Goal: Task Accomplishment & Management: Use online tool/utility

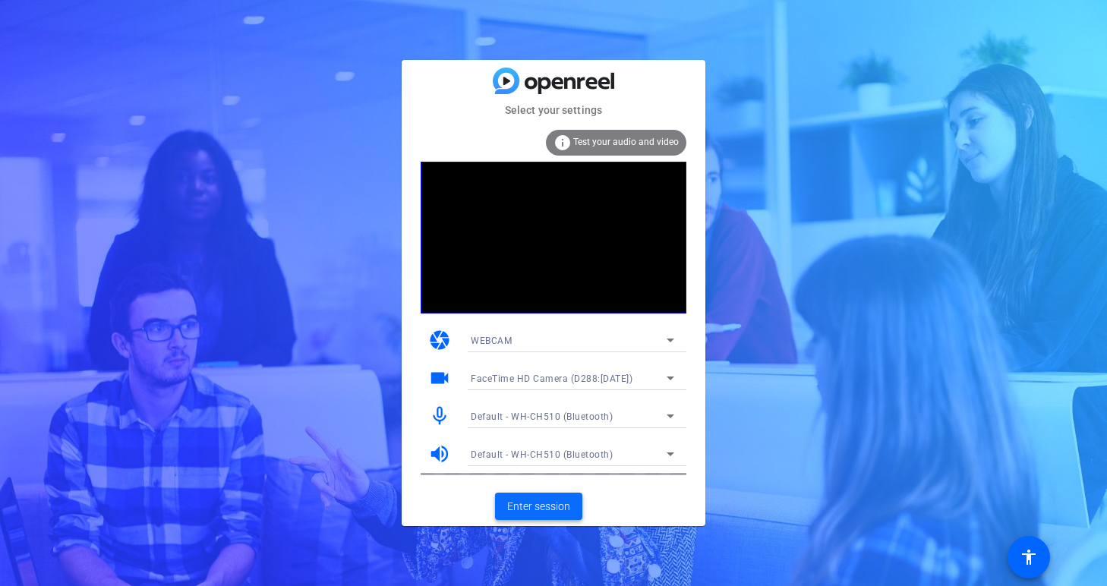
click at [553, 515] on span at bounding box center [538, 506] width 87 height 36
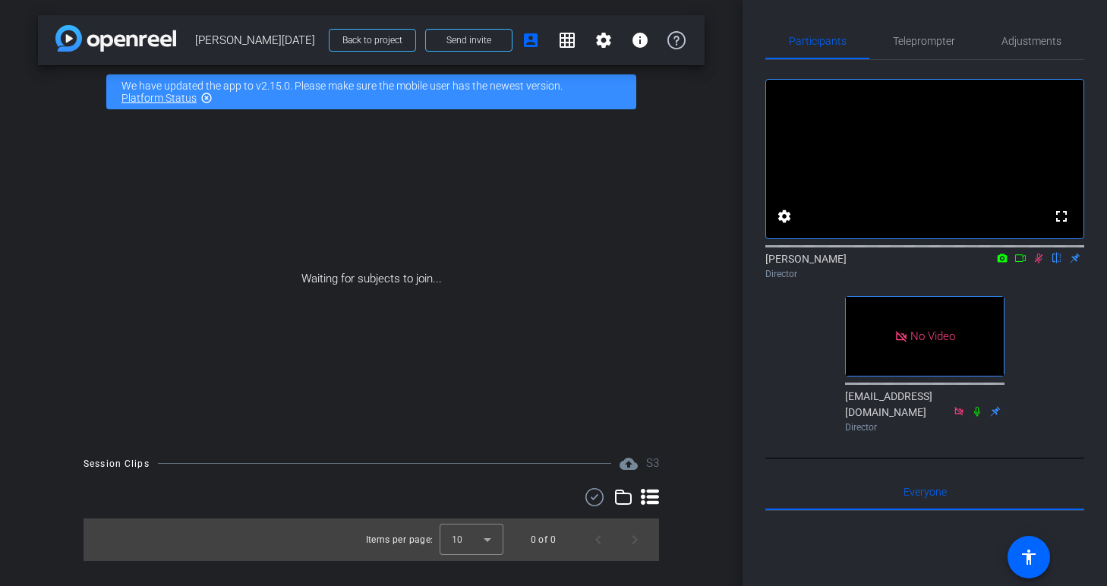
click at [1022, 262] on icon at bounding box center [1020, 258] width 11 height 8
click at [1055, 263] on icon at bounding box center [1057, 259] width 8 height 10
click at [1037, 263] on icon at bounding box center [1038, 258] width 12 height 11
click at [462, 45] on span "Send invite" at bounding box center [468, 40] width 45 height 12
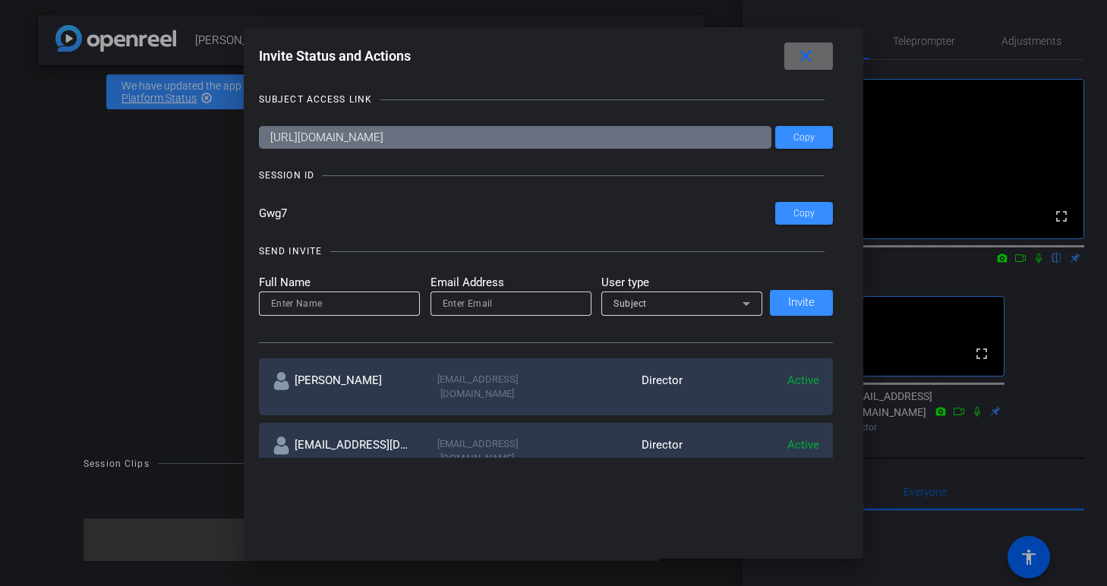
click at [799, 58] on mat-icon "close" at bounding box center [805, 56] width 19 height 19
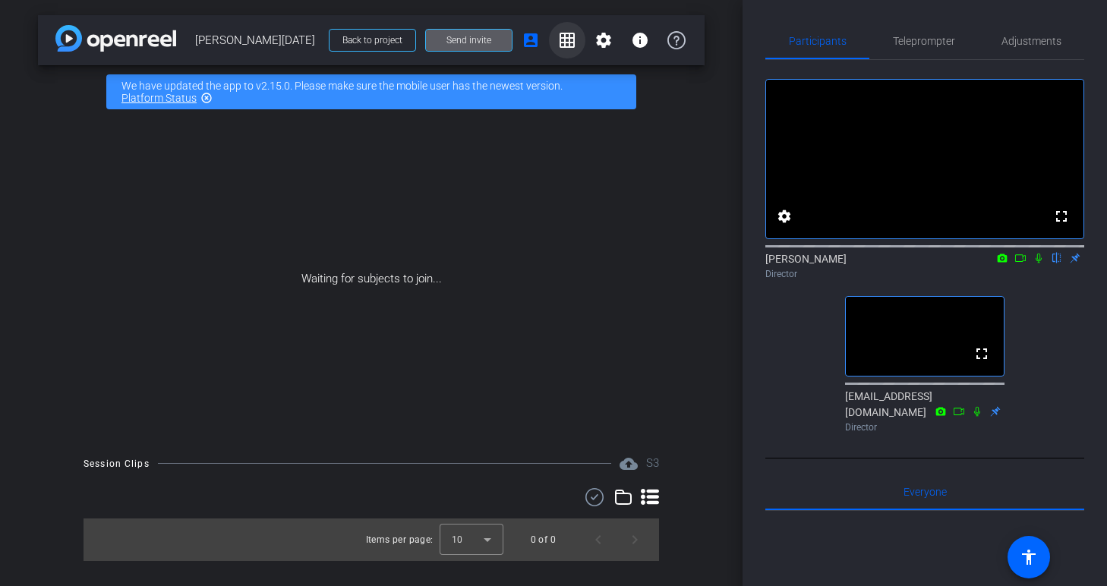
click at [569, 42] on mat-icon "grid_on" at bounding box center [567, 40] width 18 height 18
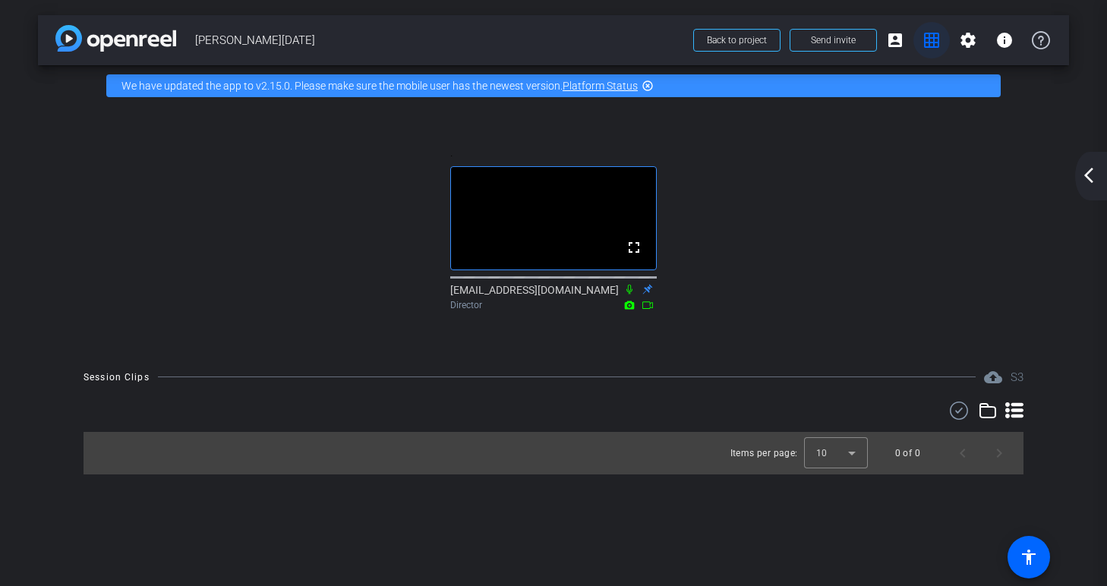
click at [941, 39] on span at bounding box center [931, 40] width 36 height 36
click at [927, 40] on mat-icon "grid_on" at bounding box center [931, 40] width 18 height 18
click at [892, 42] on mat-icon "account_box" at bounding box center [895, 40] width 18 height 18
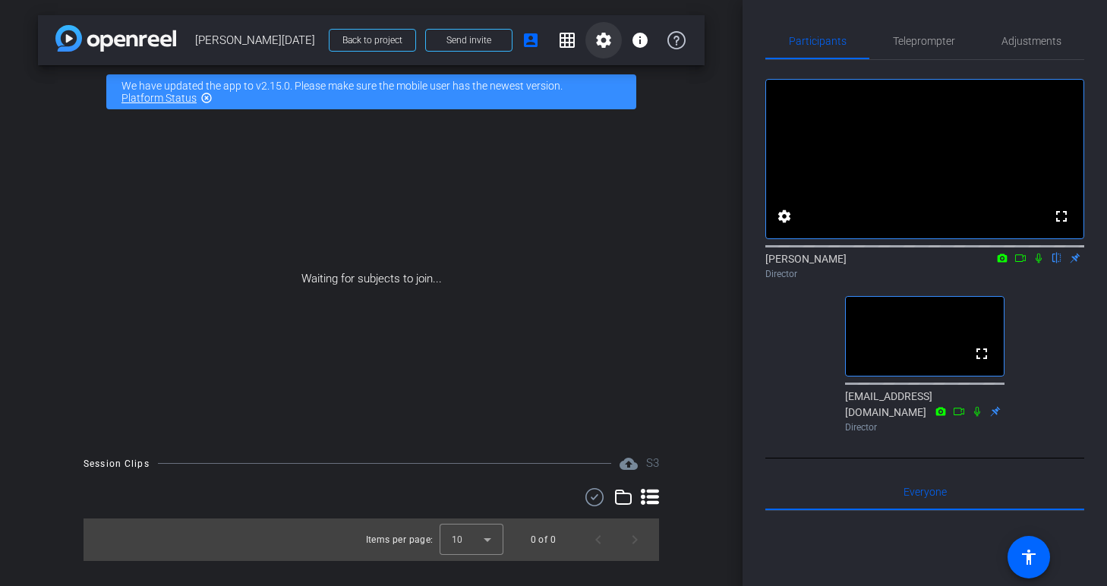
click at [604, 35] on mat-icon "settings" at bounding box center [603, 40] width 18 height 18
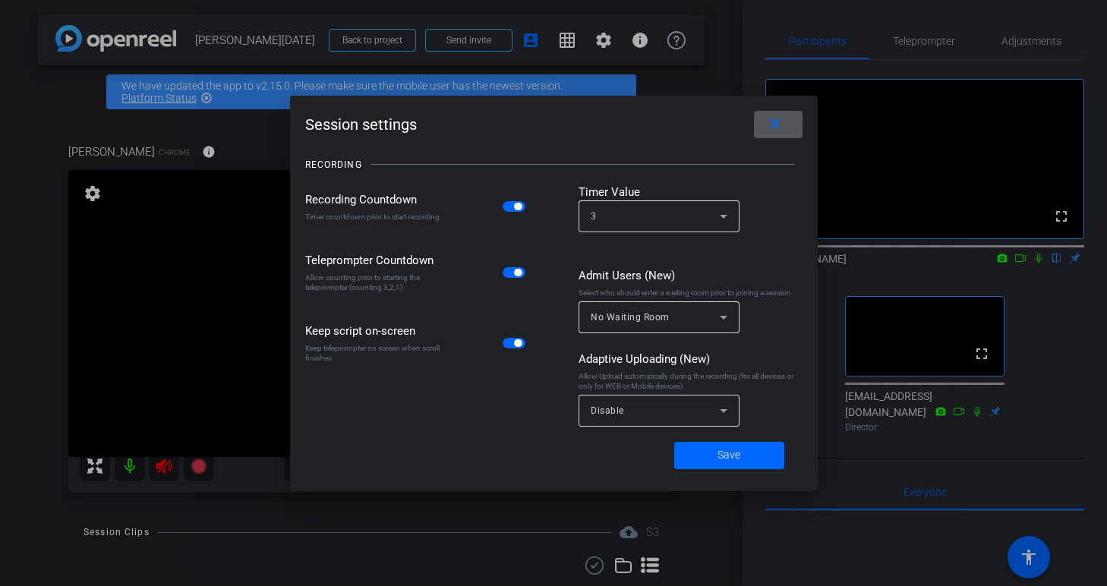
click at [780, 128] on mat-icon "close" at bounding box center [774, 124] width 19 height 19
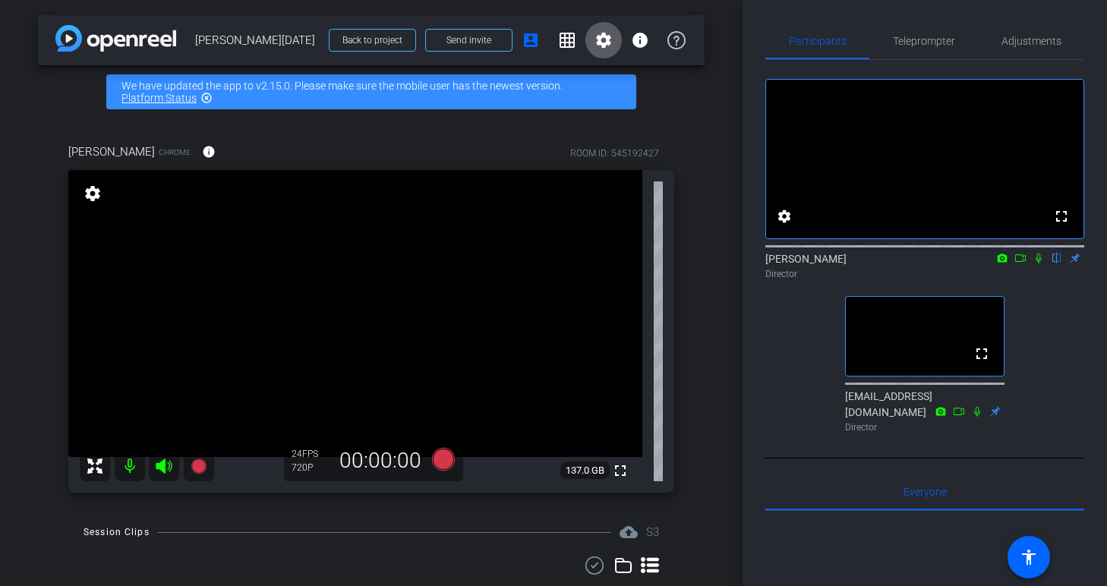
click at [86, 196] on mat-icon "settings" at bounding box center [92, 193] width 21 height 18
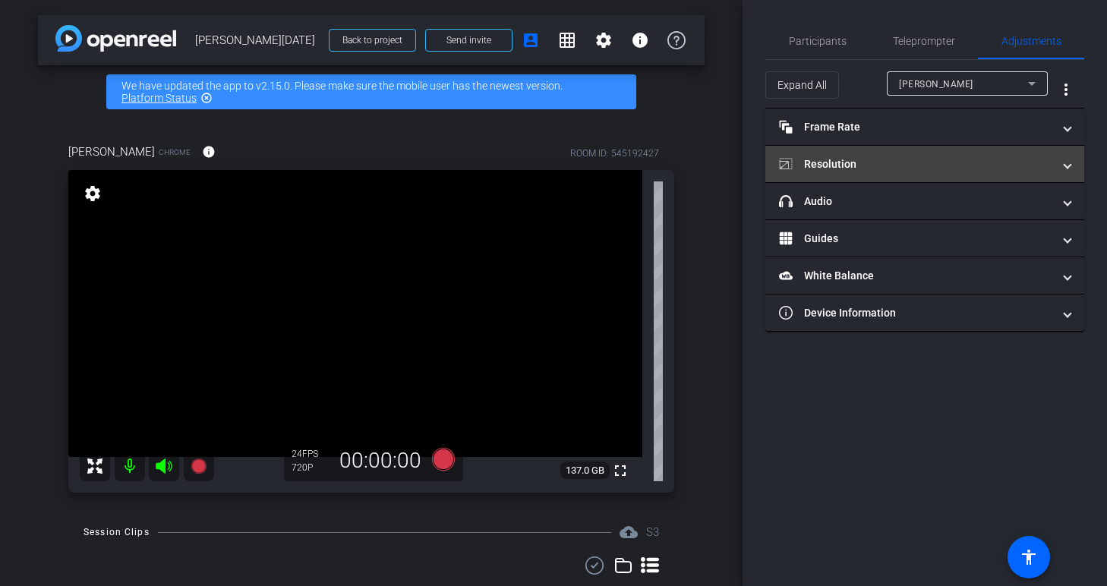
click at [862, 156] on mat-panel-title "Resolution" at bounding box center [915, 164] width 273 height 16
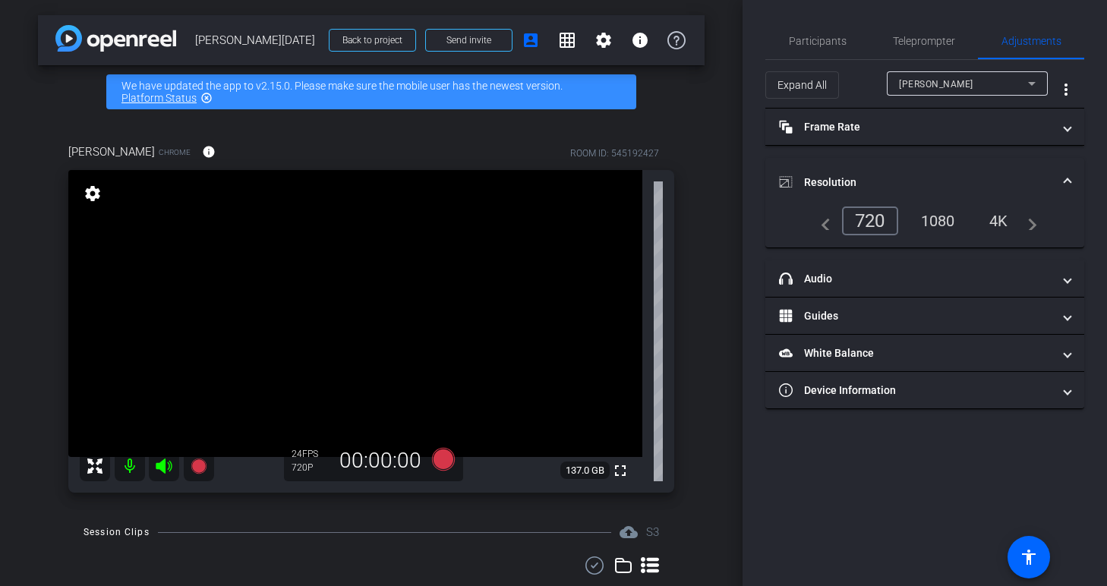
click at [997, 225] on div "4K" at bounding box center [999, 221] width 42 height 26
click at [1069, 178] on span at bounding box center [1067, 183] width 6 height 16
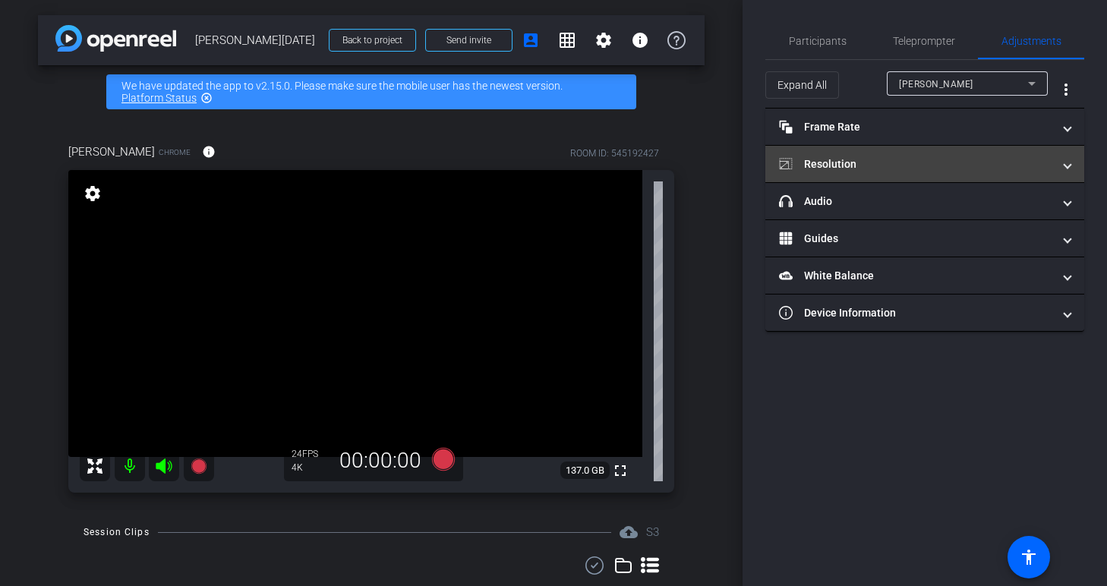
click at [925, 164] on mat-panel-title "Resolution" at bounding box center [915, 164] width 273 height 16
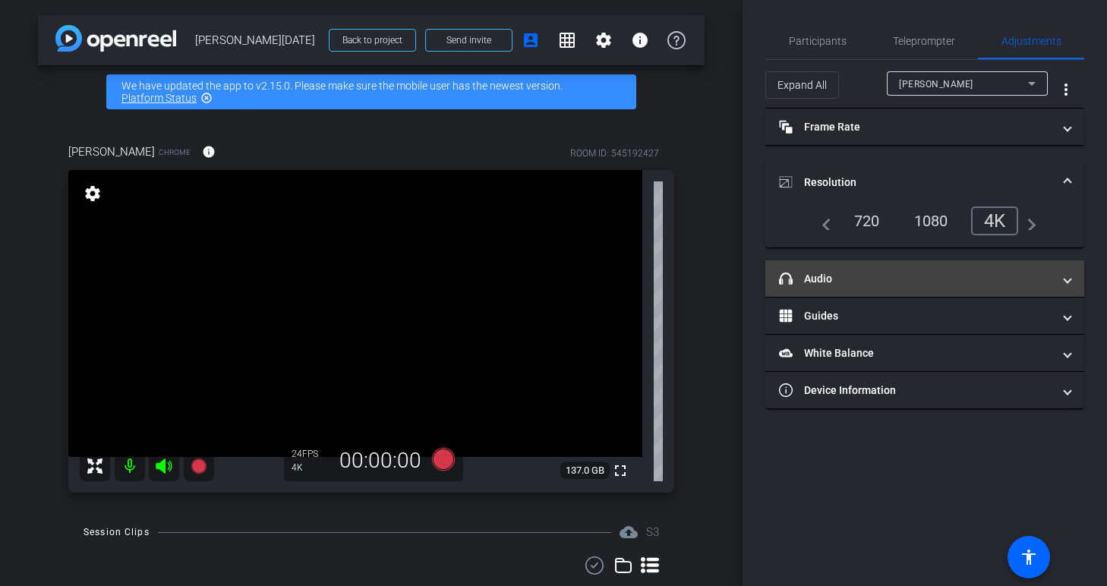
click at [1025, 280] on mat-panel-title "headphone icon Audio" at bounding box center [915, 279] width 273 height 16
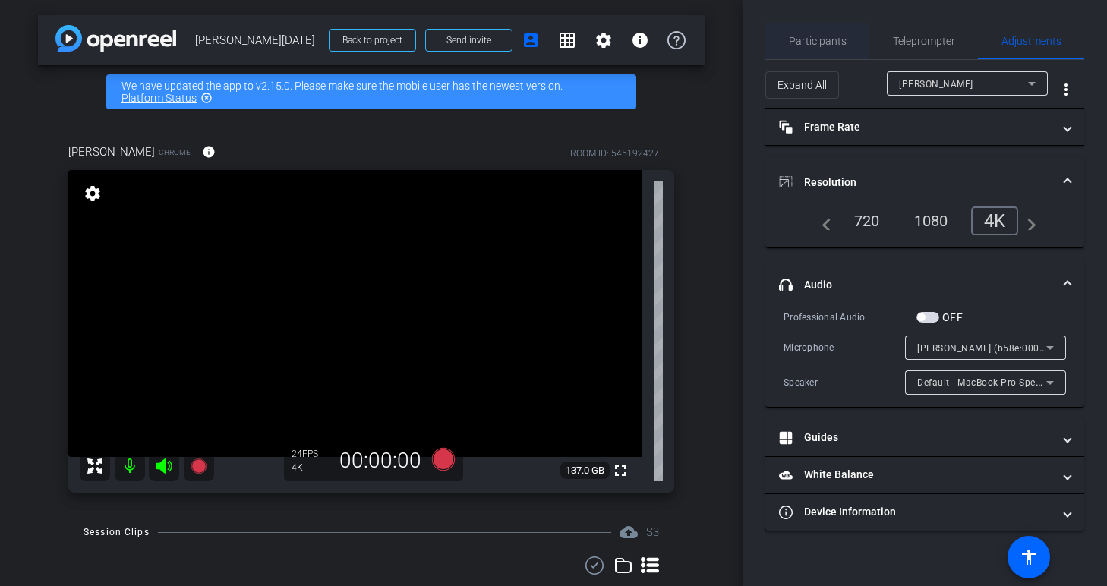
click at [846, 36] on div "Participants" at bounding box center [817, 41] width 104 height 36
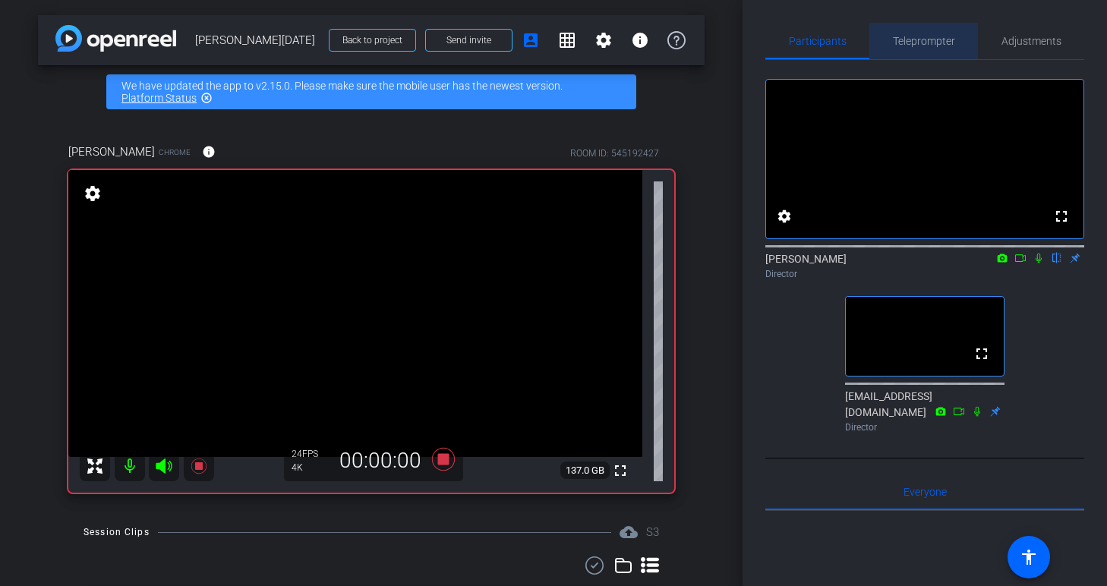
click at [903, 39] on span "Teleprompter" at bounding box center [924, 41] width 62 height 11
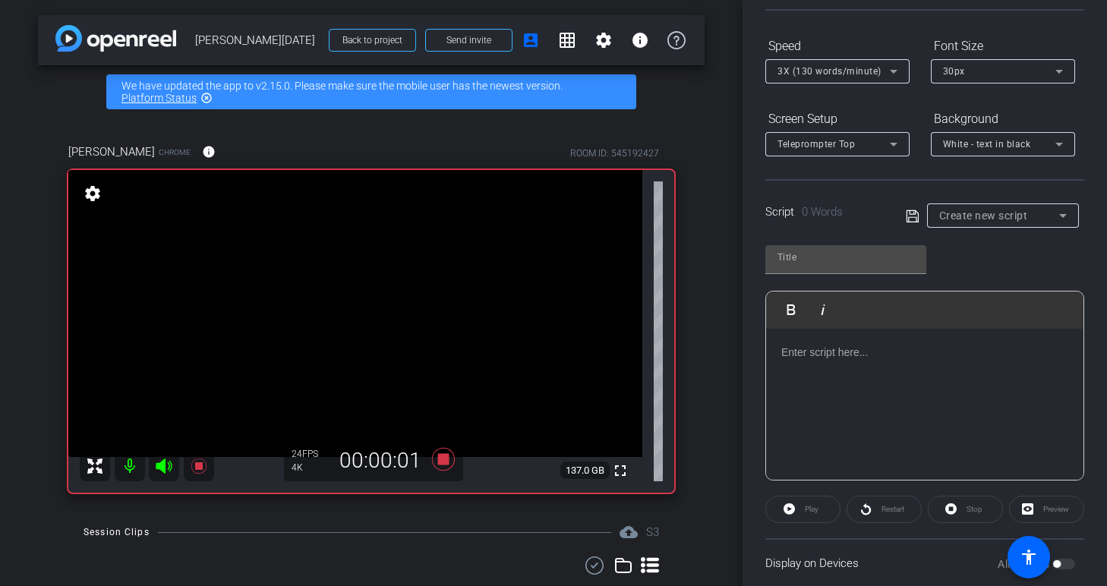
scroll to position [144, 0]
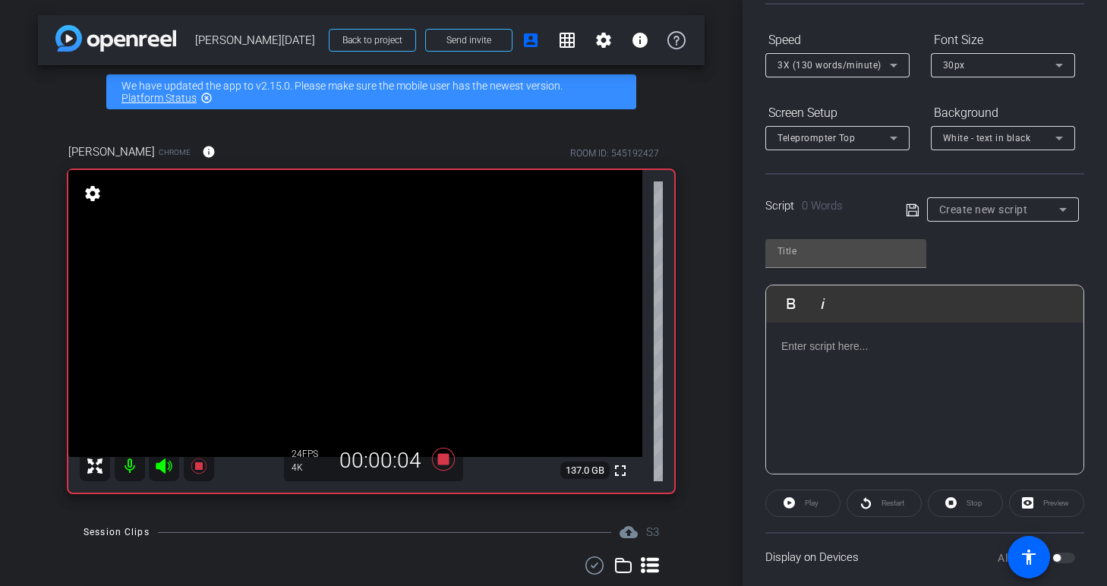
click at [950, 398] on div at bounding box center [924, 399] width 317 height 152
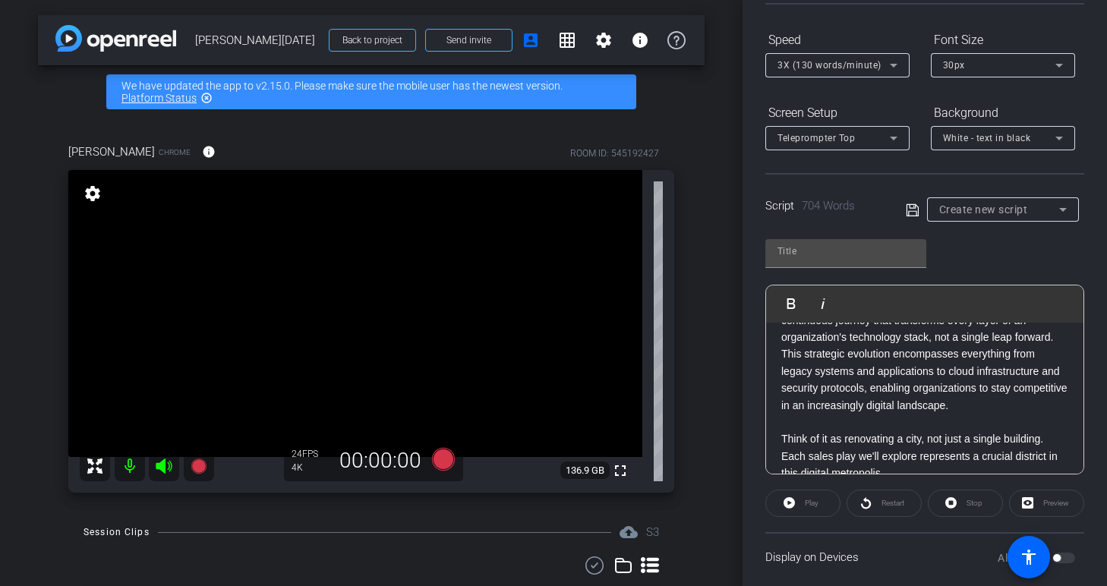
scroll to position [0, 0]
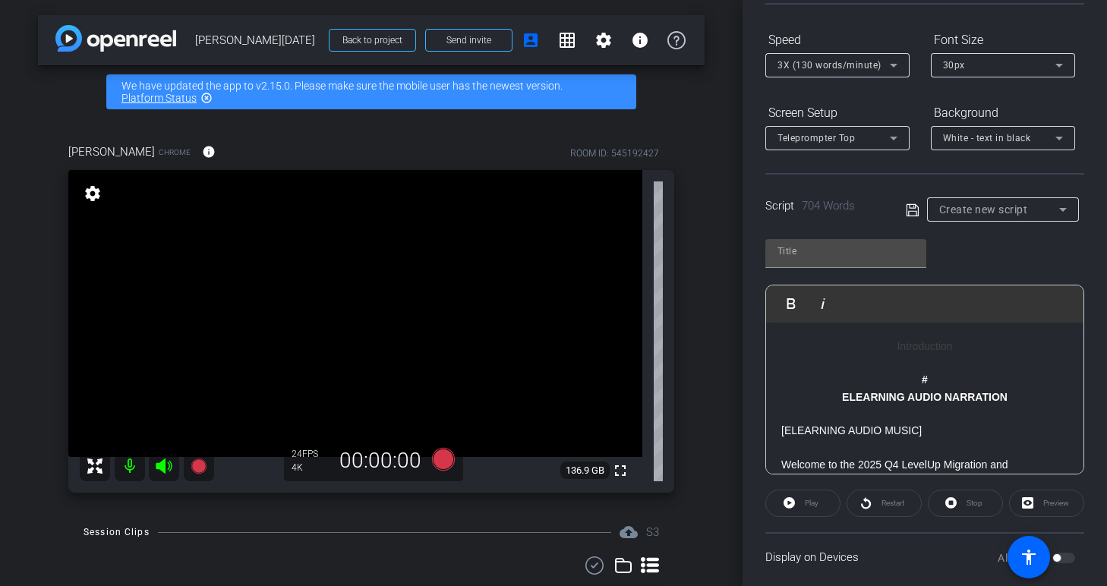
click at [789, 502] on div "Play" at bounding box center [802, 503] width 75 height 27
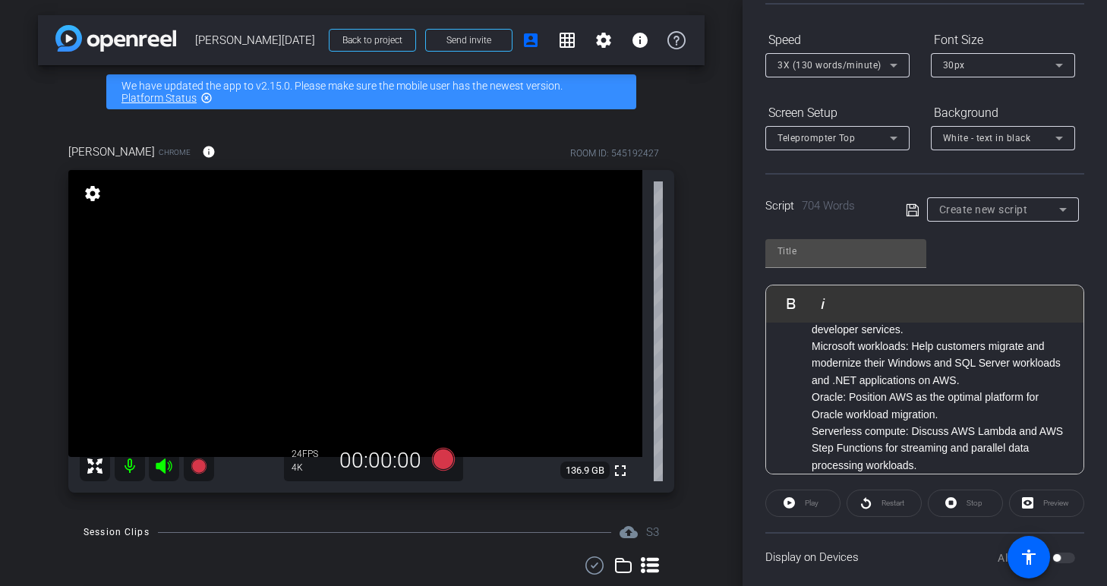
scroll to position [1978, 0]
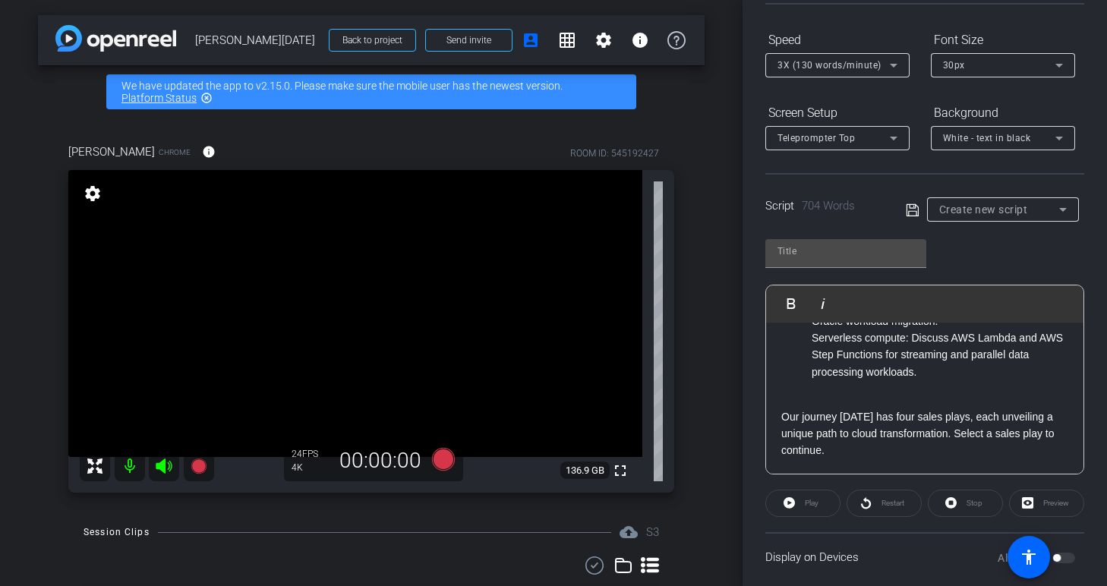
click at [799, 498] on div "Play" at bounding box center [802, 503] width 75 height 27
click at [789, 501] on div "Play" at bounding box center [802, 503] width 75 height 27
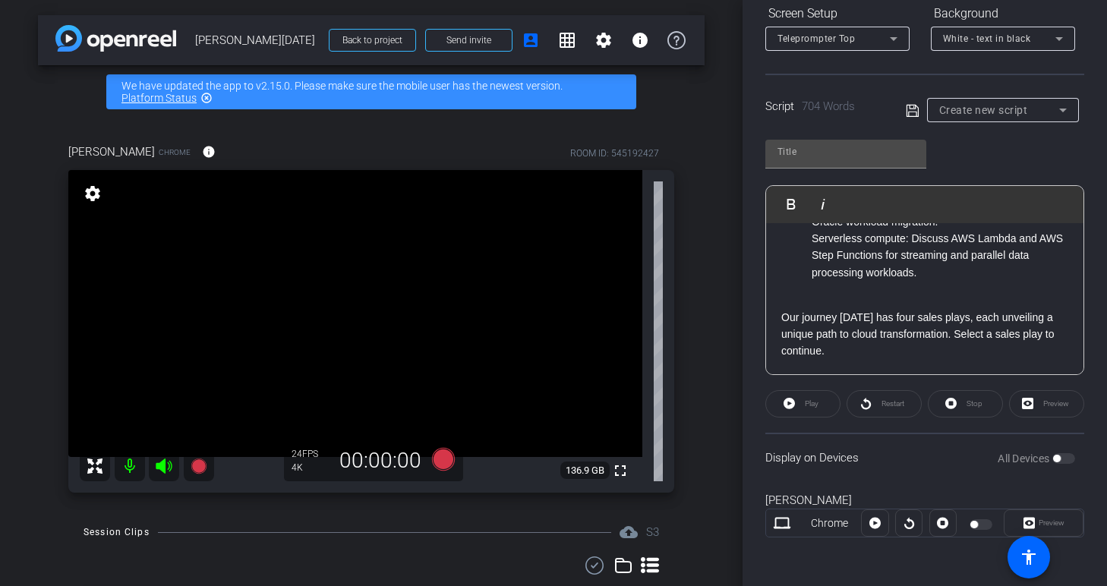
scroll to position [242, 0]
click at [1060, 474] on div "Please save the script to enable the teleprompter" at bounding box center [1019, 489] width 152 height 30
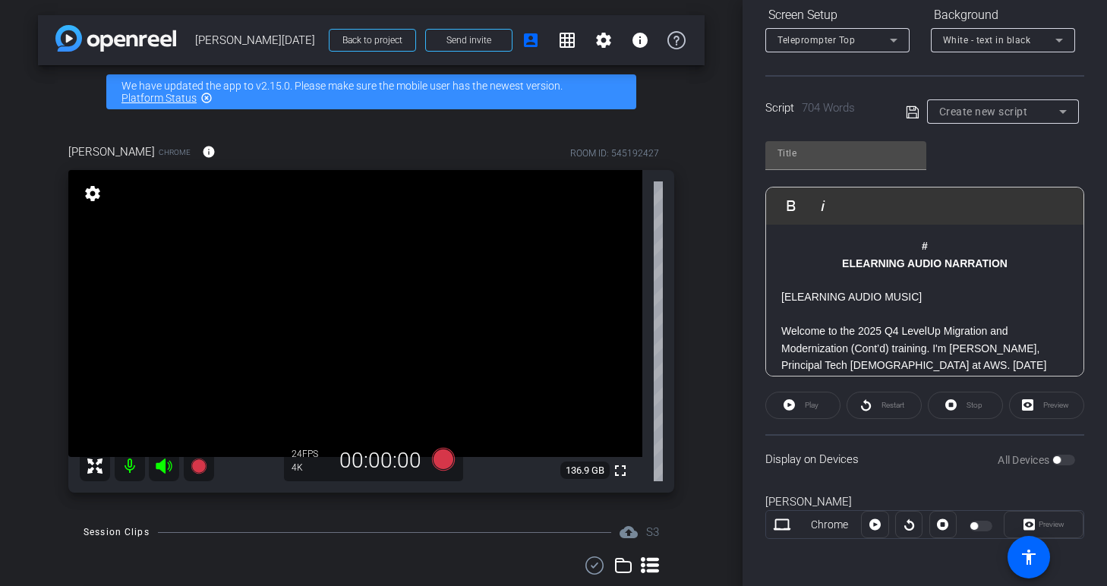
scroll to position [0, 0]
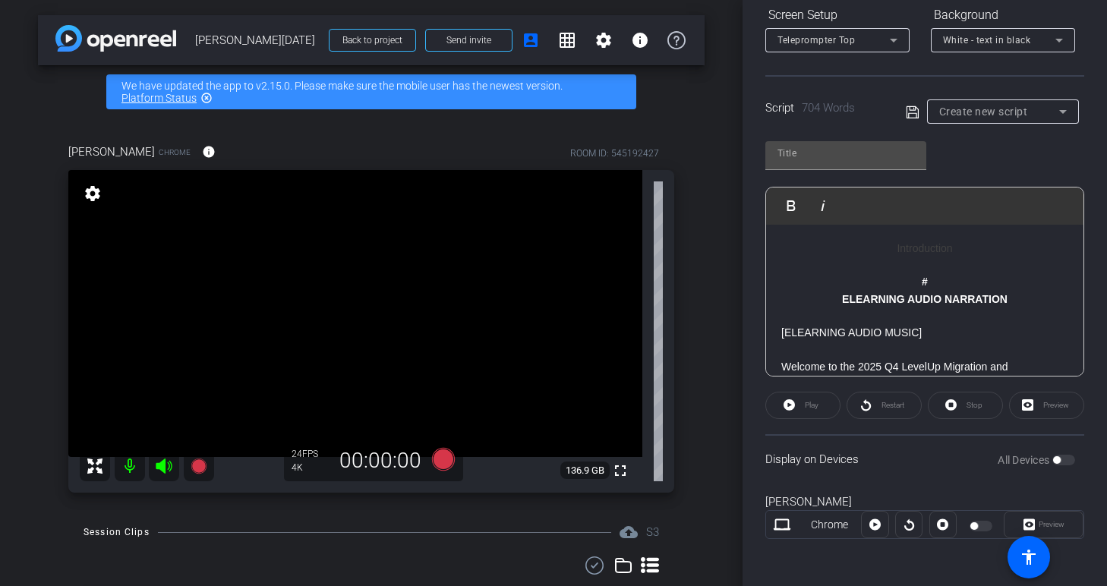
click at [943, 259] on p at bounding box center [924, 265] width 287 height 17
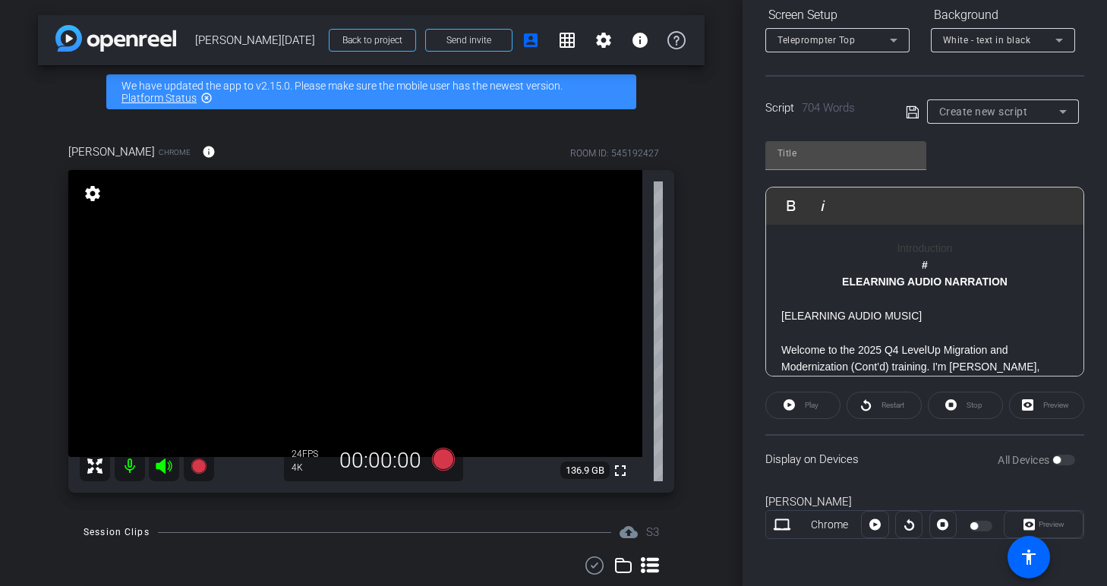
click at [1049, 404] on div "Preview" at bounding box center [1046, 405] width 75 height 27
click at [804, 408] on div "Play" at bounding box center [802, 405] width 75 height 27
click at [792, 408] on div "Play" at bounding box center [802, 405] width 75 height 27
click at [877, 307] on p "[ELEARNING AUDIO MUSIC]" at bounding box center [924, 315] width 287 height 17
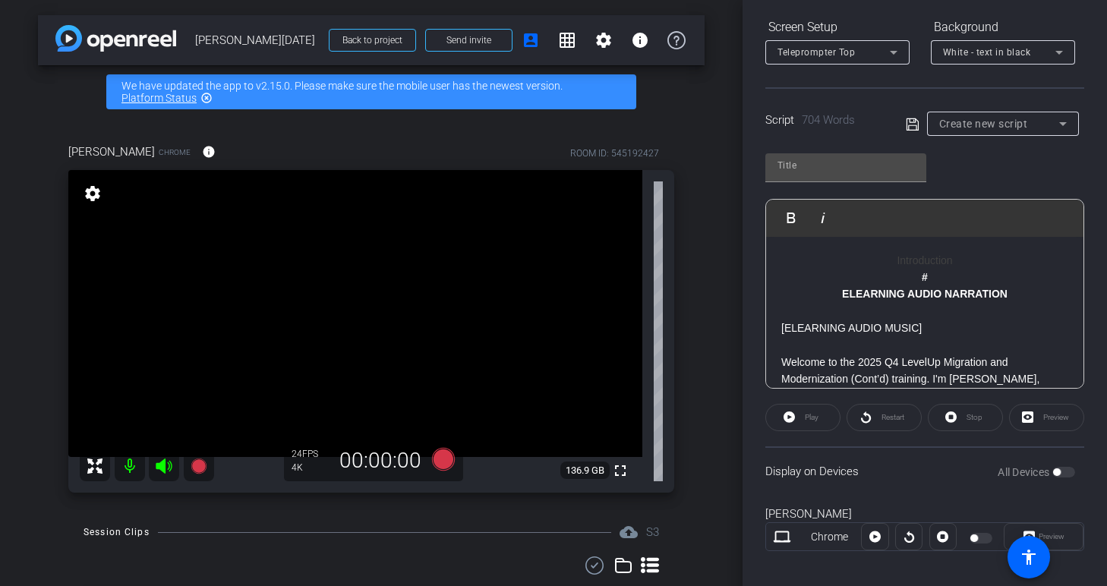
scroll to position [228, 0]
click at [783, 423] on div "Play" at bounding box center [802, 419] width 75 height 27
click at [783, 421] on div "Play" at bounding box center [802, 419] width 75 height 27
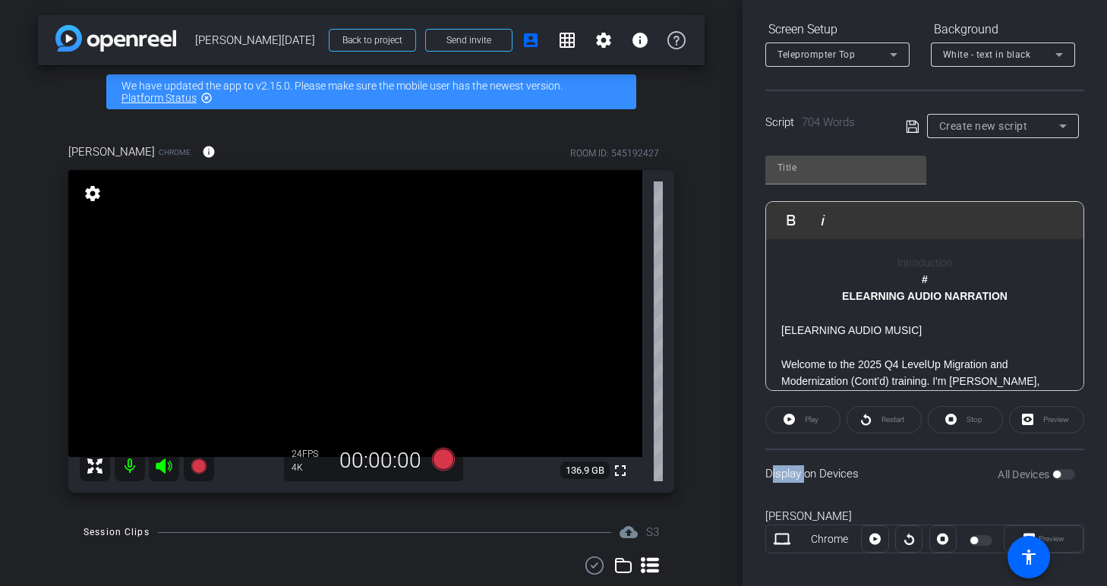
click at [783, 421] on div "Play" at bounding box center [802, 419] width 75 height 27
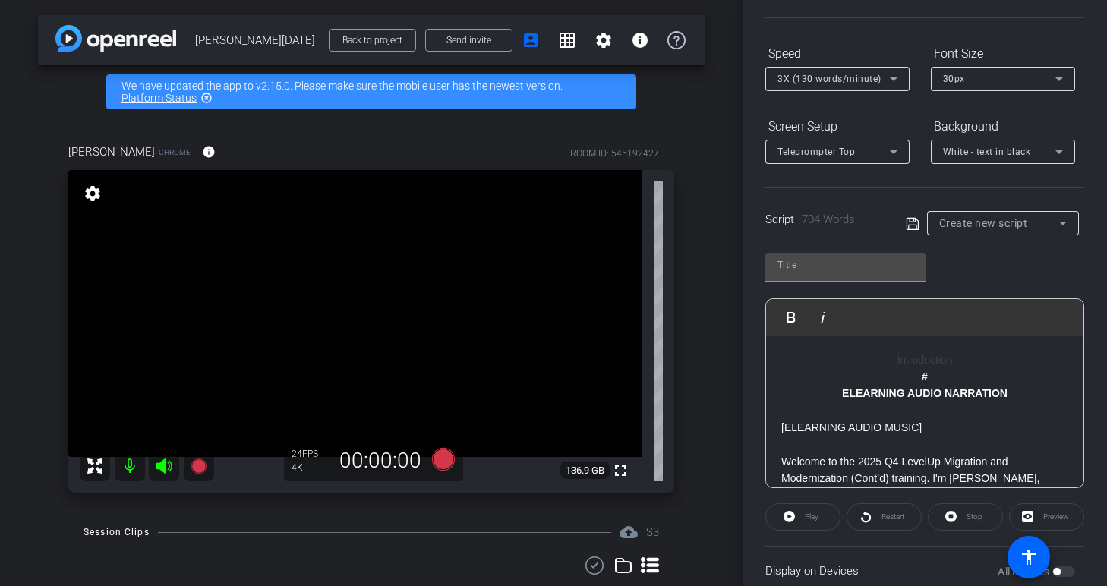
scroll to position [5, 0]
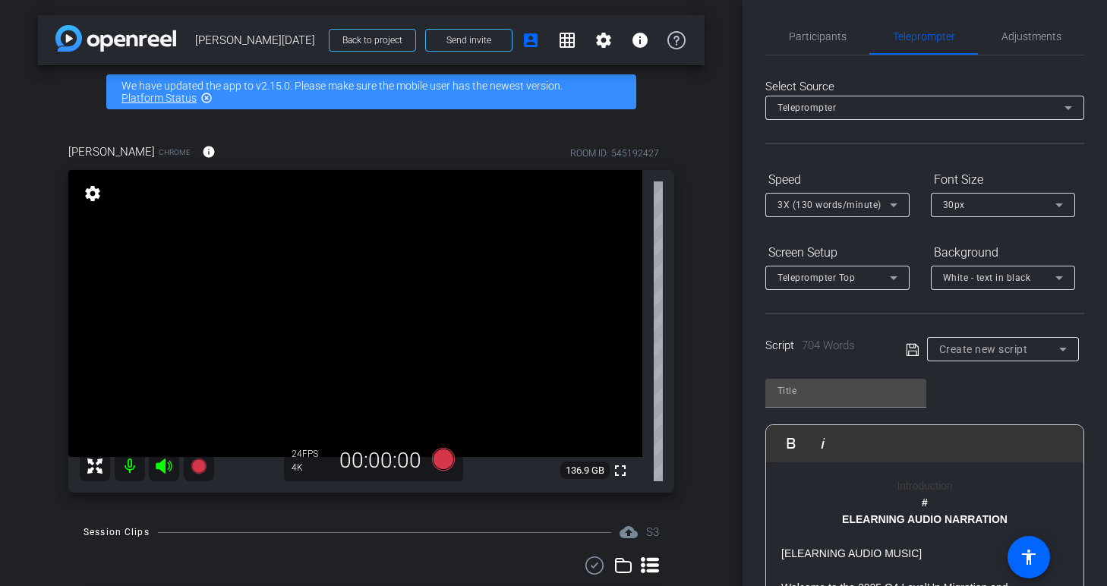
click at [956, 115] on div "Teleprompter" at bounding box center [920, 107] width 287 height 19
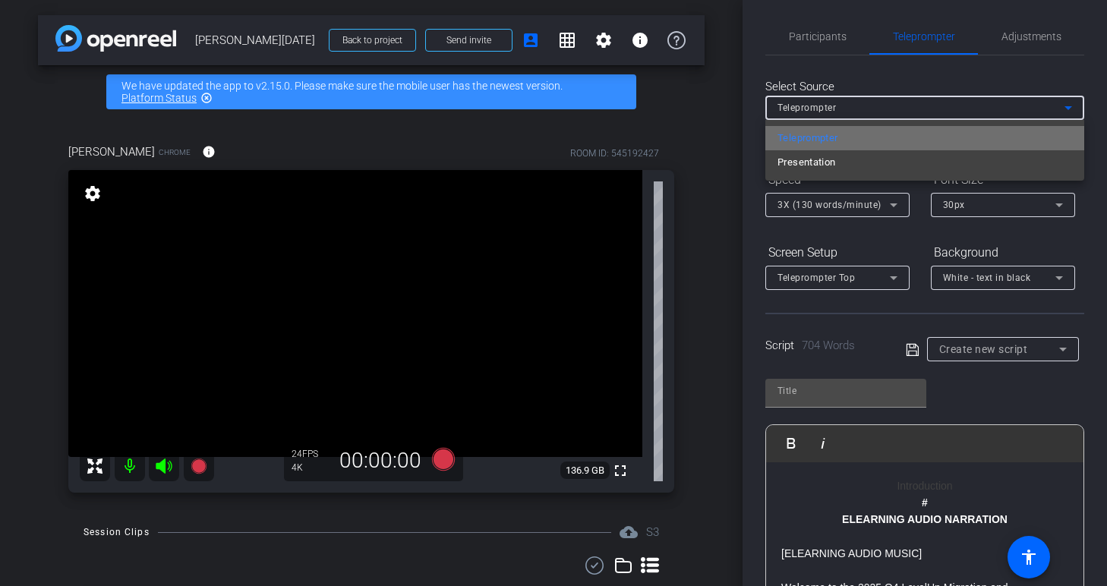
click at [920, 141] on mat-option "Teleprompter" at bounding box center [924, 138] width 319 height 24
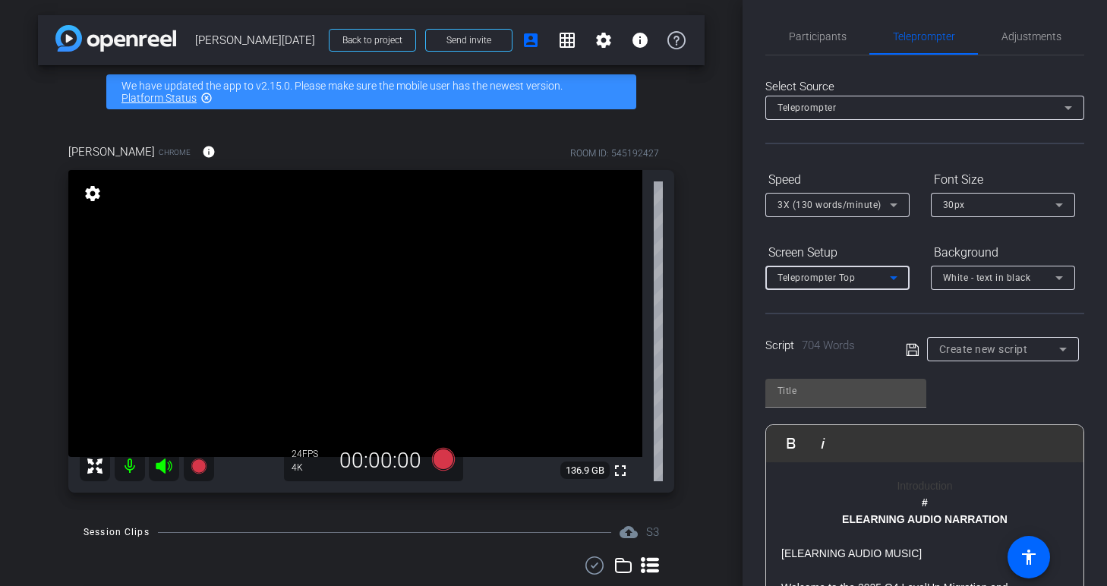
click at [896, 280] on icon at bounding box center [893, 278] width 18 height 18
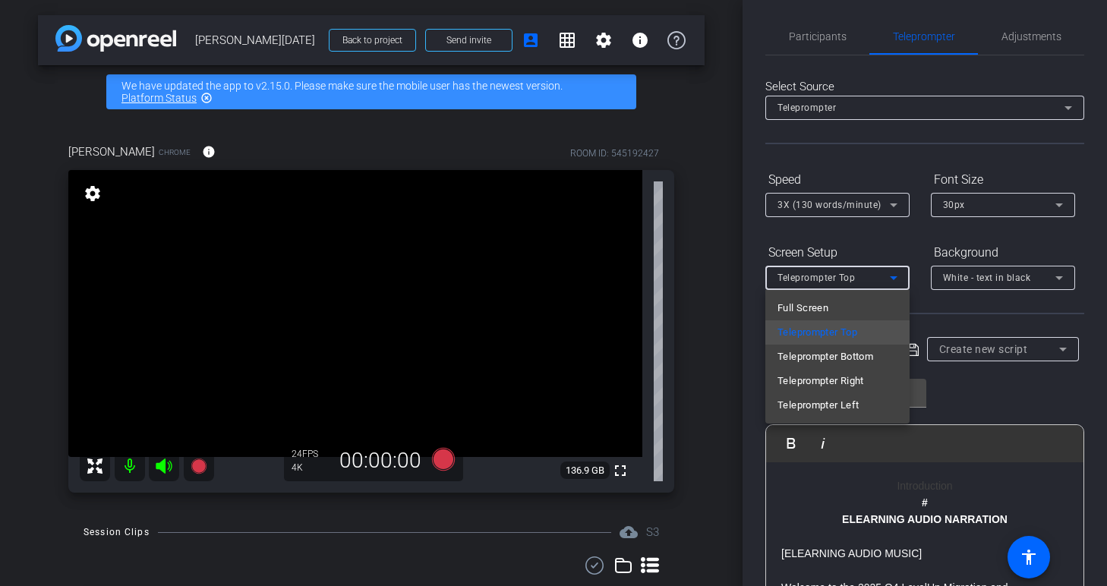
click at [896, 280] on div at bounding box center [553, 293] width 1107 height 586
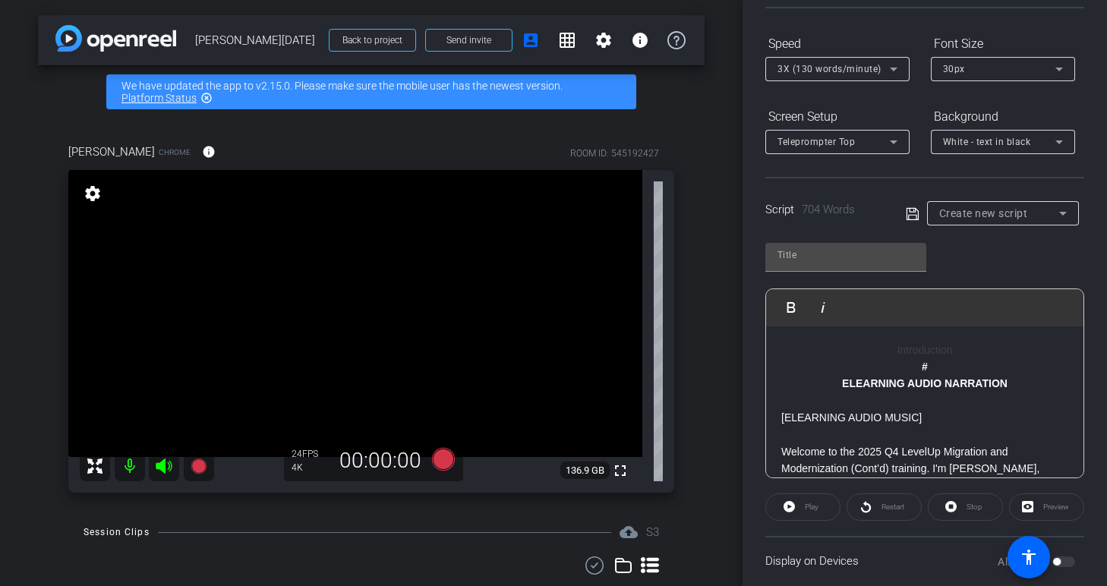
scroll to position [146, 0]
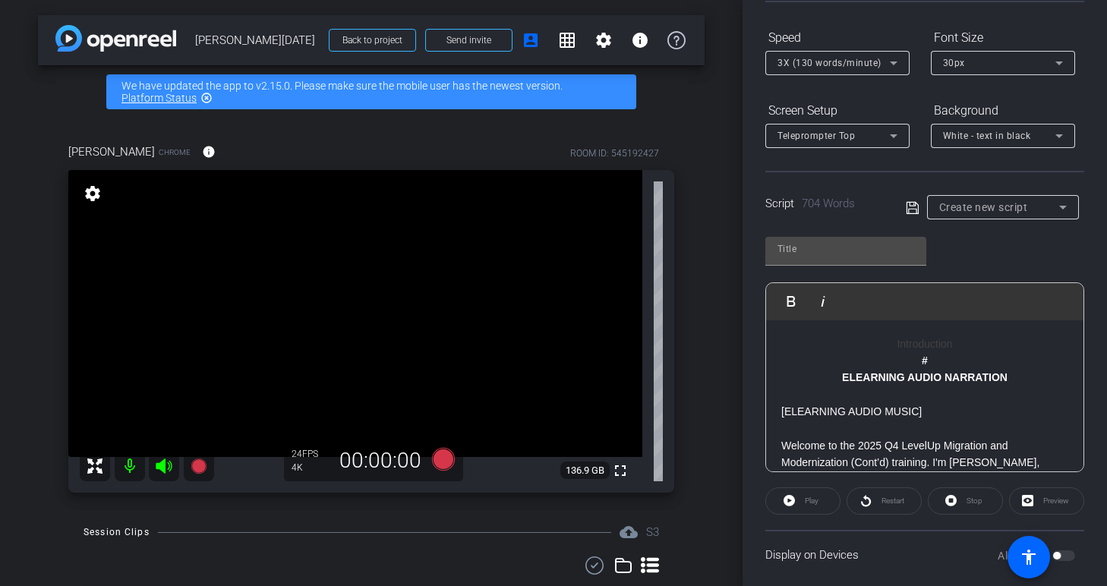
click at [987, 202] on span "Create new script" at bounding box center [983, 207] width 89 height 12
click at [882, 363] on div at bounding box center [553, 293] width 1107 height 586
click at [901, 378] on strong "ELEARNING AUDIO NARRATION" at bounding box center [924, 377] width 165 height 12
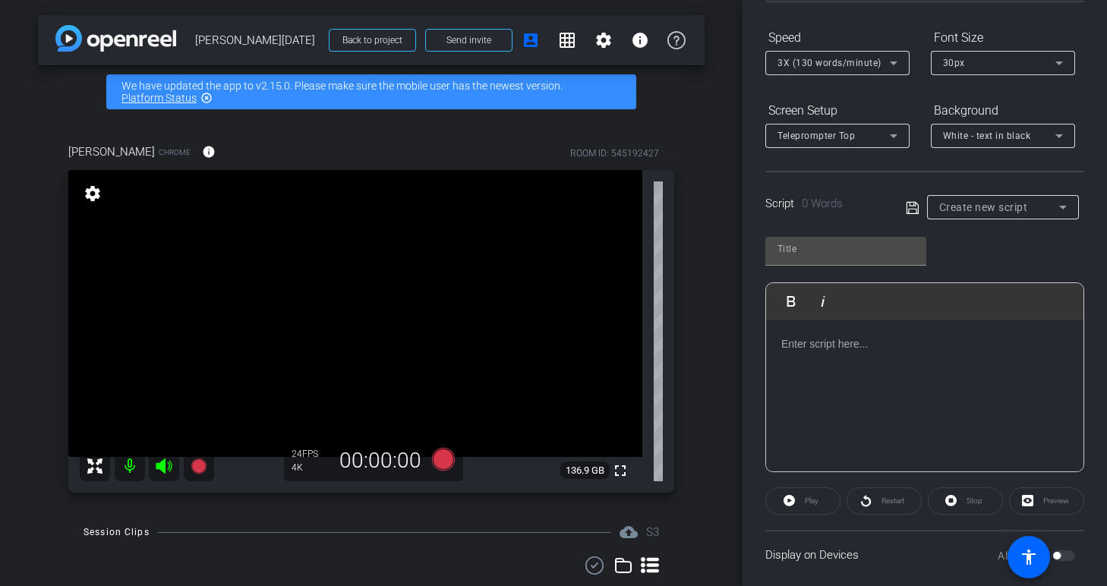
click at [986, 205] on span "Create new script" at bounding box center [983, 207] width 89 height 12
click at [975, 244] on span "Create new script" at bounding box center [979, 237] width 80 height 18
click at [813, 356] on div at bounding box center [924, 396] width 317 height 152
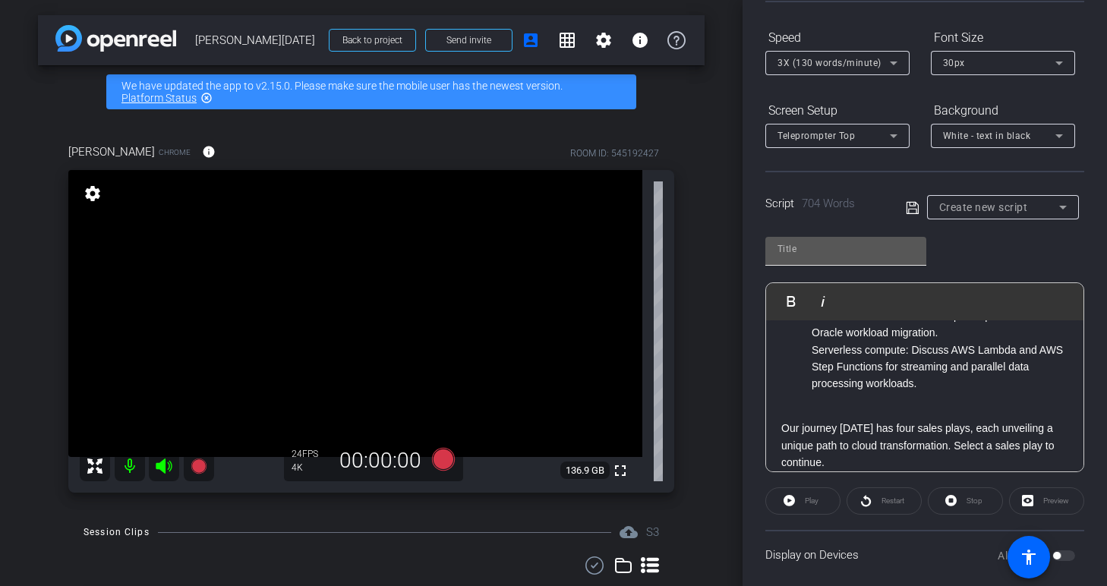
click at [846, 250] on input "text" at bounding box center [845, 249] width 137 height 18
type input "Introduction"
click at [788, 500] on div "Play" at bounding box center [802, 500] width 75 height 27
click at [789, 502] on div "Play" at bounding box center [802, 500] width 75 height 27
click at [826, 448] on p "Our journey [DATE] has four sales plays, each unveiling a unique path to cloud …" at bounding box center [924, 445] width 287 height 51
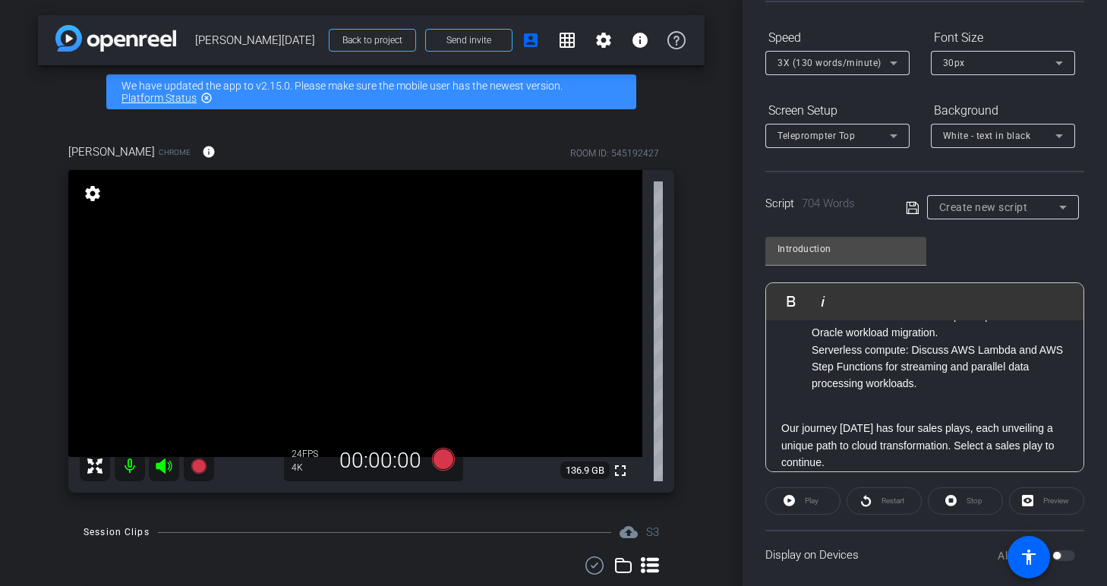
scroll to position [1961, 0]
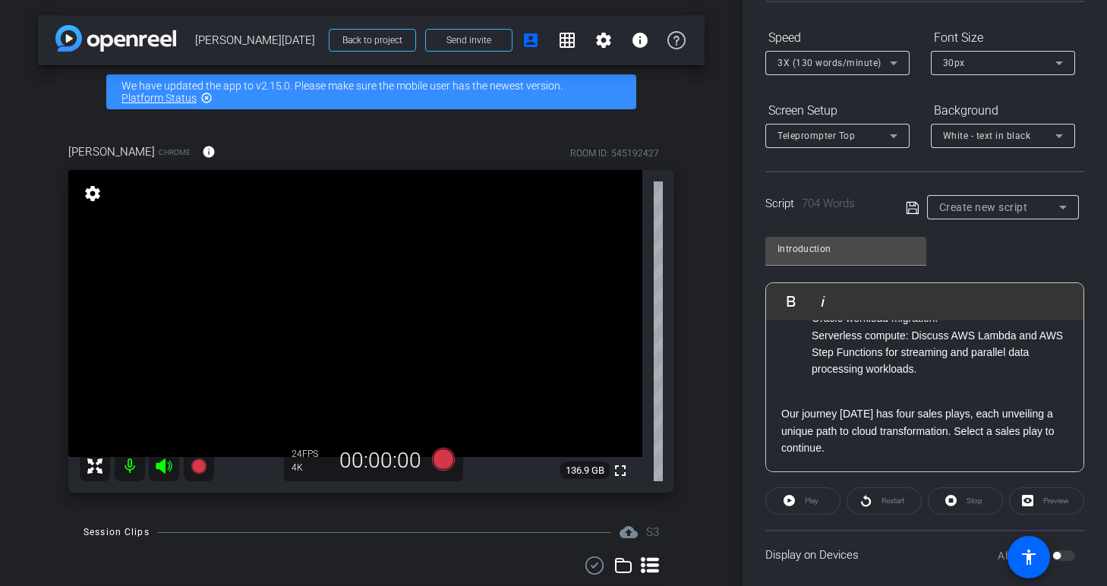
click at [868, 508] on div "Restart" at bounding box center [883, 500] width 75 height 27
click at [951, 503] on div "Stop" at bounding box center [965, 500] width 75 height 27
click at [1032, 496] on div "Preview" at bounding box center [1046, 500] width 75 height 27
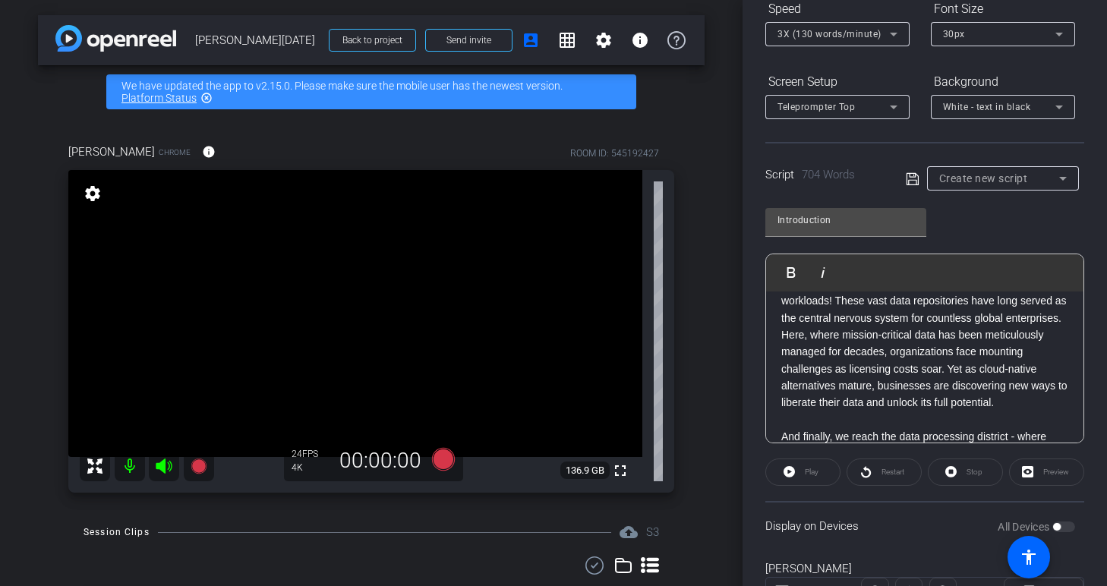
scroll to position [819, 0]
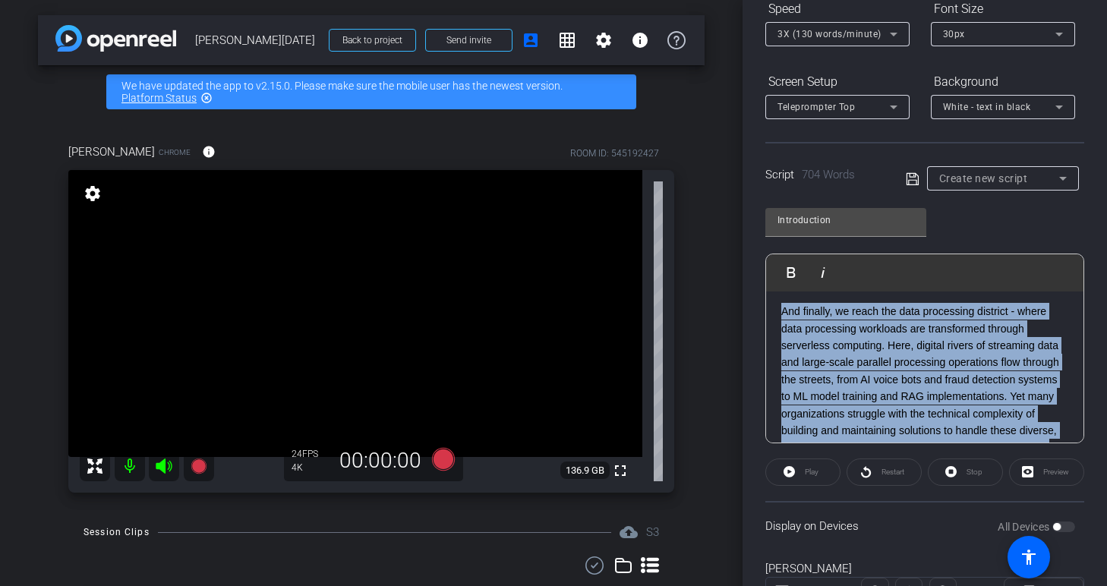
drag, startPoint x: 947, startPoint y: 433, endPoint x: 773, endPoint y: 304, distance: 216.0
click at [773, 304] on div "Introduction # ELEARNING AUDIO NARRATION [ELEARNING AUDIO MUSIC] Welcome to the…" at bounding box center [924, 528] width 317 height 2112
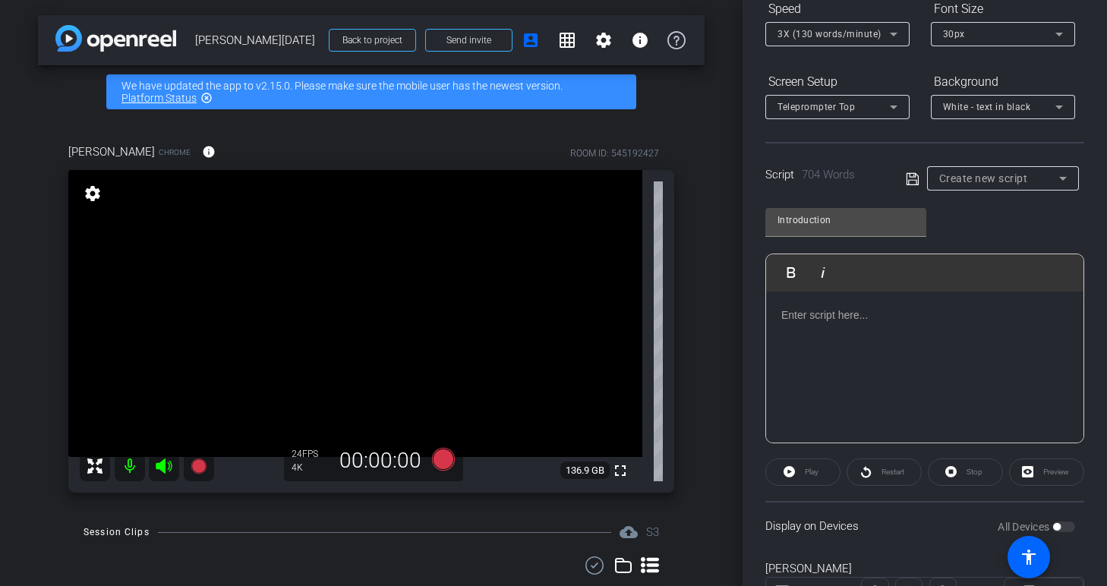
scroll to position [244, 0]
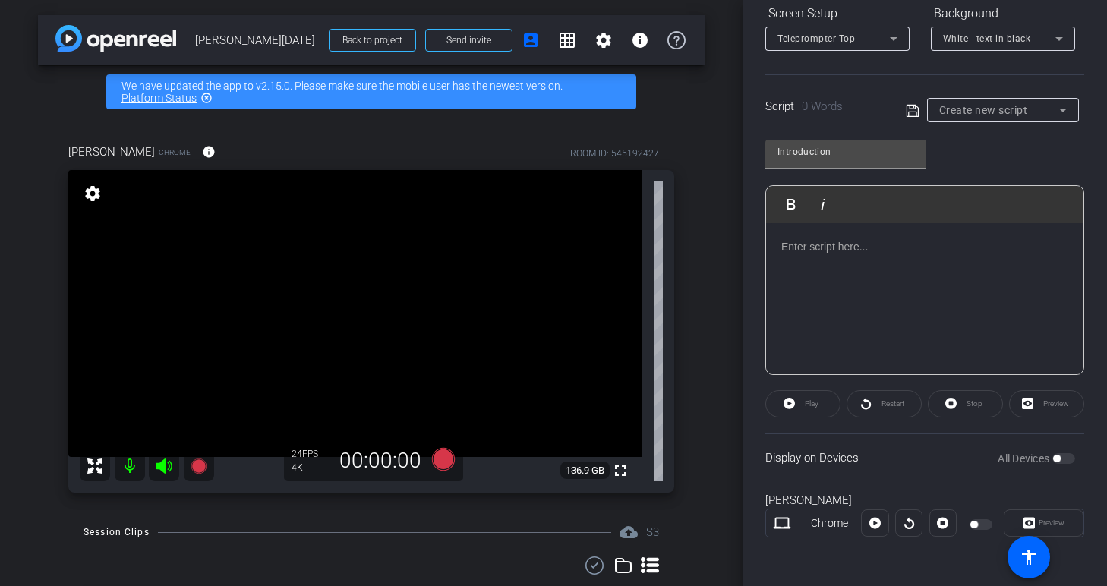
click at [938, 264] on div at bounding box center [924, 299] width 317 height 152
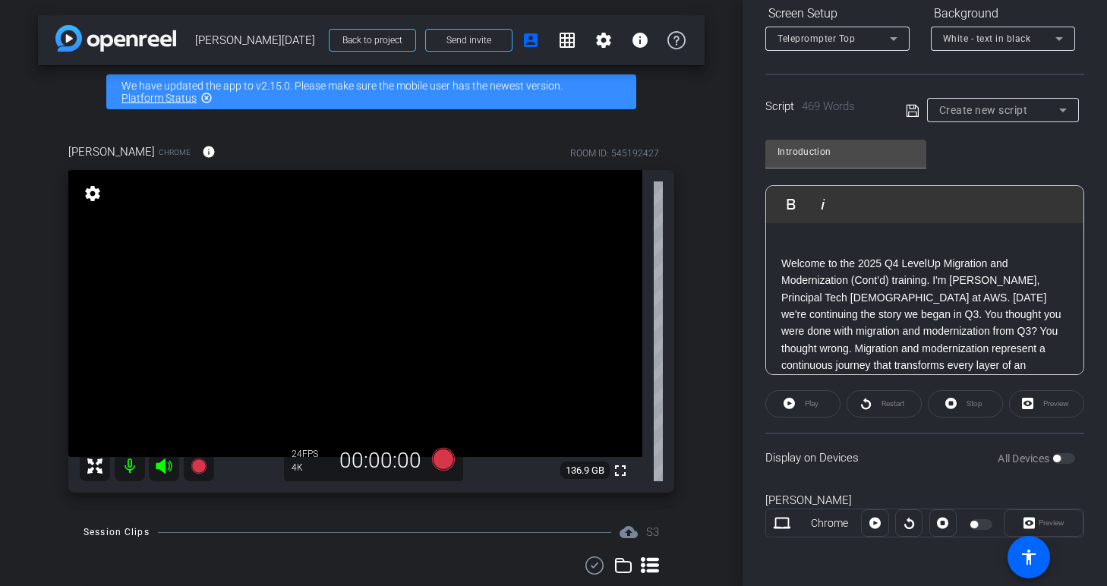
scroll to position [1082, 0]
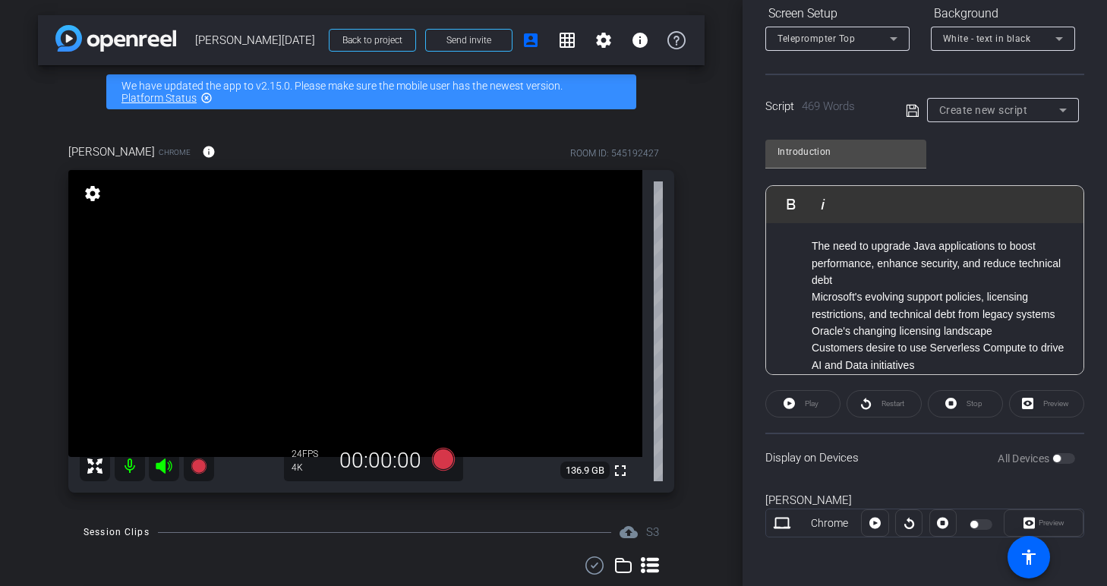
click at [791, 409] on div "Play" at bounding box center [802, 403] width 75 height 27
click at [786, 405] on div "Play" at bounding box center [802, 403] width 75 height 27
click at [809, 296] on ul "The need to upgrade Java applications to boost performance, enhance security, a…" at bounding box center [924, 306] width 287 height 136
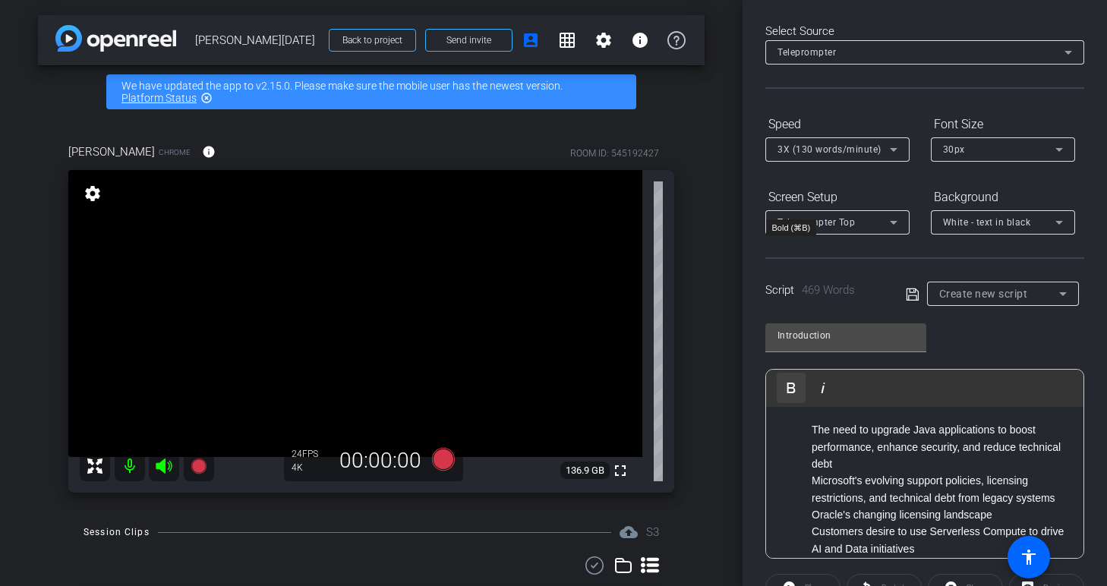
scroll to position [0, 0]
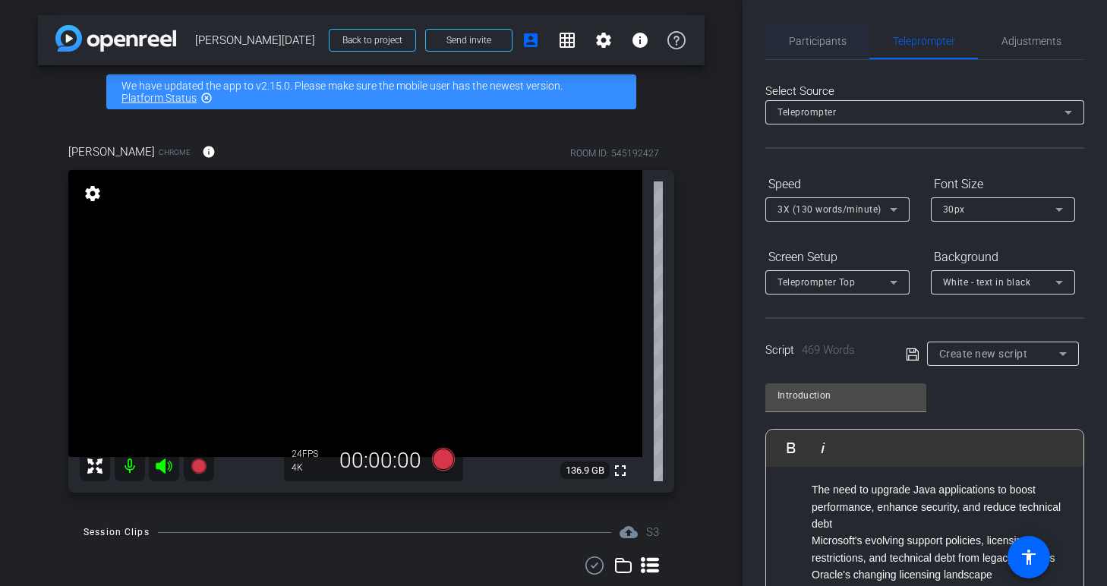
click at [811, 36] on span "Participants" at bounding box center [818, 41] width 58 height 11
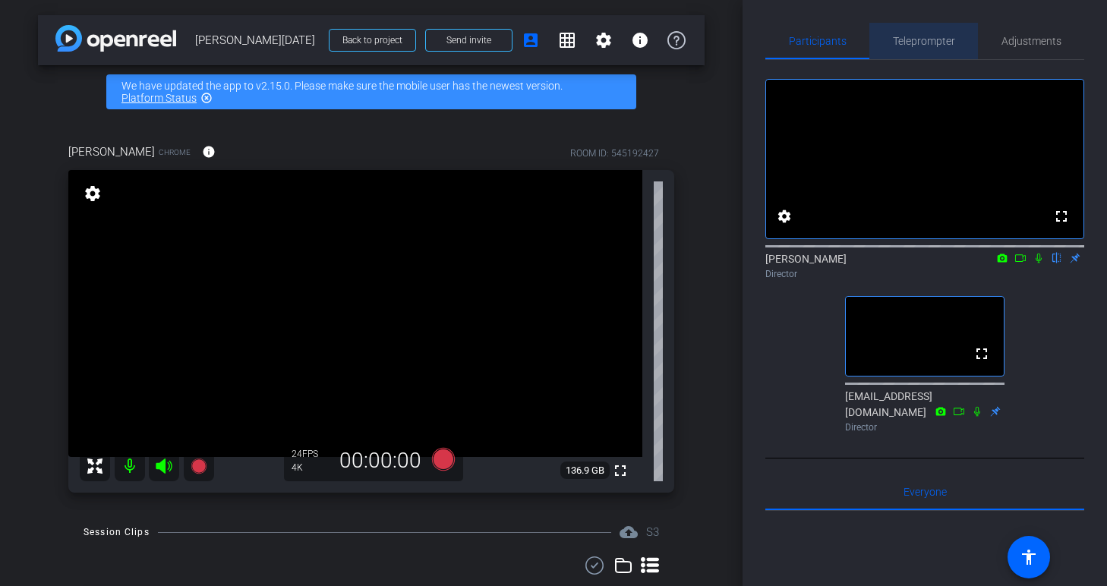
click at [943, 29] on span "Teleprompter" at bounding box center [924, 41] width 62 height 36
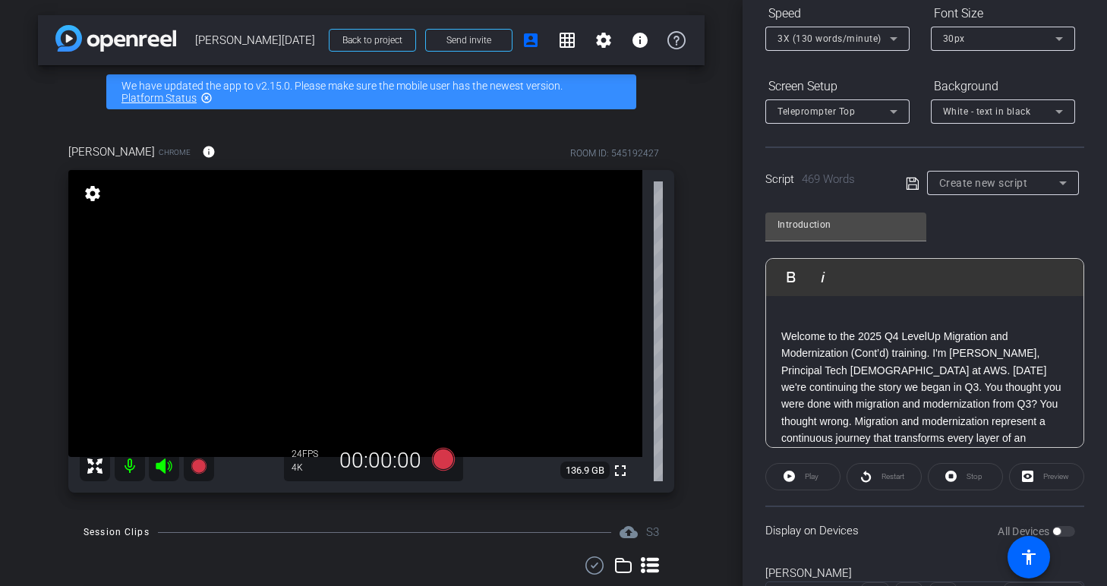
click at [858, 320] on p at bounding box center [924, 319] width 287 height 17
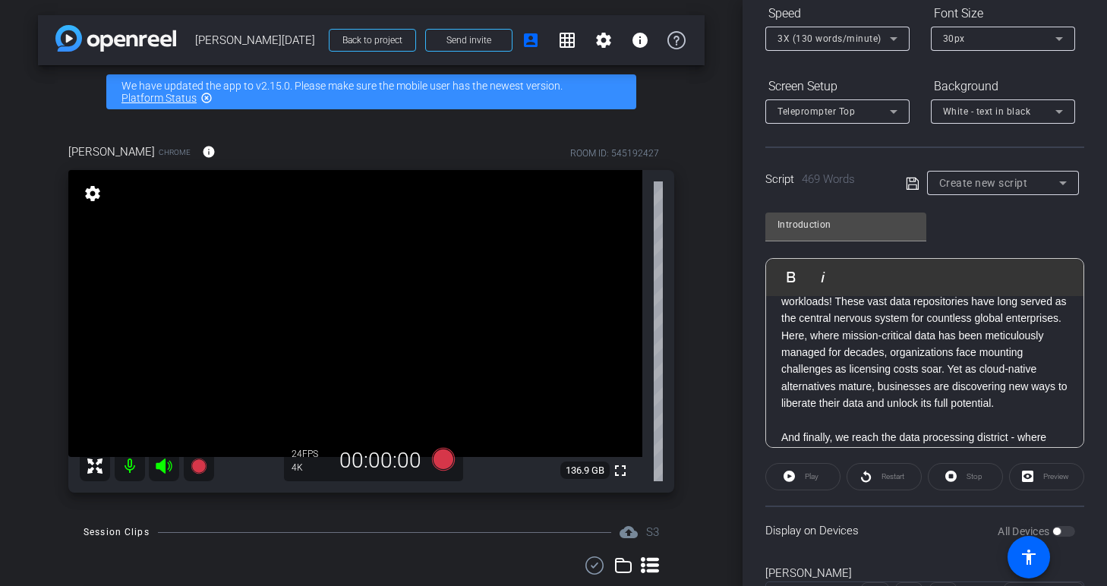
scroll to position [1090, 0]
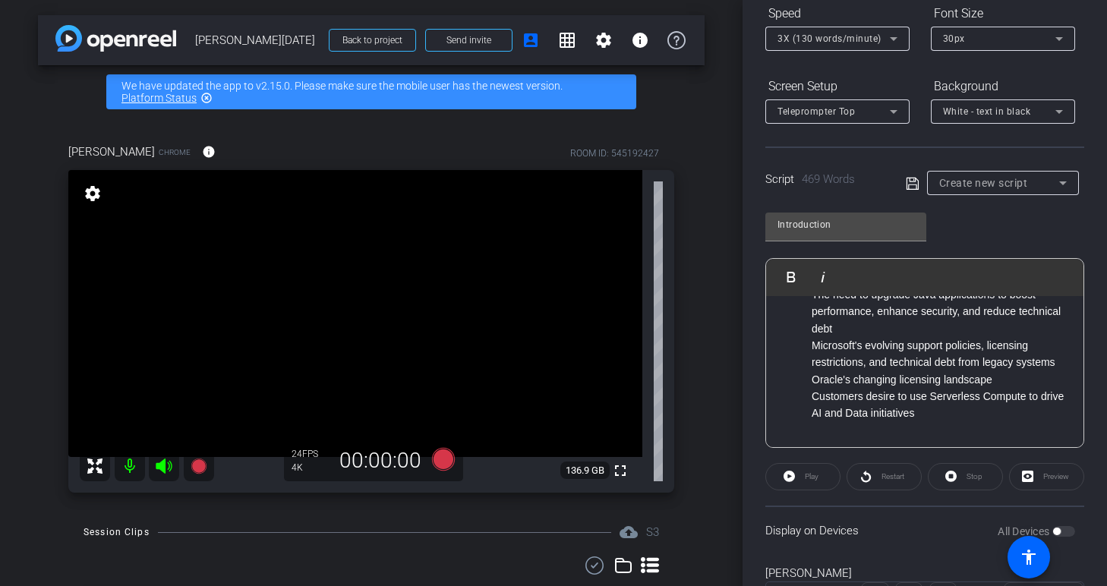
click at [796, 478] on div "Play" at bounding box center [802, 476] width 75 height 27
click at [789, 477] on div "Play" at bounding box center [802, 476] width 75 height 27
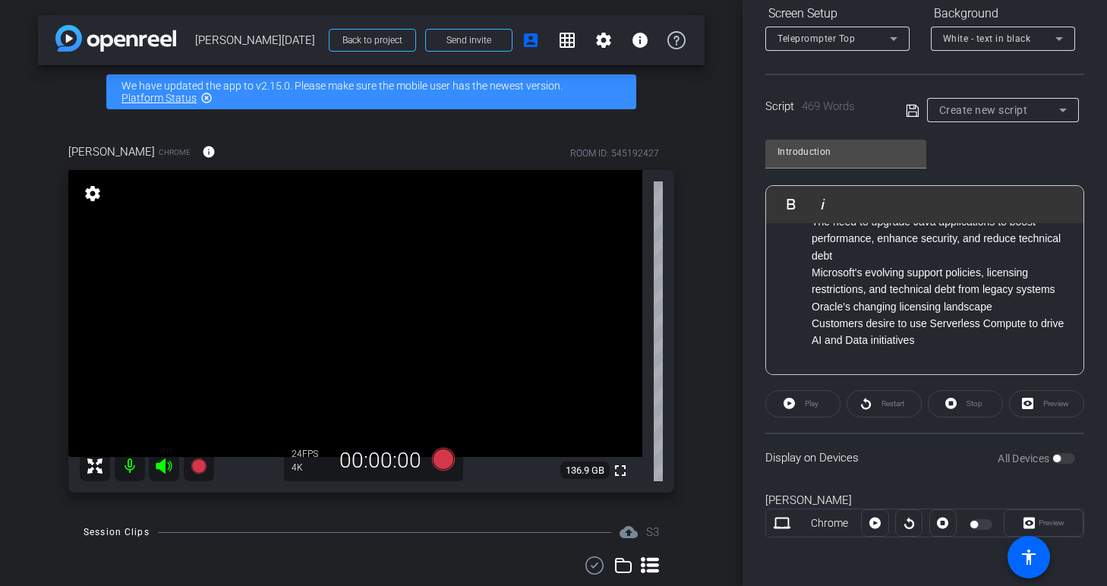
click at [880, 329] on li "Customers desire to use Serverless Compute to drive AI and Data initiatives" at bounding box center [939, 332] width 257 height 34
click at [816, 402] on div "Play" at bounding box center [802, 403] width 75 height 27
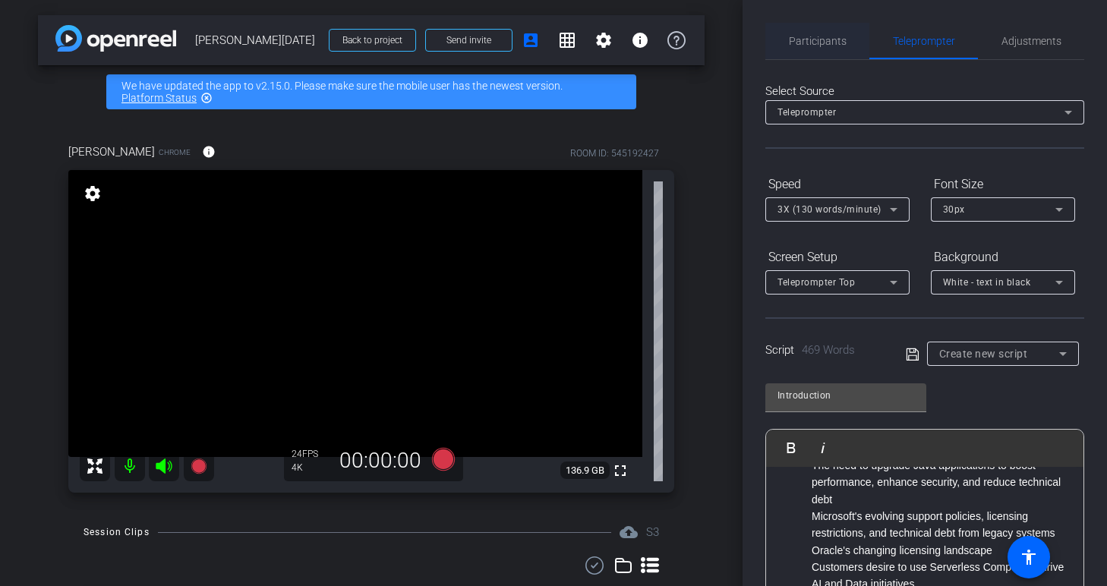
click at [805, 52] on span "Participants" at bounding box center [818, 41] width 58 height 36
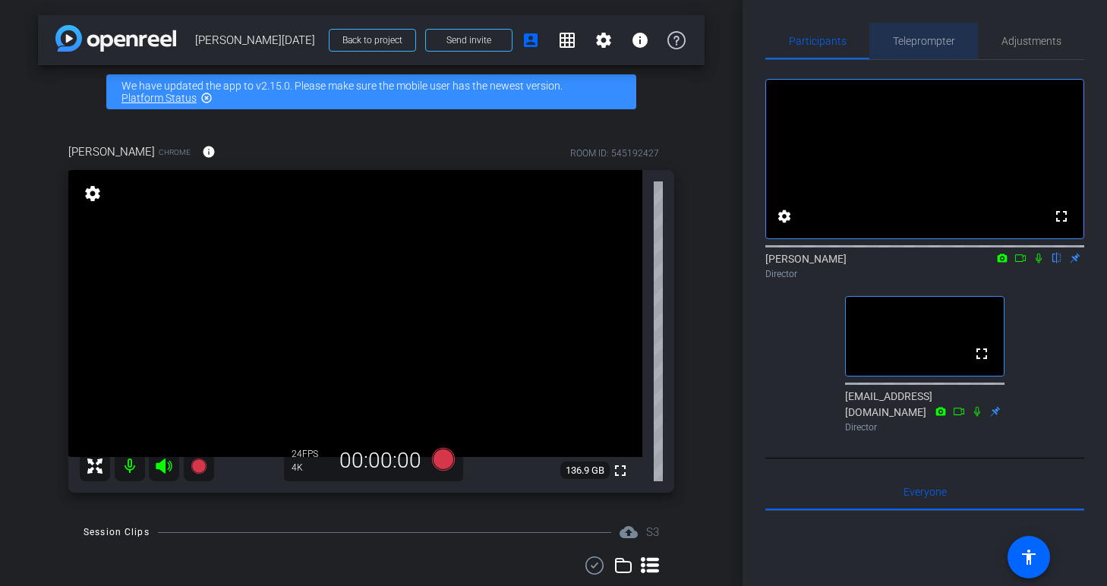
click at [915, 43] on span "Teleprompter" at bounding box center [924, 41] width 62 height 11
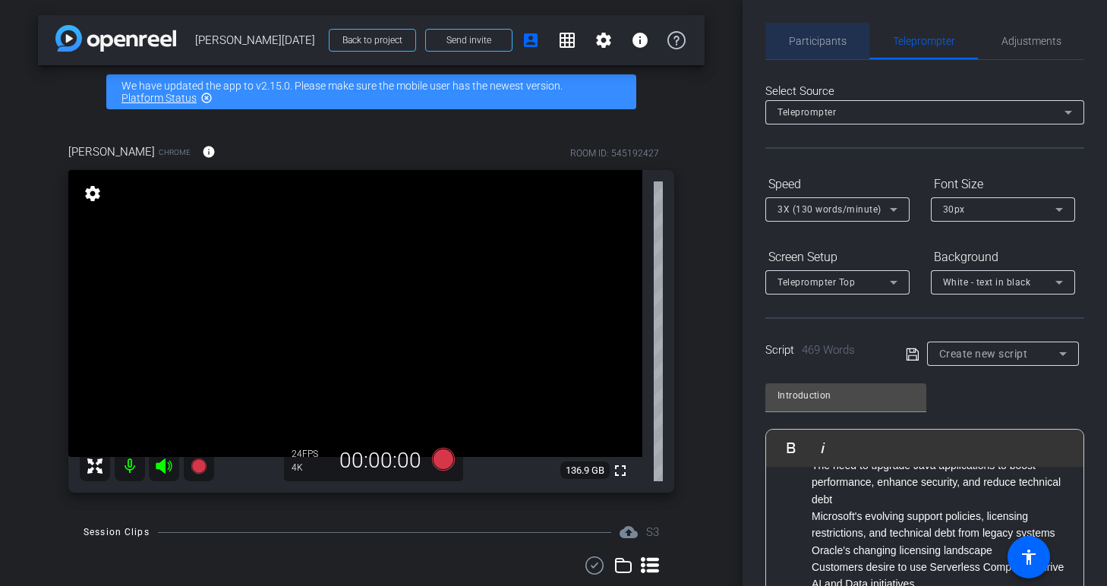
click at [816, 38] on span "Participants" at bounding box center [818, 41] width 58 height 11
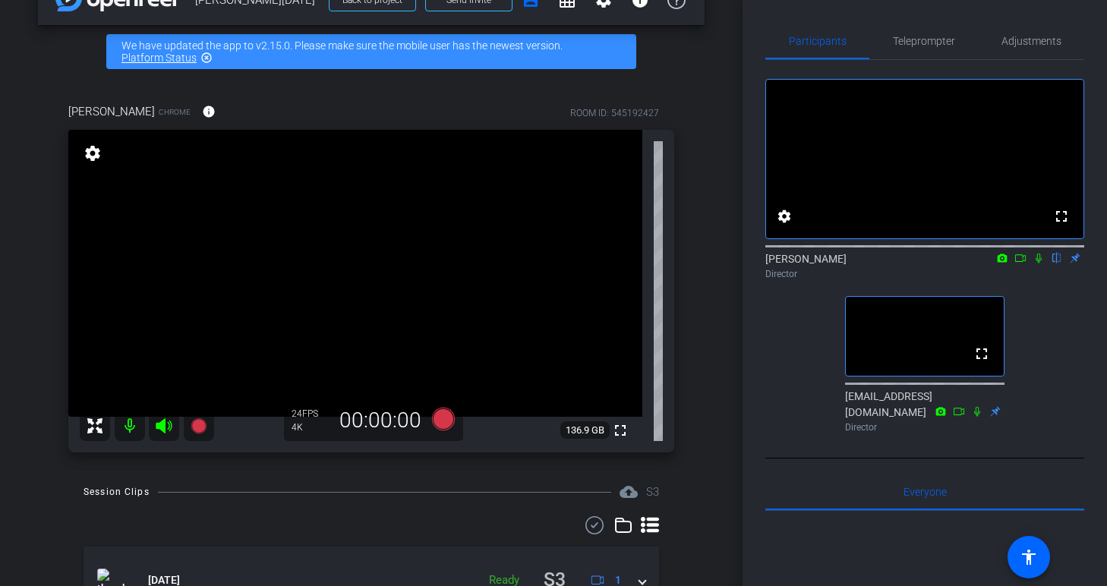
scroll to position [122, 0]
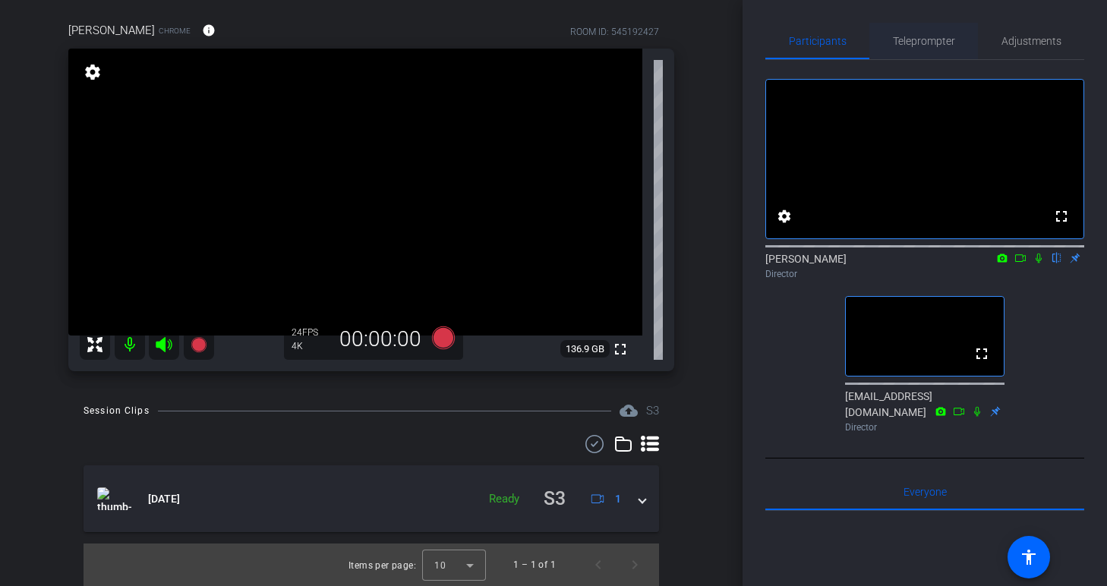
click at [909, 45] on span "Teleprompter" at bounding box center [924, 41] width 62 height 11
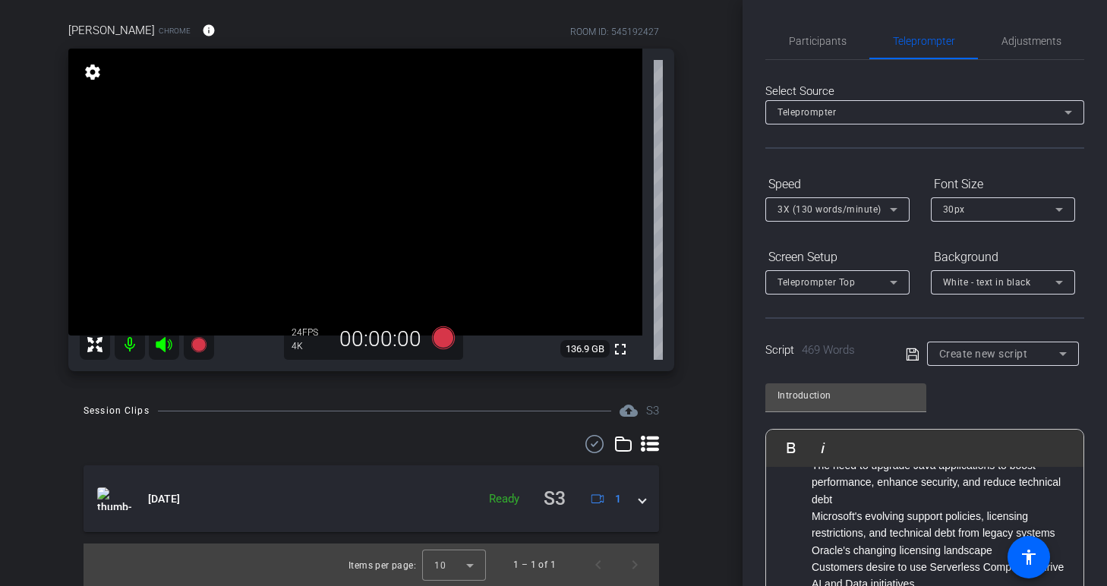
scroll to position [244, 0]
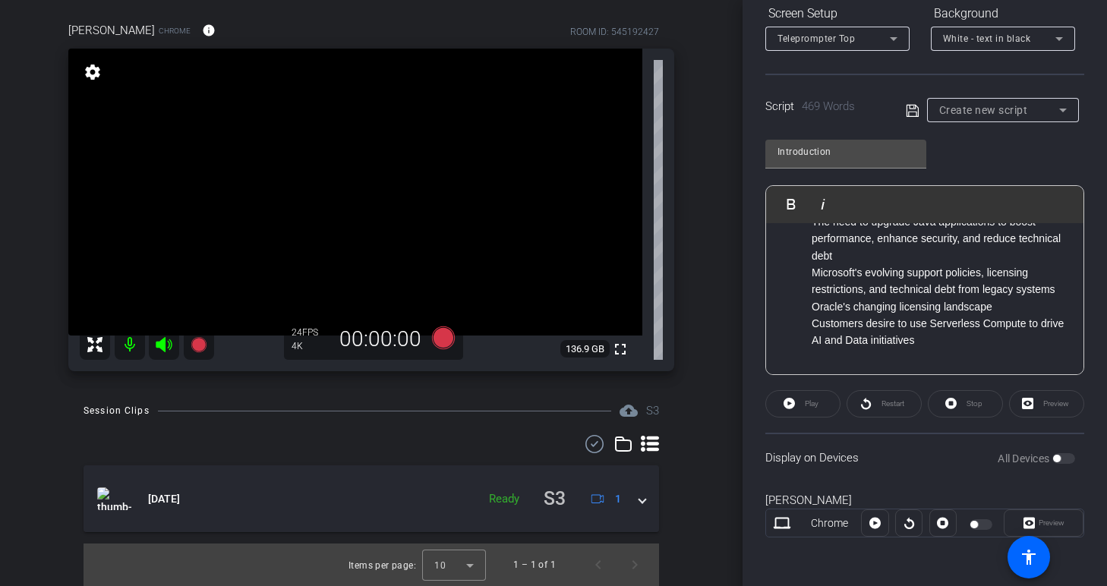
click at [835, 330] on li "Customers desire to use Serverless Compute to drive AI and Data initiatives" at bounding box center [939, 332] width 257 height 34
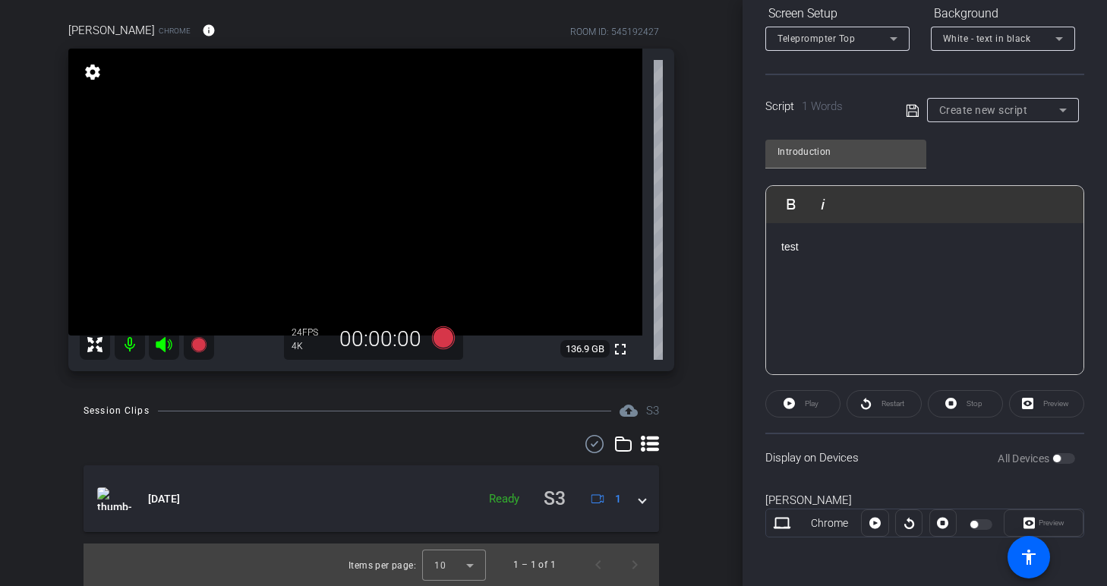
click at [794, 405] on div "Play" at bounding box center [802, 403] width 75 height 27
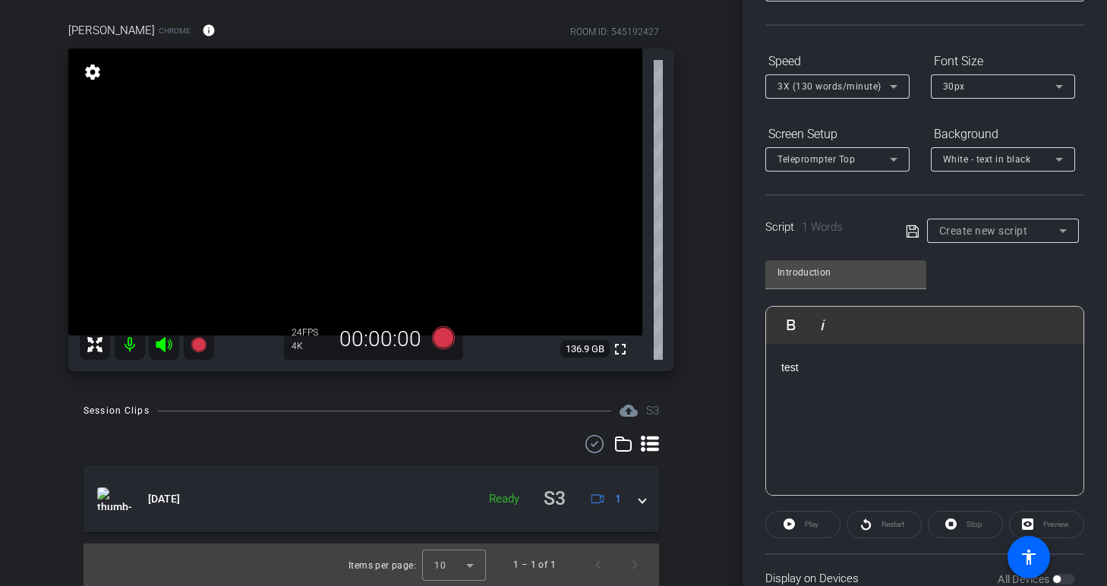
scroll to position [121, 0]
drag, startPoint x: 880, startPoint y: 389, endPoint x: 750, endPoint y: 368, distance: 131.4
click at [750, 368] on div "Participants Teleprompter Adjustments settings [PERSON_NAME] flip Director [EMA…" at bounding box center [924, 293] width 364 height 586
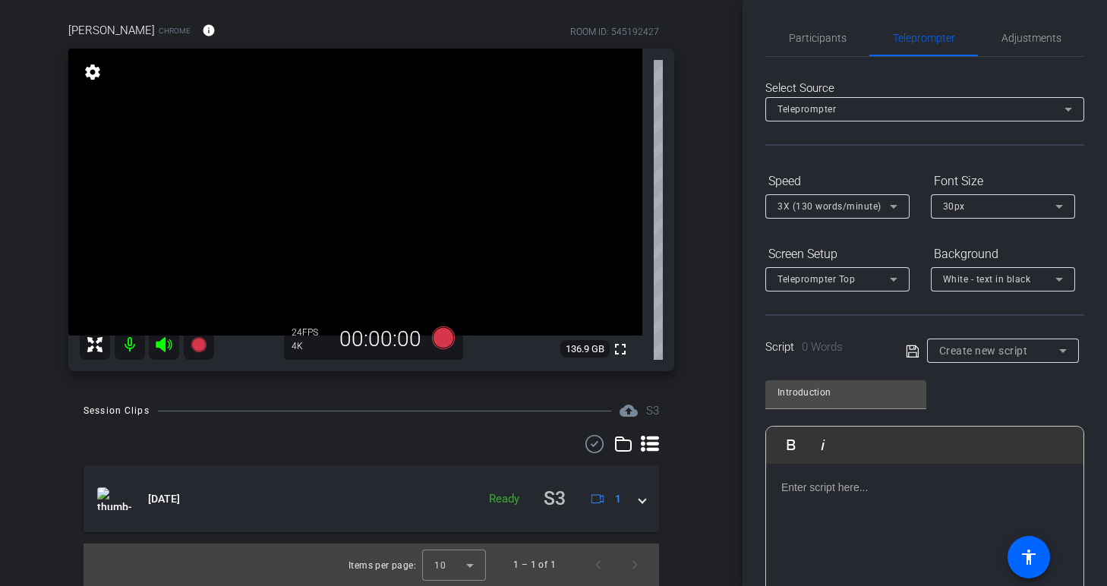
scroll to position [0, 0]
click at [1039, 48] on span "Adjustments" at bounding box center [1031, 41] width 60 height 36
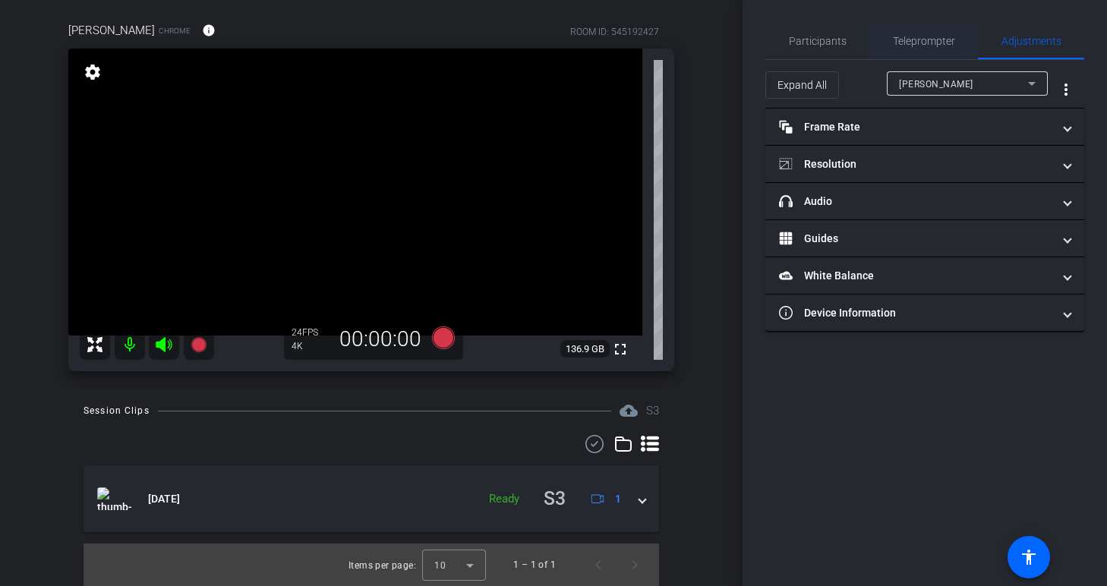
click at [934, 49] on span "Teleprompter" at bounding box center [924, 41] width 62 height 36
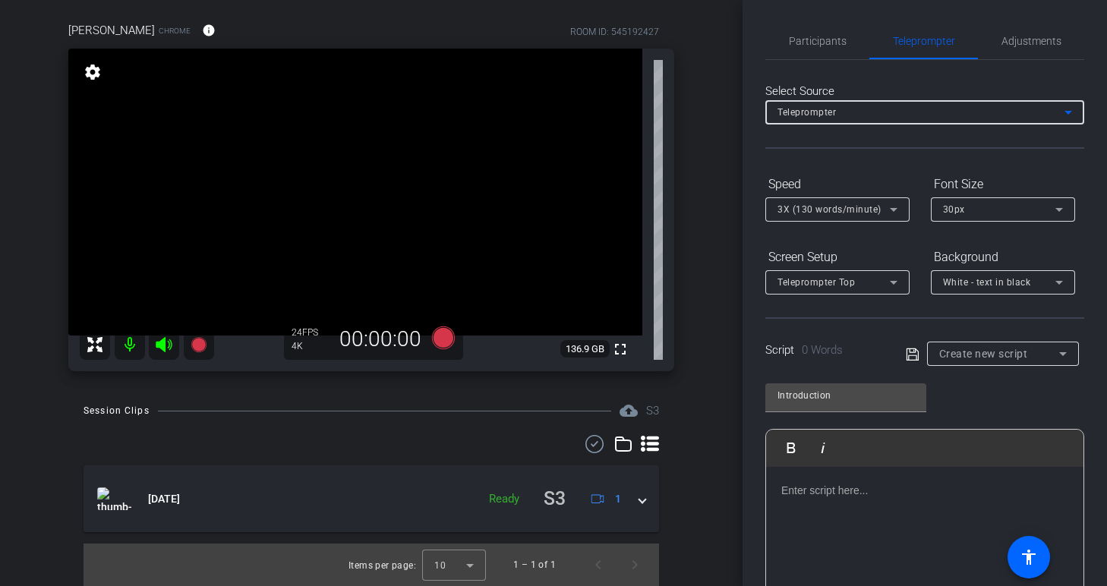
click at [925, 105] on div "Teleprompter" at bounding box center [920, 111] width 287 height 19
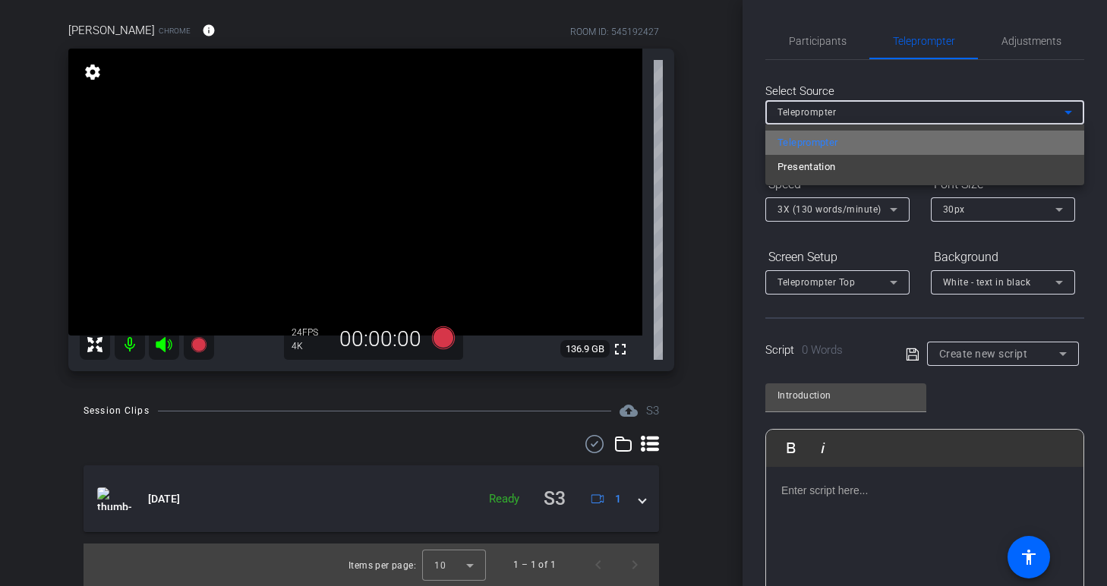
click at [916, 135] on mat-option "Teleprompter" at bounding box center [924, 143] width 319 height 24
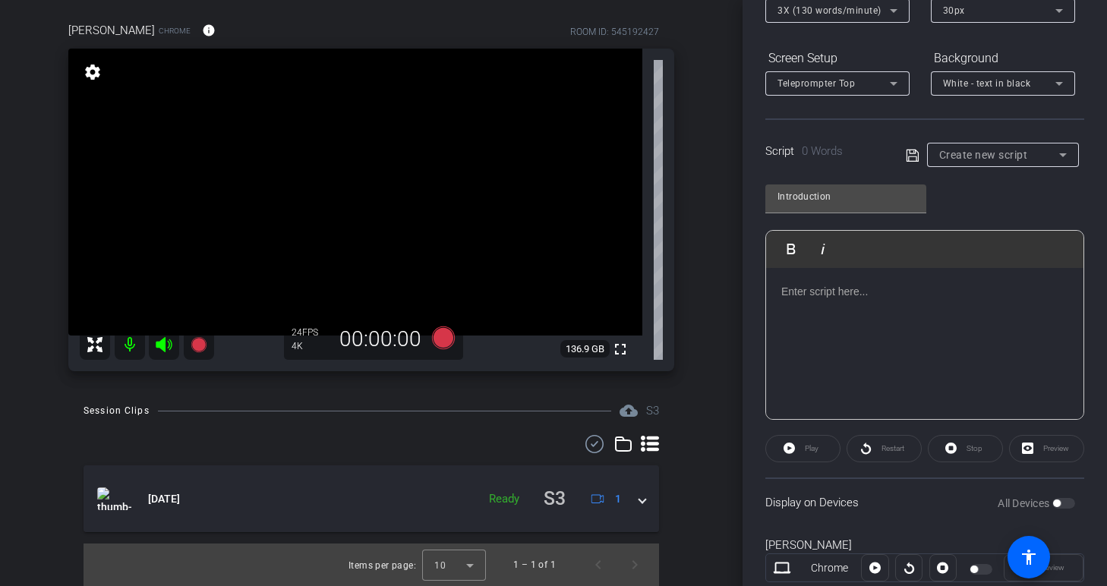
scroll to position [219, 0]
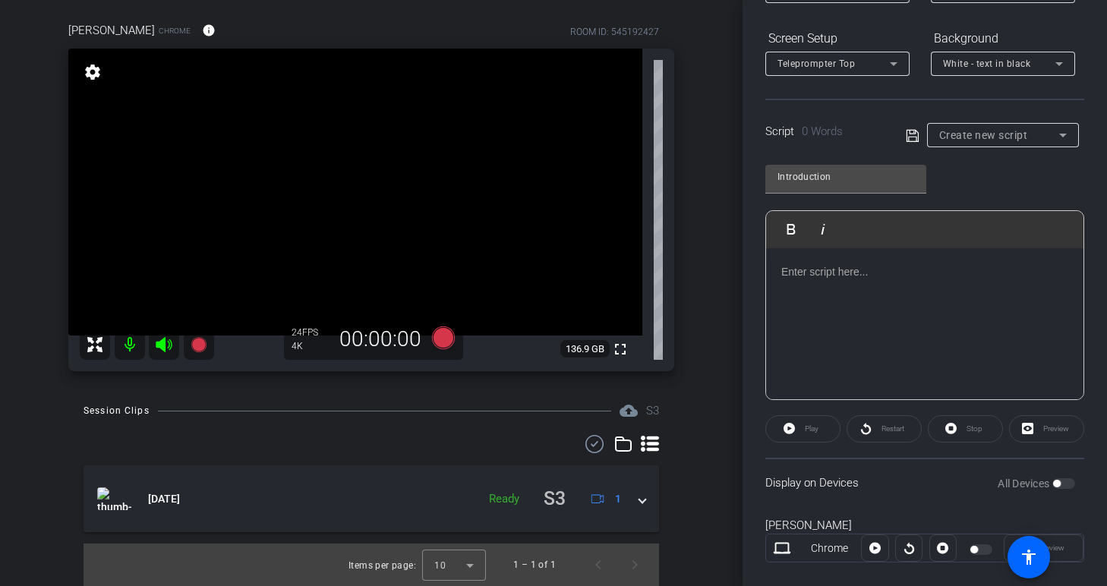
click at [789, 301] on div at bounding box center [924, 324] width 317 height 152
click at [789, 430] on div "Play" at bounding box center [802, 428] width 75 height 27
drag, startPoint x: 859, startPoint y: 275, endPoint x: 737, endPoint y: 269, distance: 122.4
click at [737, 269] on div "arrow_back [PERSON_NAME] [DATE] Back to project Send invite account_box grid_on…" at bounding box center [553, 293] width 1107 height 586
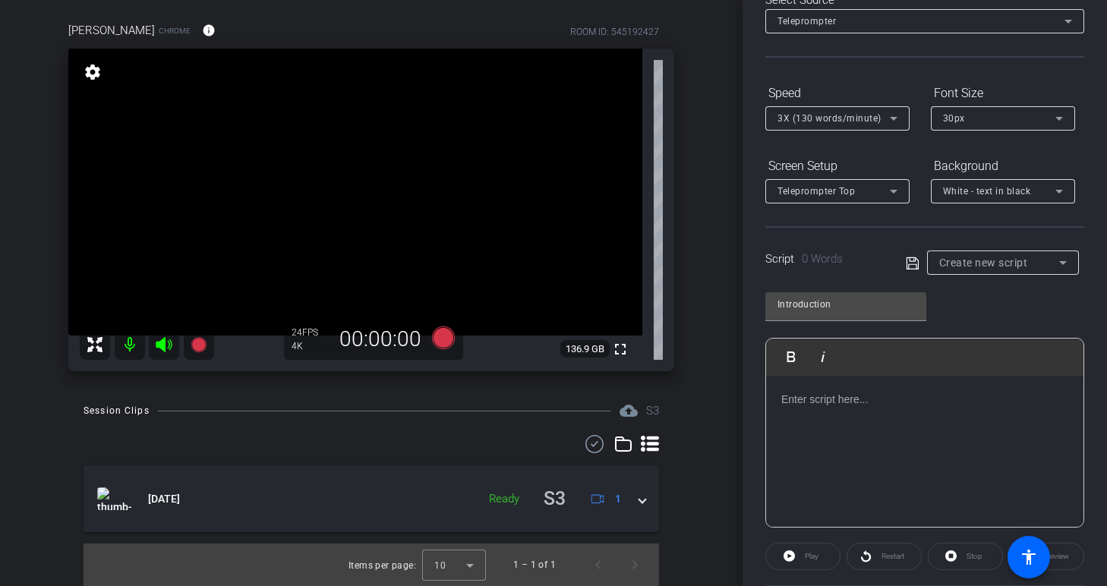
scroll to position [68, 0]
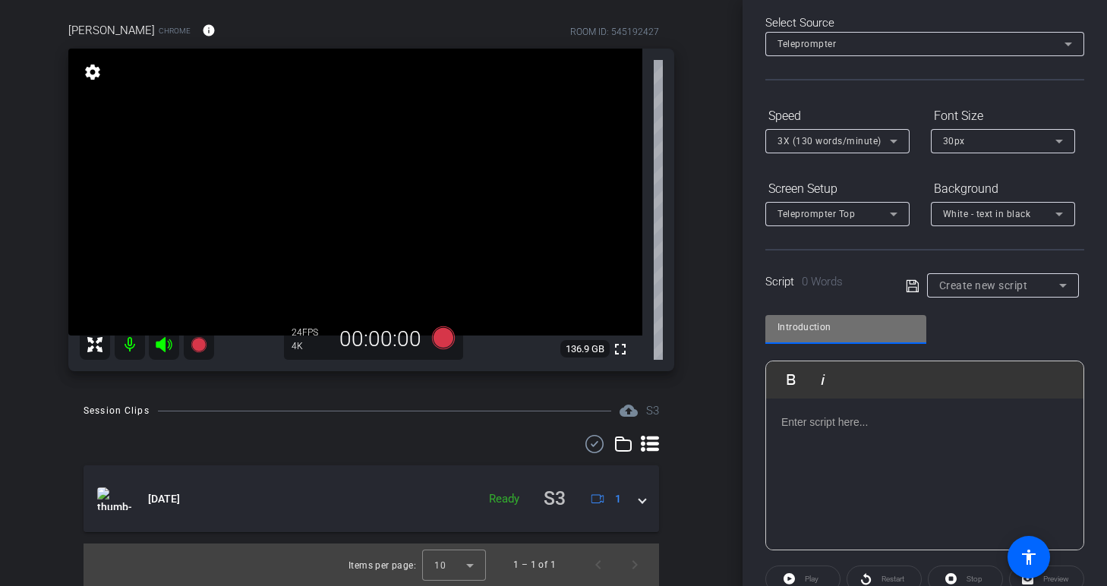
drag, startPoint x: 874, startPoint y: 317, endPoint x: 758, endPoint y: 320, distance: 116.2
click at [758, 320] on div "Participants Teleprompter Adjustments settings [PERSON_NAME] flip Director [EMA…" at bounding box center [924, 293] width 364 height 586
click at [911, 288] on icon at bounding box center [913, 286] width 14 height 18
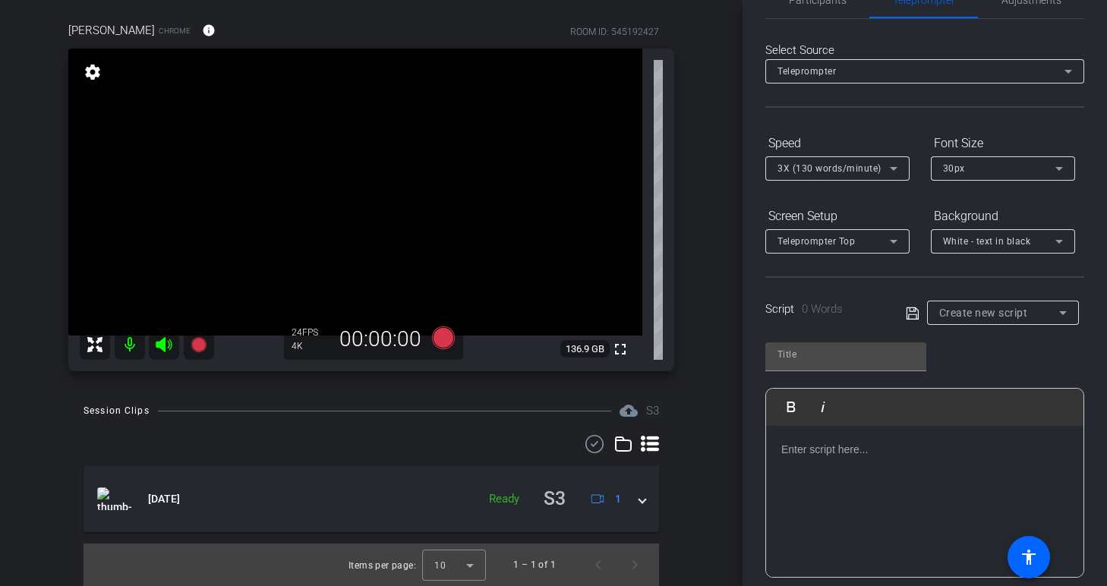
scroll to position [0, 0]
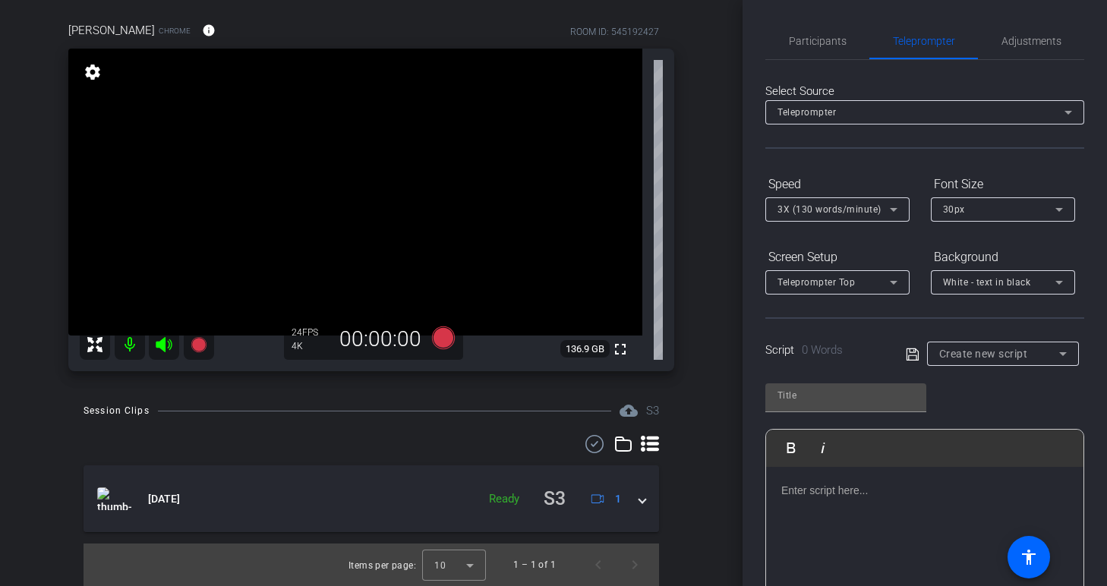
click at [1018, 108] on div "Teleprompter" at bounding box center [920, 111] width 287 height 19
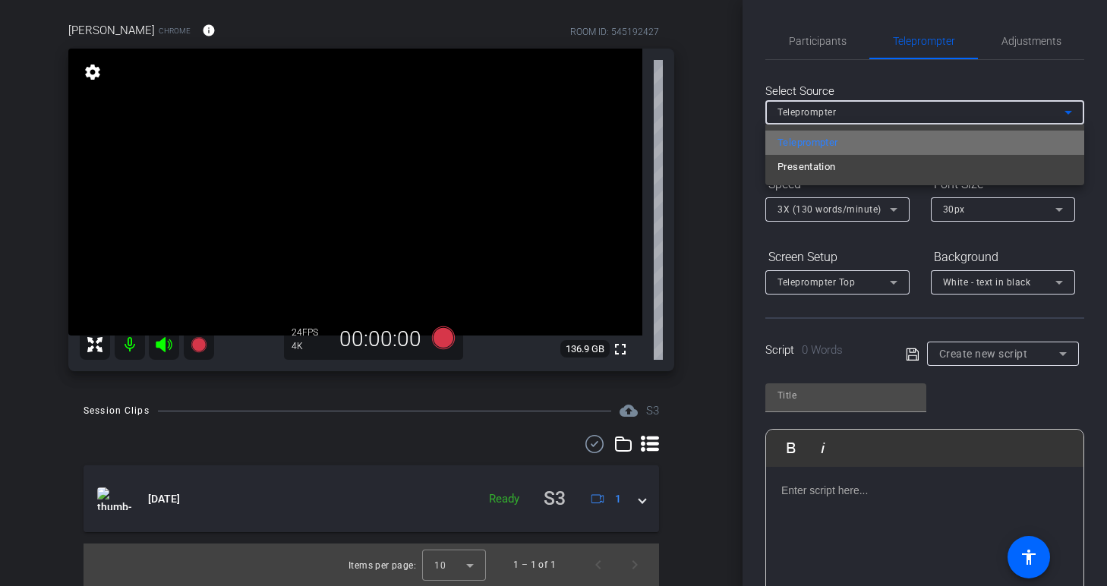
click at [974, 146] on mat-option "Teleprompter" at bounding box center [924, 143] width 319 height 24
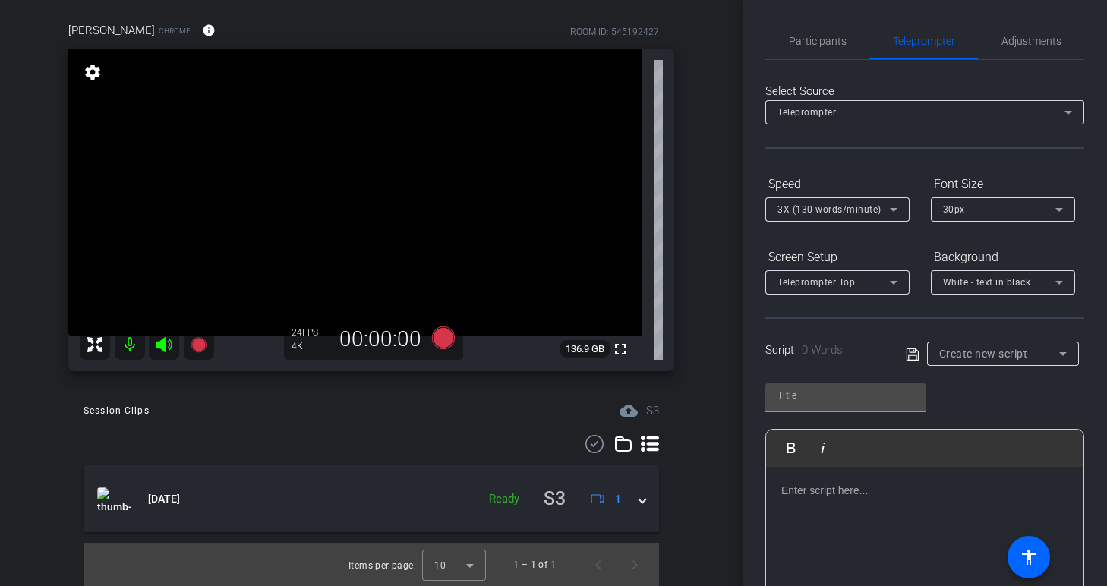
click at [971, 100] on div "Teleprompter" at bounding box center [924, 112] width 295 height 24
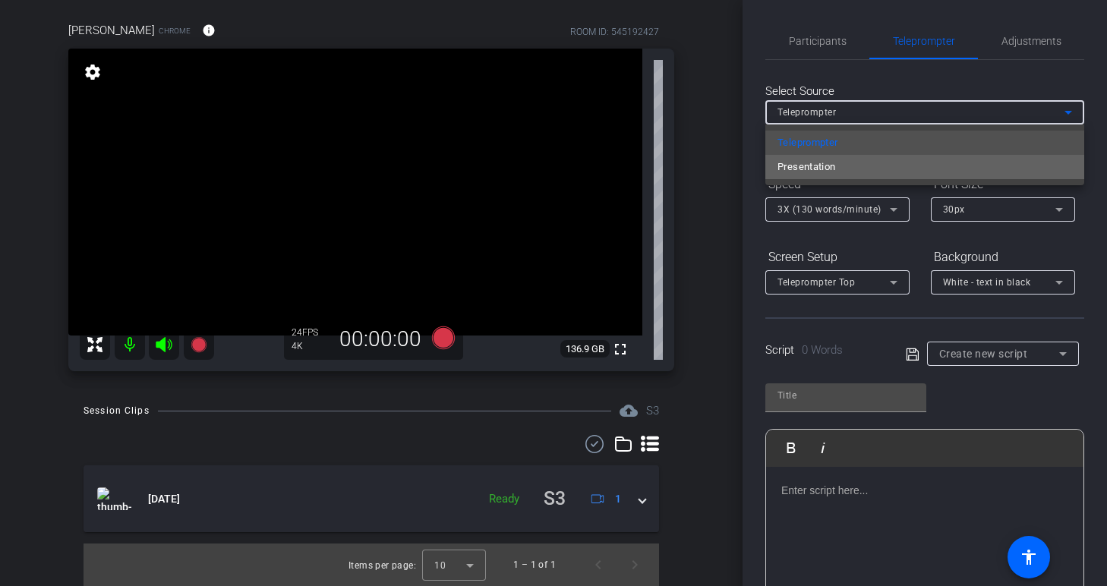
click at [940, 177] on mat-option "Presentation" at bounding box center [924, 167] width 319 height 24
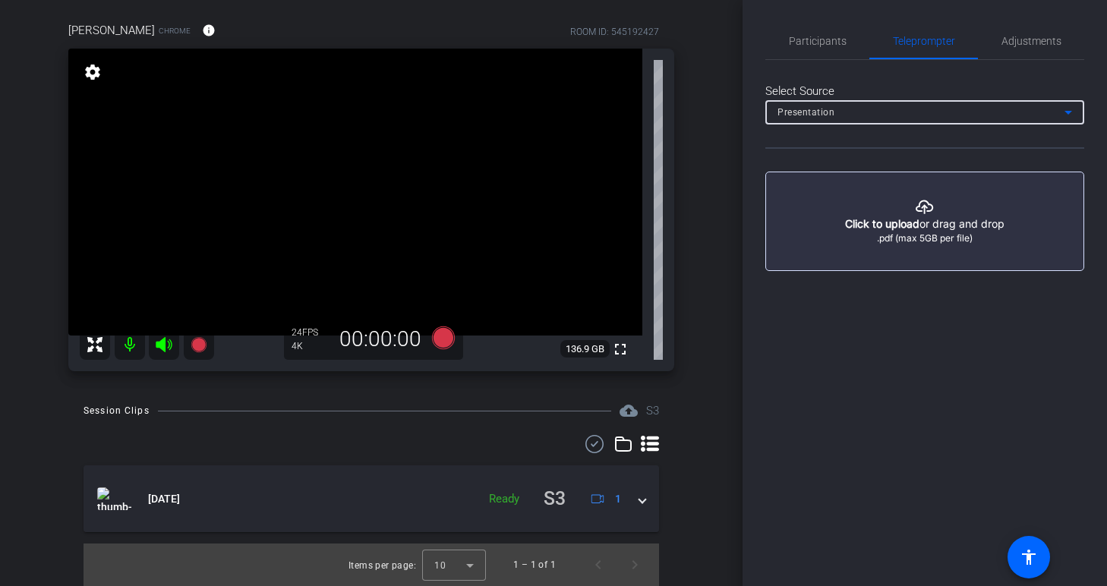
click at [968, 115] on div "Presentation" at bounding box center [920, 111] width 287 height 19
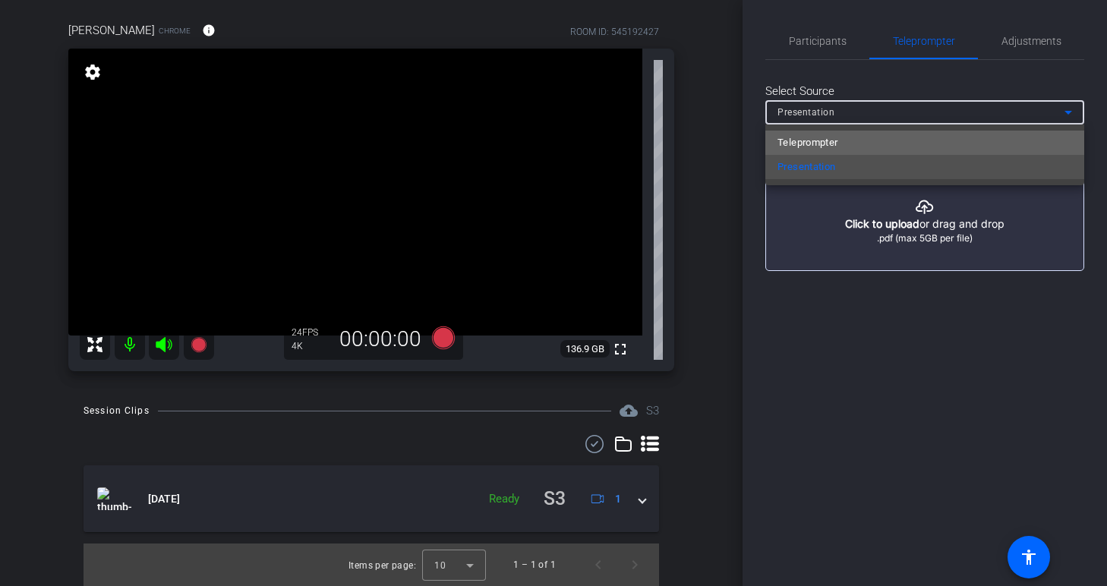
click at [950, 151] on mat-option "Teleprompter" at bounding box center [924, 143] width 319 height 24
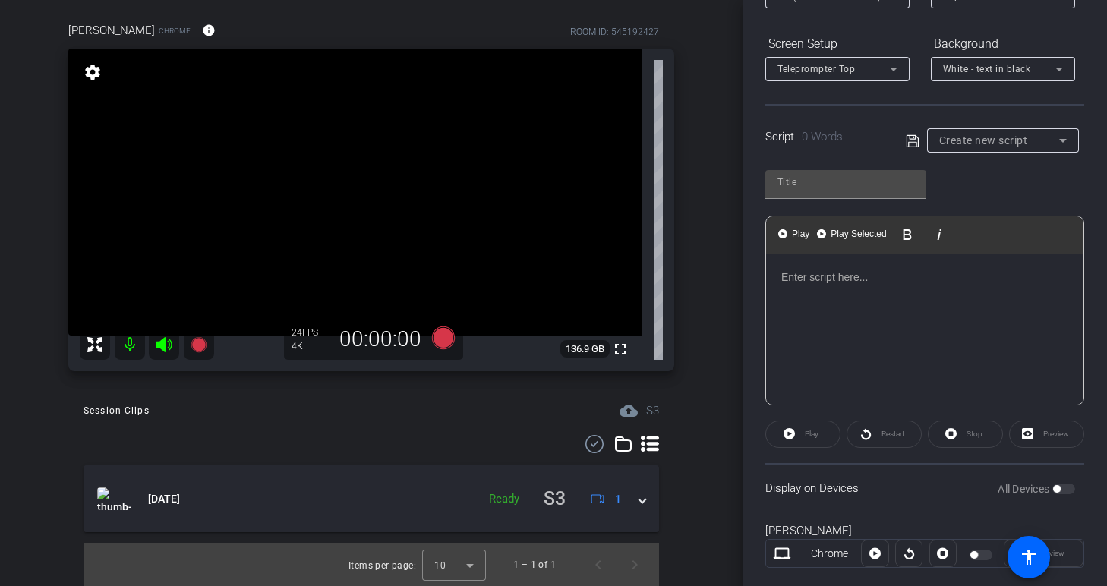
scroll to position [215, 0]
click at [786, 434] on div "Play" at bounding box center [802, 432] width 75 height 27
click at [866, 318] on div at bounding box center [924, 328] width 317 height 152
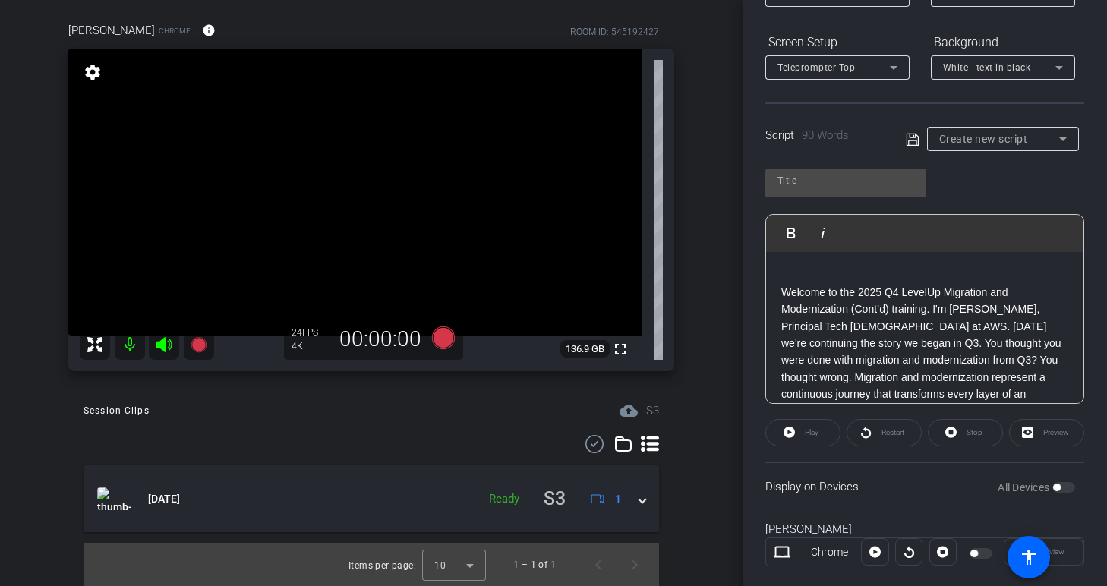
scroll to position [85, 0]
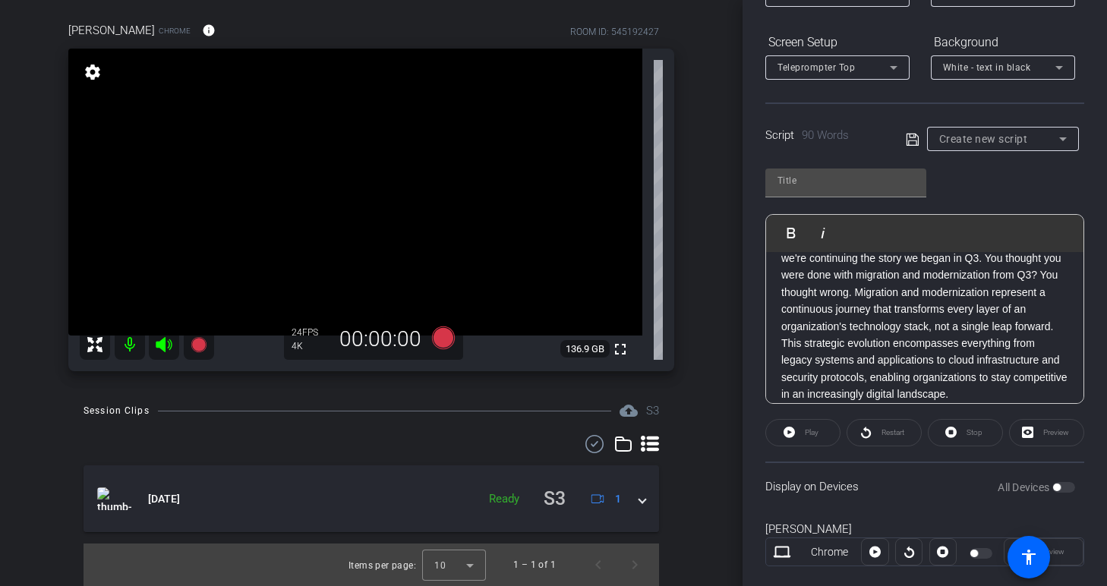
click at [865, 385] on p "Welcome to the 2025 Q4 LevelUp Migration and Modernization (Cont’d) training. I…" at bounding box center [924, 301] width 287 height 204
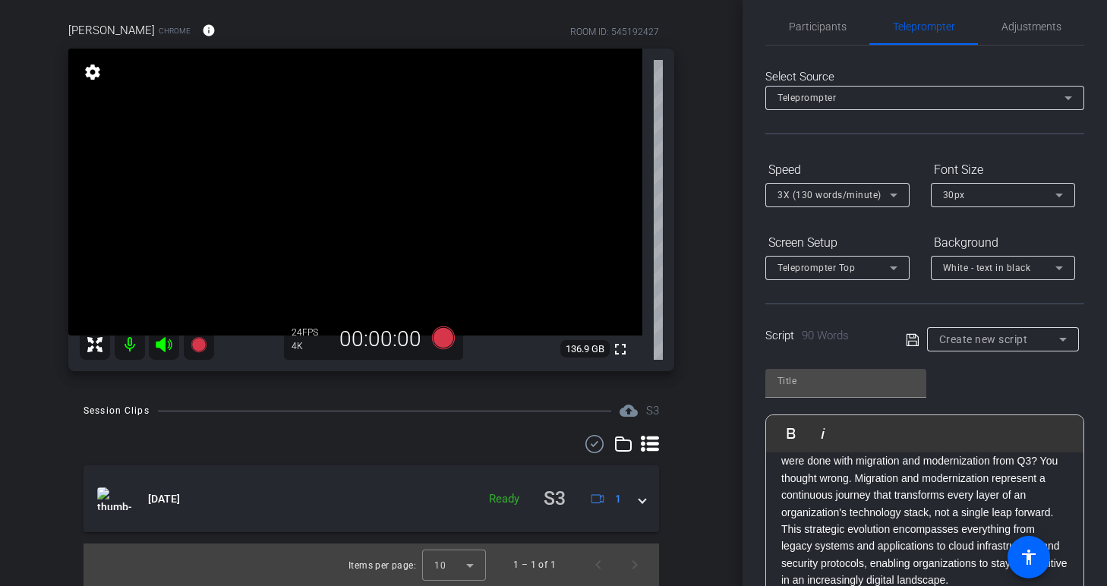
scroll to position [0, 0]
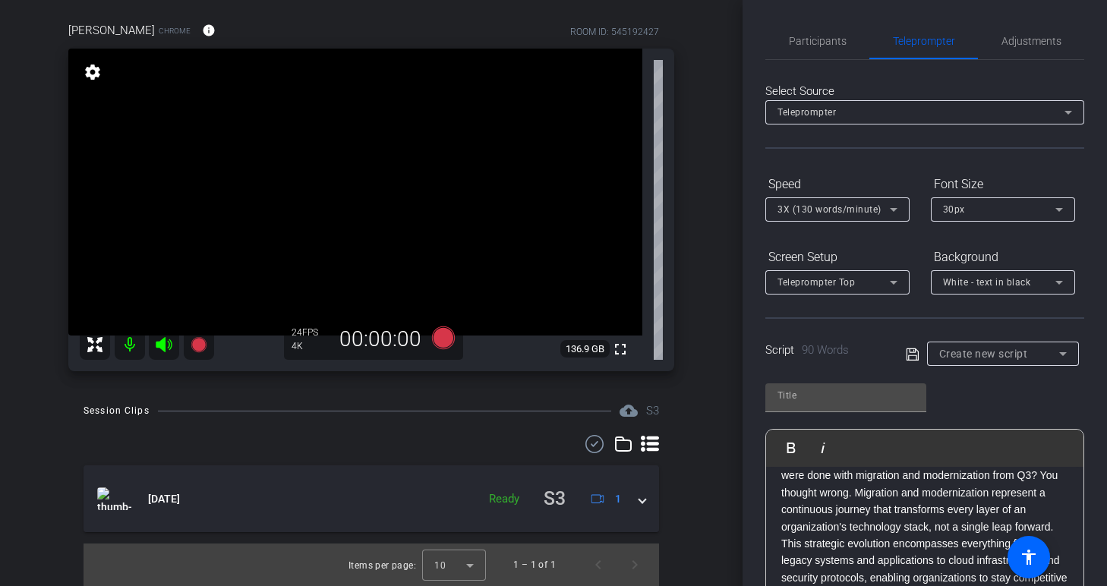
click at [874, 517] on p "Welcome to the 2025 Q4 LevelUp Migration and Modernization (Cont’d) training. I…" at bounding box center [924, 501] width 287 height 204
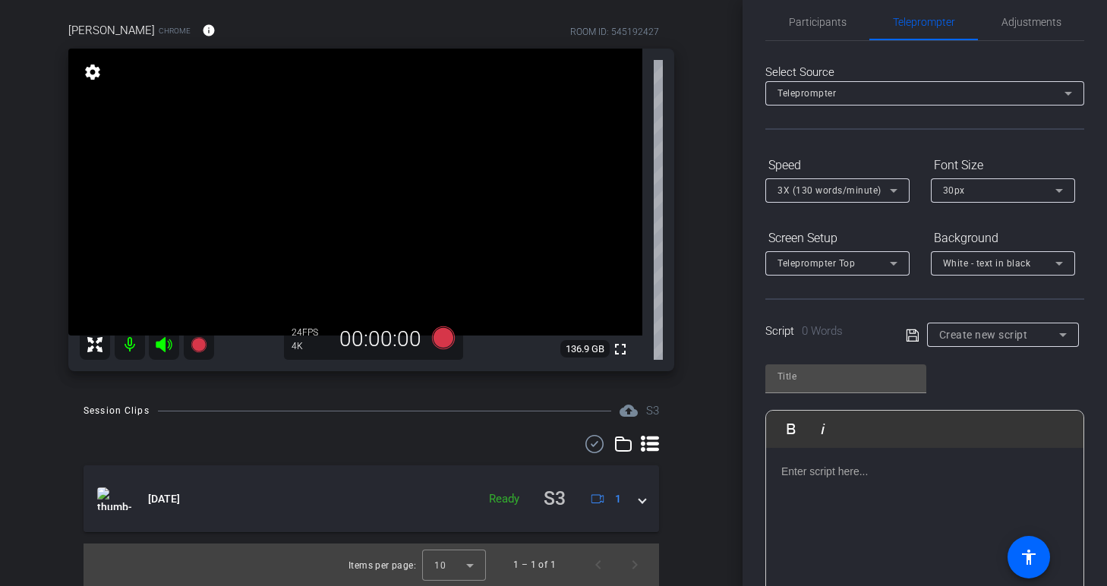
scroll to position [26, 0]
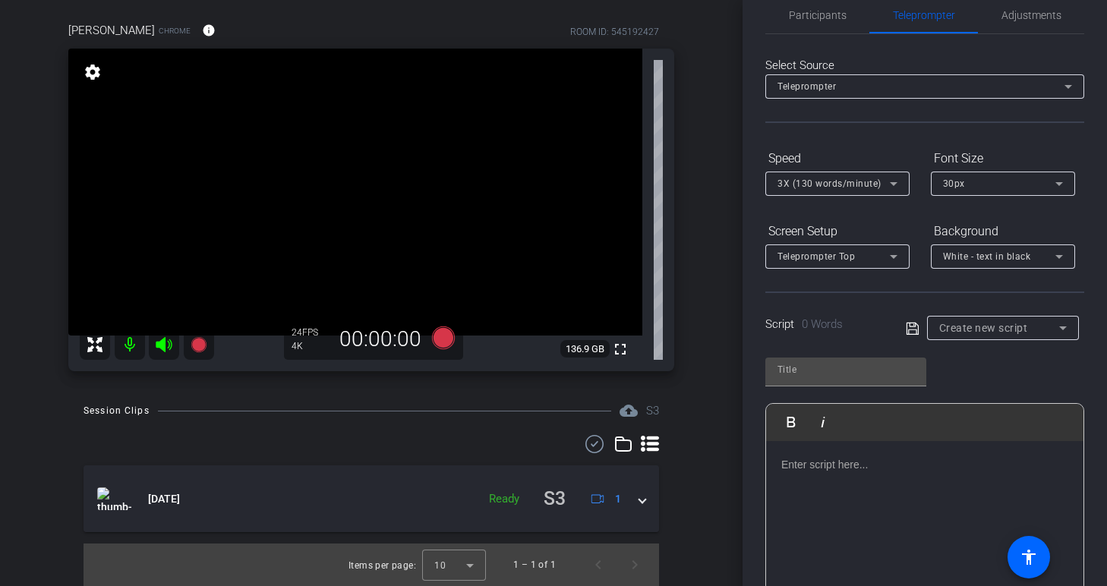
click at [979, 260] on span "White - text in black" at bounding box center [987, 256] width 88 height 11
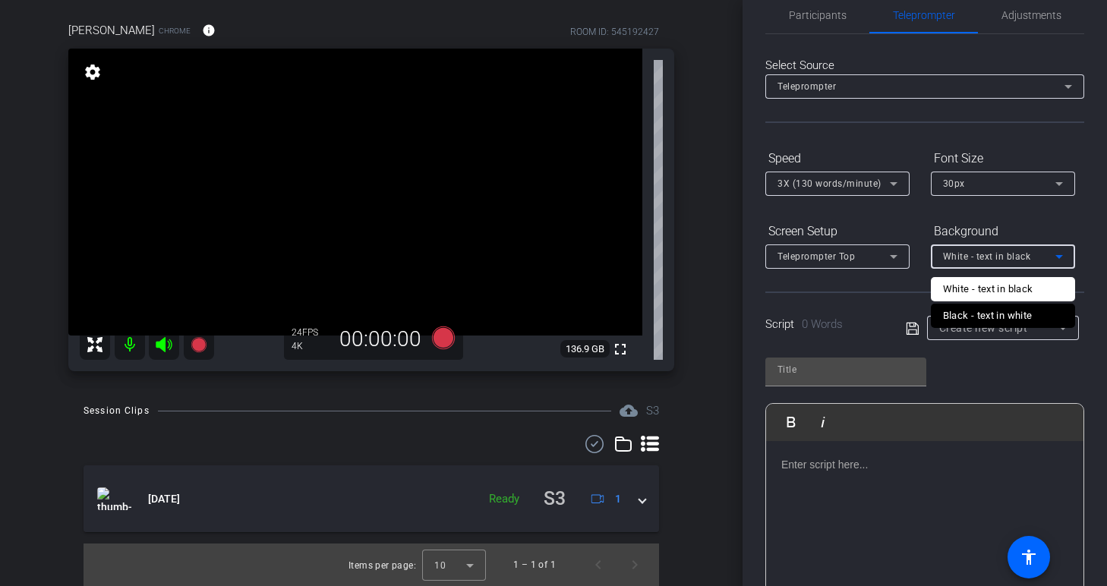
click at [979, 260] on div at bounding box center [553, 293] width 1107 height 586
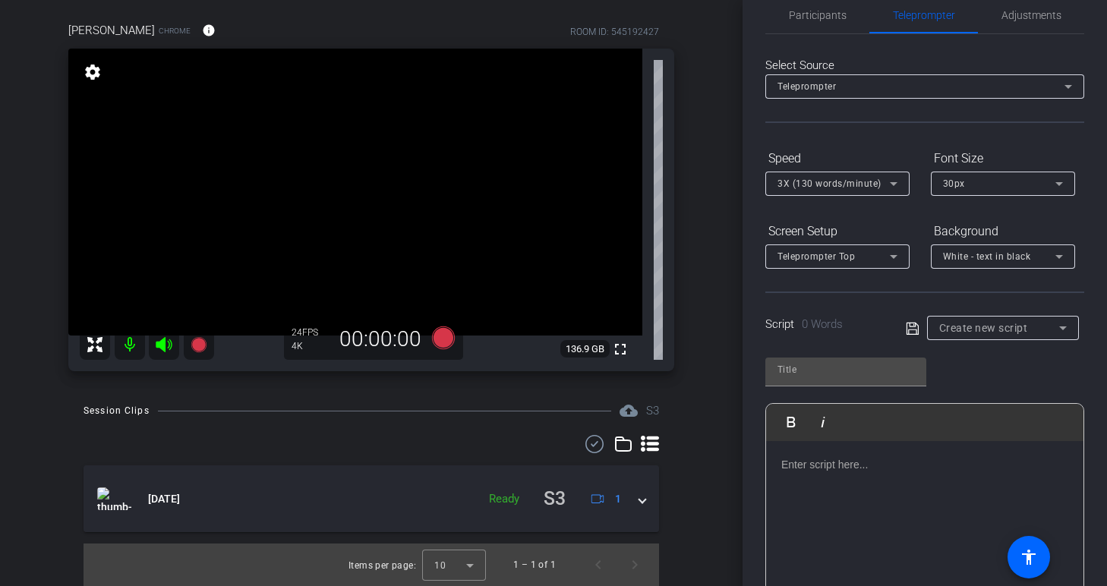
type input "test"
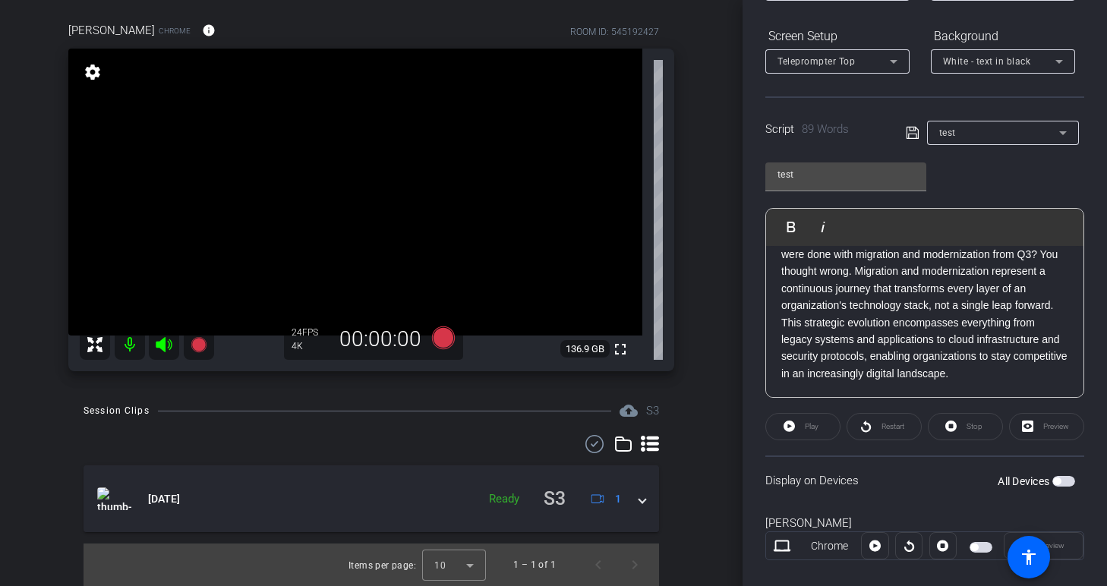
scroll to position [223, 0]
click at [868, 334] on p "Welcome to the 2025 Q4 LevelUp Migration and Modernization (Cont’d) training. I…" at bounding box center [924, 278] width 287 height 204
click at [865, 365] on p "Welcome to the 2025 Q4 LevelUp Migration and Modernization (Cont’d) training. I…" at bounding box center [924, 278] width 287 height 204
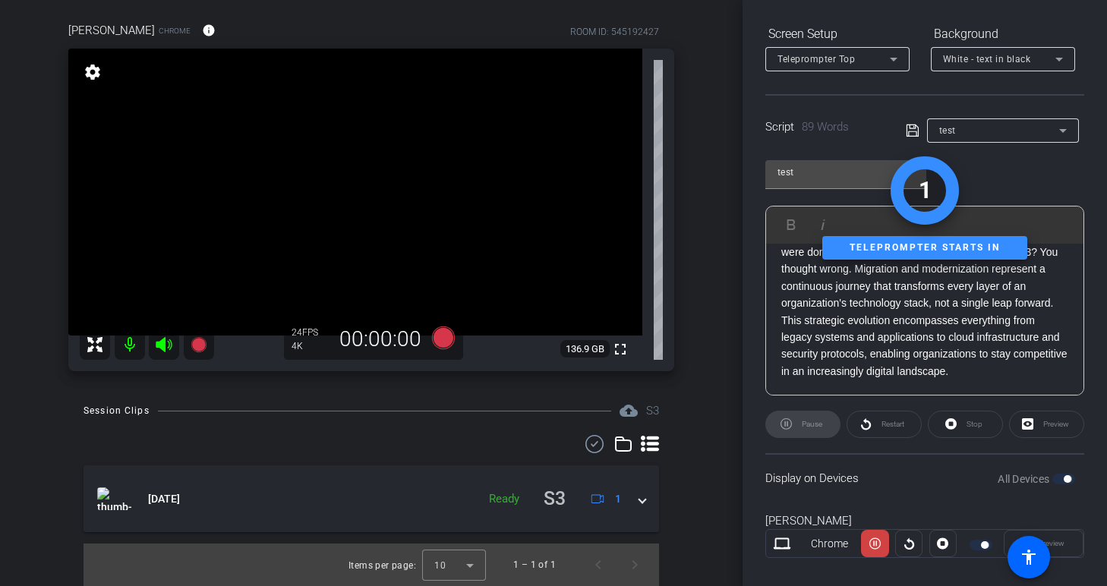
click at [852, 347] on p "Welcome to the 2025 Q4 LevelUp Migration and Modernization (Cont’d) training. I…" at bounding box center [924, 278] width 287 height 204
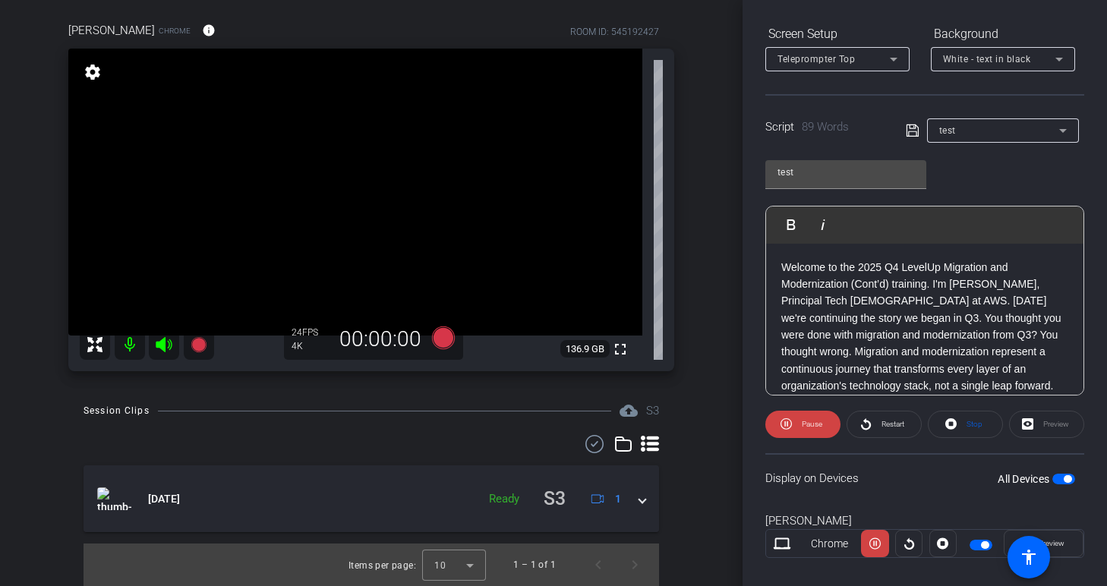
scroll to position [83, 0]
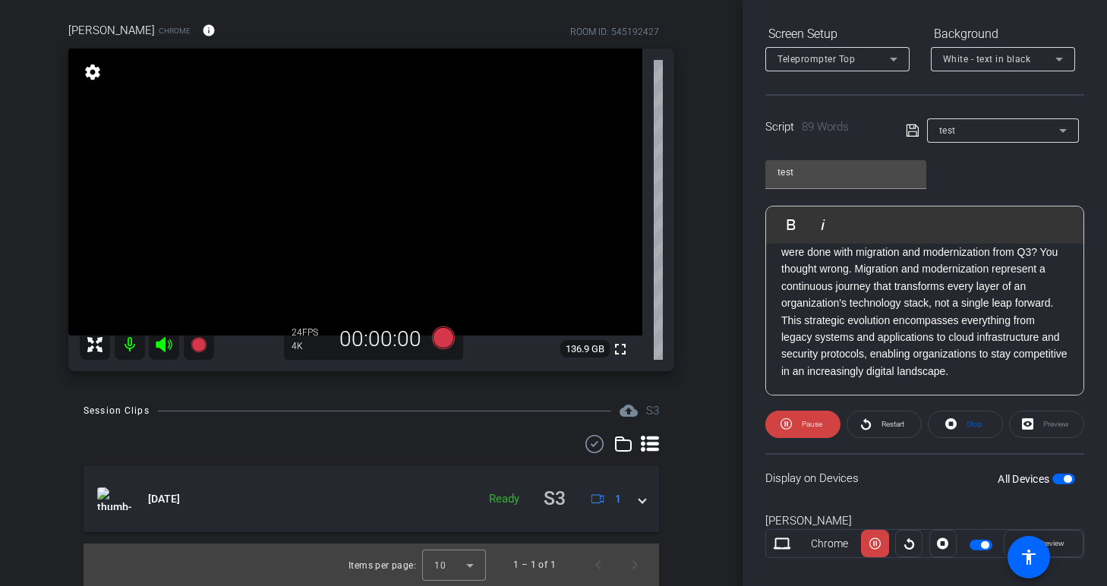
click at [852, 347] on p "Welcome to the 2025 Q4 LevelUp Migration and Modernization (Cont’d) training. I…" at bounding box center [924, 278] width 287 height 204
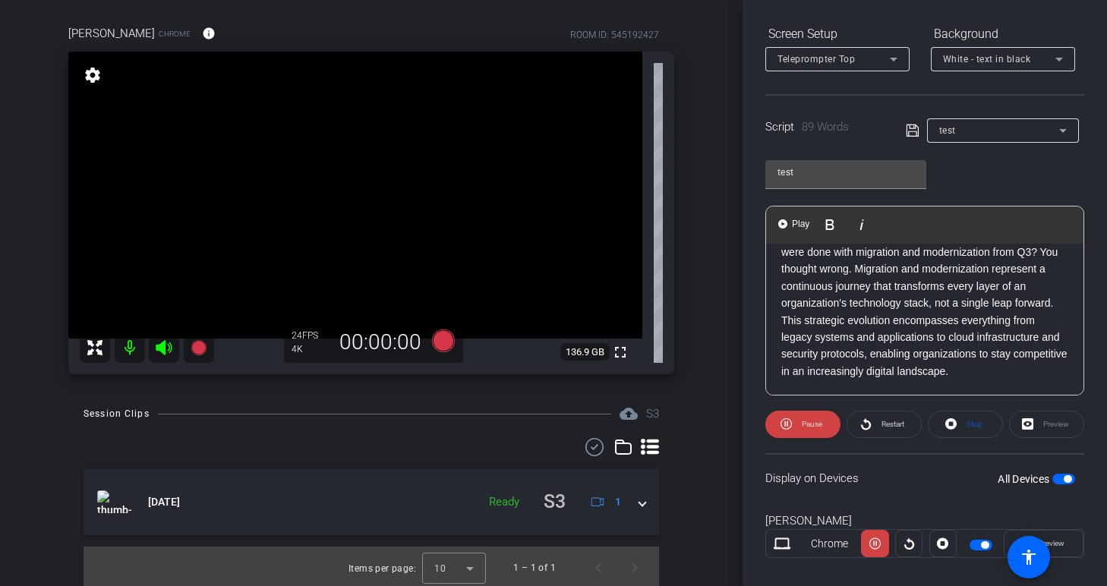
scroll to position [122, 0]
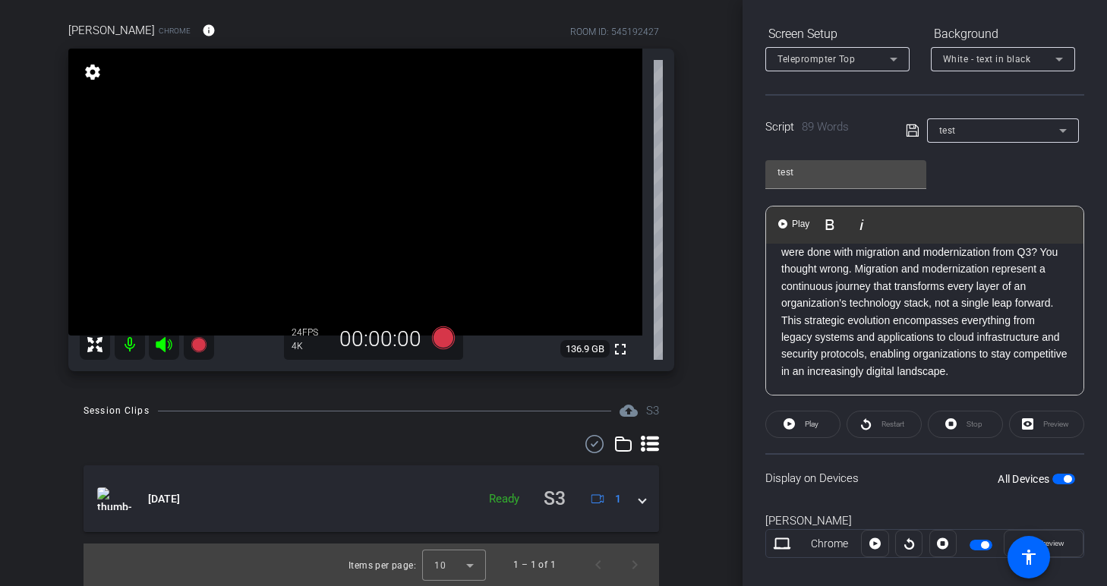
click at [868, 340] on p "Welcome to the 2025 Q4 LevelUp Migration and Modernization (Cont’d) training. I…" at bounding box center [924, 278] width 287 height 204
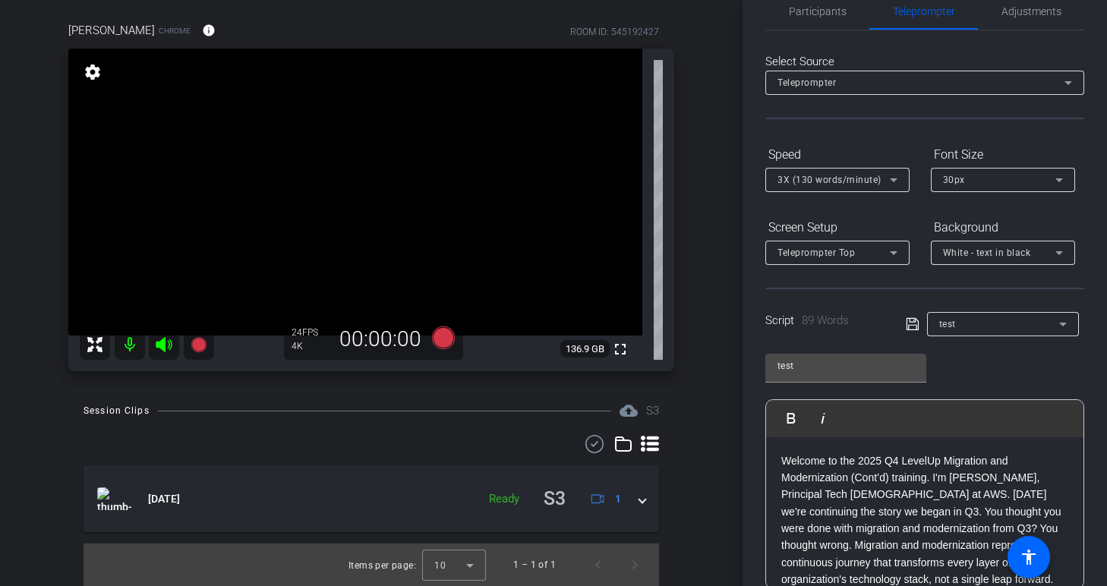
scroll to position [0, 0]
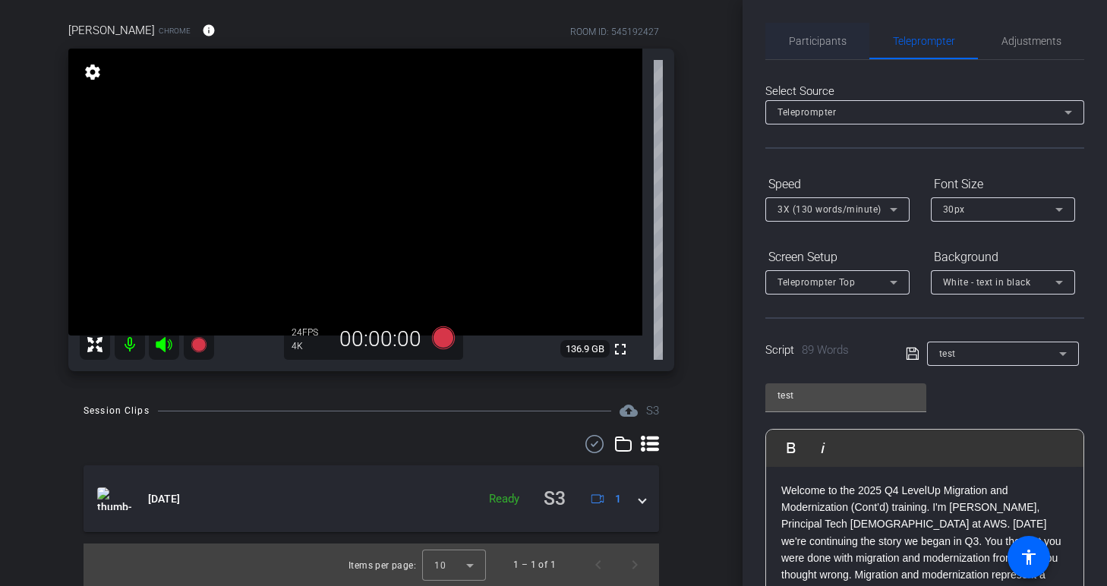
click at [802, 46] on span "Participants" at bounding box center [818, 41] width 58 height 11
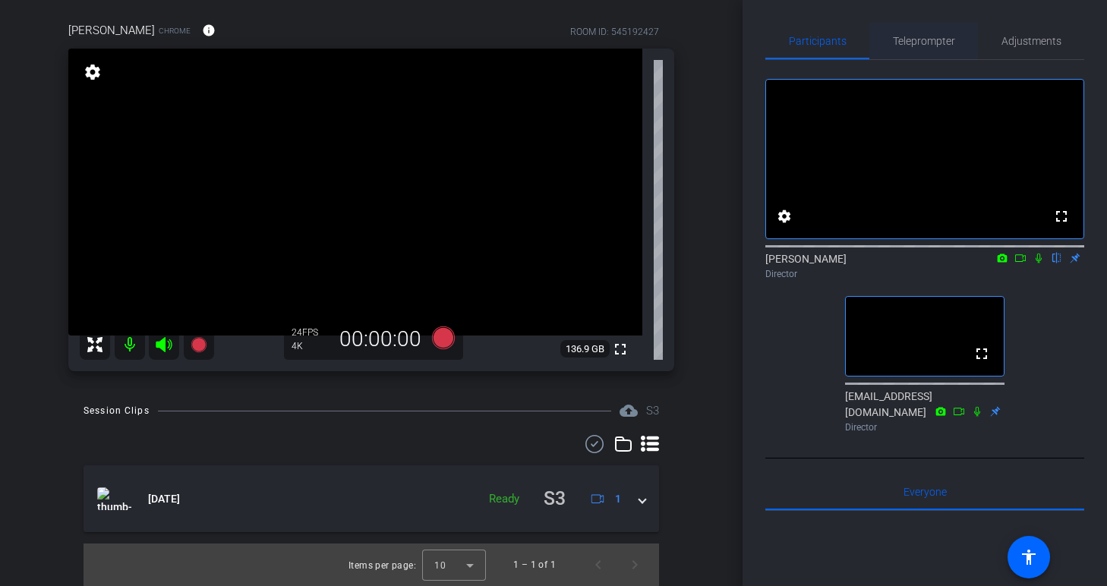
click at [911, 39] on span "Teleprompter" at bounding box center [924, 41] width 62 height 11
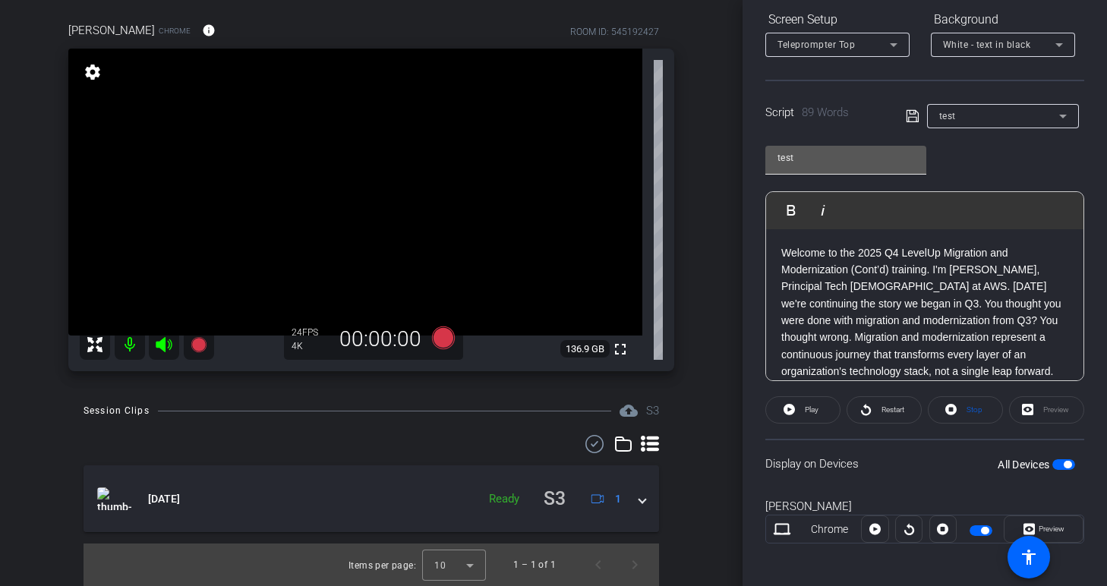
scroll to position [244, 0]
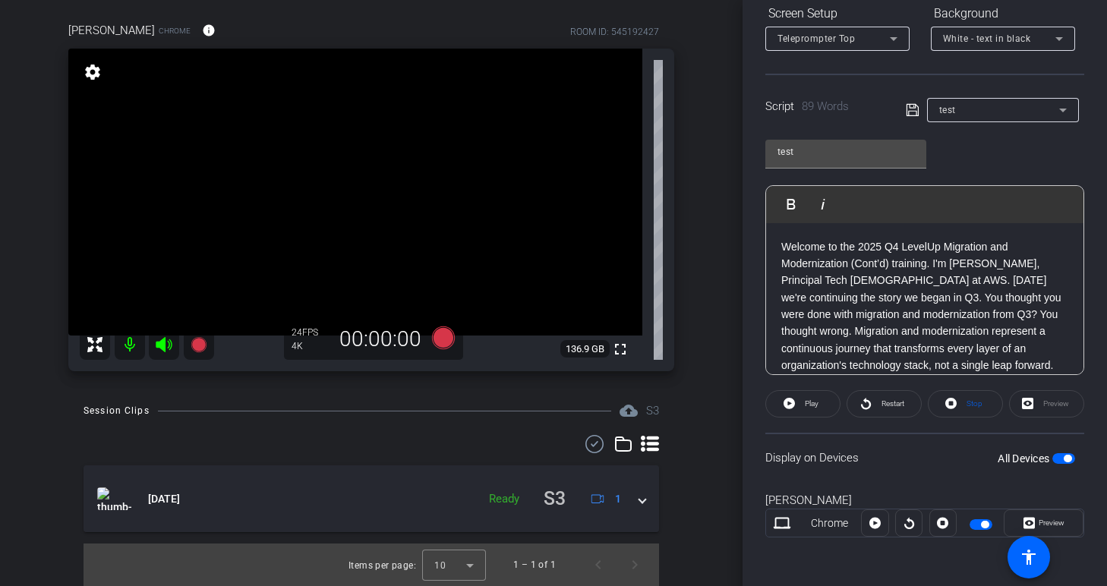
click at [917, 333] on p "Welcome to the 2025 Q4 LevelUp Migration and Modernization (Cont’d) training. I…" at bounding box center [924, 340] width 287 height 204
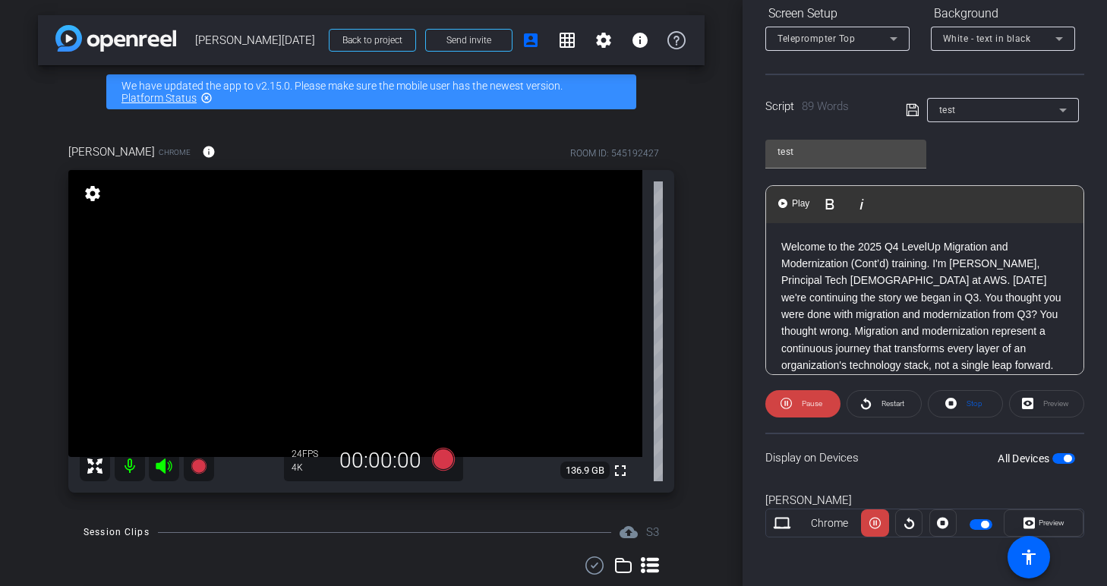
scroll to position [122, 0]
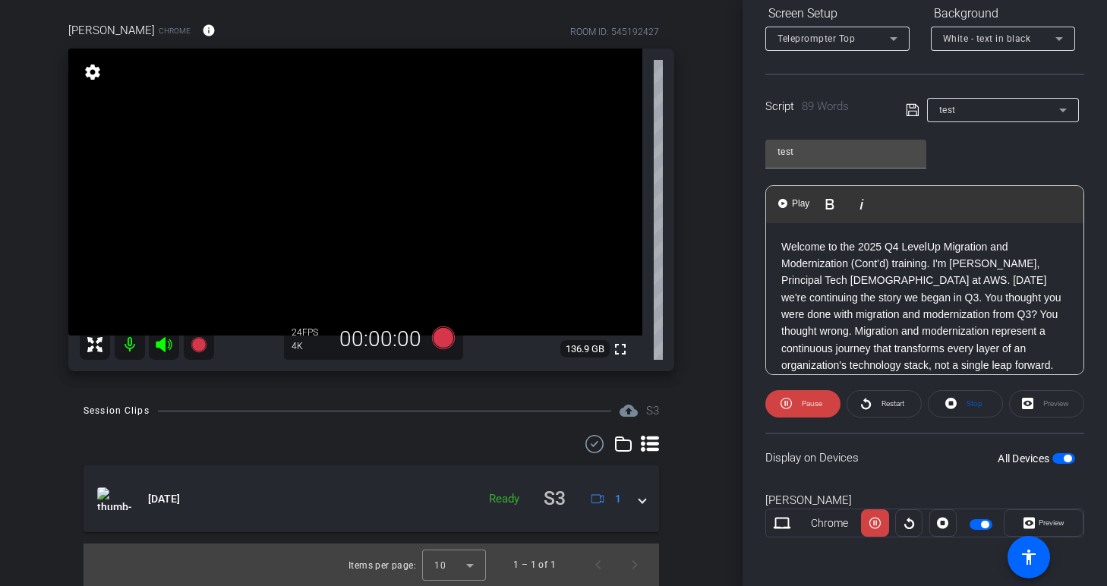
click at [647, 447] on icon at bounding box center [650, 444] width 18 height 18
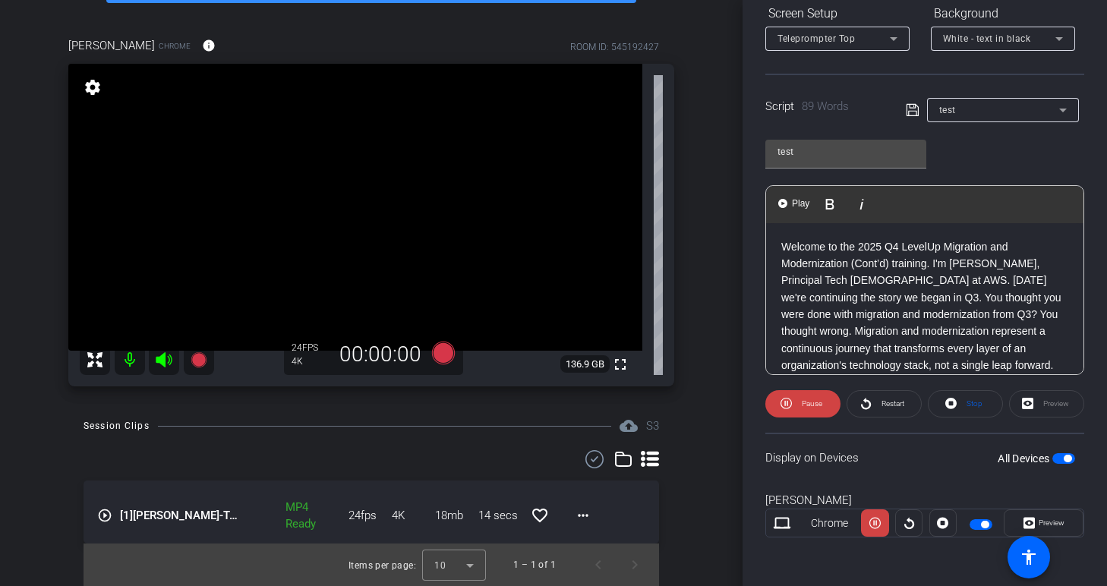
click at [647, 465] on icon at bounding box center [650, 459] width 18 height 16
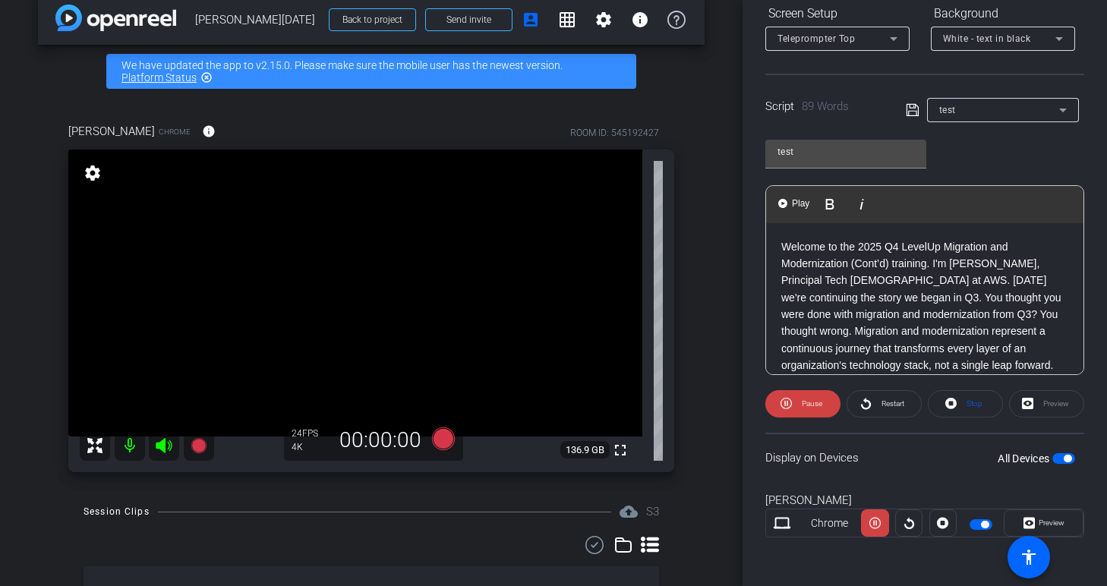
scroll to position [0, 0]
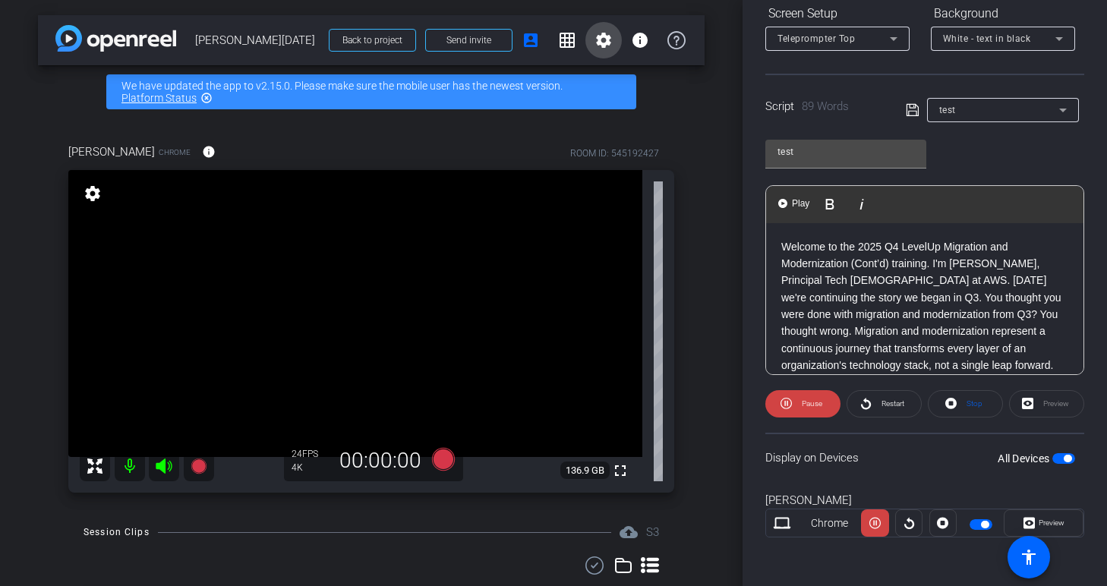
click at [601, 39] on mat-icon "settings" at bounding box center [603, 40] width 18 height 18
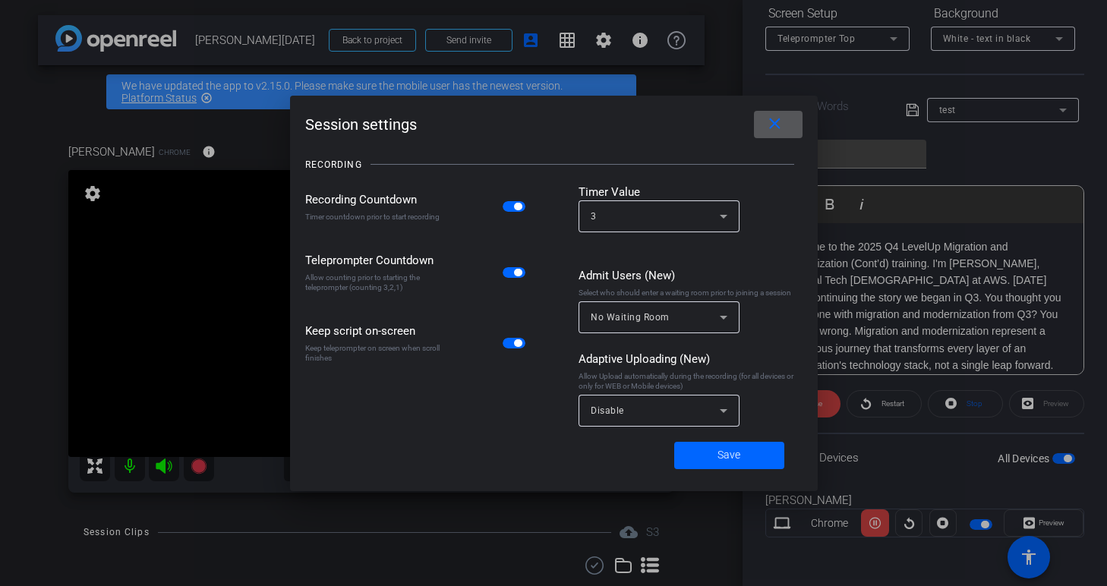
click at [786, 134] on span at bounding box center [778, 124] width 49 height 36
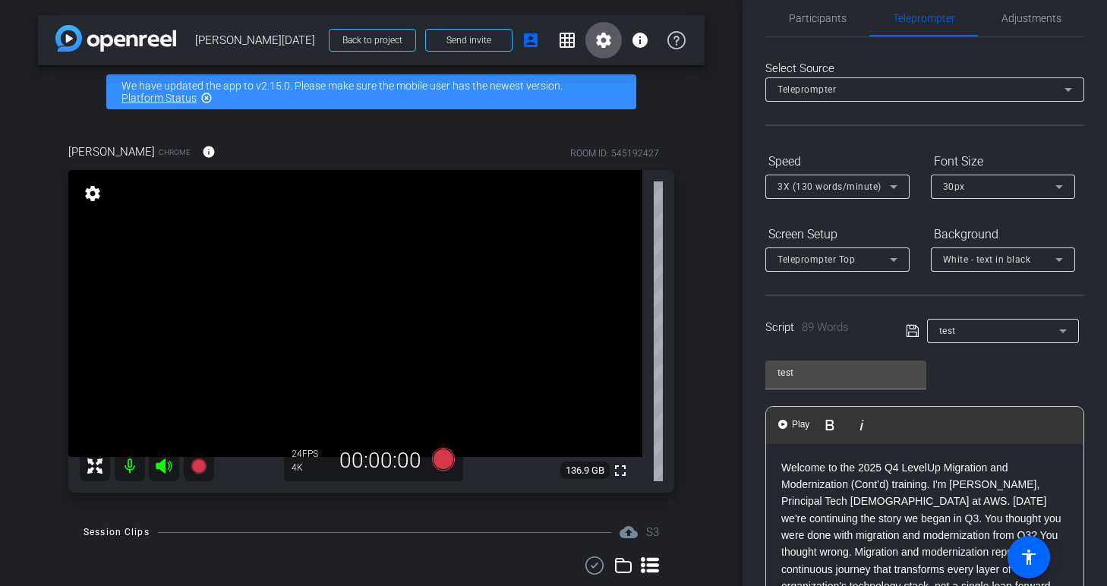
scroll to position [3, 0]
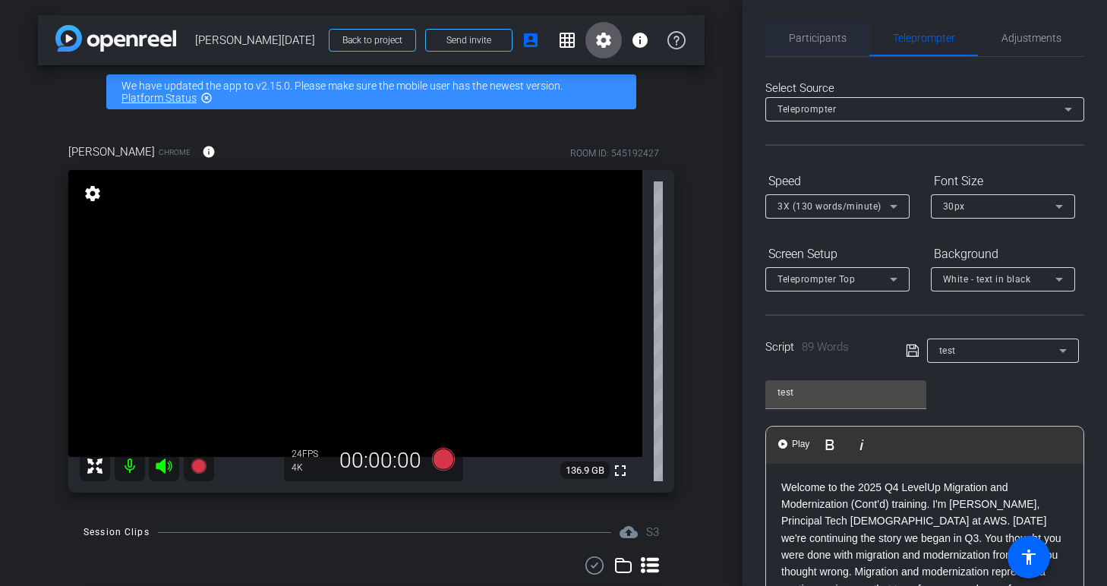
click at [827, 39] on span "Participants" at bounding box center [818, 38] width 58 height 11
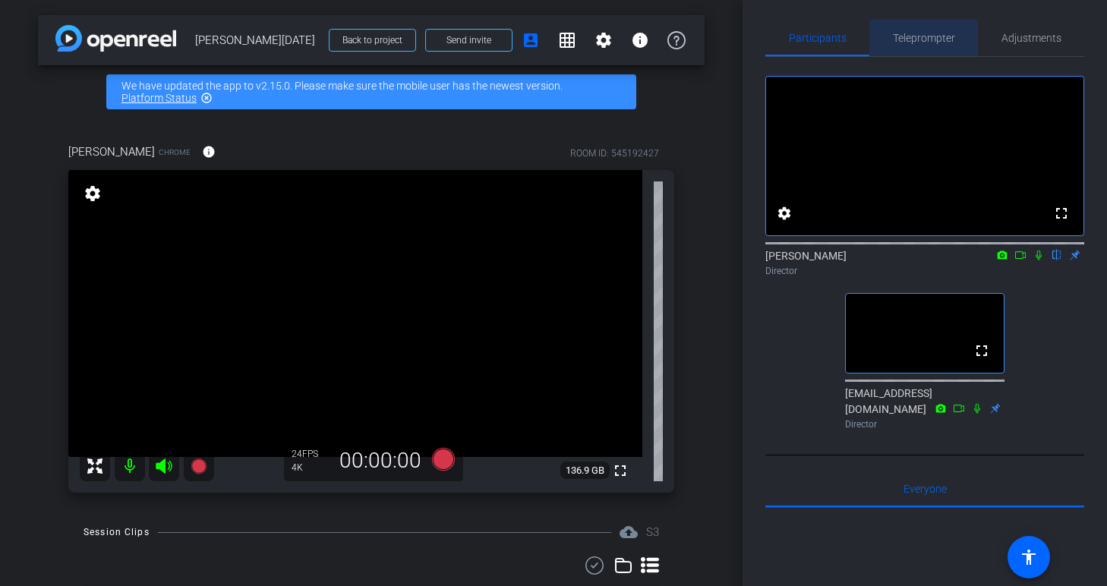
click at [904, 33] on span "Teleprompter" at bounding box center [924, 38] width 62 height 11
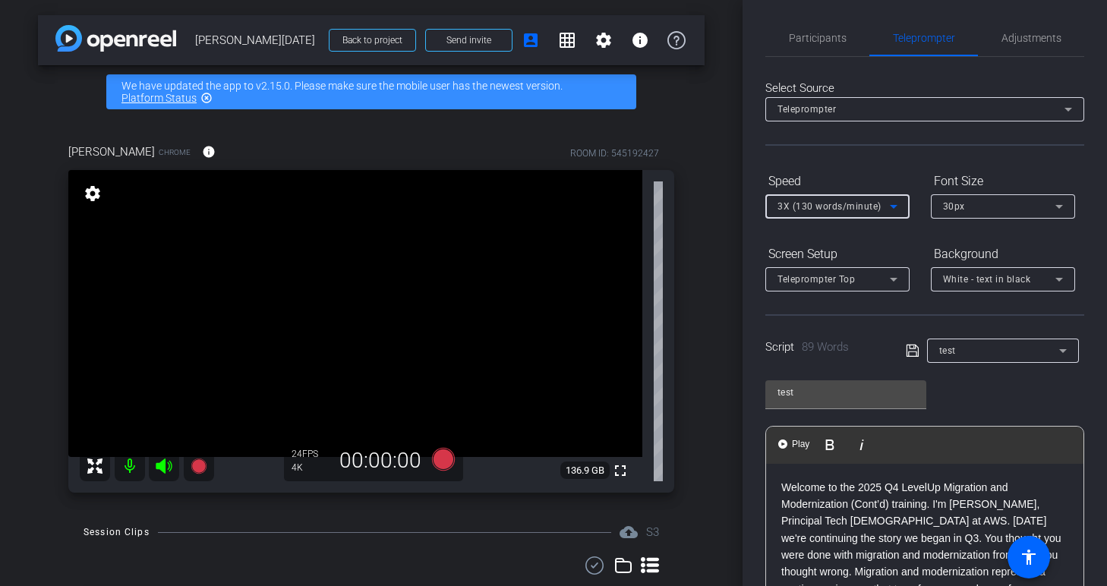
click at [901, 204] on icon at bounding box center [893, 206] width 18 height 18
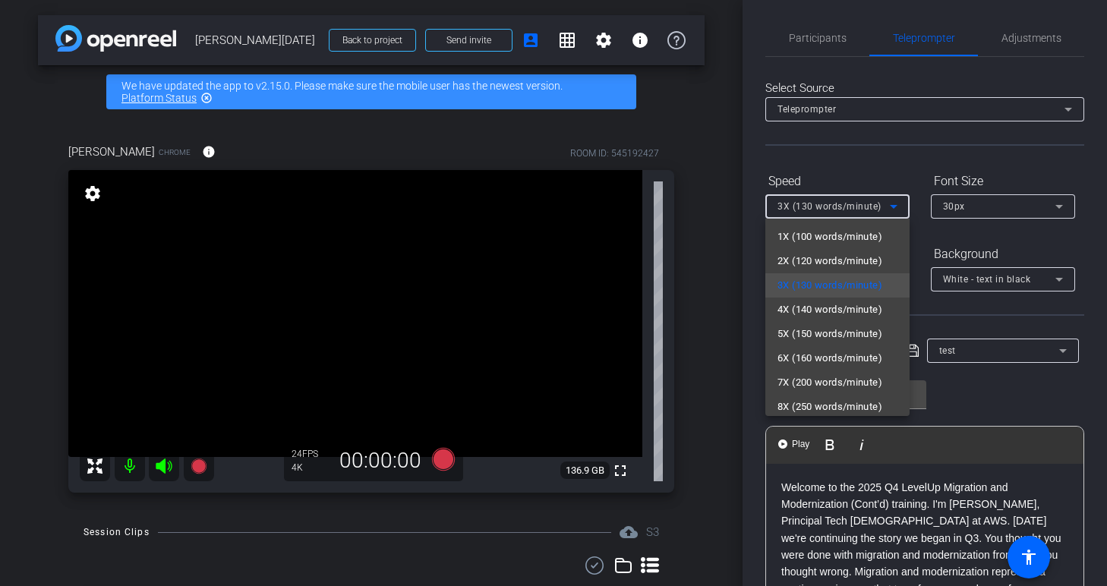
click at [914, 168] on div at bounding box center [553, 293] width 1107 height 586
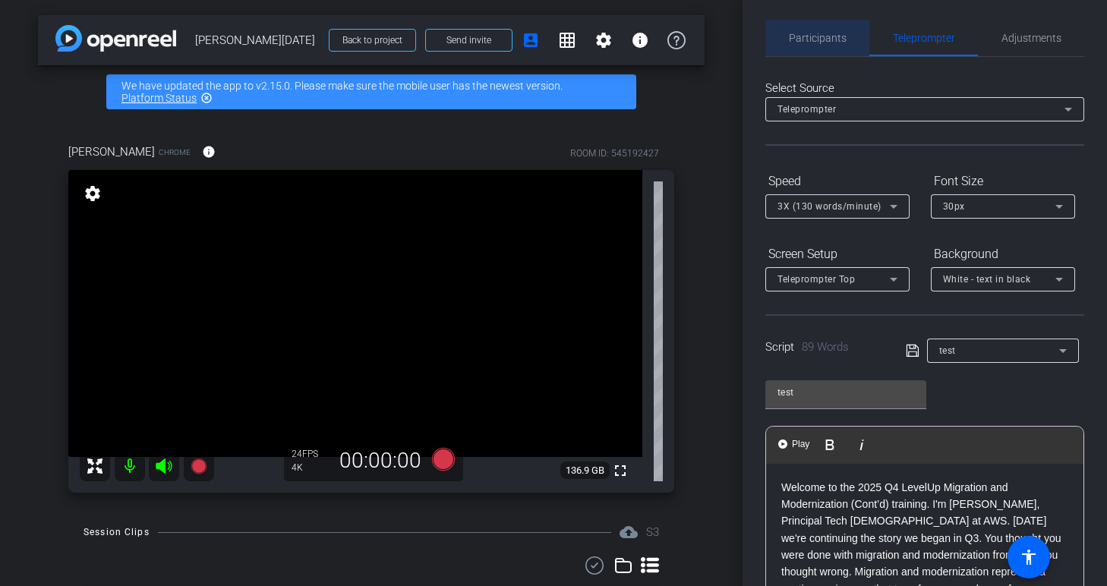
click at [821, 43] on span "Participants" at bounding box center [818, 38] width 58 height 11
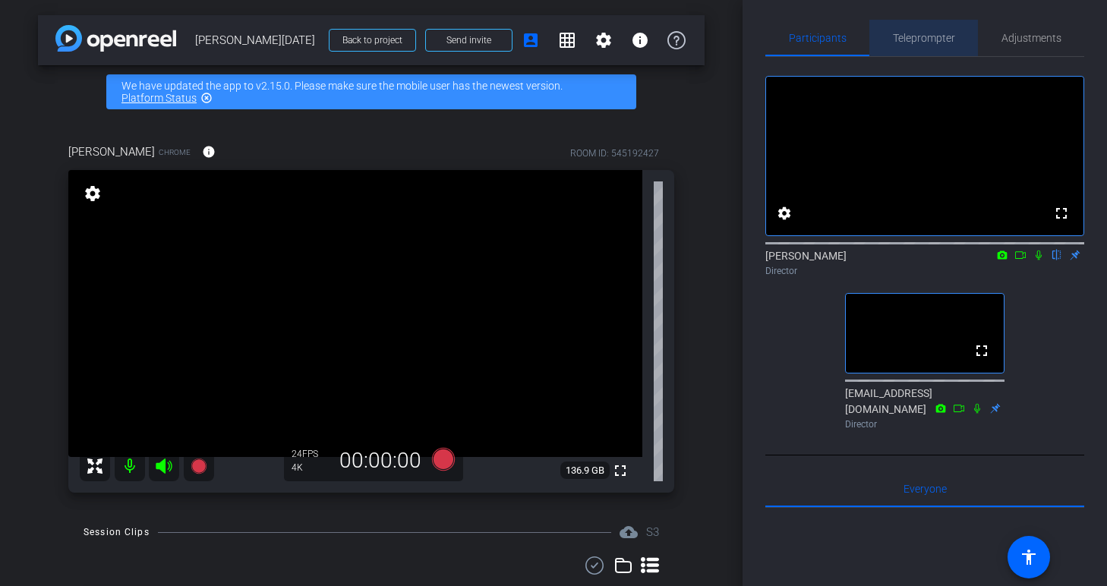
click at [909, 39] on span "Teleprompter" at bounding box center [924, 38] width 62 height 11
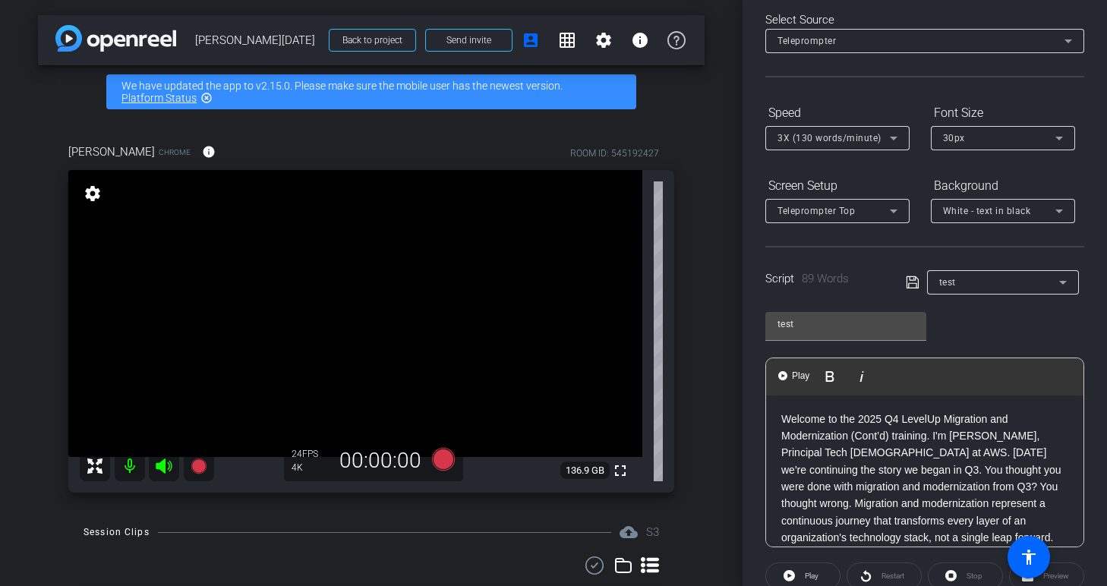
scroll to position [0, 0]
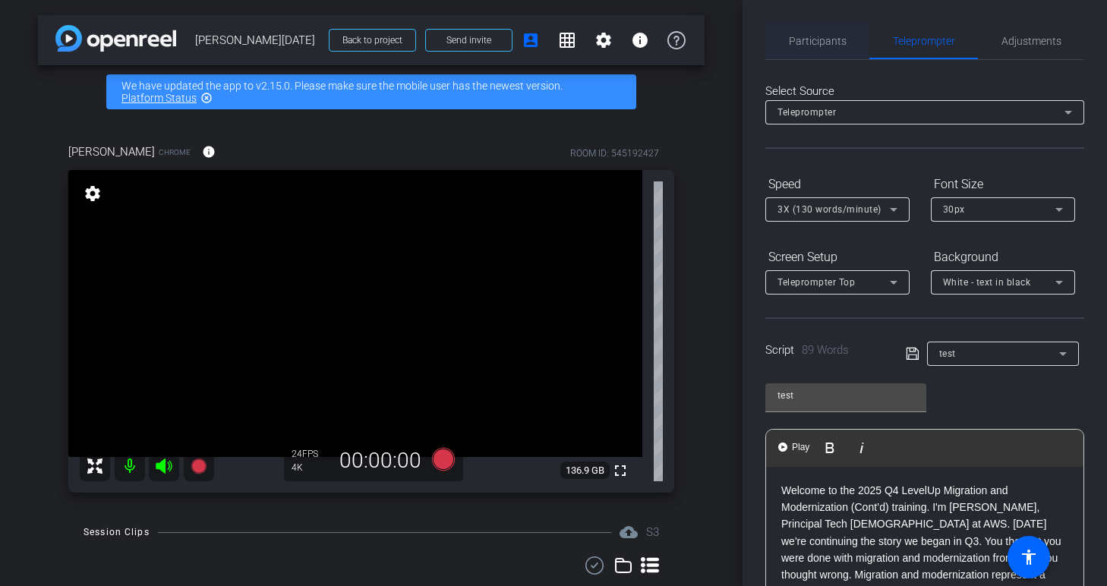
click at [839, 36] on span "Participants" at bounding box center [818, 41] width 58 height 11
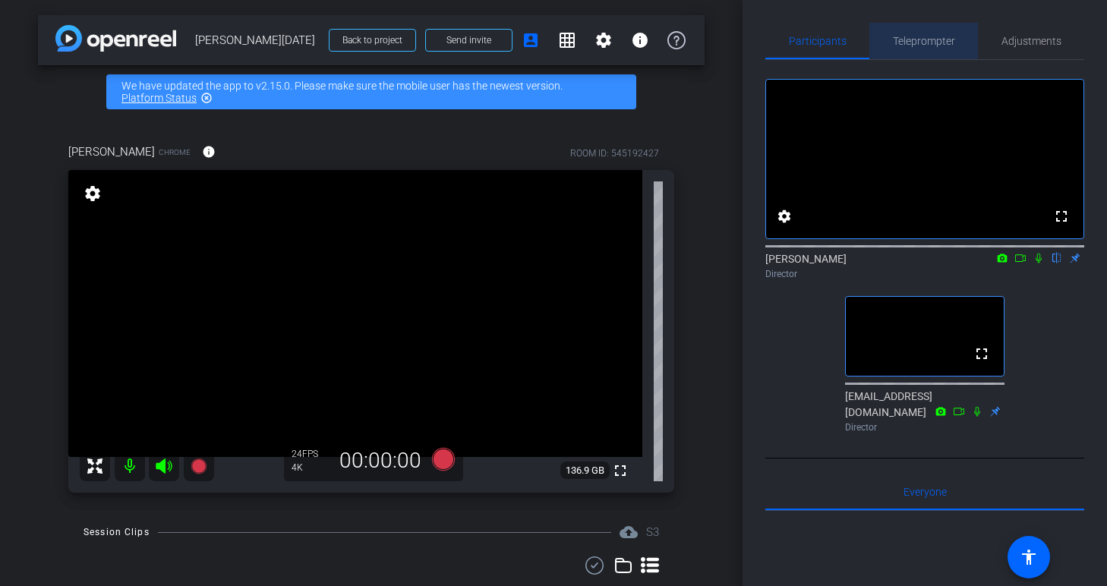
click at [928, 46] on span "Teleprompter" at bounding box center [924, 41] width 62 height 11
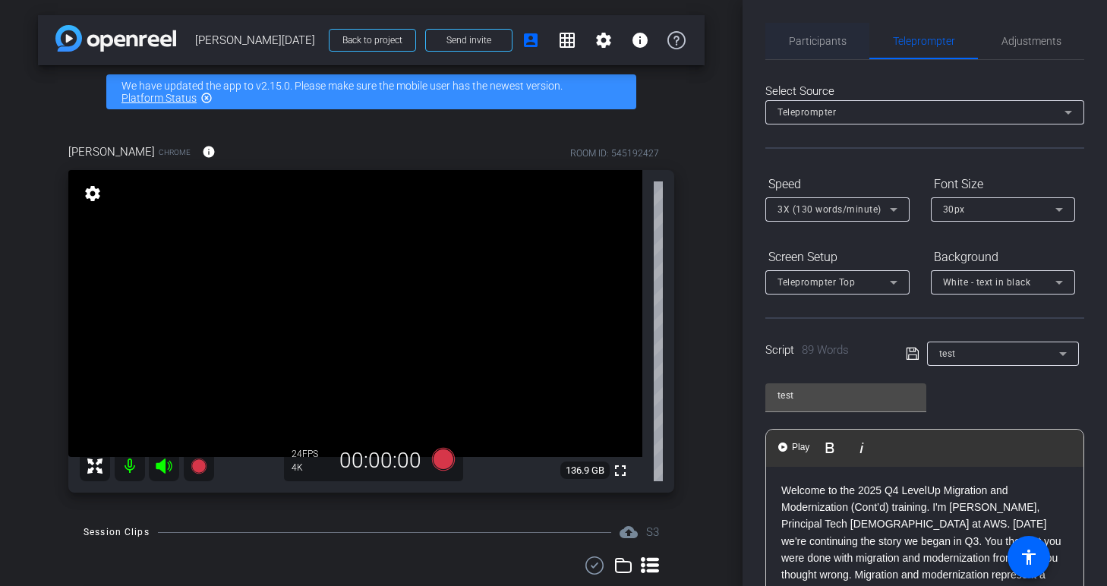
click at [831, 43] on span "Participants" at bounding box center [818, 41] width 58 height 11
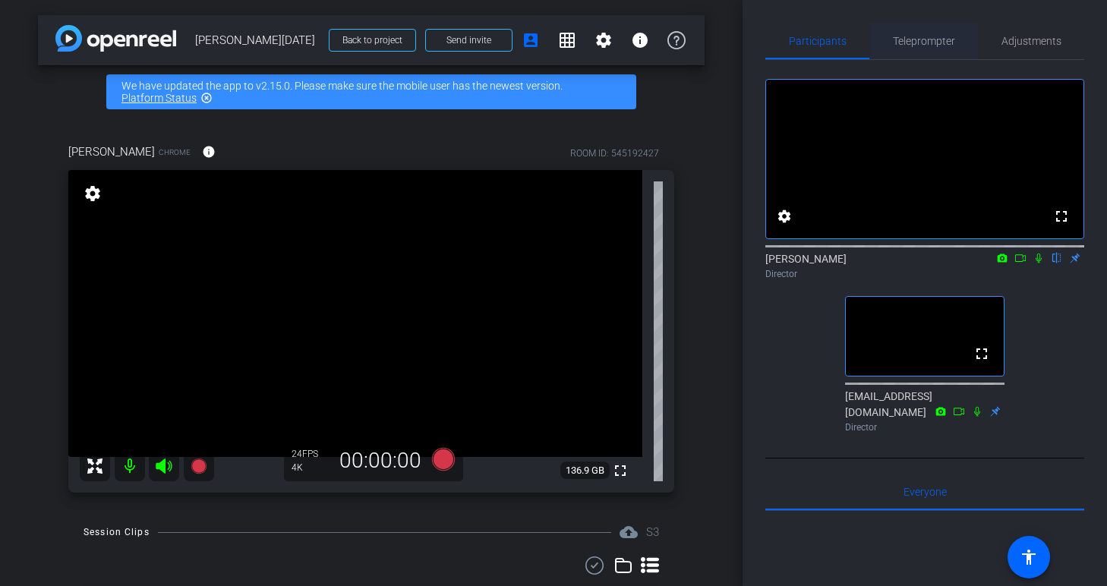
click at [923, 43] on span "Teleprompter" at bounding box center [924, 41] width 62 height 11
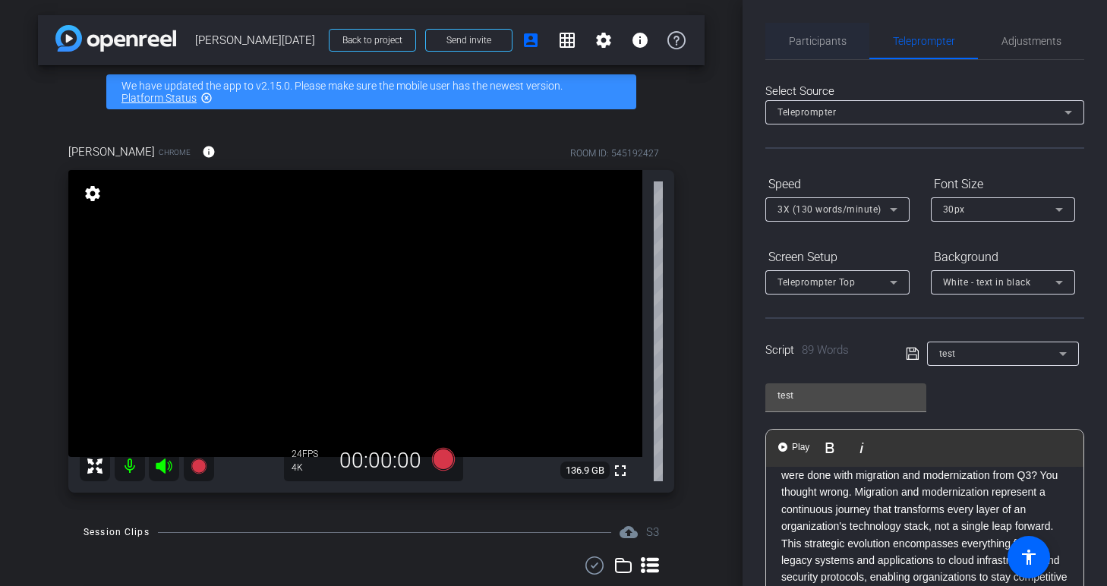
click at [823, 39] on span "Participants" at bounding box center [818, 41] width 58 height 11
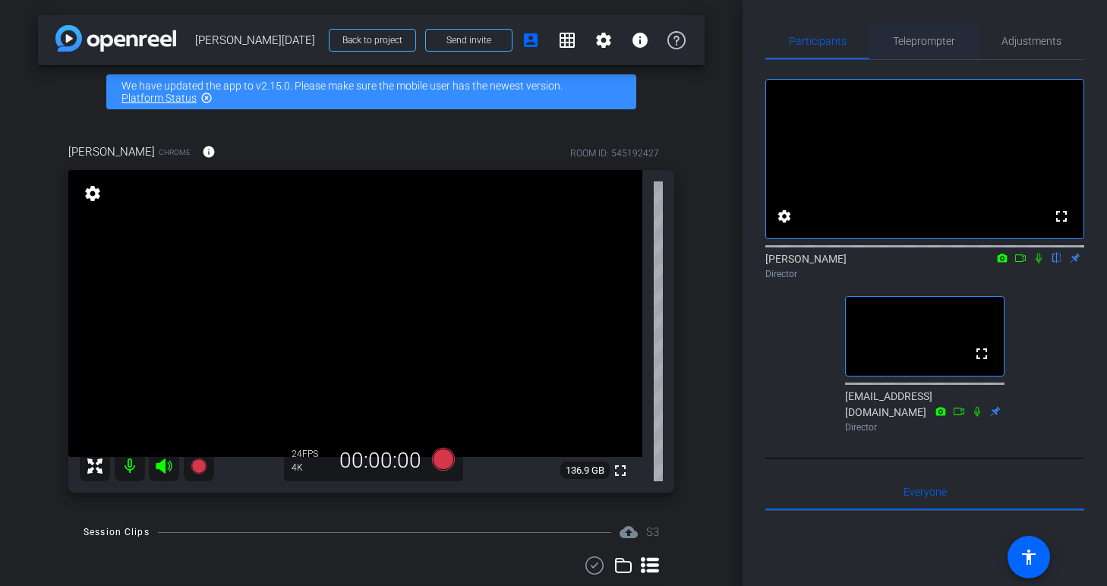
click at [905, 42] on span "Teleprompter" at bounding box center [924, 41] width 62 height 11
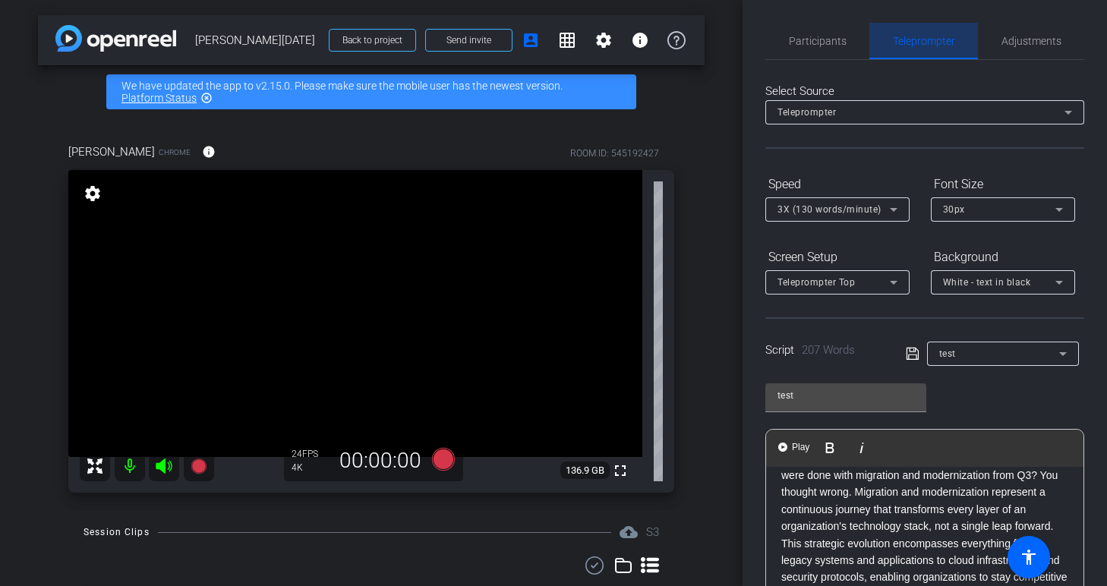
click at [905, 42] on span "Teleprompter" at bounding box center [924, 41] width 62 height 11
click at [816, 44] on span "Participants" at bounding box center [818, 41] width 58 height 11
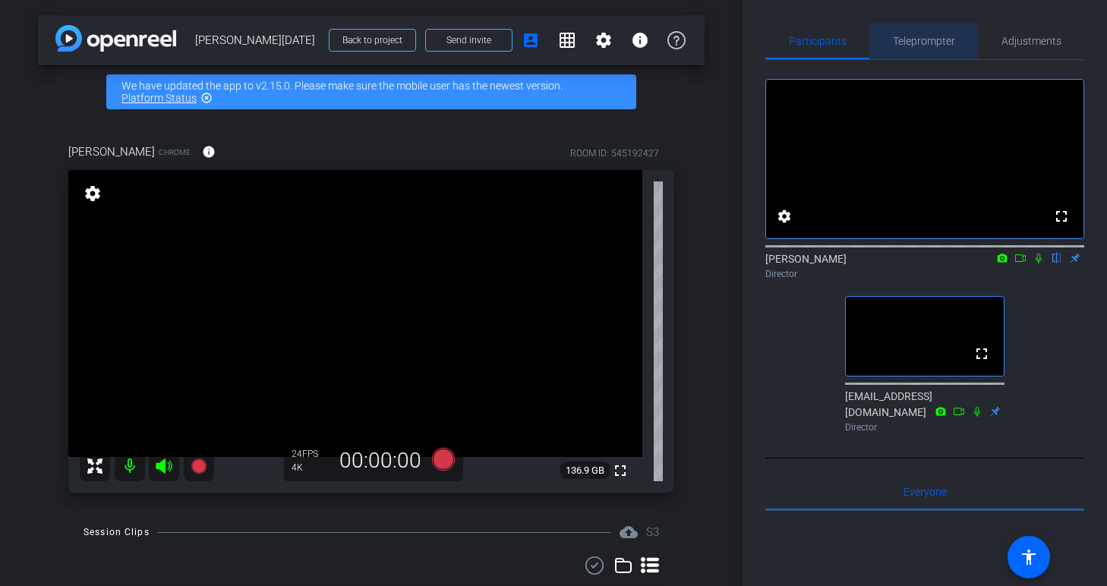
click at [928, 39] on span "Teleprompter" at bounding box center [924, 41] width 62 height 11
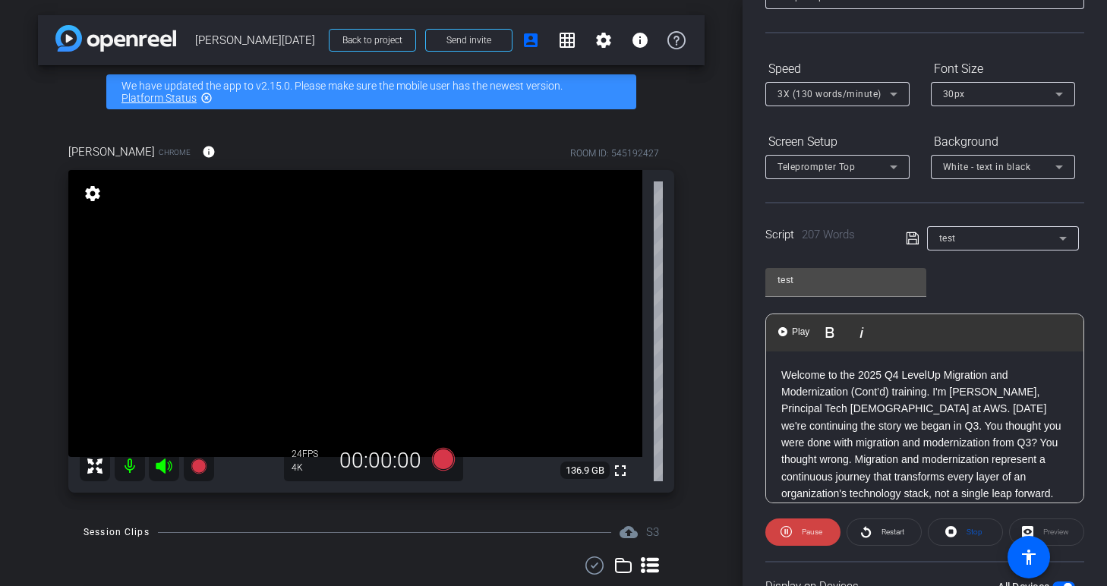
scroll to position [111, 0]
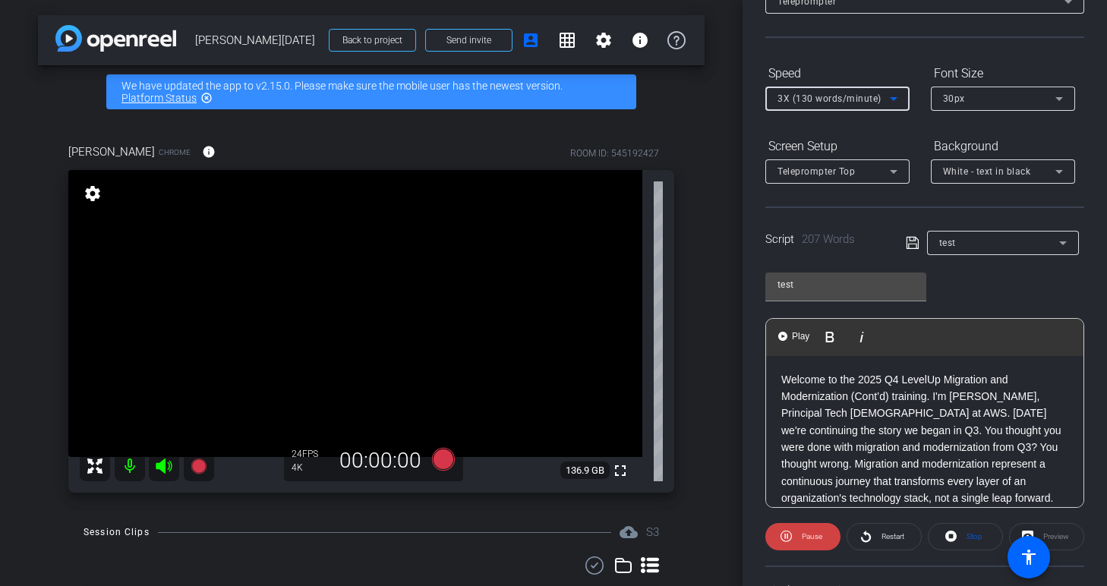
click at [899, 97] on icon at bounding box center [893, 99] width 18 height 18
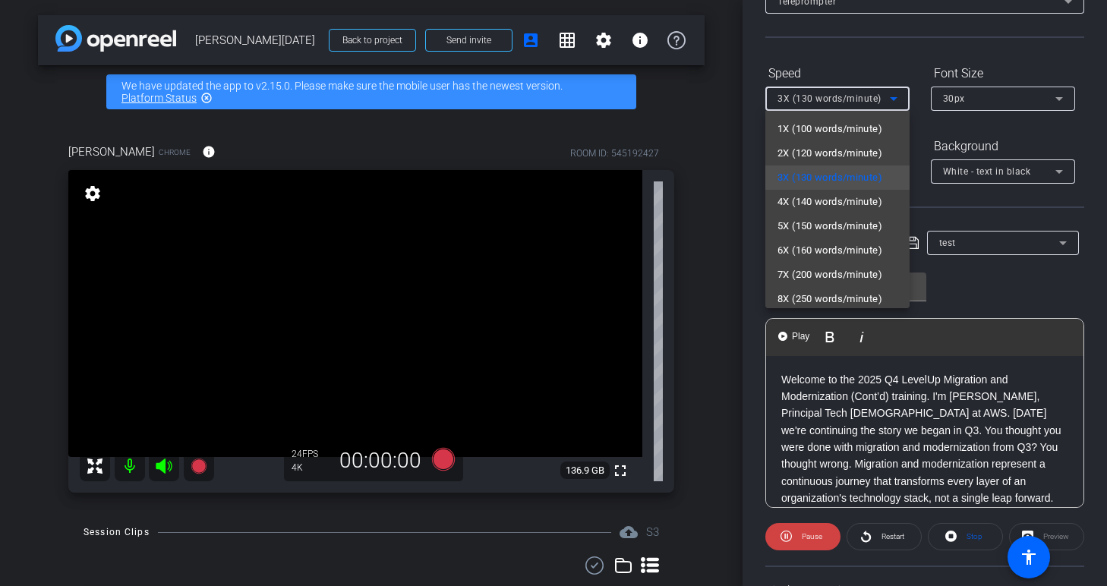
click at [915, 70] on div at bounding box center [553, 293] width 1107 height 586
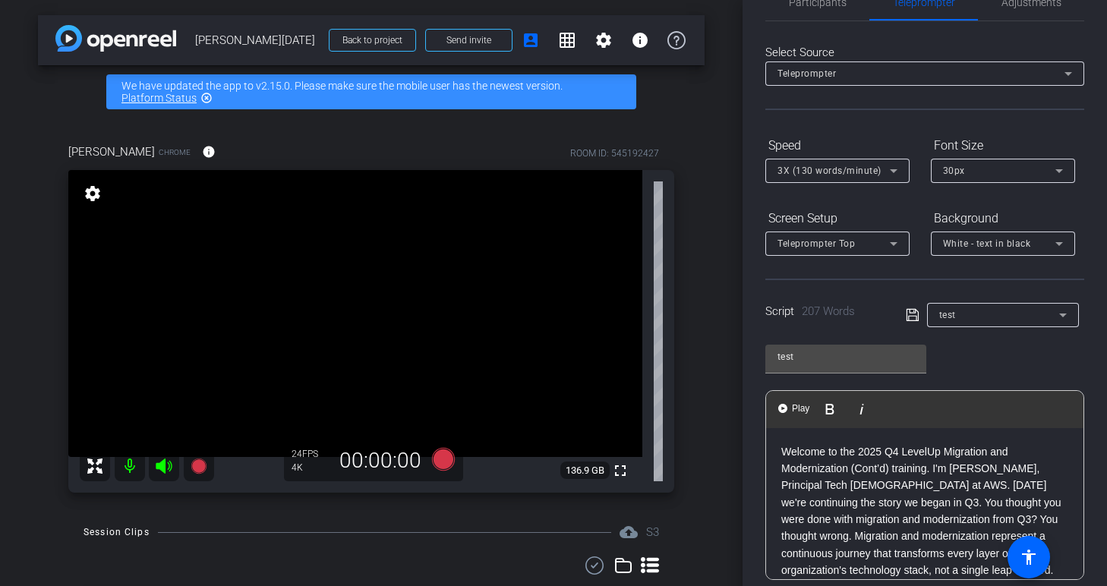
scroll to position [0, 0]
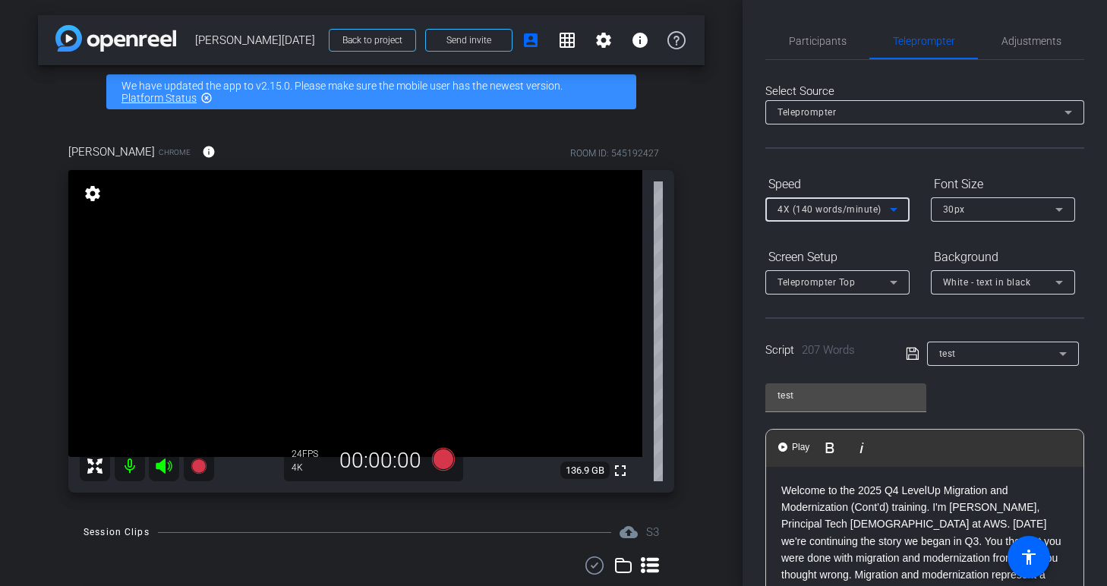
click at [899, 210] on icon at bounding box center [893, 209] width 18 height 18
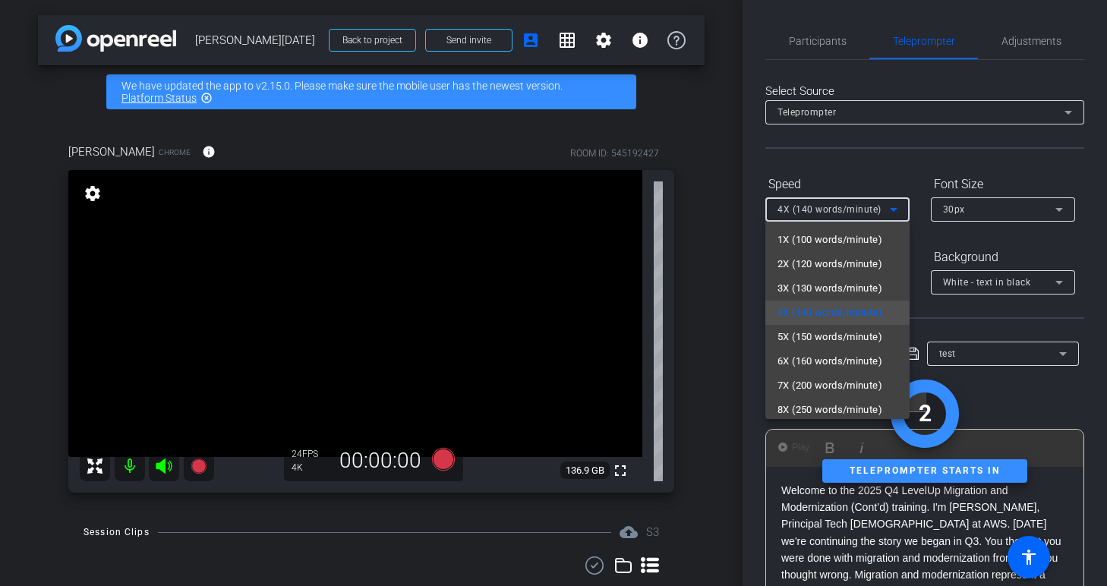
click at [920, 169] on div at bounding box center [553, 293] width 1107 height 586
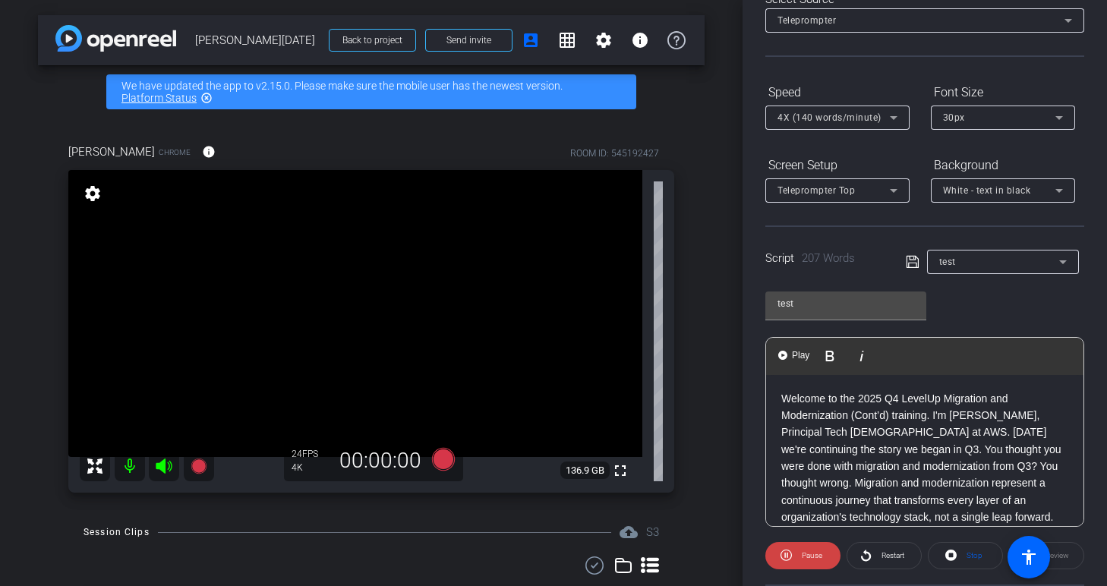
scroll to position [102, 0]
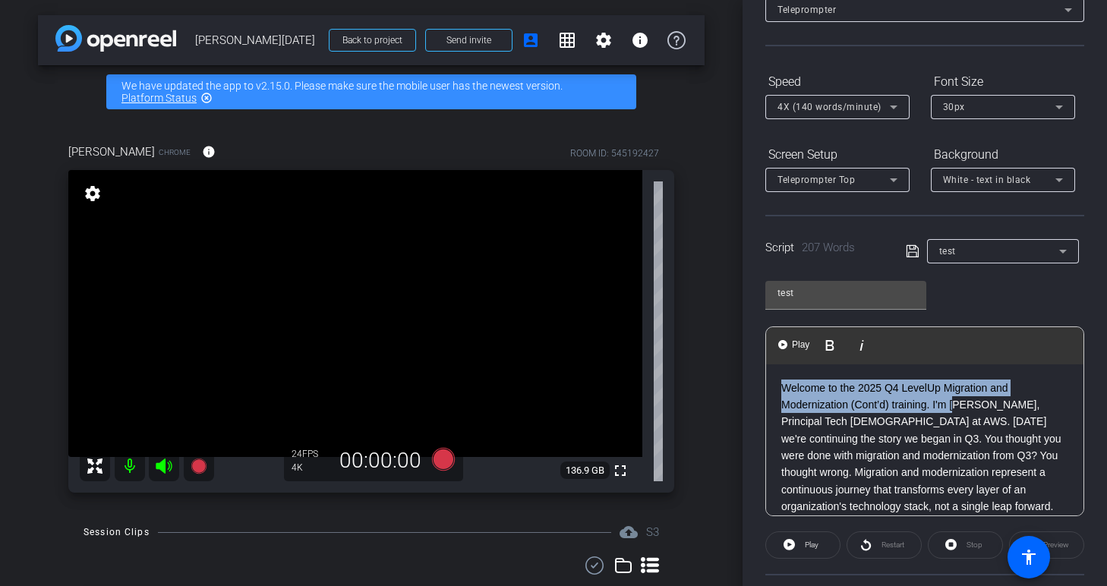
drag, startPoint x: 1011, startPoint y: 404, endPoint x: 960, endPoint y: 404, distance: 50.9
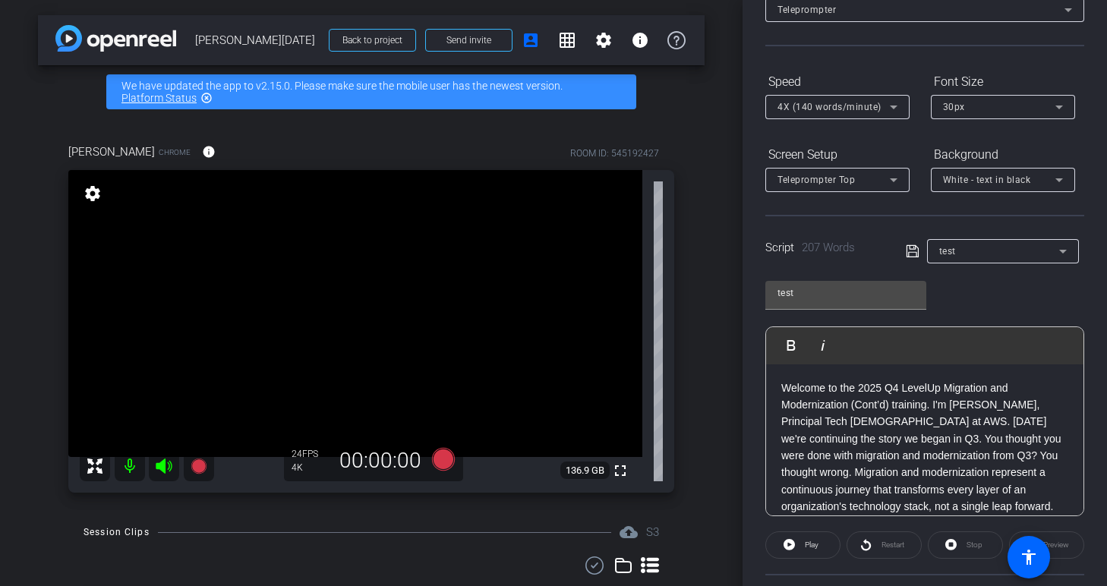
click at [972, 404] on p "Welcome to the 2025 Q4 LevelUp Migration and Modernization (Cont’d) training. I…" at bounding box center [924, 482] width 287 height 204
click at [1008, 403] on p "Welcome to the 2025 Q4 LevelUp Migration and Modernization (Cont’d) training. I…" at bounding box center [924, 482] width 287 height 204
click at [992, 405] on p "Welcome to the 2025 Q4 LevelUp Migration and Modernization (Cont’d) training. I…" at bounding box center [924, 482] width 287 height 204
drag, startPoint x: 898, startPoint y: 421, endPoint x: 729, endPoint y: 421, distance: 169.3
click at [729, 421] on div "arrow_back [PERSON_NAME] [DATE] Back to project Send invite account_box grid_on…" at bounding box center [553, 293] width 1107 height 586
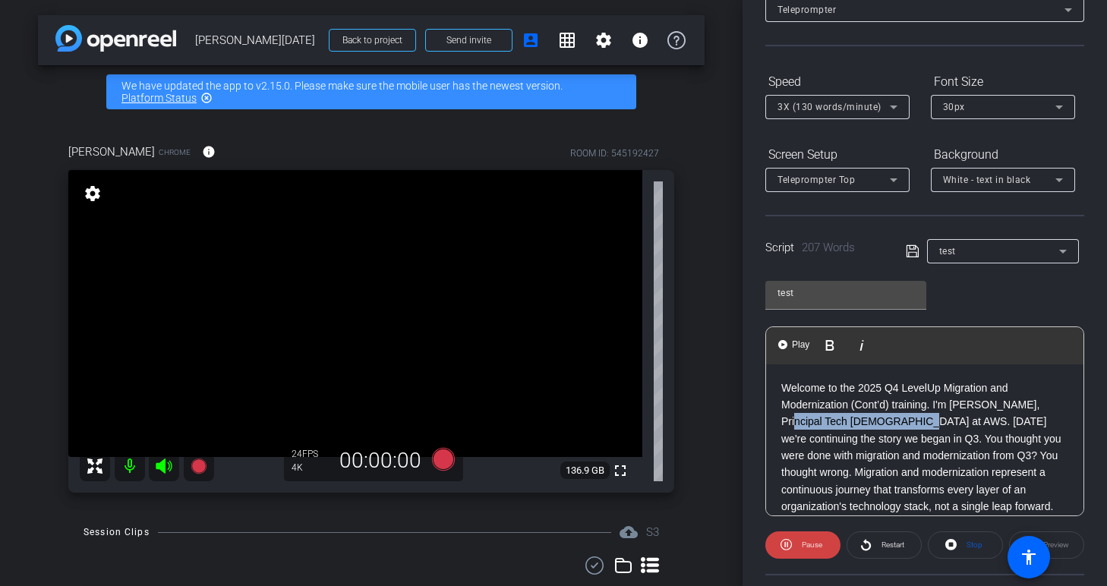
drag, startPoint x: 898, startPoint y: 423, endPoint x: 762, endPoint y: 422, distance: 135.9
click at [762, 422] on div "Participants Teleprompter Adjustments settings [PERSON_NAME] flip Director [EMA…" at bounding box center [924, 293] width 364 height 586
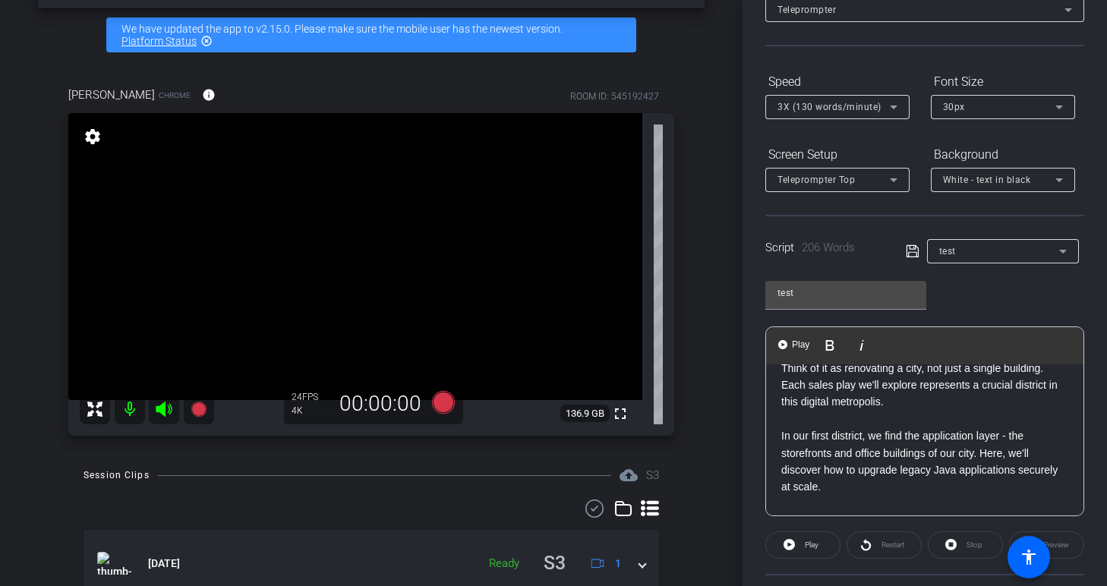
scroll to position [0, 0]
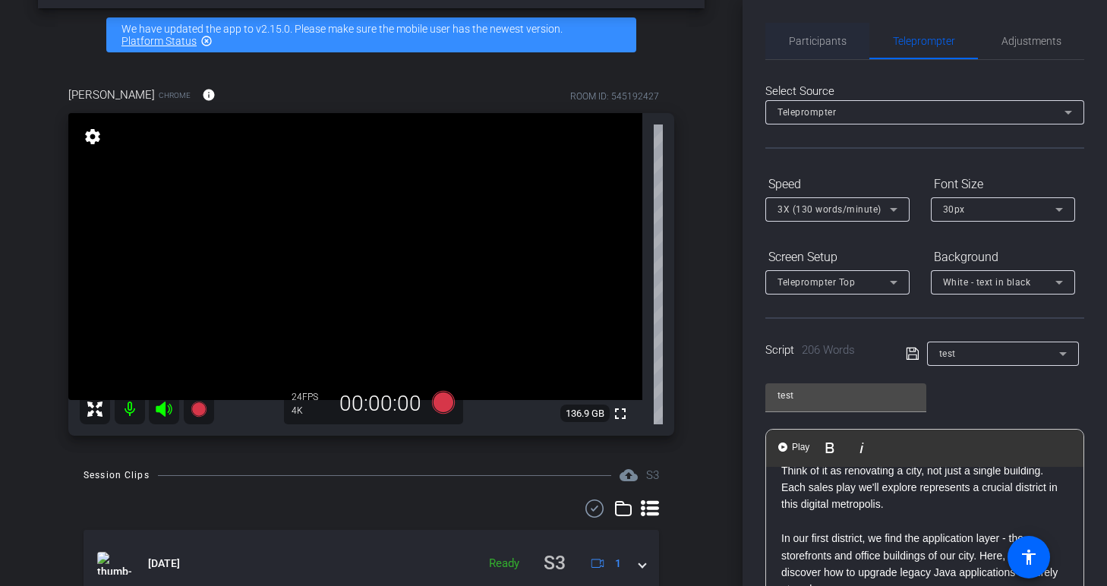
click at [820, 41] on span "Participants" at bounding box center [818, 41] width 58 height 11
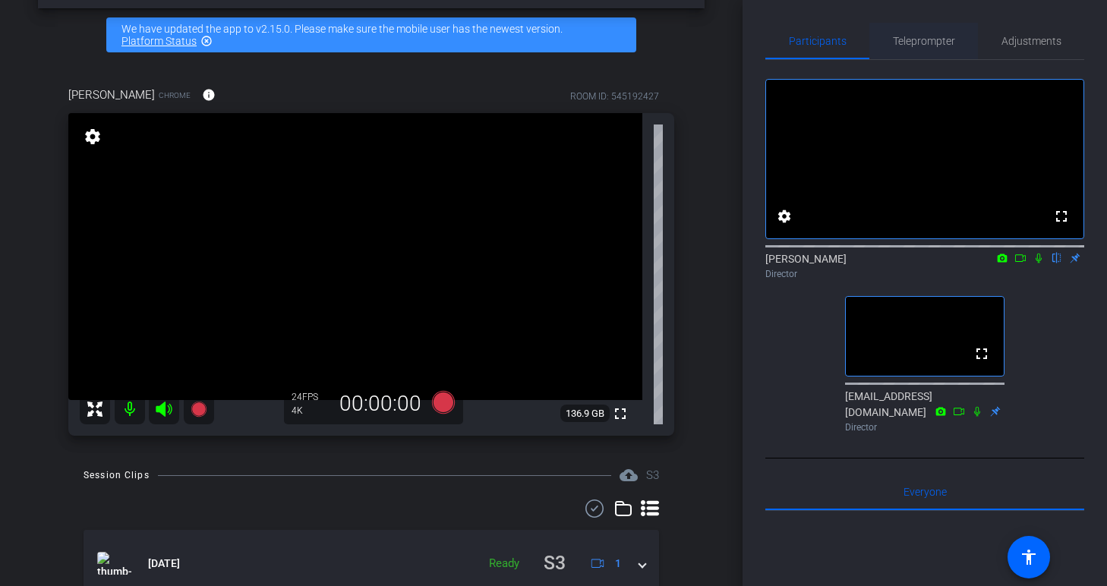
click at [915, 40] on span "Teleprompter" at bounding box center [924, 41] width 62 height 11
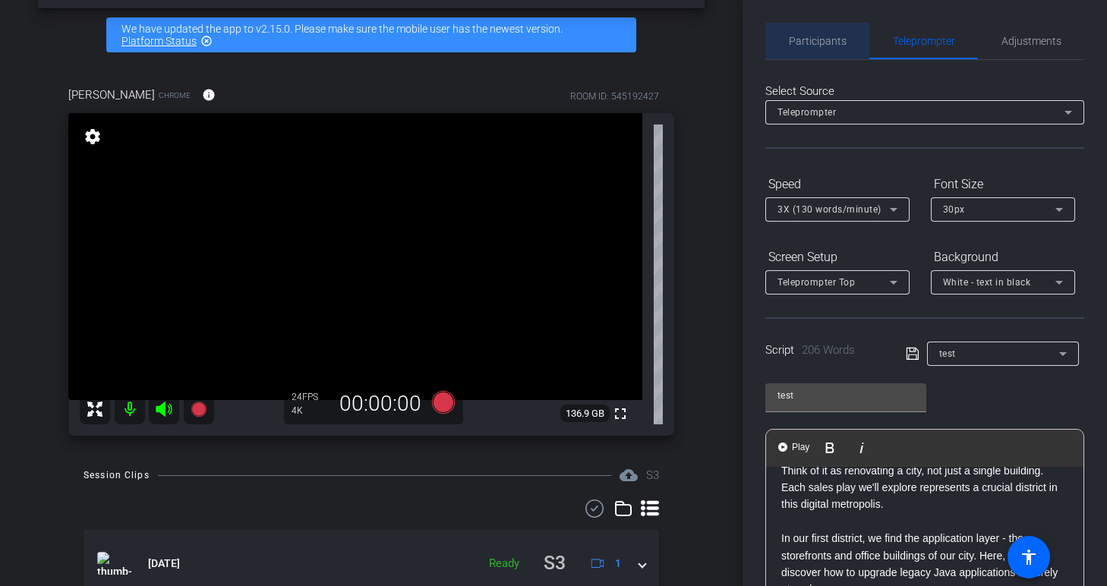
click at [818, 39] on span "Participants" at bounding box center [818, 41] width 58 height 11
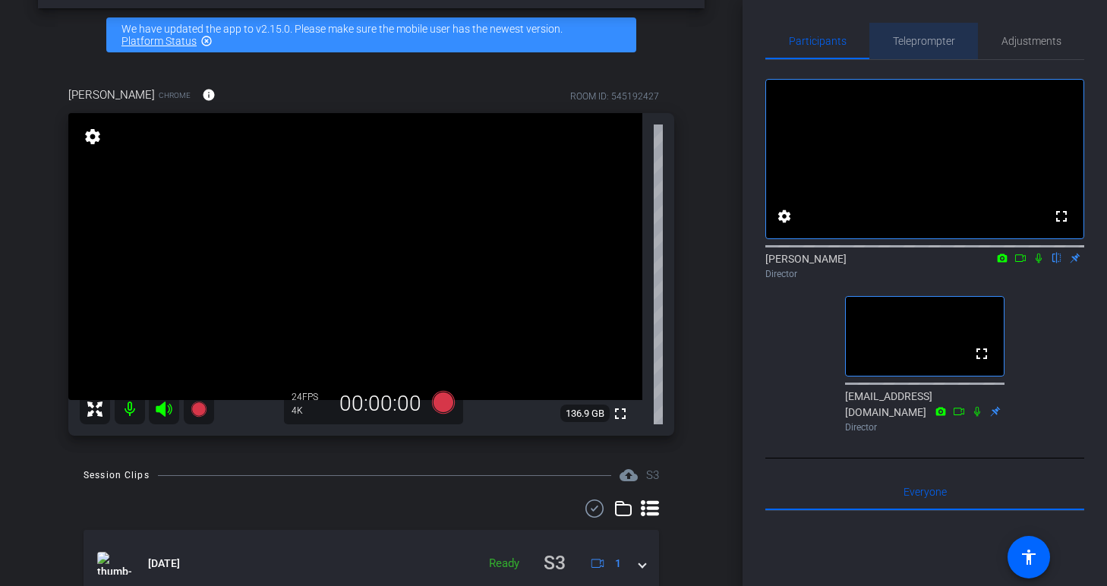
click at [931, 42] on span "Teleprompter" at bounding box center [924, 41] width 62 height 11
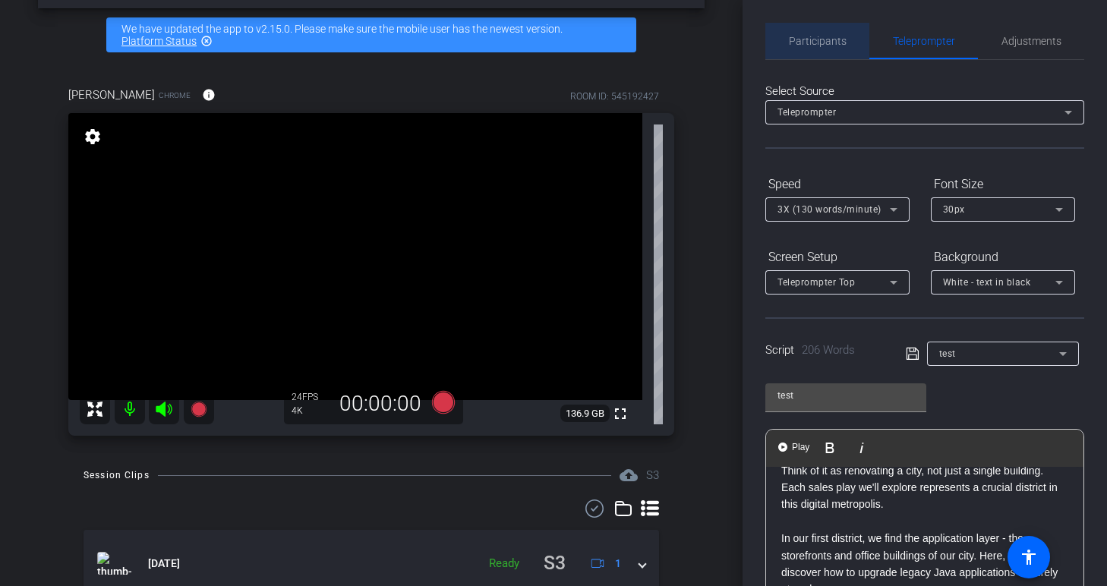
click at [836, 43] on span "Participants" at bounding box center [818, 41] width 58 height 11
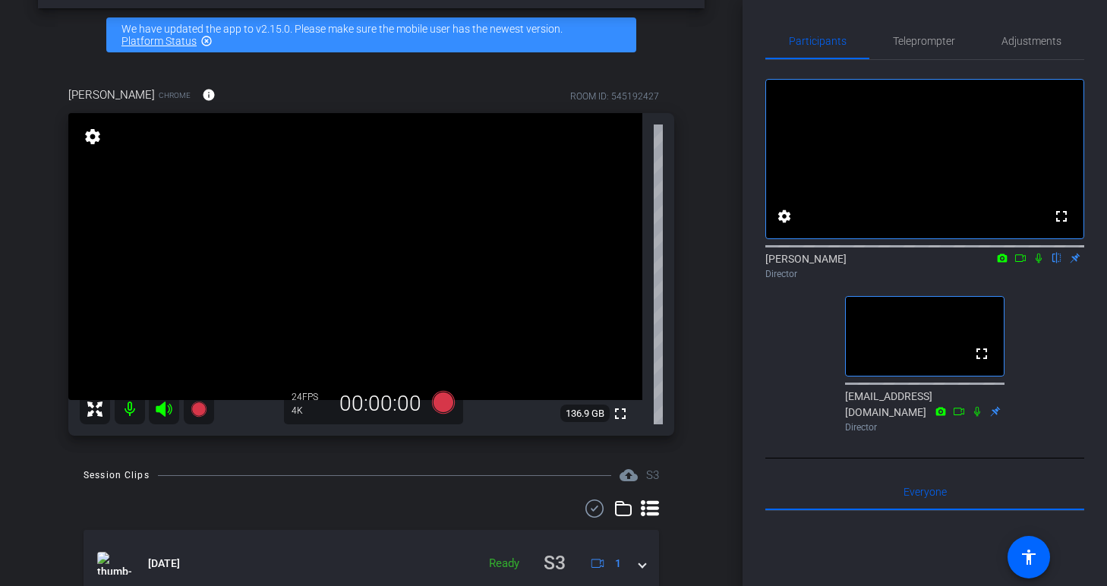
click at [1037, 263] on icon at bounding box center [1038, 258] width 12 height 11
click at [1018, 263] on icon at bounding box center [1020, 258] width 12 height 11
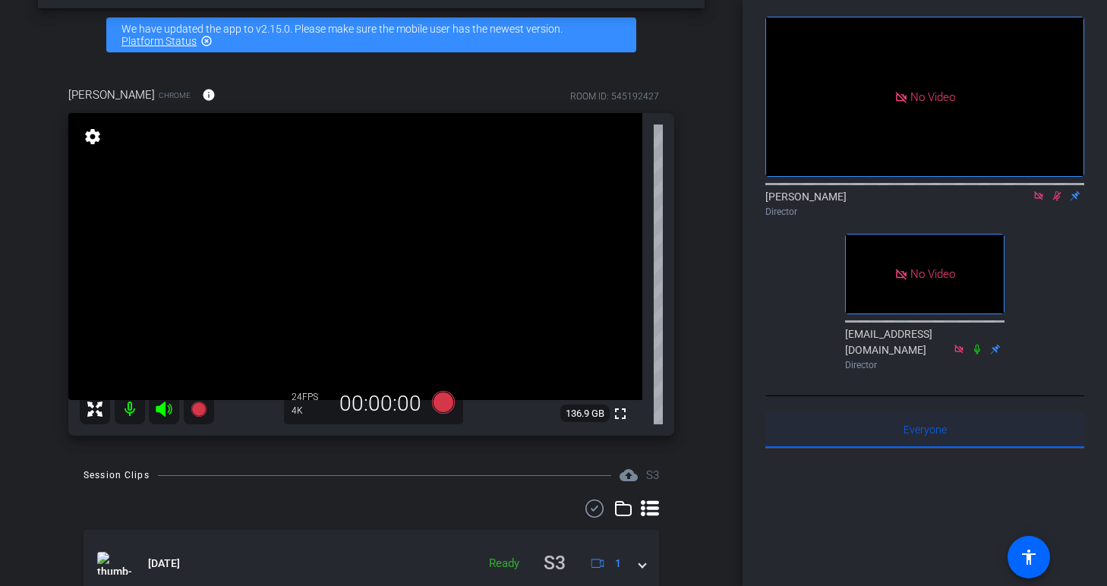
scroll to position [73, 0]
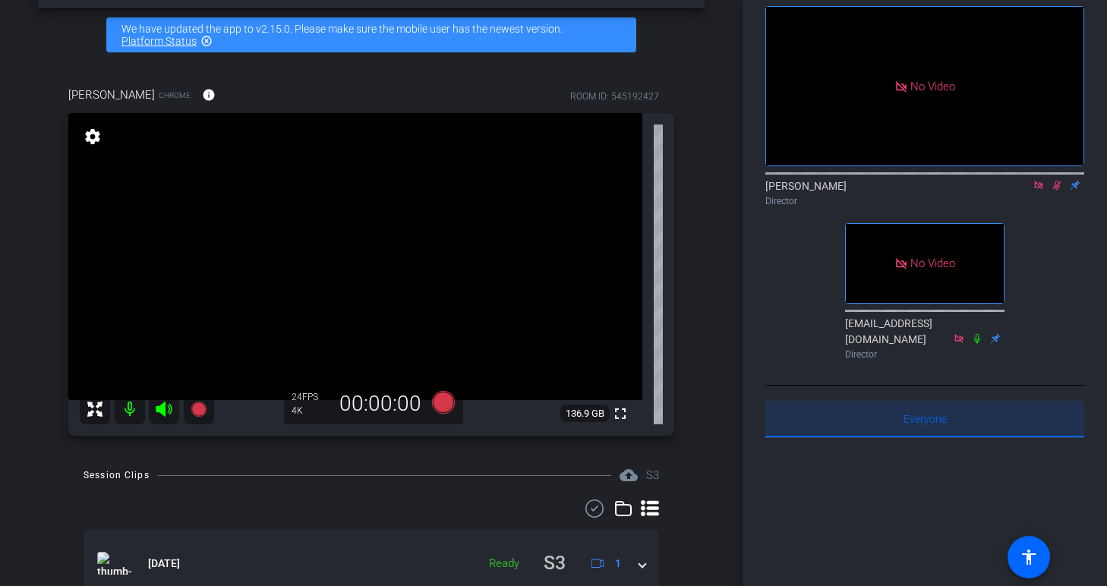
click at [925, 424] on span "Everyone 0" at bounding box center [924, 419] width 43 height 11
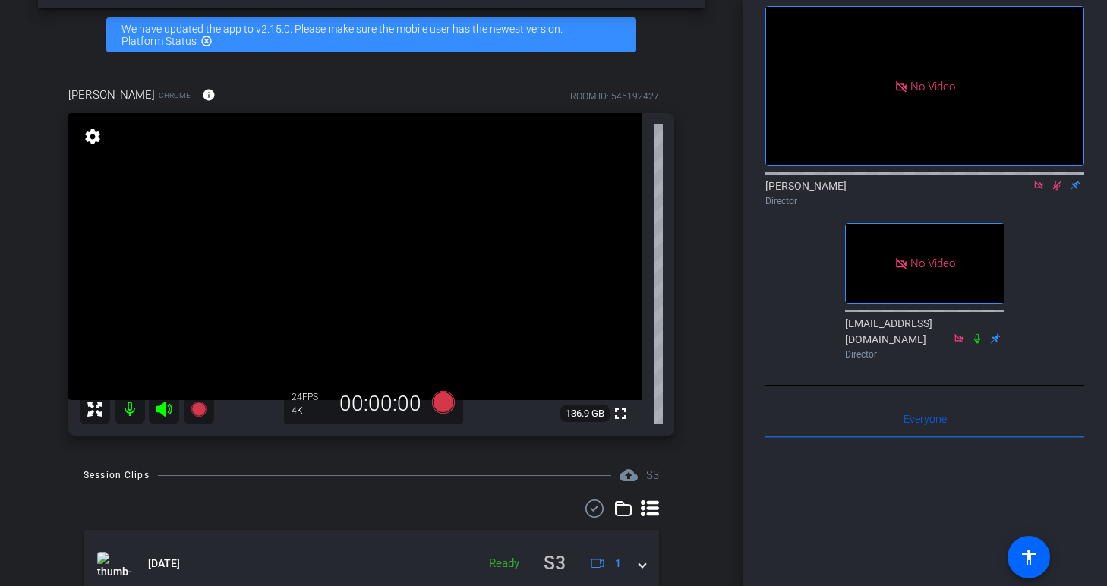
scroll to position [0, 0]
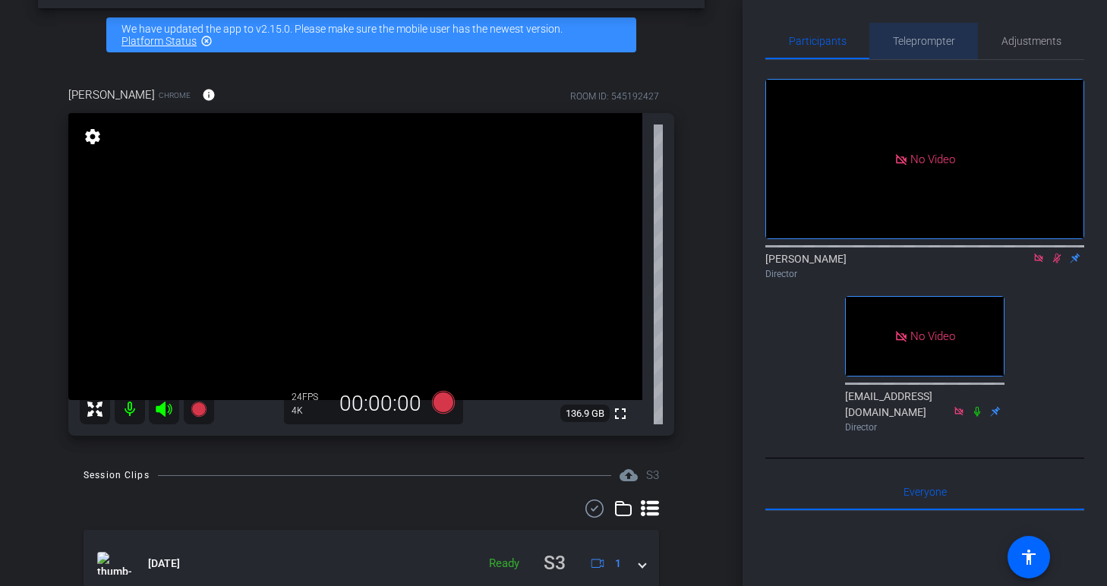
click at [907, 49] on span "Teleprompter" at bounding box center [924, 41] width 62 height 36
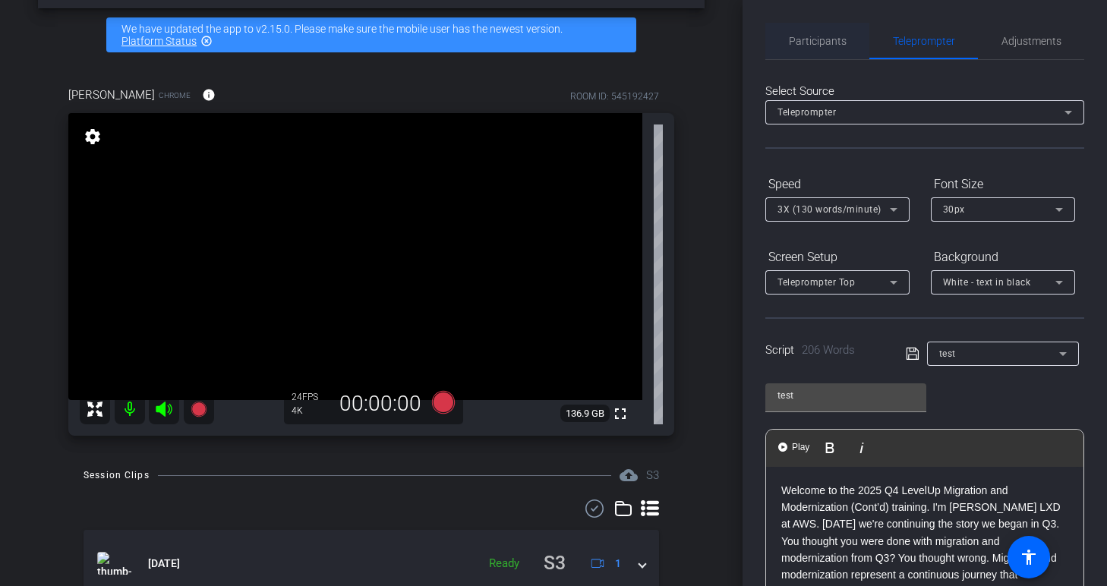
click at [830, 39] on span "Participants" at bounding box center [818, 41] width 58 height 11
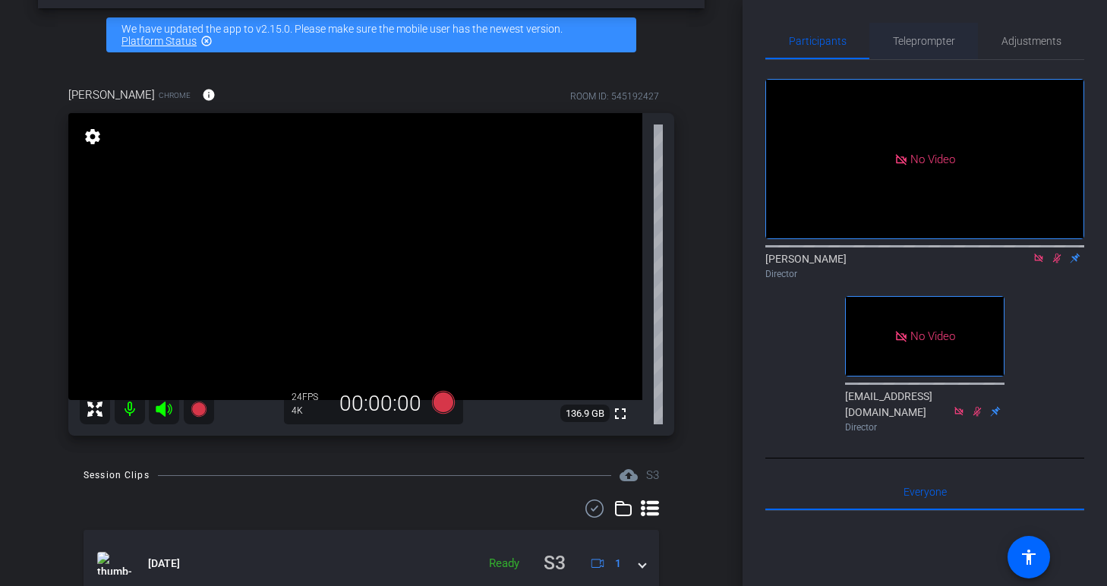
click at [899, 37] on span "Teleprompter" at bounding box center [924, 41] width 62 height 11
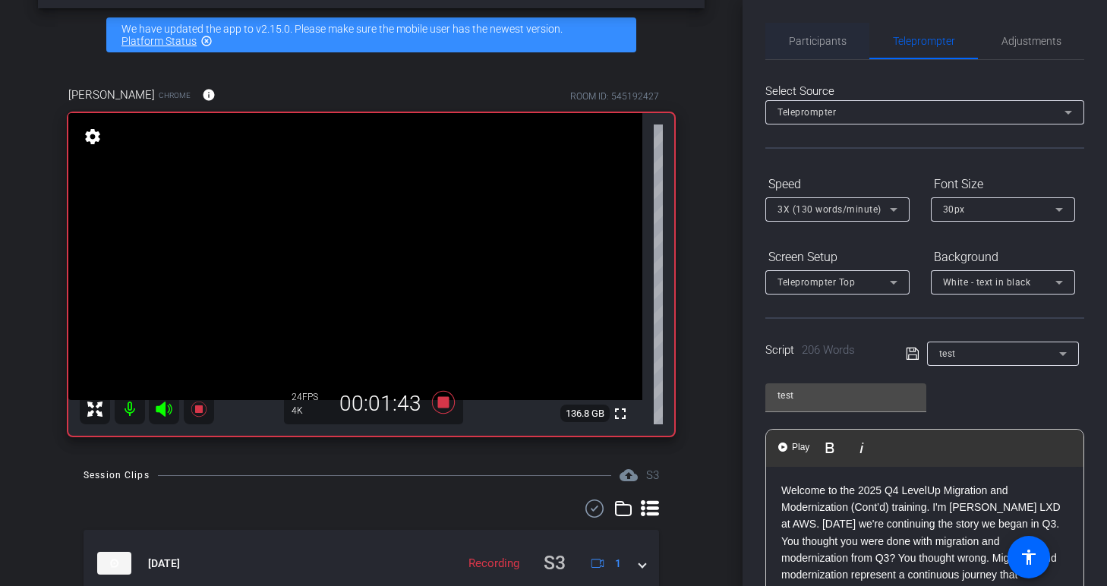
click at [821, 42] on span "Participants" at bounding box center [818, 41] width 58 height 11
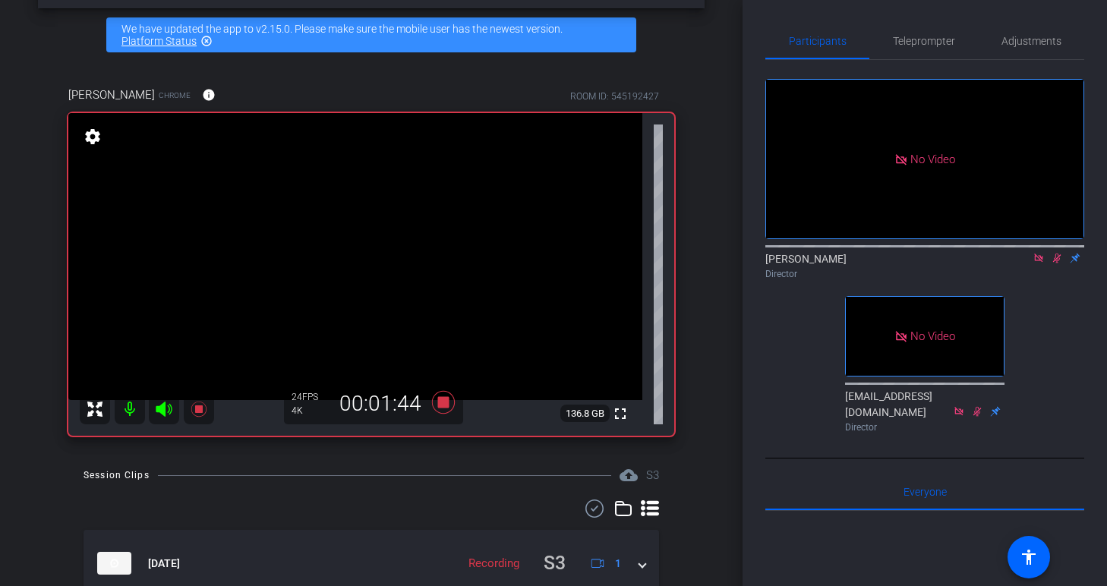
click at [1056, 253] on icon at bounding box center [1057, 258] width 12 height 11
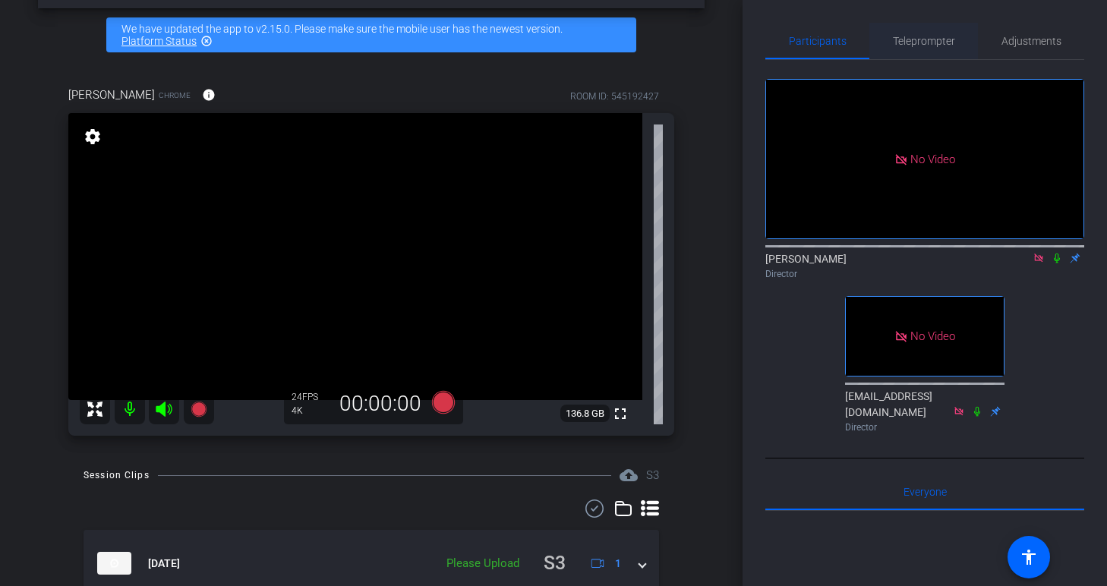
click at [935, 44] on span "Teleprompter" at bounding box center [924, 41] width 62 height 11
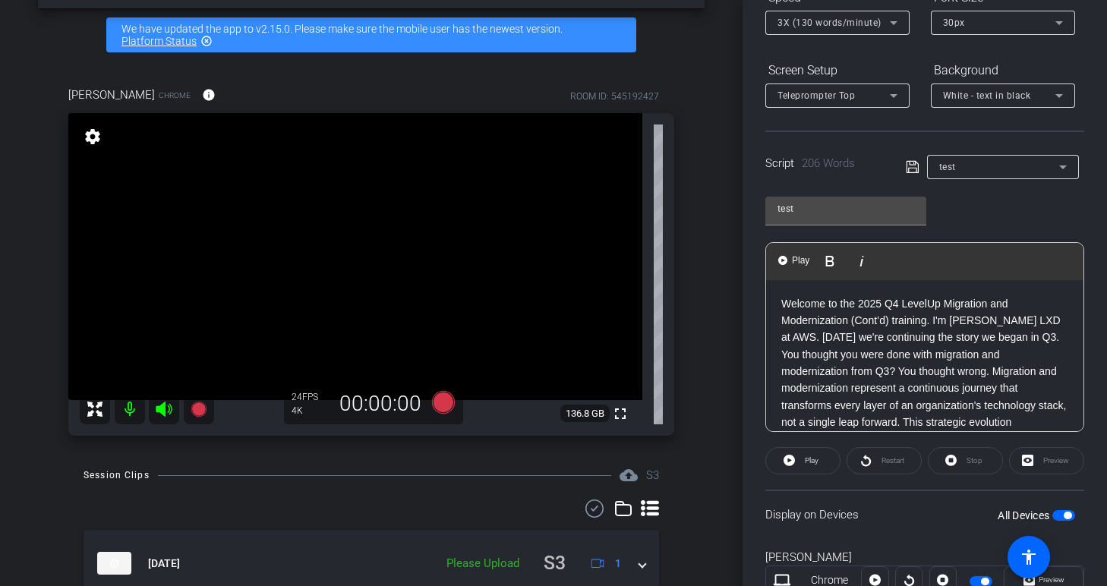
scroll to position [389, 0]
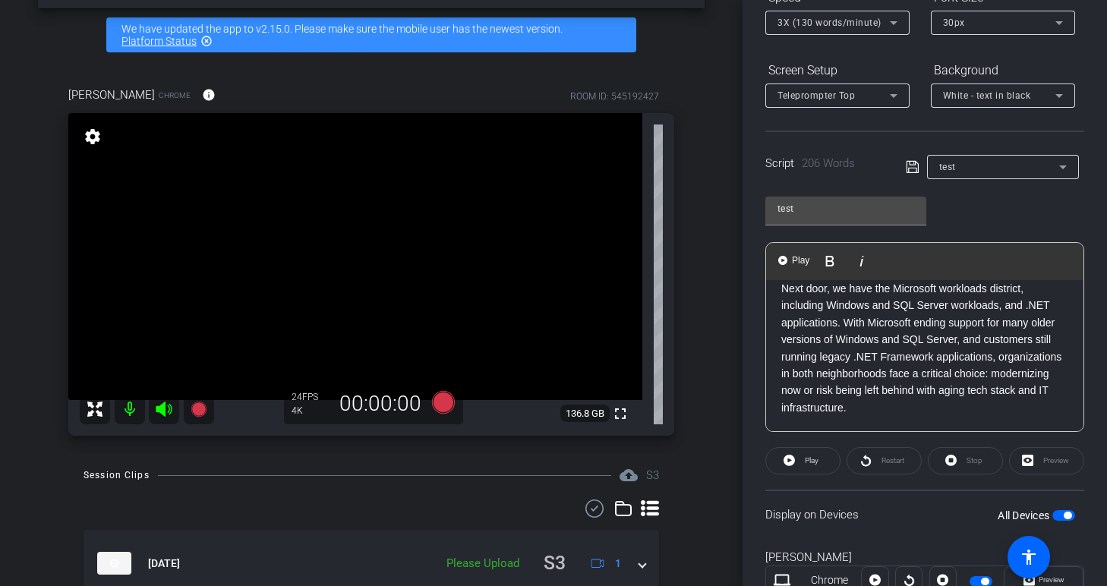
click at [896, 400] on p "Next door, we have the Microsoft workloads district, including Windows and SQL …" at bounding box center [924, 348] width 287 height 136
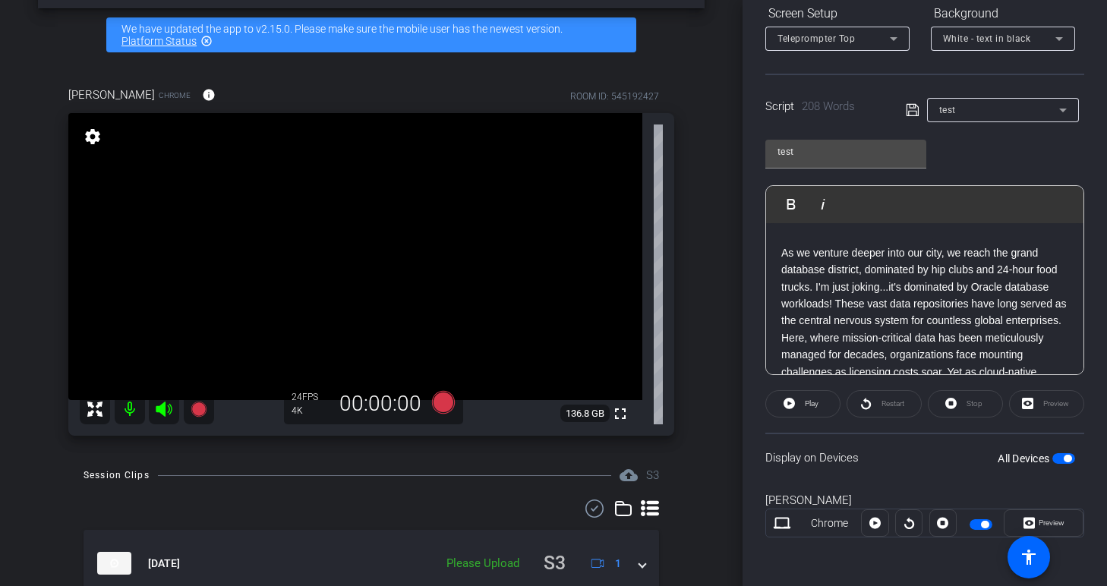
scroll to position [0, 0]
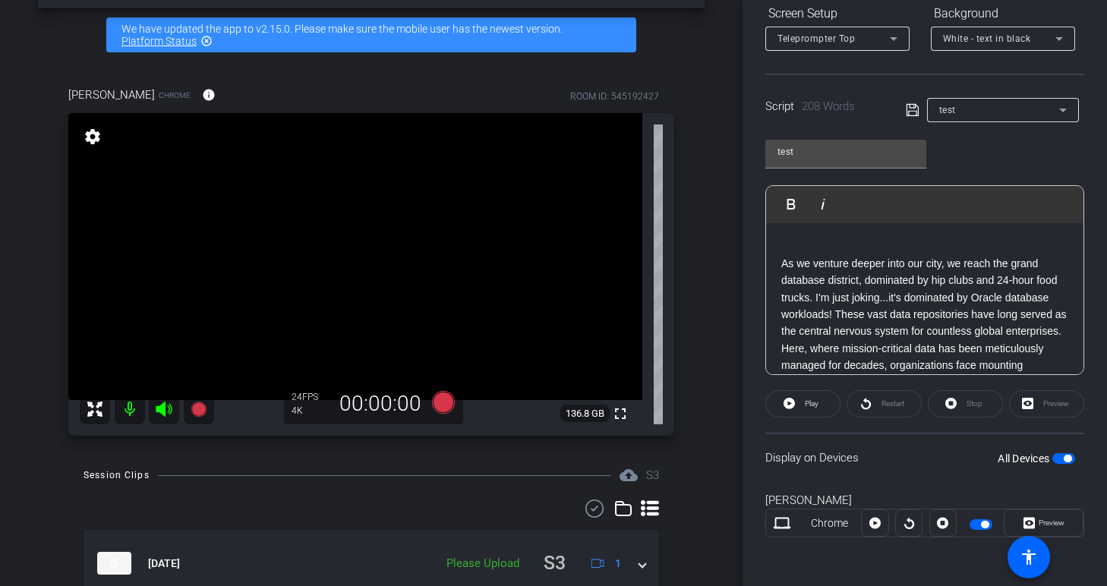
click at [783, 266] on p "As we venture deeper into our city, we reach the grand database district, domin…" at bounding box center [924, 340] width 287 height 170
click at [1041, 405] on div "Preview" at bounding box center [1046, 403] width 75 height 27
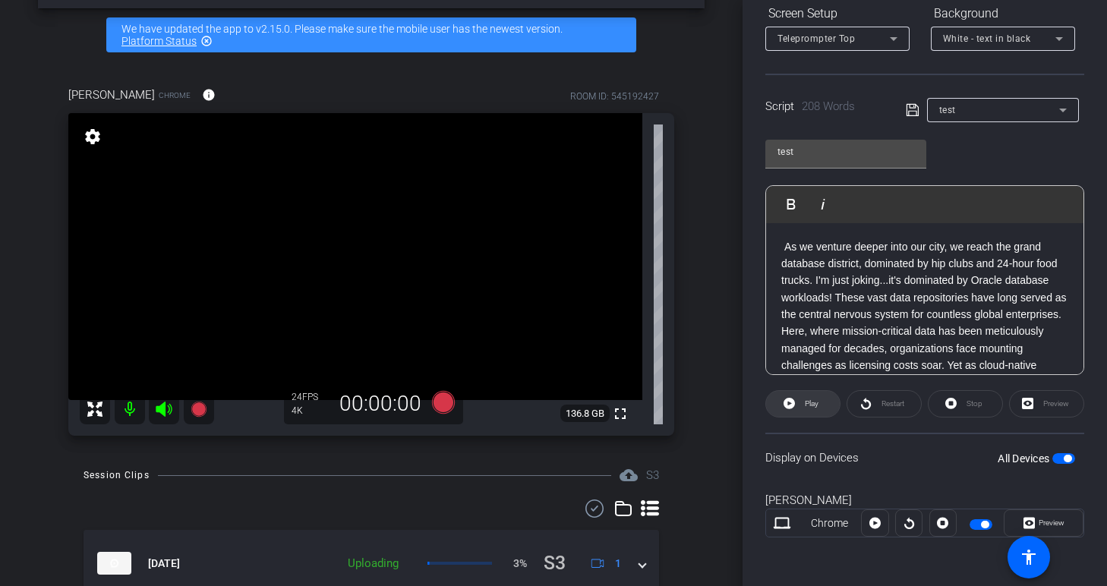
click at [814, 402] on span "Play" at bounding box center [812, 403] width 14 height 8
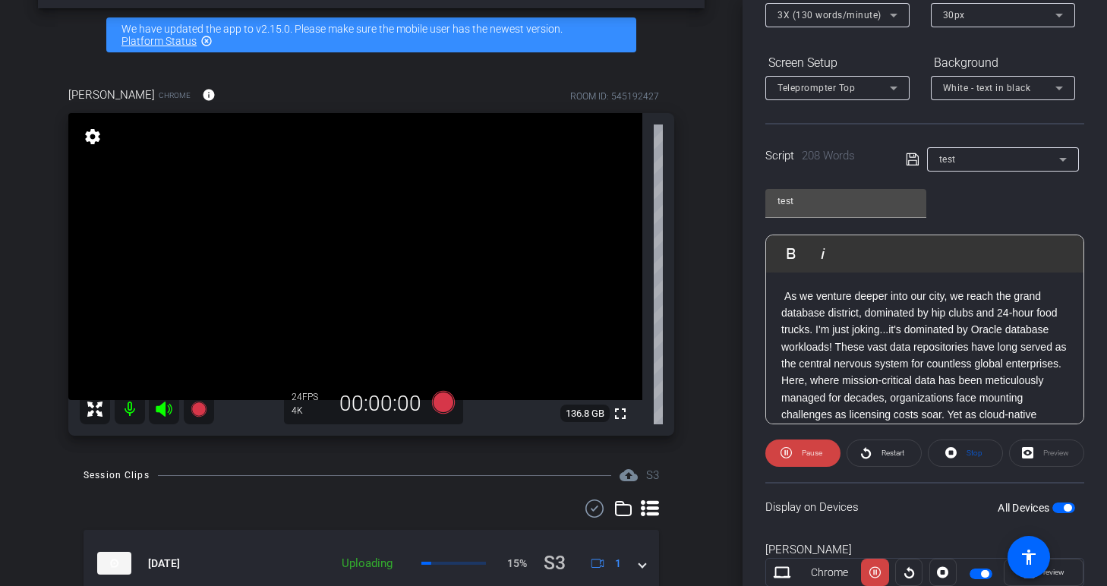
scroll to position [195, 0]
click at [805, 455] on span "Pause" at bounding box center [812, 452] width 20 height 8
click at [892, 454] on span "Restart" at bounding box center [892, 452] width 23 height 8
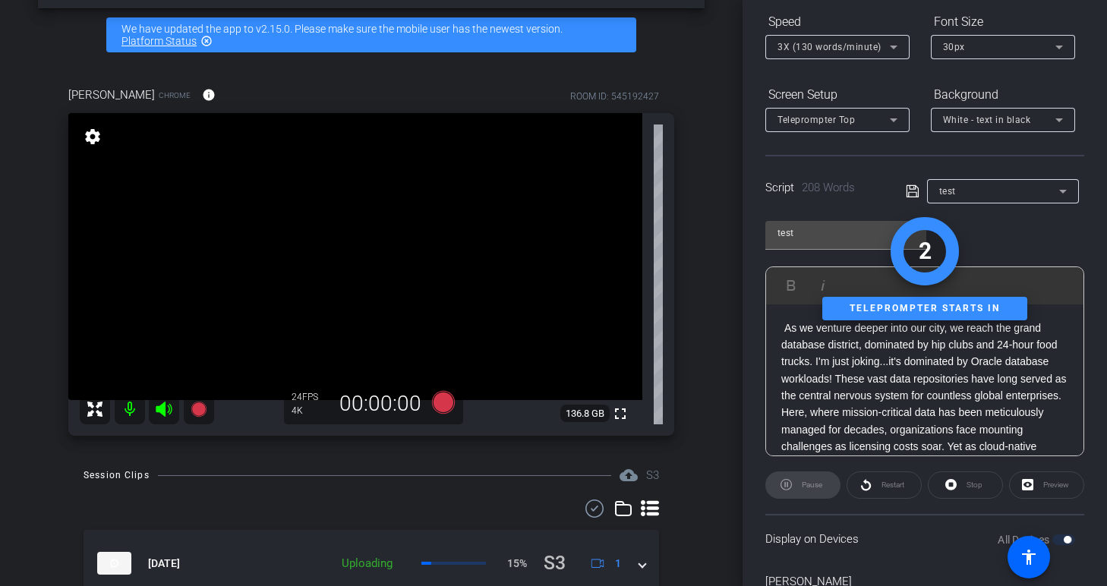
scroll to position [160, 0]
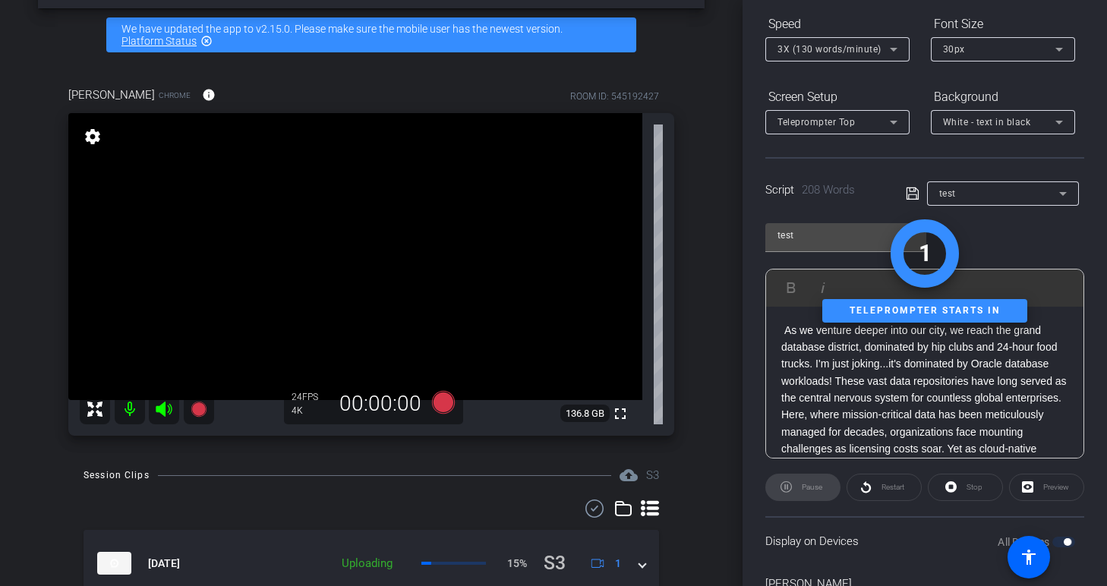
click at [784, 326] on p "As we venture deeper into our city, we reach the grand database district, domin…" at bounding box center [924, 407] width 287 height 170
click at [794, 351] on p "As we venture deeper into our city, we reach the grand database district, domin…" at bounding box center [924, 407] width 287 height 170
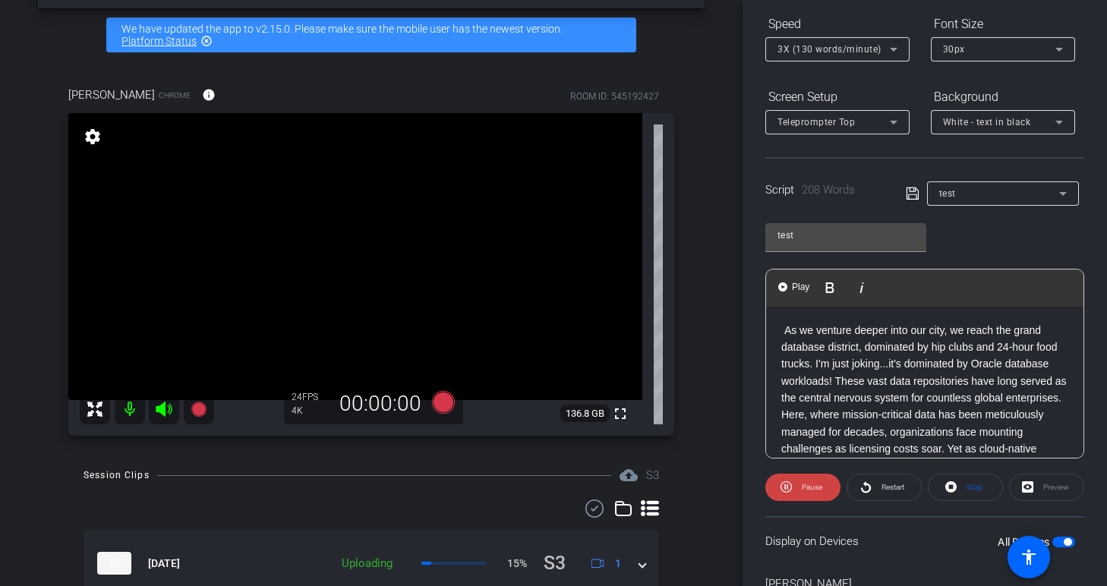
click at [787, 331] on p "As we venture deeper into our city, we reach the grand database district, domin…" at bounding box center [924, 407] width 287 height 170
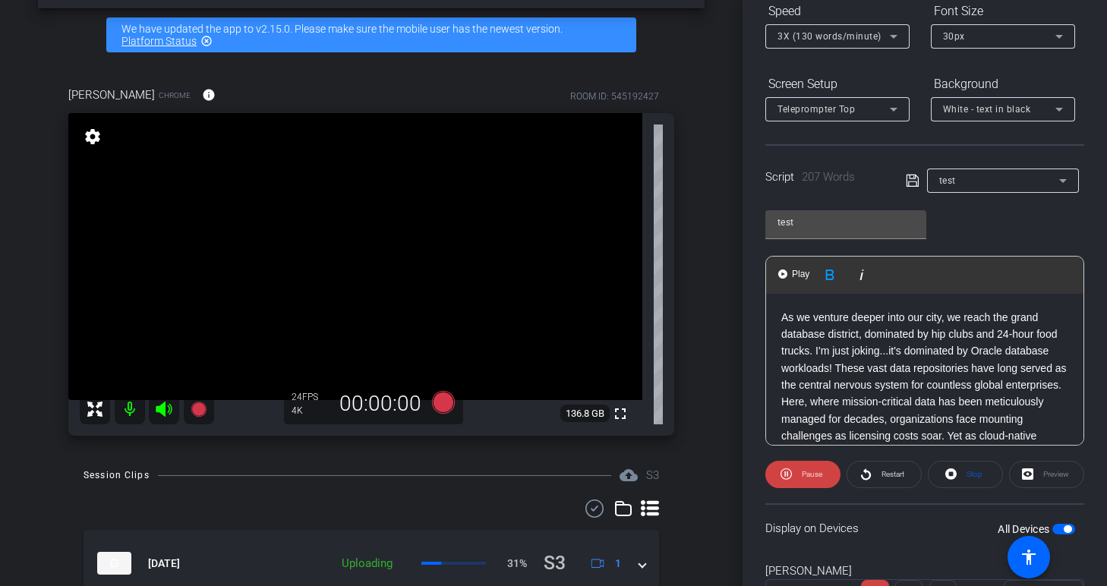
scroll to position [181, 0]
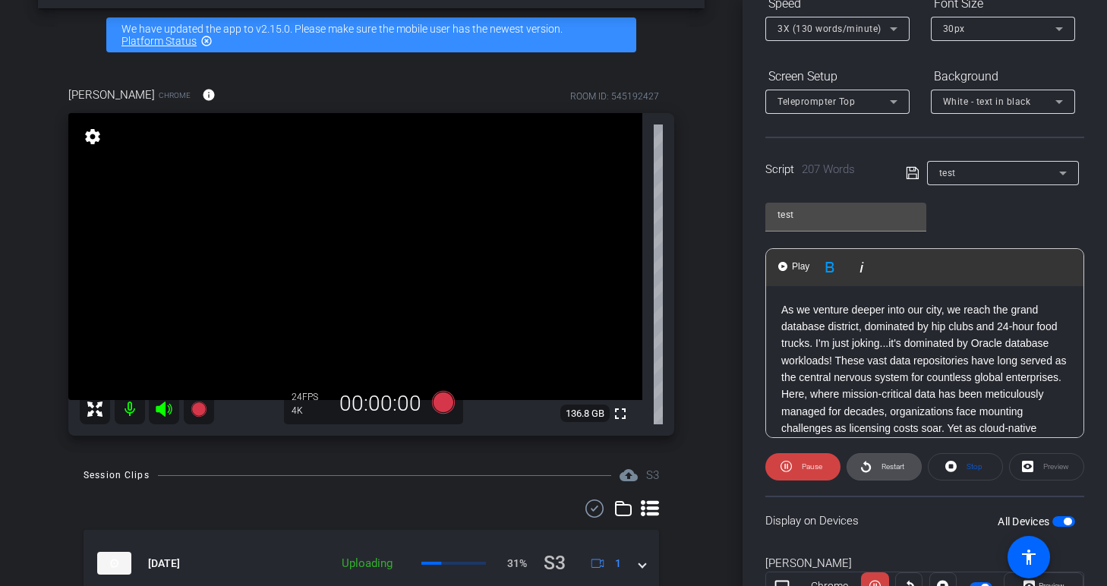
click at [880, 471] on span "Restart" at bounding box center [890, 466] width 27 height 21
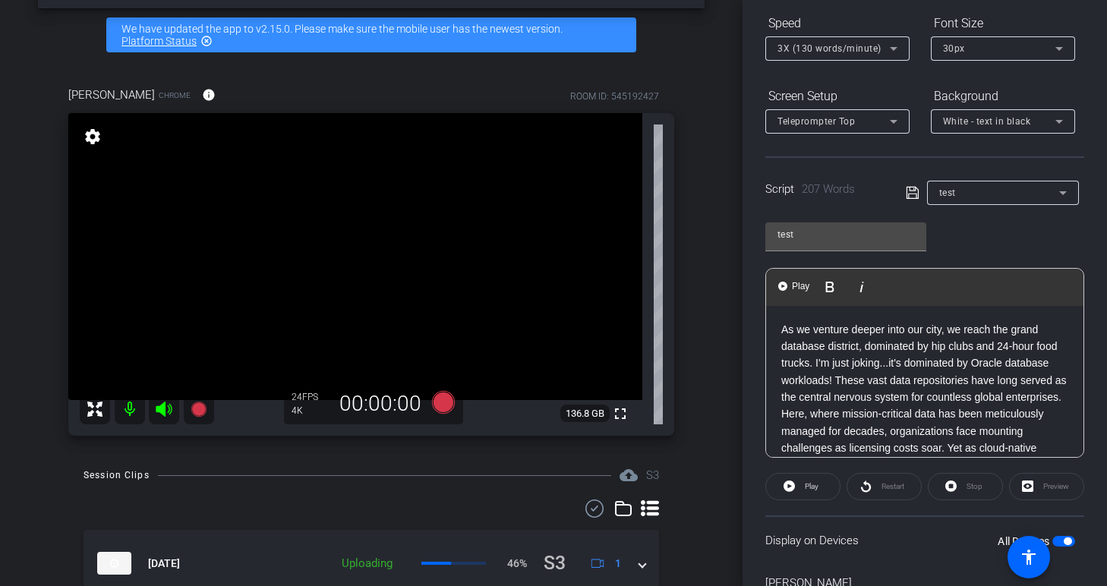
scroll to position [0, 0]
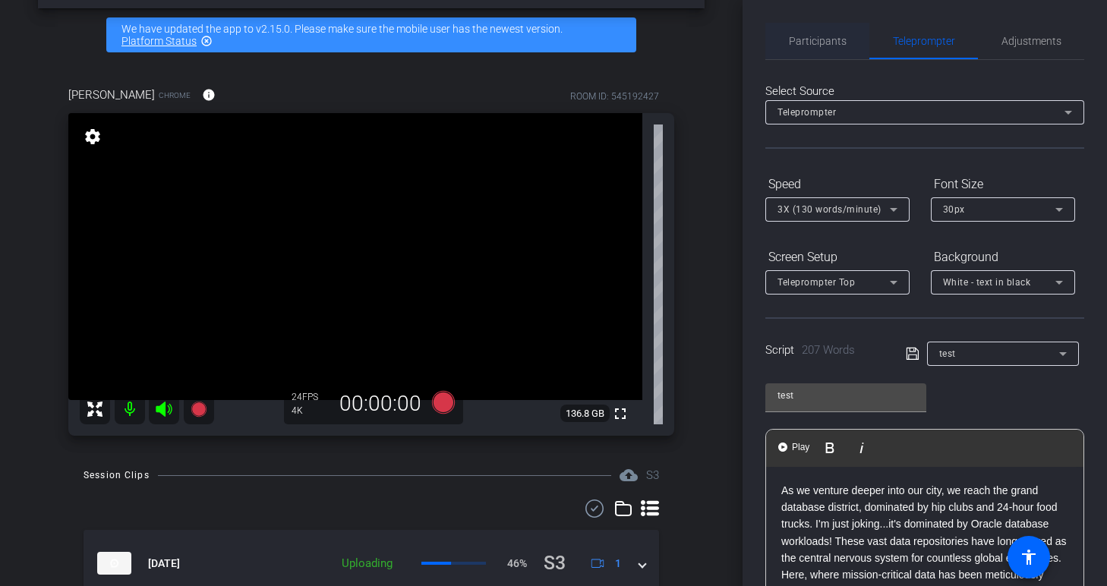
click at [809, 38] on span "Participants" at bounding box center [818, 41] width 58 height 11
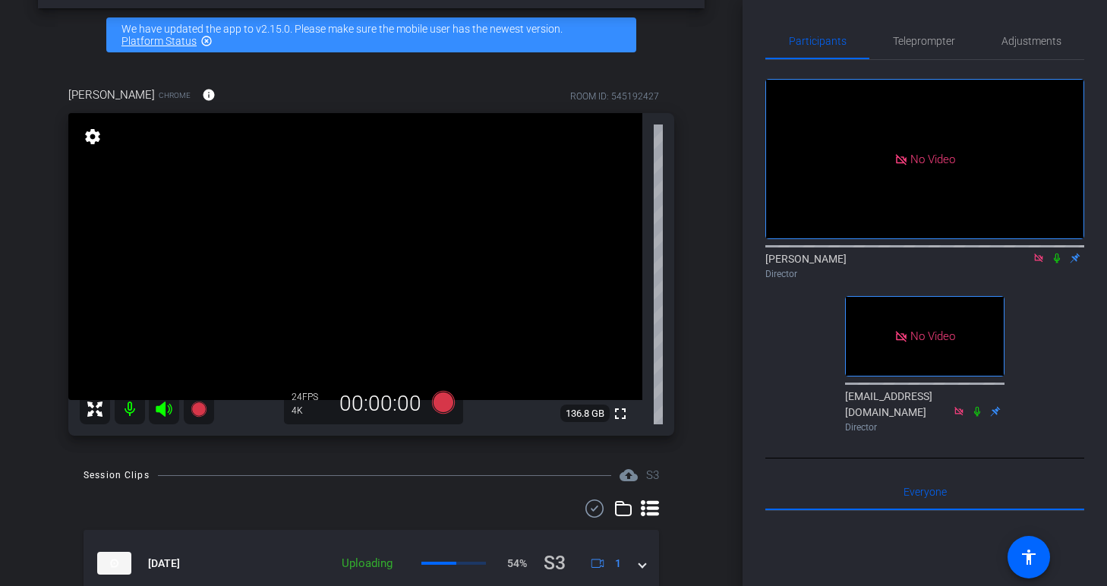
click at [1057, 253] on icon at bounding box center [1057, 258] width 12 height 11
click at [924, 45] on span "Teleprompter" at bounding box center [924, 41] width 62 height 11
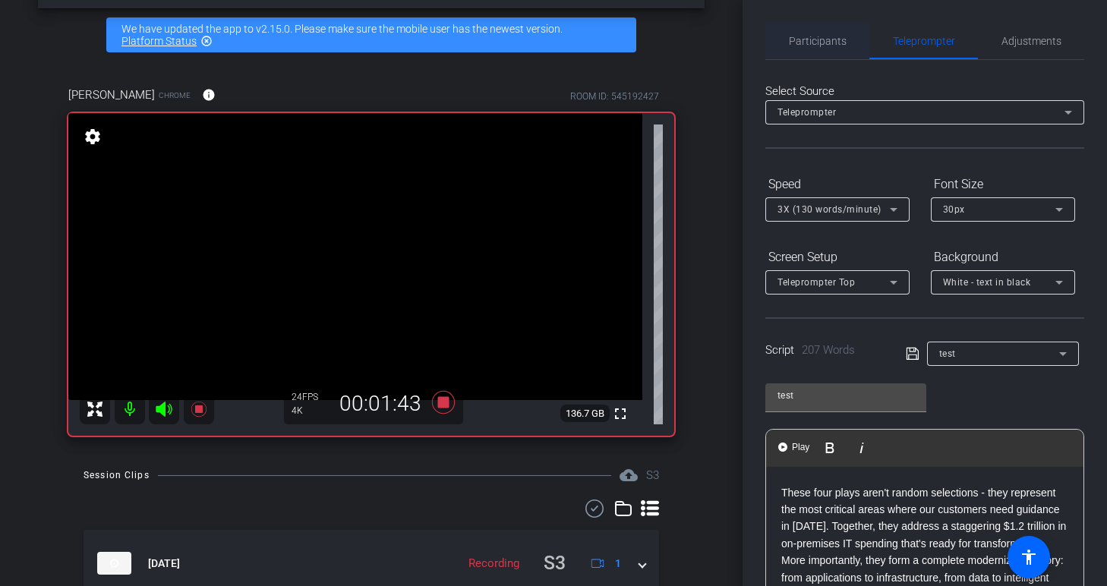
click at [830, 47] on span "Participants" at bounding box center [818, 41] width 58 height 36
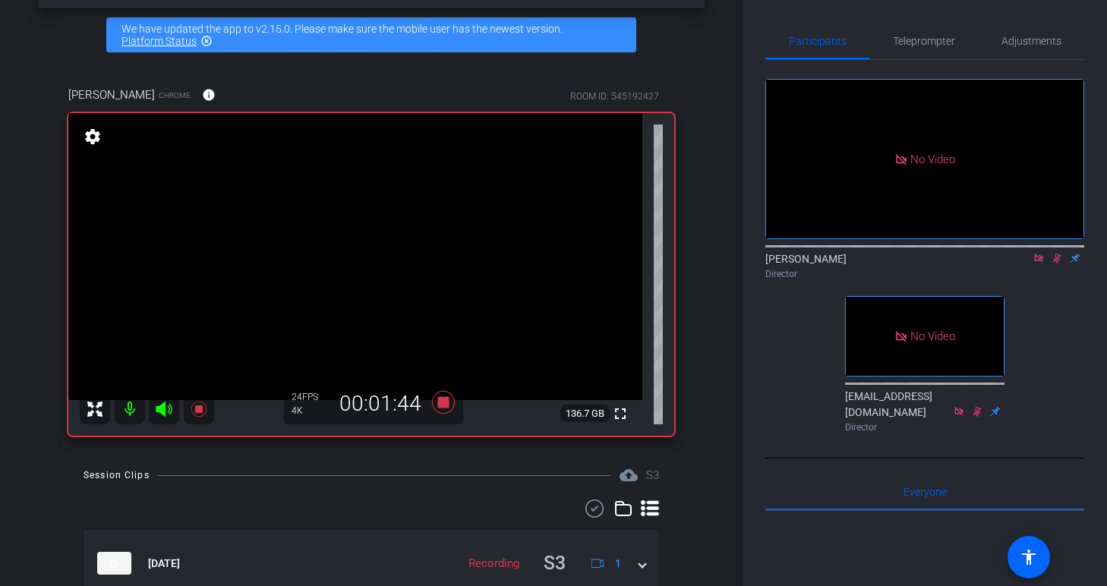
click at [1060, 253] on icon at bounding box center [1057, 258] width 12 height 11
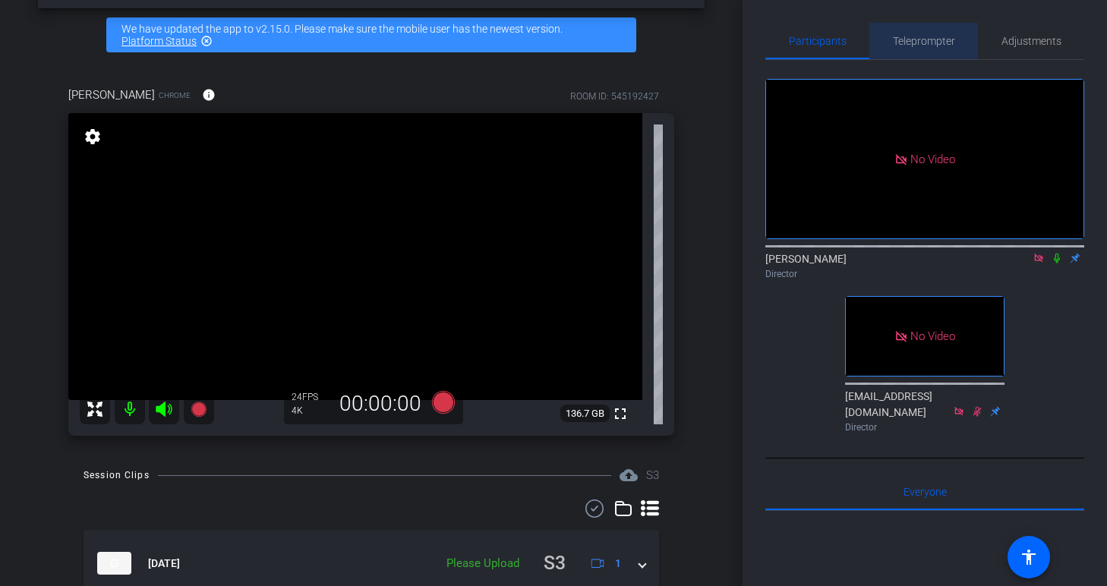
click at [904, 39] on span "Teleprompter" at bounding box center [924, 41] width 62 height 11
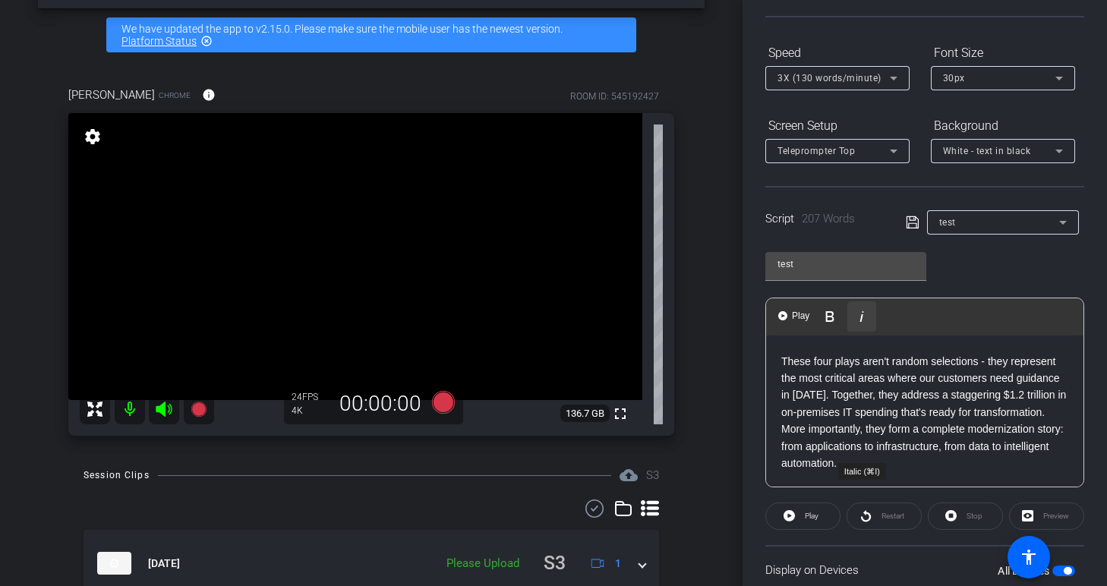
scroll to position [146, 0]
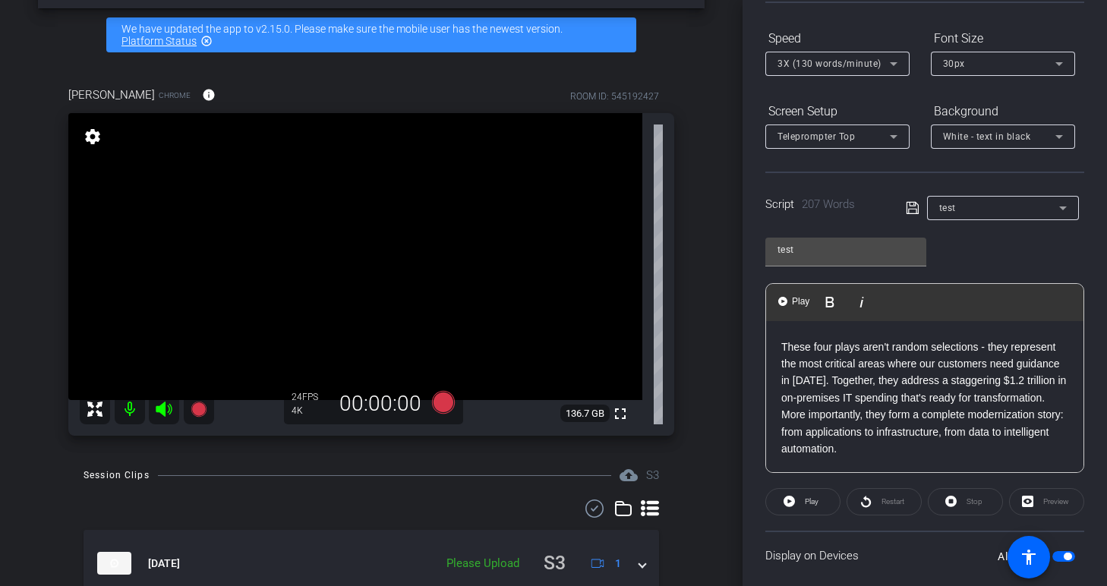
click at [868, 395] on p "These four plays aren't random selections - they represent the most critical ar…" at bounding box center [924, 398] width 287 height 119
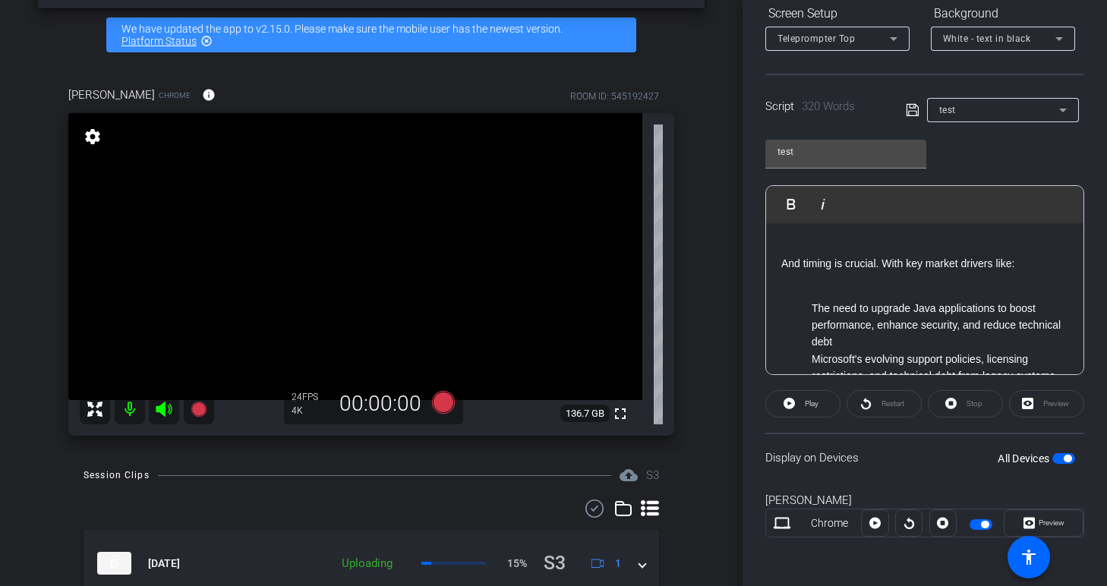
scroll to position [2, 0]
click at [783, 260] on p "And timing is crucial. With key market drivers like:" at bounding box center [924, 261] width 287 height 17
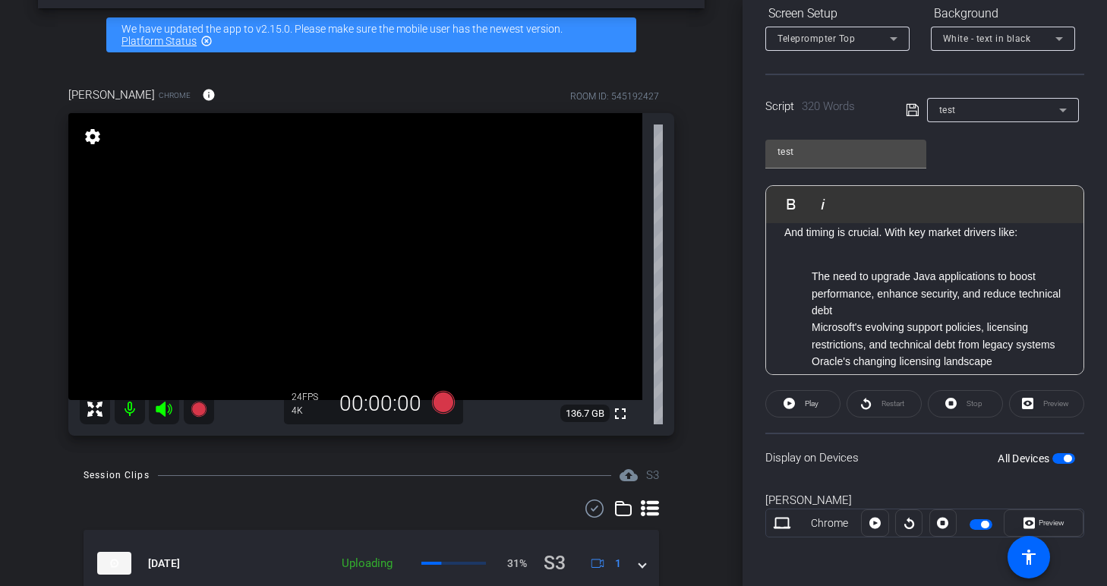
scroll to position [19, 0]
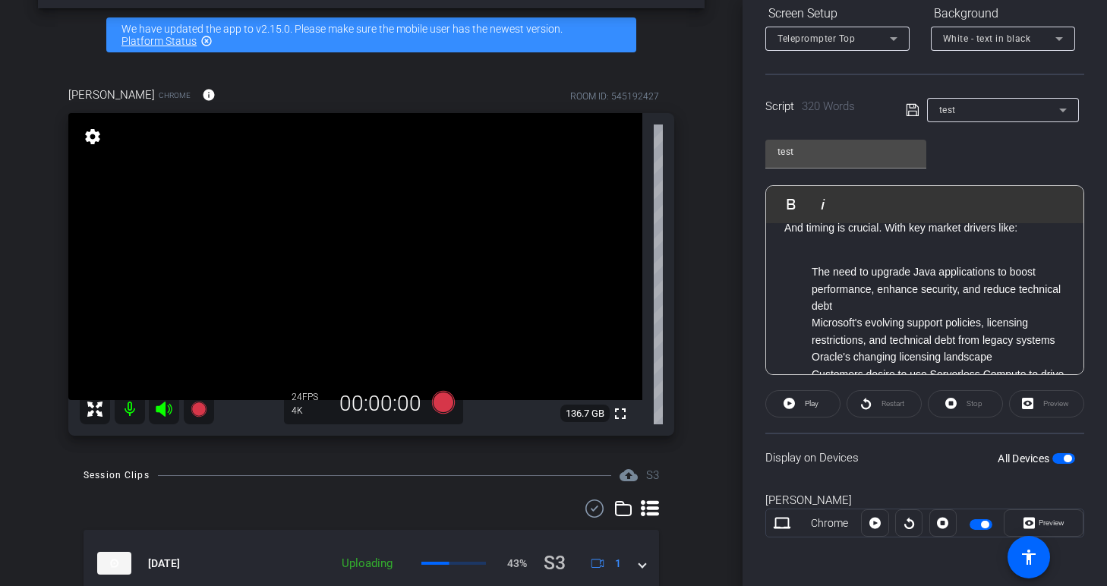
click at [814, 322] on li "Microsoft's evolving support policies, licensing restrictions, and technical de…" at bounding box center [939, 331] width 257 height 34
click at [807, 320] on ul "The need to upgrade Java applications to boost performance, enhance security, a…" at bounding box center [924, 331] width 287 height 136
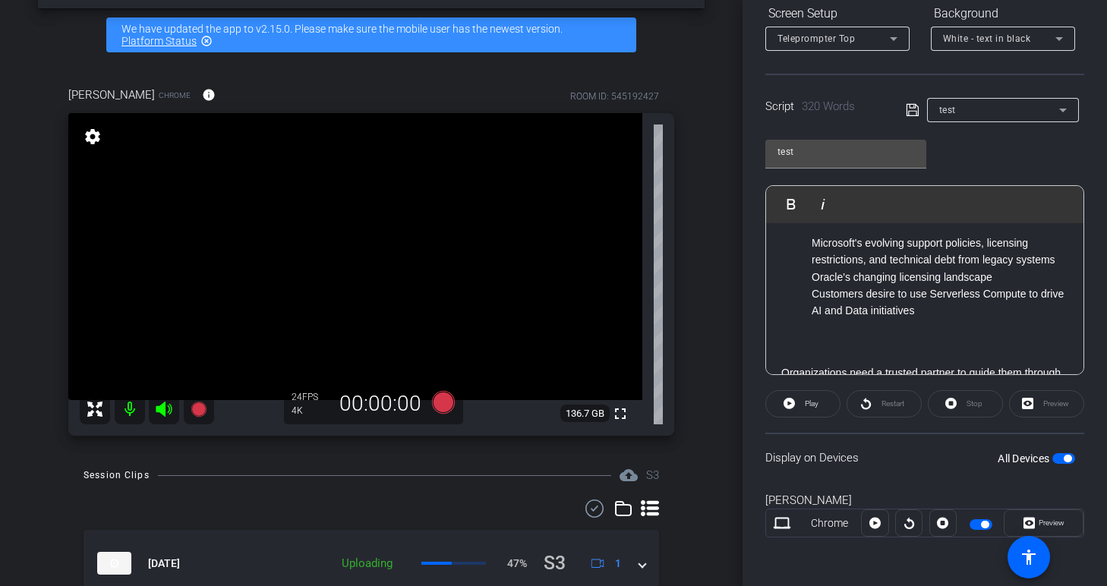
scroll to position [128, 0]
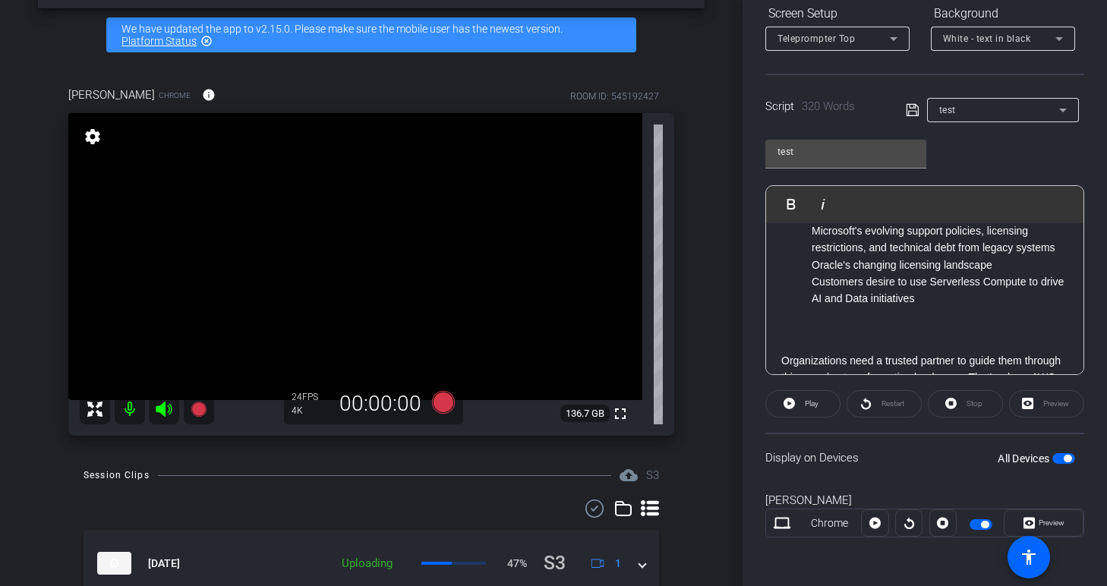
click at [813, 266] on li "Oracle's changing licensing landscape" at bounding box center [939, 265] width 257 height 17
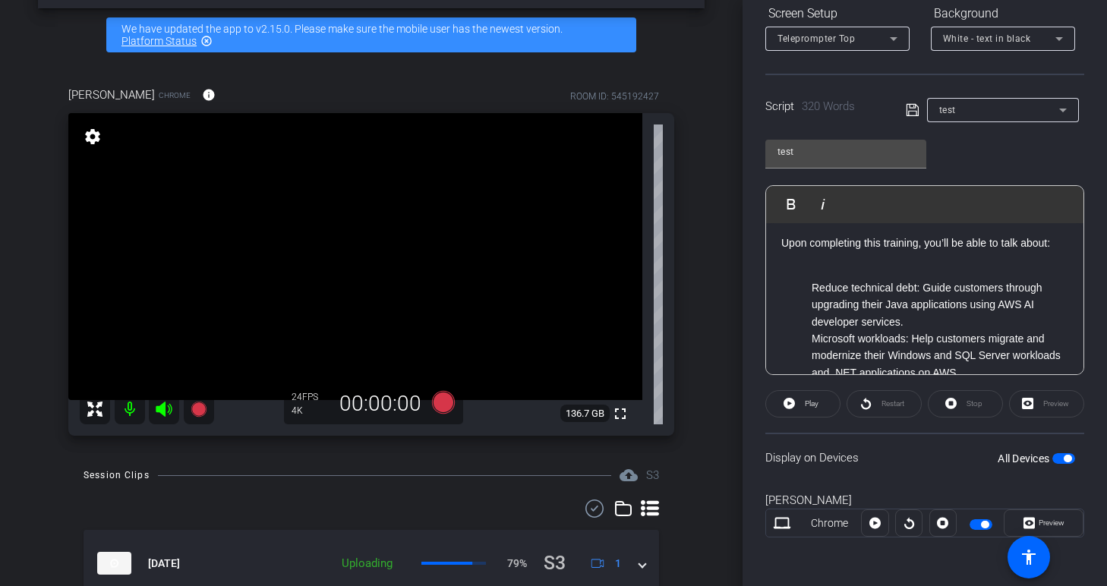
scroll to position [757, 0]
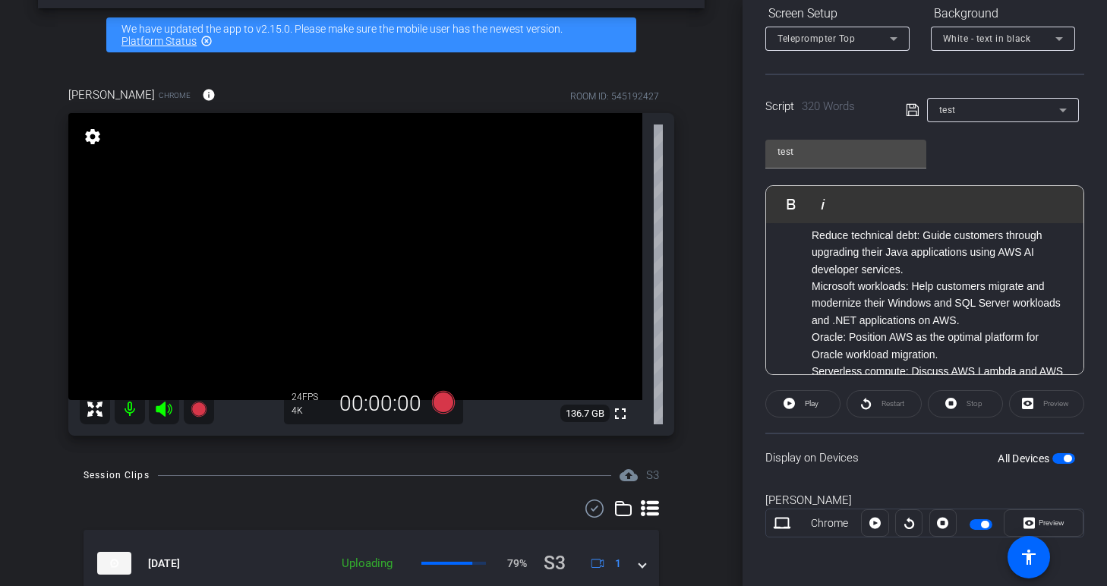
click at [811, 281] on ul "Reduce technical debt: Guide customers through upgrading their Java application…" at bounding box center [924, 320] width 287 height 187
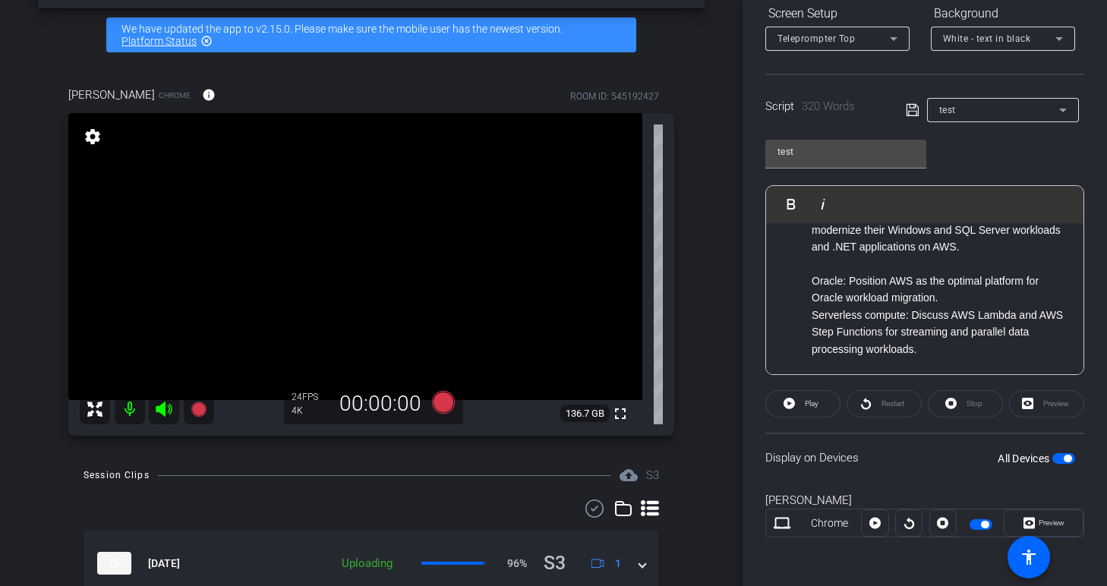
scroll to position [849, 0]
click at [806, 309] on ul "Reduce technical debt: Guide customers through upgrading their Java application…" at bounding box center [924, 244] width 287 height 221
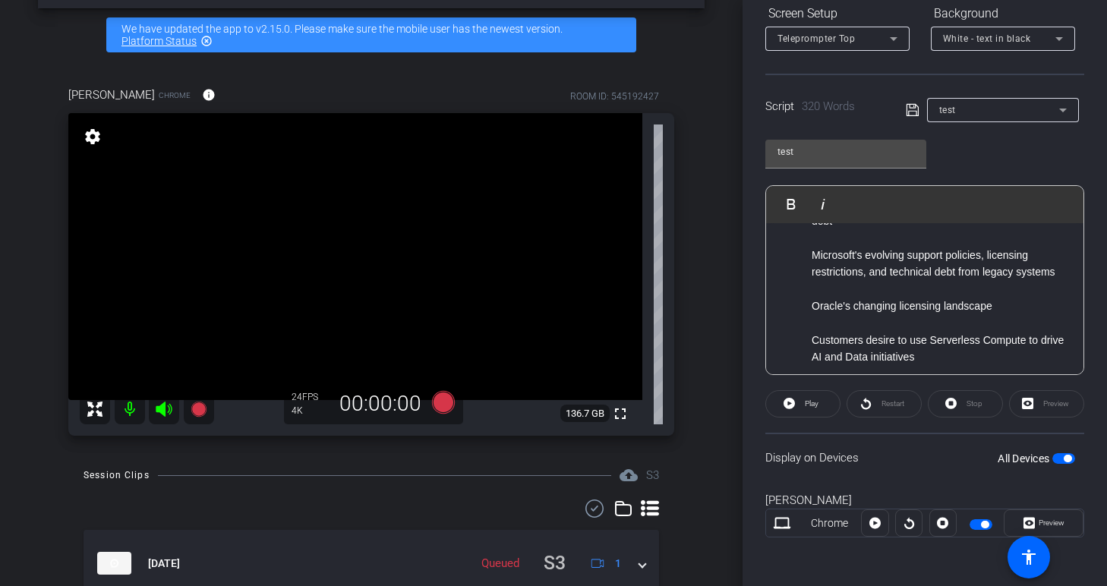
scroll to position [0, 0]
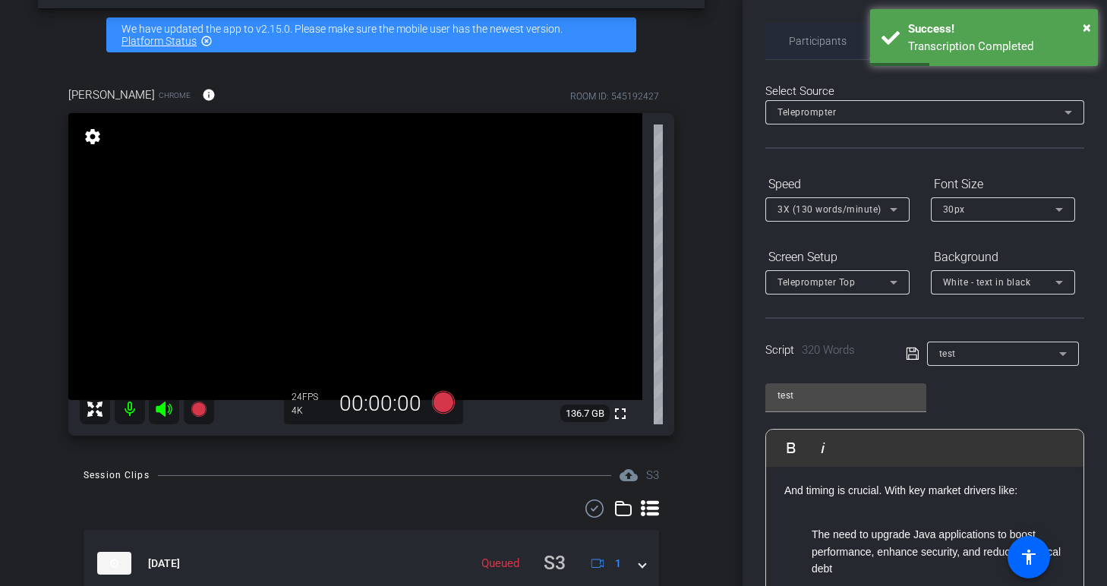
click at [808, 36] on span "Participants" at bounding box center [818, 41] width 58 height 11
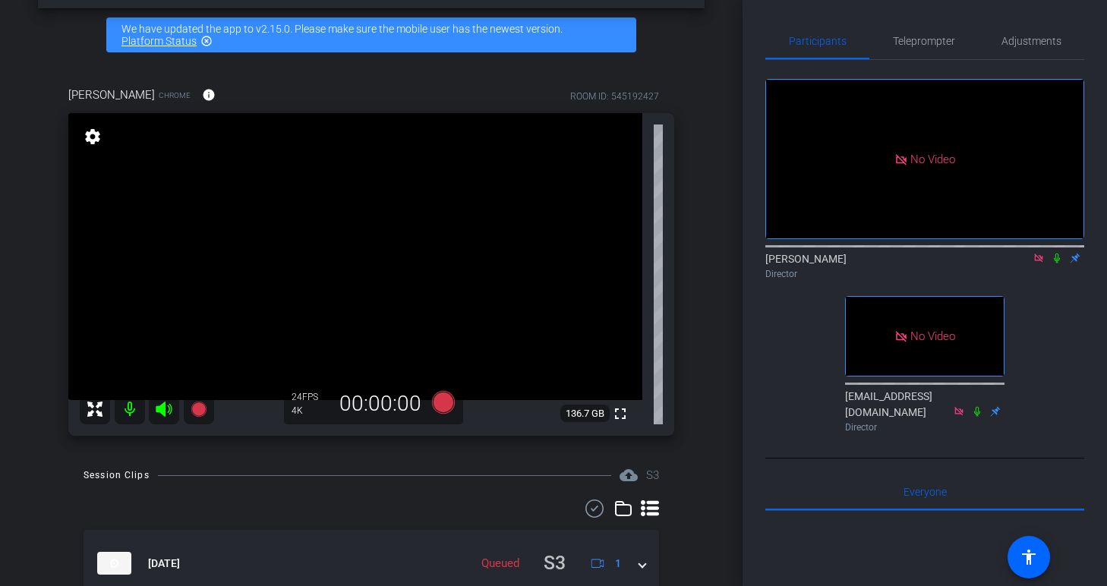
click at [1059, 253] on icon at bounding box center [1057, 258] width 12 height 11
click at [917, 45] on span "Teleprompter" at bounding box center [924, 41] width 62 height 11
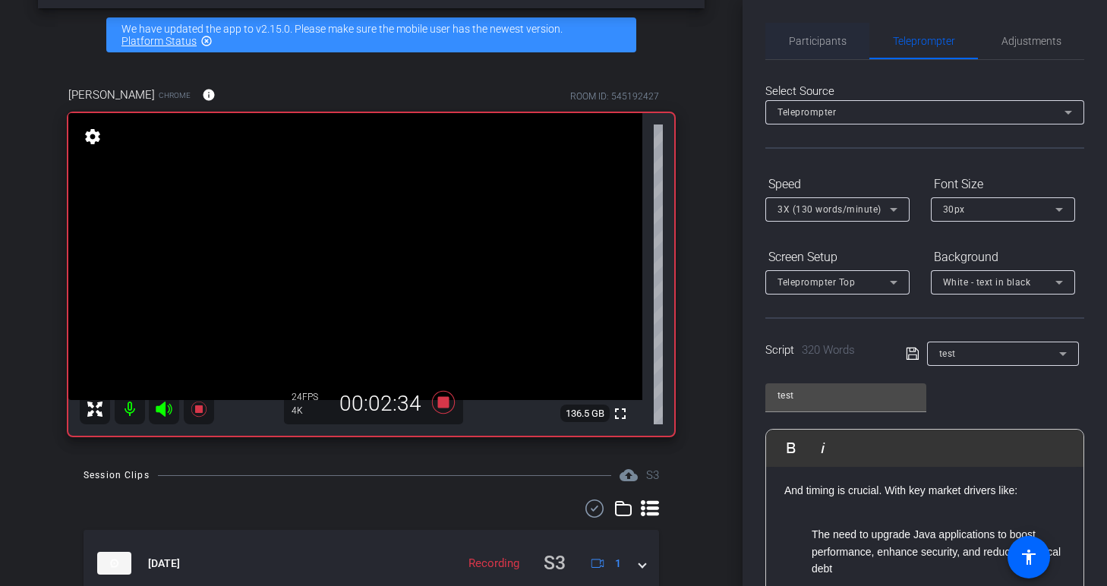
click at [835, 44] on span "Participants" at bounding box center [818, 41] width 58 height 11
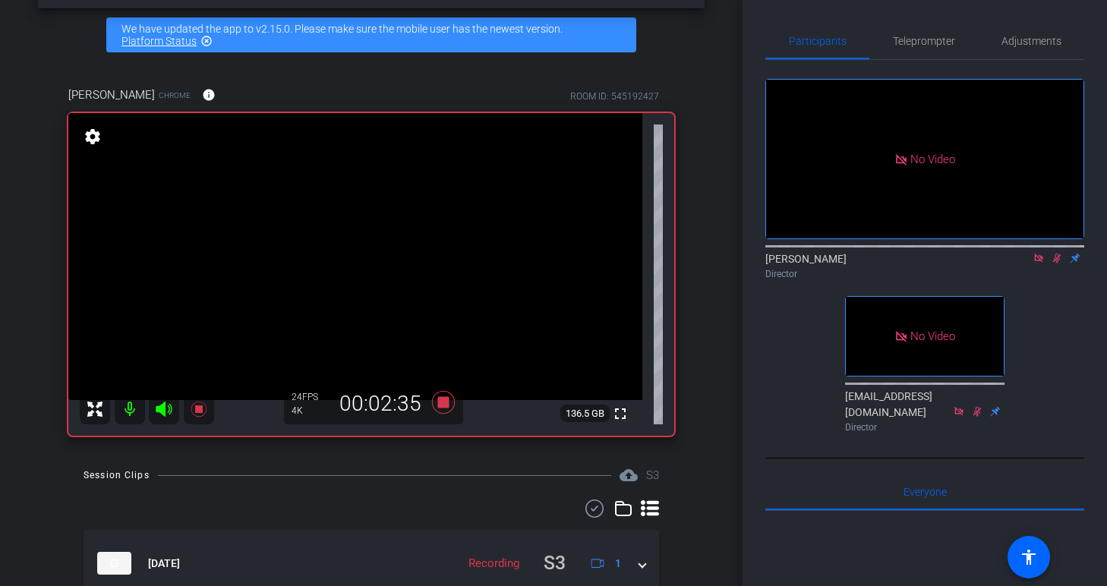
click at [1057, 254] on icon at bounding box center [1057, 259] width 8 height 10
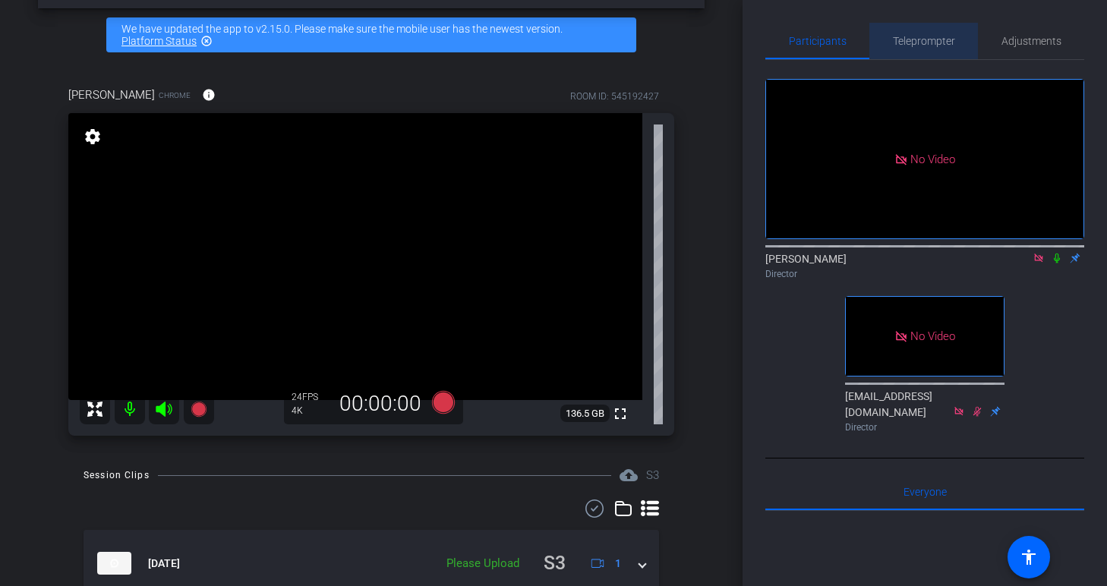
click at [909, 42] on span "Teleprompter" at bounding box center [924, 41] width 62 height 11
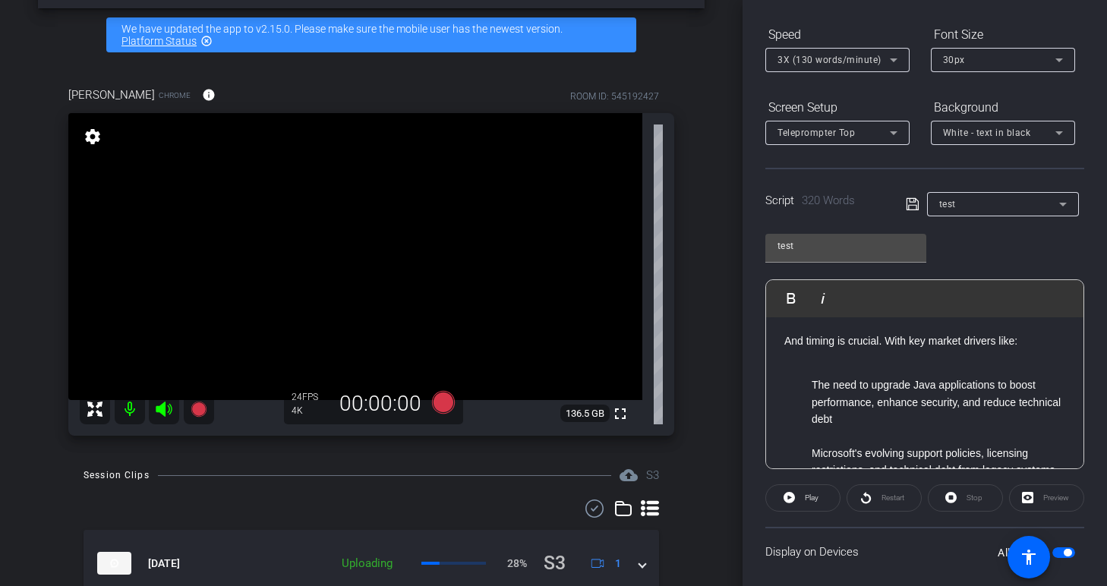
scroll to position [159, 0]
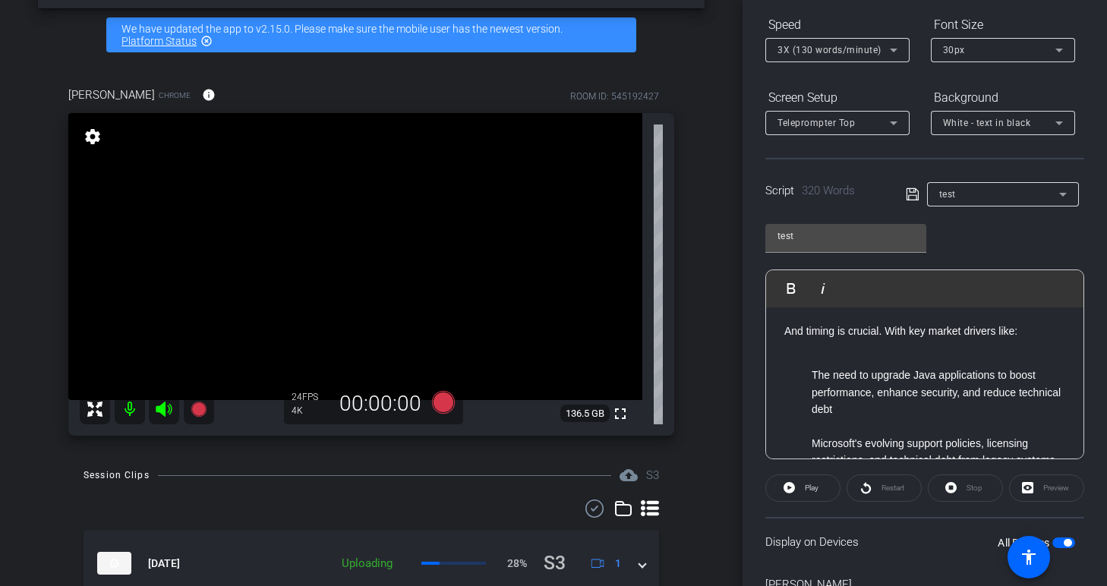
click at [962, 369] on li "The need to upgrade Java applications to boost performance, enhance security, a…" at bounding box center [939, 392] width 257 height 51
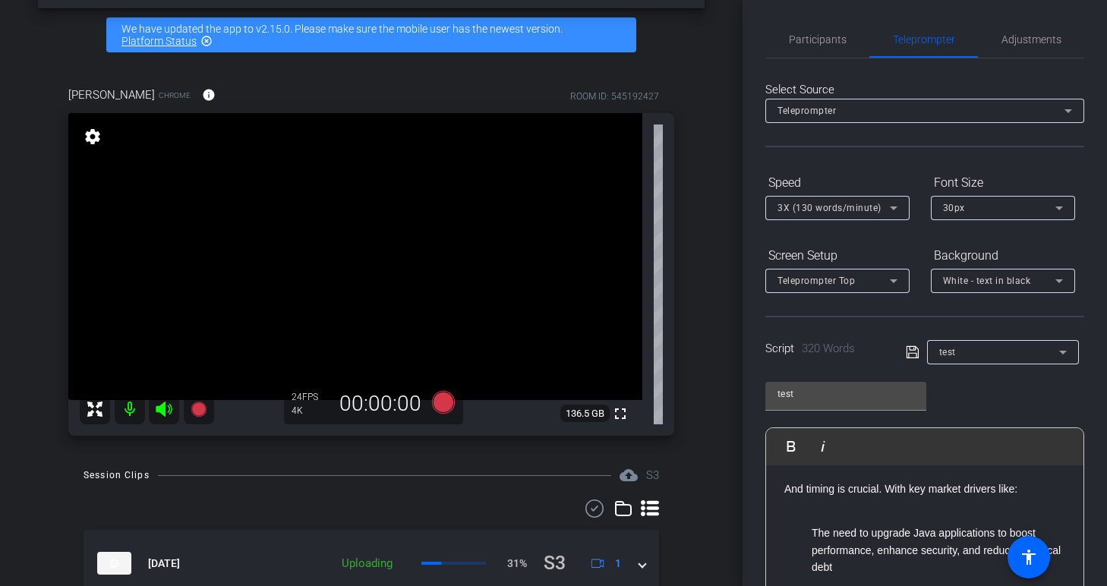
scroll to position [0, 0]
click at [830, 36] on span "Participants" at bounding box center [818, 41] width 58 height 11
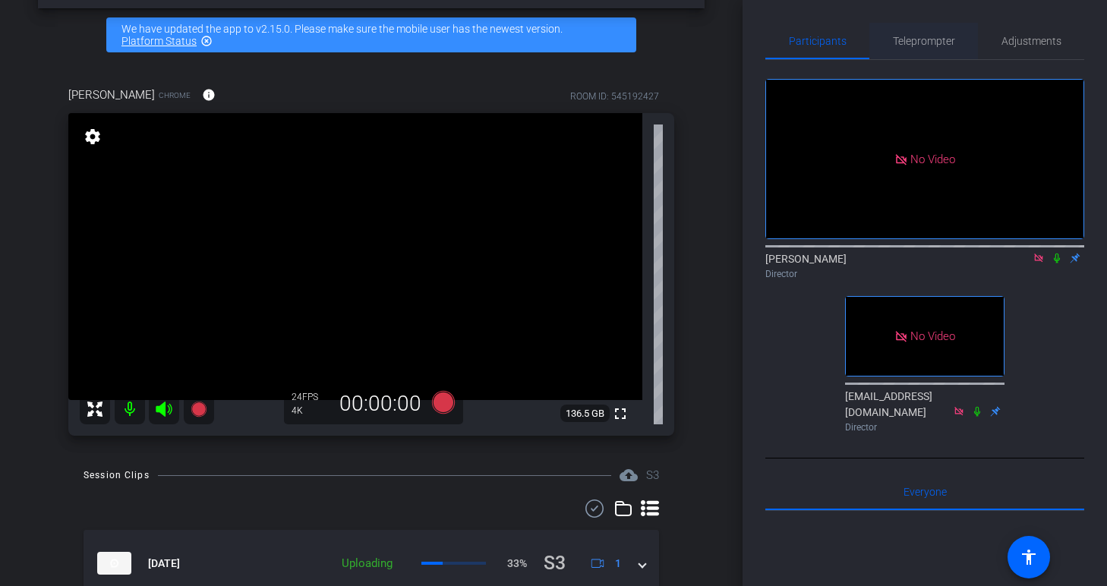
click at [928, 42] on span "Teleprompter" at bounding box center [924, 41] width 62 height 11
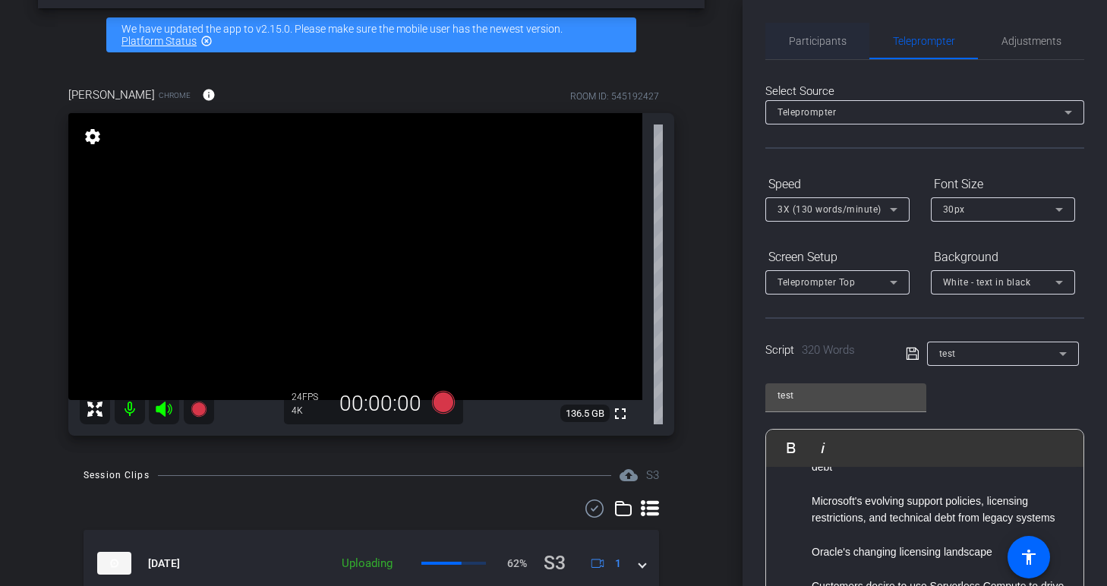
click at [827, 43] on span "Participants" at bounding box center [818, 41] width 58 height 11
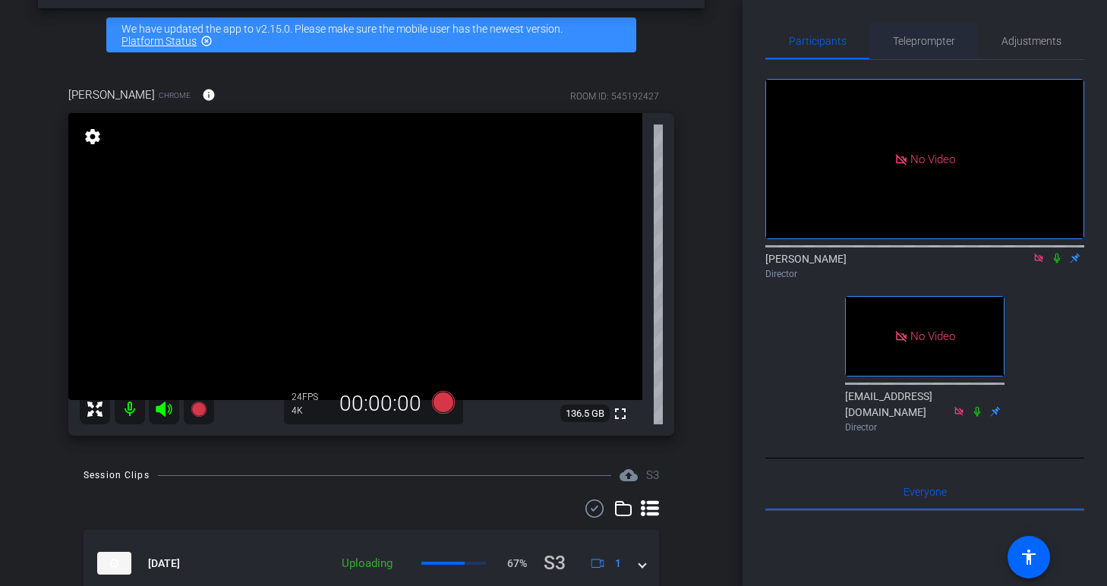
click at [918, 42] on span "Teleprompter" at bounding box center [924, 41] width 62 height 11
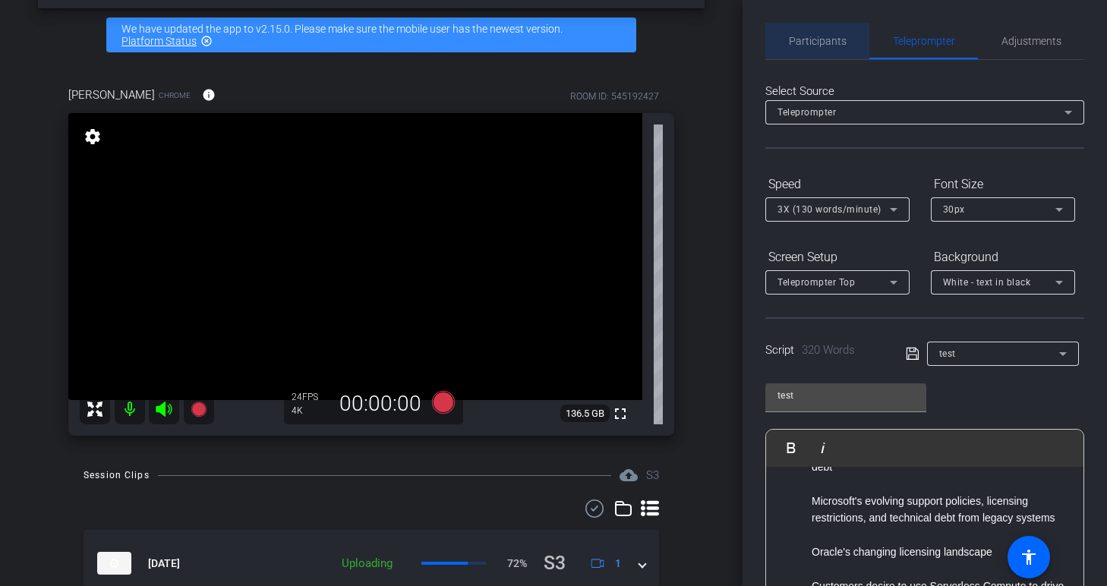
click at [818, 48] on span "Participants" at bounding box center [818, 41] width 58 height 36
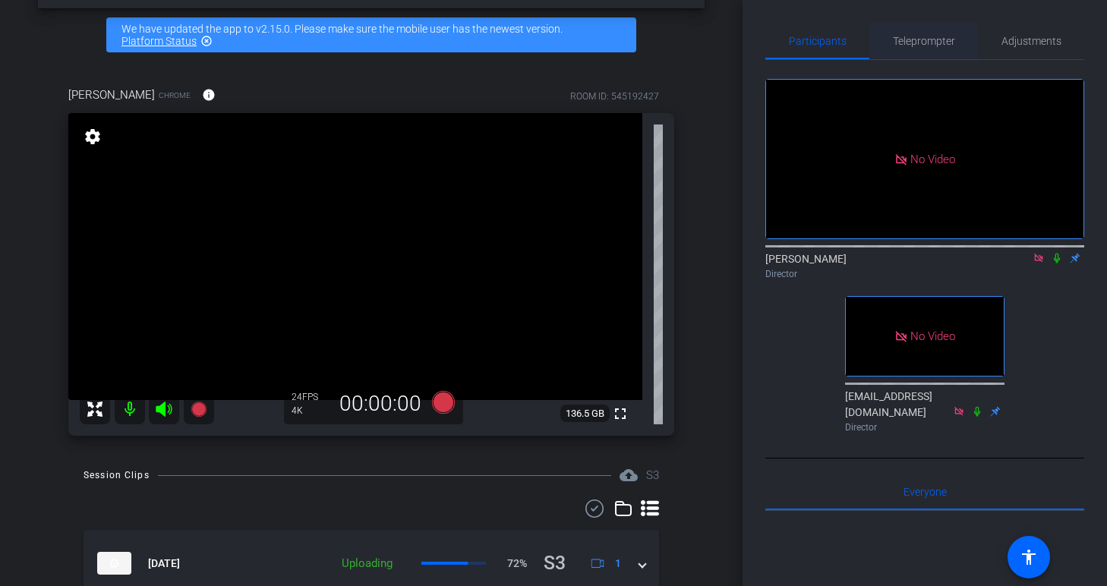
click at [925, 46] on span "Teleprompter" at bounding box center [924, 41] width 62 height 11
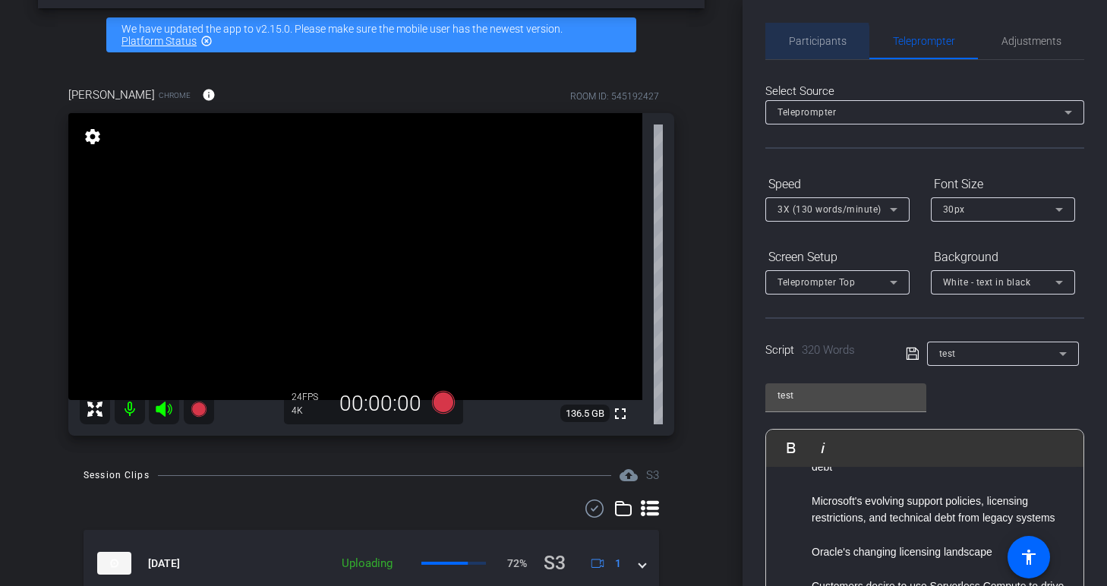
click at [807, 43] on span "Participants" at bounding box center [818, 41] width 58 height 11
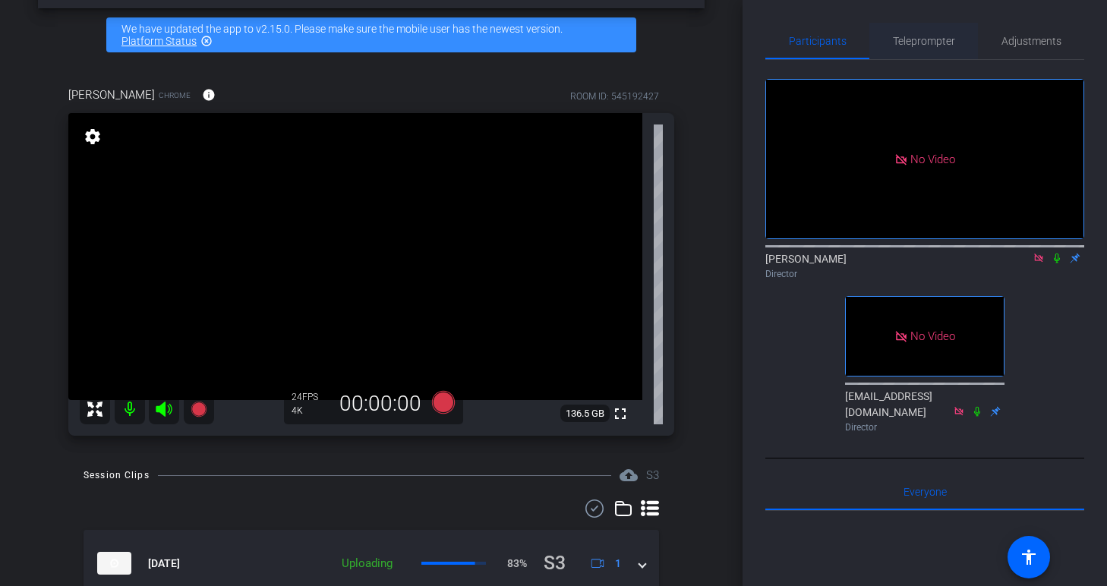
click at [936, 48] on span "Teleprompter" at bounding box center [924, 41] width 62 height 36
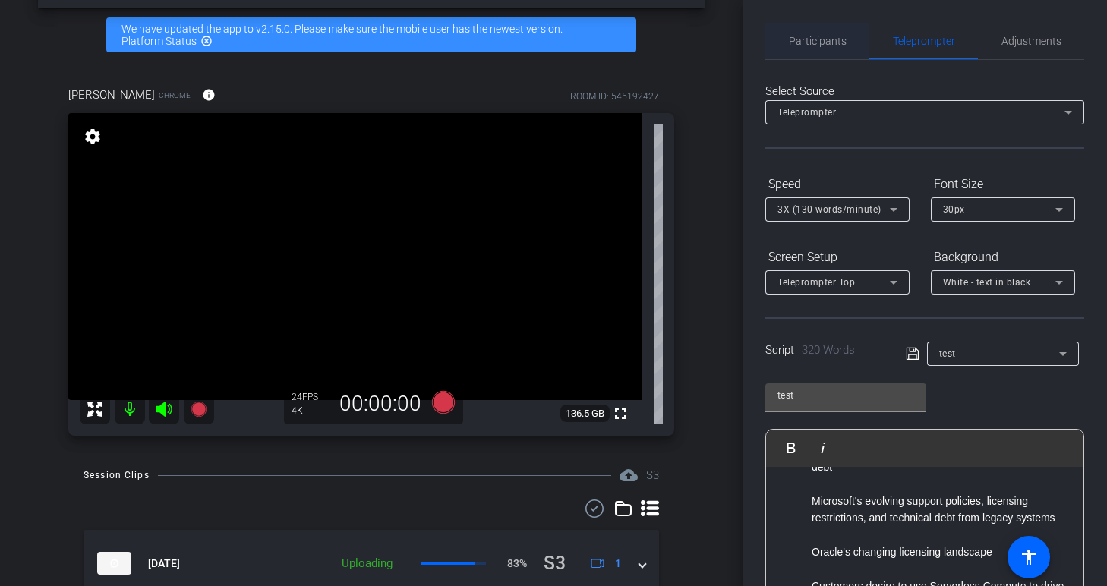
click at [841, 40] on span "Participants" at bounding box center [818, 41] width 58 height 11
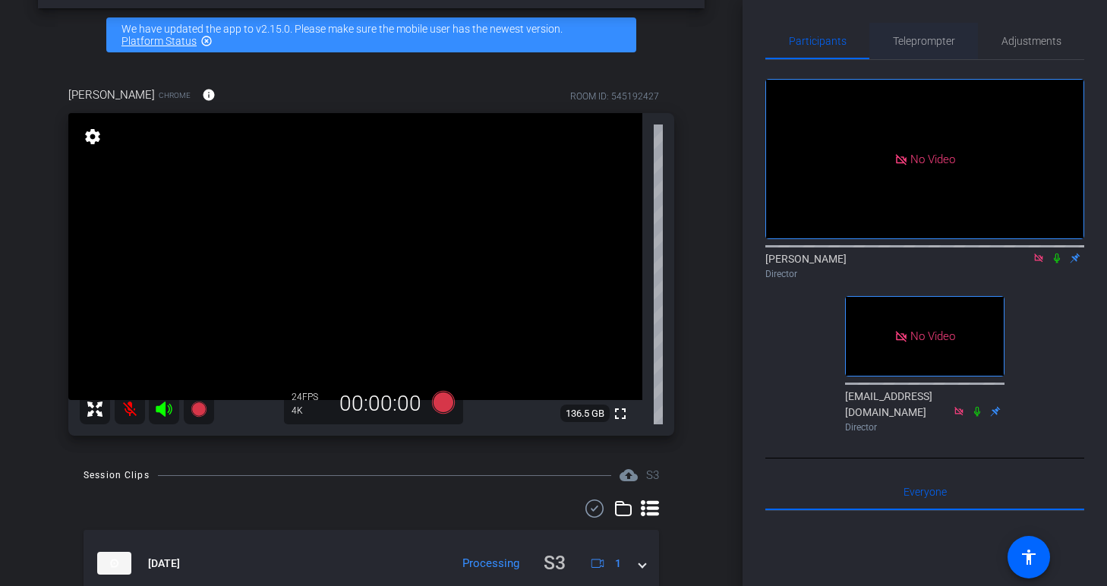
click at [929, 44] on span "Teleprompter" at bounding box center [924, 41] width 62 height 11
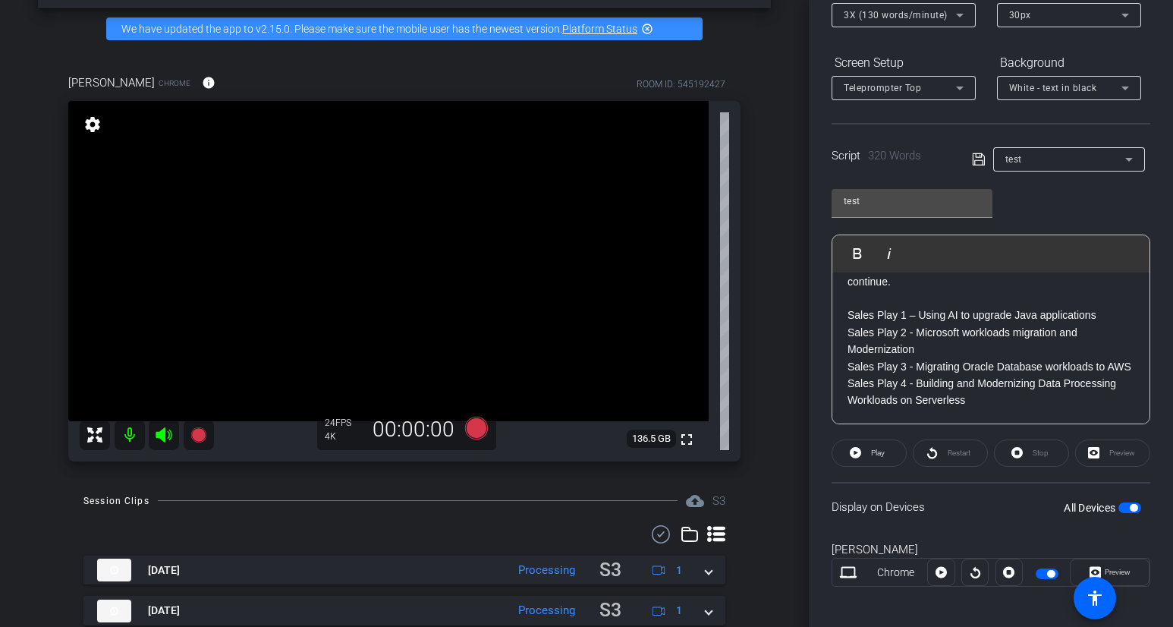
scroll to position [203, 0]
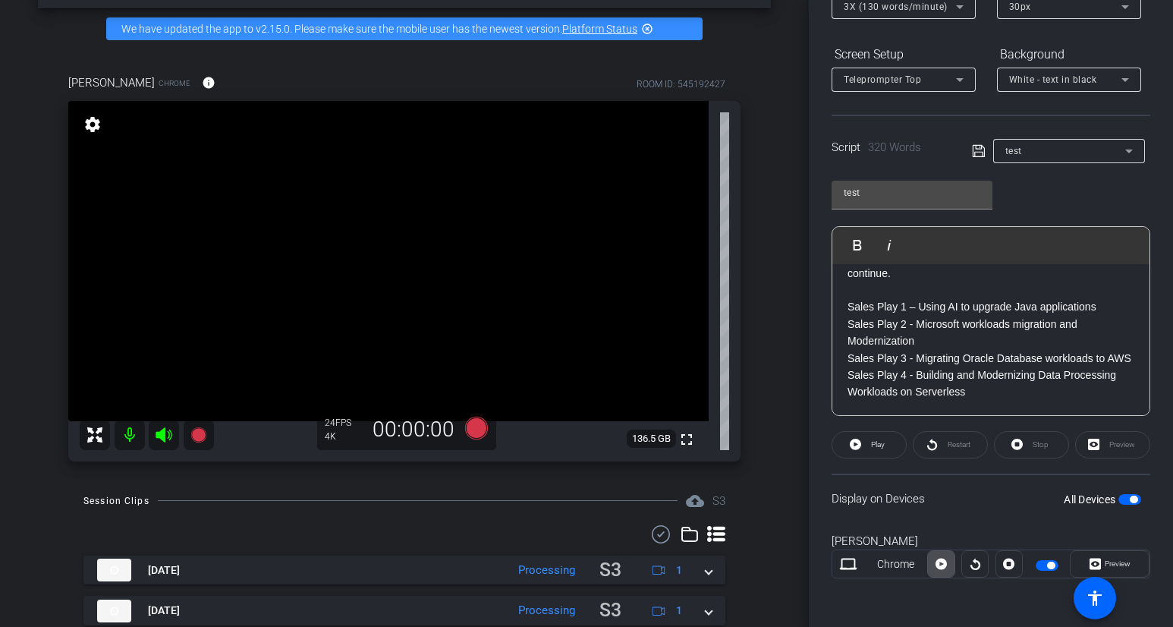
click at [936, 566] on icon at bounding box center [941, 564] width 11 height 23
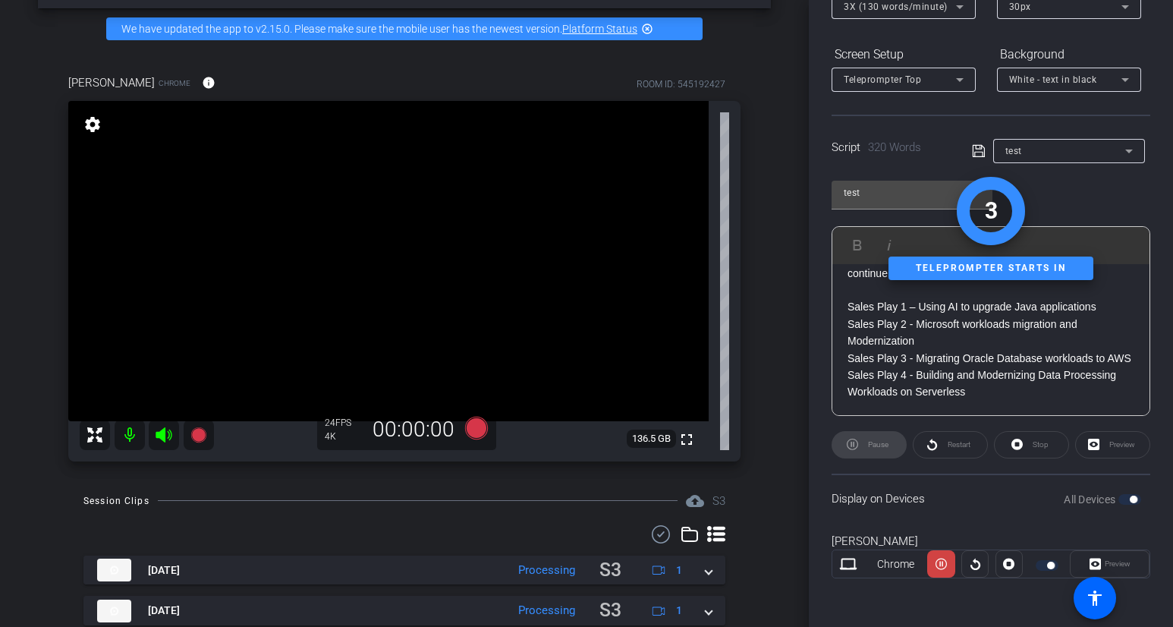
click at [936, 566] on icon at bounding box center [941, 564] width 11 height 23
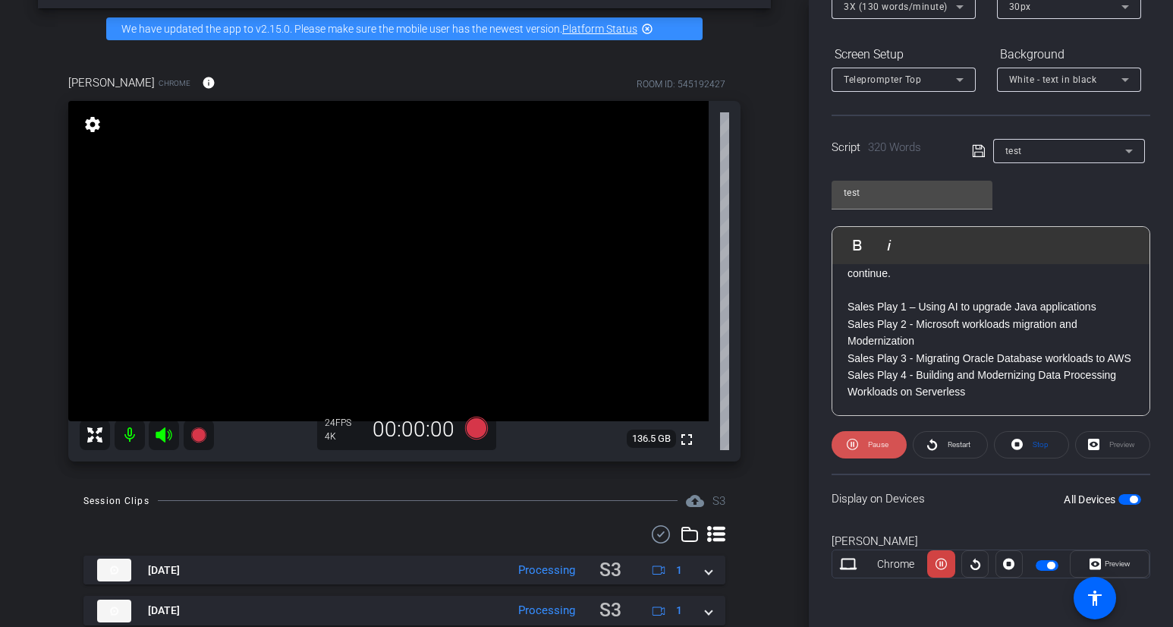
click at [890, 447] on span at bounding box center [869, 445] width 75 height 36
click at [1021, 445] on icon at bounding box center [1017, 444] width 11 height 11
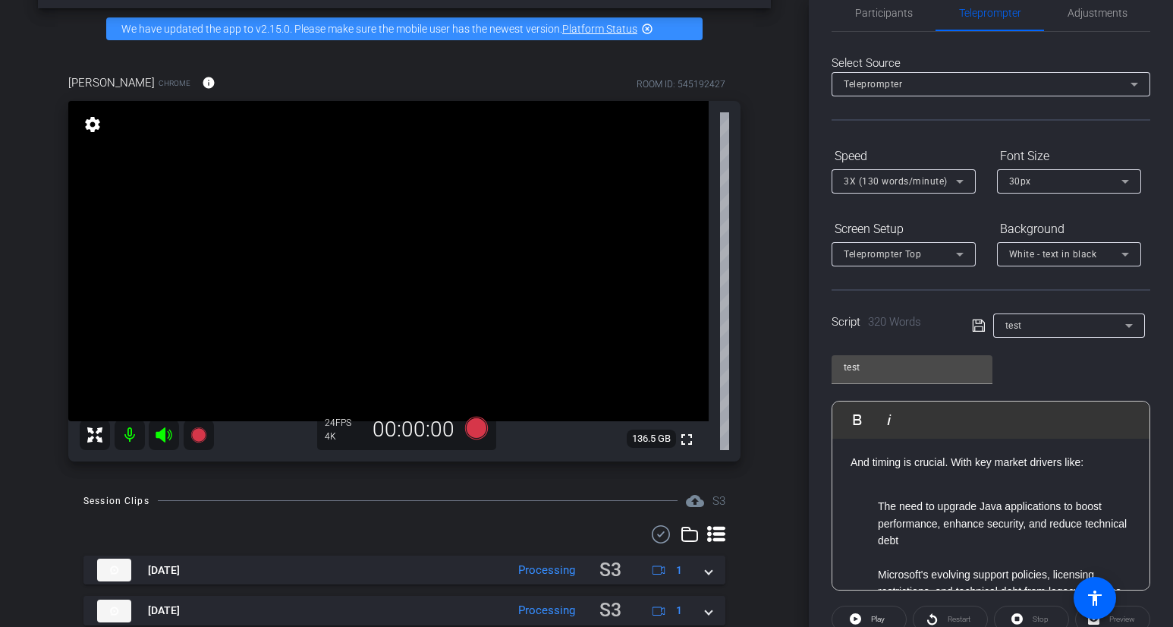
scroll to position [0, 0]
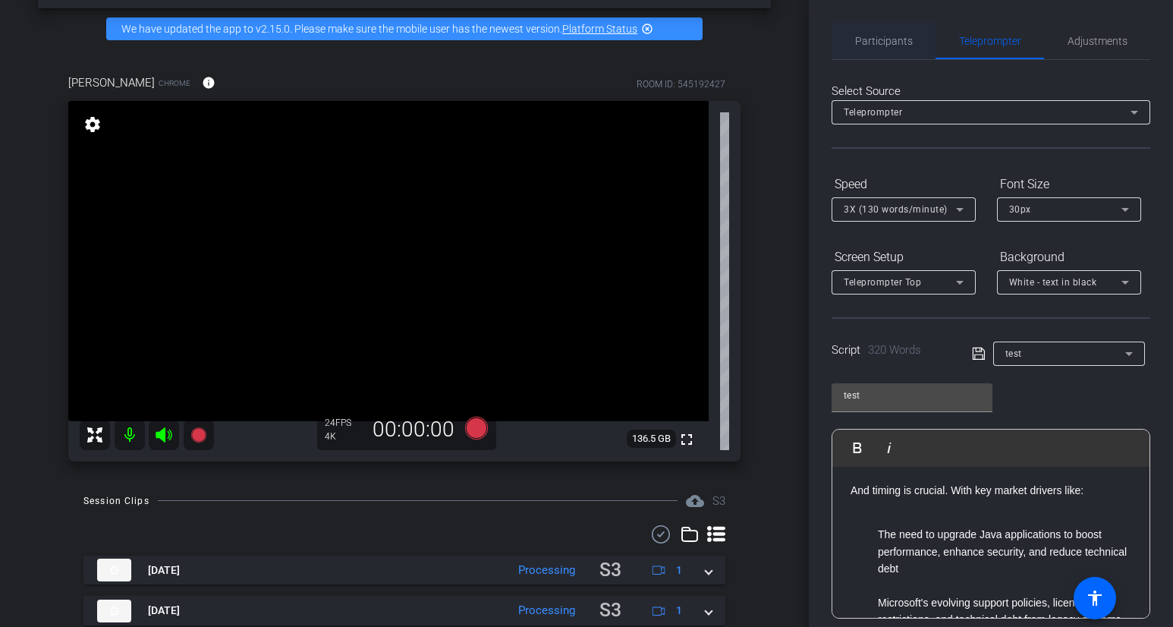
click at [901, 49] on span "Participants" at bounding box center [884, 41] width 58 height 36
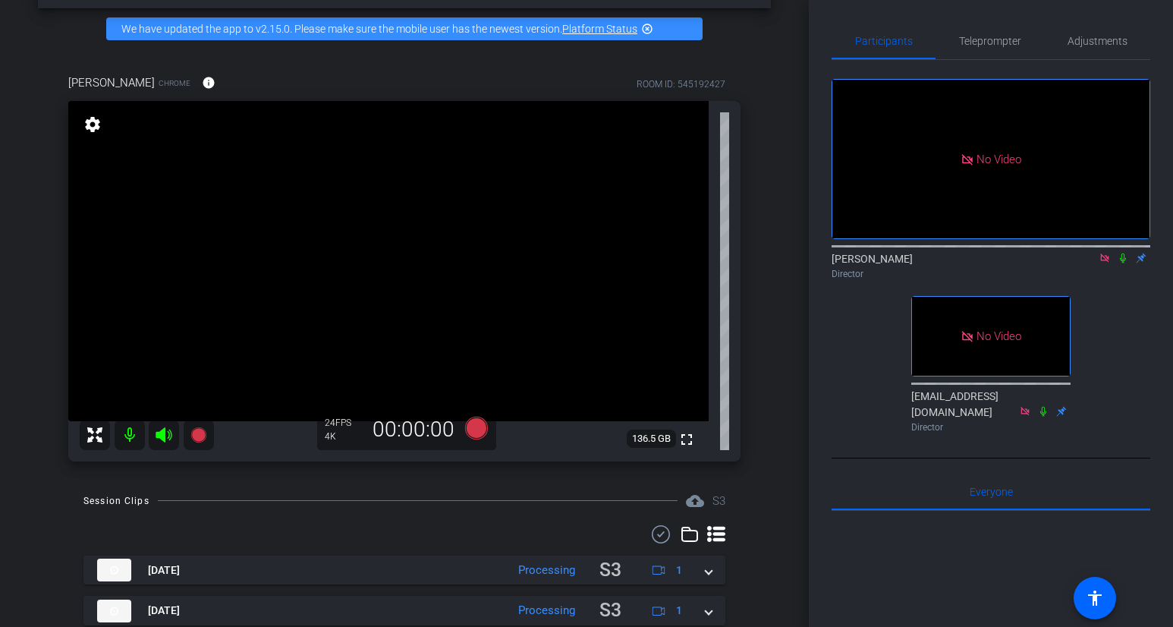
click at [1106, 253] on icon at bounding box center [1123, 258] width 12 height 11
click at [979, 46] on span "Teleprompter" at bounding box center [990, 41] width 62 height 11
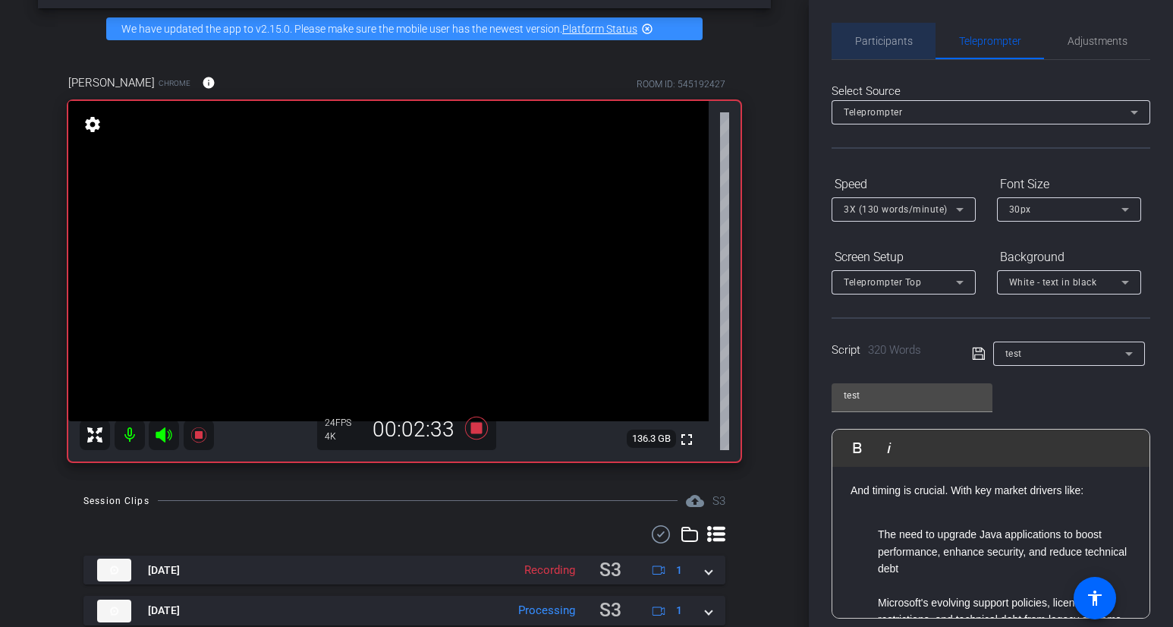
click at [889, 42] on span "Participants" at bounding box center [884, 41] width 58 height 11
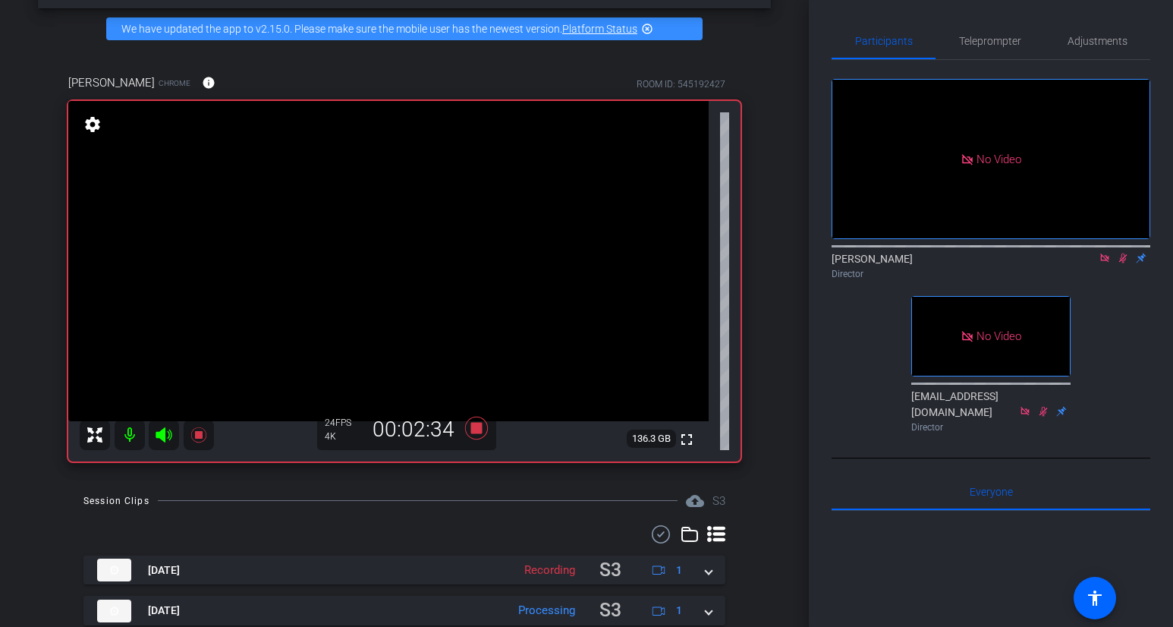
click at [1106, 253] on icon at bounding box center [1123, 258] width 12 height 11
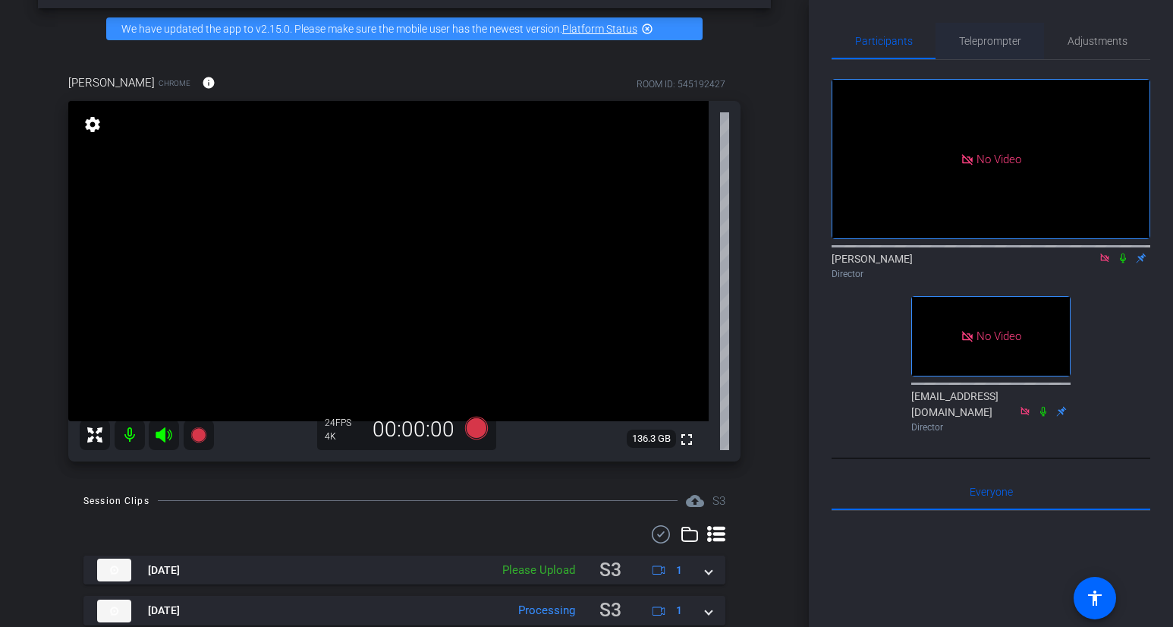
click at [967, 37] on span "Teleprompter" at bounding box center [990, 41] width 62 height 11
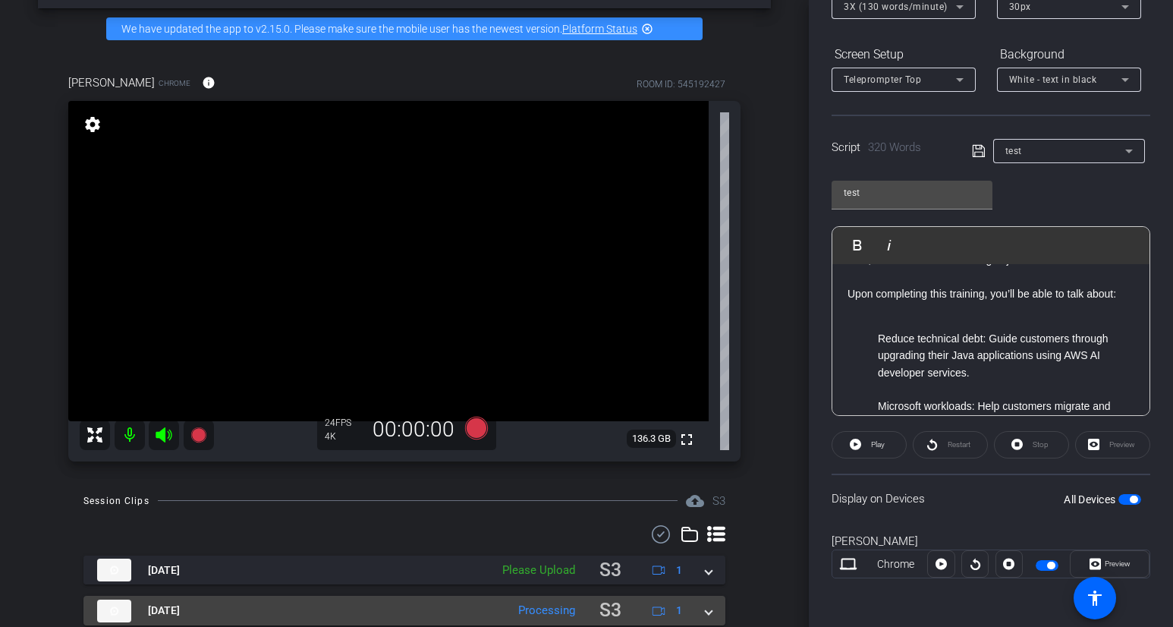
scroll to position [698, 0]
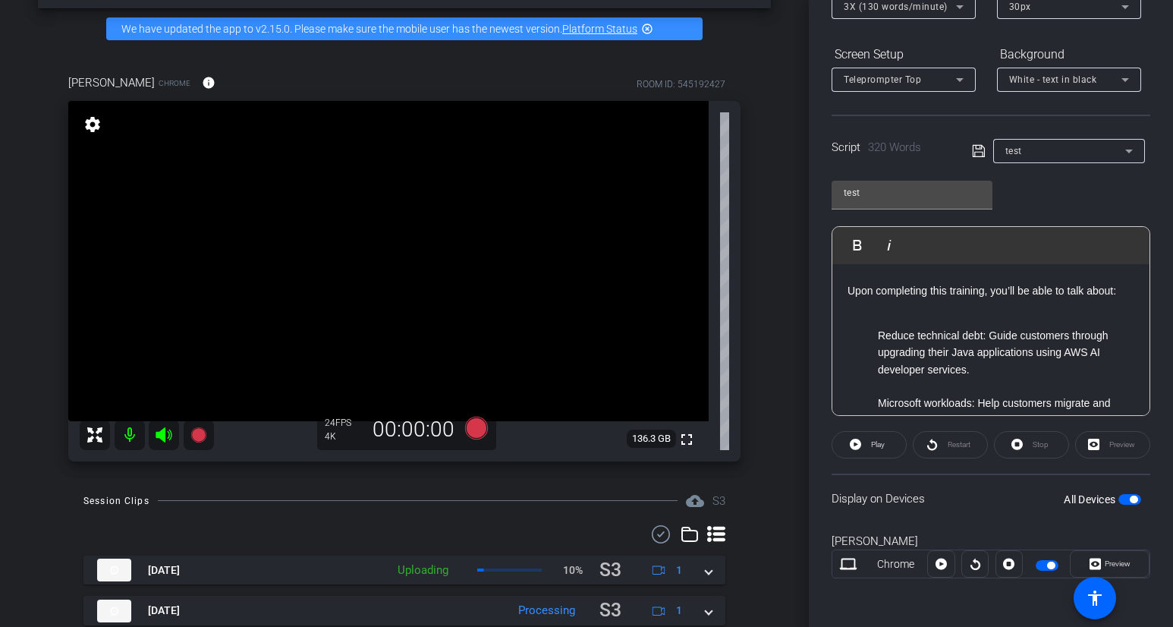
click at [1106, 451] on div "Preview" at bounding box center [1113, 444] width 75 height 27
click at [1105, 559] on span "Preview" at bounding box center [1116, 563] width 30 height 21
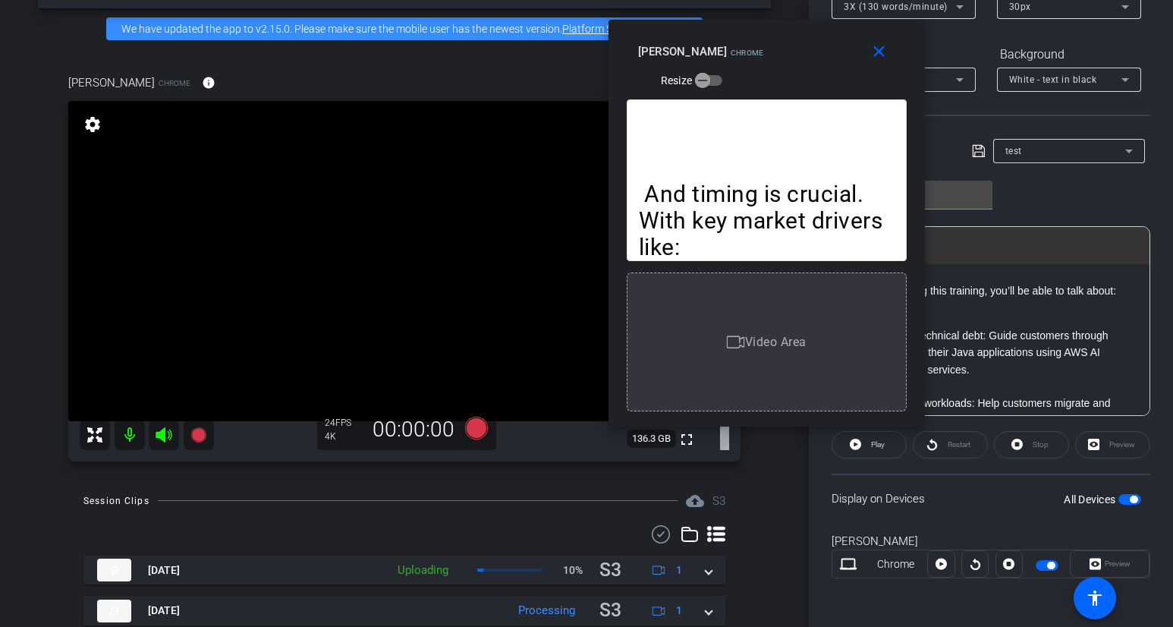
drag, startPoint x: 744, startPoint y: 491, endPoint x: 922, endPoint y: 397, distance: 201.7
click at [922, 397] on div "And timing is crucial. With key market drivers like: The need to upgrade Java a…" at bounding box center [767, 257] width 317 height 339
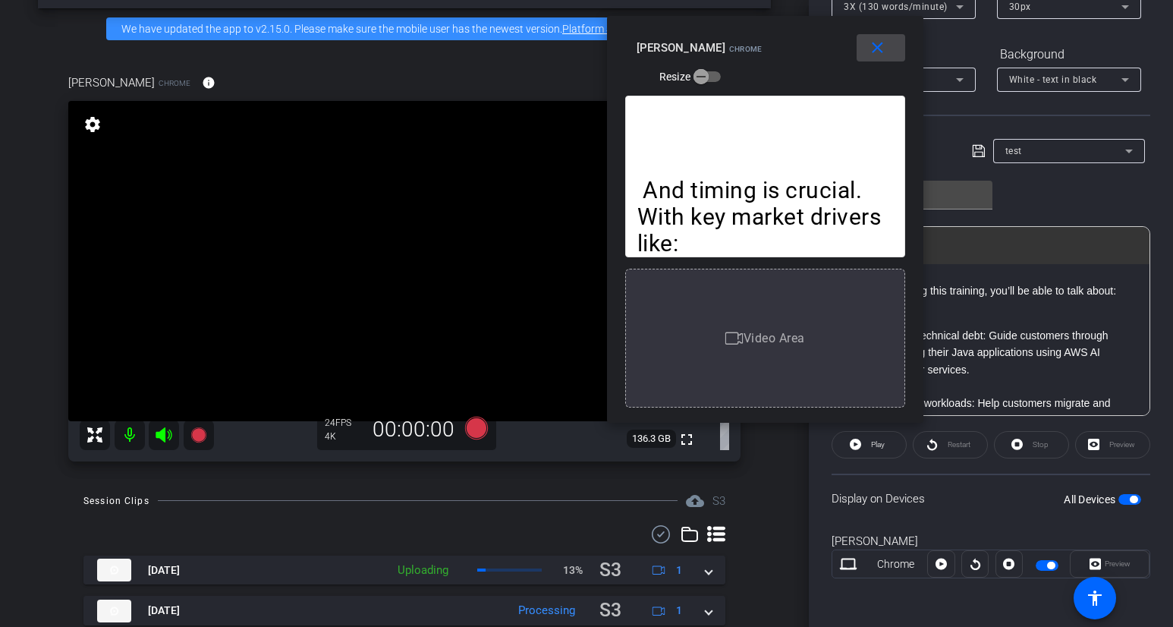
click at [880, 50] on mat-icon "close" at bounding box center [877, 48] width 19 height 19
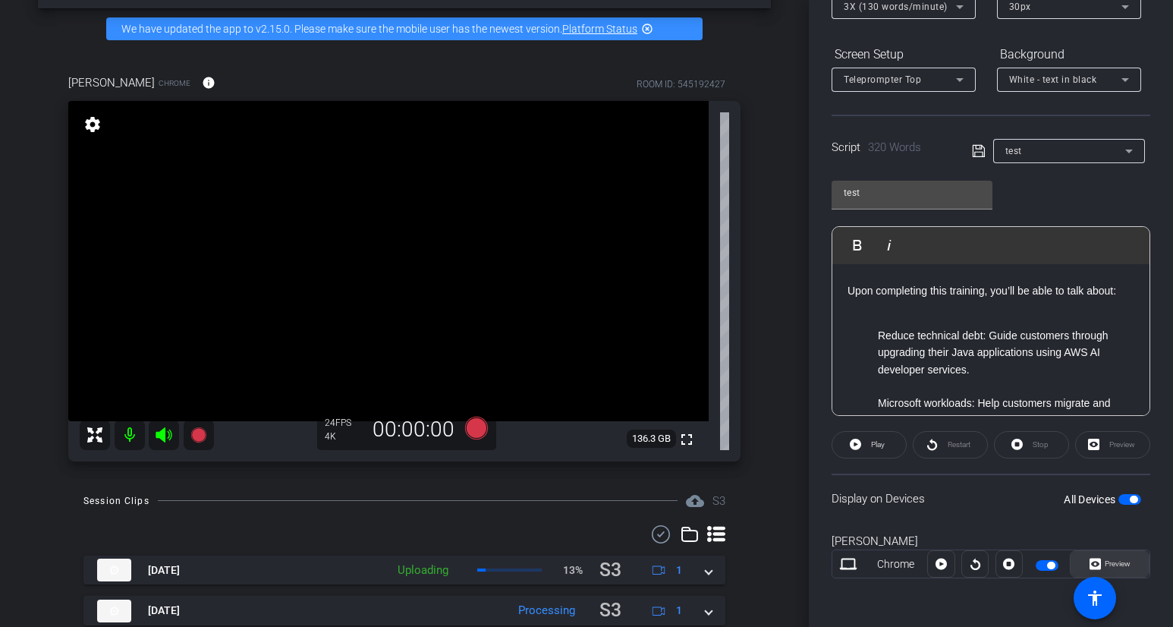
click at [1106, 567] on span "Preview" at bounding box center [1118, 563] width 26 height 8
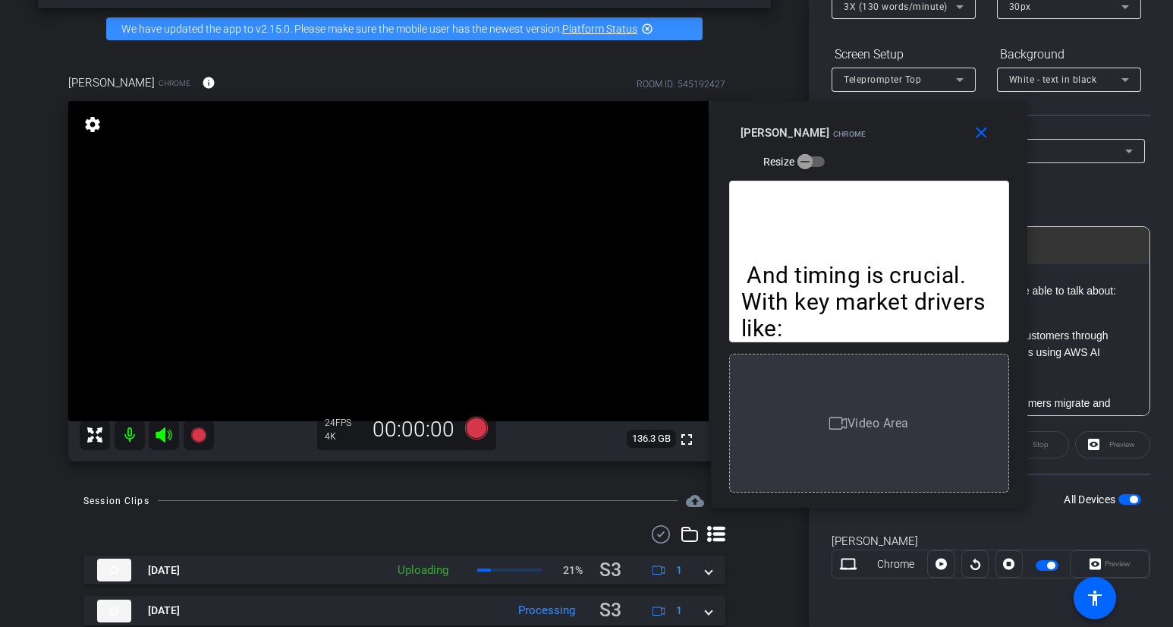
drag, startPoint x: 560, startPoint y: 272, endPoint x: 842, endPoint y: 260, distance: 281.9
click at [843, 262] on p "And timing is crucial. With key market drivers like:" at bounding box center [870, 302] width 256 height 80
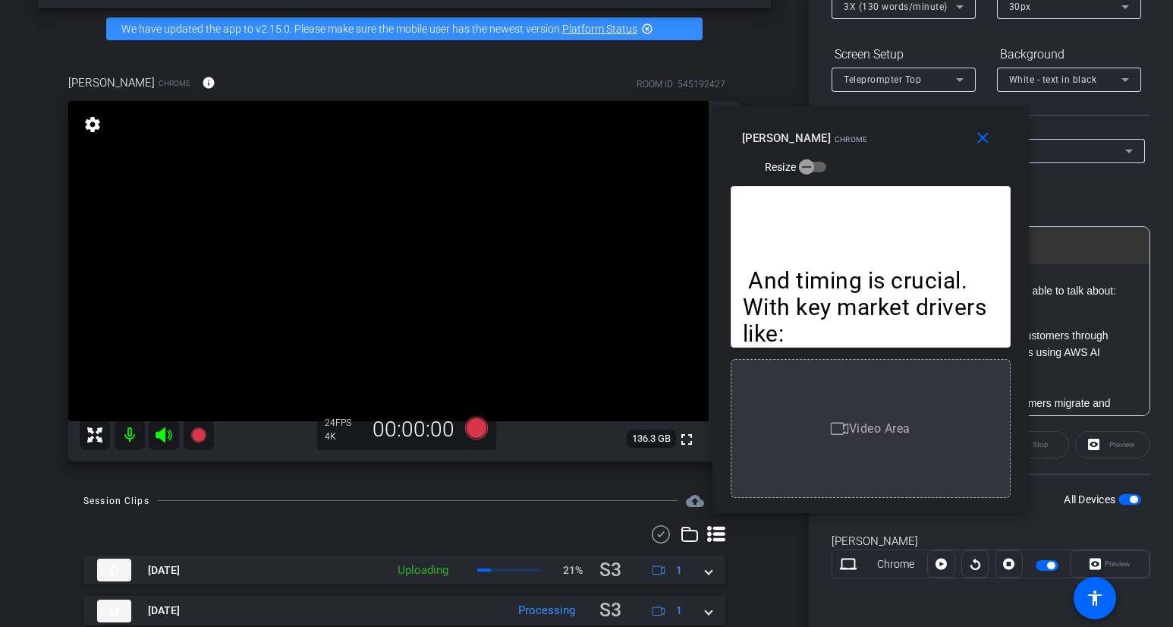
click at [799, 208] on div "And timing is crucial. With key market drivers like: The need to upgrade Java a…" at bounding box center [871, 267] width 280 height 162
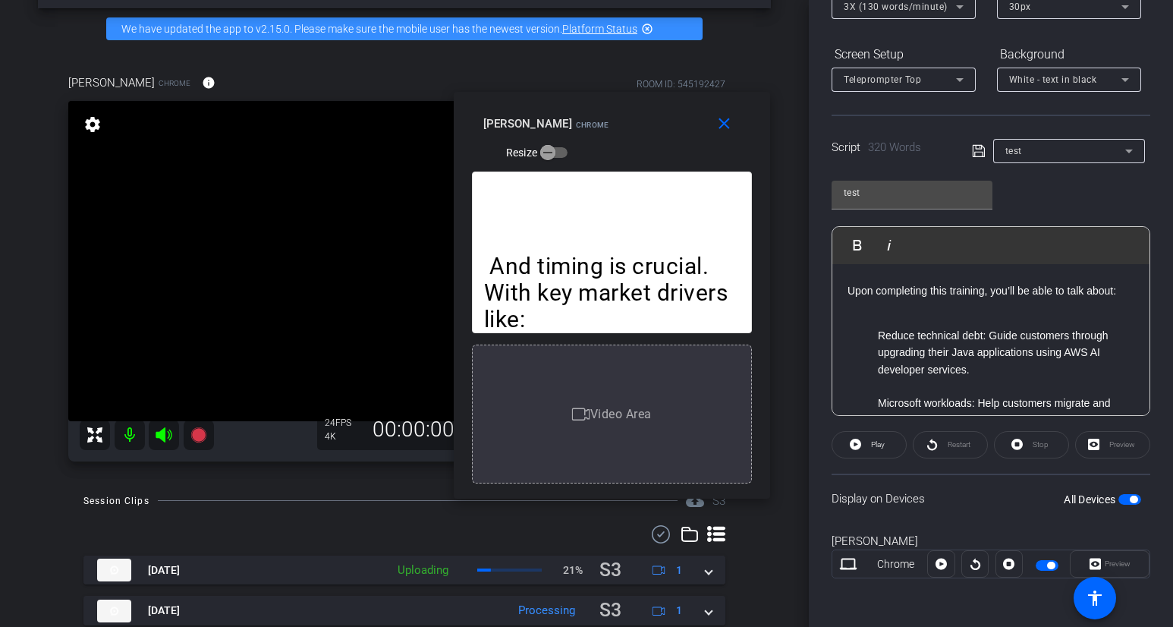
drag, startPoint x: 949, startPoint y: 137, endPoint x: 695, endPoint y: 131, distance: 254.4
click at [695, 129] on div "[PERSON_NAME] Resize" at bounding box center [618, 137] width 269 height 54
click at [721, 125] on mat-icon "close" at bounding box center [724, 124] width 19 height 19
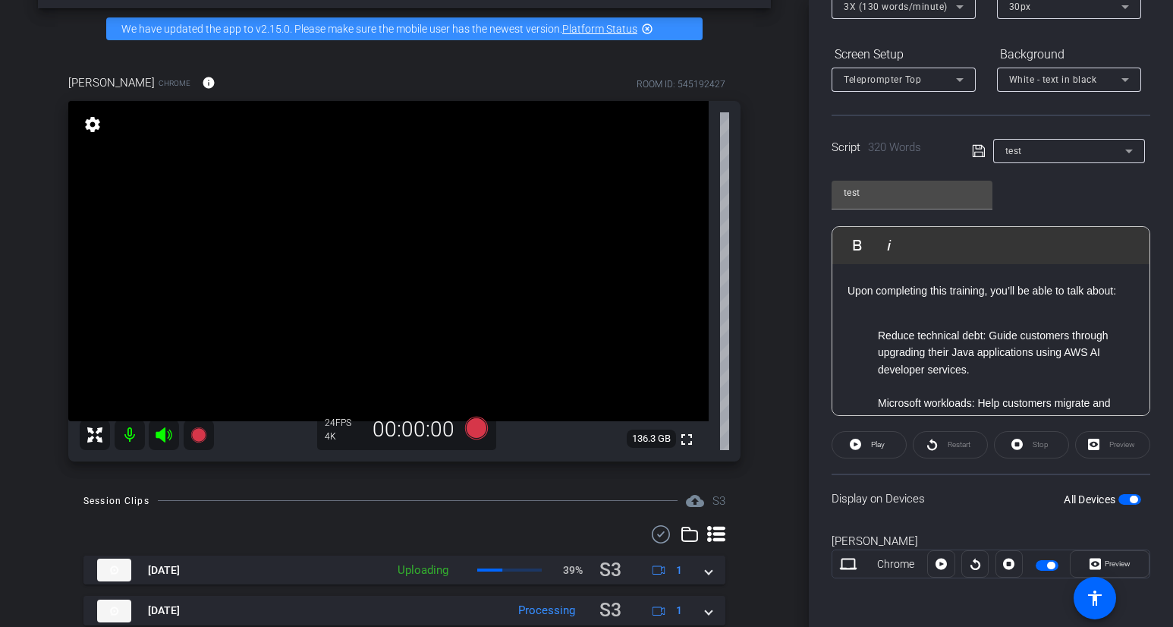
click at [978, 346] on li "Reduce technical debt: Guide customers through upgrading their Java application…" at bounding box center [1006, 352] width 257 height 51
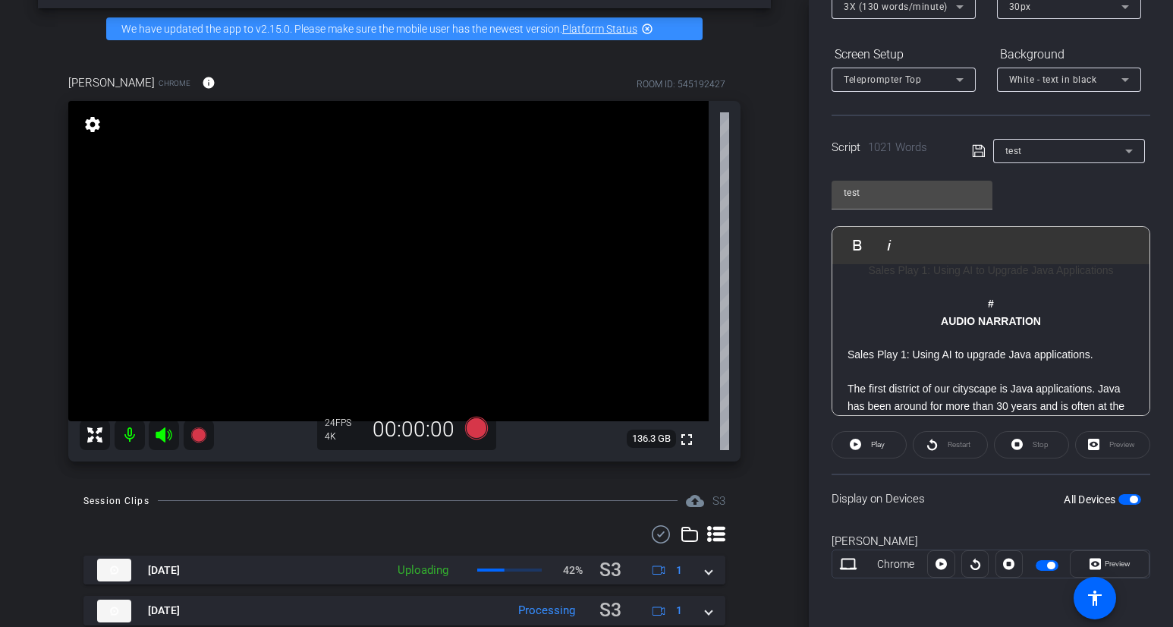
scroll to position [0, 0]
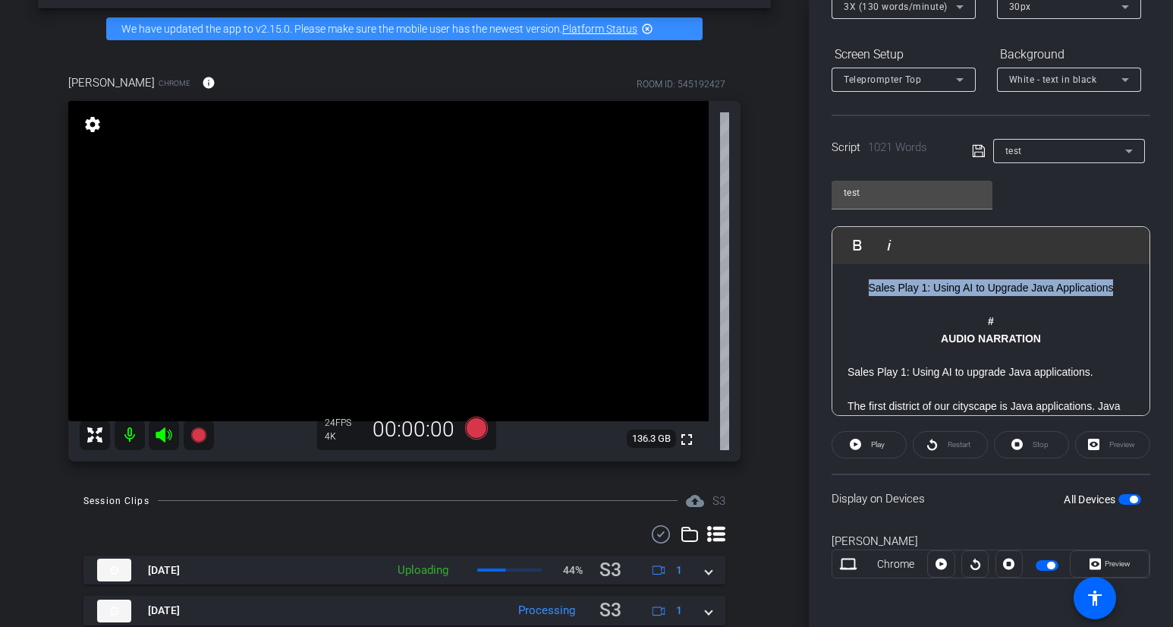
drag, startPoint x: 1120, startPoint y: 288, endPoint x: 850, endPoint y: 285, distance: 269.5
click at [850, 285] on h2 "Sales Play 1: Using AI to Upgrade Java Applications" at bounding box center [991, 287] width 287 height 17
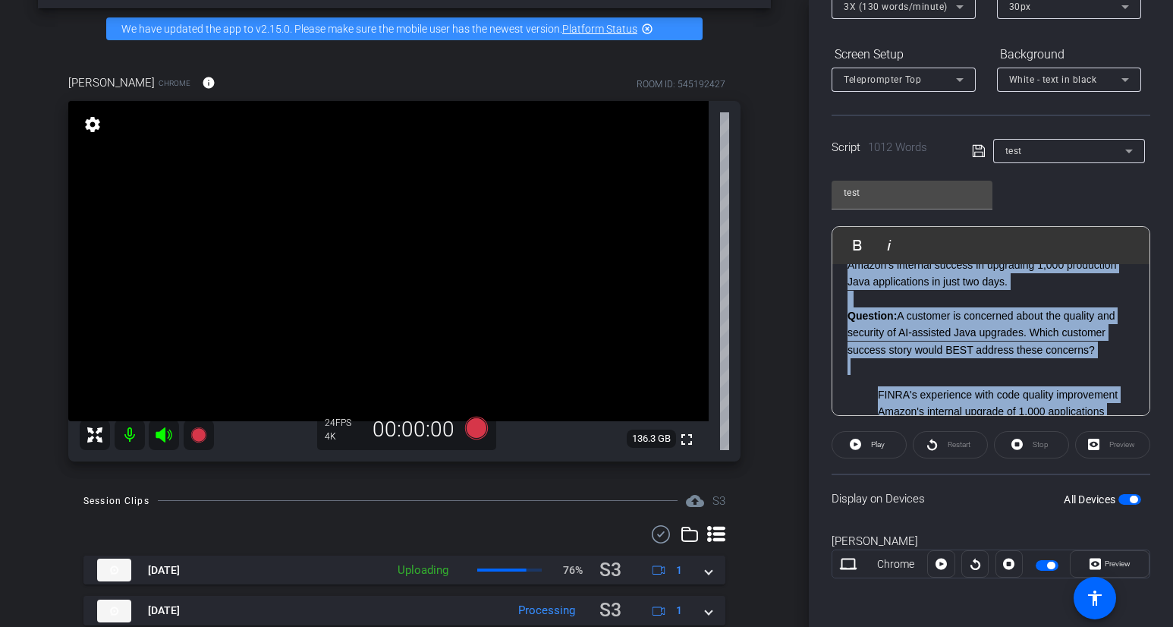
scroll to position [2654, 0]
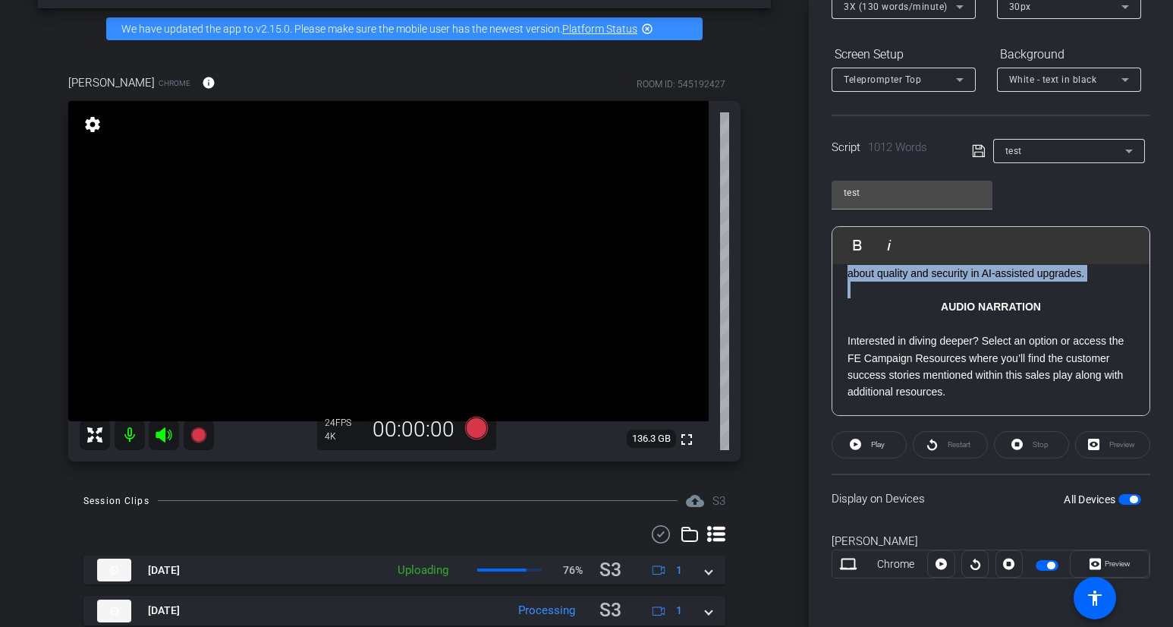
drag, startPoint x: 849, startPoint y: 337, endPoint x: 1006, endPoint y: 289, distance: 164.2
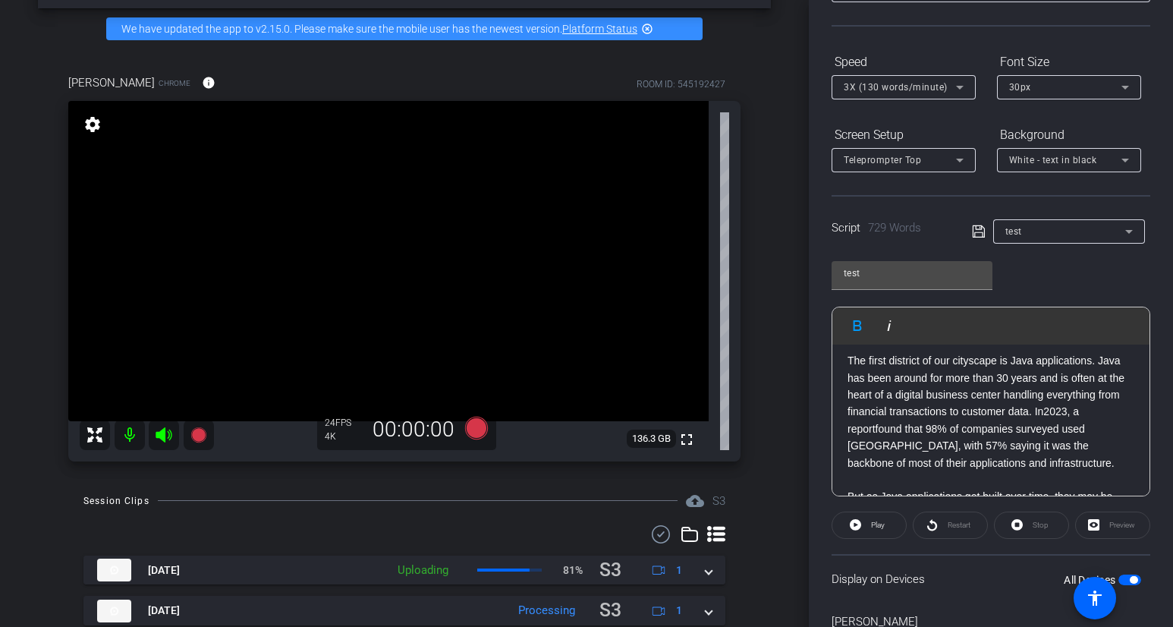
scroll to position [0, 0]
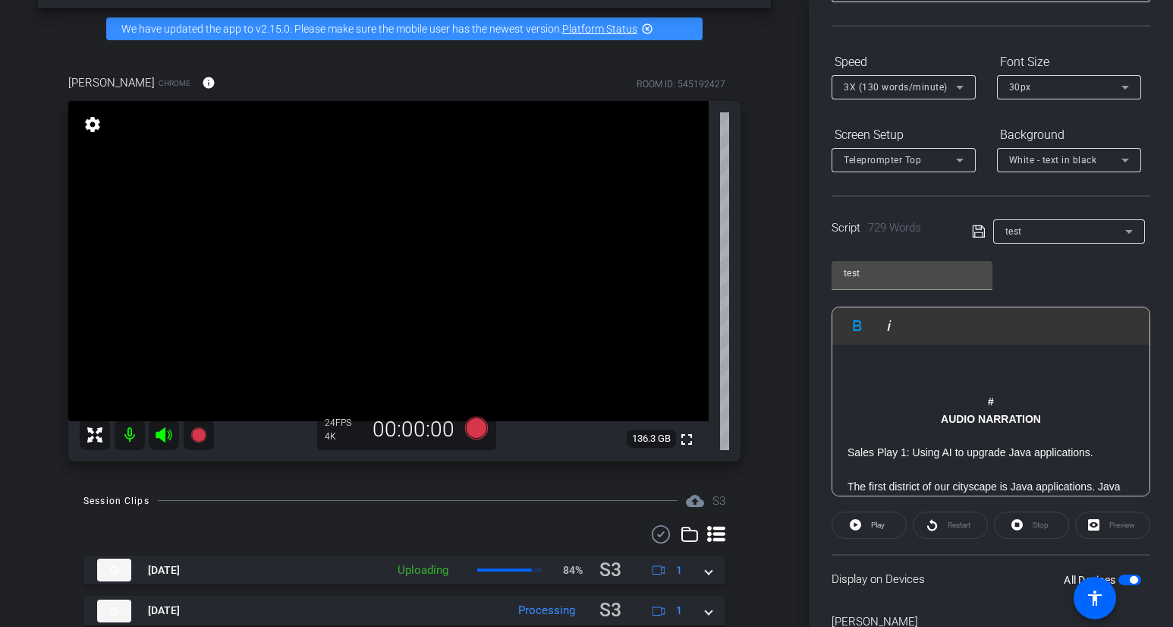
click at [962, 394] on p "#" at bounding box center [991, 401] width 287 height 17
drag, startPoint x: 1060, startPoint y: 418, endPoint x: 896, endPoint y: 378, distance: 168.8
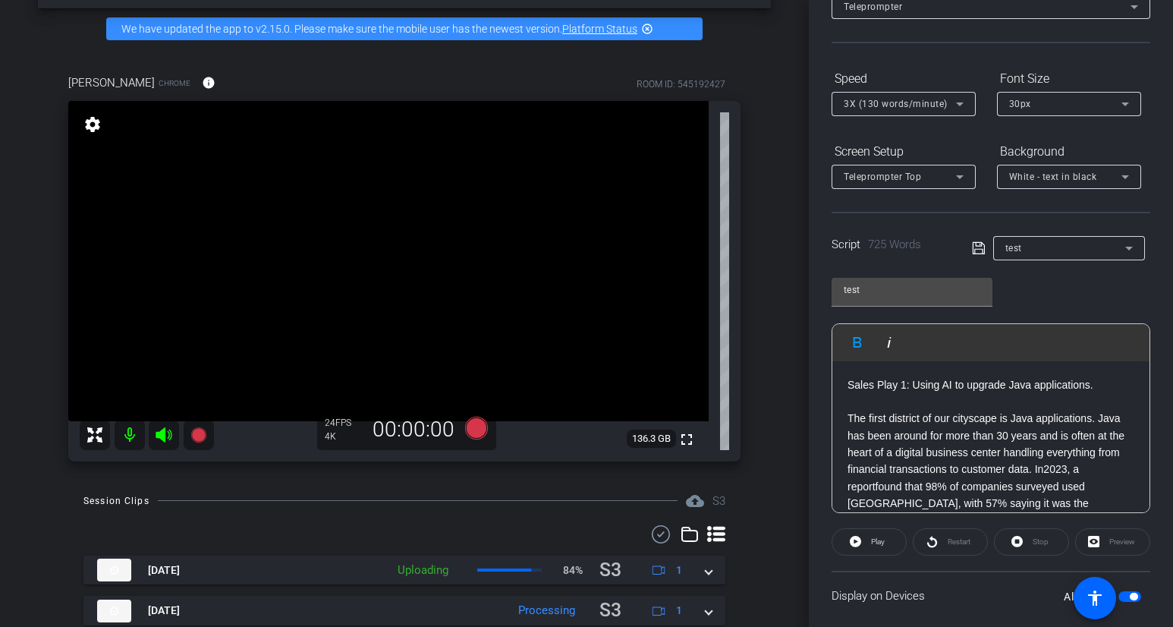
scroll to position [88, 0]
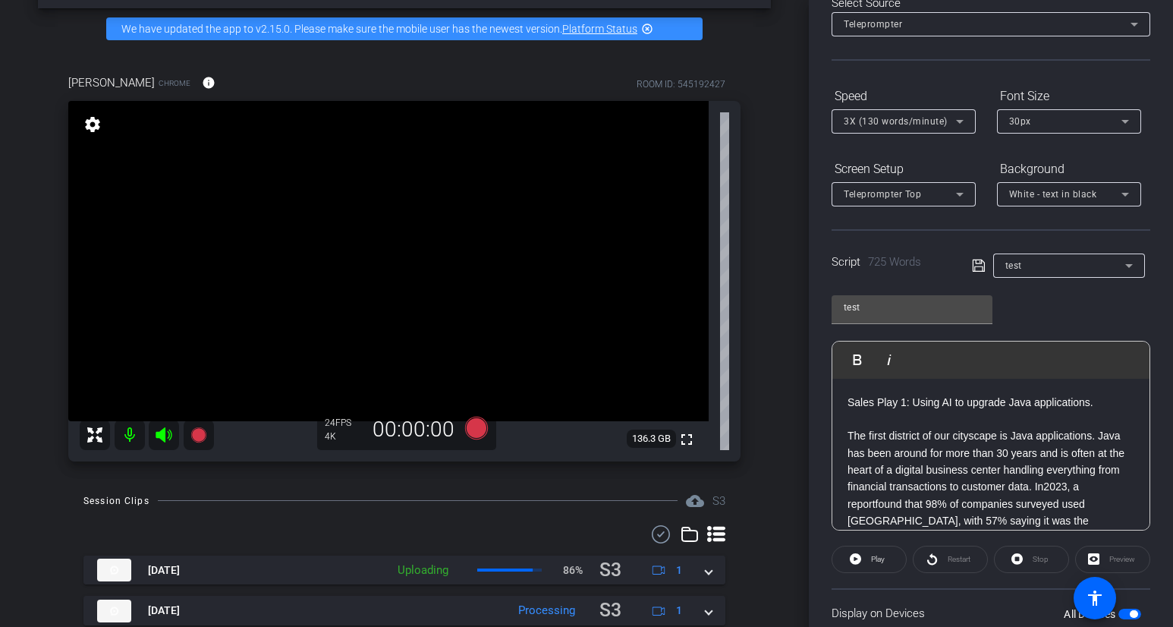
click at [1106, 556] on div "Preview" at bounding box center [1113, 559] width 75 height 27
click at [846, 562] on span at bounding box center [870, 559] width 74 height 36
click at [961, 118] on icon at bounding box center [960, 121] width 18 height 18
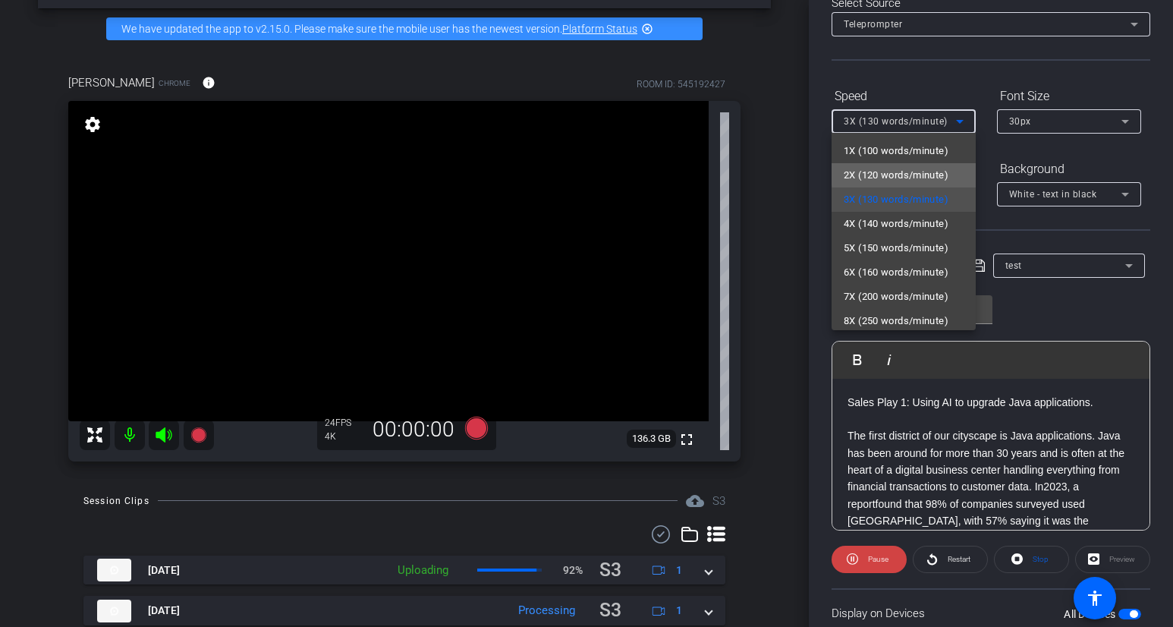
click at [922, 174] on span "2X (120 words/minute)" at bounding box center [896, 175] width 105 height 18
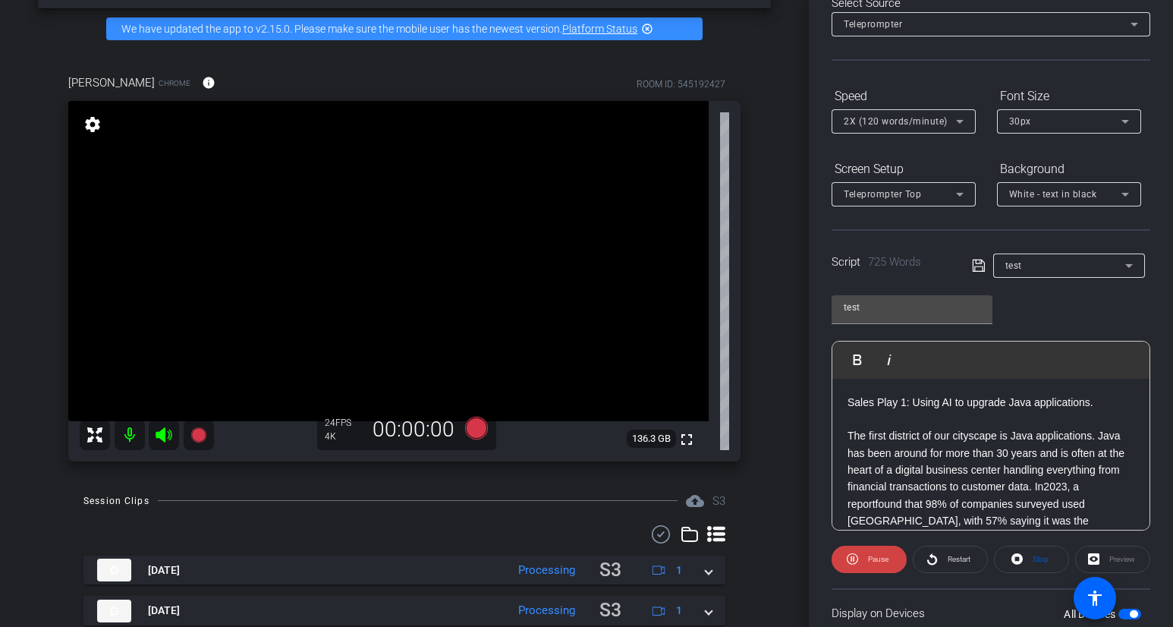
click at [1106, 555] on div "Preview" at bounding box center [1113, 559] width 75 height 27
click at [1106, 561] on div "Preview" at bounding box center [1113, 559] width 75 height 27
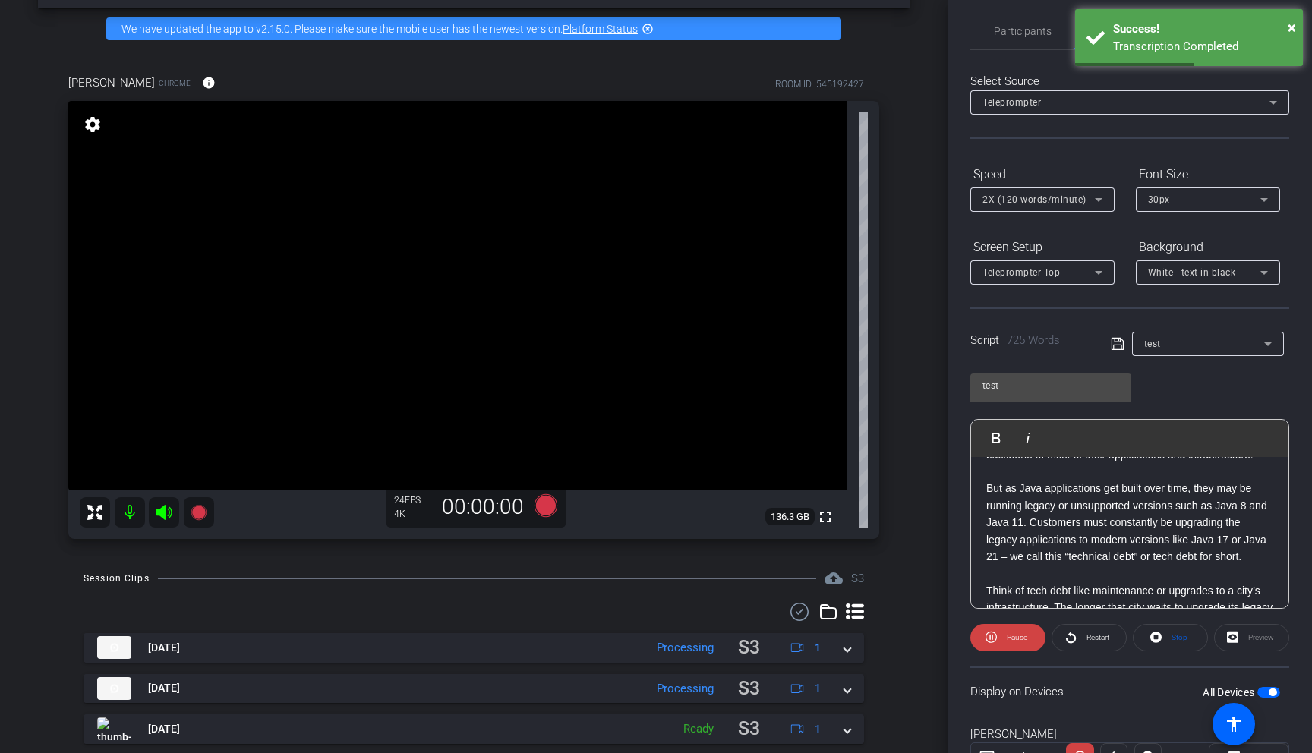
scroll to position [77, 0]
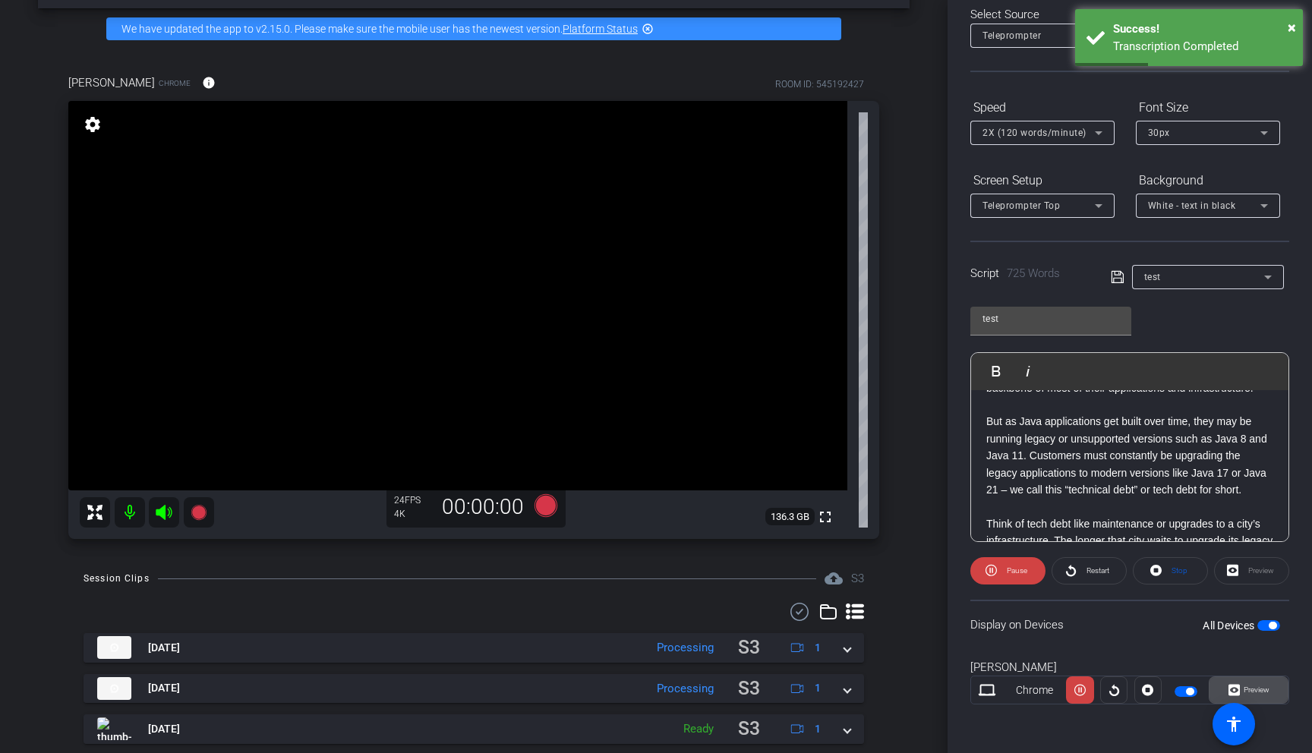
click at [1106, 585] on span "Preview" at bounding box center [1255, 689] width 30 height 21
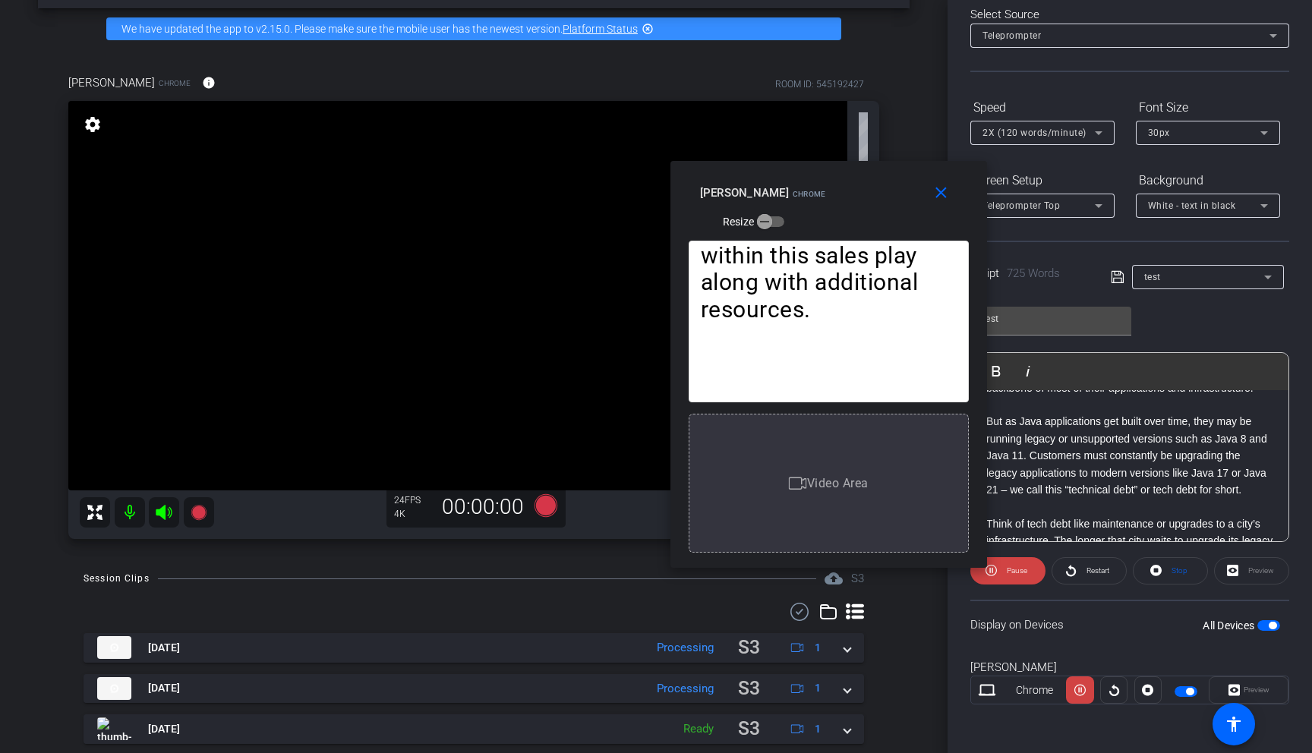
drag, startPoint x: 729, startPoint y: 191, endPoint x: 909, endPoint y: 179, distance: 180.3
click at [909, 179] on div "close [PERSON_NAME] Resize" at bounding box center [828, 195] width 317 height 68
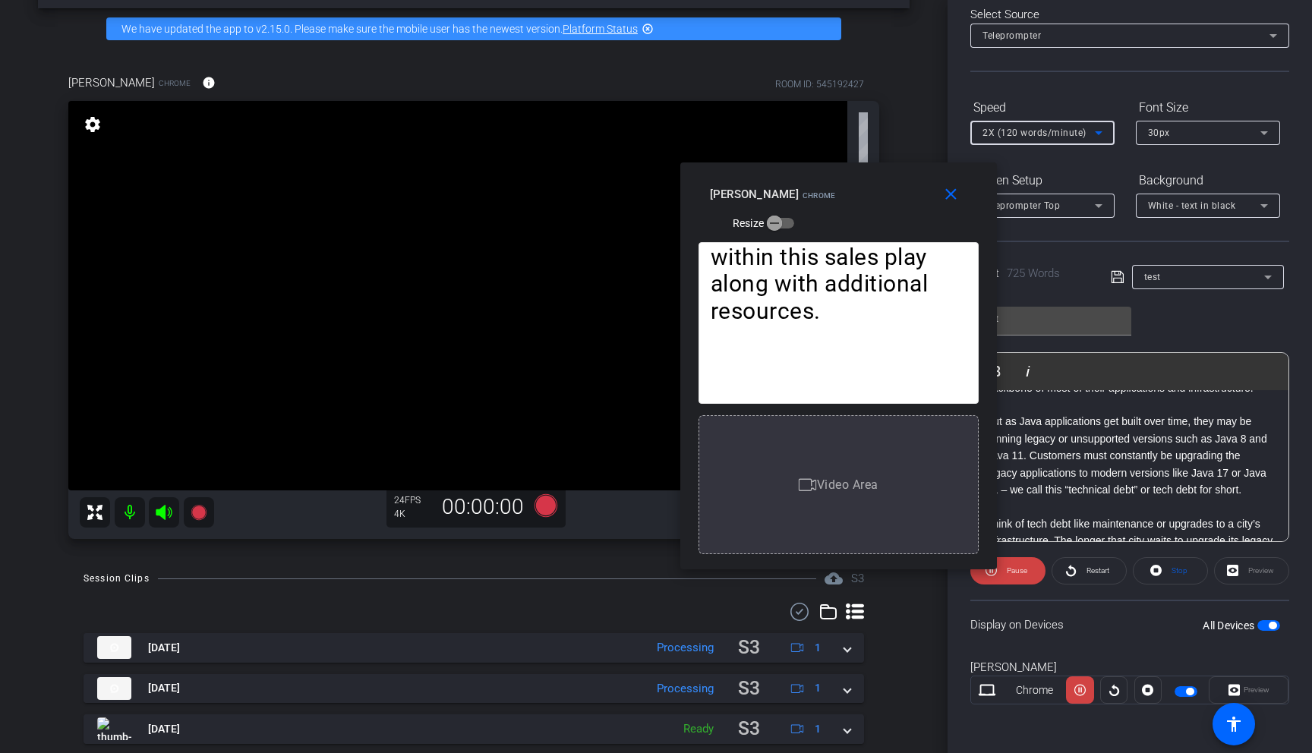
click at [1044, 137] on span "2X (120 words/minute)" at bounding box center [1034, 133] width 104 height 11
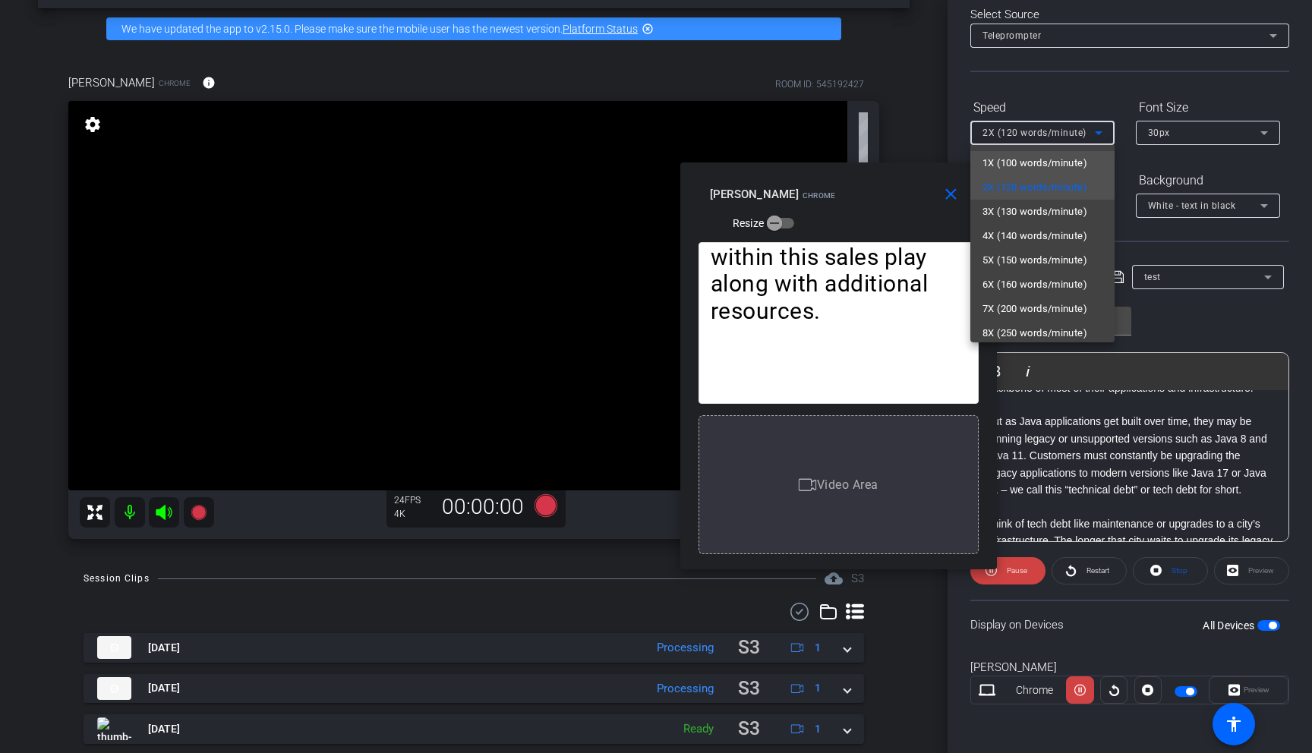
click at [1028, 162] on span "1X (100 words/minute)" at bounding box center [1034, 163] width 105 height 18
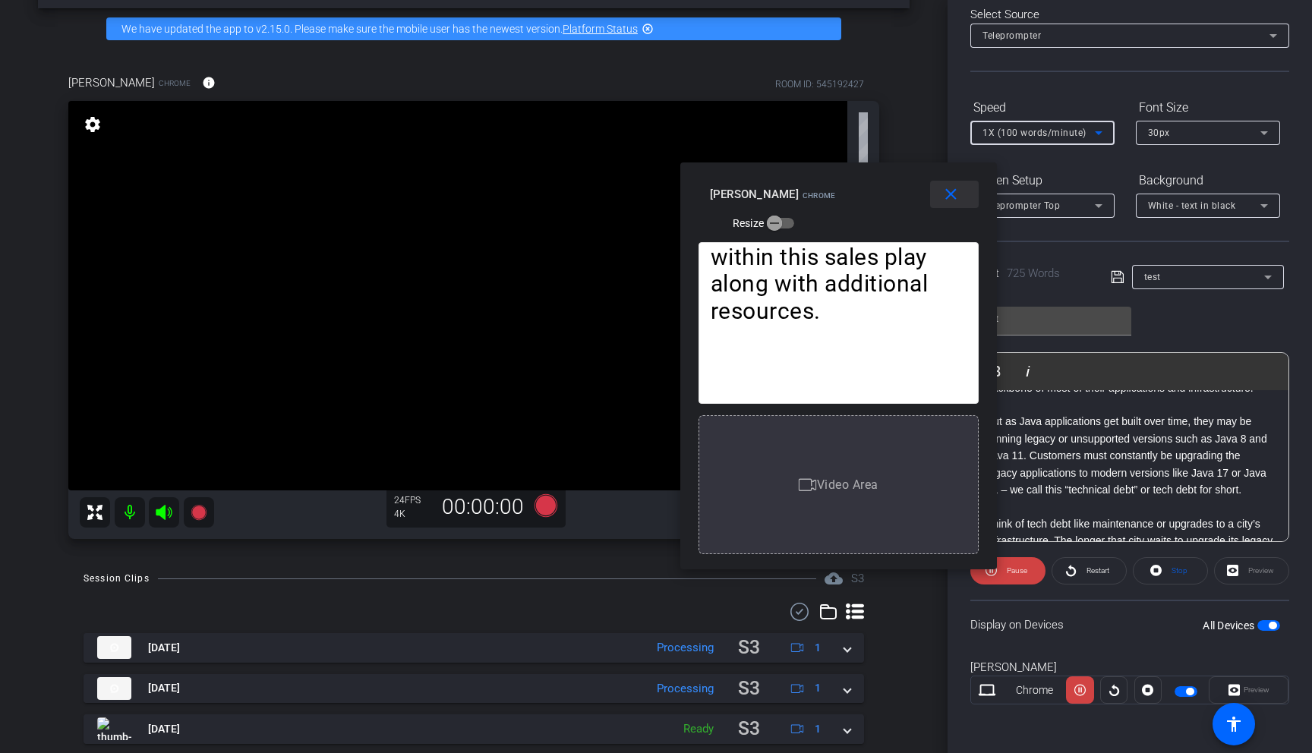
click at [954, 198] on mat-icon "close" at bounding box center [950, 194] width 19 height 19
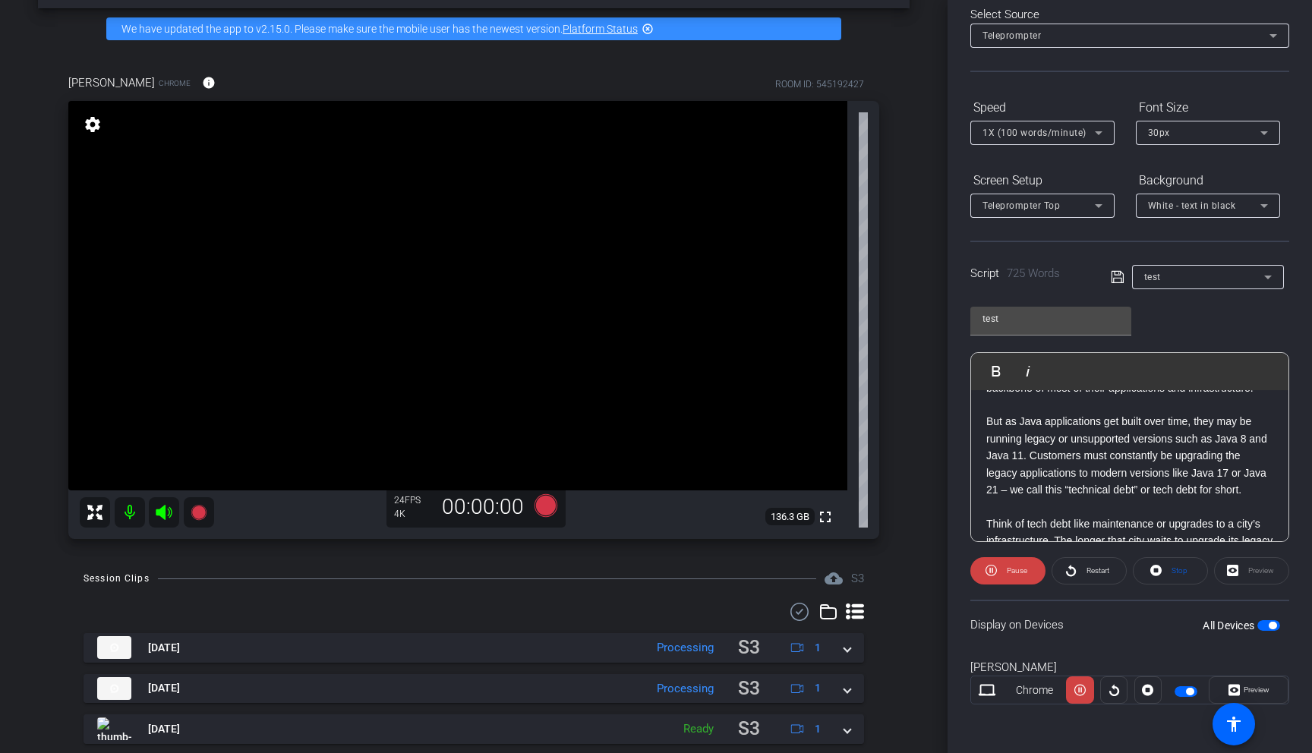
click at [1098, 475] on p "But as Java applications get built over time, they may be running legacy or uns…" at bounding box center [1129, 455] width 287 height 85
click at [1092, 130] on icon at bounding box center [1098, 133] width 18 height 18
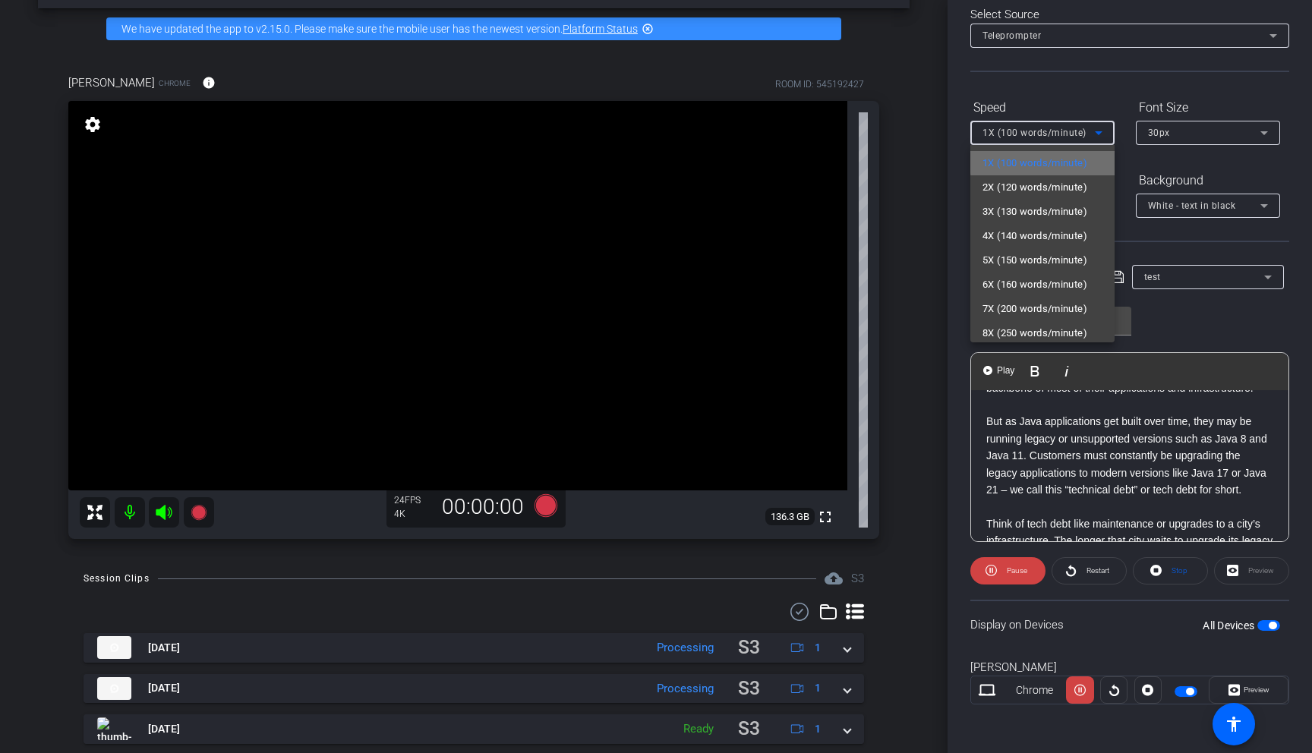
click at [1061, 156] on span "1X (100 words/minute)" at bounding box center [1034, 163] width 105 height 18
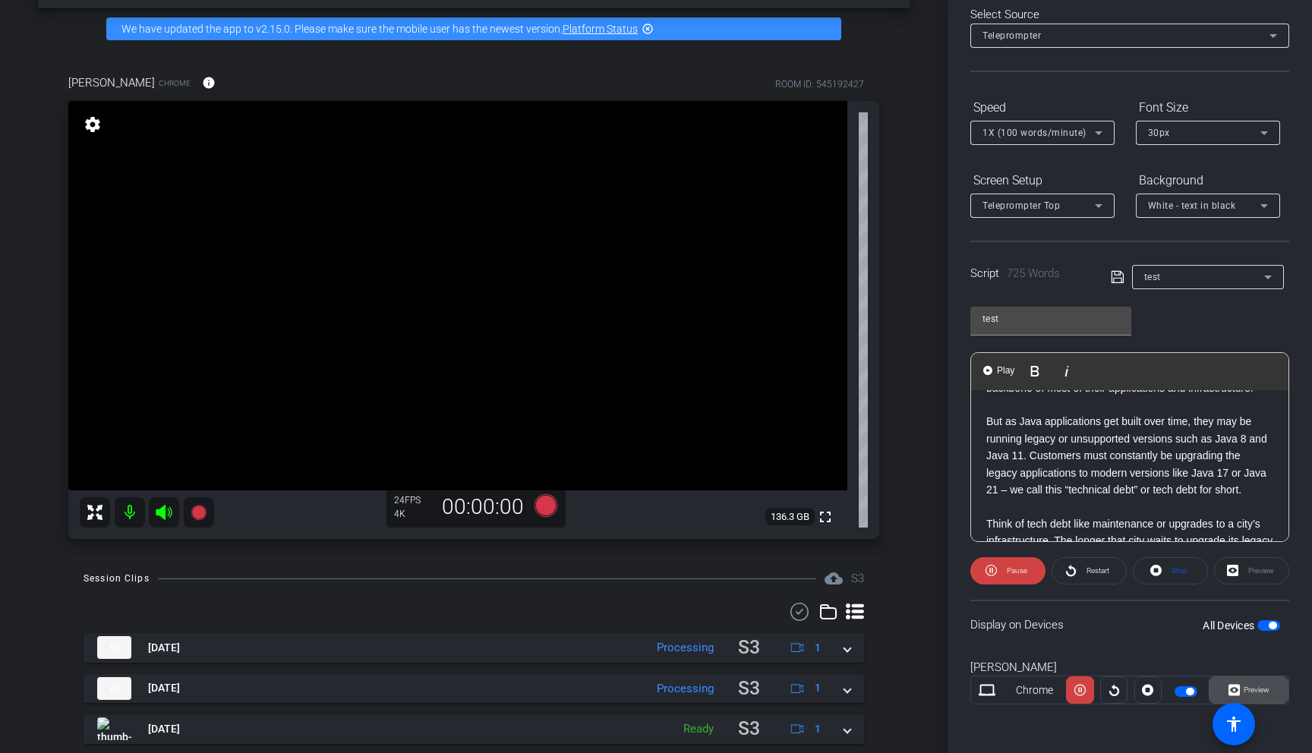
click at [1106, 585] on span "Preview" at bounding box center [1255, 689] width 30 height 21
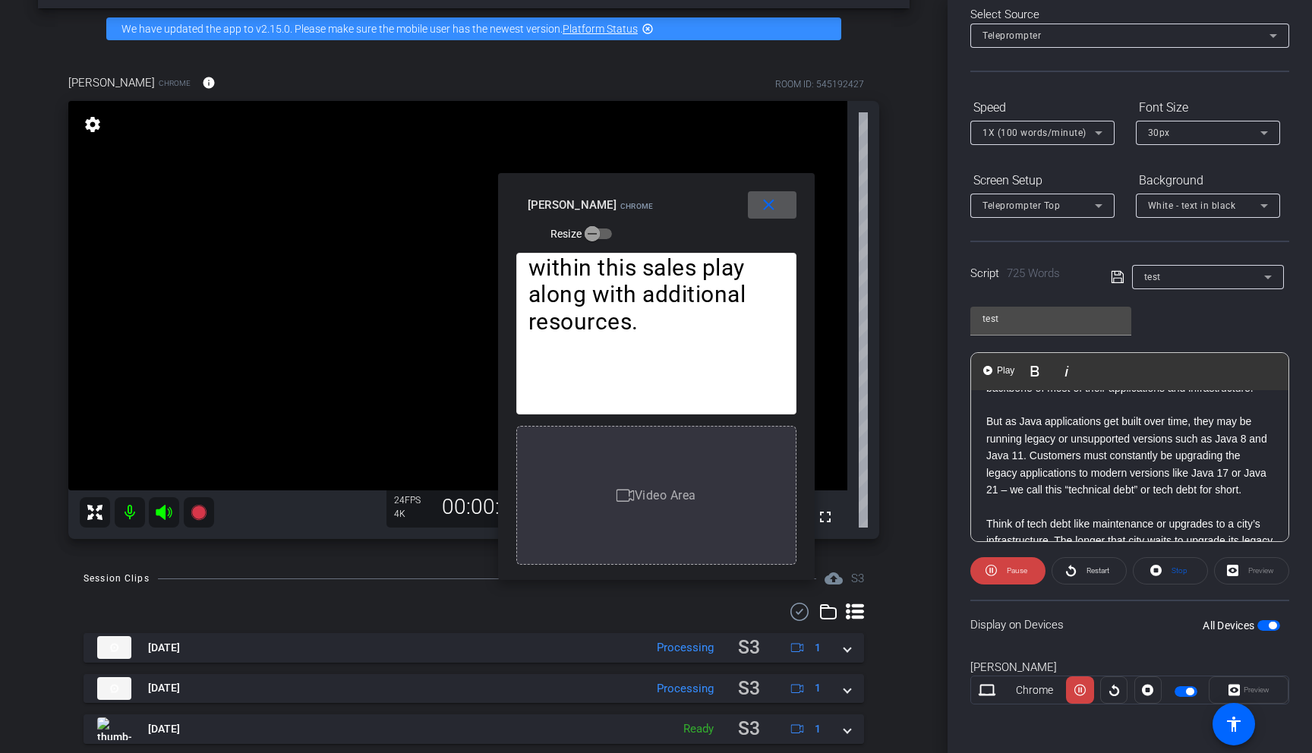
click at [768, 216] on span at bounding box center [772, 205] width 49 height 36
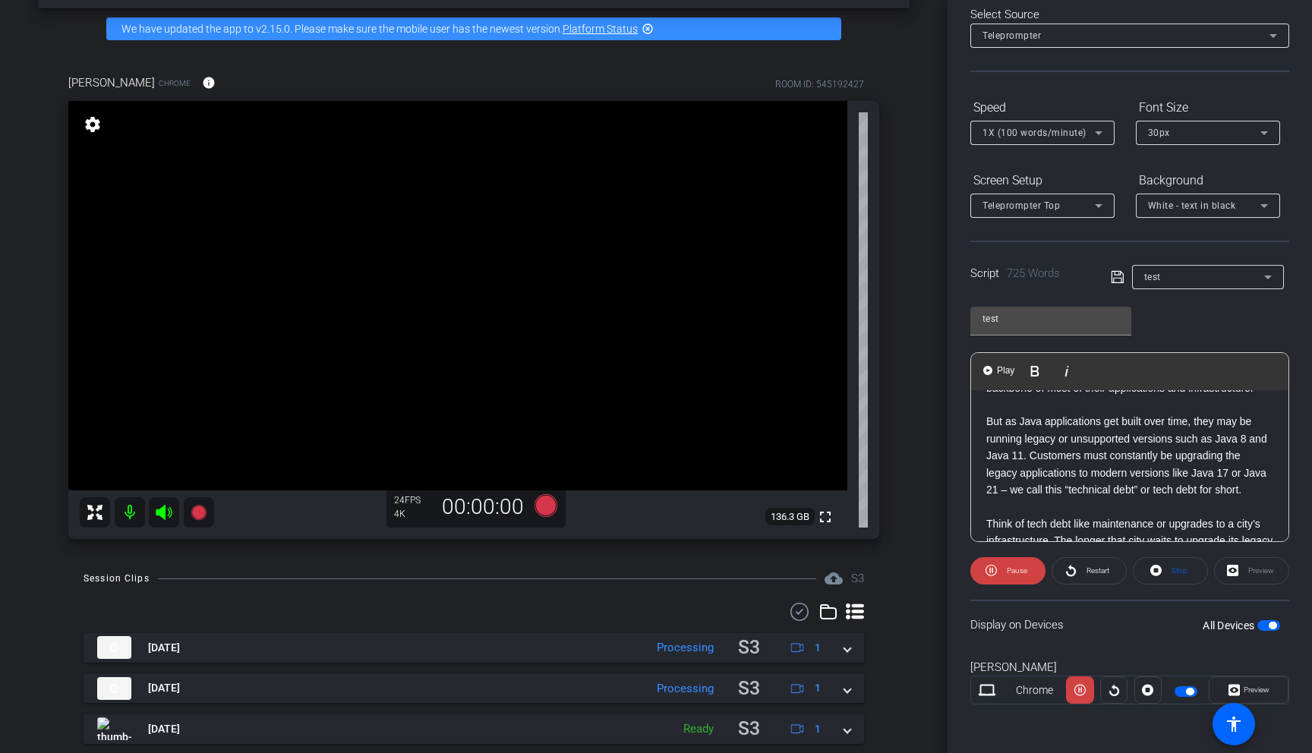
scroll to position [0, 0]
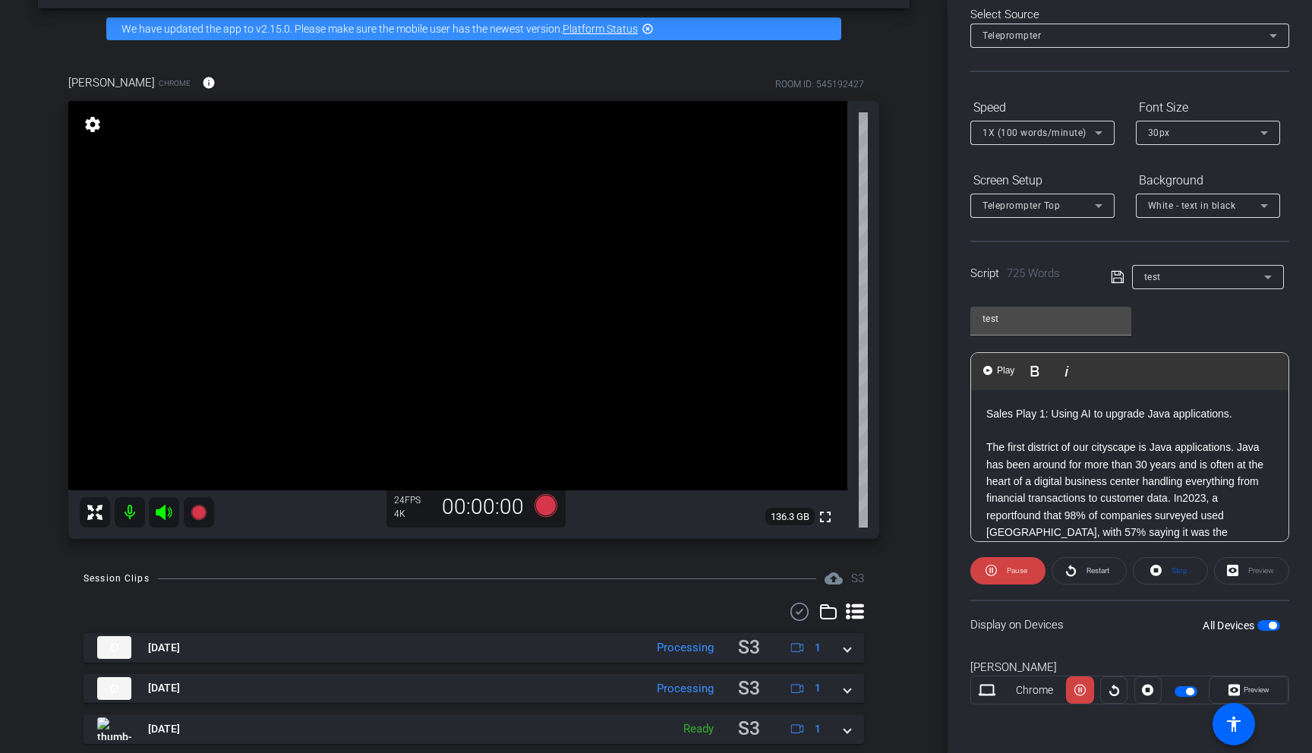
click at [1106, 572] on div "Preview" at bounding box center [1251, 570] width 75 height 27
click at [1106, 585] on span "Preview" at bounding box center [1256, 689] width 26 height 8
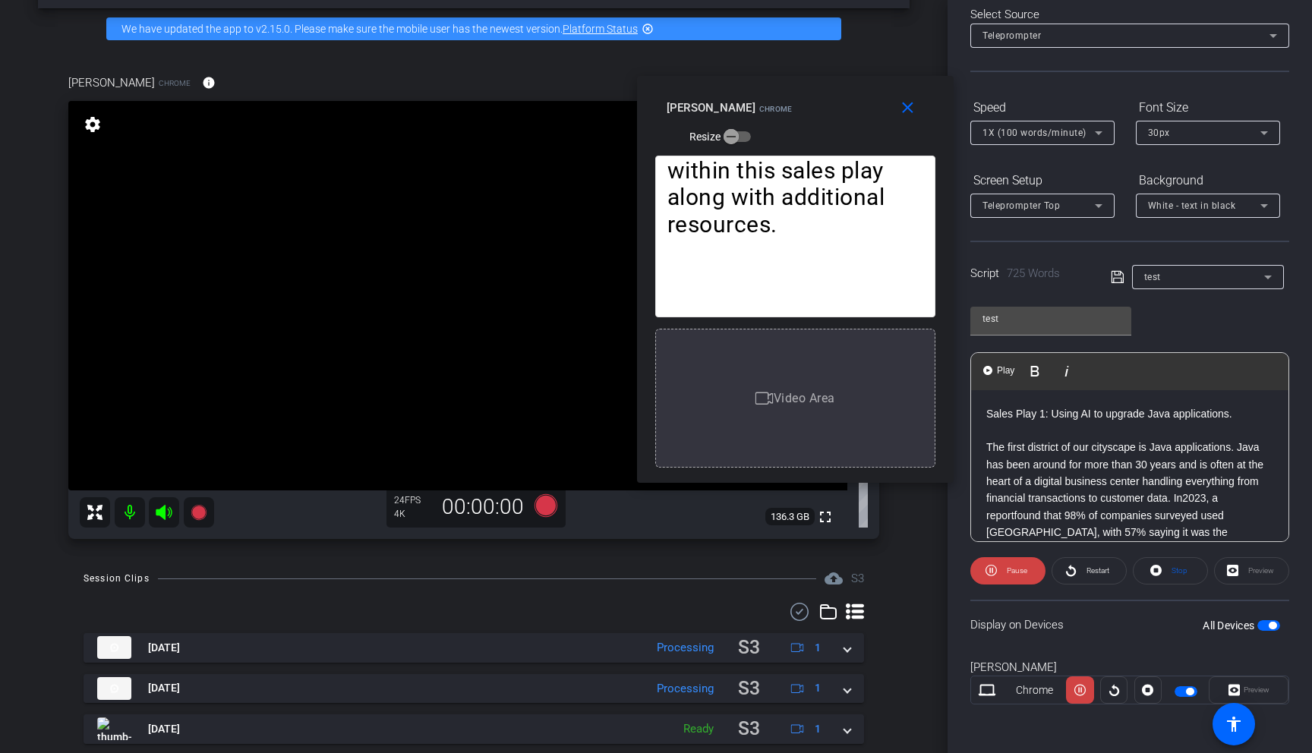
drag, startPoint x: 729, startPoint y: 201, endPoint x: 868, endPoint y: 104, distance: 169.5
click at [868, 104] on div "[PERSON_NAME] Resize" at bounding box center [800, 121] width 269 height 54
click at [1023, 569] on span "Pause" at bounding box center [1016, 570] width 20 height 8
click at [899, 108] on mat-icon "close" at bounding box center [907, 108] width 19 height 19
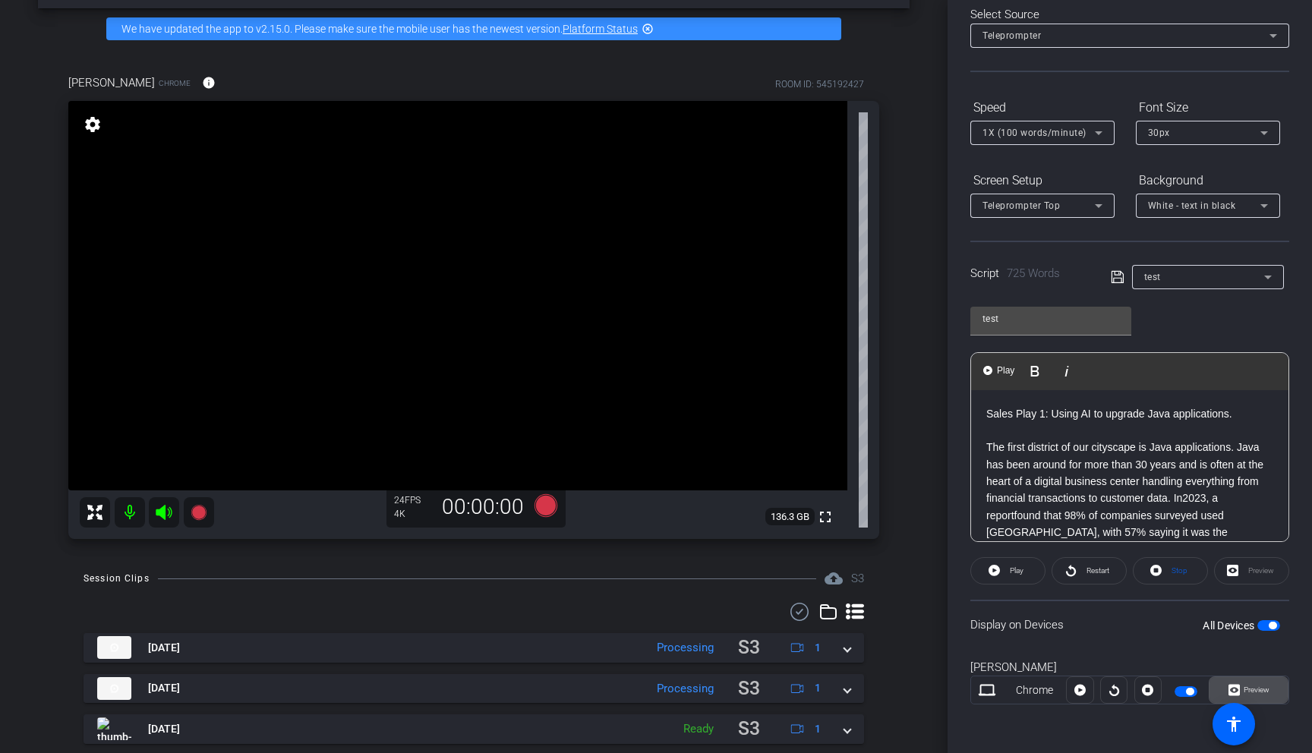
click at [1106, 585] on icon at bounding box center [1233, 690] width 11 height 23
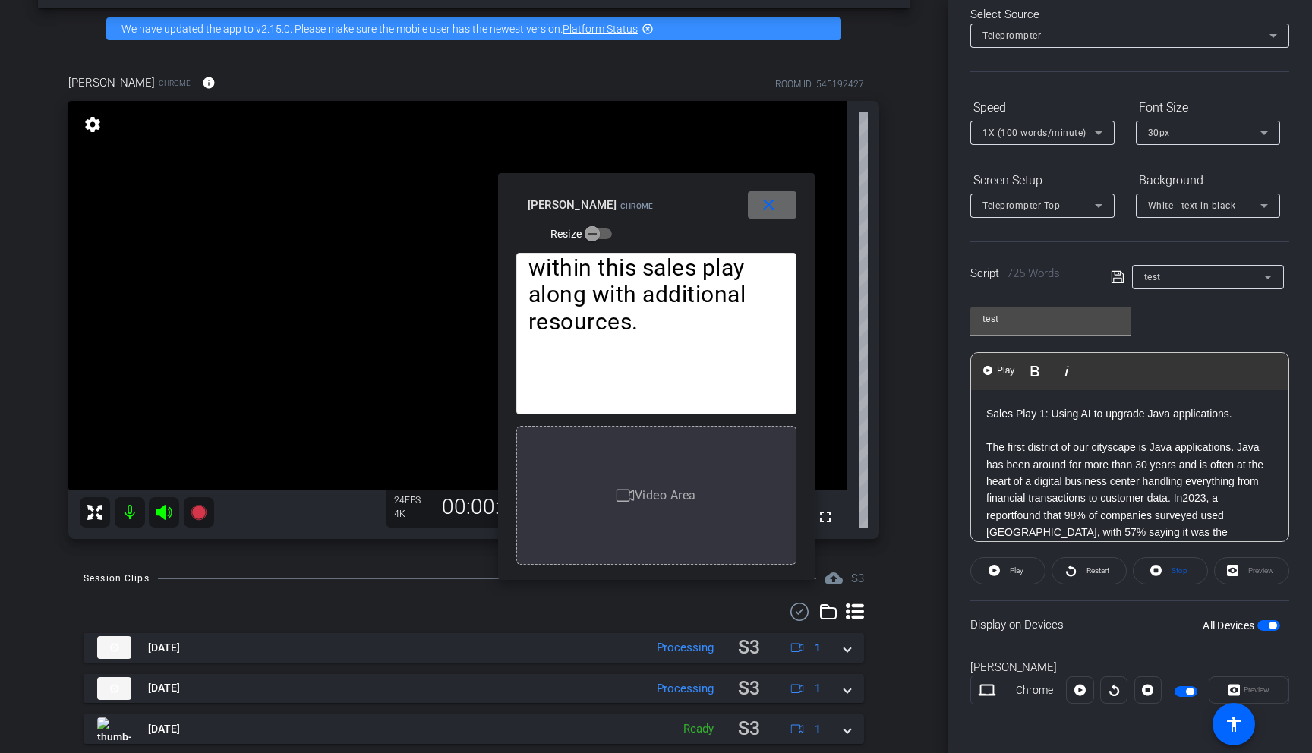
click at [749, 211] on span at bounding box center [772, 205] width 49 height 36
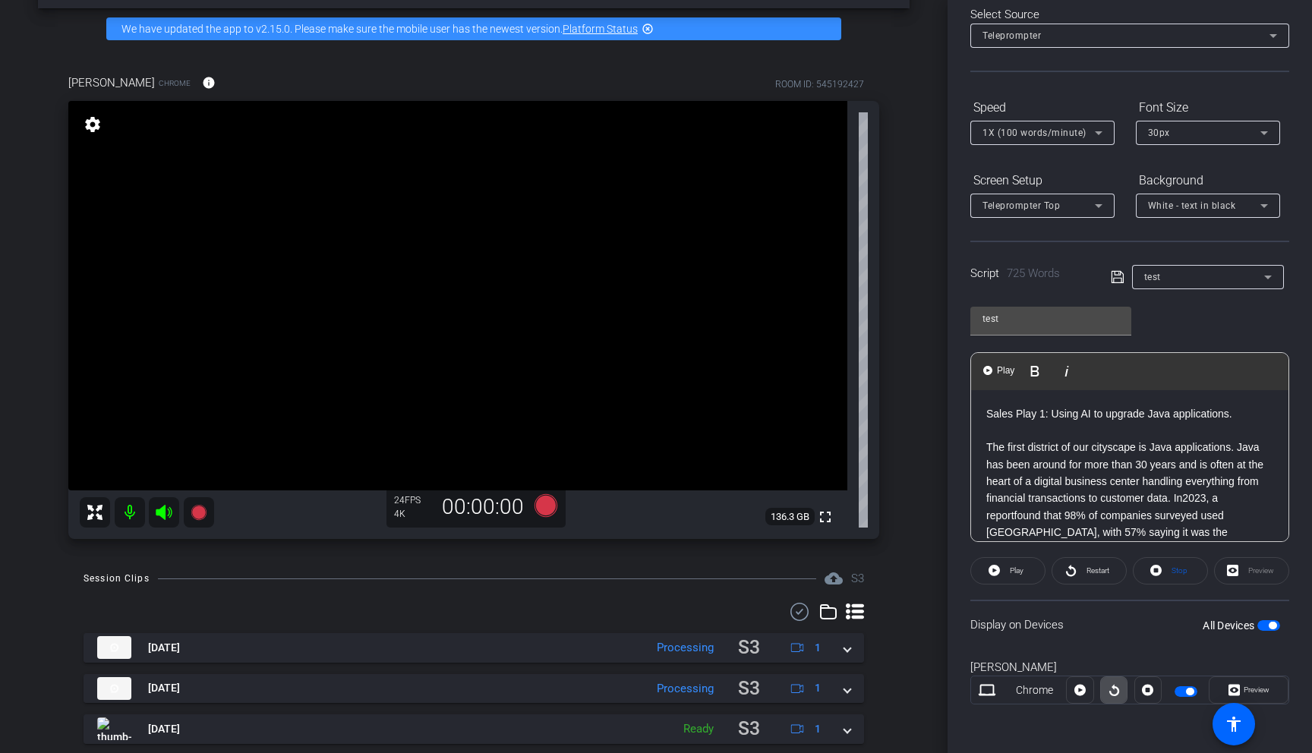
click at [1106, 585] on icon at bounding box center [1114, 690] width 10 height 11
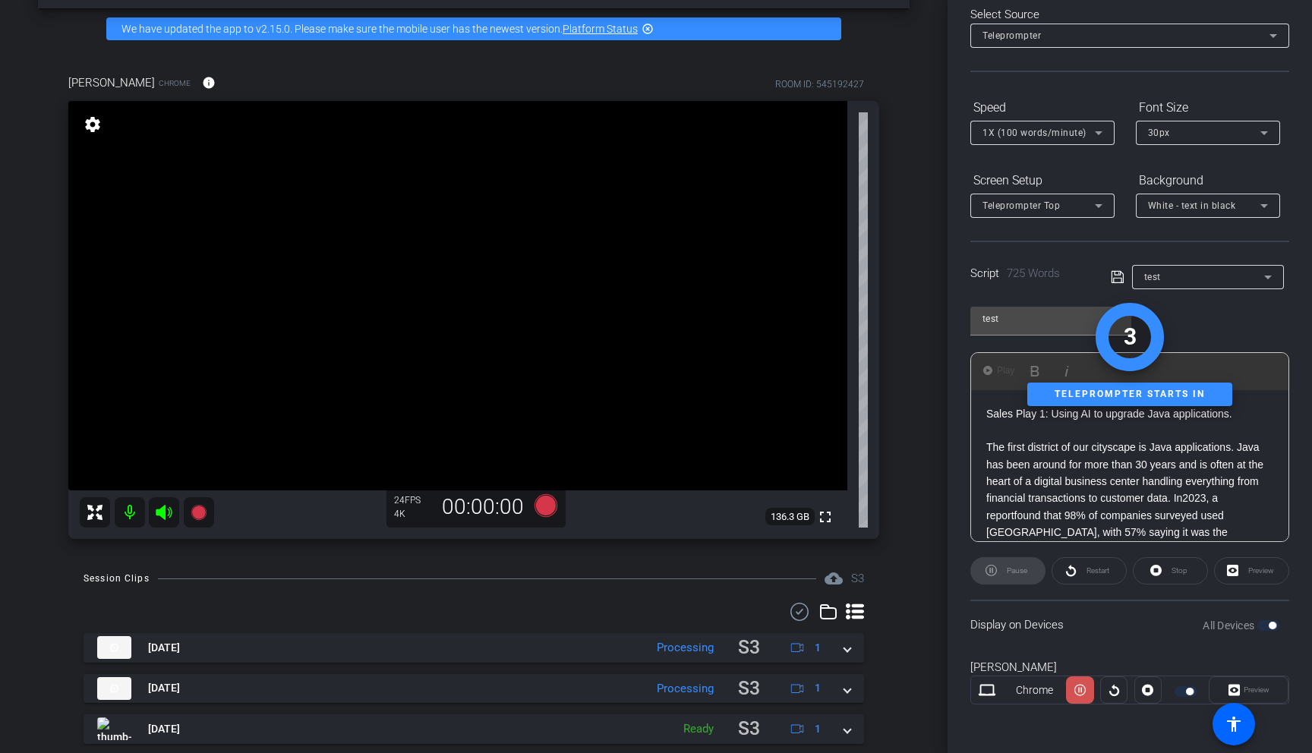
click at [1070, 585] on span at bounding box center [1079, 690] width 27 height 36
click at [1106, 585] on icon at bounding box center [1233, 690] width 11 height 11
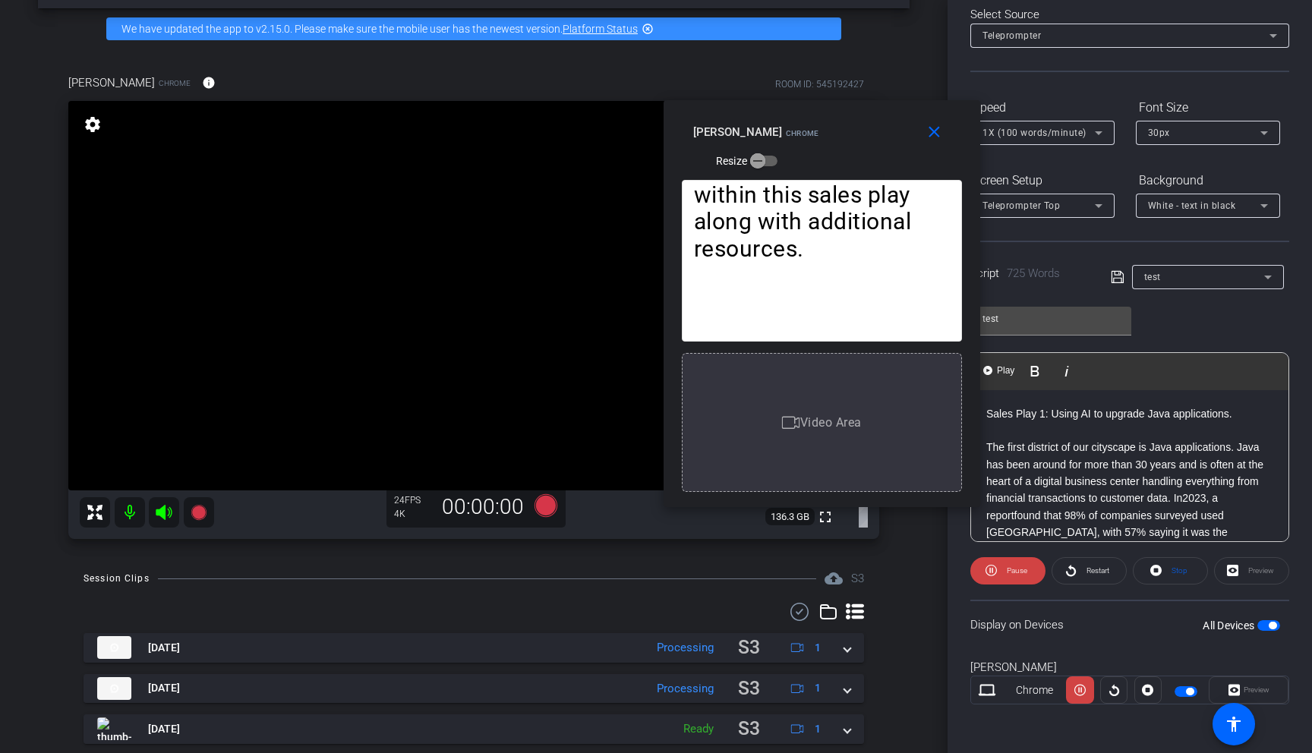
drag, startPoint x: 723, startPoint y: 206, endPoint x: 894, endPoint y: 175, distance: 174.2
click at [894, 172] on div "[PERSON_NAME] Resize" at bounding box center [827, 145] width 269 height 54
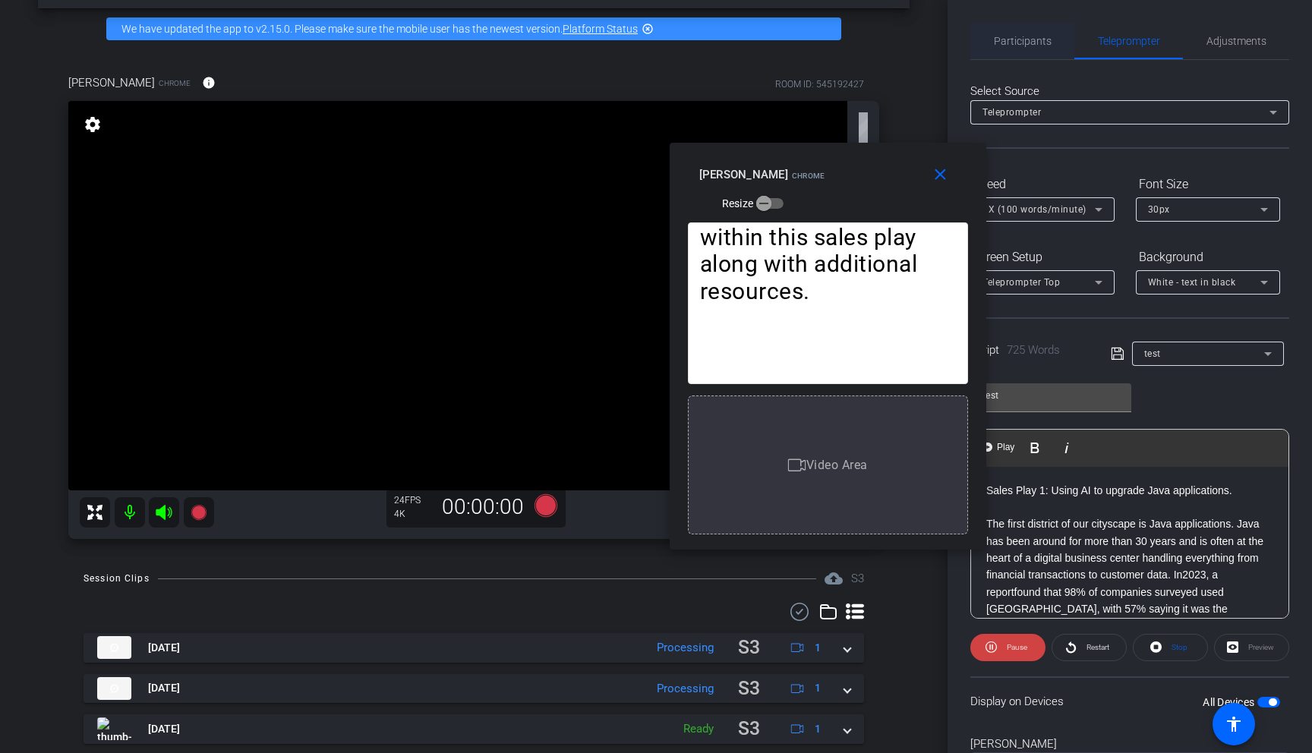
click at [1019, 47] on span "Participants" at bounding box center [1023, 41] width 58 height 36
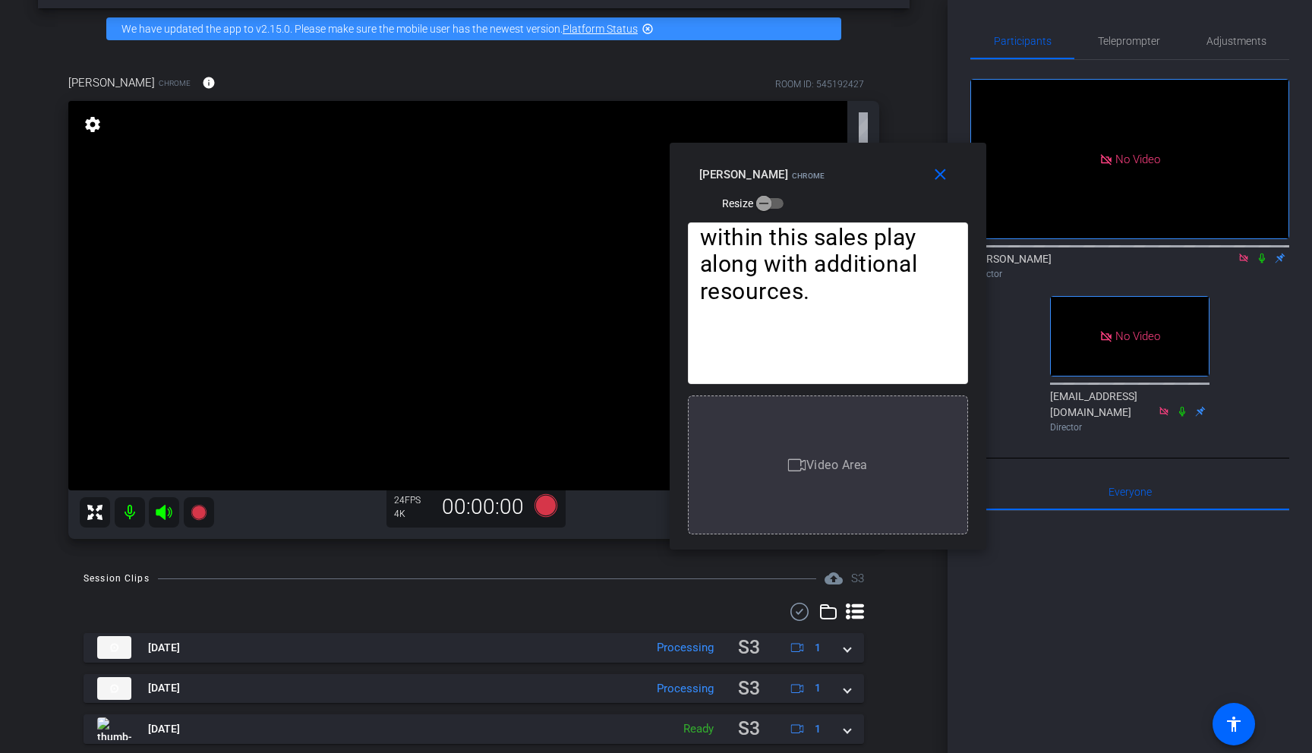
click at [1106, 253] on icon at bounding box center [1261, 258] width 12 height 11
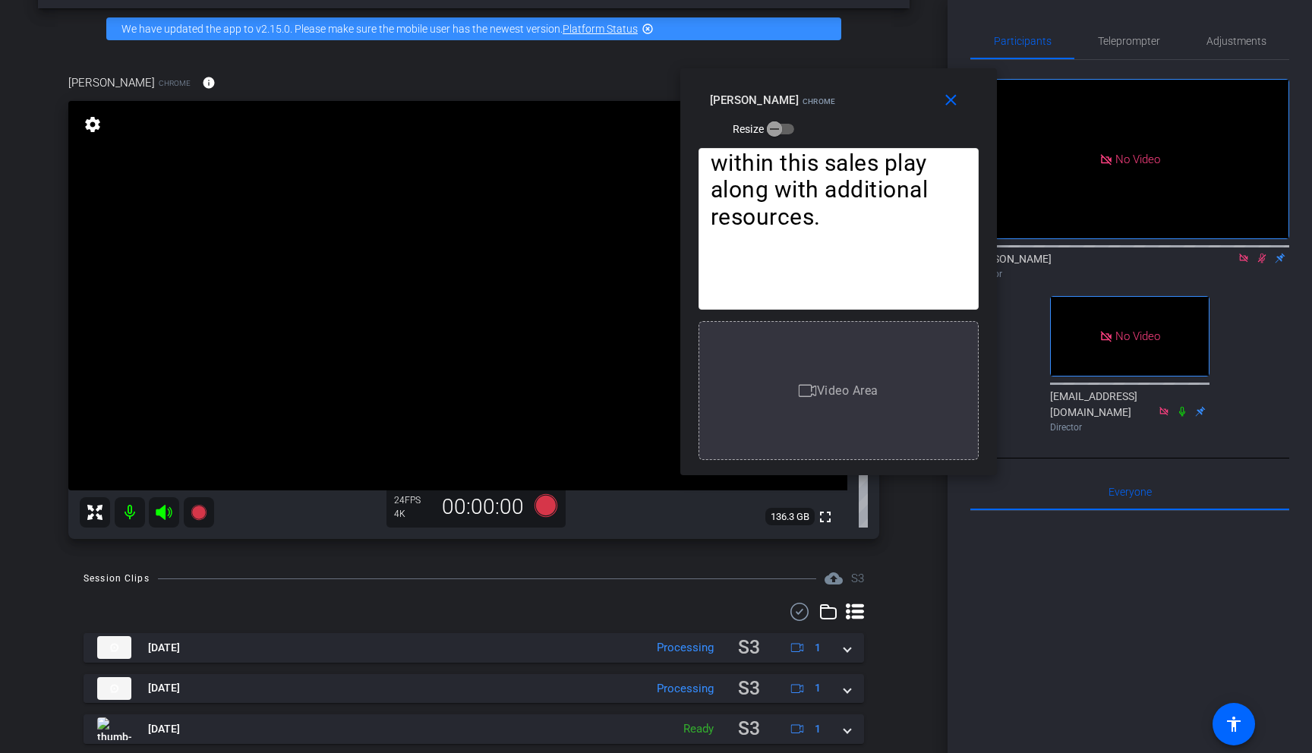
drag, startPoint x: 905, startPoint y: 174, endPoint x: 915, endPoint y: 99, distance: 75.9
click at [915, 99] on div "[PERSON_NAME] Resize" at bounding box center [844, 114] width 269 height 54
click at [1103, 42] on span "Teleprompter" at bounding box center [1129, 41] width 62 height 11
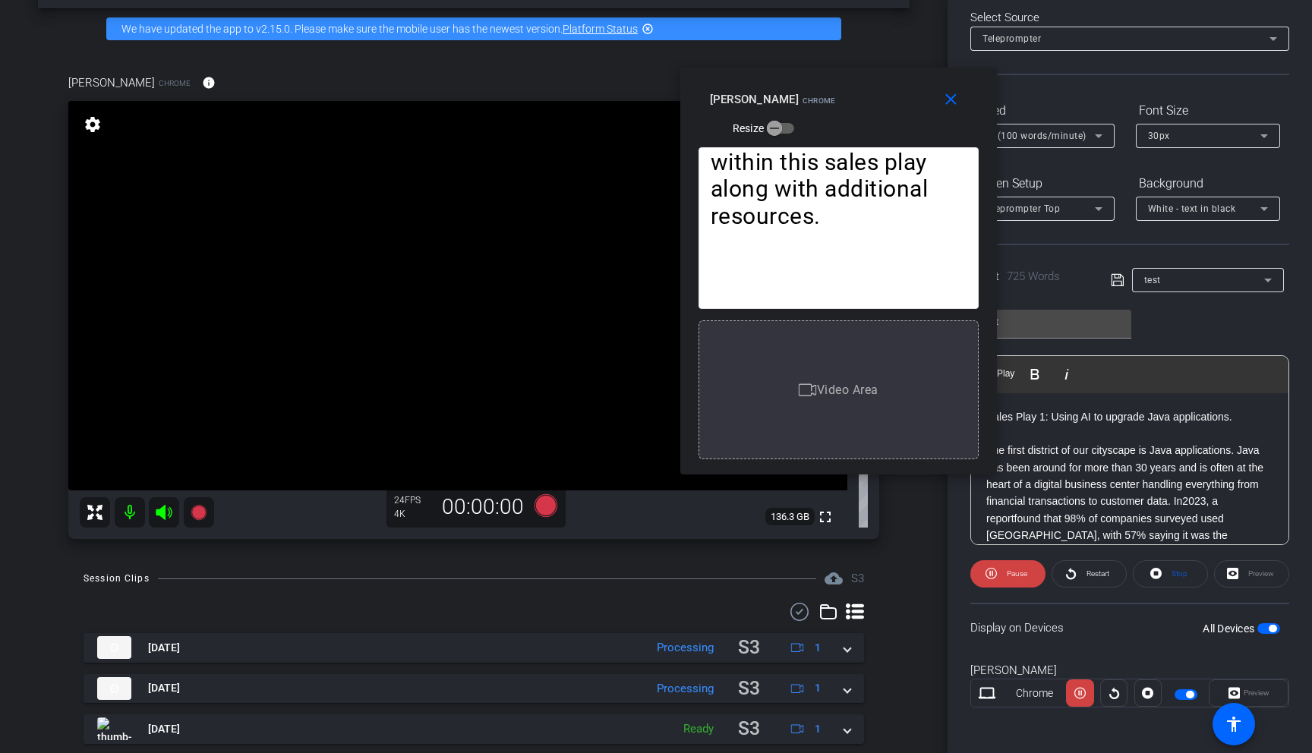
scroll to position [77, 0]
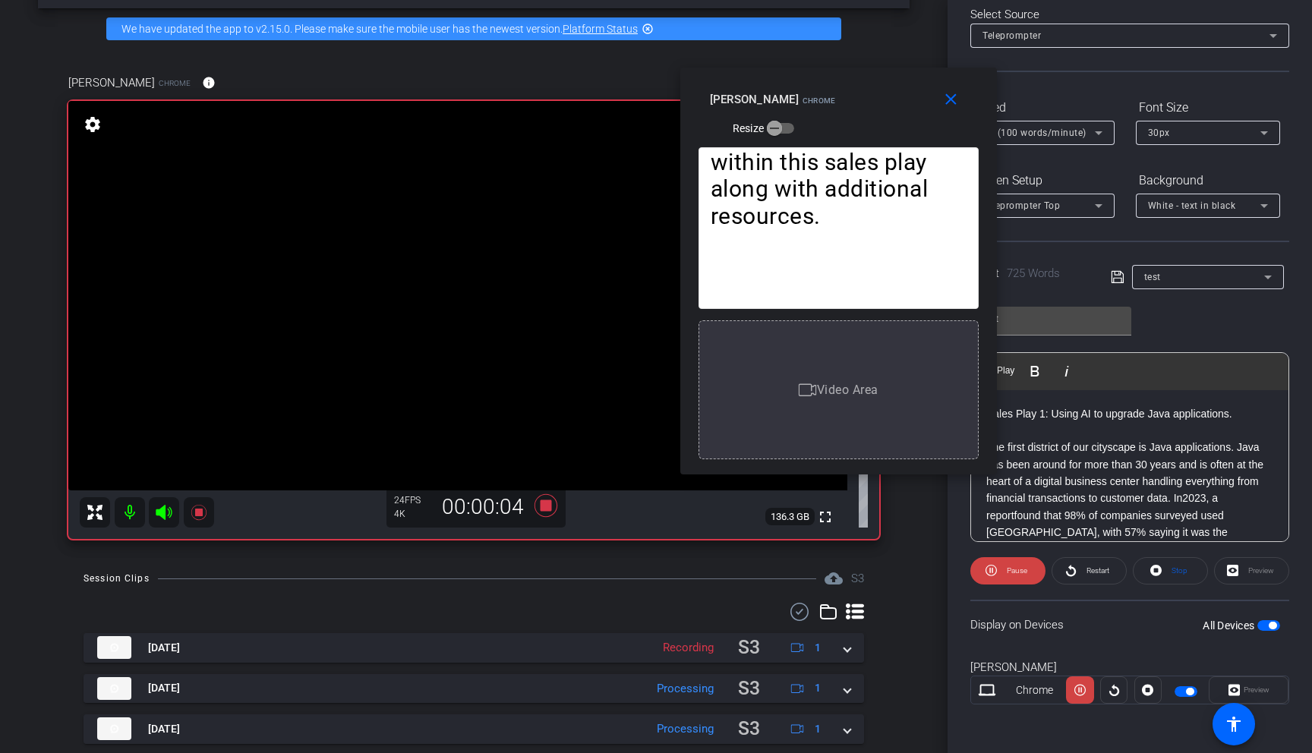
click at [1106, 585] on div "Preview" at bounding box center [1248, 689] width 80 height 27
click at [954, 94] on mat-icon "close" at bounding box center [950, 99] width 19 height 19
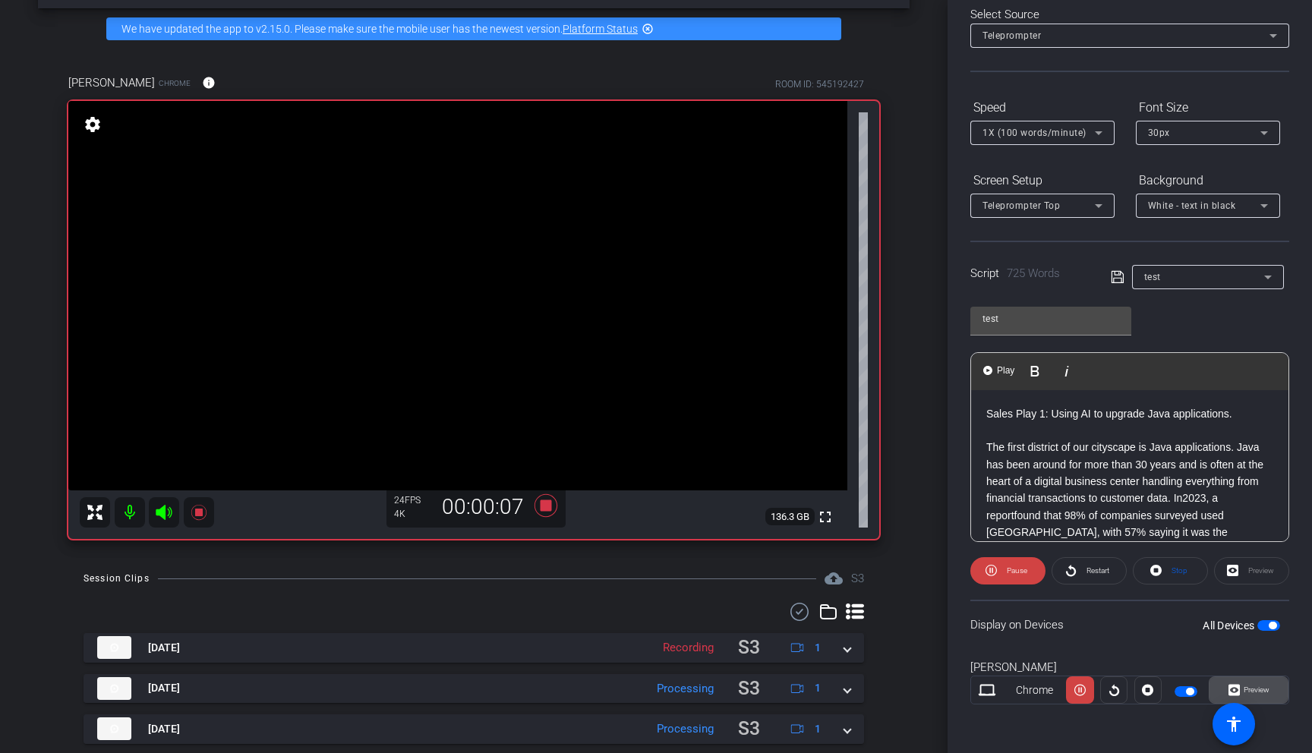
click at [1106, 585] on span "Preview" at bounding box center [1255, 689] width 30 height 21
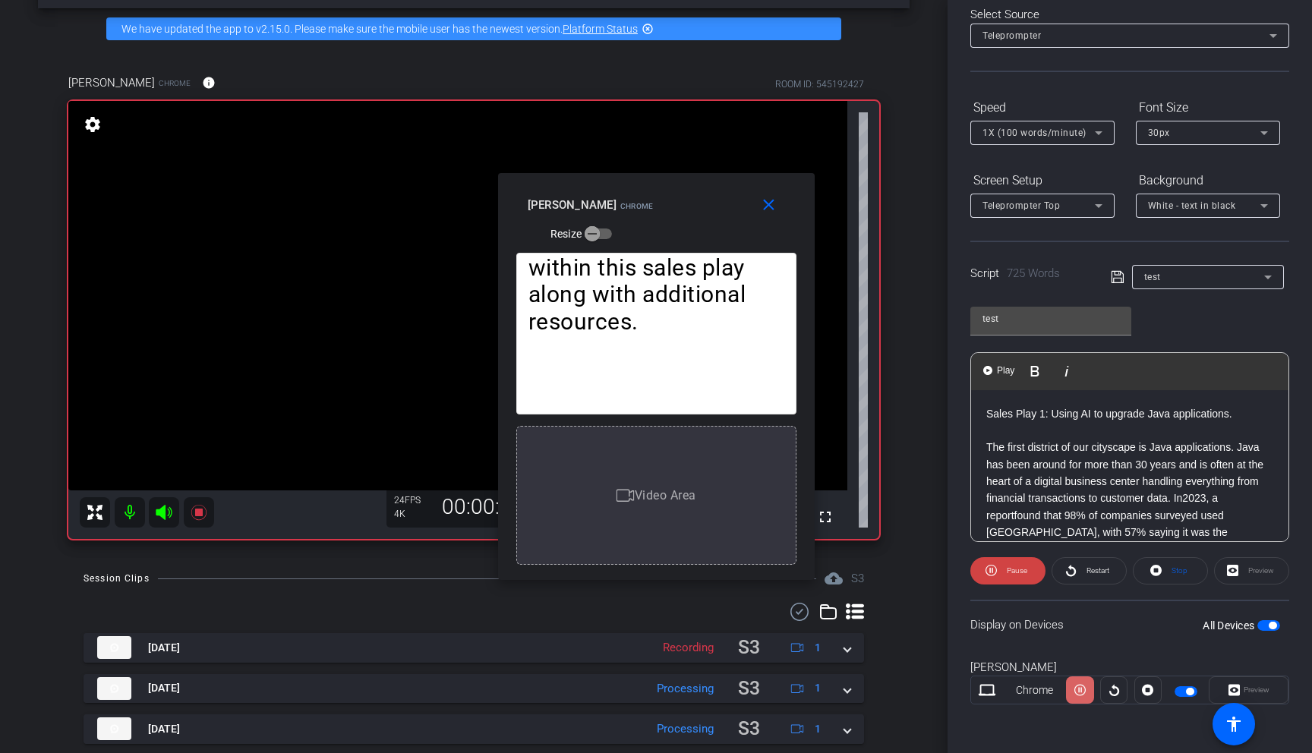
click at [1079, 585] on icon at bounding box center [1079, 690] width 11 height 23
click at [1079, 585] on icon at bounding box center [1079, 690] width 11 height 11
click at [1079, 585] on icon at bounding box center [1079, 690] width 11 height 23
click at [1079, 585] on icon at bounding box center [1079, 690] width 11 height 11
click at [1079, 585] on icon at bounding box center [1079, 690] width 11 height 23
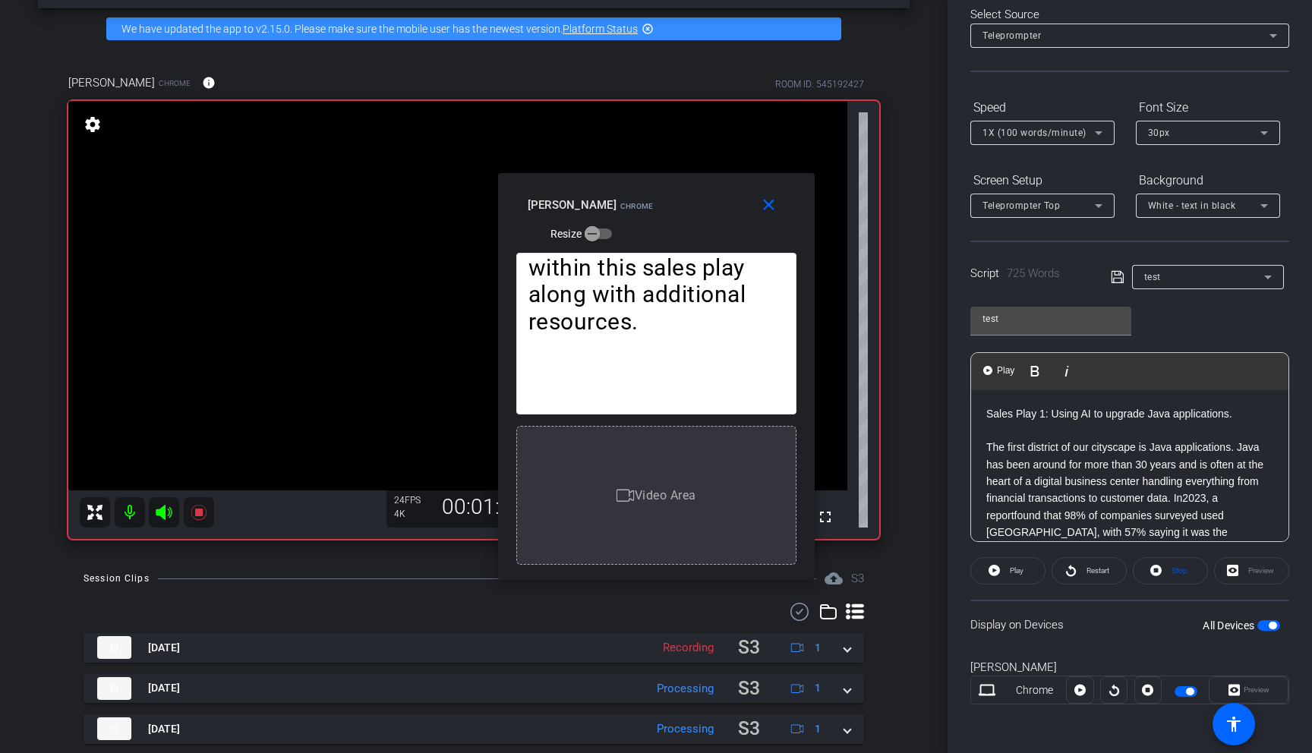
click at [1079, 585] on icon at bounding box center [1079, 690] width 11 height 11
click at [1079, 585] on icon at bounding box center [1079, 690] width 11 height 23
click at [1079, 585] on icon at bounding box center [1079, 690] width 11 height 11
click at [1102, 132] on icon at bounding box center [1098, 133] width 18 height 18
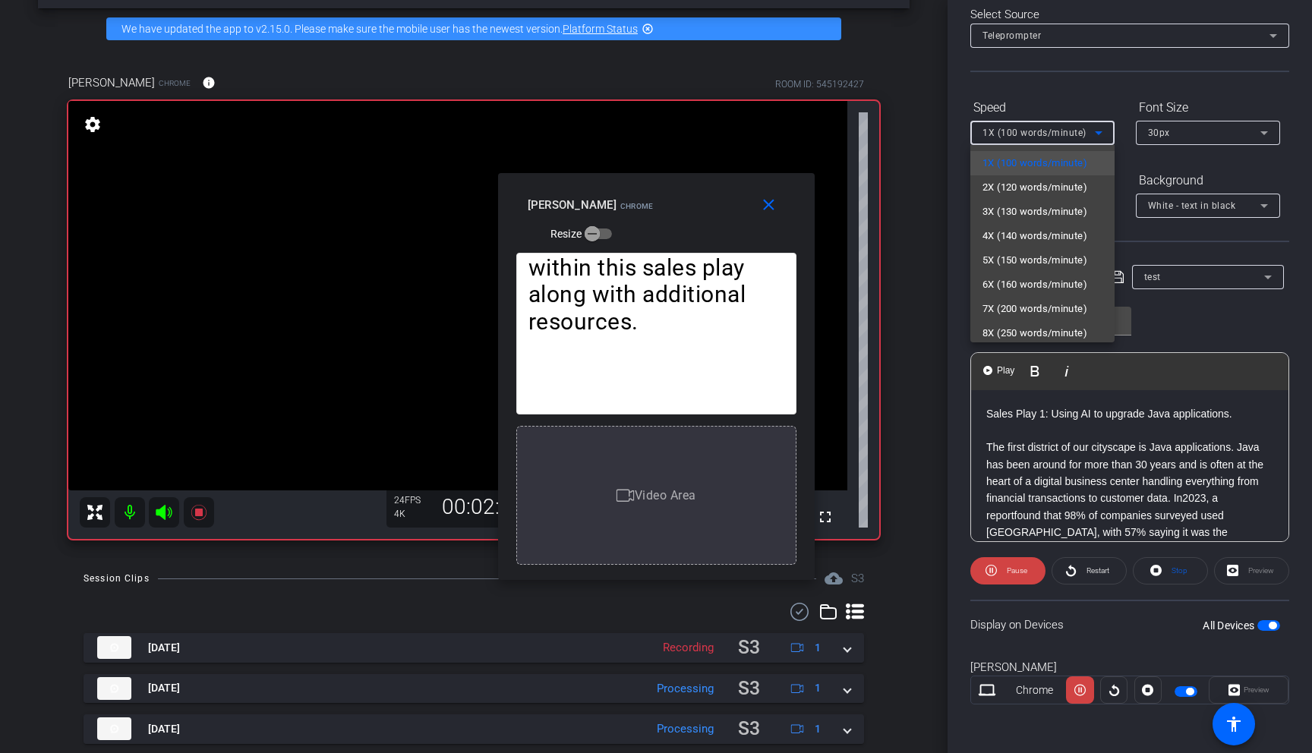
click at [1030, 569] on div at bounding box center [656, 376] width 1312 height 753
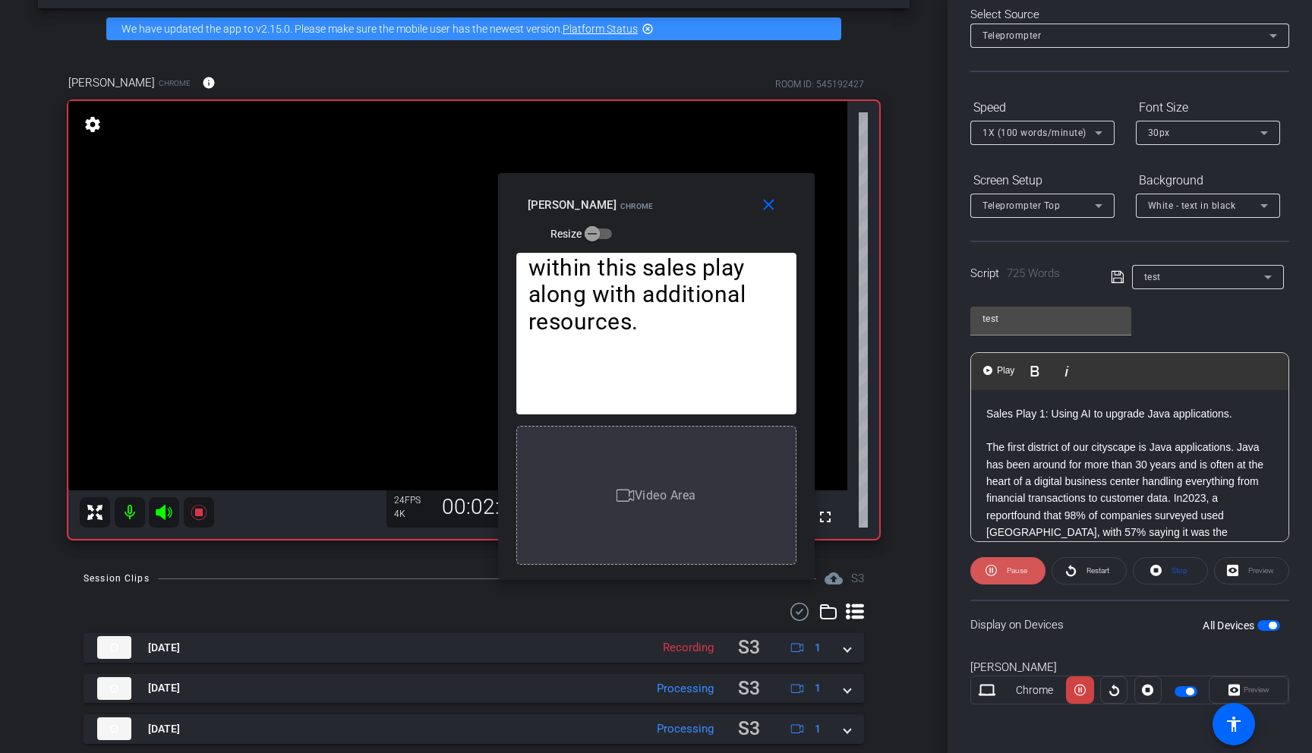
click at [1030, 569] on span at bounding box center [1007, 571] width 75 height 36
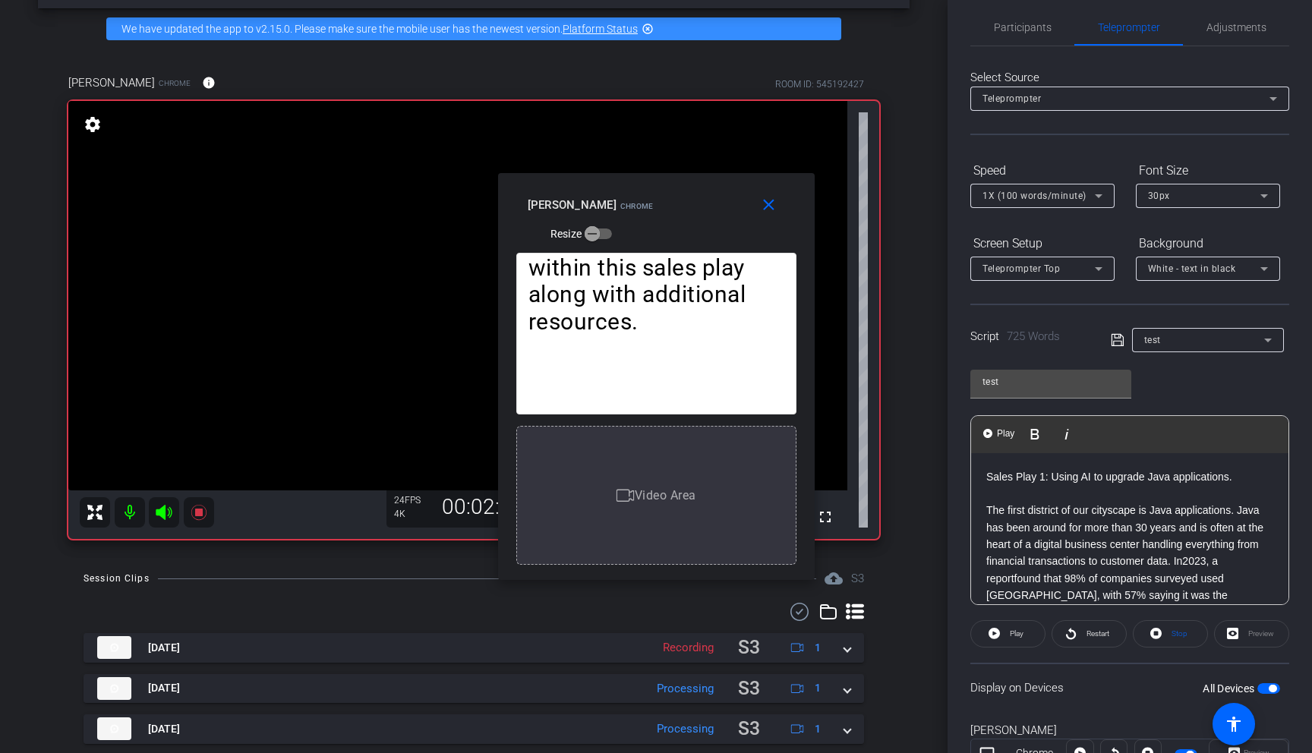
scroll to position [0, 0]
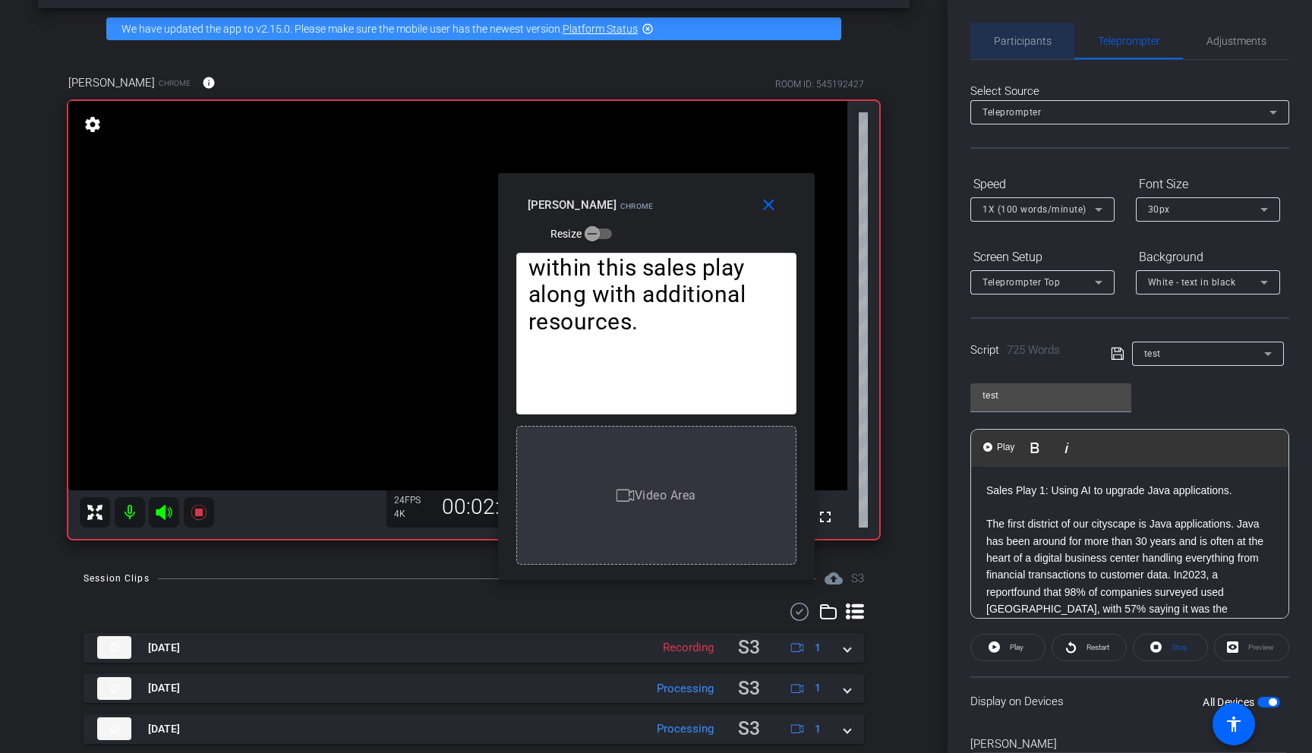
click at [1037, 46] on span "Participants" at bounding box center [1023, 41] width 58 height 11
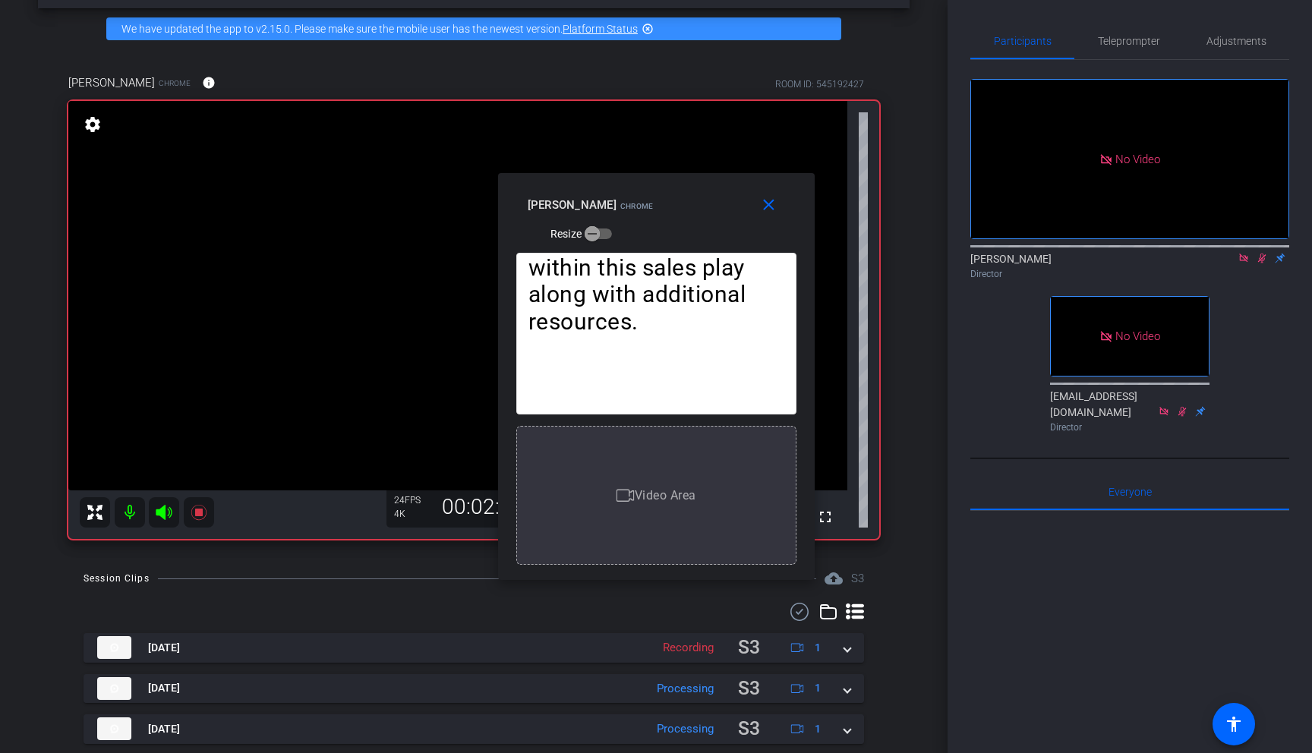
click at [1106, 253] on icon at bounding box center [1261, 258] width 12 height 11
click at [1106, 42] on span "Teleprompter" at bounding box center [1129, 41] width 62 height 11
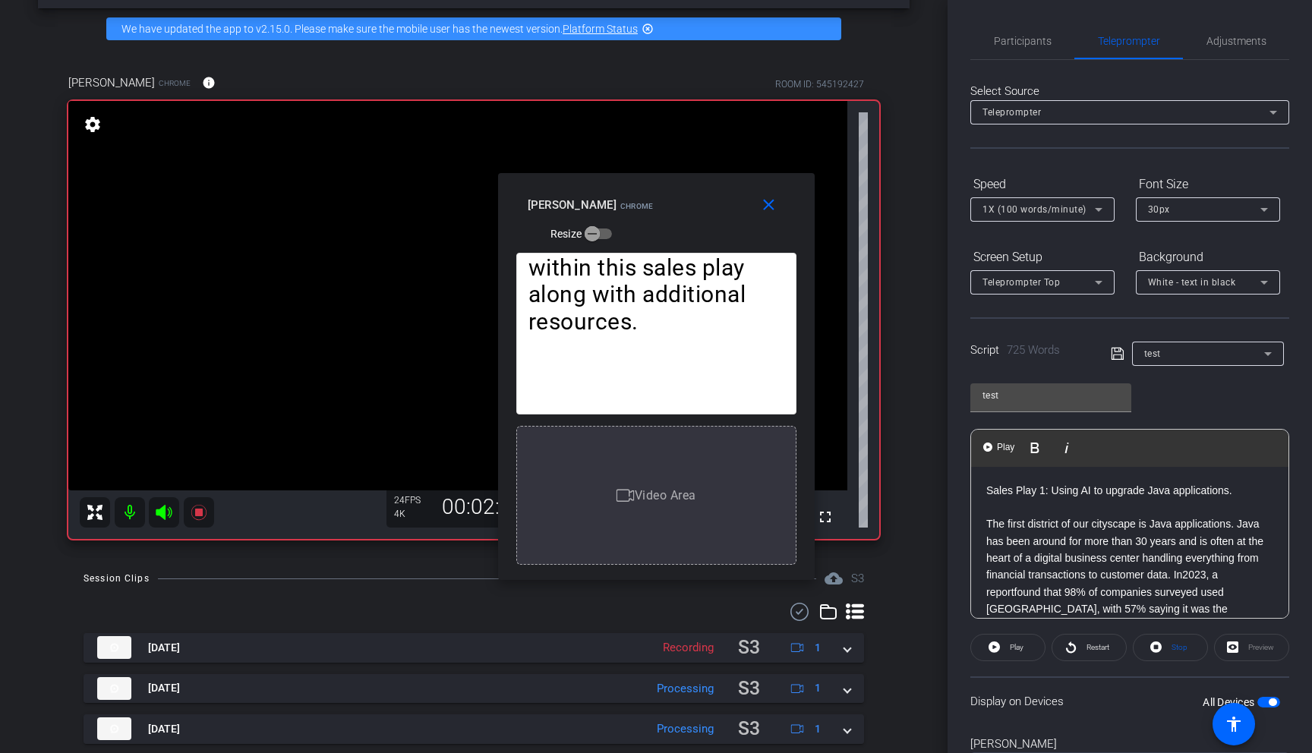
click at [1055, 214] on span "1X (100 words/minute)" at bounding box center [1034, 209] width 104 height 11
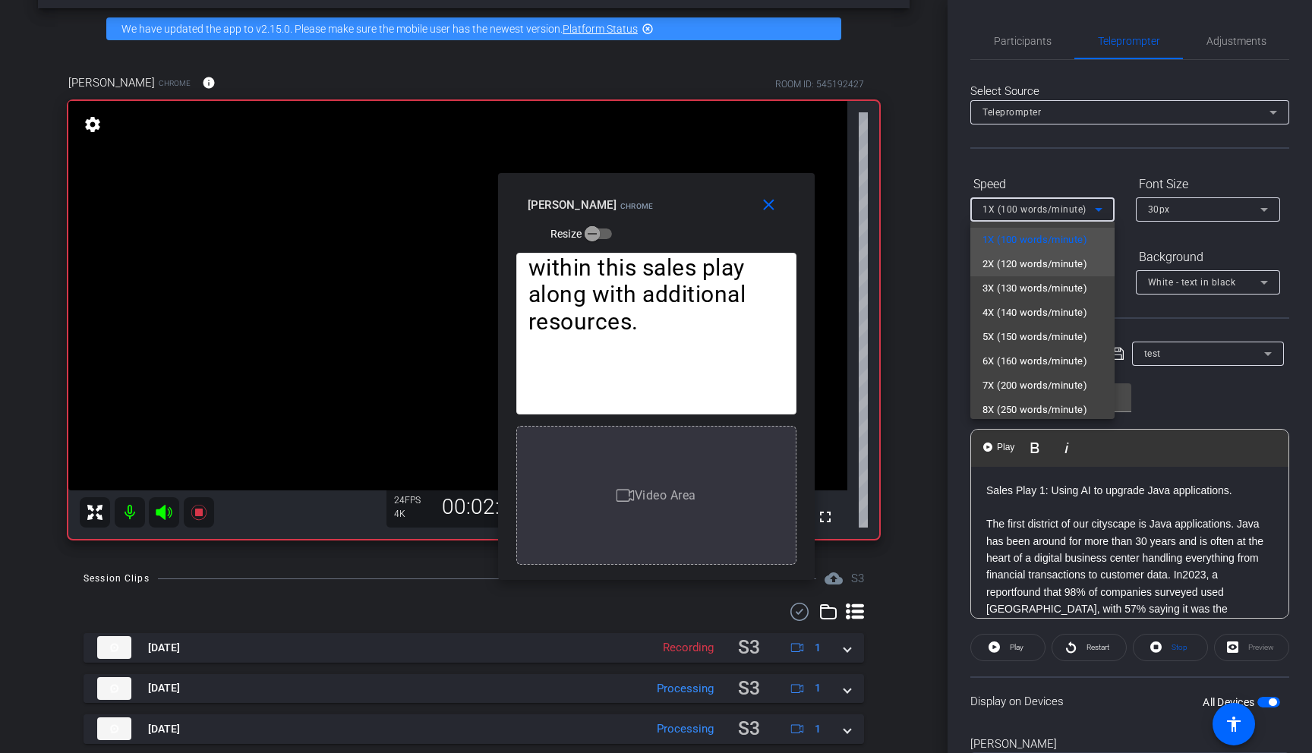
click at [1041, 259] on span "2X (120 words/minute)" at bounding box center [1034, 264] width 105 height 18
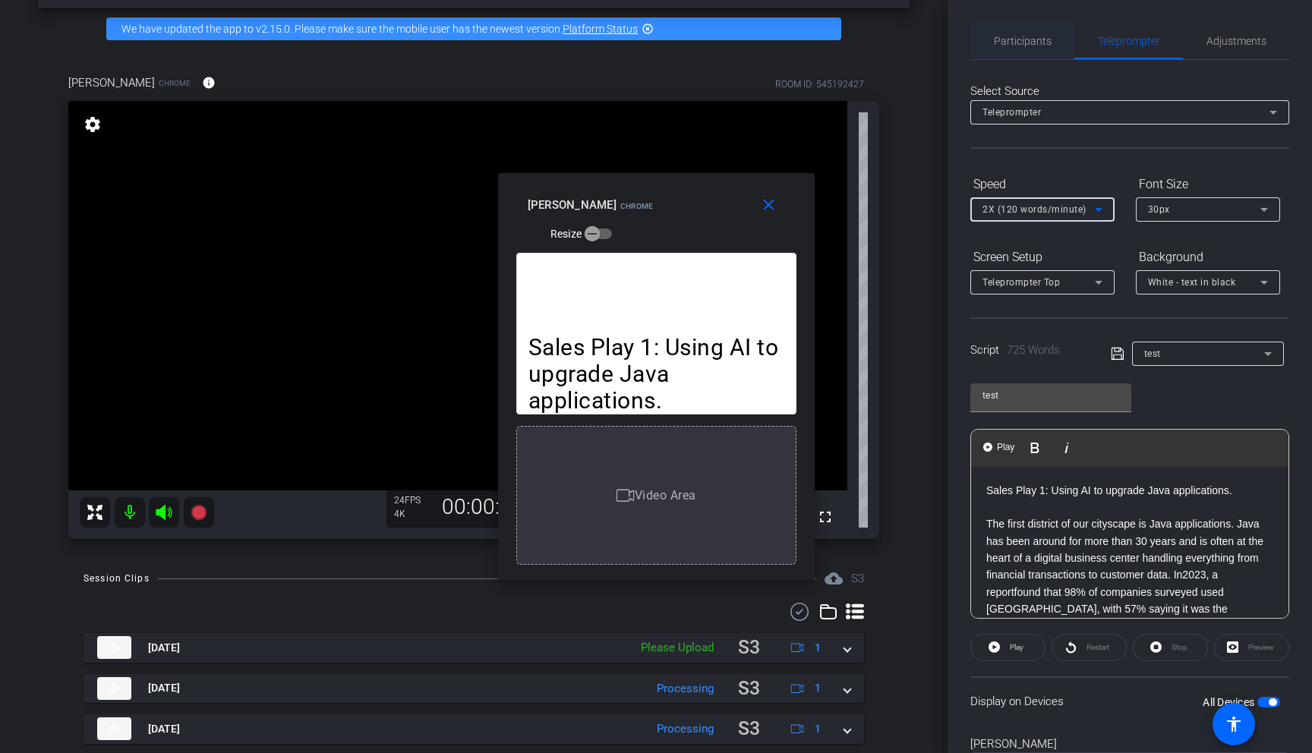
click at [1029, 44] on span "Participants" at bounding box center [1023, 41] width 58 height 11
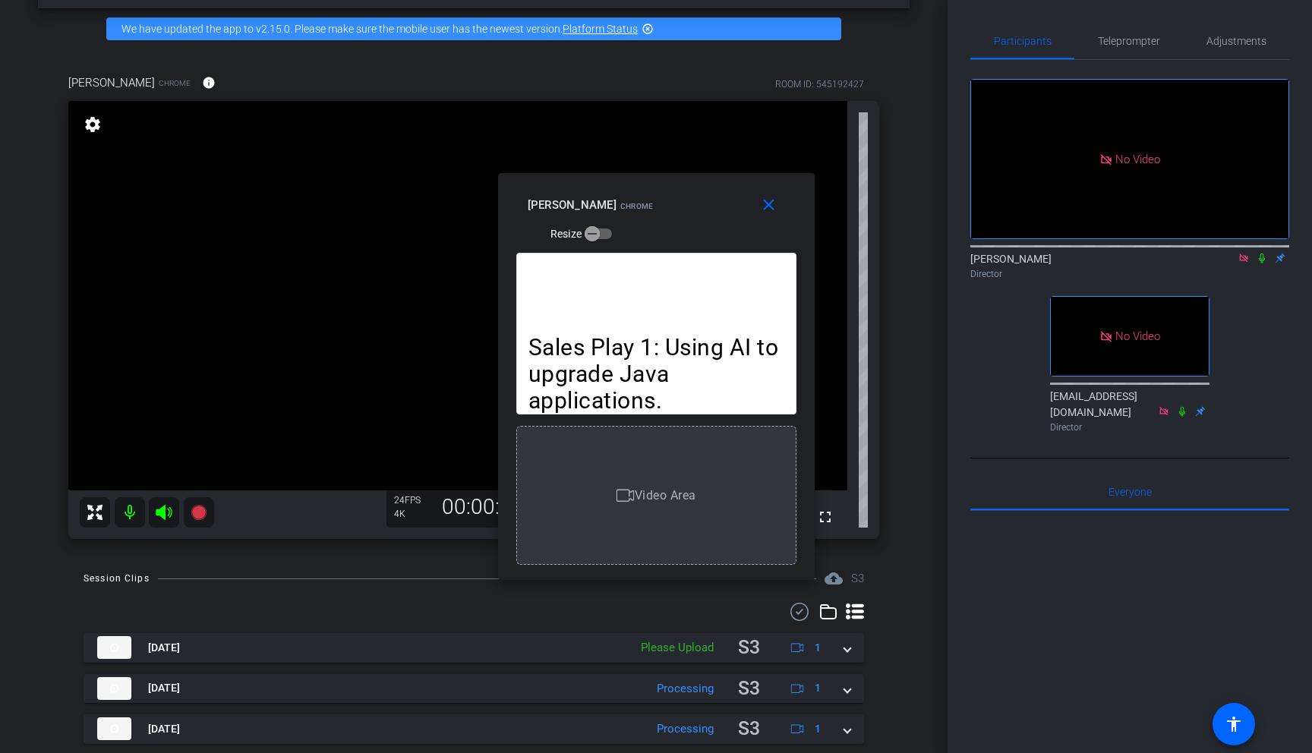
click at [1106, 253] on icon at bounding box center [1261, 258] width 12 height 11
click at [1106, 254] on icon at bounding box center [1262, 259] width 8 height 10
click at [1106, 253] on icon at bounding box center [1261, 258] width 12 height 11
click at [1106, 40] on span "Teleprompter" at bounding box center [1129, 41] width 62 height 11
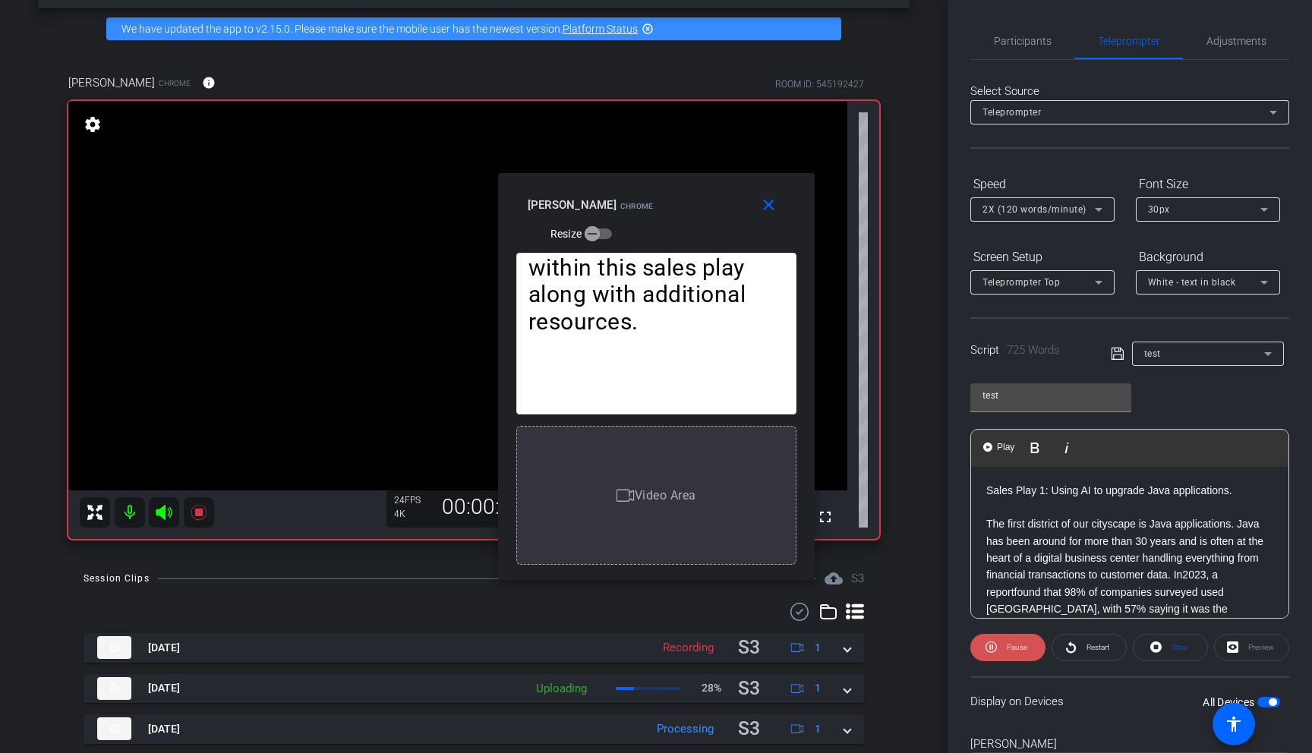
click at [1003, 585] on span "Pause" at bounding box center [1015, 647] width 24 height 21
click at [1003, 585] on span at bounding box center [1008, 647] width 74 height 36
click at [1016, 585] on span "Pause" at bounding box center [1016, 647] width 20 height 8
click at [1016, 585] on span "Play" at bounding box center [1017, 647] width 14 height 8
click at [1016, 585] on span "Pause" at bounding box center [1016, 647] width 20 height 8
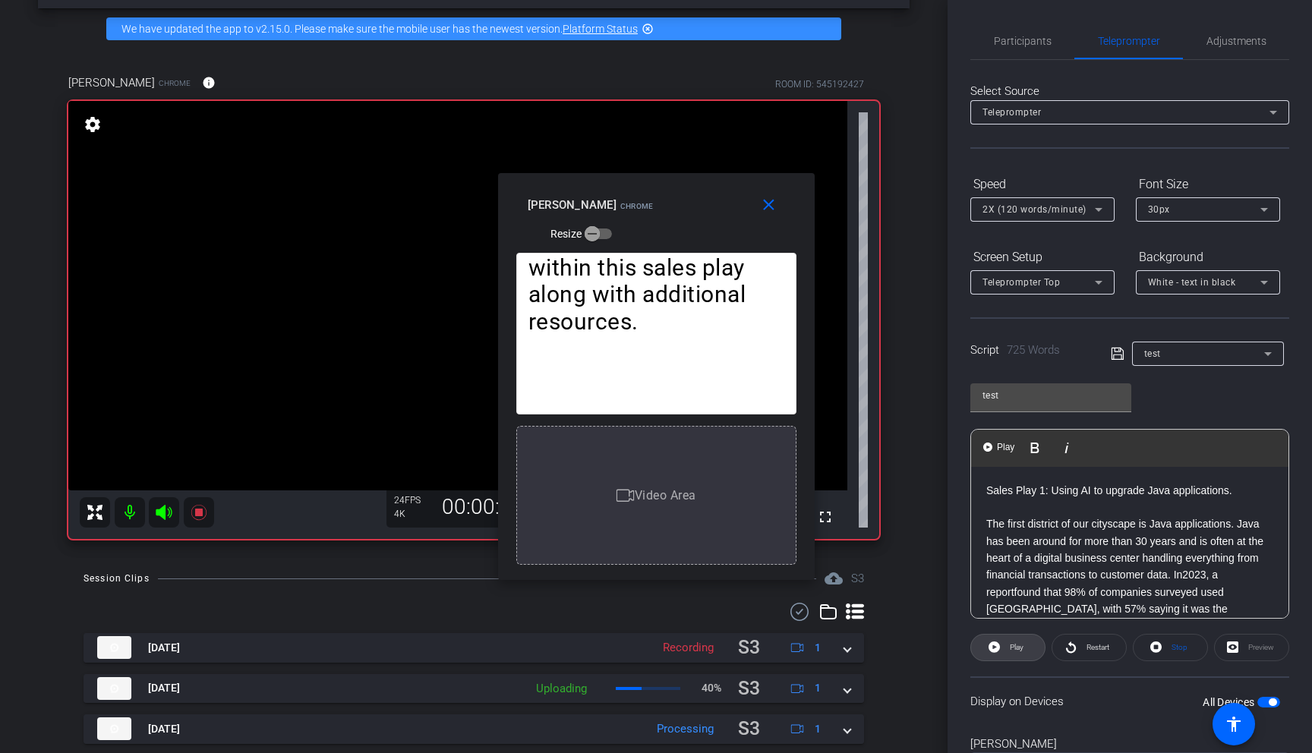
click at [1016, 585] on span "Play" at bounding box center [1017, 647] width 14 height 8
click at [1016, 585] on span "Pause" at bounding box center [1016, 647] width 20 height 8
click at [1016, 585] on span "Play" at bounding box center [1017, 647] width 14 height 8
click at [1016, 585] on span "Pause" at bounding box center [1016, 647] width 20 height 8
click at [1016, 585] on span "Play" at bounding box center [1017, 647] width 14 height 8
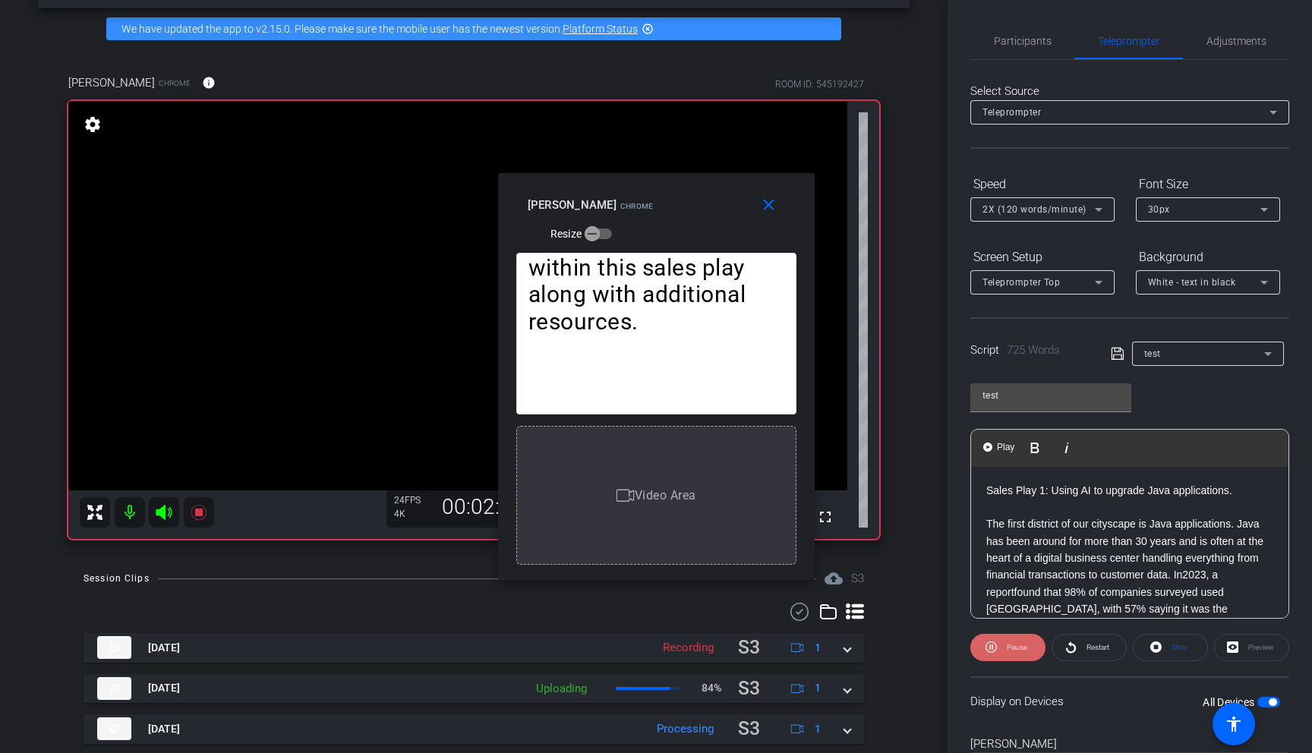
click at [1021, 585] on span "Pause" at bounding box center [1016, 647] width 20 height 8
click at [1021, 585] on span "Play" at bounding box center [1017, 647] width 14 height 8
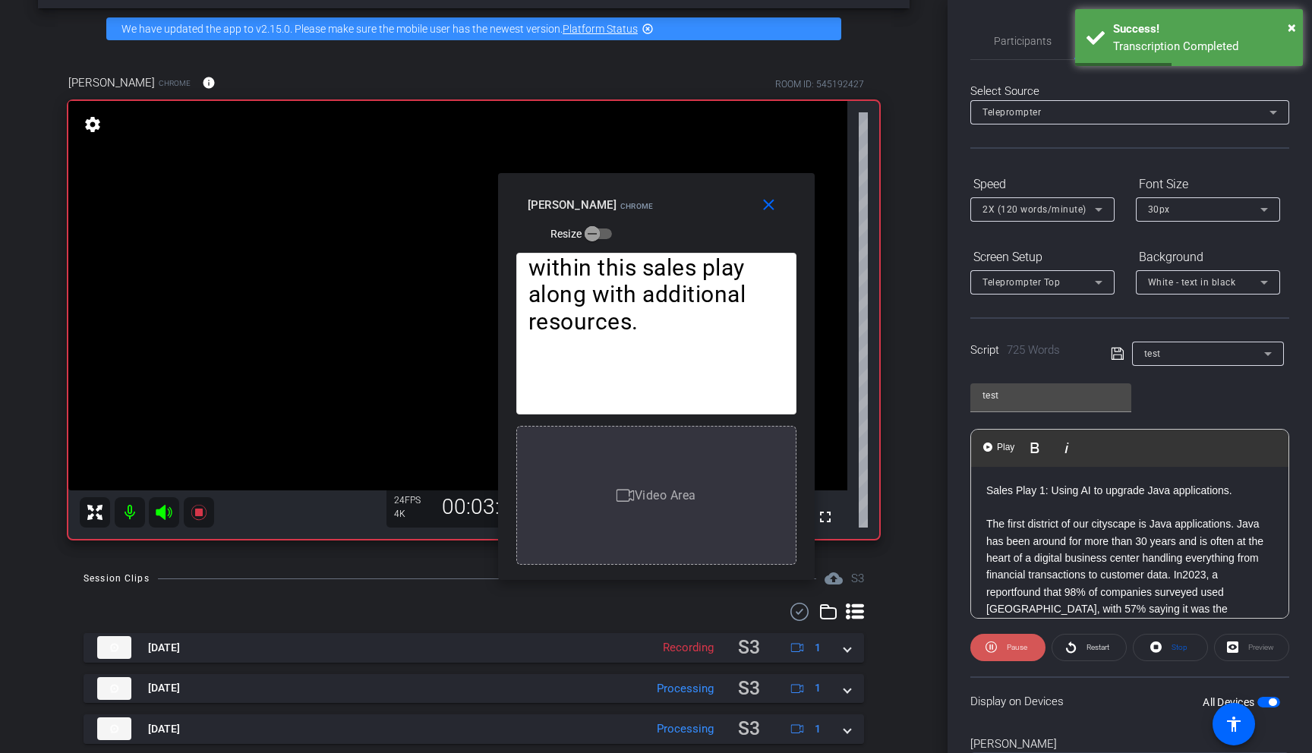
click at [1021, 585] on span "Pause" at bounding box center [1016, 647] width 20 height 8
click at [1021, 585] on span "Play" at bounding box center [1017, 647] width 14 height 8
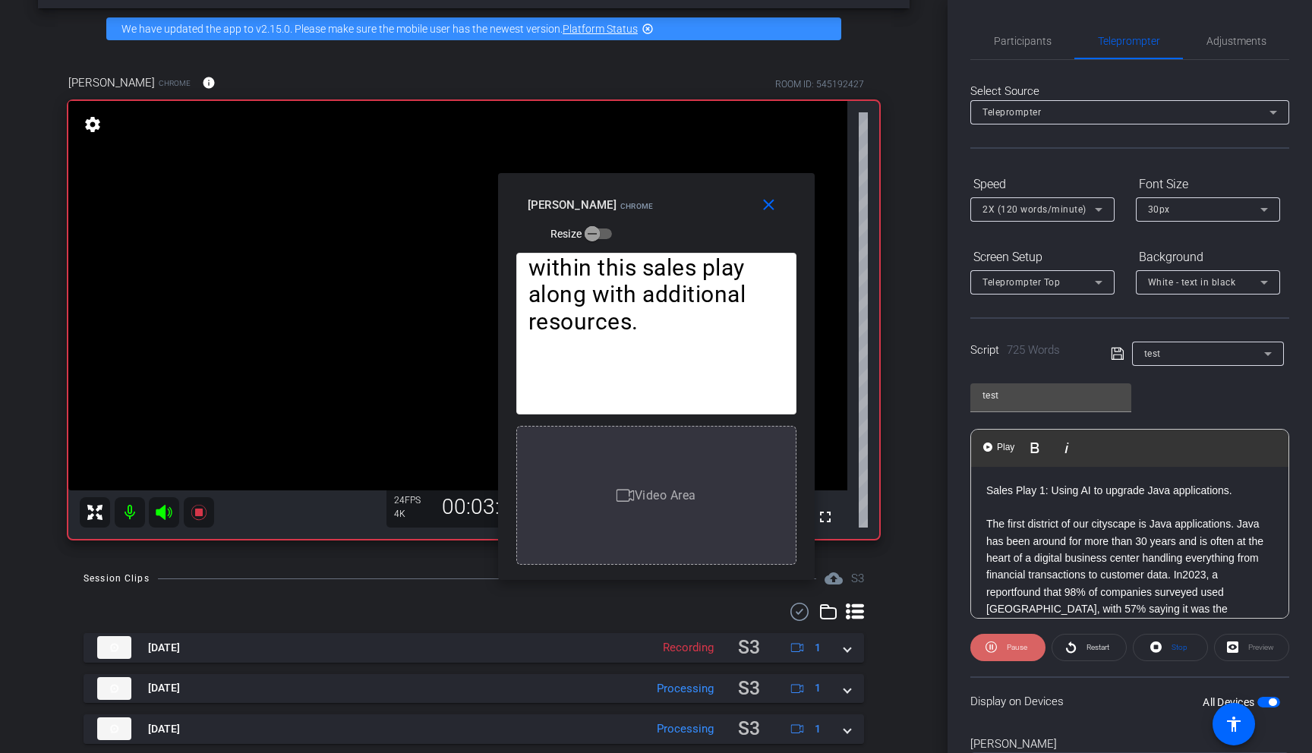
click at [1020, 585] on span "Pause" at bounding box center [1016, 647] width 20 height 8
click at [1024, 585] on span at bounding box center [1008, 647] width 74 height 36
click at [1025, 585] on span "Pause" at bounding box center [1015, 647] width 24 height 21
click at [1025, 585] on span at bounding box center [1008, 647] width 74 height 36
click at [1027, 585] on span at bounding box center [1007, 647] width 75 height 36
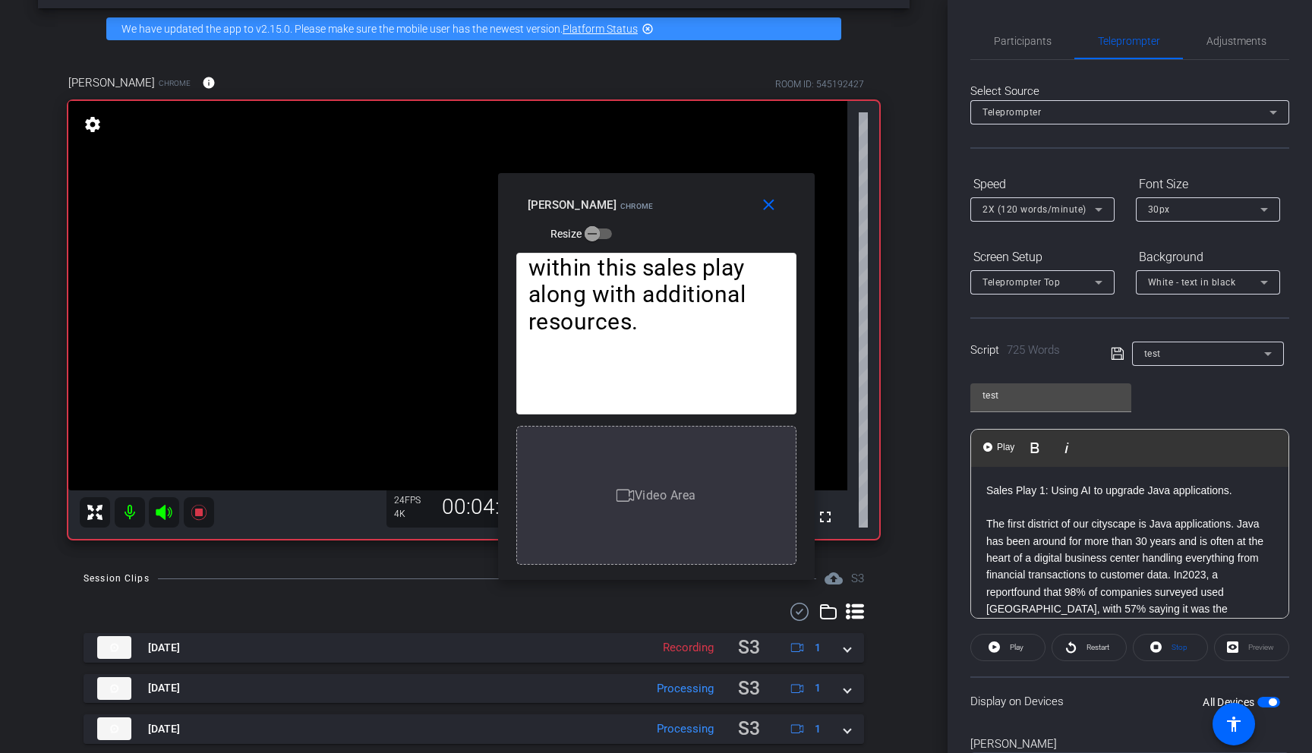
click at [1027, 585] on span at bounding box center [1008, 647] width 74 height 36
click at [1025, 585] on span "Pause" at bounding box center [1015, 647] width 24 height 21
click at [1025, 585] on span at bounding box center [1008, 647] width 74 height 36
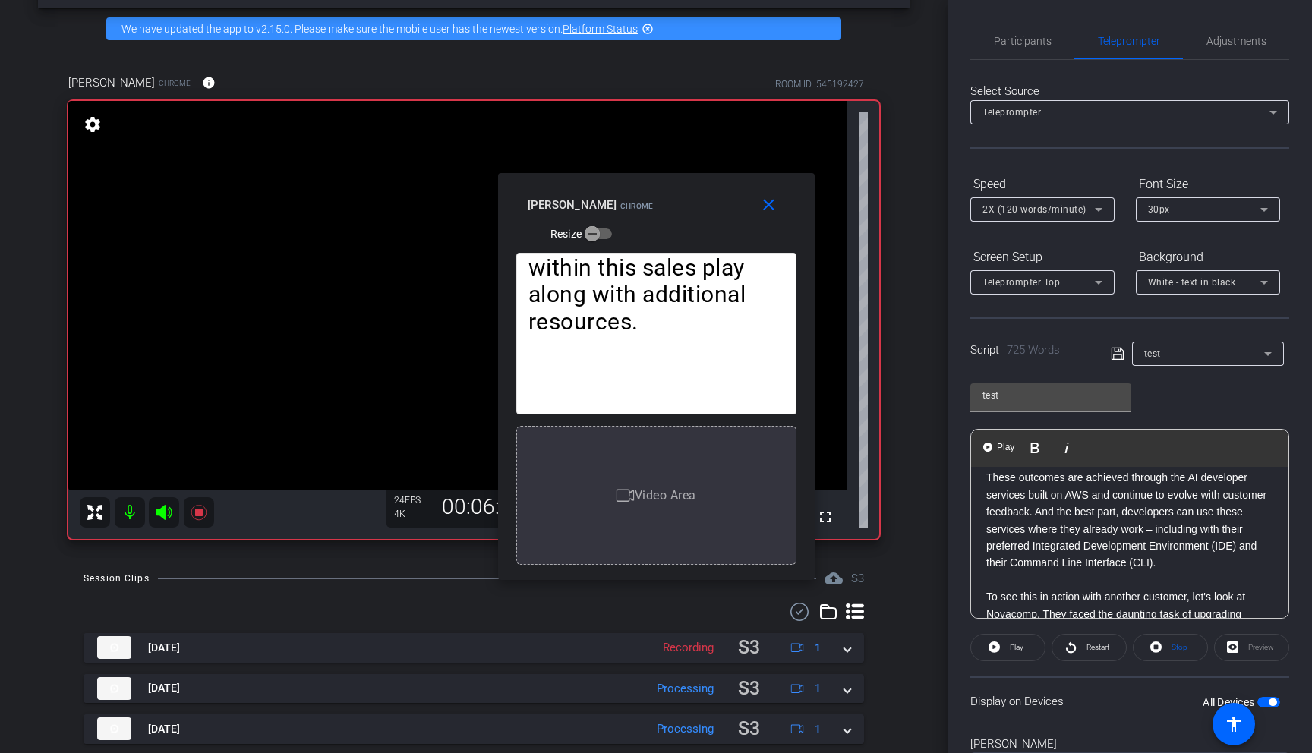
scroll to position [1697, 0]
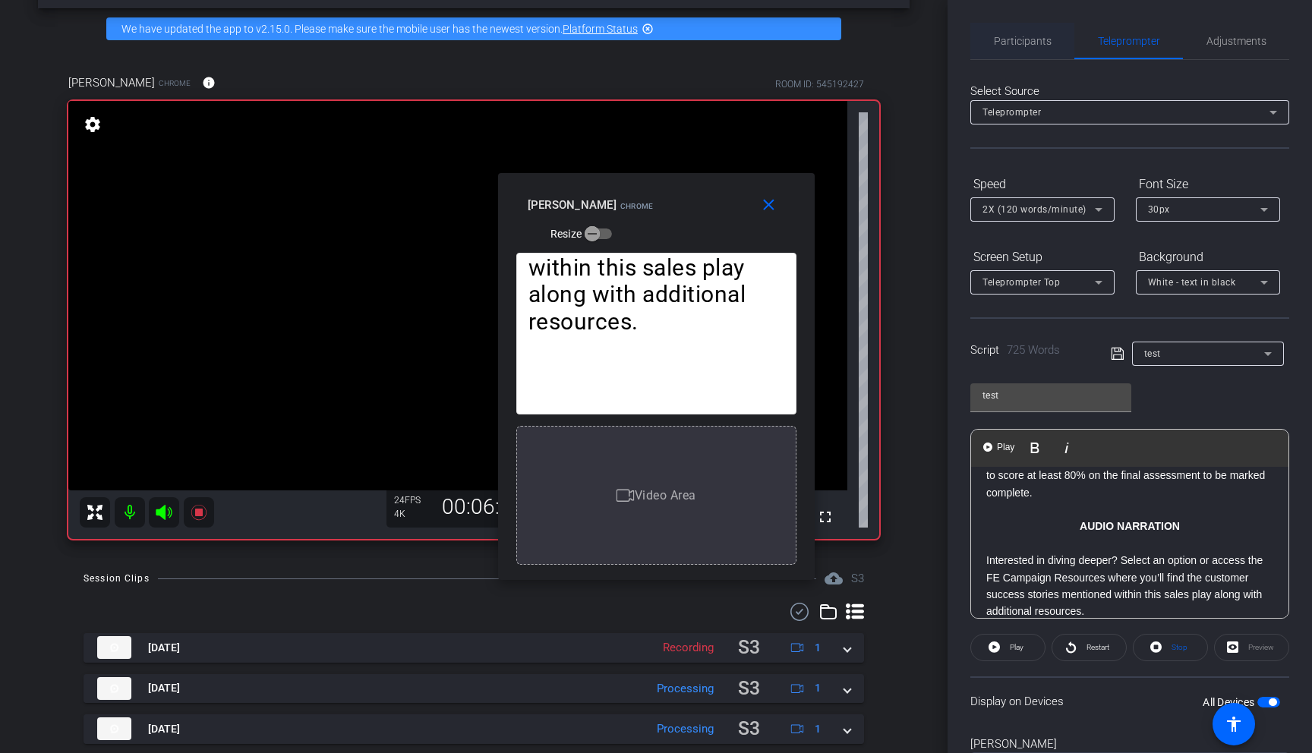
click at [1054, 53] on div "Participants" at bounding box center [1022, 41] width 104 height 36
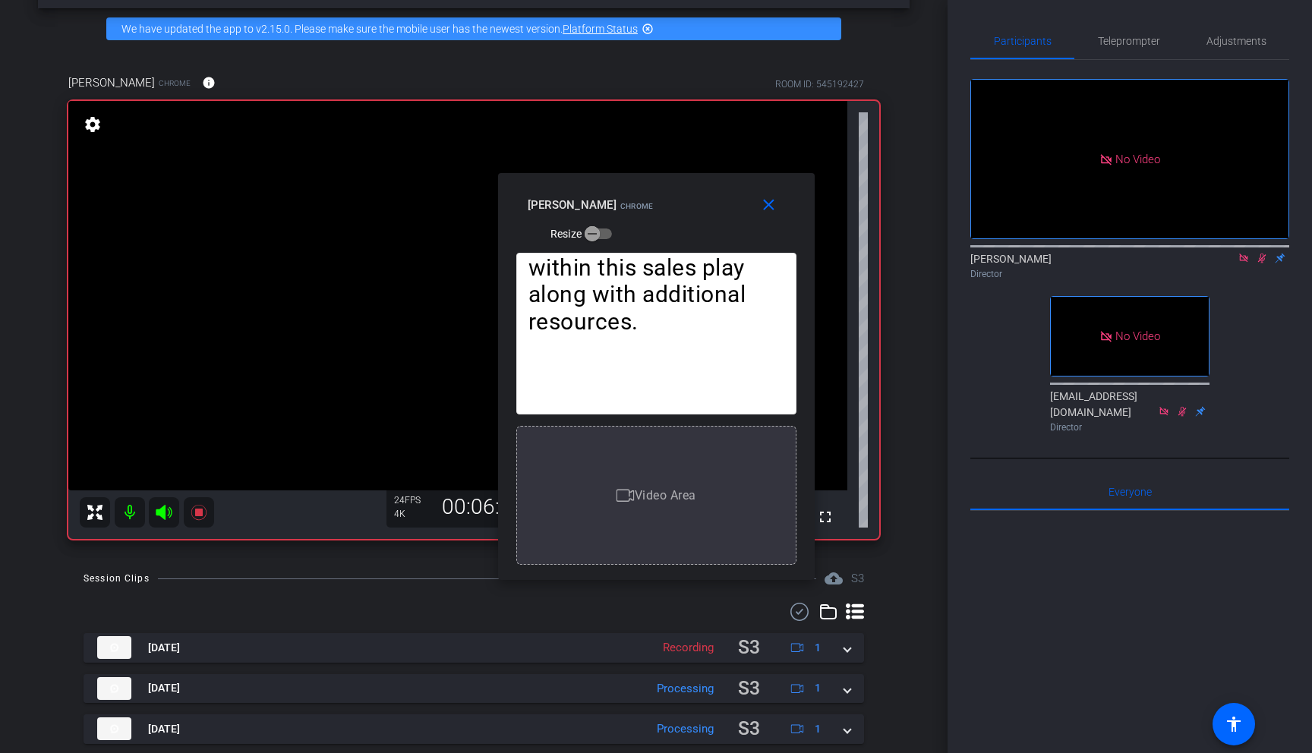
click at [1106, 253] on icon at bounding box center [1261, 258] width 12 height 11
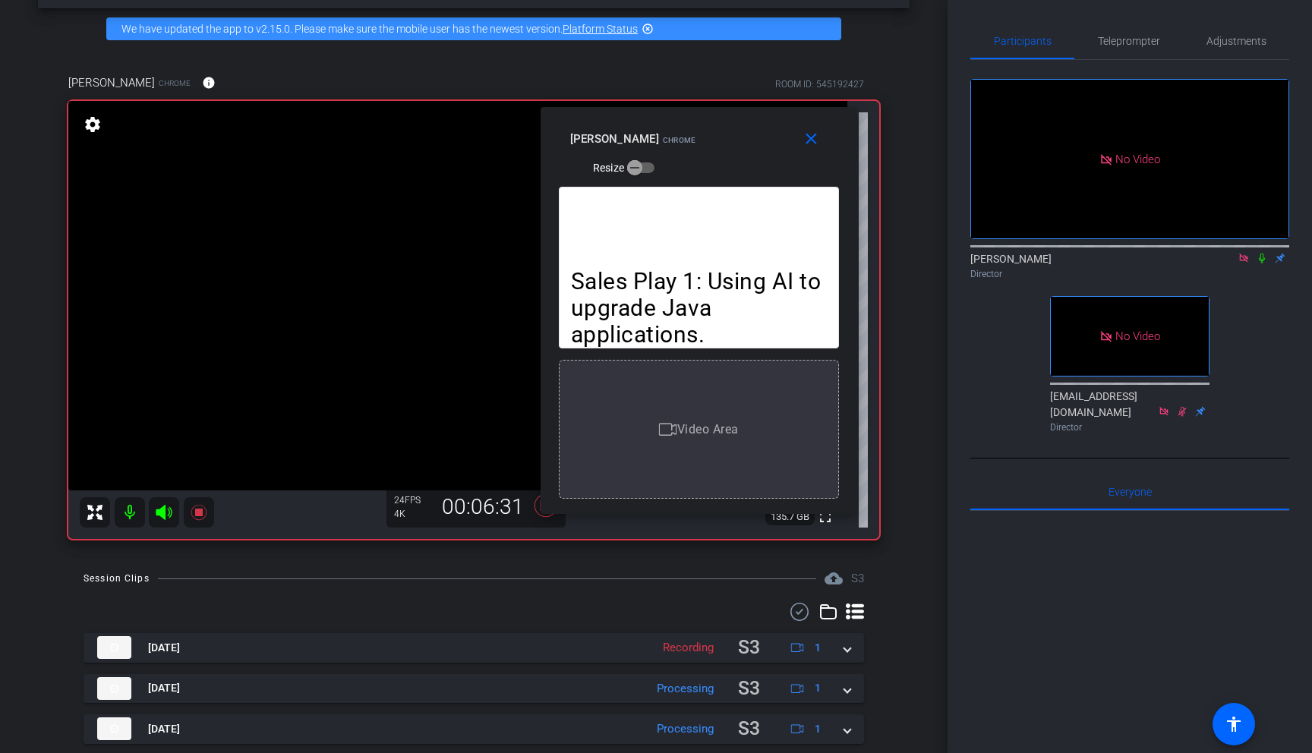
drag, startPoint x: 737, startPoint y: 184, endPoint x: 838, endPoint y: 102, distance: 130.5
click at [838, 107] on div "close [PERSON_NAME] Resize" at bounding box center [698, 141] width 317 height 68
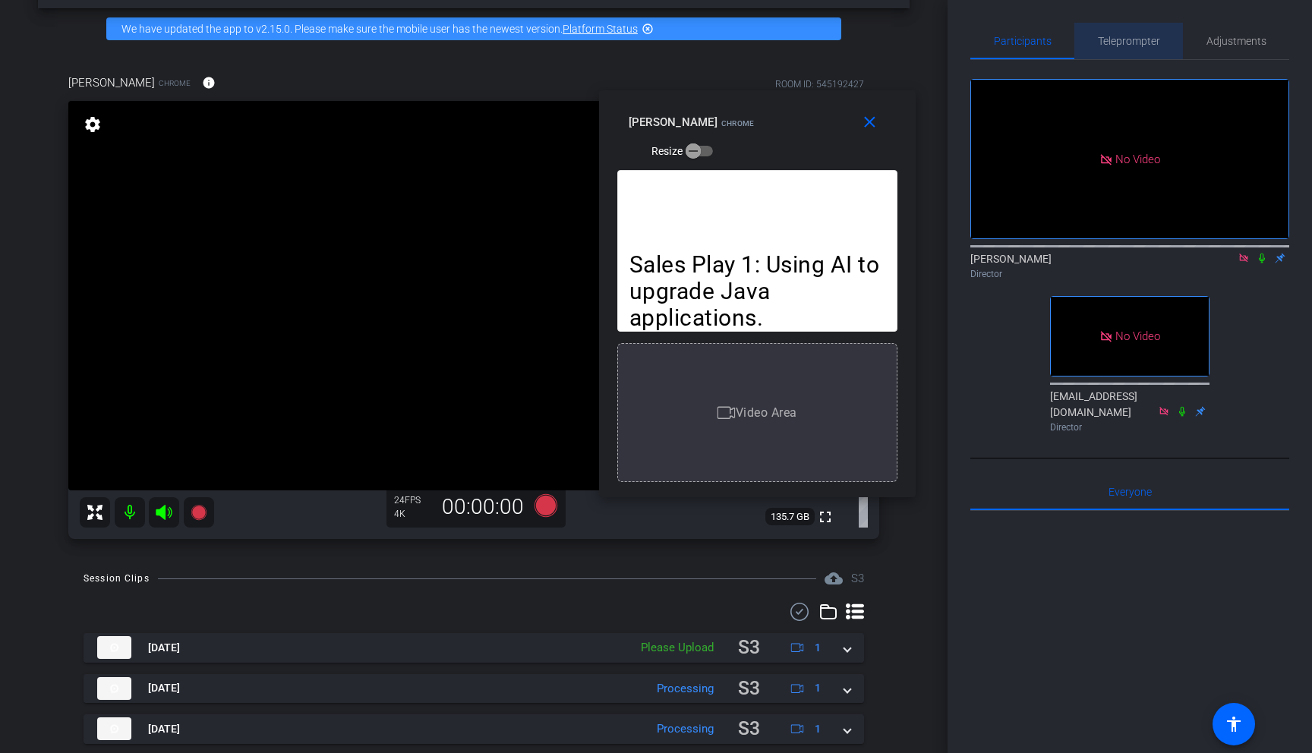
click at [1106, 52] on span "Teleprompter" at bounding box center [1129, 41] width 62 height 36
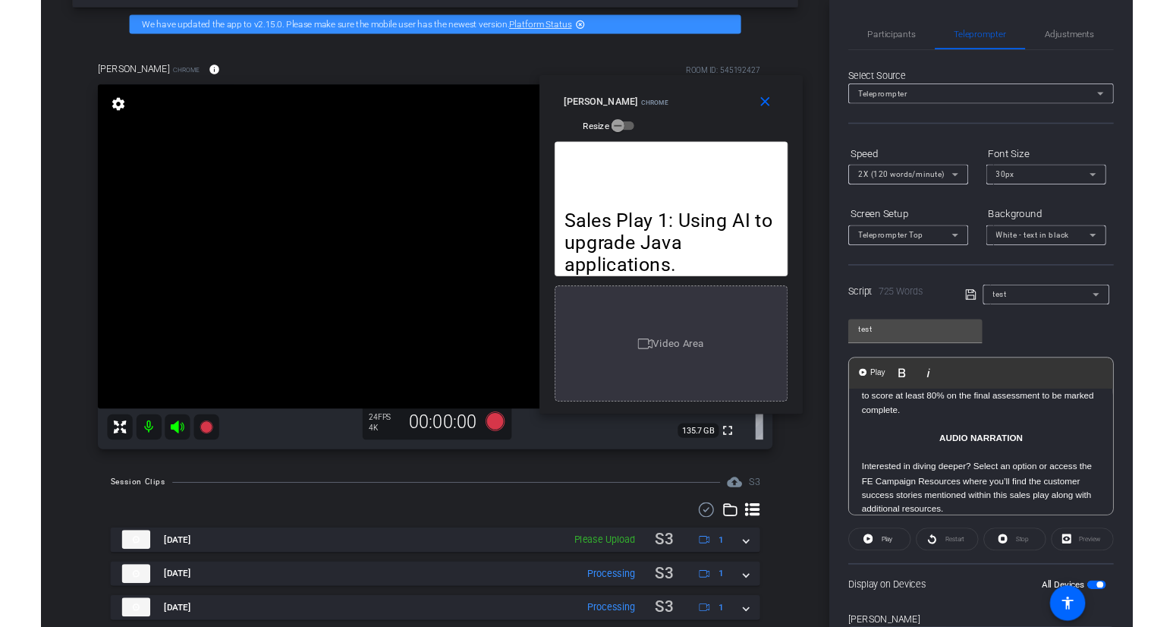
scroll to position [77, 0]
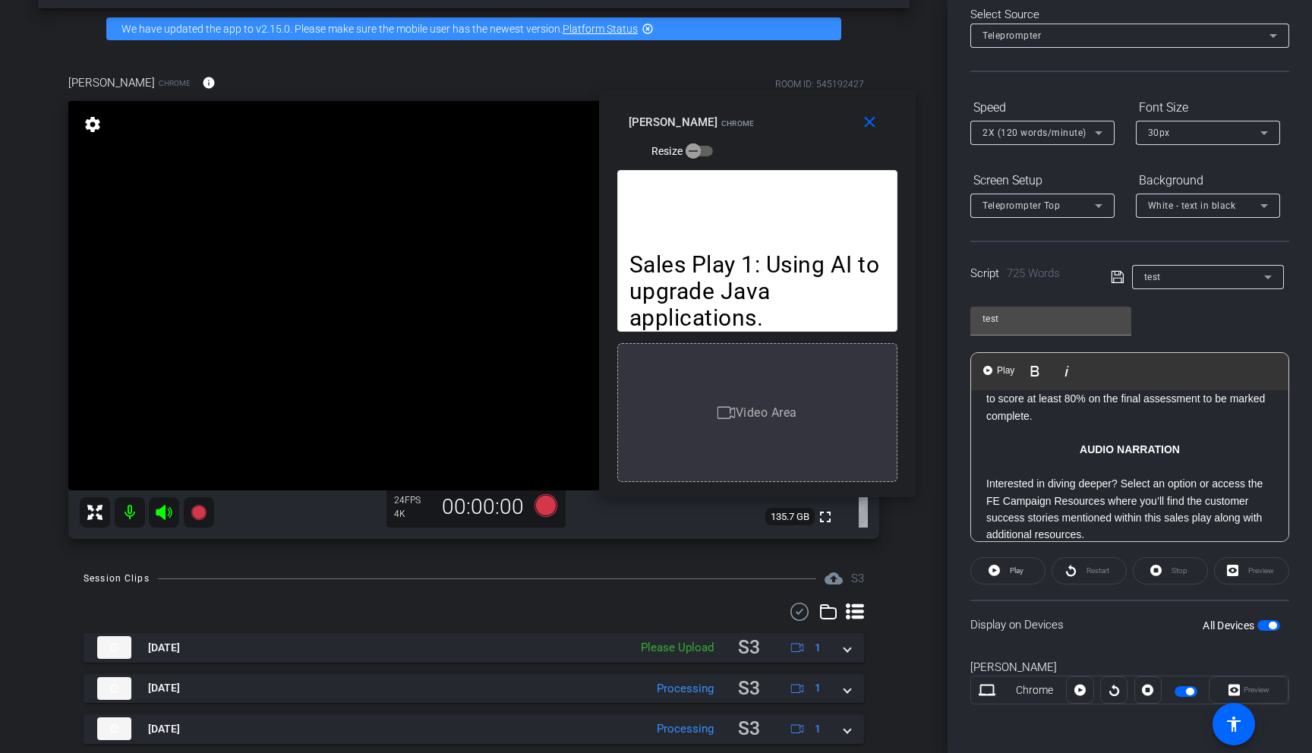
click at [1044, 496] on p "Interested in diving deeper? Select an option or access the FE Campaign Resourc…" at bounding box center [1129, 509] width 287 height 68
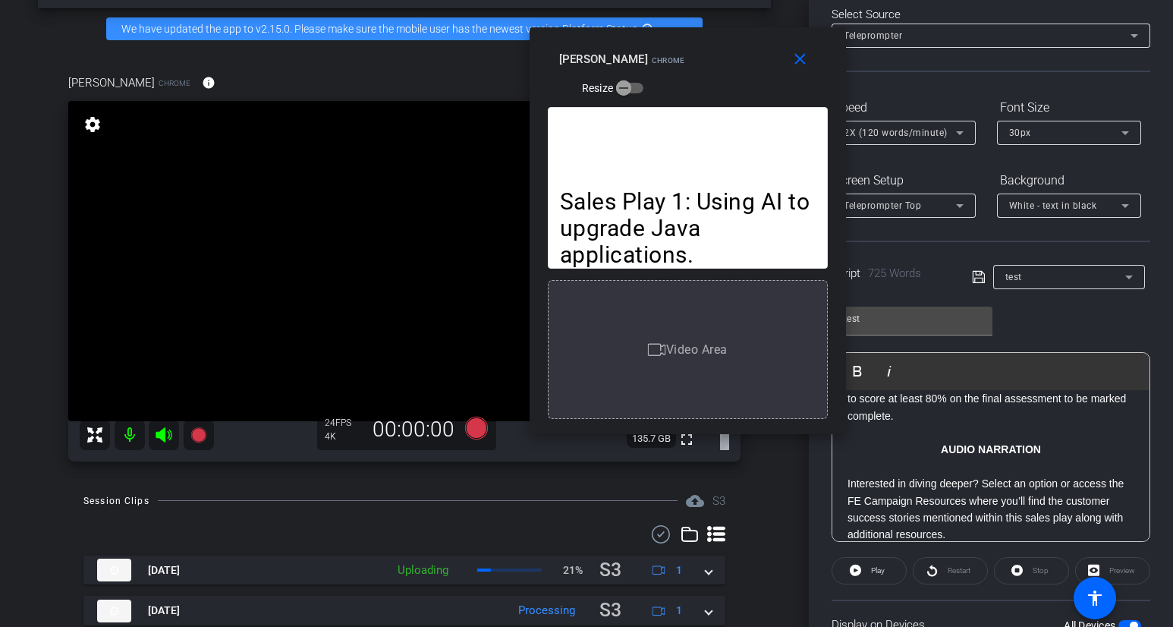
click at [1019, 475] on p "Interested in diving deeper? Select an option or access the FE Campaign Resourc…" at bounding box center [991, 509] width 287 height 68
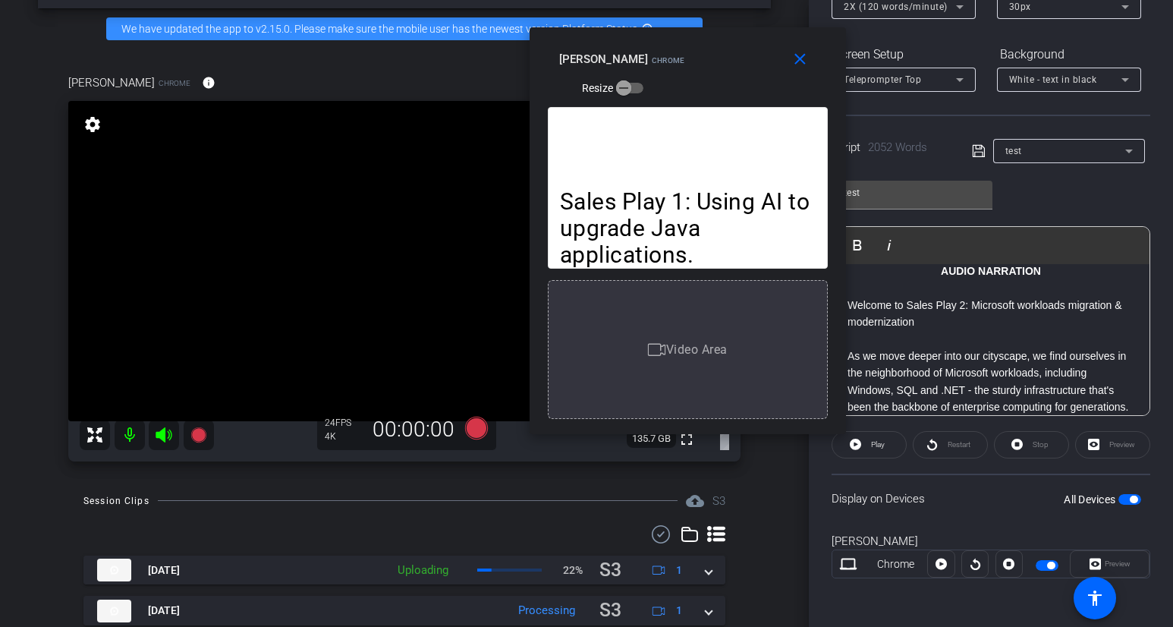
scroll to position [0, 0]
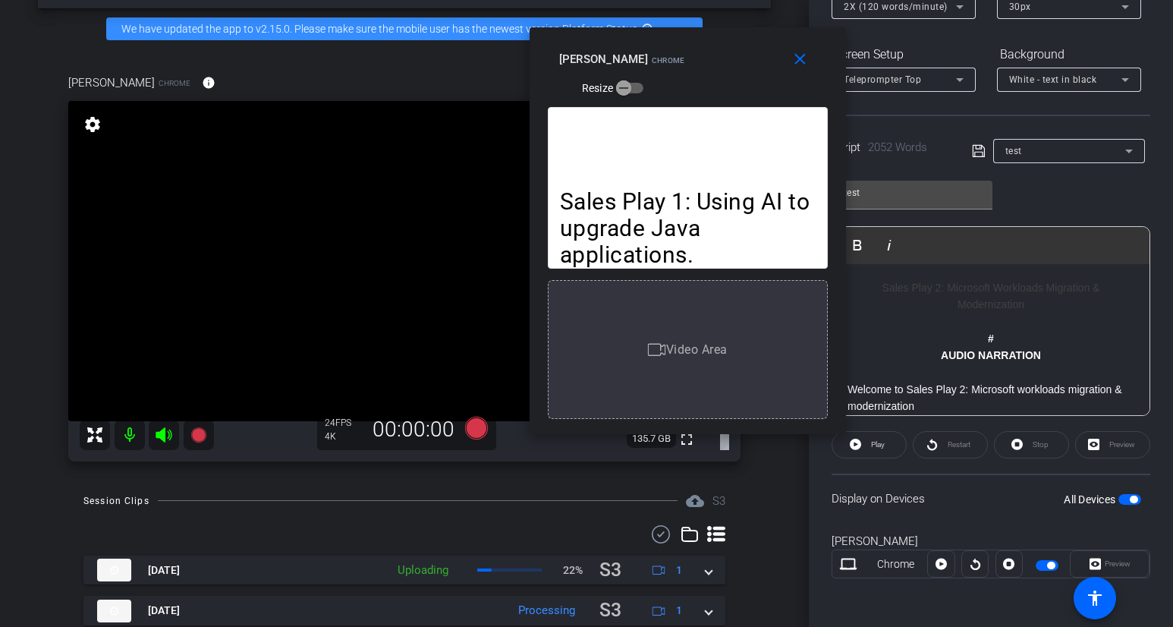
click at [1039, 323] on p at bounding box center [991, 321] width 287 height 17
drag, startPoint x: 1051, startPoint y: 319, endPoint x: 868, endPoint y: 257, distance: 193.2
click at [868, 257] on div "Play Play from this location Play Selected Play and display the selected text o…" at bounding box center [991, 321] width 319 height 190
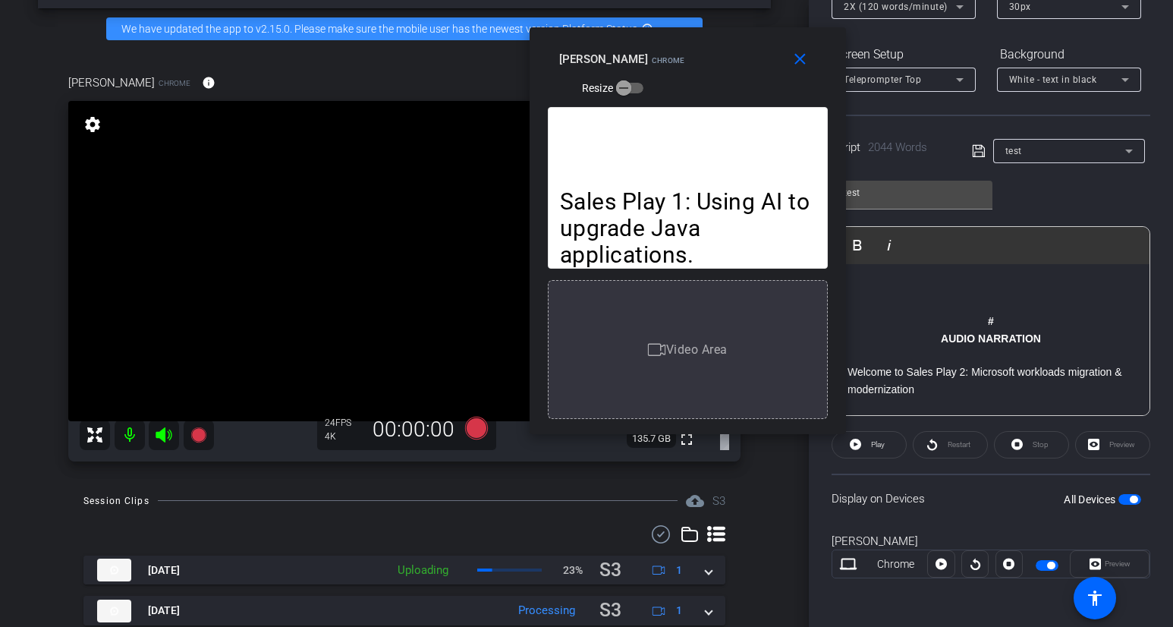
drag, startPoint x: 1064, startPoint y: 307, endPoint x: 925, endPoint y: 255, distance: 148.9
click at [925, 255] on div "Play Play from this location Play Selected Play and display the selected text o…" at bounding box center [991, 321] width 319 height 190
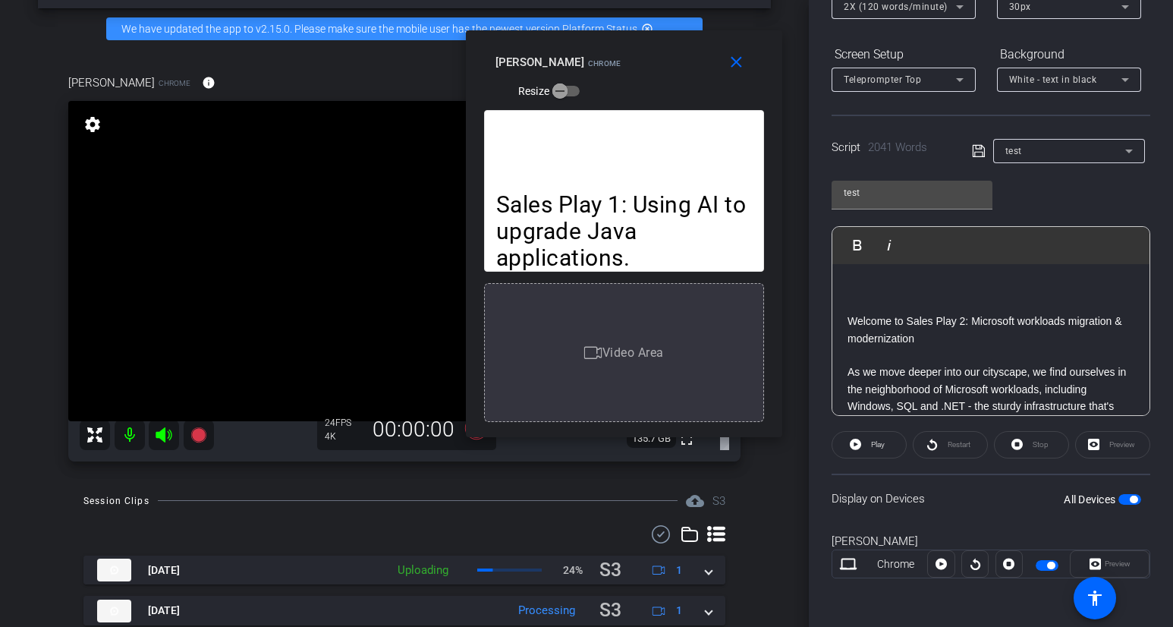
drag, startPoint x: 772, startPoint y: 38, endPoint x: 708, endPoint y: 41, distance: 63.8
click at [708, 41] on div "close [PERSON_NAME] Resize" at bounding box center [624, 64] width 317 height 68
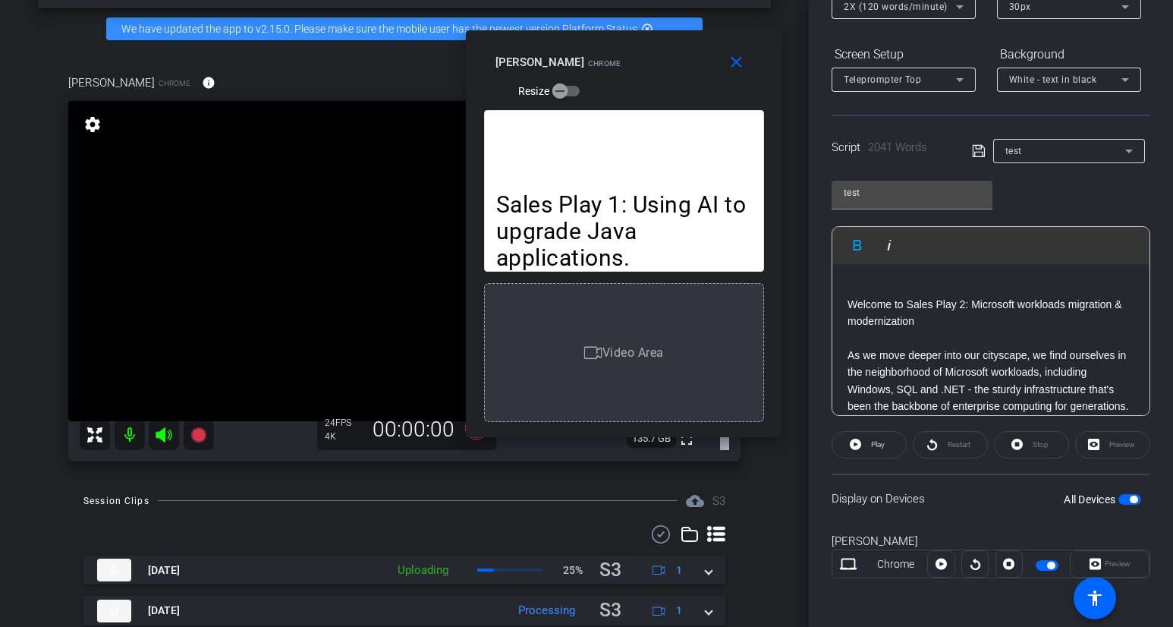
scroll to position [185, 0]
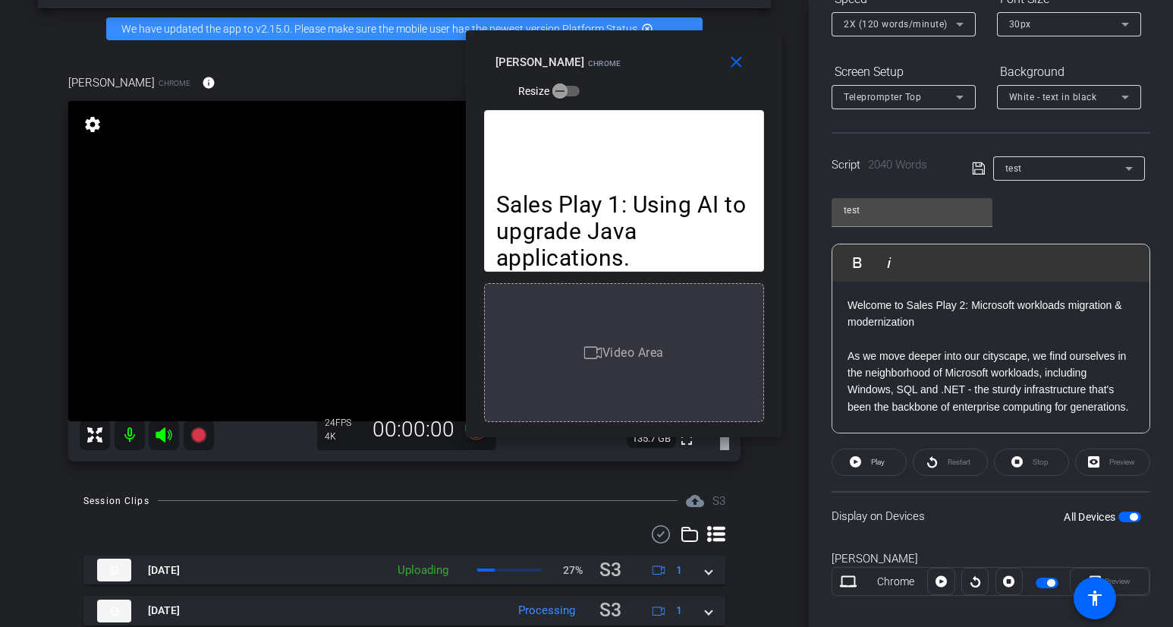
click at [909, 395] on p "As we move deeper into our cityscape, we find ourselves in the neighborhood of …" at bounding box center [991, 382] width 287 height 68
click at [730, 58] on mat-icon "close" at bounding box center [736, 62] width 19 height 19
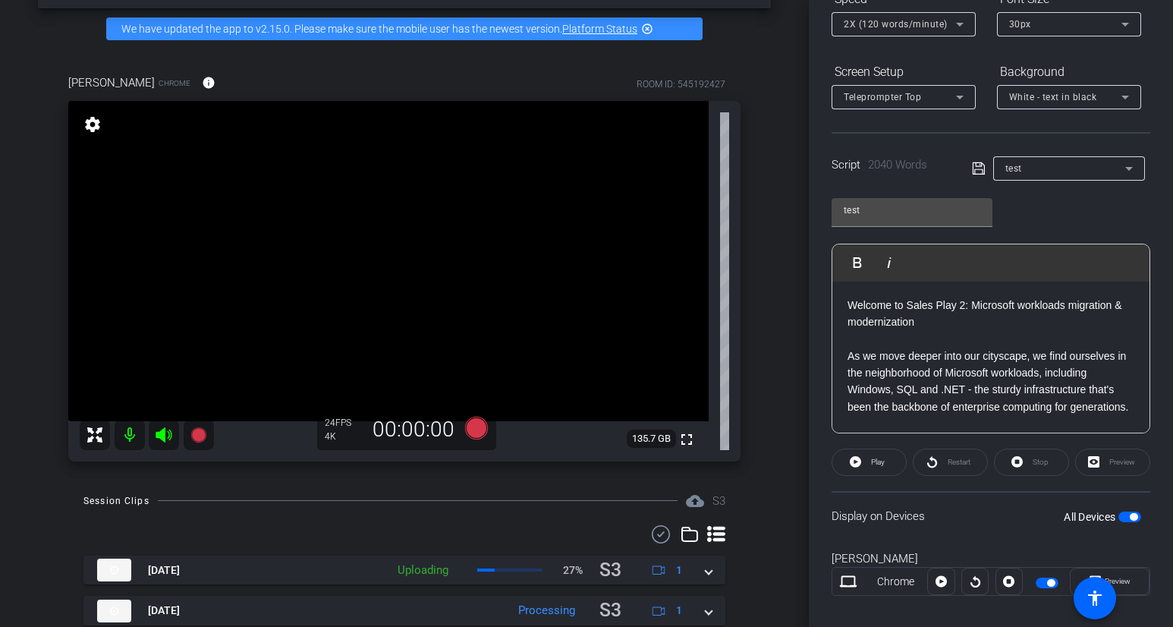
click at [950, 383] on p "As we move deeper into our cityscape, we find ourselves in the neighborhood of …" at bounding box center [991, 382] width 287 height 68
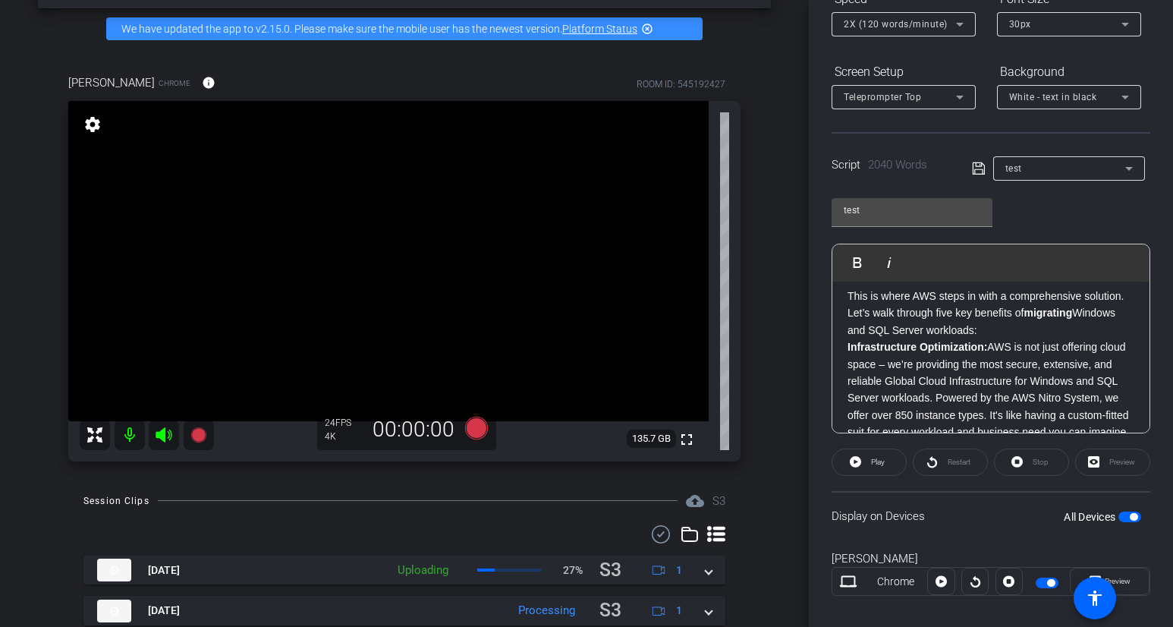
scroll to position [910, 0]
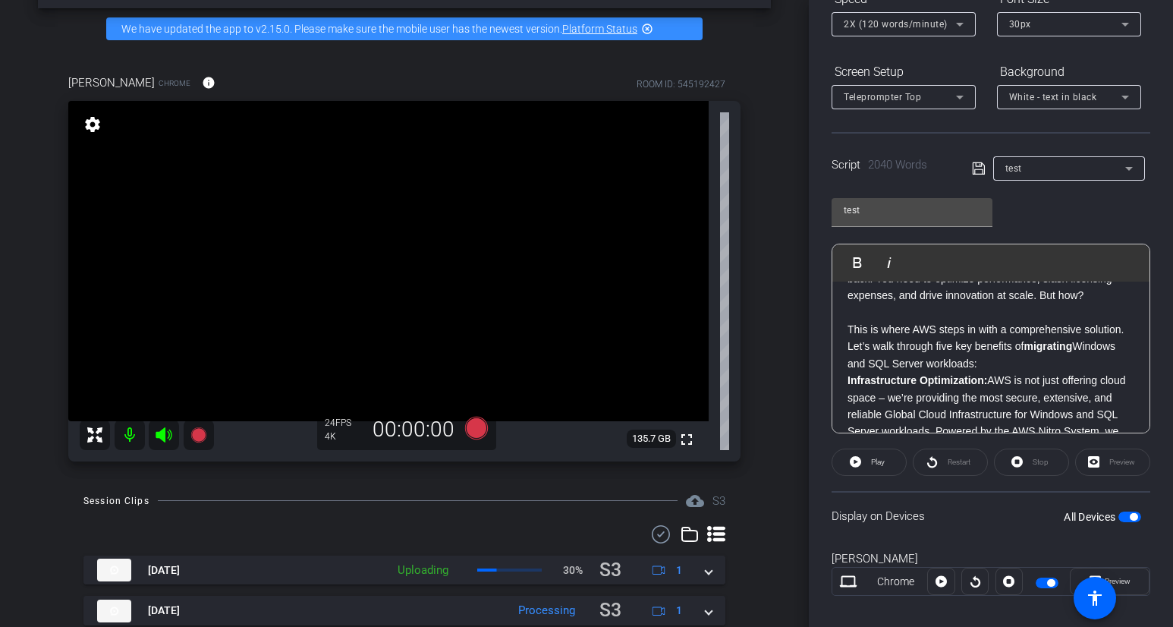
click at [991, 360] on p "Let’s walk through five key benefits of migrating Windows and SQL Server worklo…" at bounding box center [991, 355] width 287 height 34
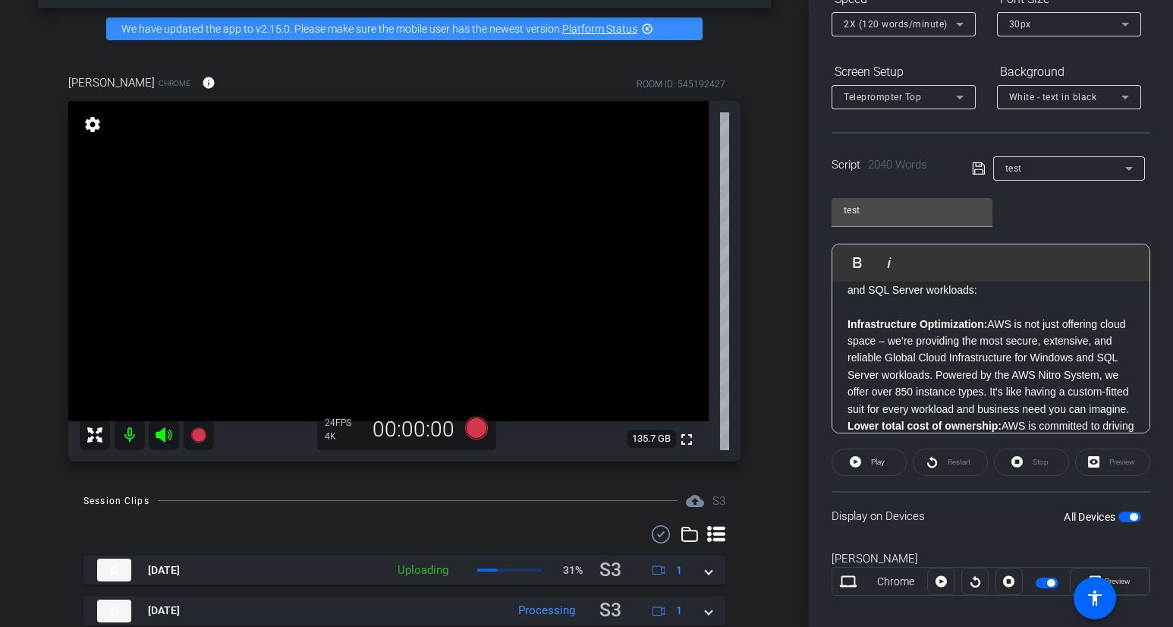
scroll to position [1021, 0]
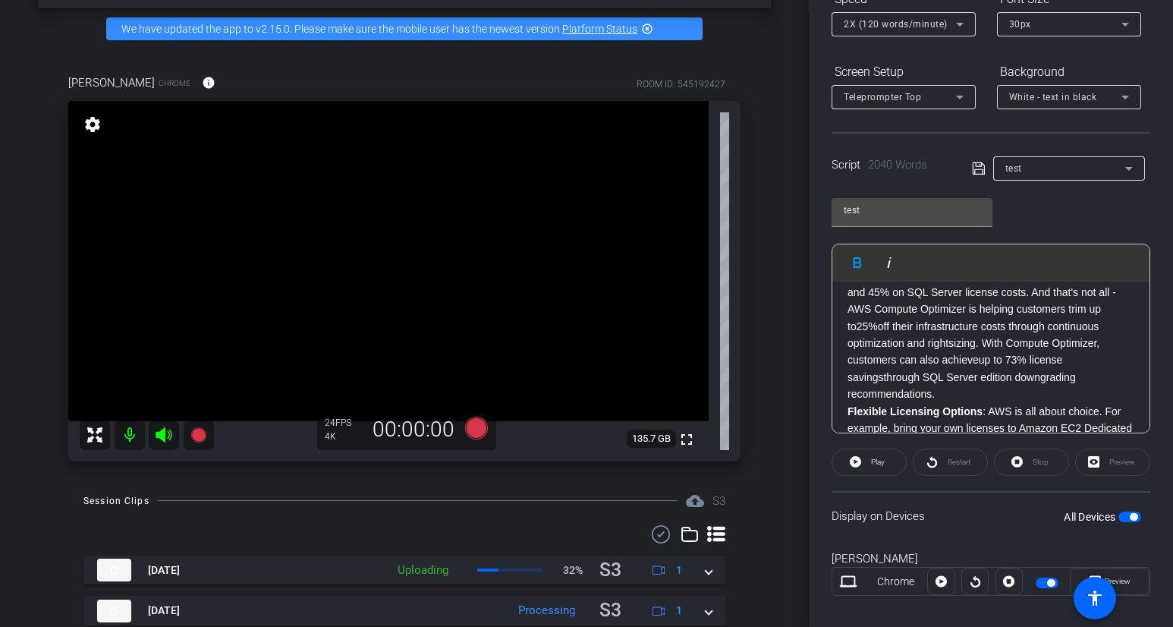
scroll to position [1201, 0]
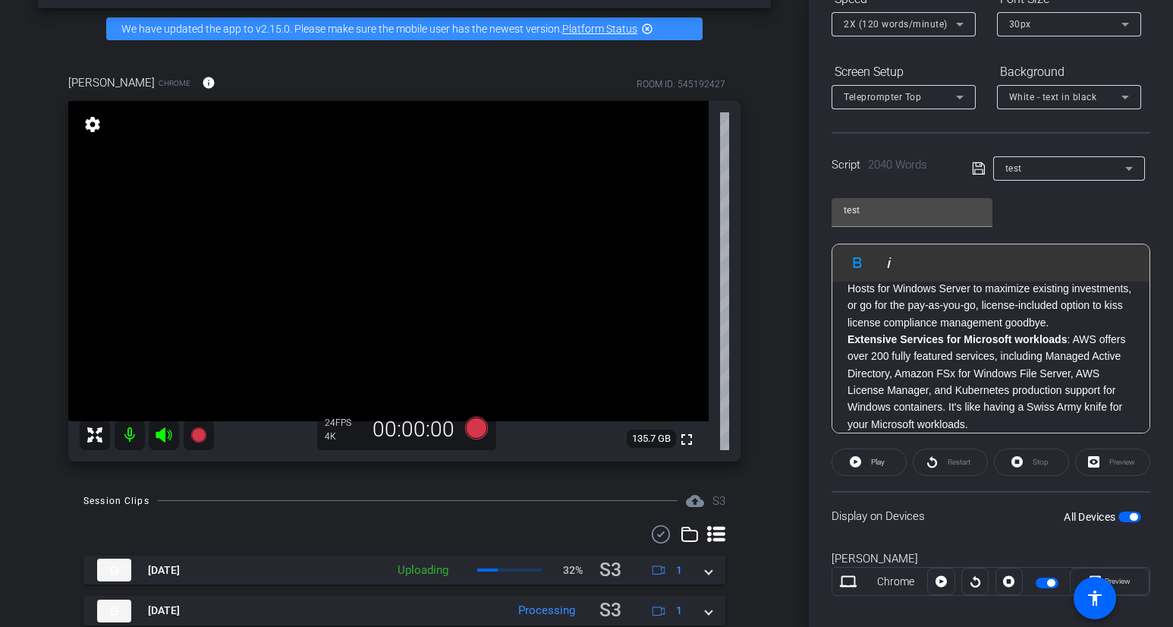
scroll to position [1378, 0]
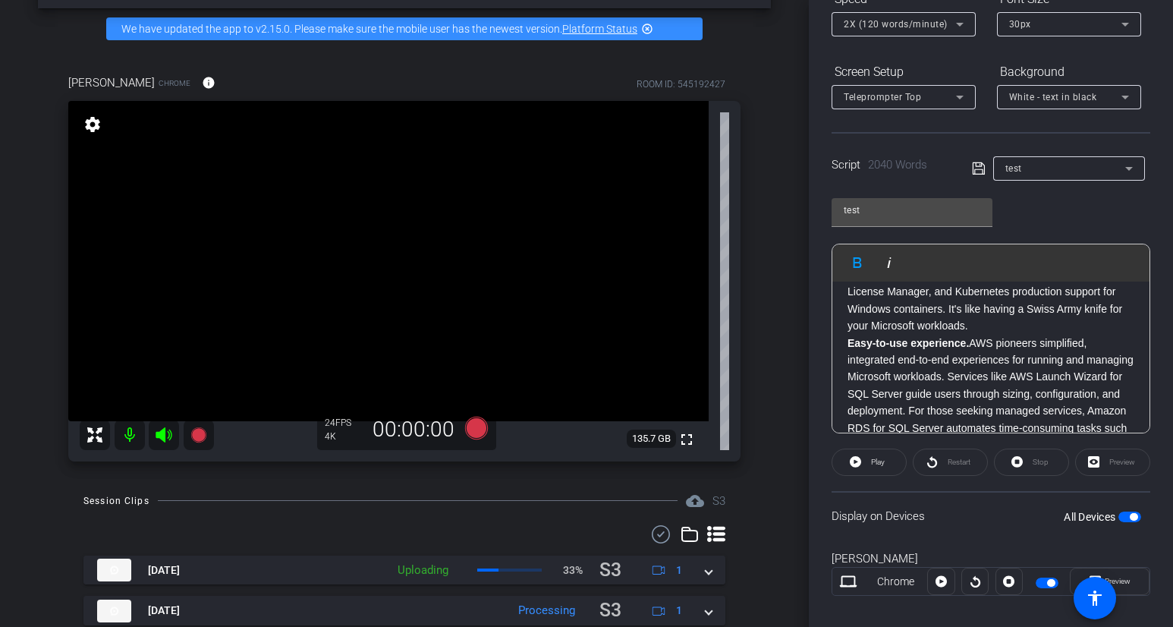
scroll to position [1492, 0]
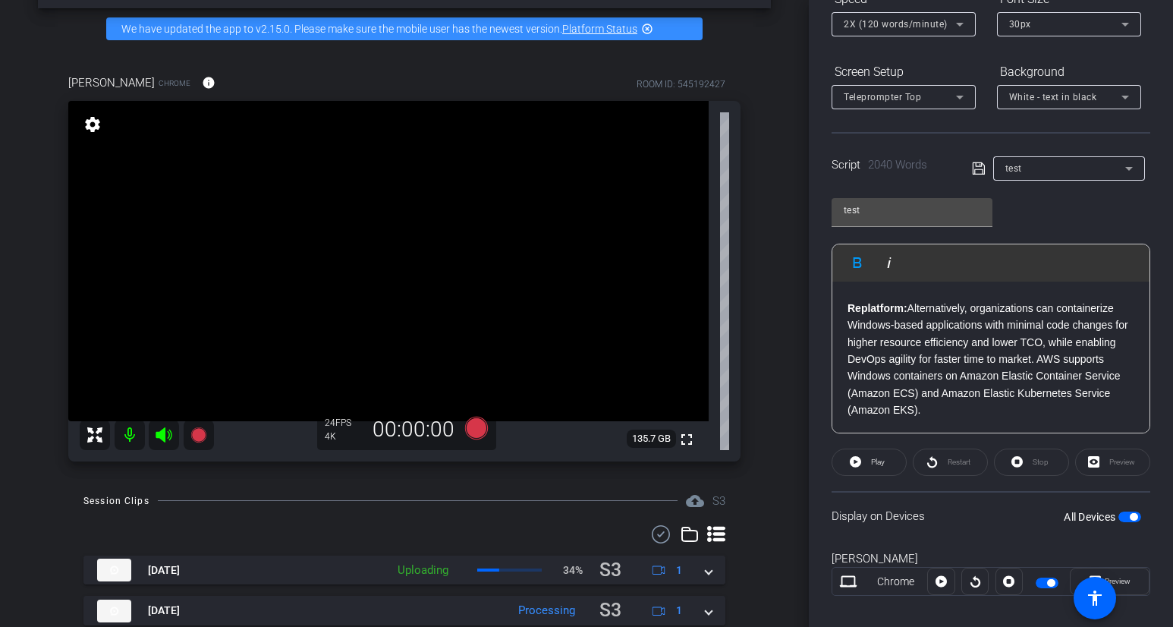
scroll to position [1972, 0]
click at [1106, 574] on span "Preview" at bounding box center [1116, 581] width 30 height 21
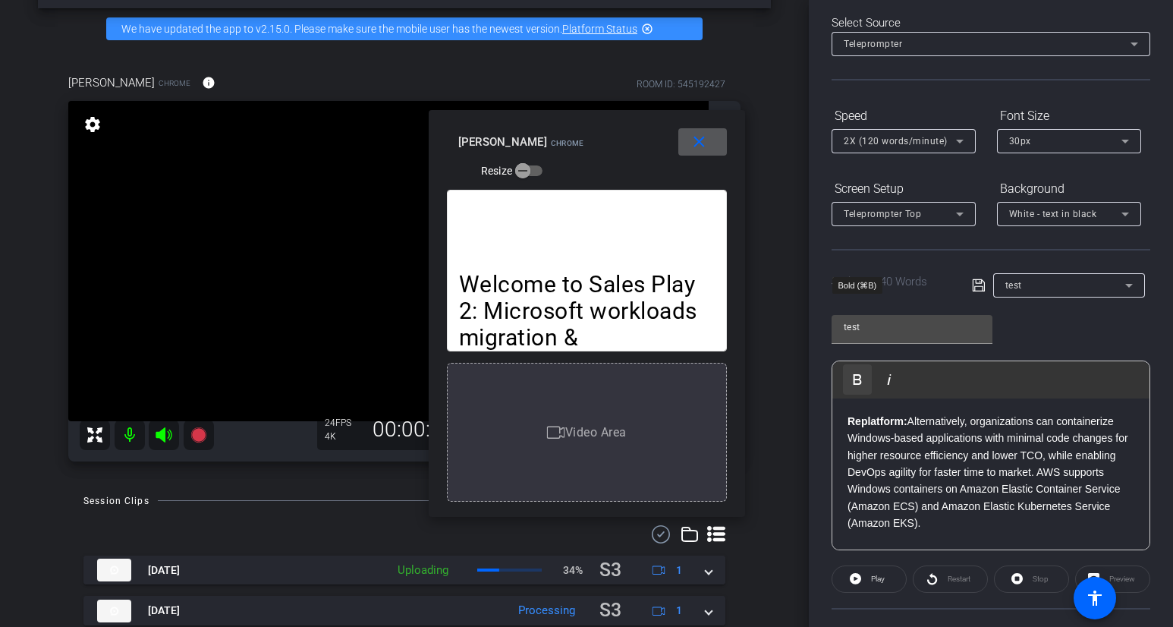
scroll to position [0, 0]
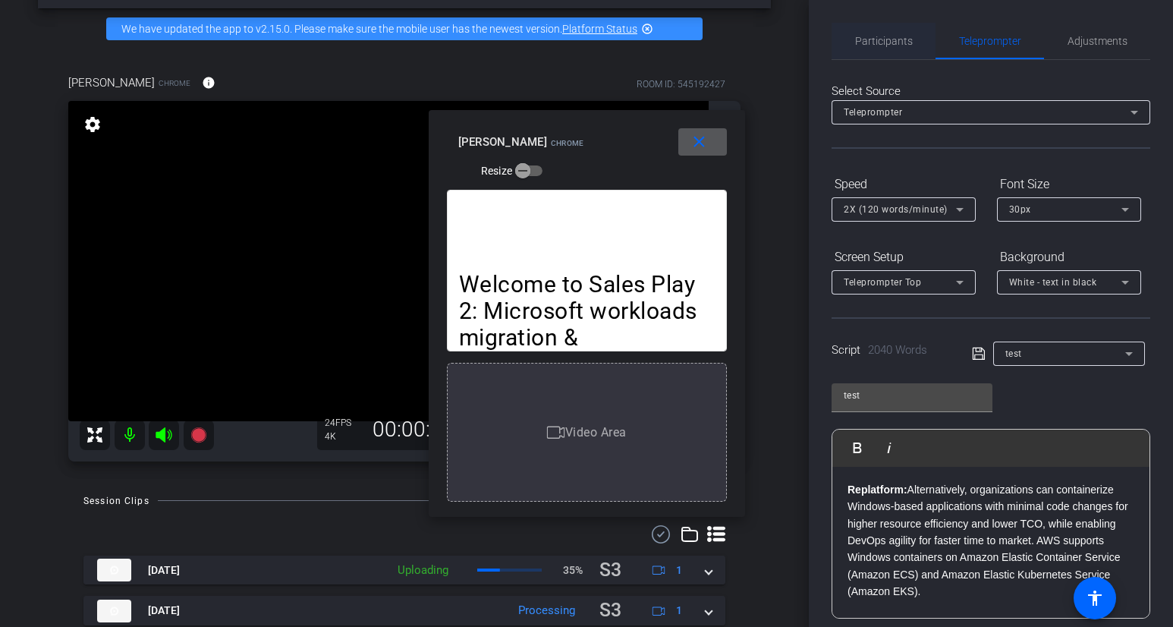
click at [896, 45] on span "Participants" at bounding box center [884, 41] width 58 height 11
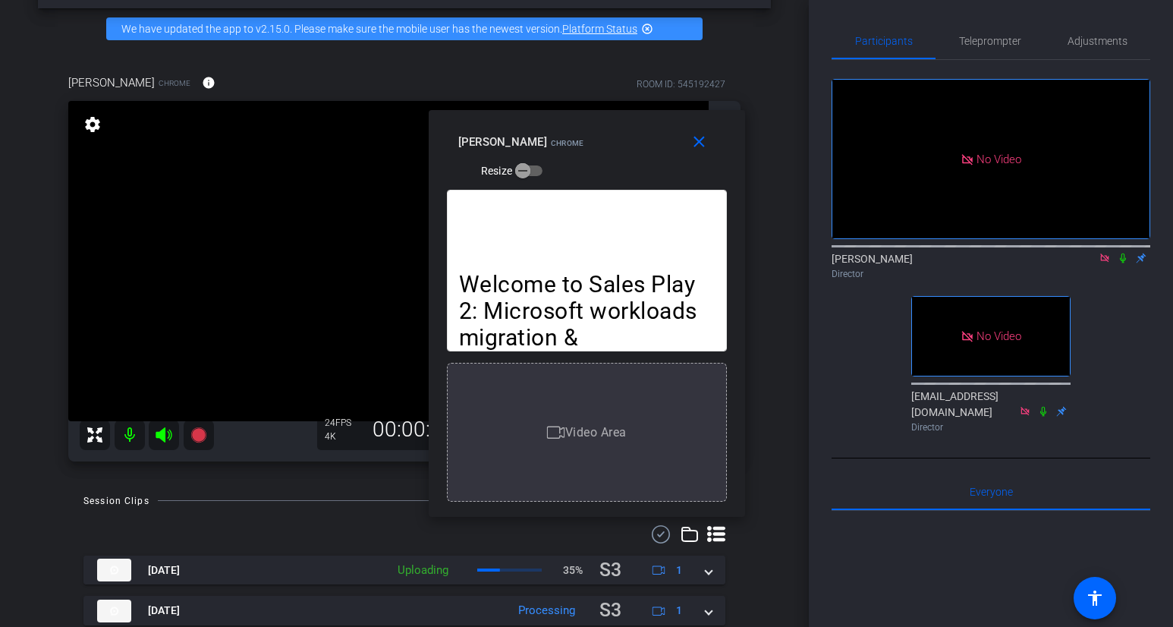
click at [1106, 253] on icon at bounding box center [1123, 258] width 12 height 11
click at [981, 42] on span "Teleprompter" at bounding box center [990, 41] width 62 height 11
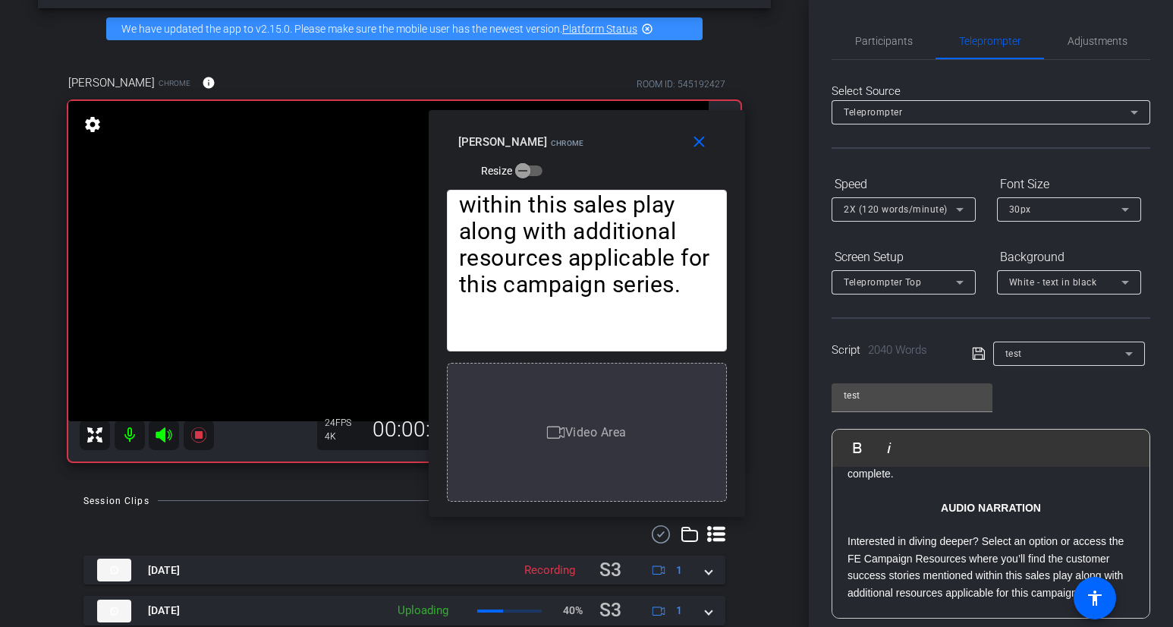
scroll to position [203, 0]
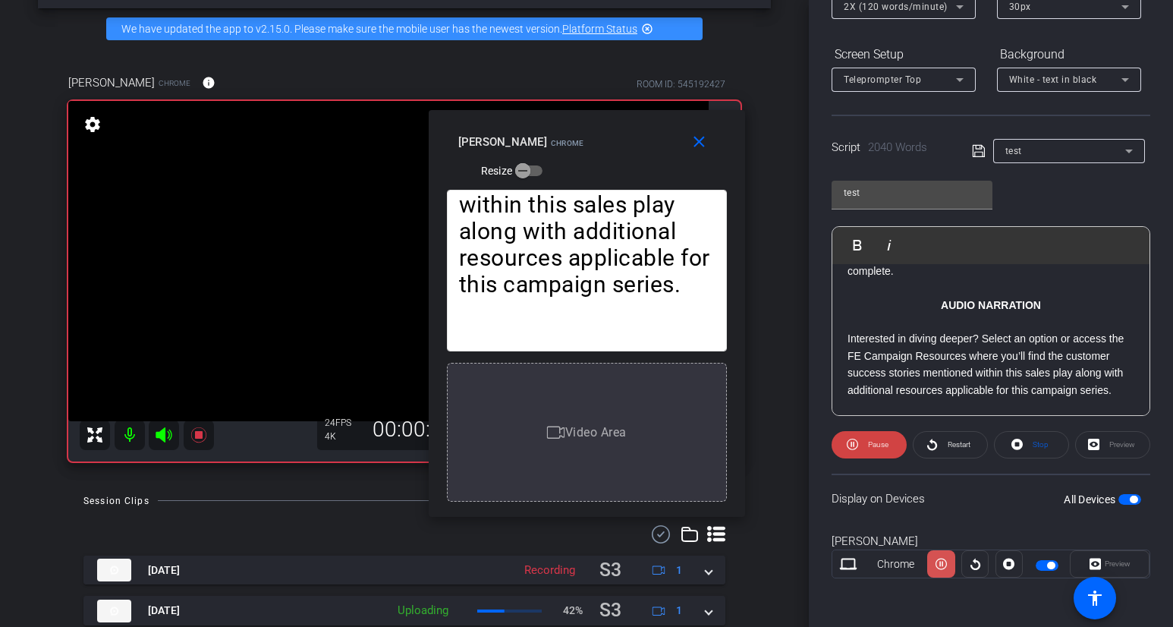
click at [943, 571] on icon at bounding box center [941, 564] width 11 height 23
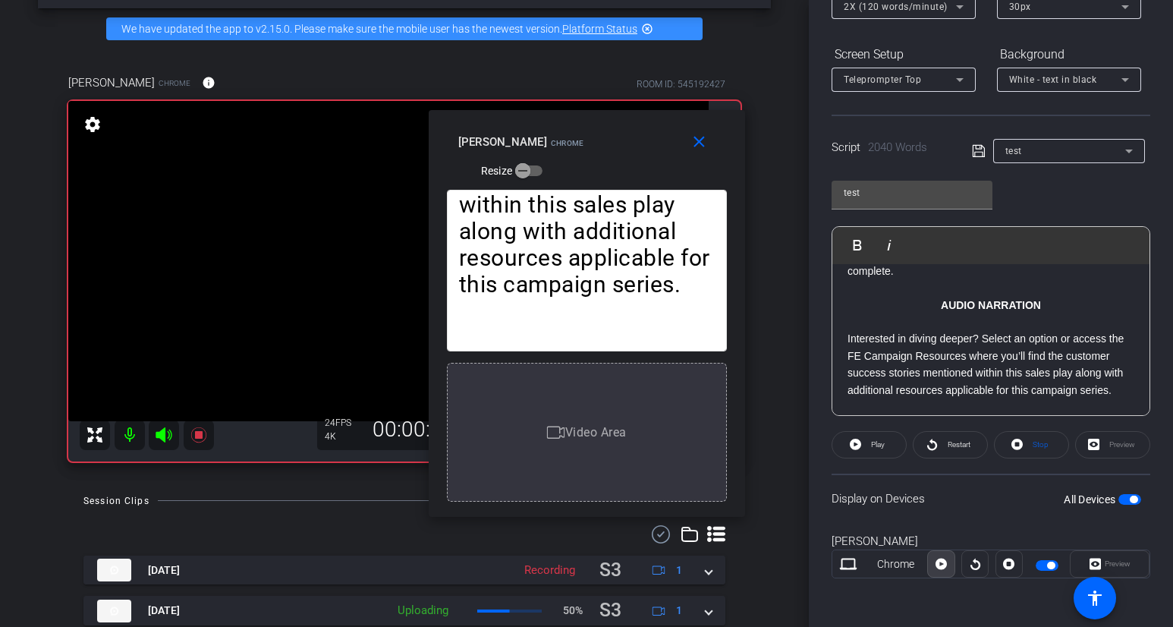
click at [943, 571] on icon at bounding box center [941, 564] width 11 height 23
click at [943, 566] on icon at bounding box center [941, 564] width 11 height 11
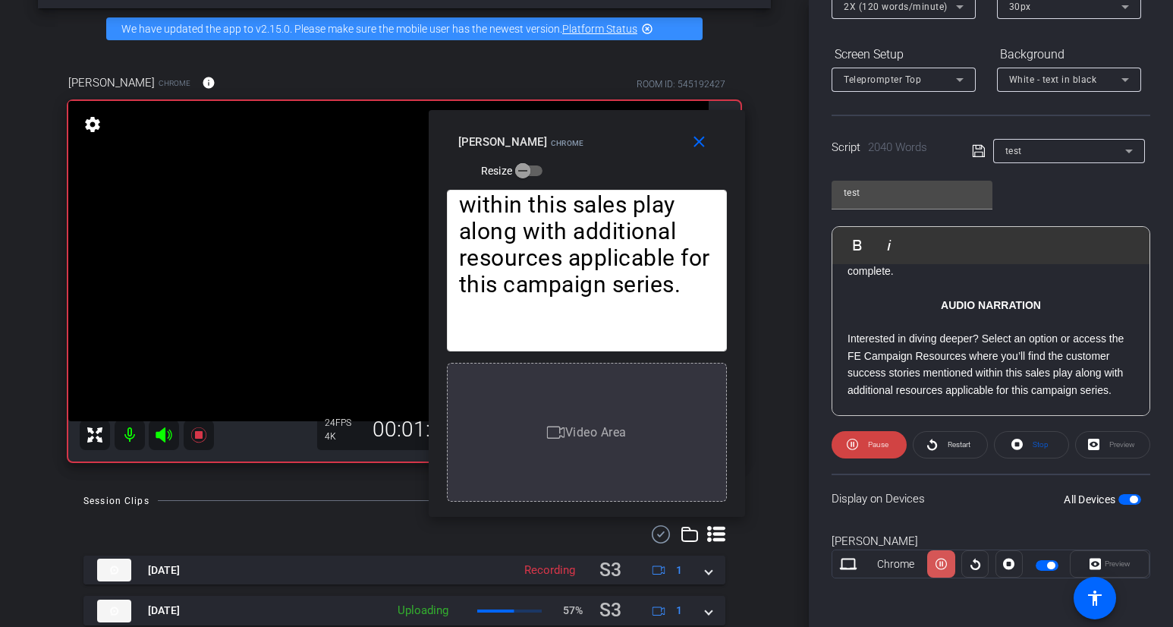
click at [943, 566] on icon at bounding box center [941, 564] width 11 height 23
click at [943, 566] on icon at bounding box center [941, 564] width 11 height 11
click at [943, 566] on icon at bounding box center [941, 564] width 11 height 23
click at [943, 566] on icon at bounding box center [941, 564] width 11 height 11
click at [943, 566] on icon at bounding box center [941, 564] width 11 height 23
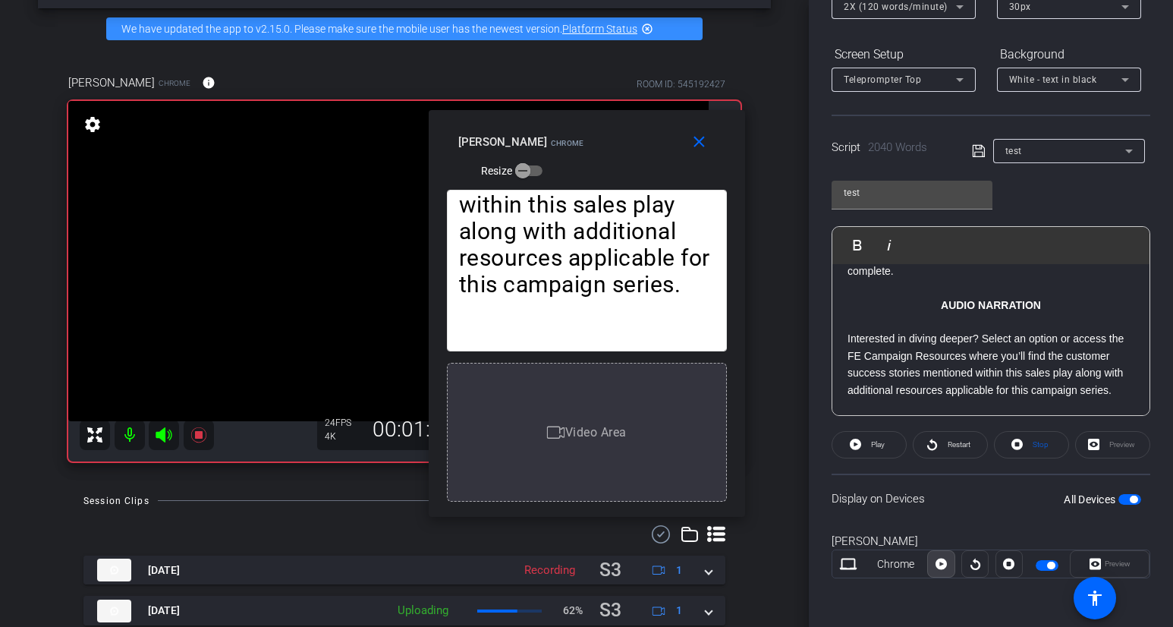
click at [943, 566] on icon at bounding box center [941, 564] width 11 height 11
click at [943, 566] on icon at bounding box center [941, 564] width 11 height 23
click at [943, 566] on icon at bounding box center [941, 564] width 11 height 11
click at [943, 566] on icon at bounding box center [941, 564] width 11 height 23
click at [943, 566] on icon at bounding box center [941, 564] width 11 height 11
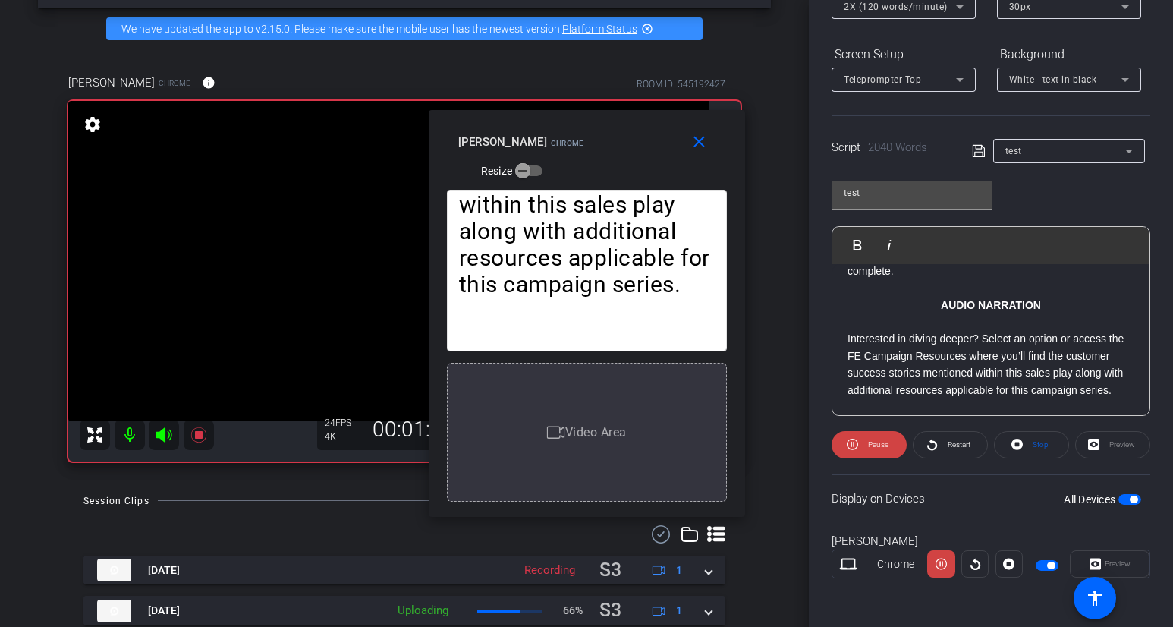
click at [943, 566] on icon at bounding box center [941, 564] width 11 height 23
click at [943, 566] on icon at bounding box center [941, 564] width 11 height 11
click at [943, 567] on icon at bounding box center [941, 564] width 11 height 23
click at [943, 567] on icon at bounding box center [941, 564] width 11 height 11
click at [943, 566] on icon at bounding box center [941, 564] width 11 height 23
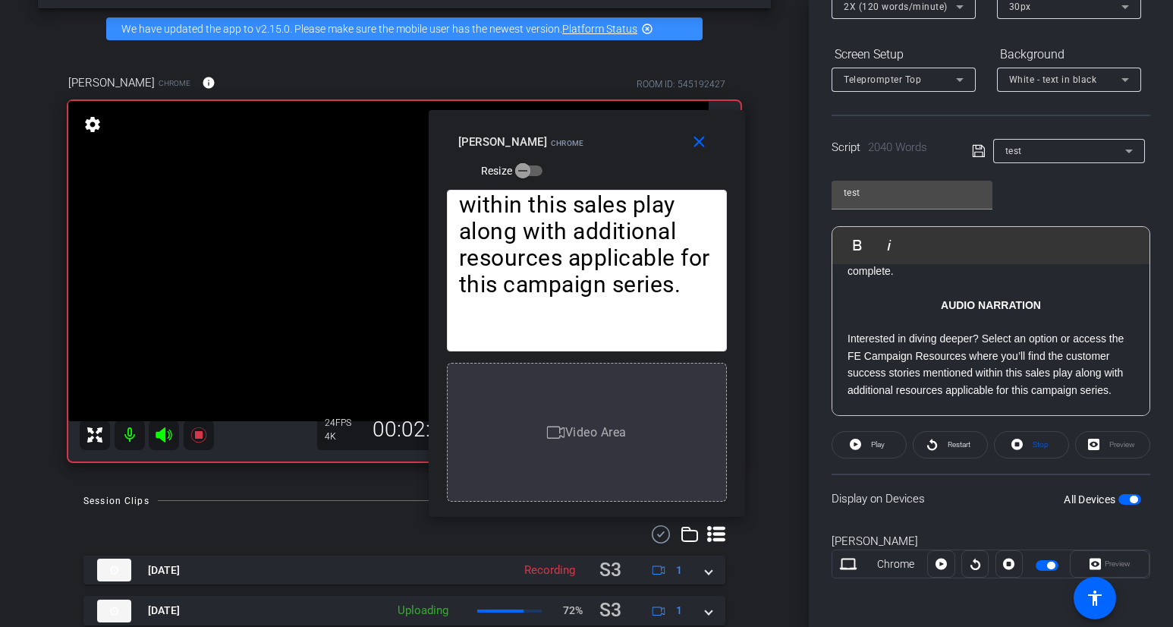
click at [943, 566] on icon at bounding box center [941, 564] width 11 height 11
click at [943, 567] on icon at bounding box center [941, 564] width 11 height 23
click at [943, 567] on icon at bounding box center [941, 564] width 11 height 11
click at [943, 567] on icon at bounding box center [941, 564] width 11 height 23
click at [943, 567] on icon at bounding box center [941, 564] width 11 height 11
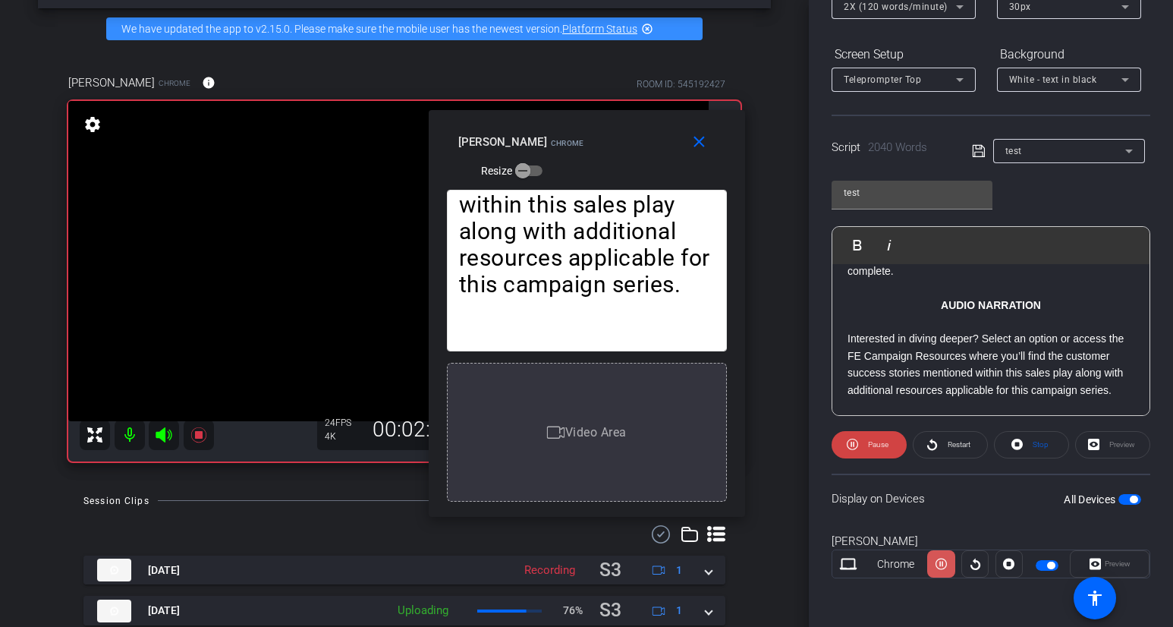
click at [943, 567] on icon at bounding box center [941, 564] width 11 height 23
click at [943, 567] on icon at bounding box center [941, 564] width 11 height 11
click at [943, 567] on icon at bounding box center [941, 564] width 11 height 23
click at [943, 567] on icon at bounding box center [941, 564] width 11 height 11
click at [943, 568] on icon at bounding box center [941, 564] width 11 height 23
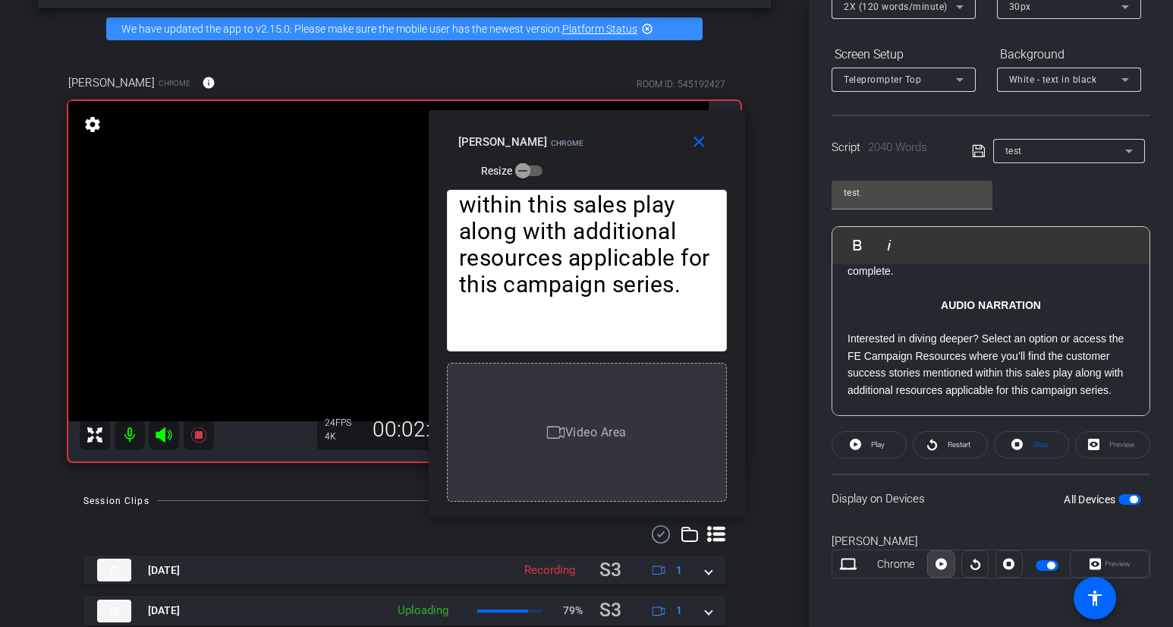
click at [943, 568] on icon at bounding box center [941, 564] width 11 height 11
drag, startPoint x: 942, startPoint y: 567, endPoint x: 986, endPoint y: 494, distance: 85.1
click at [986, 494] on openreel-capture-teleprompter "Speed 2X (120 words/minute) Font Size 30px Screen Setup Teleprompter Top Backgr…" at bounding box center [991, 287] width 319 height 636
click at [947, 564] on icon at bounding box center [941, 564] width 11 height 11
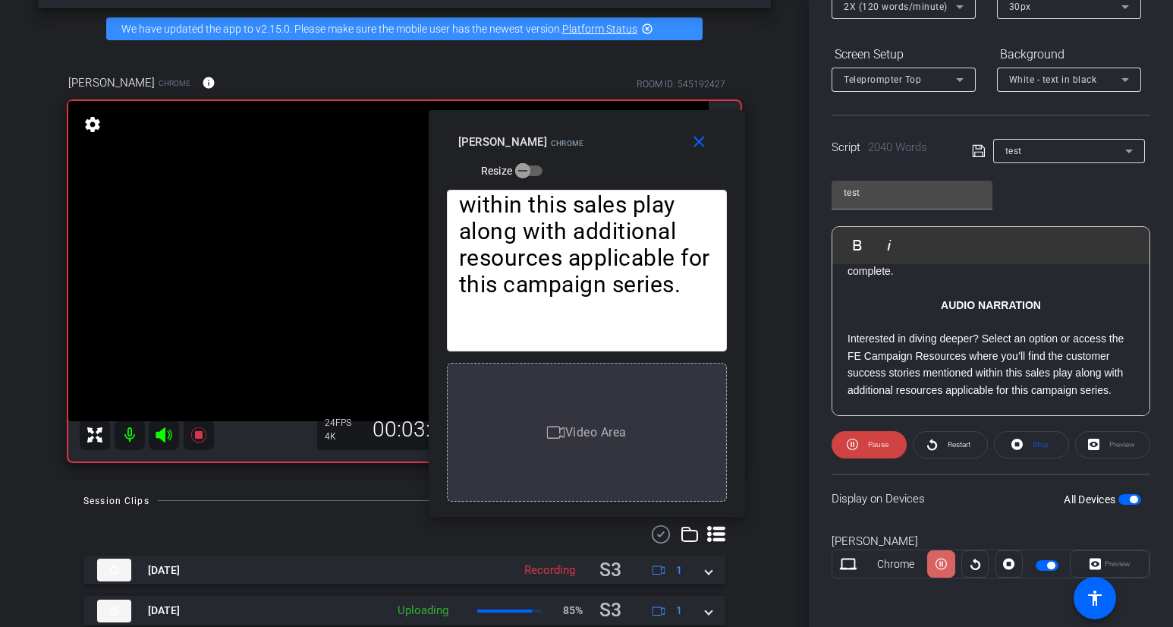
click at [947, 564] on icon at bounding box center [941, 564] width 11 height 11
click at [947, 565] on icon at bounding box center [941, 564] width 11 height 11
click at [944, 565] on icon at bounding box center [941, 564] width 11 height 23
click at [944, 565] on icon at bounding box center [941, 564] width 11 height 11
click at [944, 565] on icon at bounding box center [941, 564] width 11 height 23
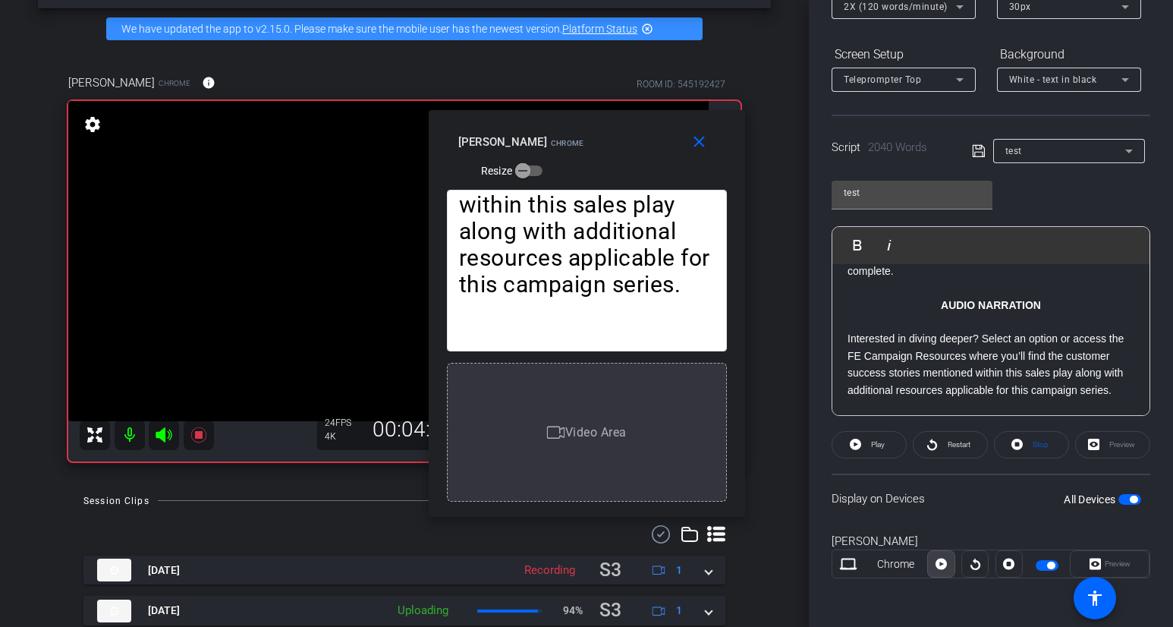
click at [944, 565] on icon at bounding box center [941, 564] width 11 height 11
click at [944, 565] on icon at bounding box center [941, 564] width 11 height 23
click at [944, 565] on icon at bounding box center [941, 564] width 11 height 11
click at [944, 565] on icon at bounding box center [941, 564] width 11 height 23
click at [944, 565] on icon at bounding box center [941, 564] width 11 height 11
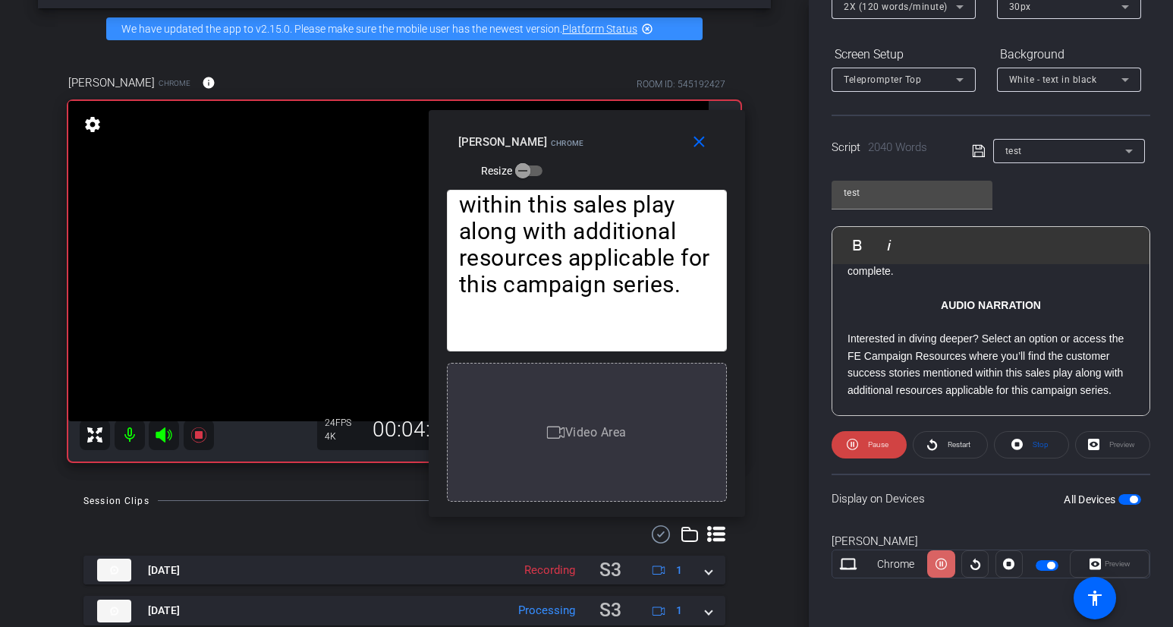
click at [945, 565] on icon at bounding box center [941, 564] width 11 height 23
click at [945, 565] on icon at bounding box center [941, 564] width 11 height 11
click at [945, 565] on icon at bounding box center [941, 564] width 11 height 23
click at [945, 565] on icon at bounding box center [941, 564] width 11 height 11
click at [945, 565] on icon at bounding box center [941, 564] width 11 height 23
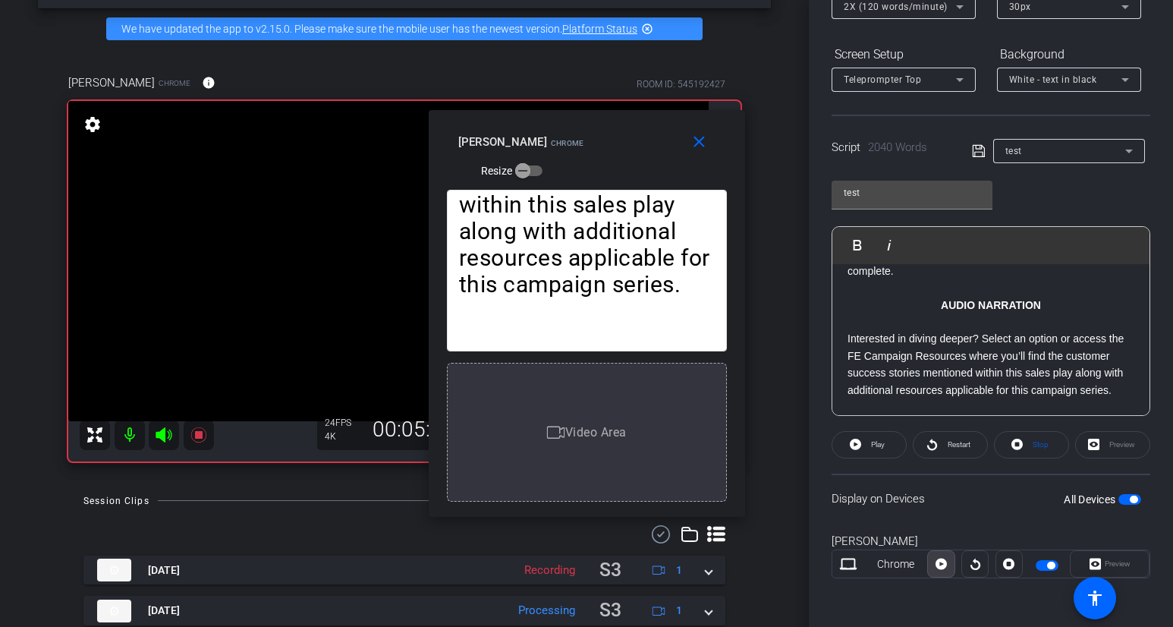
click at [945, 565] on icon at bounding box center [941, 564] width 11 height 11
click at [945, 565] on icon at bounding box center [941, 564] width 11 height 23
click at [945, 565] on icon at bounding box center [941, 564] width 11 height 11
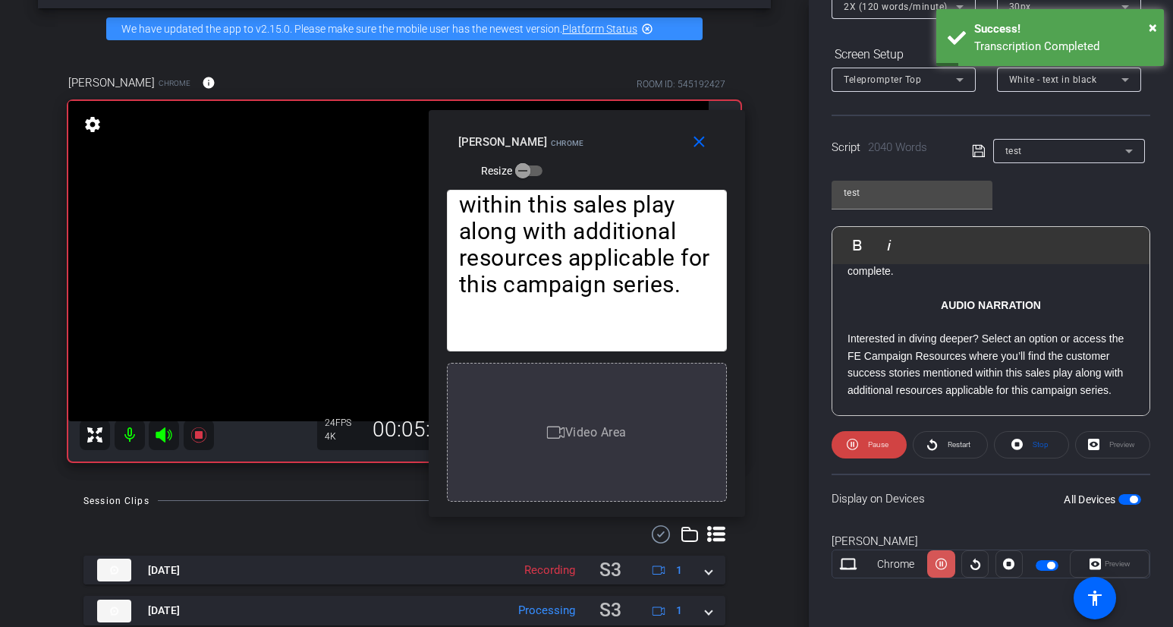
click at [945, 565] on icon at bounding box center [941, 564] width 11 height 23
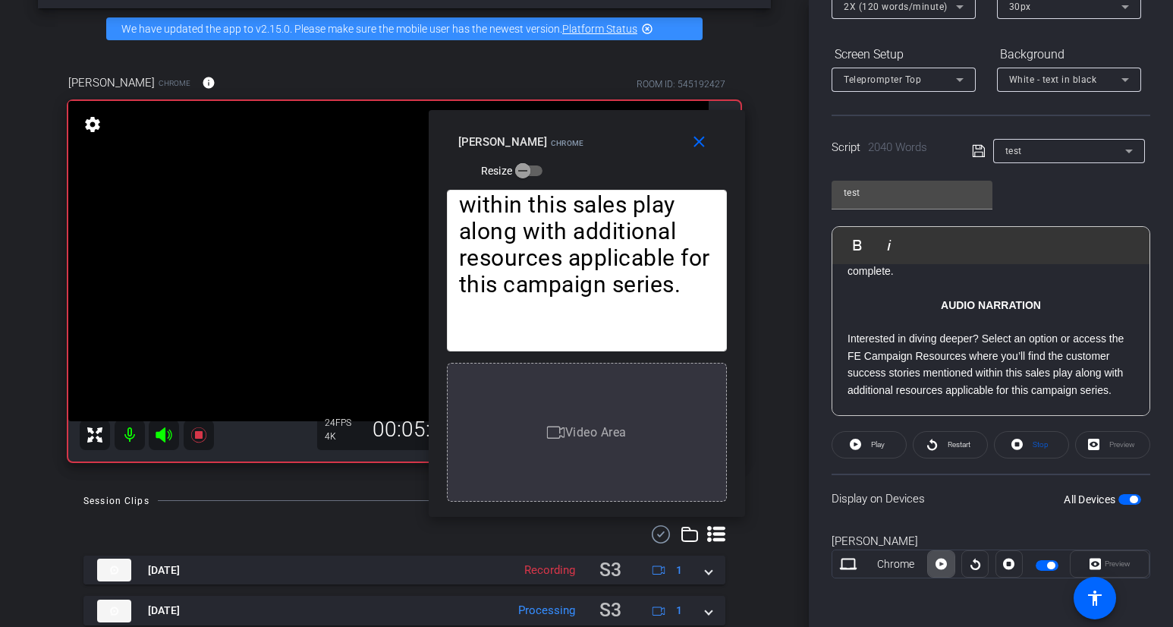
click at [946, 565] on icon at bounding box center [941, 564] width 11 height 11
click at [946, 565] on icon at bounding box center [941, 564] width 11 height 23
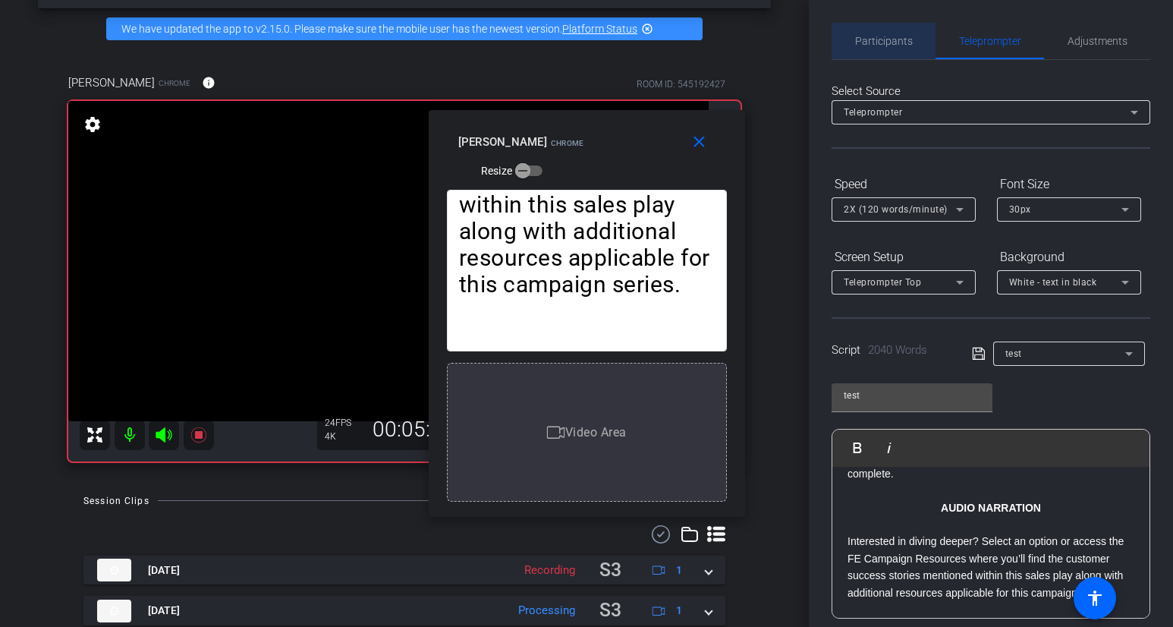
click at [907, 43] on span "Participants" at bounding box center [884, 41] width 58 height 11
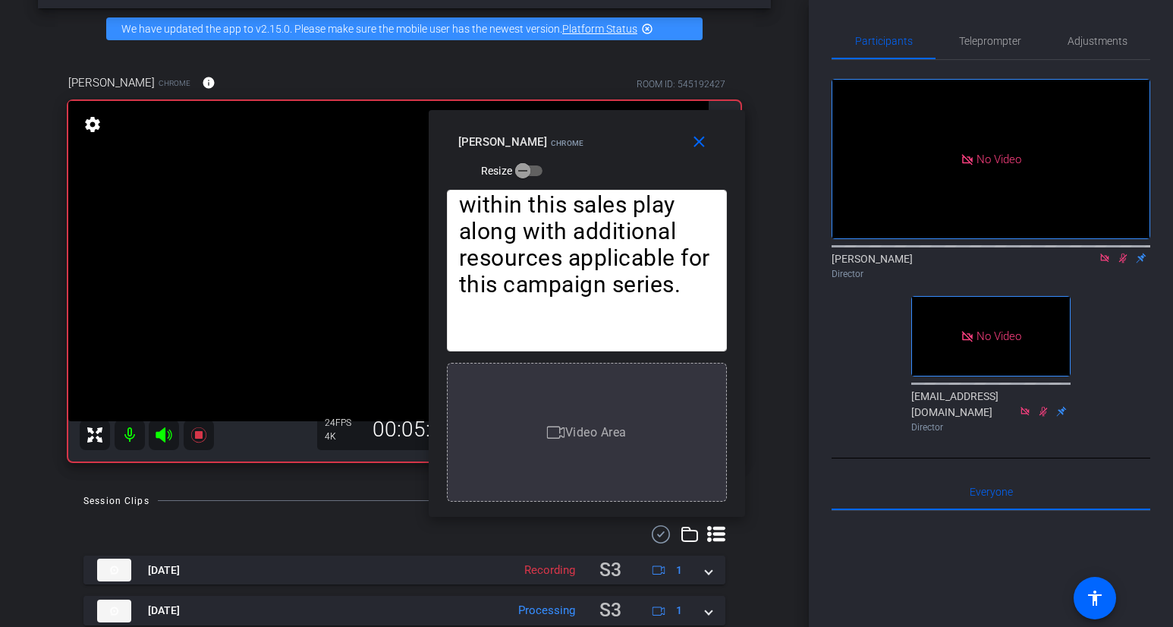
click at [1106, 253] on icon at bounding box center [1123, 258] width 12 height 11
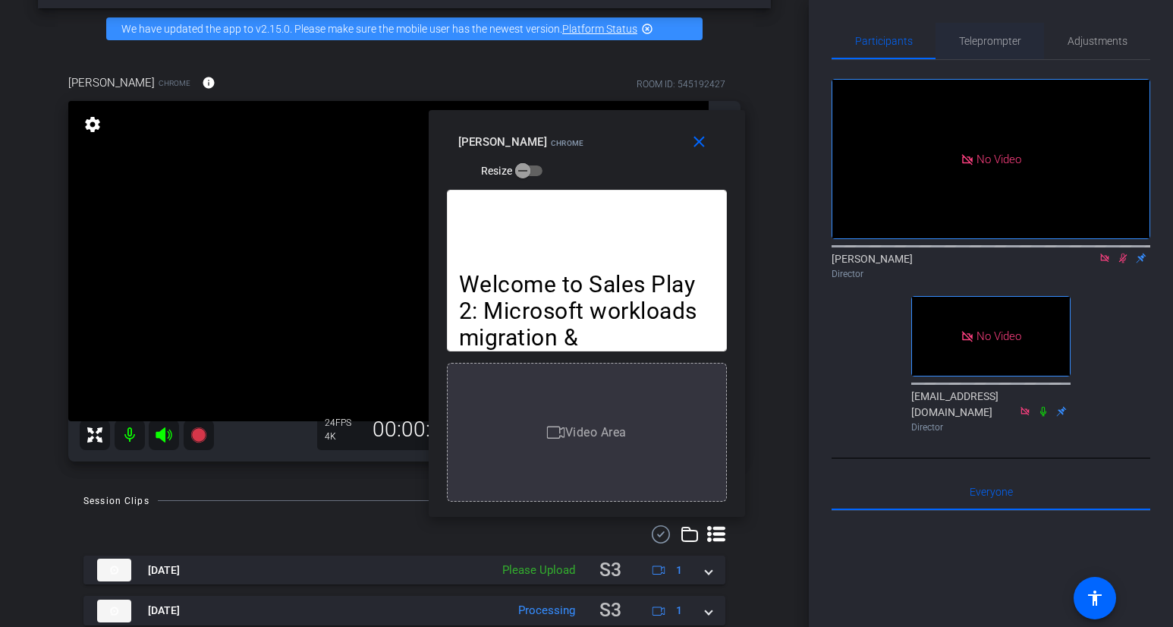
click at [988, 27] on span "Teleprompter" at bounding box center [990, 41] width 62 height 36
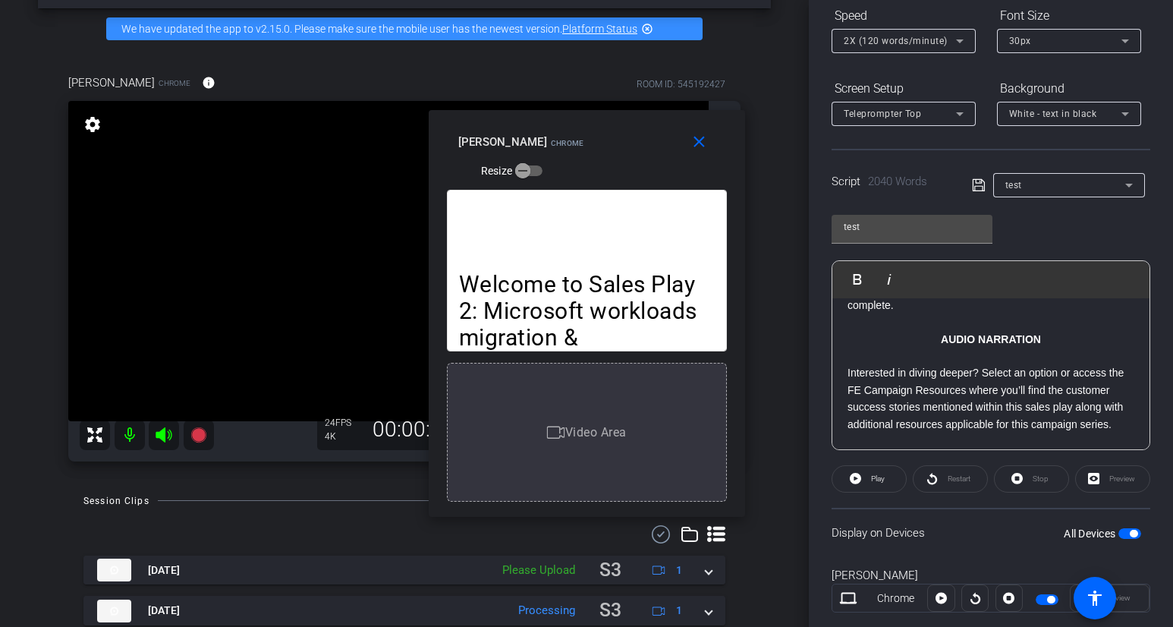
scroll to position [203, 0]
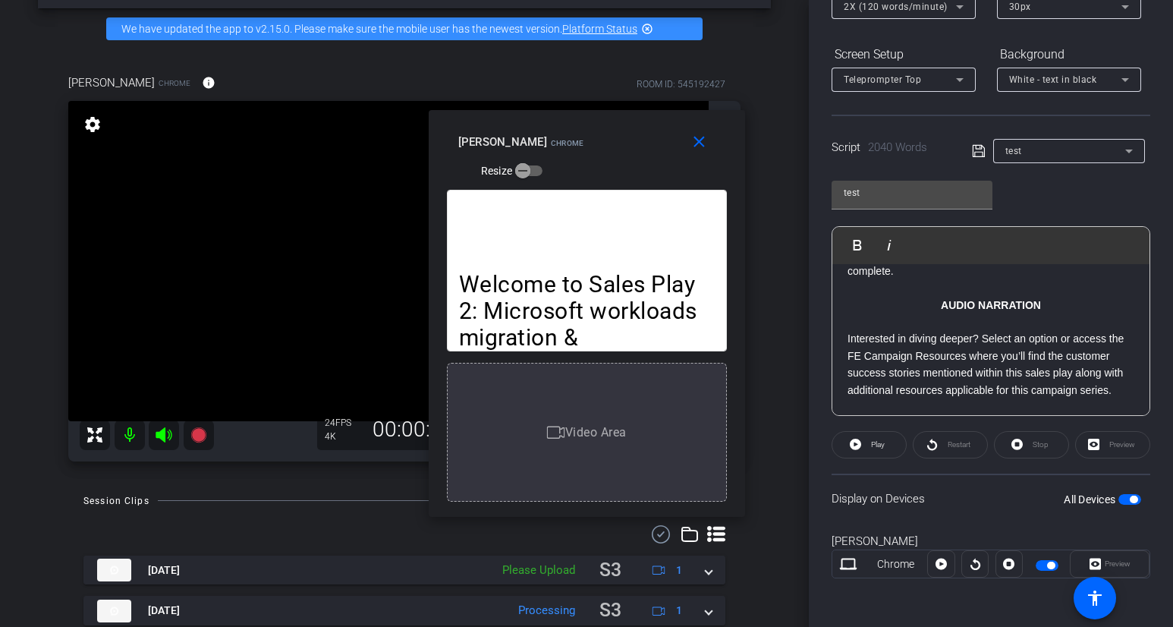
click at [952, 346] on p "Interested in diving deeper? Select an option or access the FE Campaign Resourc…" at bounding box center [991, 364] width 287 height 68
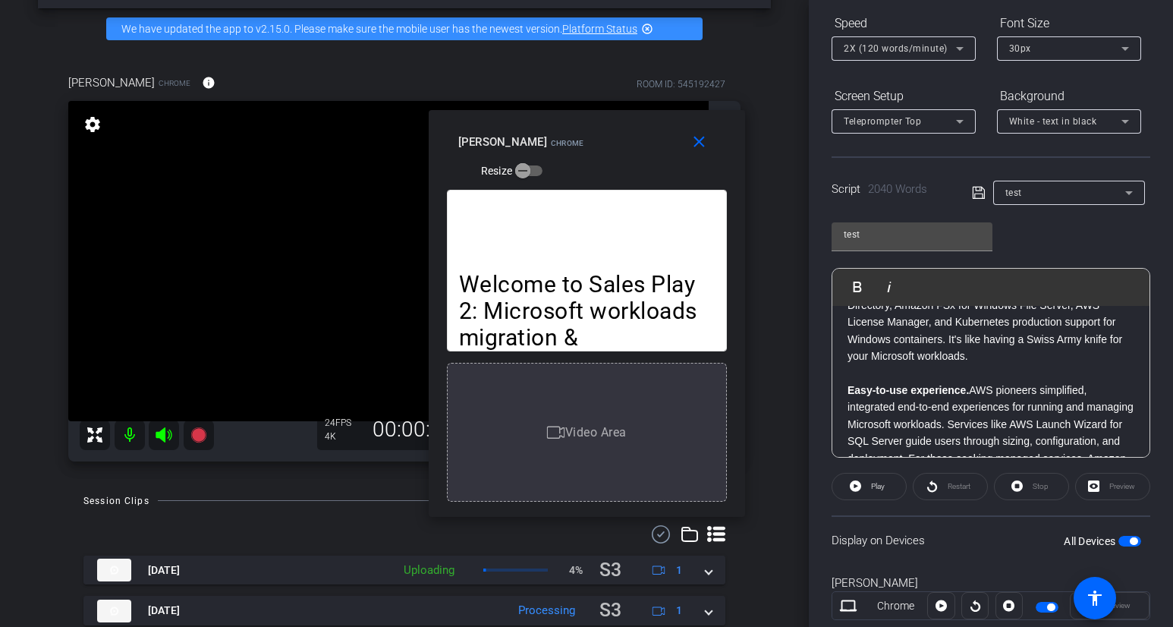
scroll to position [0, 0]
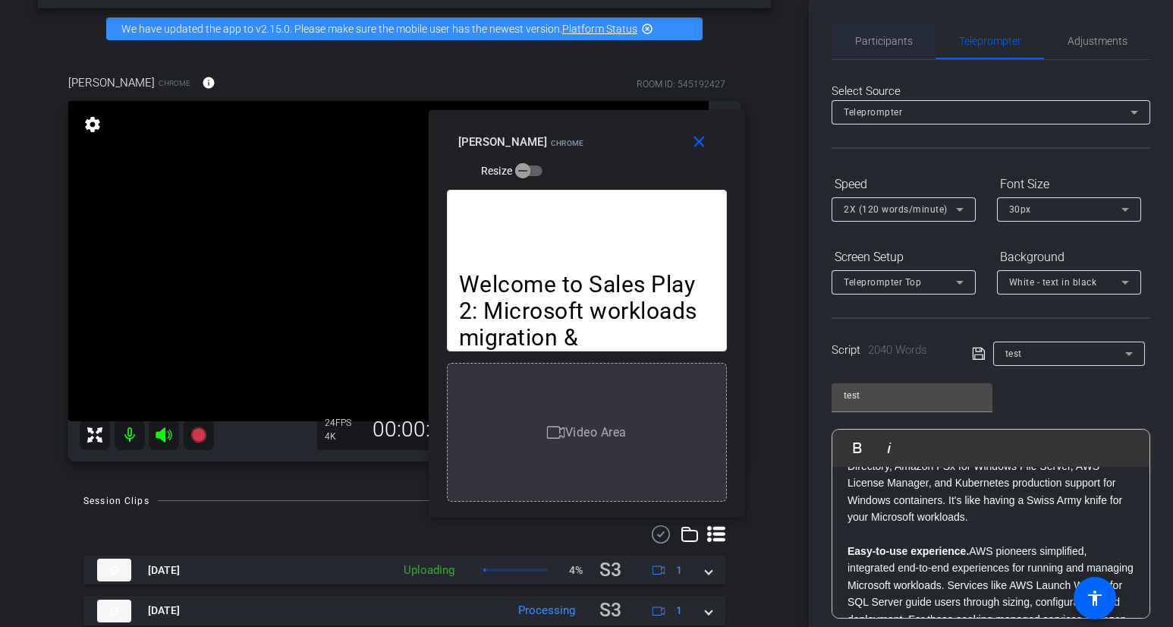
click at [886, 36] on span "Participants" at bounding box center [884, 41] width 58 height 11
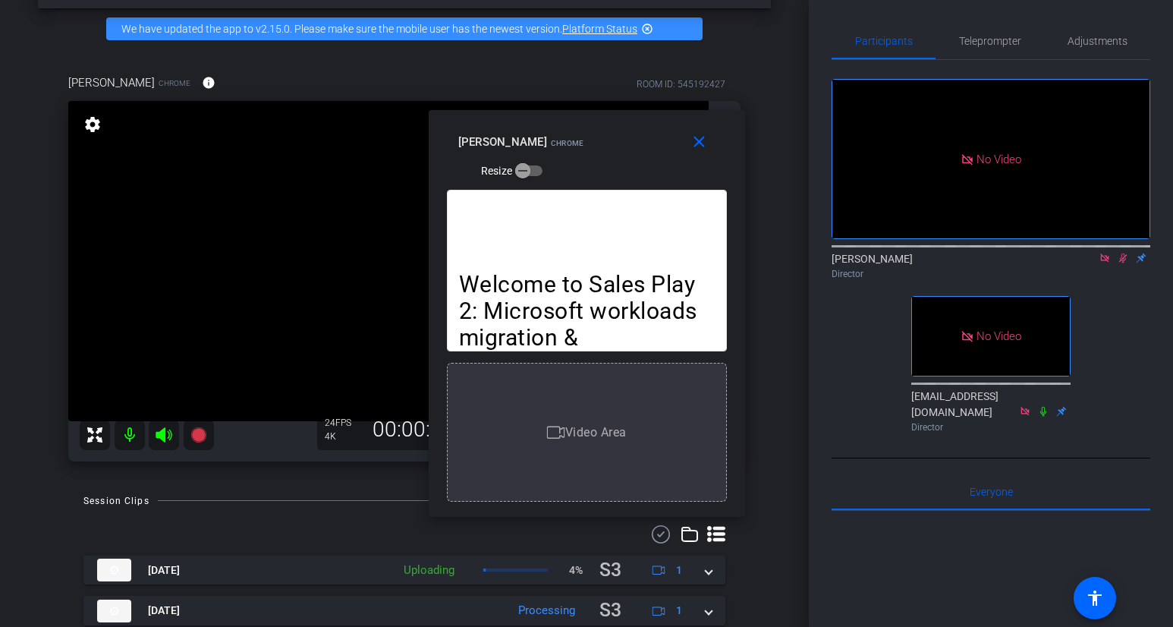
click at [1106, 253] on icon at bounding box center [1123, 258] width 12 height 11
click at [978, 55] on span "Teleprompter" at bounding box center [990, 41] width 62 height 36
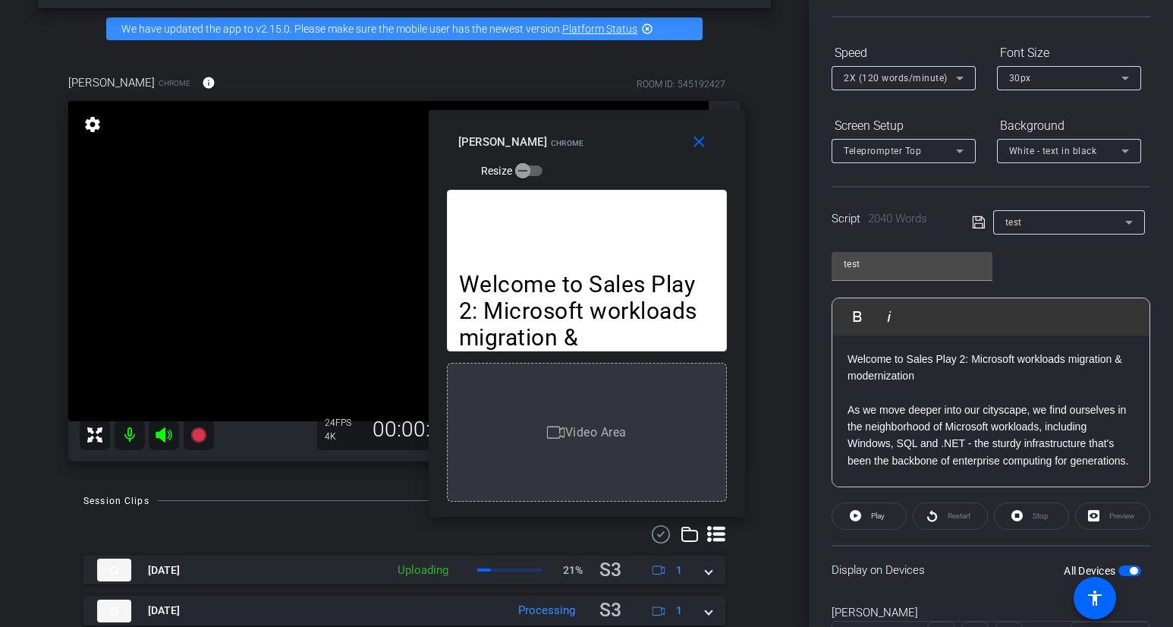
drag, startPoint x: 1138, startPoint y: 435, endPoint x: 821, endPoint y: 319, distance: 337.9
click at [821, 319] on div "Participants Teleprompter Adjustments [PERSON_NAME] Director [EMAIL_ADDRESS][DO…" at bounding box center [991, 313] width 364 height 627
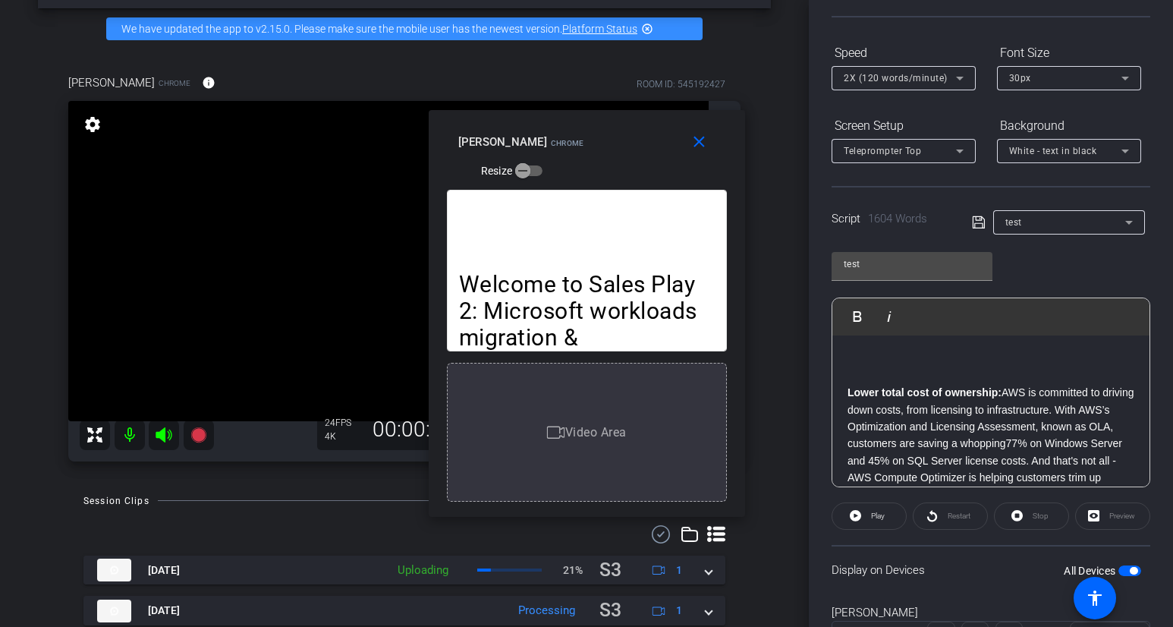
click at [848, 392] on strong "Lower total cost of ownership:" at bounding box center [925, 392] width 154 height 12
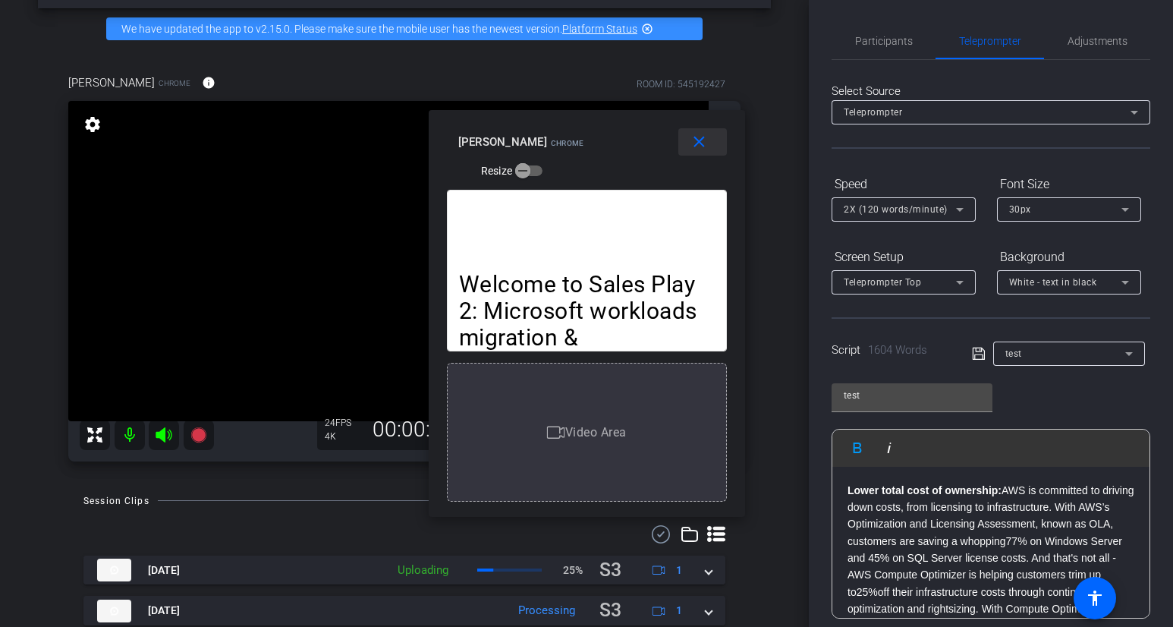
click at [695, 144] on mat-icon "close" at bounding box center [699, 142] width 19 height 19
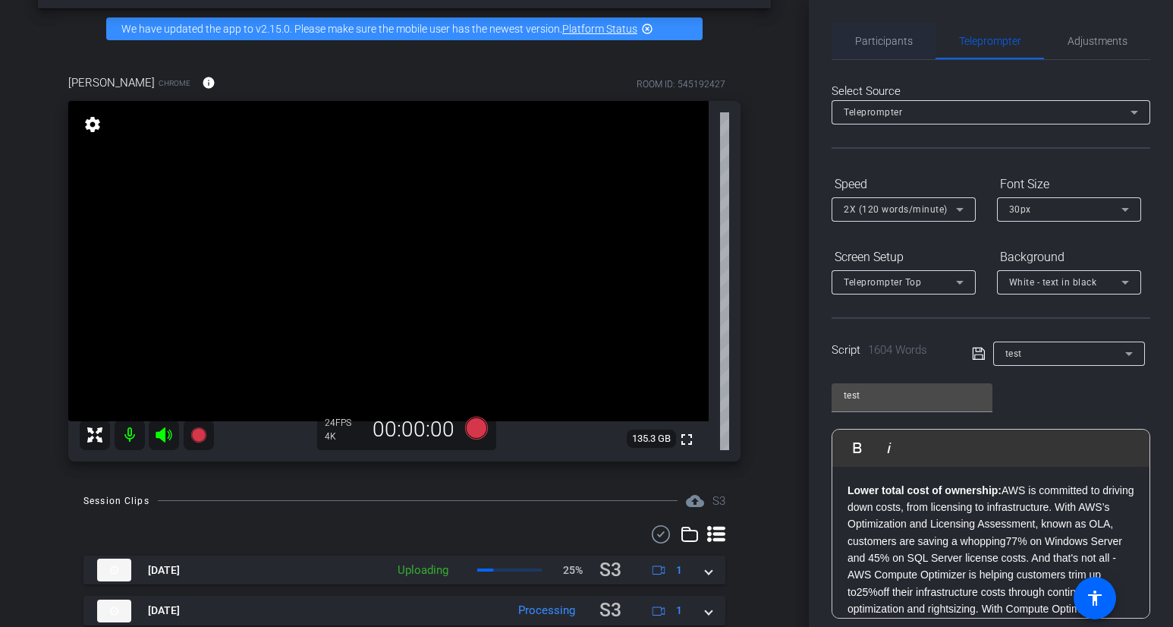
click at [876, 39] on span "Participants" at bounding box center [884, 41] width 58 height 11
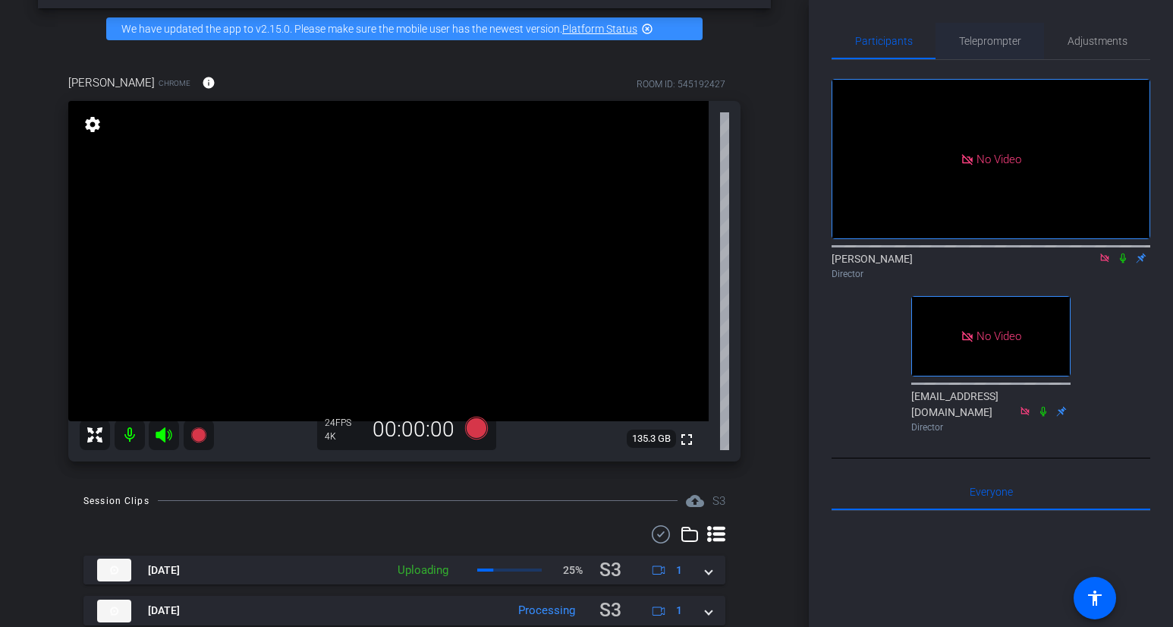
click at [983, 42] on span "Teleprompter" at bounding box center [990, 41] width 62 height 11
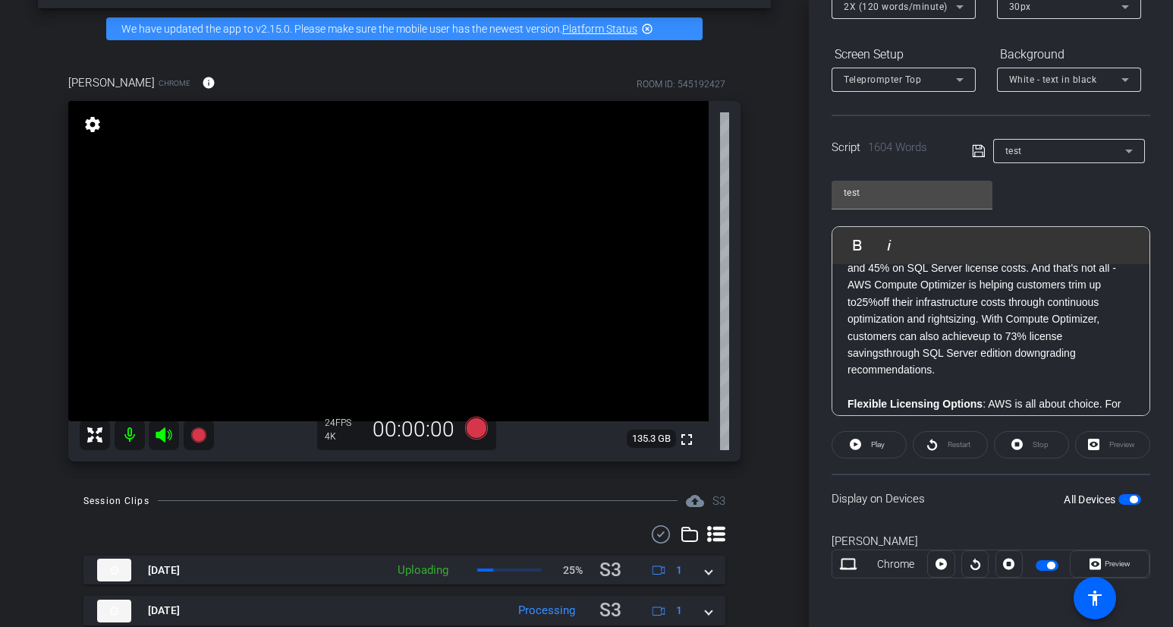
scroll to position [119, 0]
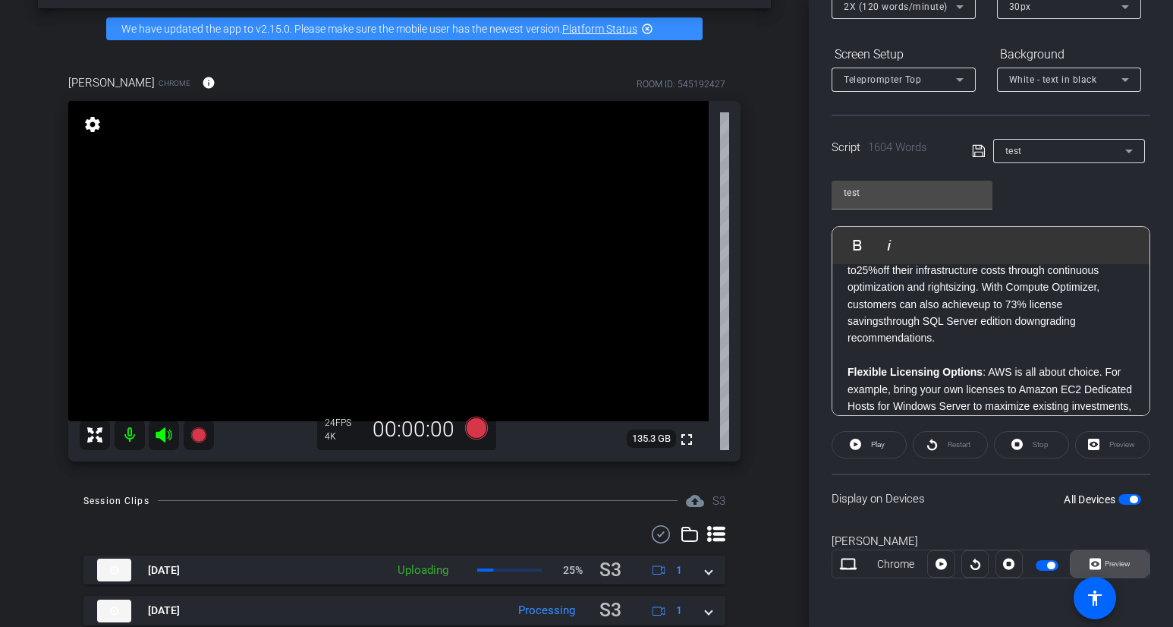
click at [1106, 563] on span "Preview" at bounding box center [1118, 563] width 26 height 8
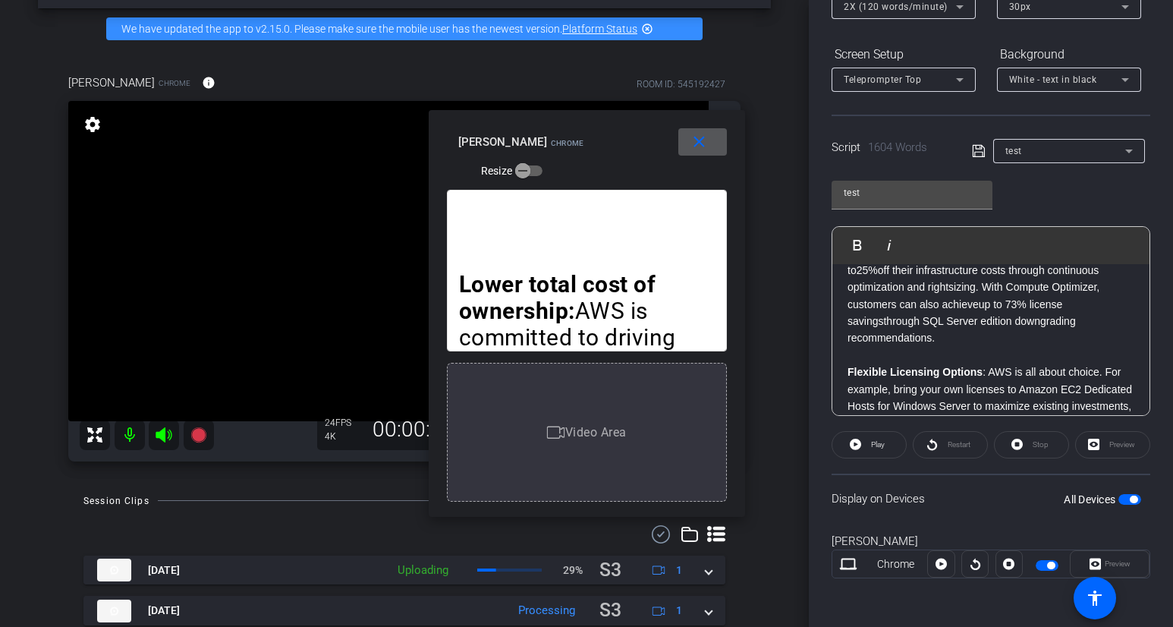
scroll to position [0, 0]
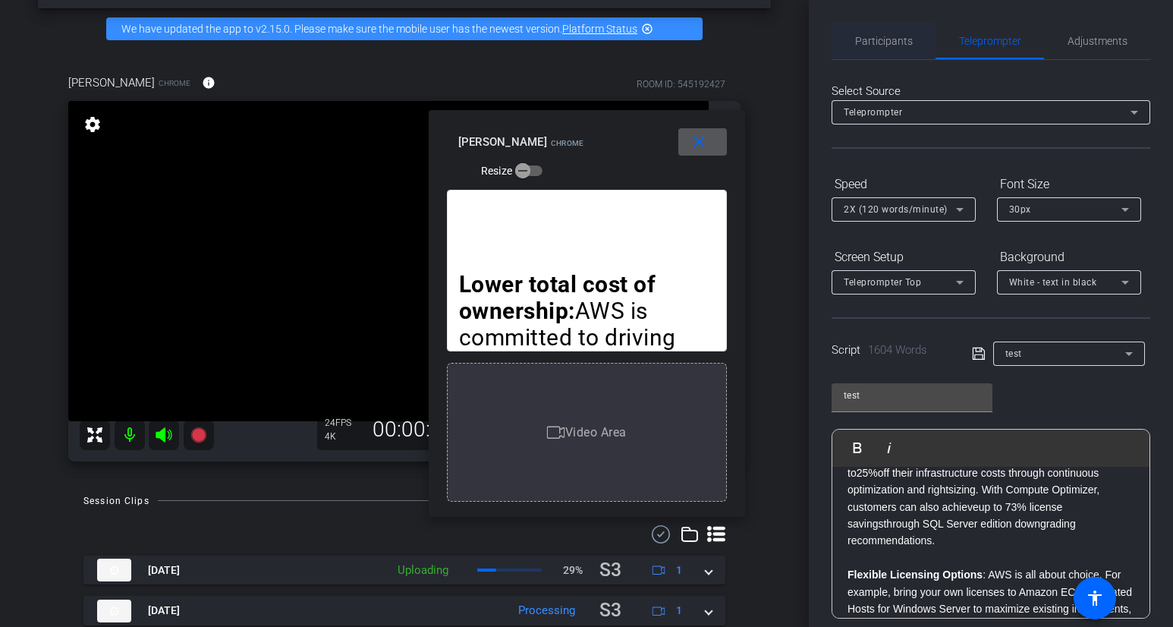
click at [896, 47] on span "Participants" at bounding box center [884, 41] width 58 height 36
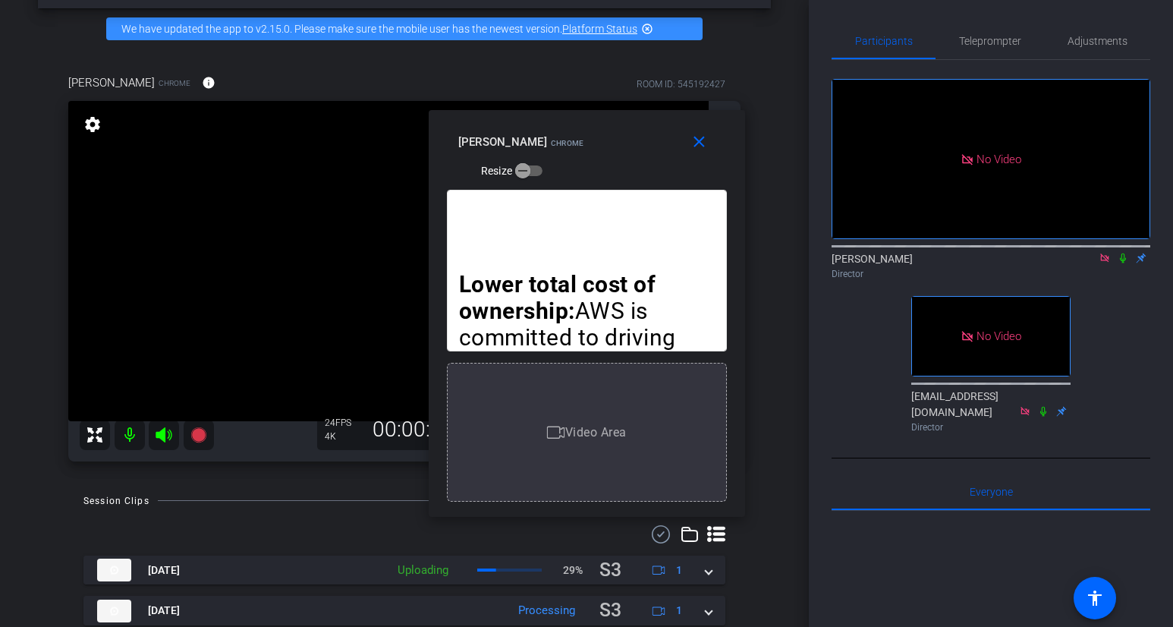
click at [1106, 254] on icon at bounding box center [1123, 259] width 6 height 10
click at [971, 43] on span "Teleprompter" at bounding box center [990, 41] width 62 height 11
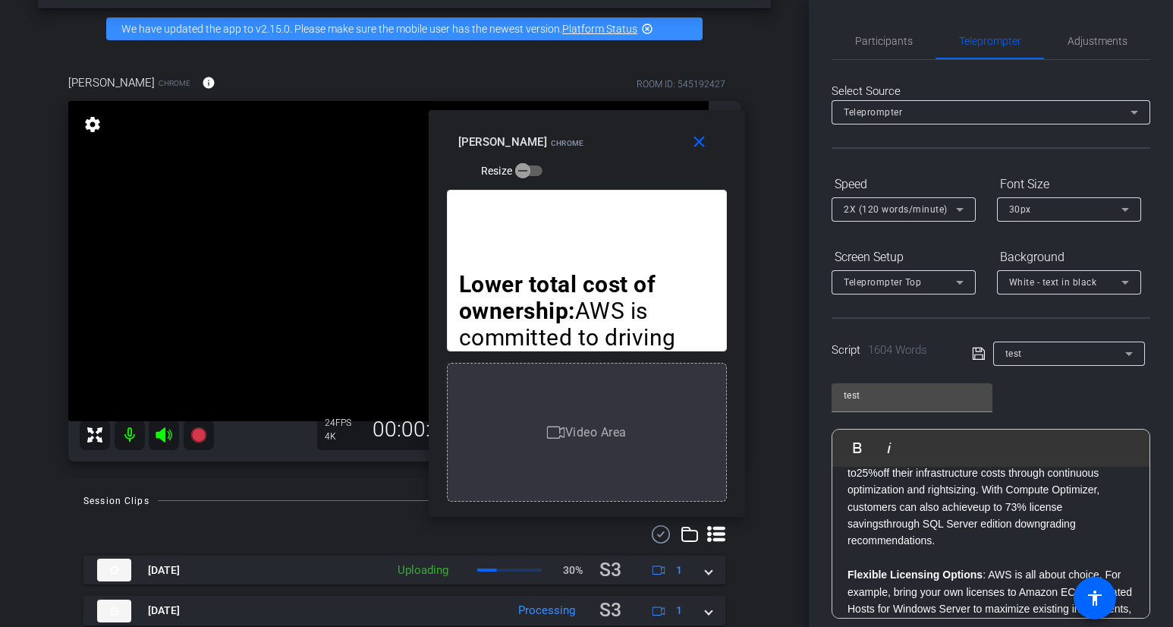
scroll to position [203, 0]
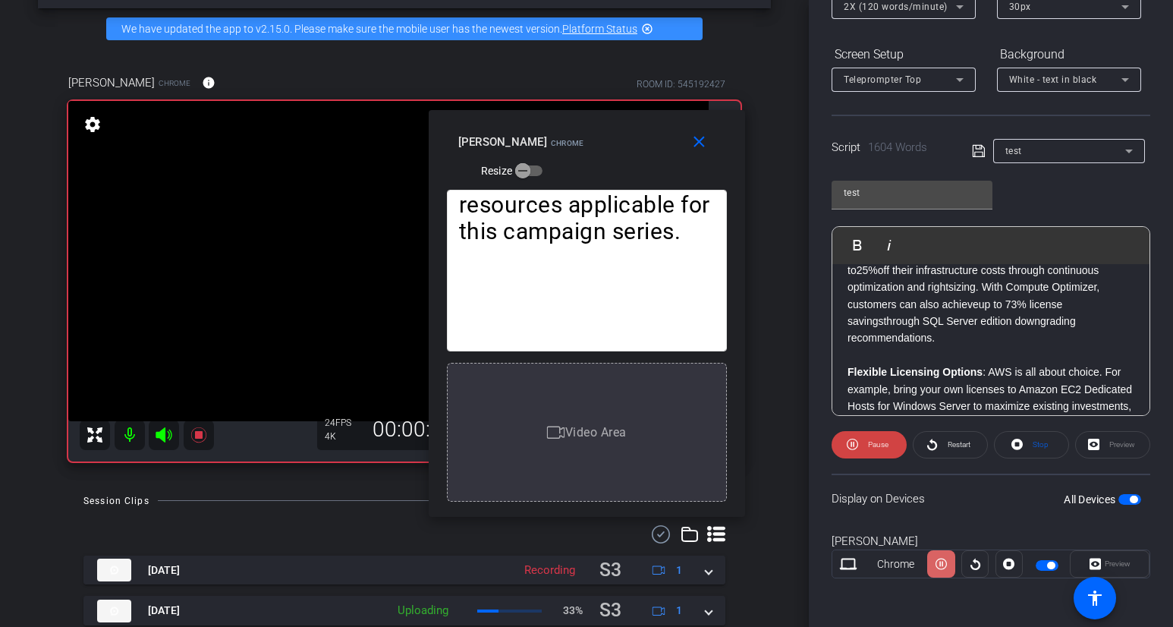
click at [941, 573] on icon at bounding box center [941, 564] width 11 height 23
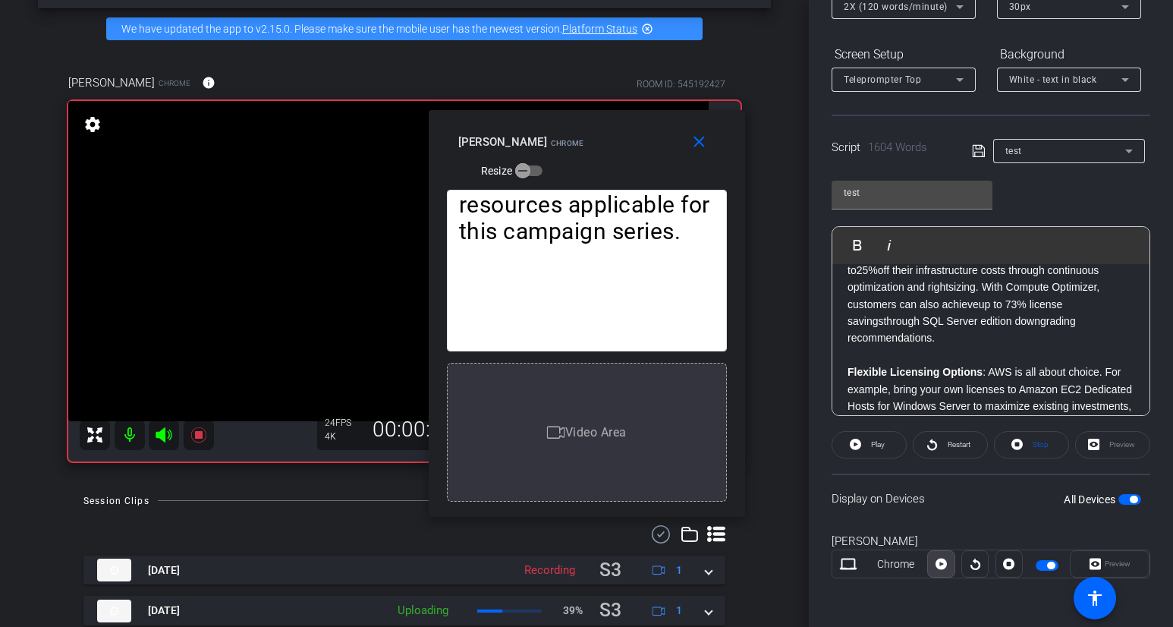
click at [941, 573] on icon at bounding box center [941, 564] width 11 height 23
click at [947, 569] on span at bounding box center [941, 564] width 27 height 36
click at [947, 569] on span at bounding box center [941, 564] width 26 height 36
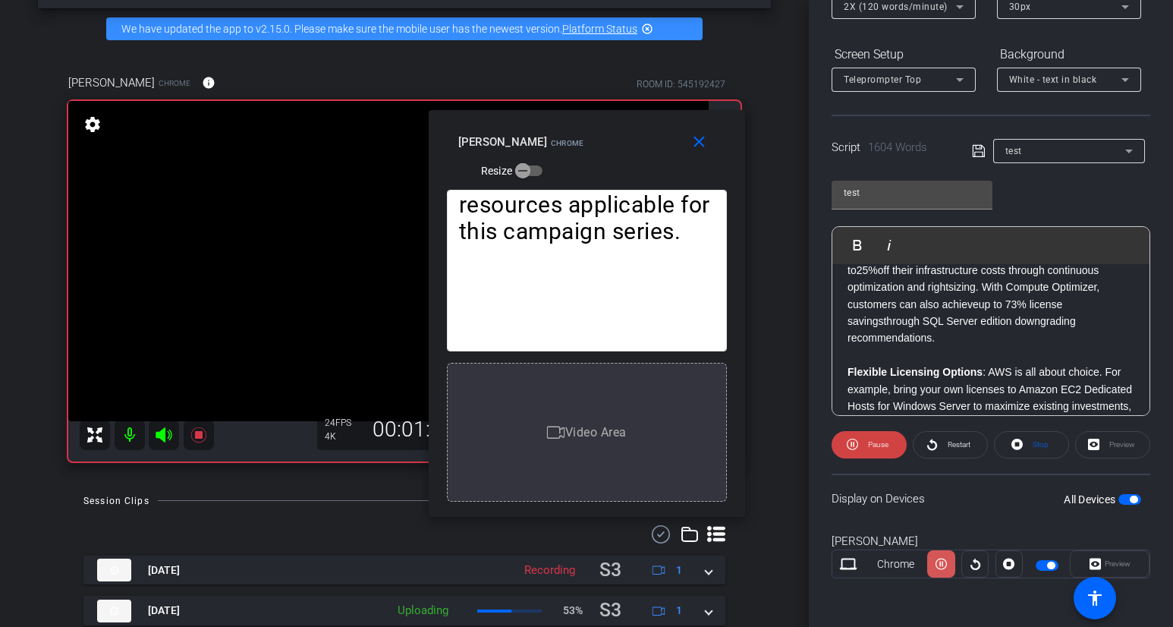
click at [947, 569] on span at bounding box center [941, 564] width 27 height 36
click at [947, 569] on span at bounding box center [941, 564] width 26 height 36
click at [947, 569] on span at bounding box center [941, 564] width 27 height 36
click at [947, 569] on span at bounding box center [941, 564] width 26 height 36
click at [947, 569] on span at bounding box center [941, 564] width 27 height 36
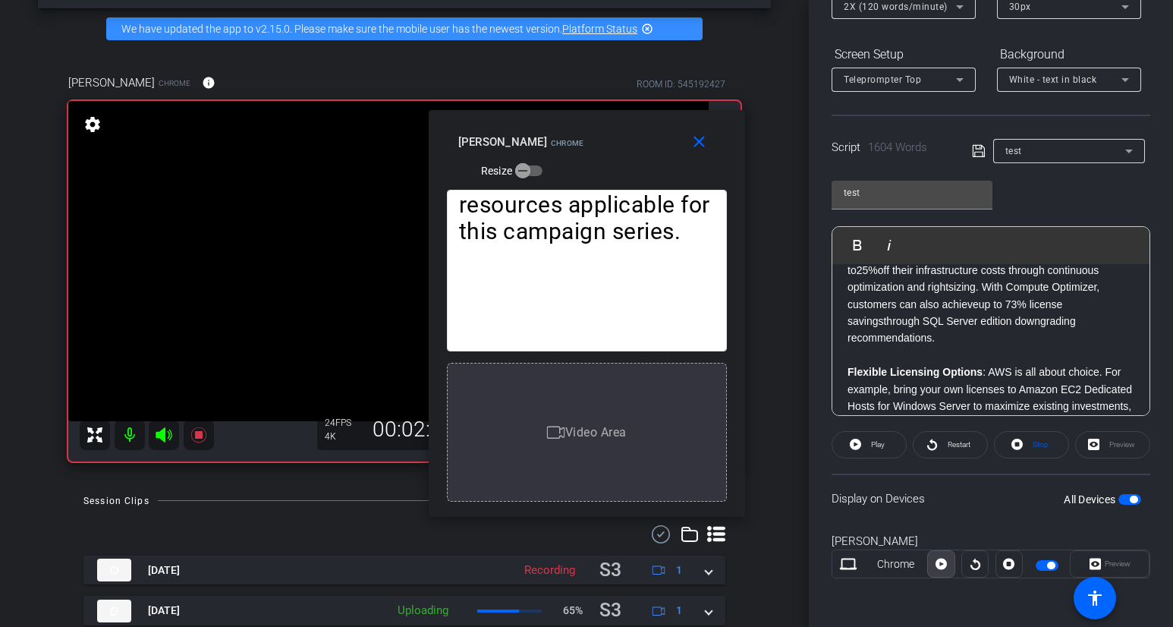
click at [947, 569] on span at bounding box center [941, 564] width 26 height 36
click at [947, 569] on span at bounding box center [941, 564] width 27 height 36
click at [947, 569] on span at bounding box center [941, 564] width 26 height 36
click at [948, 569] on span at bounding box center [941, 564] width 27 height 36
click at [948, 569] on span at bounding box center [941, 564] width 26 height 36
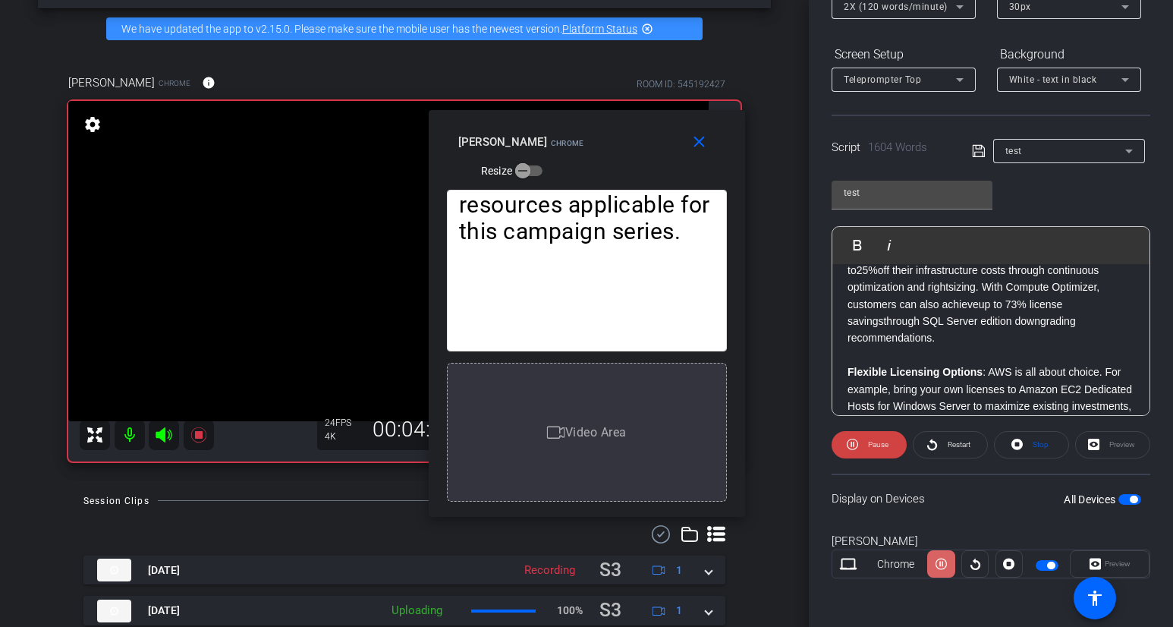
click at [948, 571] on span at bounding box center [941, 564] width 27 height 36
click at [948, 572] on span at bounding box center [941, 564] width 26 height 36
click at [948, 572] on span at bounding box center [941, 564] width 27 height 36
click at [948, 572] on span at bounding box center [941, 564] width 26 height 36
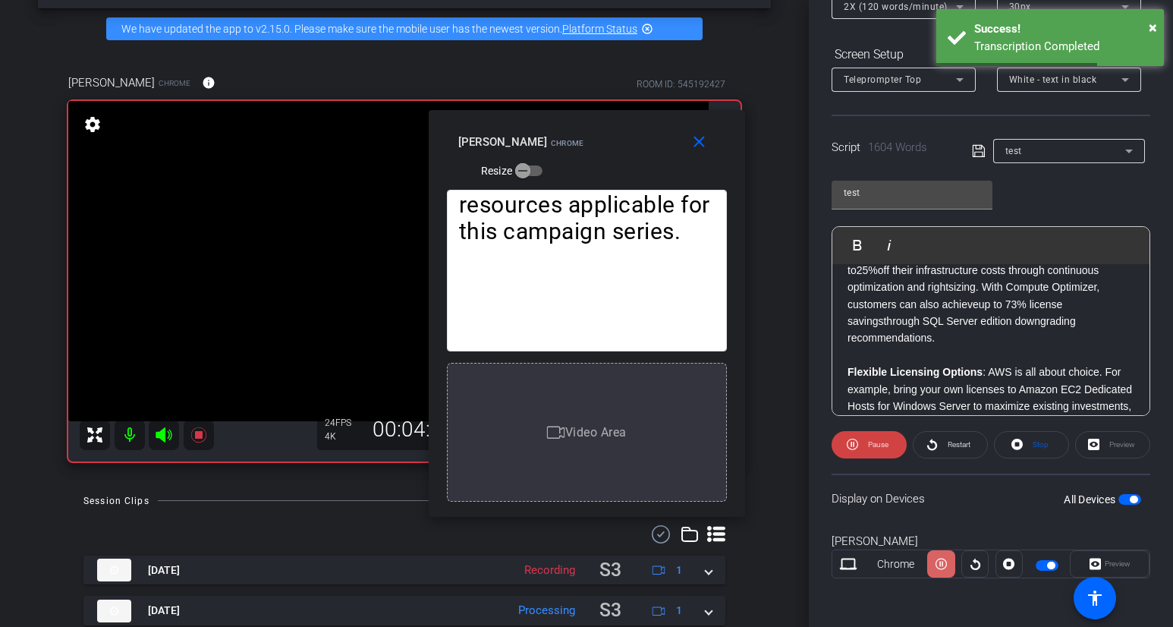
click at [948, 572] on span at bounding box center [941, 564] width 27 height 36
click at [948, 572] on span at bounding box center [941, 564] width 26 height 36
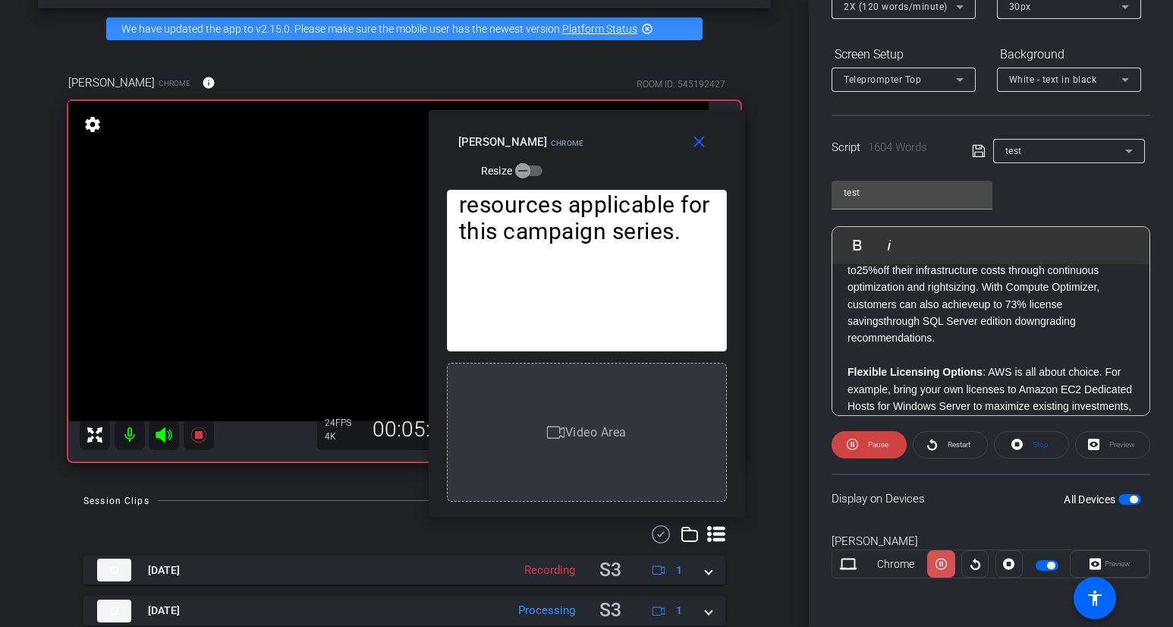
click at [949, 573] on span at bounding box center [941, 564] width 27 height 36
click at [949, 573] on span at bounding box center [941, 564] width 26 height 36
click at [944, 569] on icon at bounding box center [941, 564] width 11 height 23
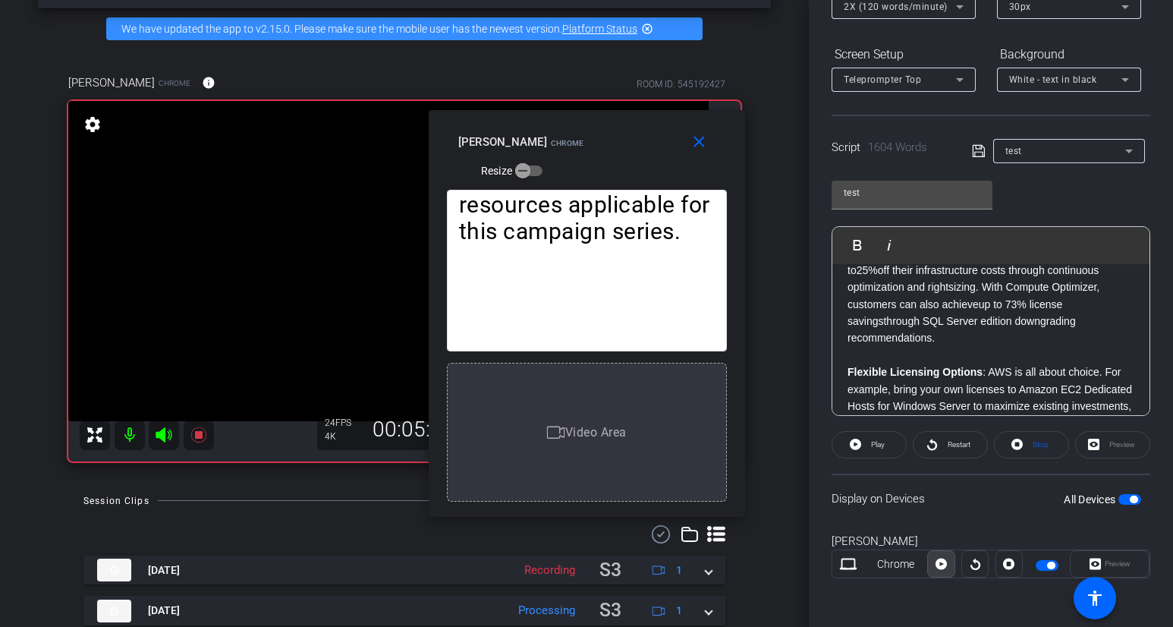
click at [944, 569] on icon at bounding box center [941, 564] width 11 height 23
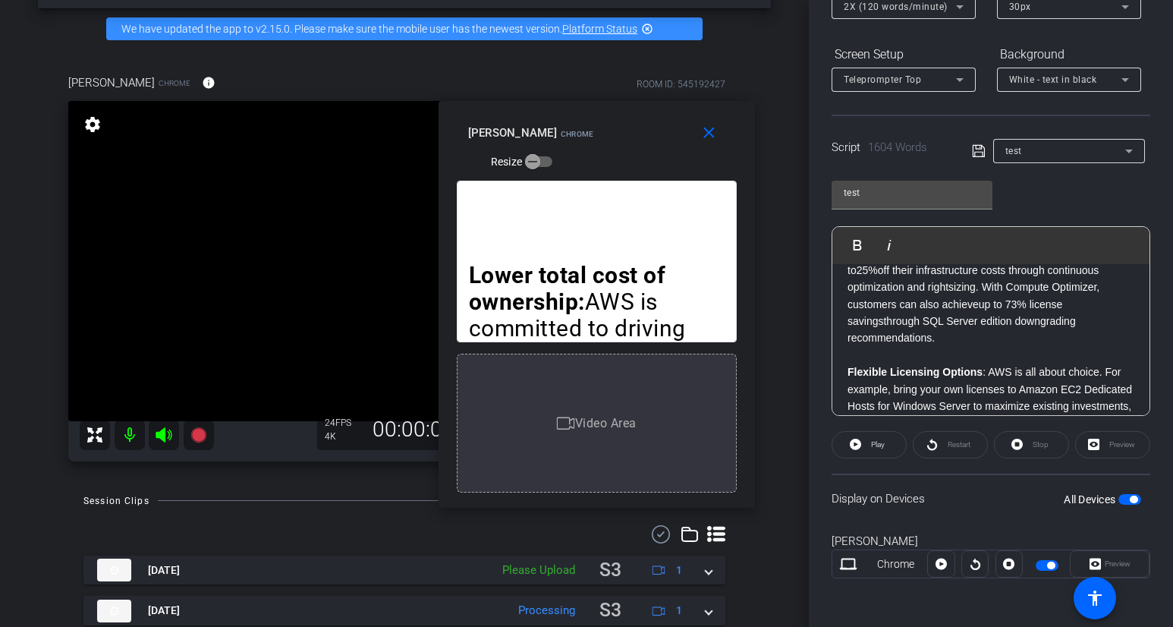
drag, startPoint x: 669, startPoint y: 124, endPoint x: 678, endPoint y: 115, distance: 12.9
click at [678, 115] on div "close [PERSON_NAME] Resize" at bounding box center [597, 135] width 317 height 68
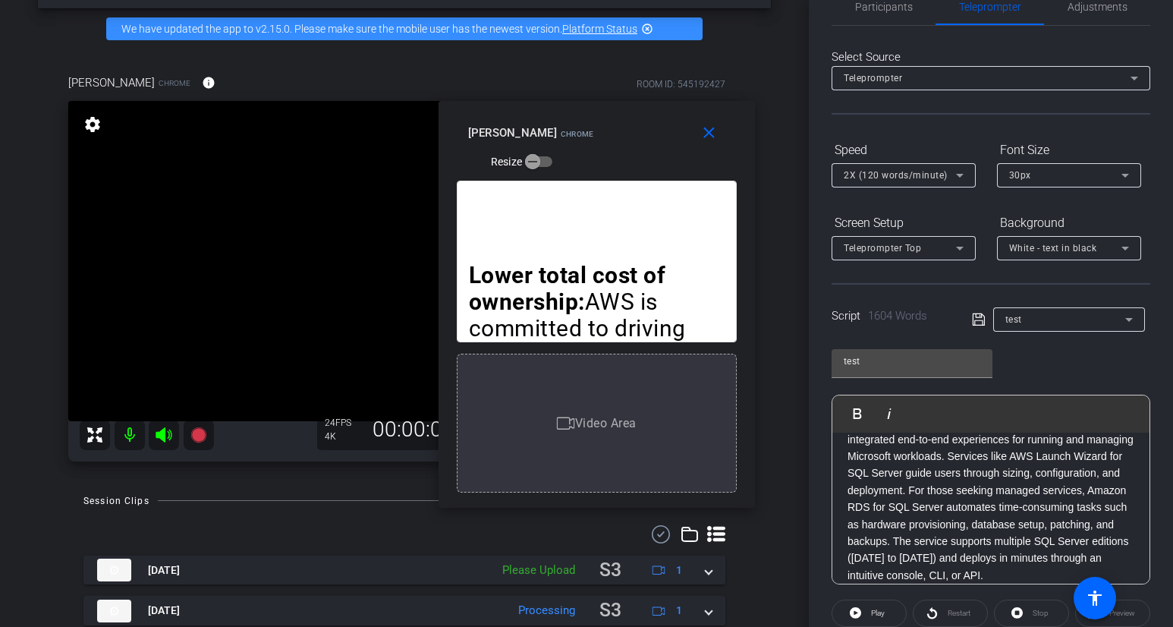
scroll to position [0, 0]
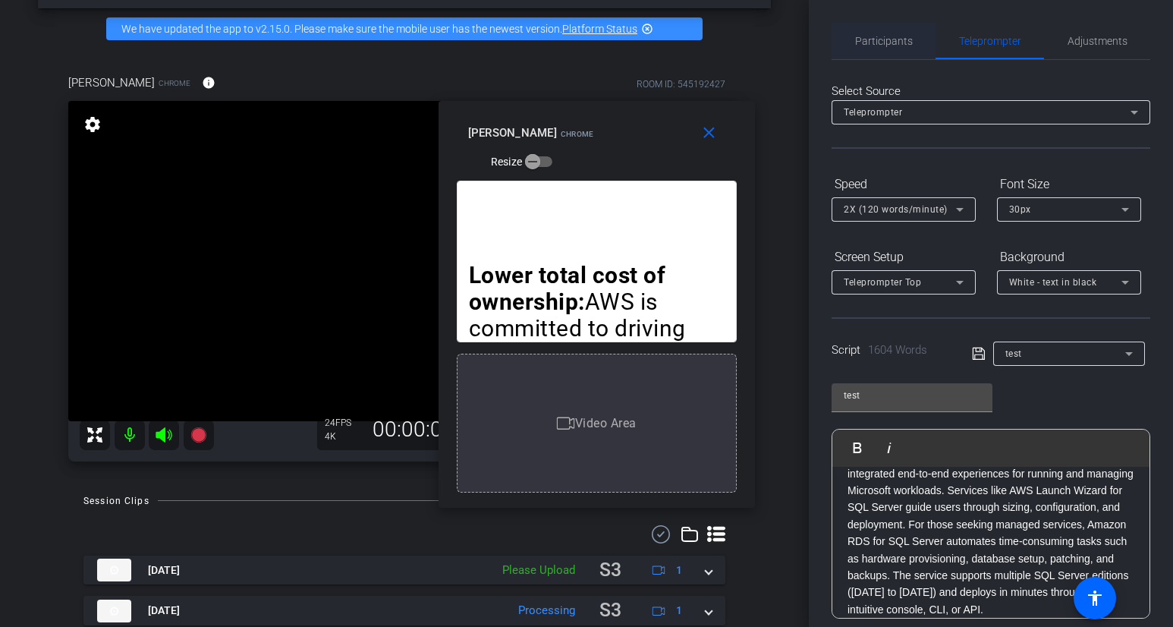
click at [881, 46] on span "Participants" at bounding box center [884, 41] width 58 height 11
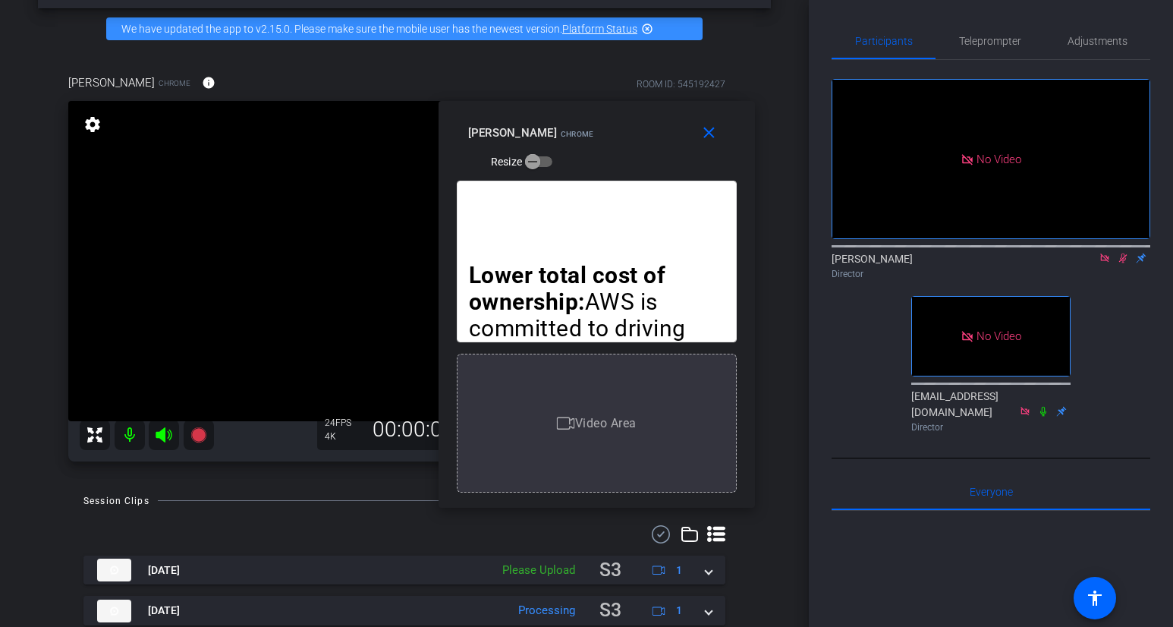
click at [1106, 253] on icon at bounding box center [1123, 258] width 12 height 11
click at [969, 46] on span "Teleprompter" at bounding box center [990, 41] width 62 height 11
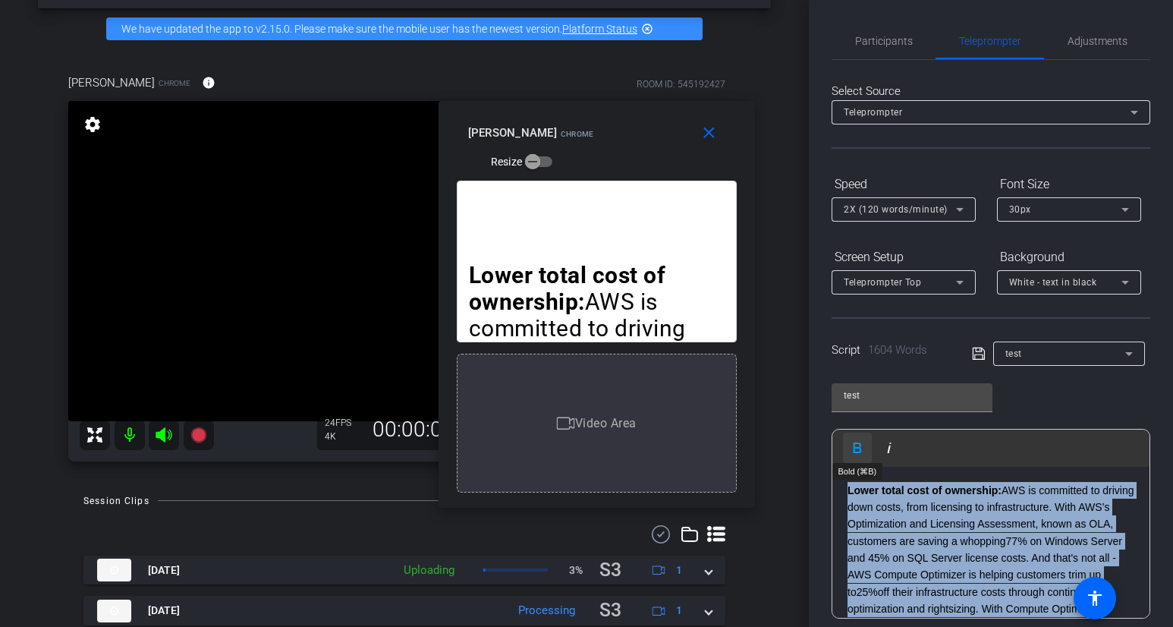
drag, startPoint x: 925, startPoint y: 562, endPoint x: 844, endPoint y: 435, distance: 151.2
click at [844, 435] on div "Play Play from this location Play Selected Play and display the selected text o…" at bounding box center [991, 524] width 319 height 190
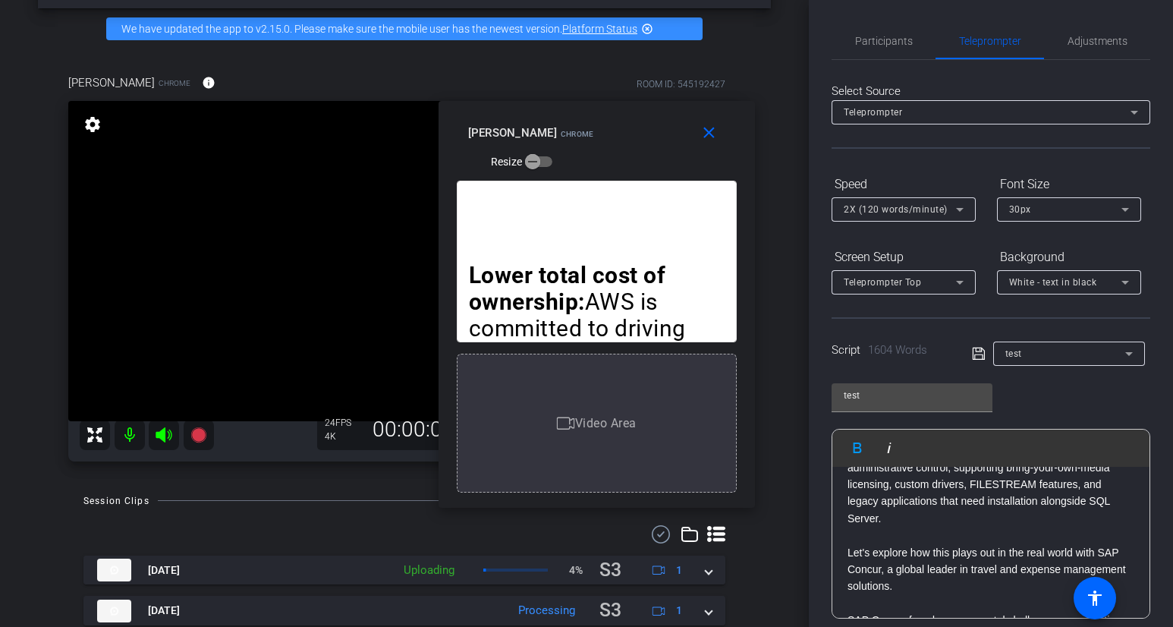
scroll to position [1328, 0]
click at [907, 531] on p at bounding box center [991, 539] width 287 height 17
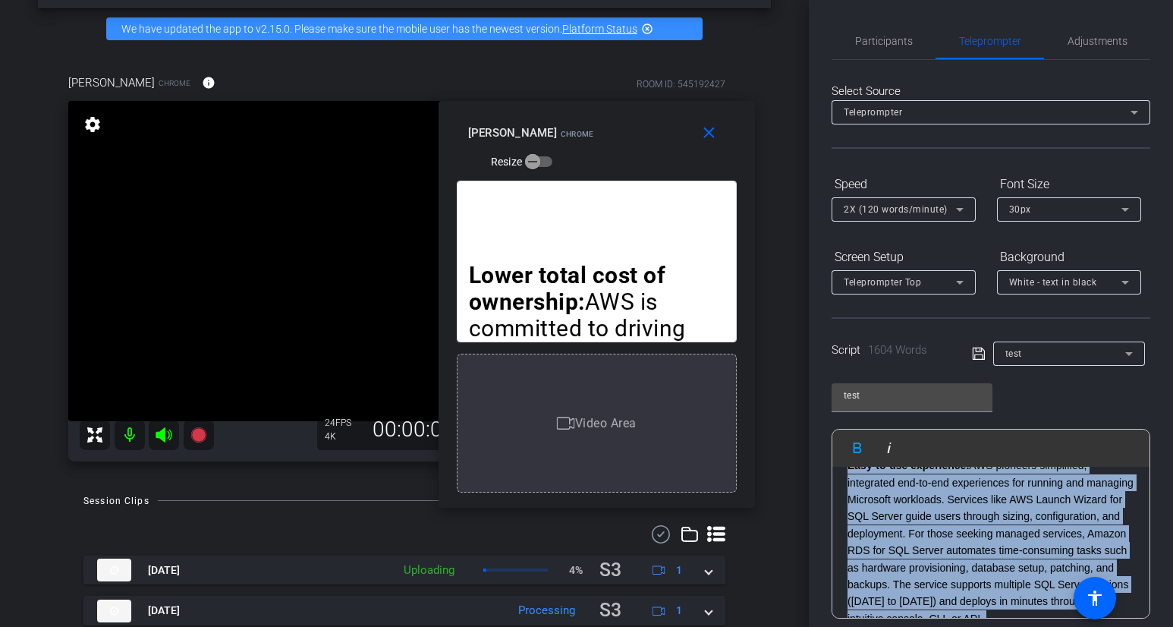
scroll to position [0, 0]
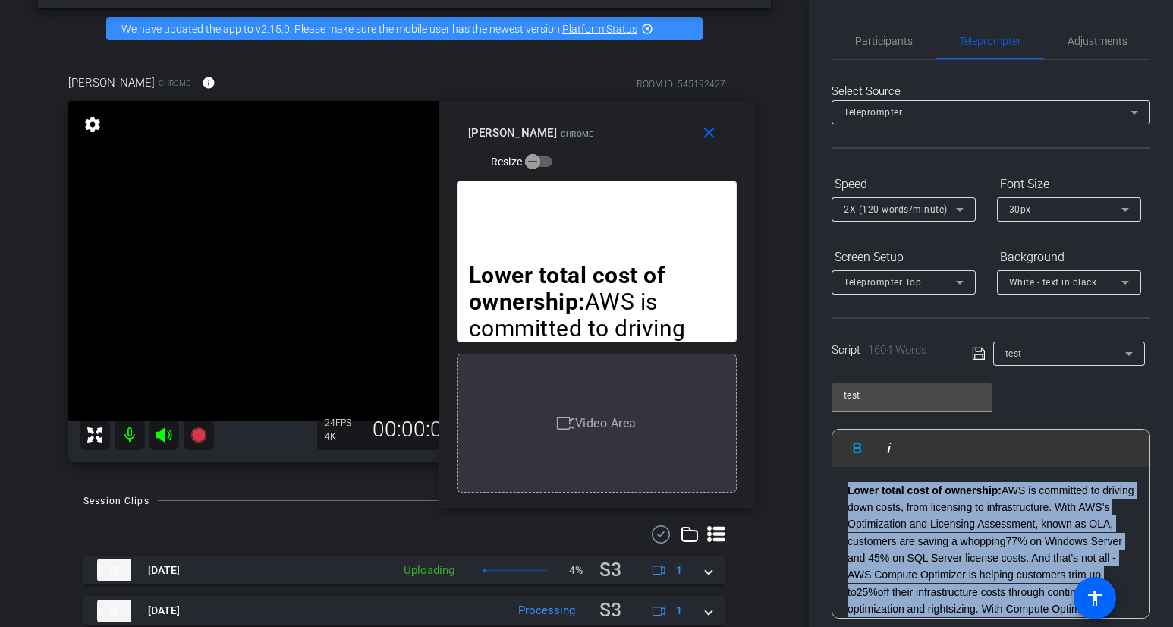
drag, startPoint x: 901, startPoint y: 508, endPoint x: 787, endPoint y: 411, distance: 149.7
click at [787, 411] on div "arrow_back [PERSON_NAME] [DATE] Back to project Send invite account_box grid_on…" at bounding box center [586, 313] width 1173 height 627
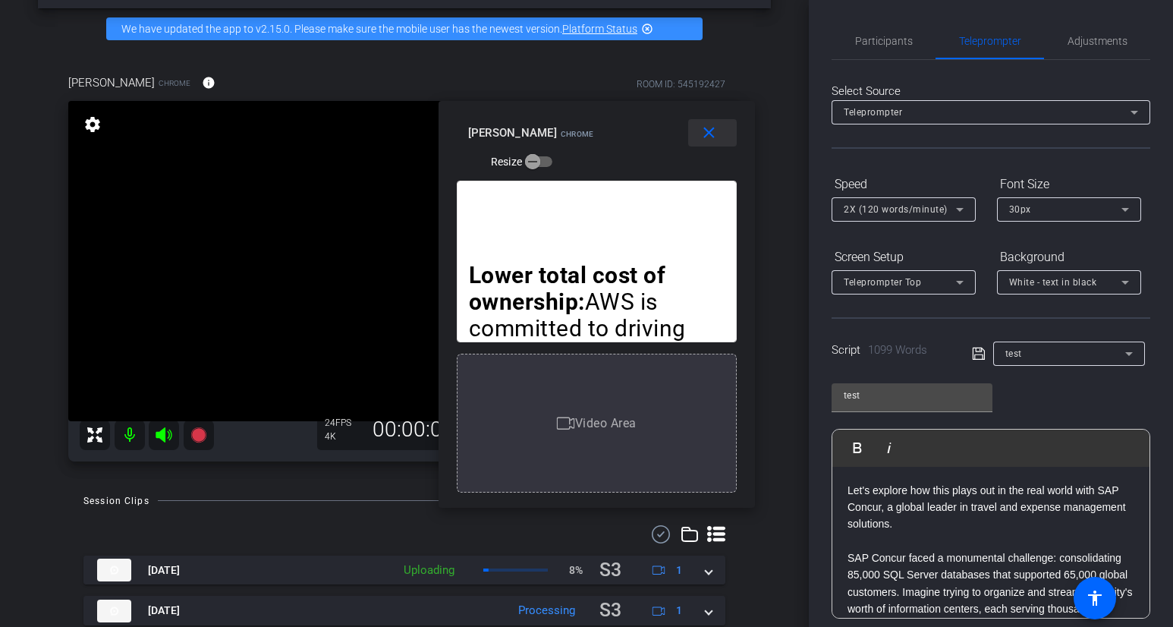
click at [707, 131] on mat-icon "close" at bounding box center [709, 133] width 19 height 19
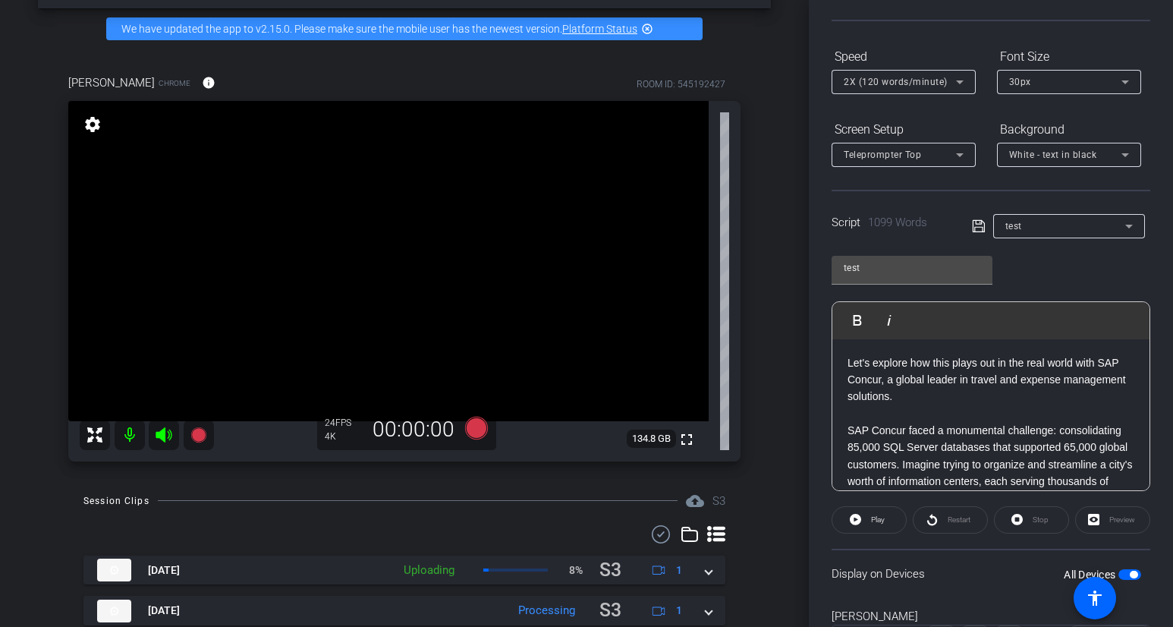
scroll to position [203, 0]
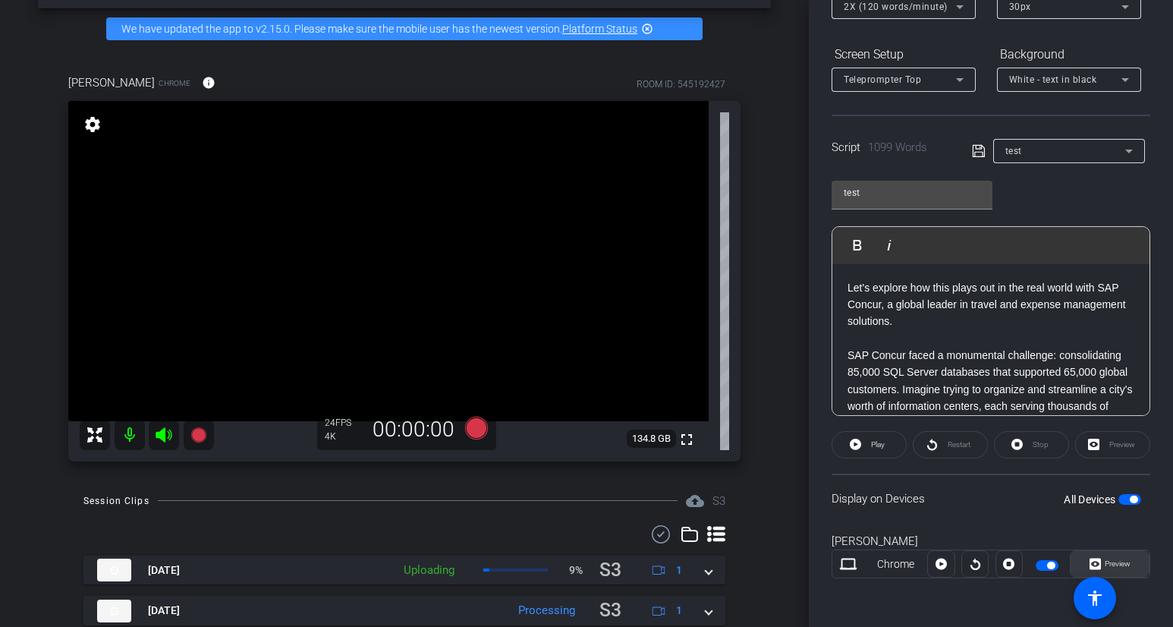
click at [1106, 557] on span at bounding box center [1110, 564] width 78 height 36
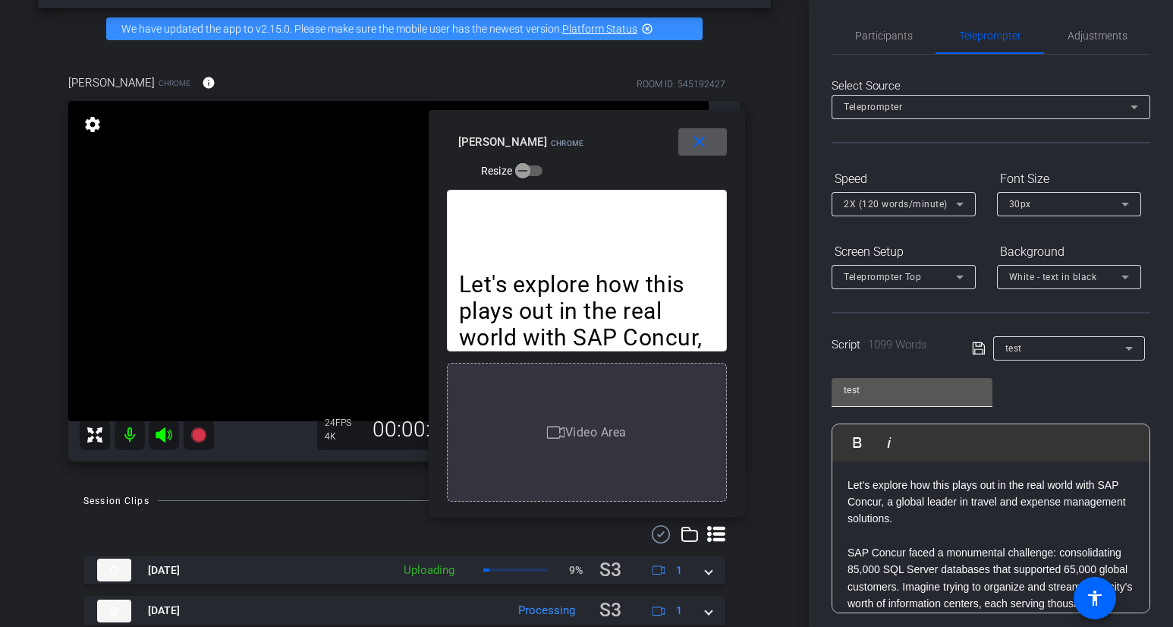
scroll to position [0, 0]
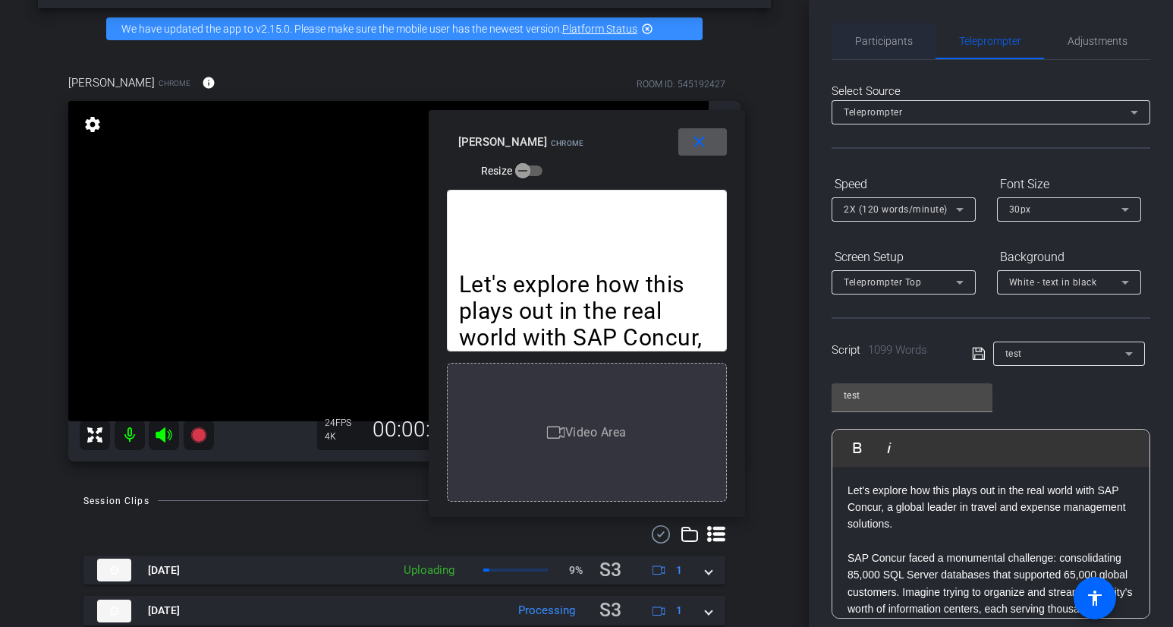
click at [878, 36] on span "Participants" at bounding box center [884, 41] width 58 height 11
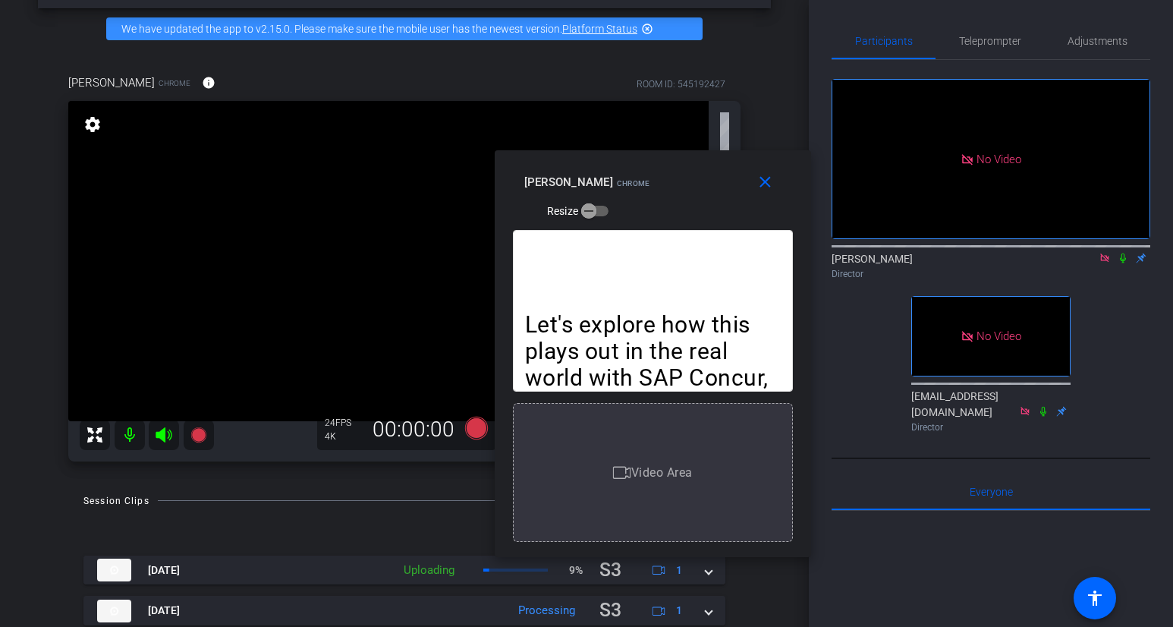
drag, startPoint x: 683, startPoint y: 121, endPoint x: 748, endPoint y: 160, distance: 76.3
click at [748, 160] on div "close [PERSON_NAME] Resize" at bounding box center [653, 184] width 317 height 68
click at [1106, 254] on icon at bounding box center [1123, 259] width 6 height 10
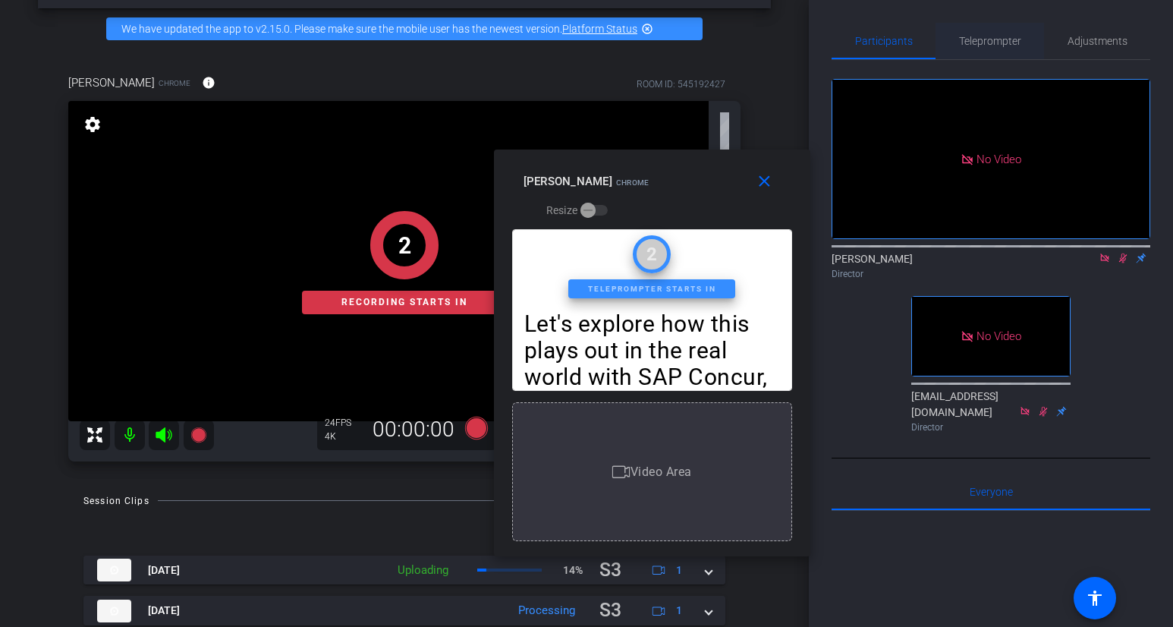
click at [976, 43] on span "Teleprompter" at bounding box center [990, 41] width 62 height 11
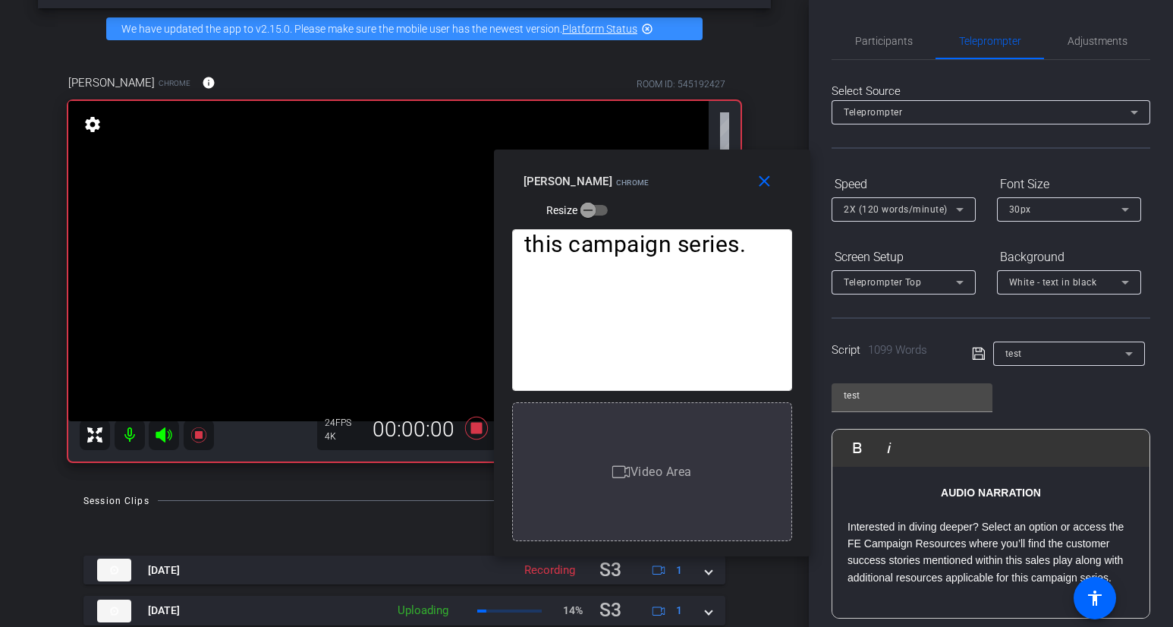
scroll to position [203, 0]
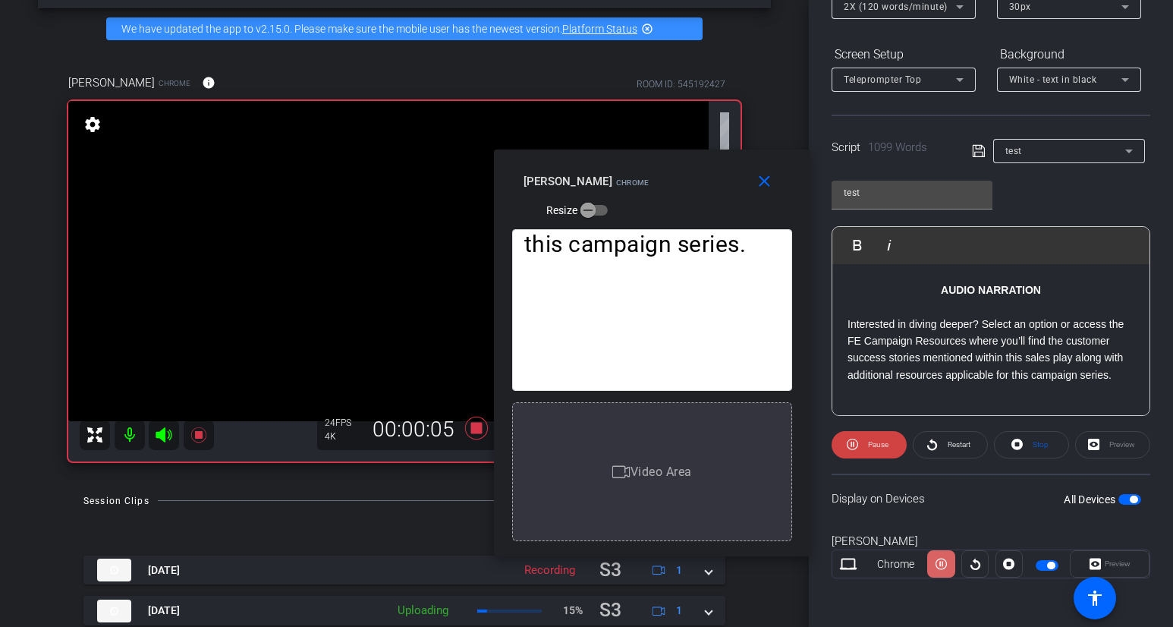
click at [941, 565] on icon at bounding box center [941, 564] width 11 height 23
drag, startPoint x: 941, startPoint y: 565, endPoint x: 943, endPoint y: 518, distance: 47.1
click at [943, 518] on openreel-capture-teleprompter "Speed 2X (120 words/minute) Font Size 30px Screen Setup Teleprompter Top Backgr…" at bounding box center [991, 287] width 319 height 636
click at [943, 565] on icon at bounding box center [941, 564] width 11 height 11
click at [943, 565] on icon at bounding box center [941, 564] width 11 height 23
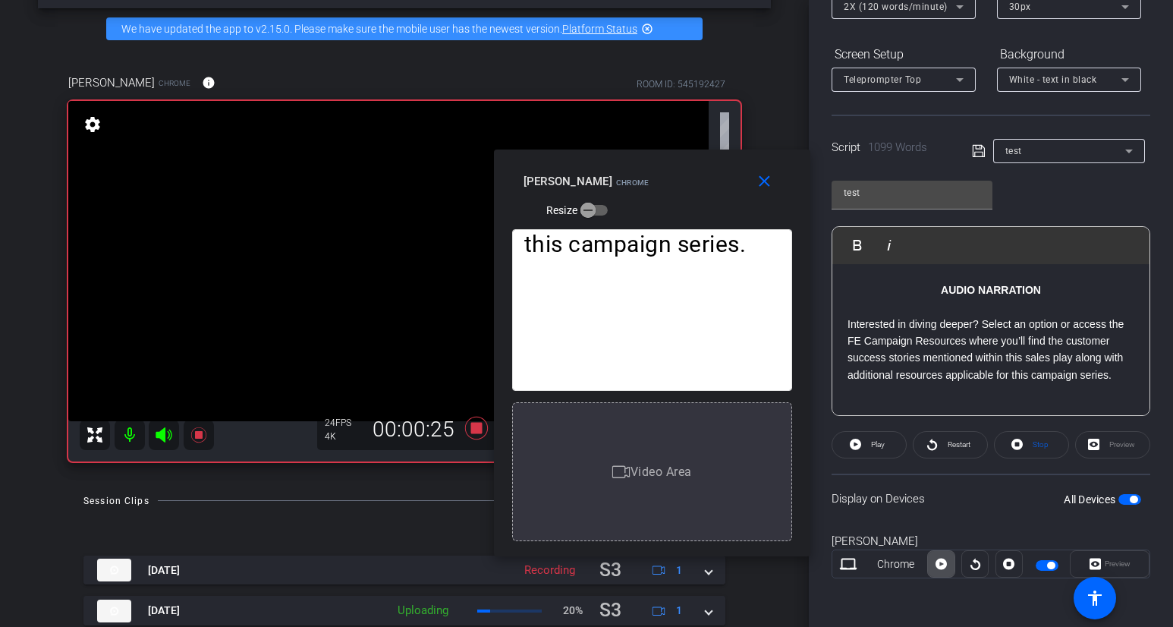
click at [943, 566] on icon at bounding box center [941, 564] width 11 height 11
click at [943, 566] on icon at bounding box center [941, 564] width 11 height 23
click at [943, 565] on icon at bounding box center [941, 564] width 11 height 11
click at [943, 565] on icon at bounding box center [941, 564] width 11 height 23
click at [943, 565] on icon at bounding box center [941, 564] width 11 height 11
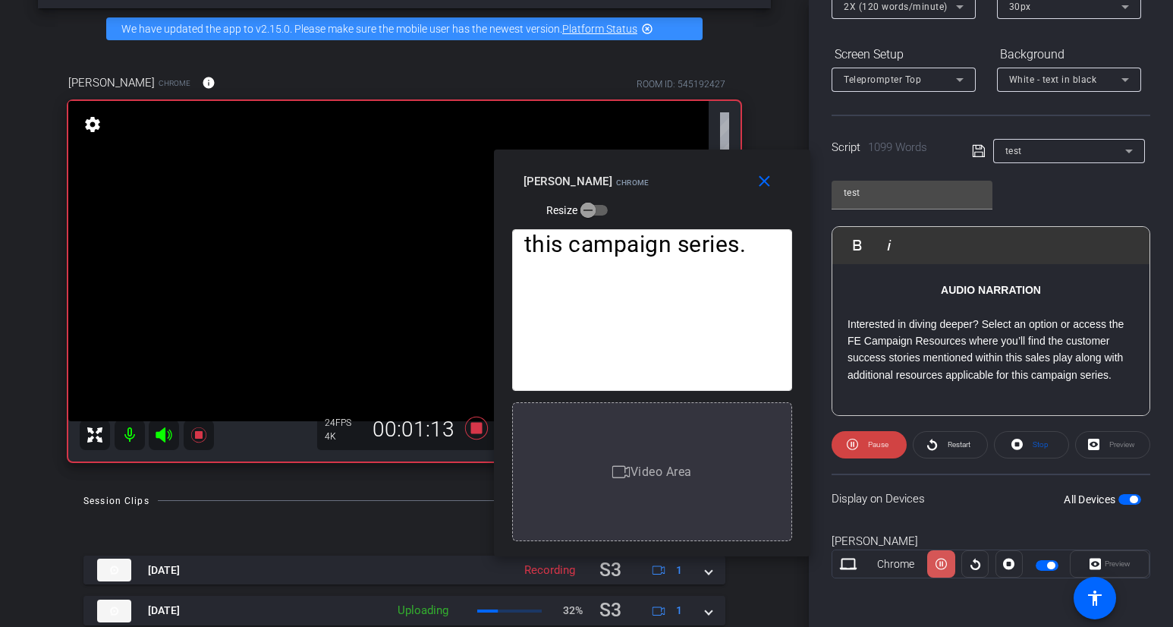
click at [943, 565] on icon at bounding box center [941, 564] width 11 height 23
click at [943, 565] on icon at bounding box center [941, 564] width 11 height 11
click at [943, 566] on icon at bounding box center [941, 564] width 11 height 23
click at [944, 566] on icon at bounding box center [941, 564] width 11 height 11
click at [944, 566] on icon at bounding box center [941, 564] width 11 height 23
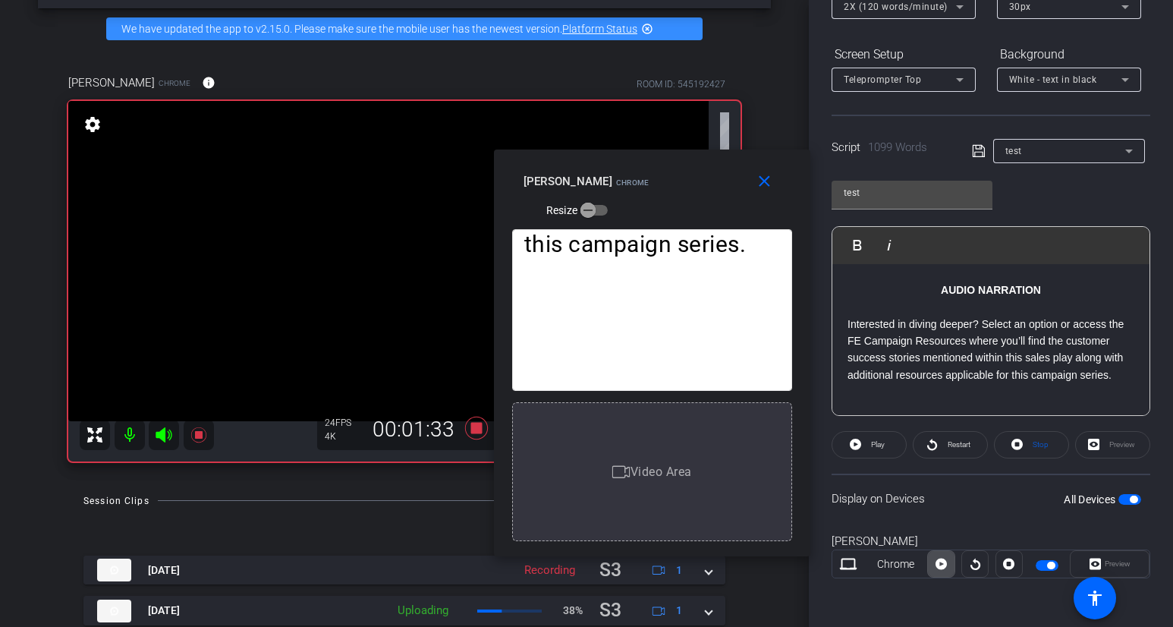
click at [944, 566] on icon at bounding box center [941, 564] width 11 height 11
click at [942, 566] on icon at bounding box center [941, 564] width 11 height 11
click at [942, 566] on icon at bounding box center [941, 564] width 11 height 23
click at [942, 566] on icon at bounding box center [941, 564] width 11 height 11
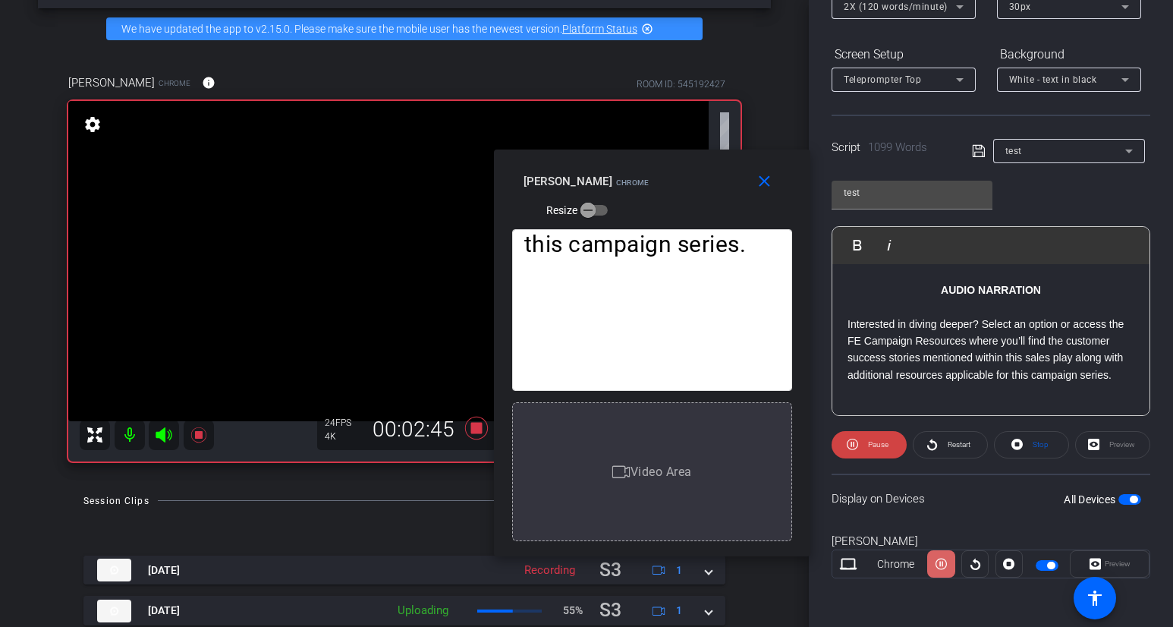
click at [943, 567] on icon at bounding box center [941, 564] width 11 height 23
click at [943, 567] on icon at bounding box center [941, 564] width 11 height 11
click at [943, 567] on icon at bounding box center [941, 564] width 11 height 23
click at [943, 567] on icon at bounding box center [941, 564] width 11 height 11
click at [943, 567] on icon at bounding box center [941, 564] width 11 height 23
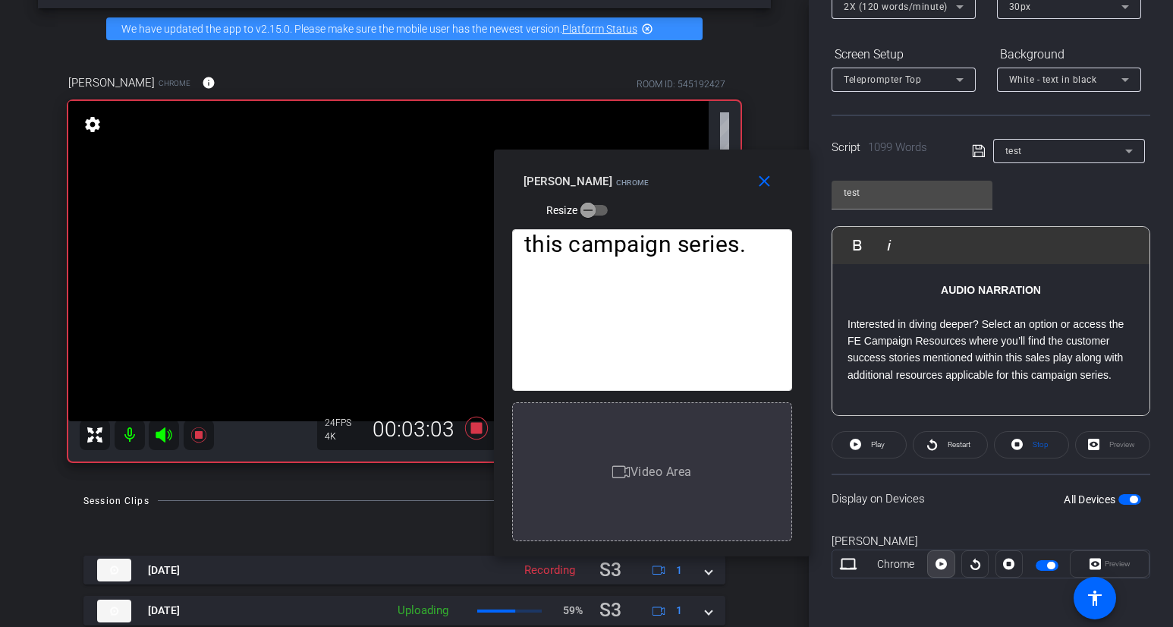
click at [943, 567] on icon at bounding box center [941, 564] width 11 height 11
click at [943, 567] on icon at bounding box center [941, 564] width 11 height 23
click at [943, 567] on icon at bounding box center [941, 564] width 11 height 11
click at [943, 567] on icon at bounding box center [941, 564] width 11 height 23
click at [943, 567] on icon at bounding box center [941, 564] width 11 height 11
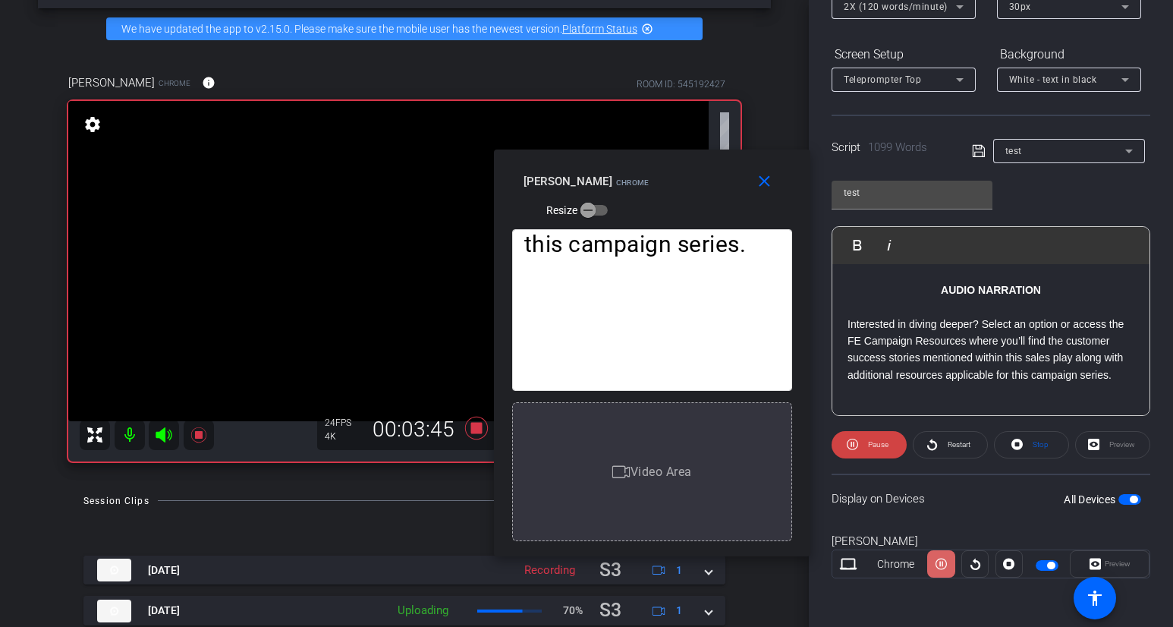
click at [943, 567] on icon at bounding box center [941, 564] width 11 height 23
click at [943, 567] on icon at bounding box center [941, 564] width 11 height 11
click at [941, 563] on icon at bounding box center [941, 564] width 11 height 23
click at [947, 562] on span at bounding box center [941, 564] width 27 height 36
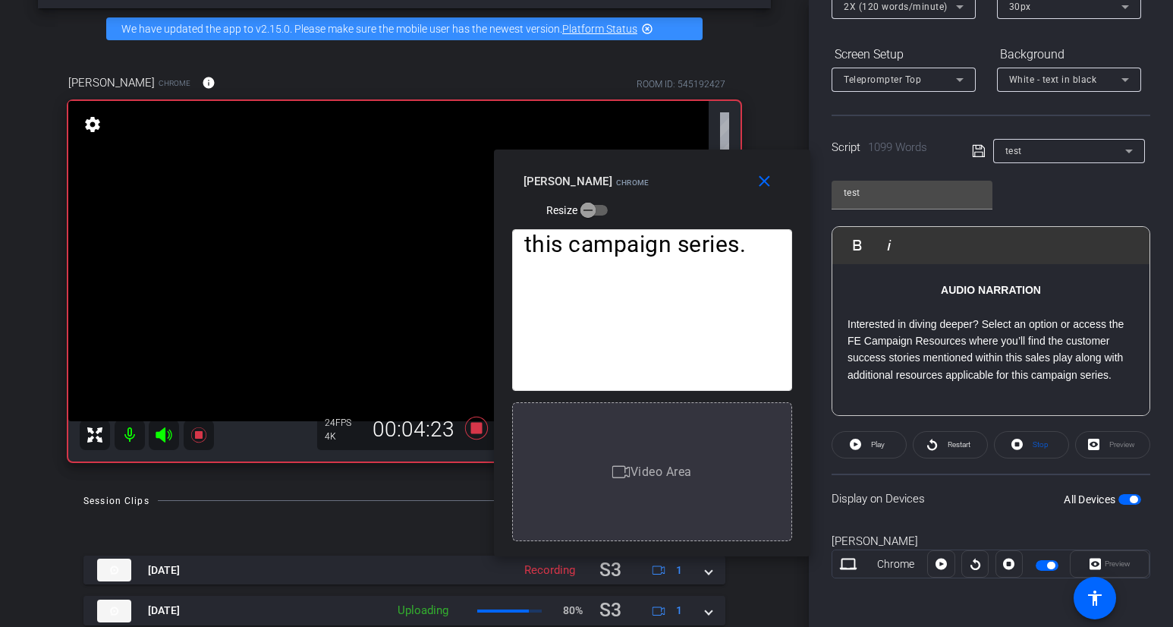
click at [947, 562] on span at bounding box center [941, 564] width 26 height 36
click at [947, 563] on span at bounding box center [941, 564] width 27 height 36
click at [947, 563] on span at bounding box center [941, 564] width 26 height 36
click at [947, 562] on icon at bounding box center [941, 564] width 11 height 23
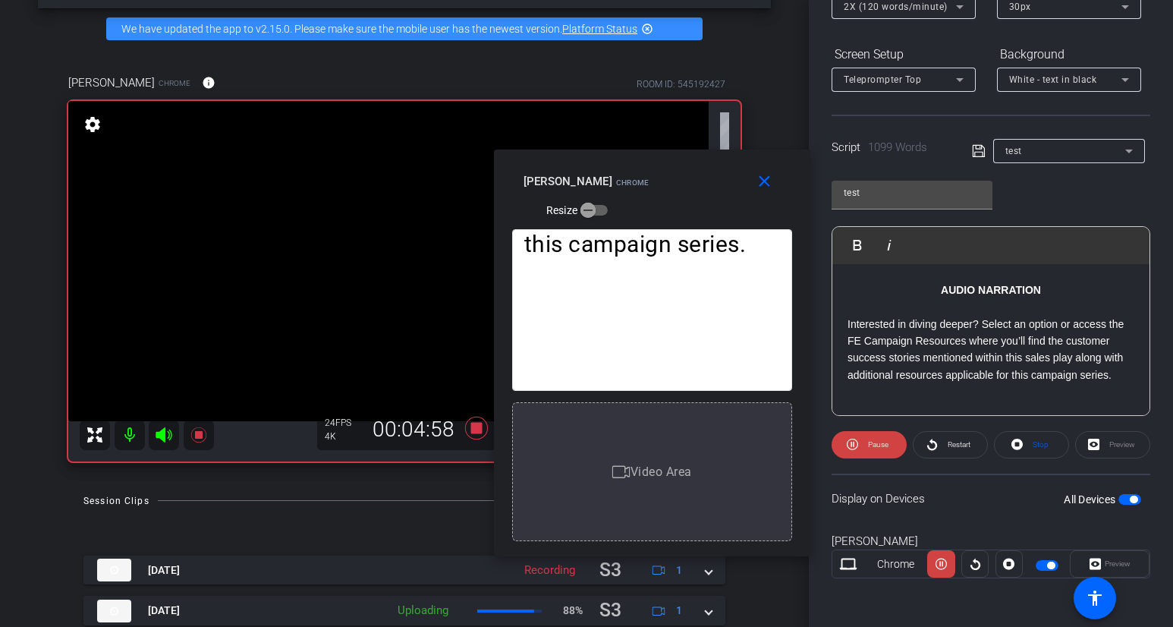
click at [947, 562] on icon at bounding box center [941, 564] width 11 height 23
click at [947, 562] on icon at bounding box center [941, 564] width 11 height 11
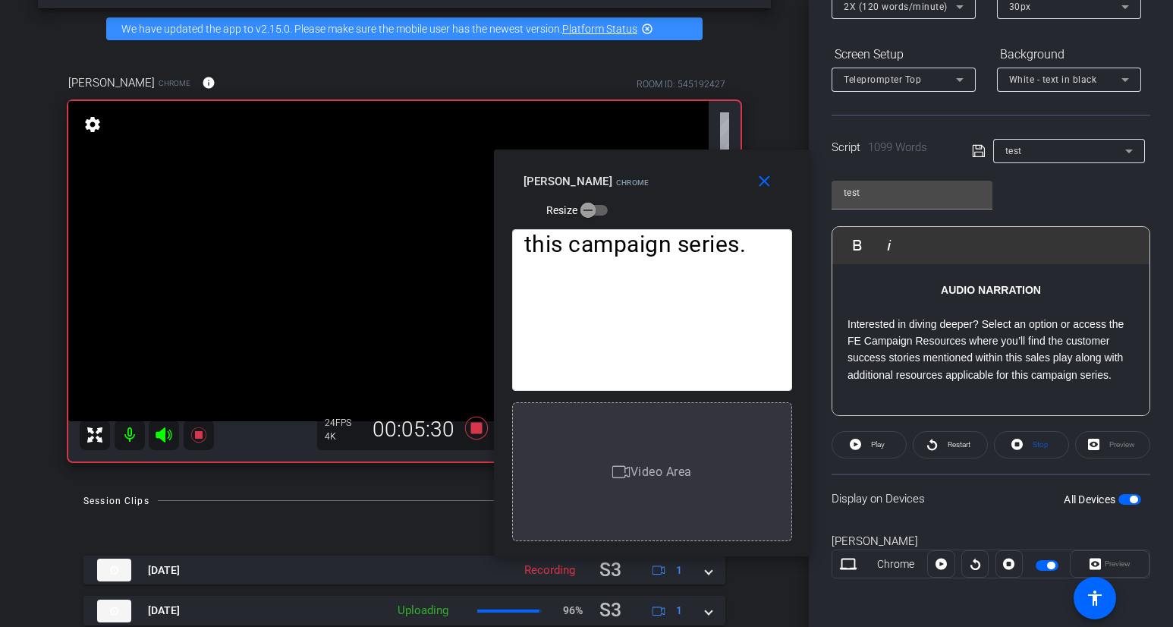
click at [947, 562] on icon at bounding box center [941, 564] width 11 height 11
click at [947, 563] on span at bounding box center [941, 564] width 27 height 36
click at [948, 563] on span at bounding box center [941, 564] width 26 height 36
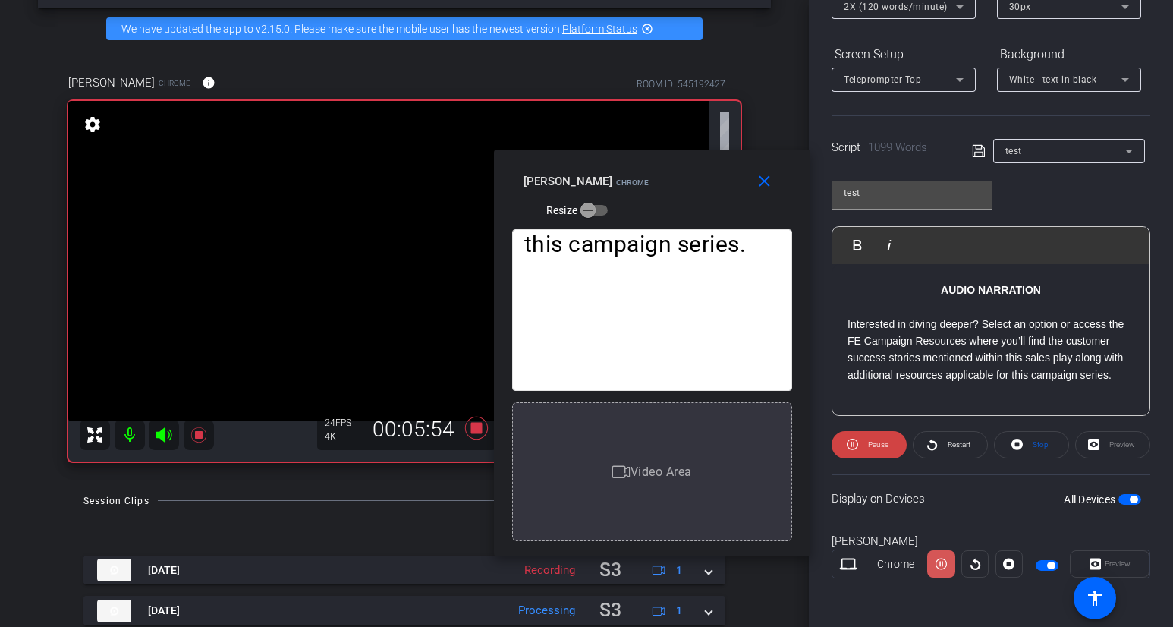
click at [948, 563] on span at bounding box center [941, 564] width 27 height 36
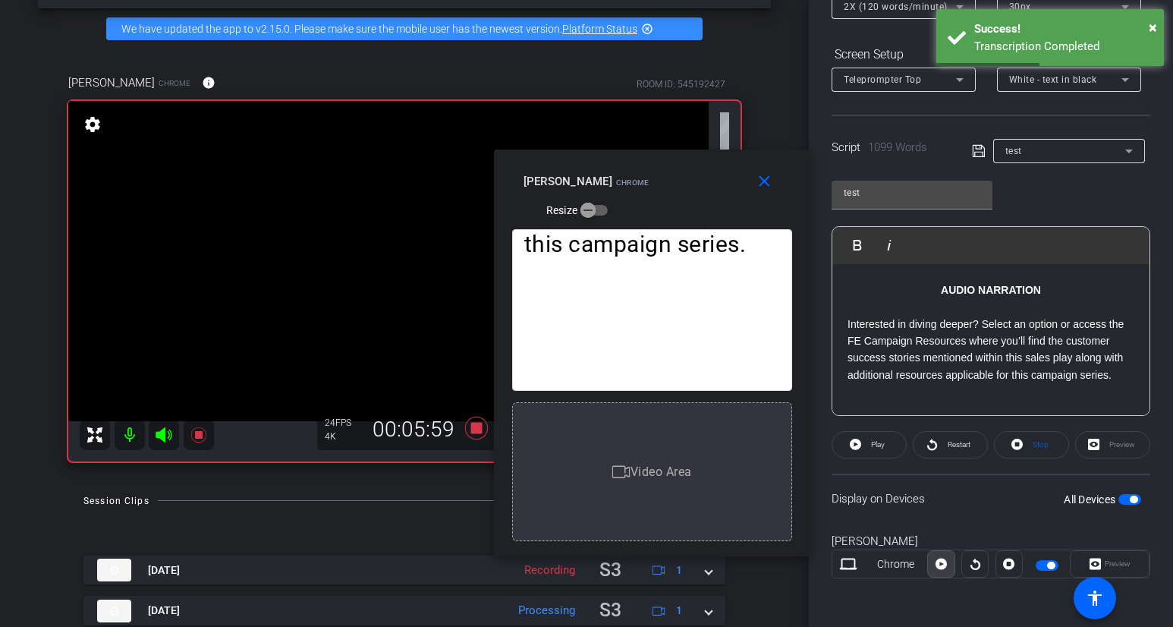
click at [948, 563] on span at bounding box center [941, 564] width 26 height 36
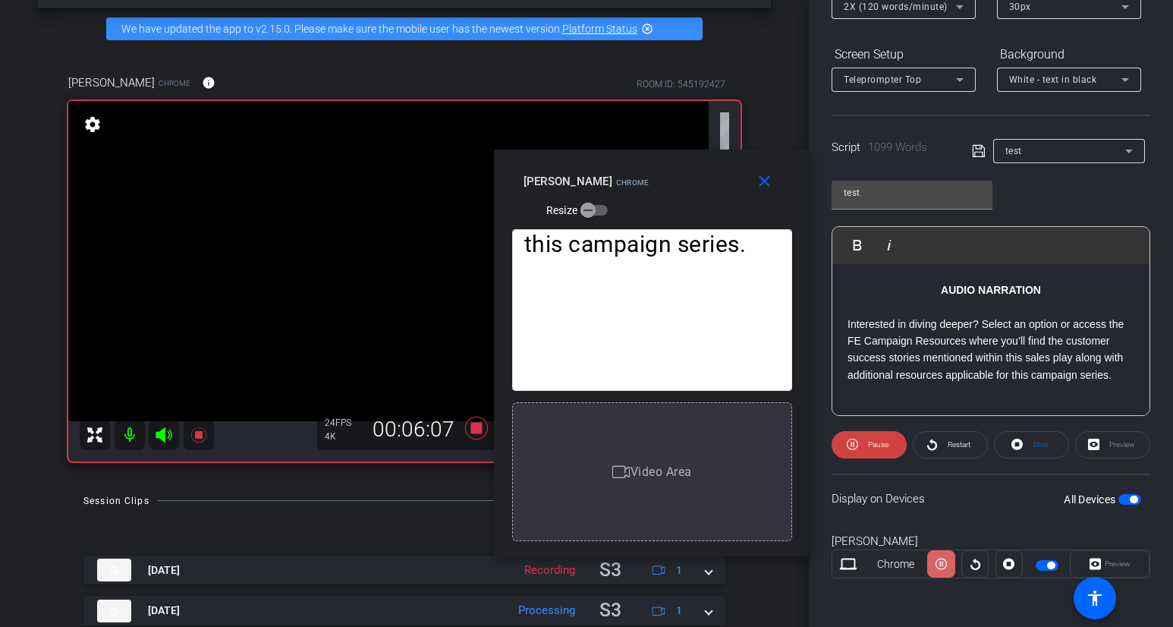
click at [948, 563] on span at bounding box center [941, 564] width 27 height 36
click at [948, 564] on span at bounding box center [941, 564] width 26 height 36
click at [948, 564] on span at bounding box center [941, 564] width 27 height 36
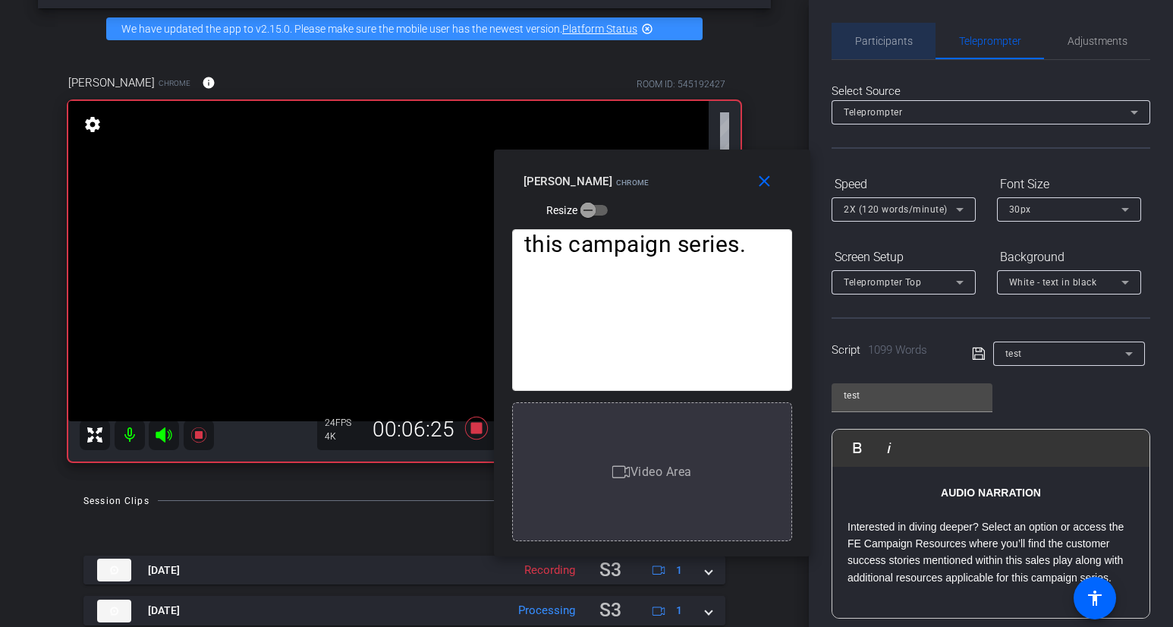
click at [890, 50] on span "Participants" at bounding box center [884, 41] width 58 height 36
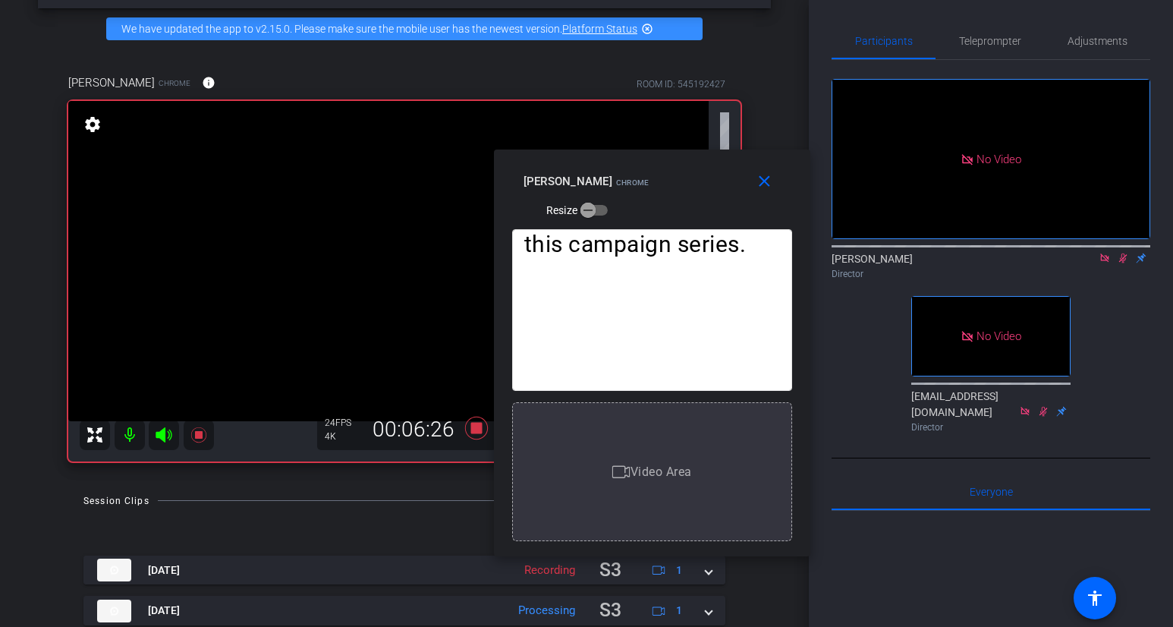
click at [1106, 253] on icon at bounding box center [1123, 258] width 12 height 11
click at [1106, 254] on icon at bounding box center [1123, 259] width 6 height 10
click at [987, 43] on span "Teleprompter" at bounding box center [990, 41] width 62 height 11
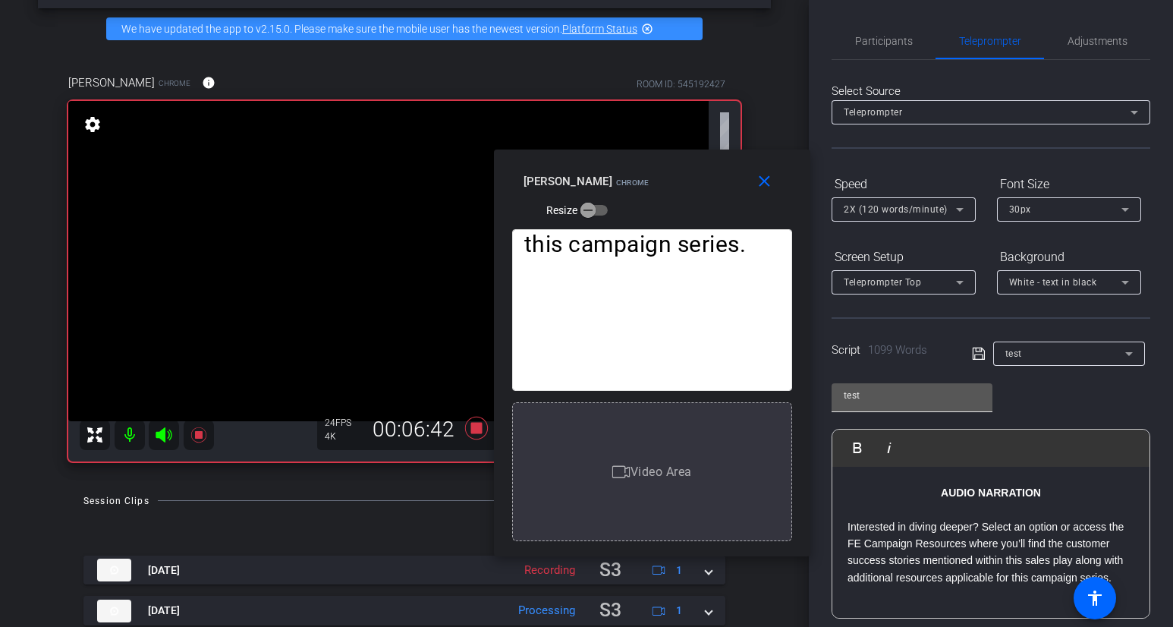
scroll to position [203, 0]
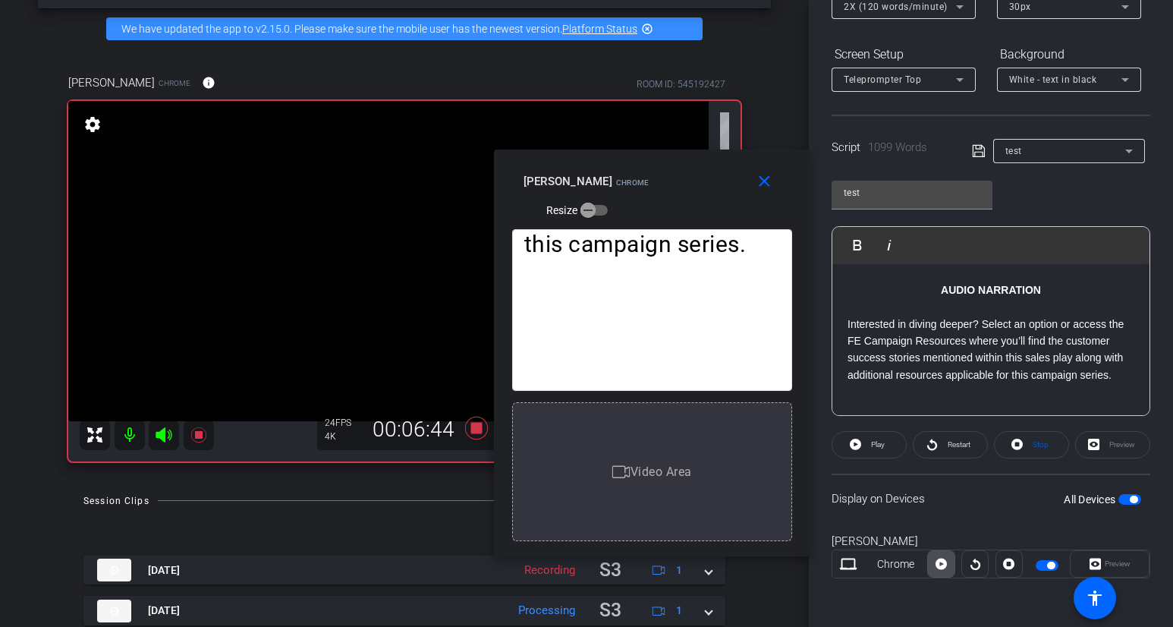
click at [948, 569] on span at bounding box center [941, 564] width 26 height 36
click at [948, 569] on span at bounding box center [941, 564] width 27 height 36
click at [948, 569] on span at bounding box center [941, 564] width 26 height 36
click at [948, 569] on span at bounding box center [941, 564] width 27 height 36
click at [948, 569] on span at bounding box center [941, 564] width 26 height 36
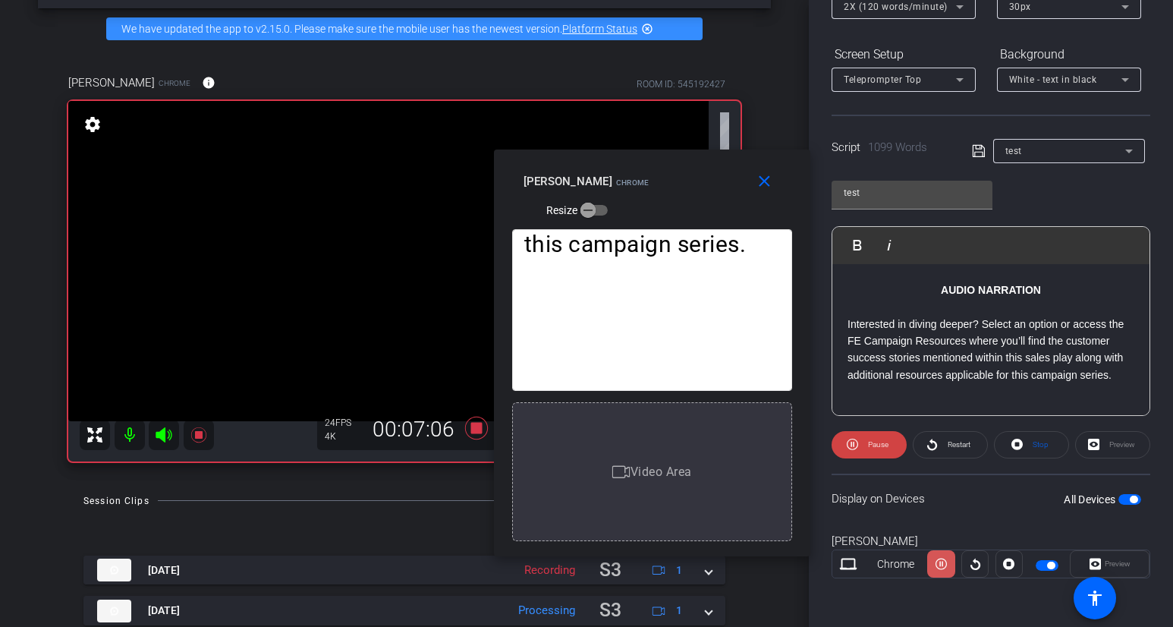
click at [948, 569] on span at bounding box center [941, 564] width 27 height 36
click at [948, 569] on span at bounding box center [941, 564] width 26 height 36
click at [948, 570] on span at bounding box center [941, 564] width 27 height 36
click at [948, 569] on span at bounding box center [941, 564] width 26 height 36
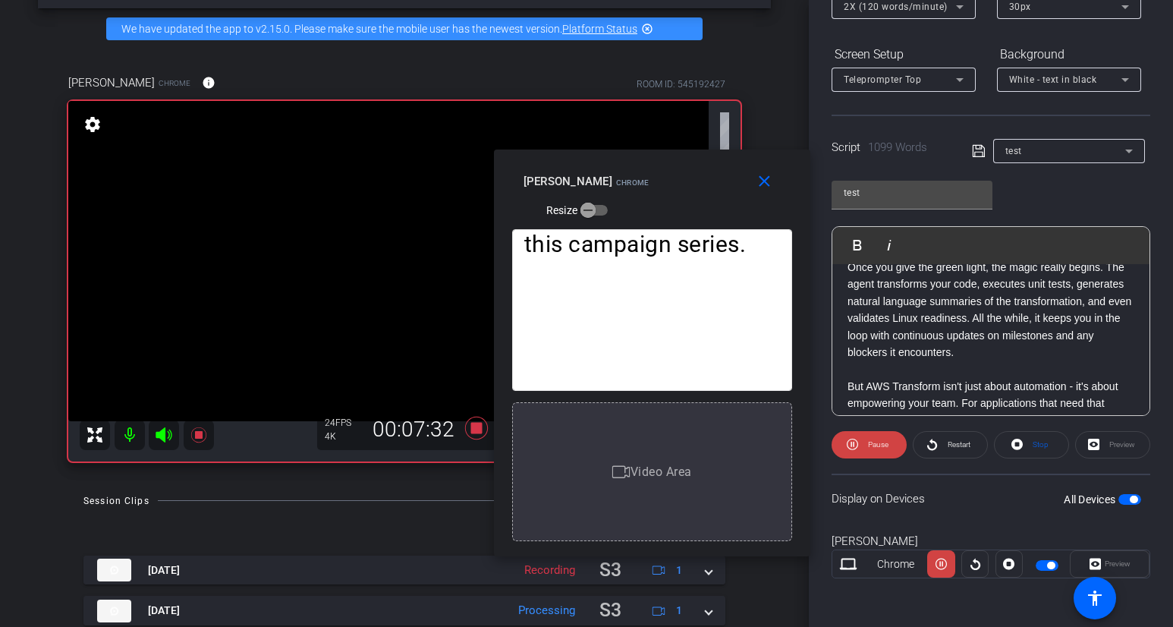
scroll to position [1429, 0]
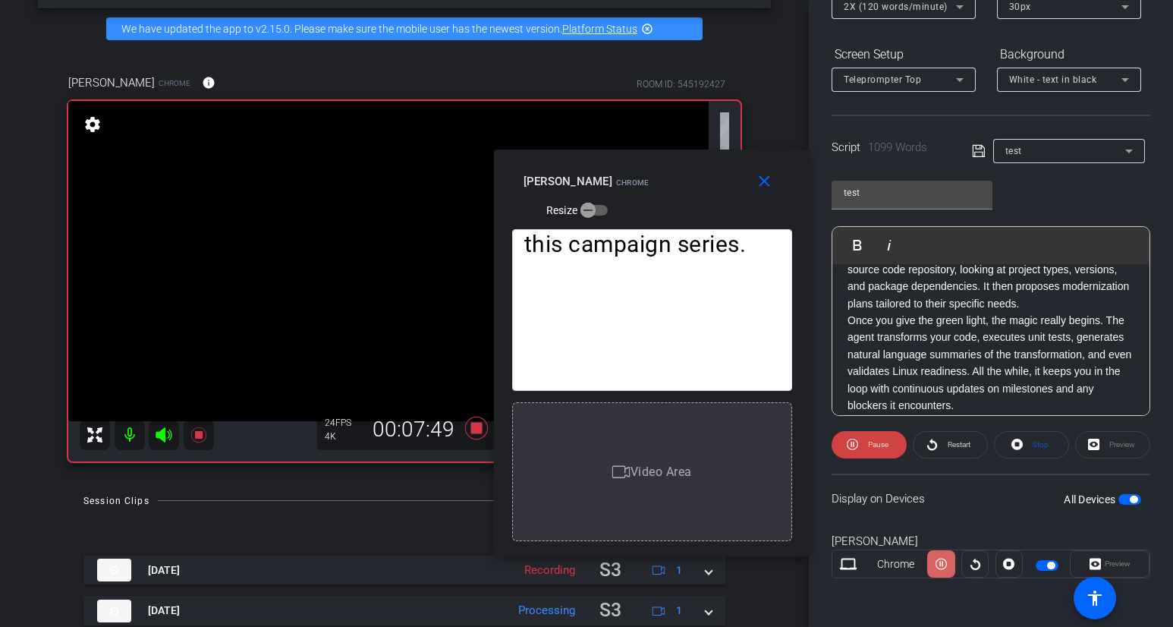
click at [940, 562] on icon at bounding box center [941, 564] width 11 height 11
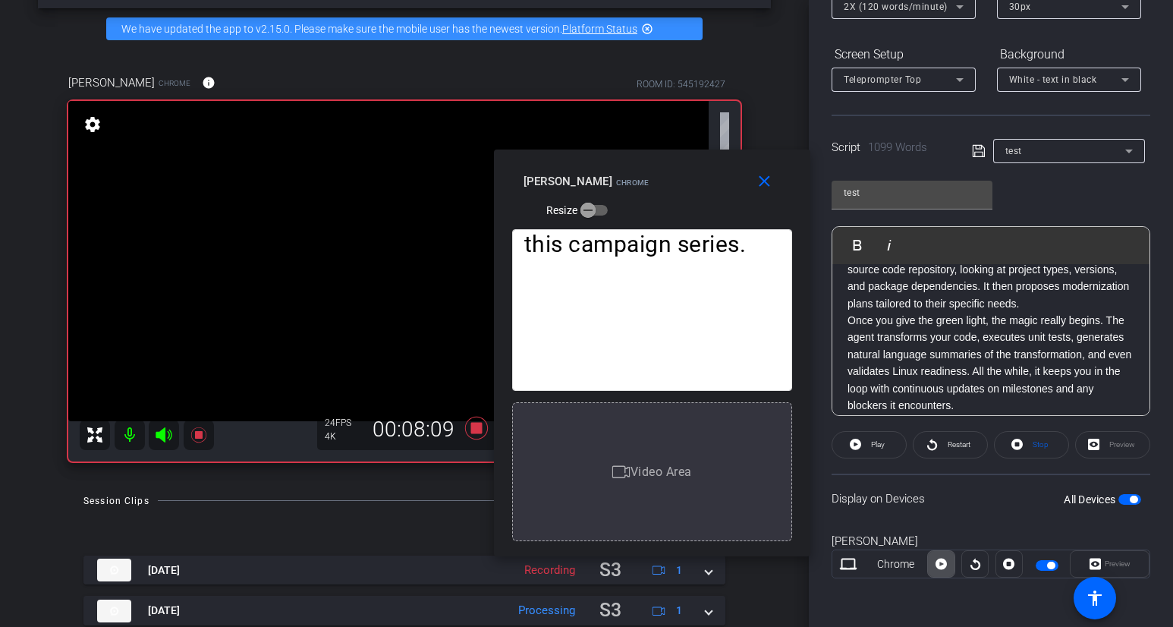
click at [940, 562] on icon at bounding box center [941, 564] width 11 height 23
click at [941, 562] on icon at bounding box center [941, 564] width 11 height 23
click at [941, 562] on icon at bounding box center [941, 564] width 11 height 11
click at [941, 562] on icon at bounding box center [941, 564] width 11 height 23
click at [941, 562] on icon at bounding box center [941, 564] width 11 height 11
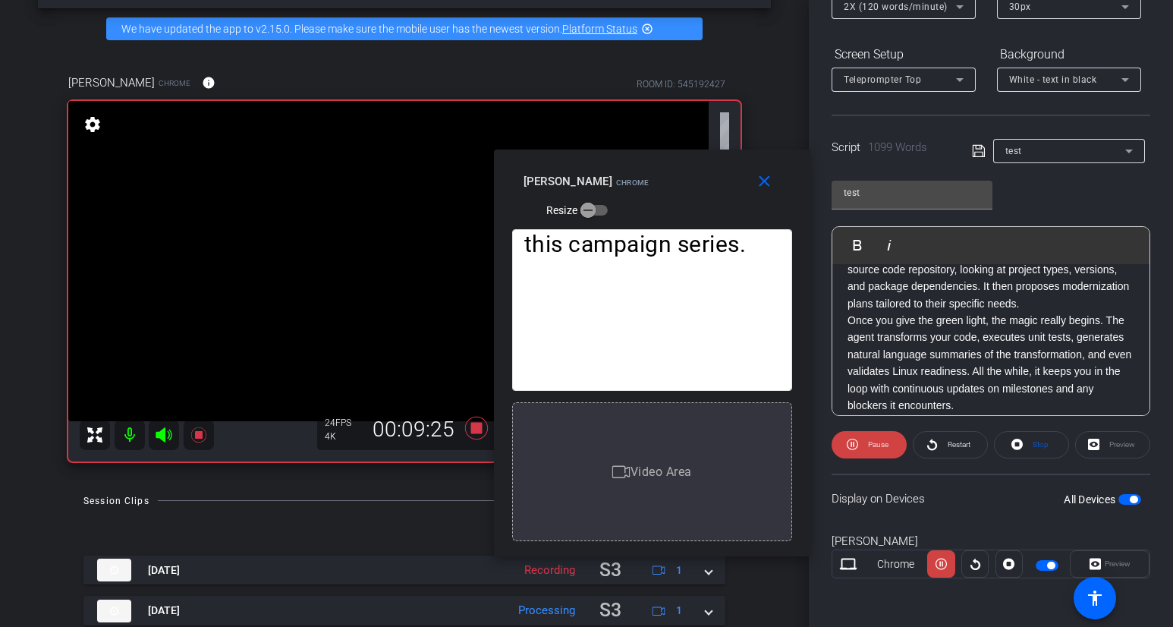
drag, startPoint x: 941, startPoint y: 562, endPoint x: 963, endPoint y: 509, distance: 57.5
click at [963, 509] on openreel-capture-teleprompter "Speed 2X (120 words/minute) Font Size 30px Screen Setup Teleprompter Top Backgr…" at bounding box center [991, 287] width 319 height 636
click at [942, 561] on icon at bounding box center [941, 564] width 11 height 23
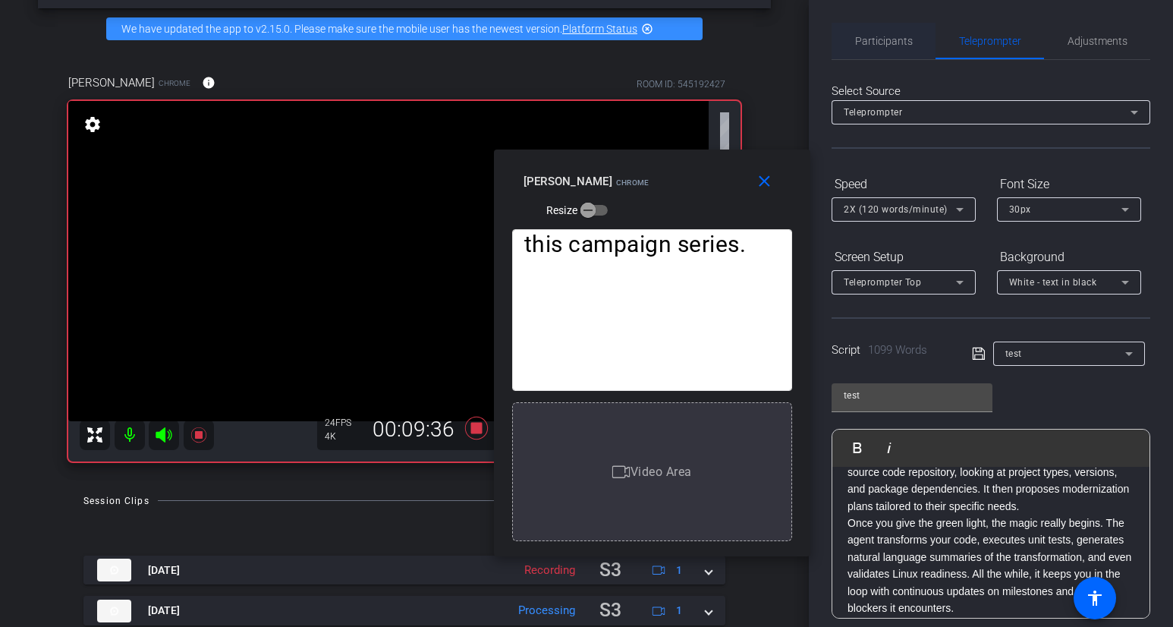
click at [906, 39] on span "Participants" at bounding box center [884, 41] width 58 height 11
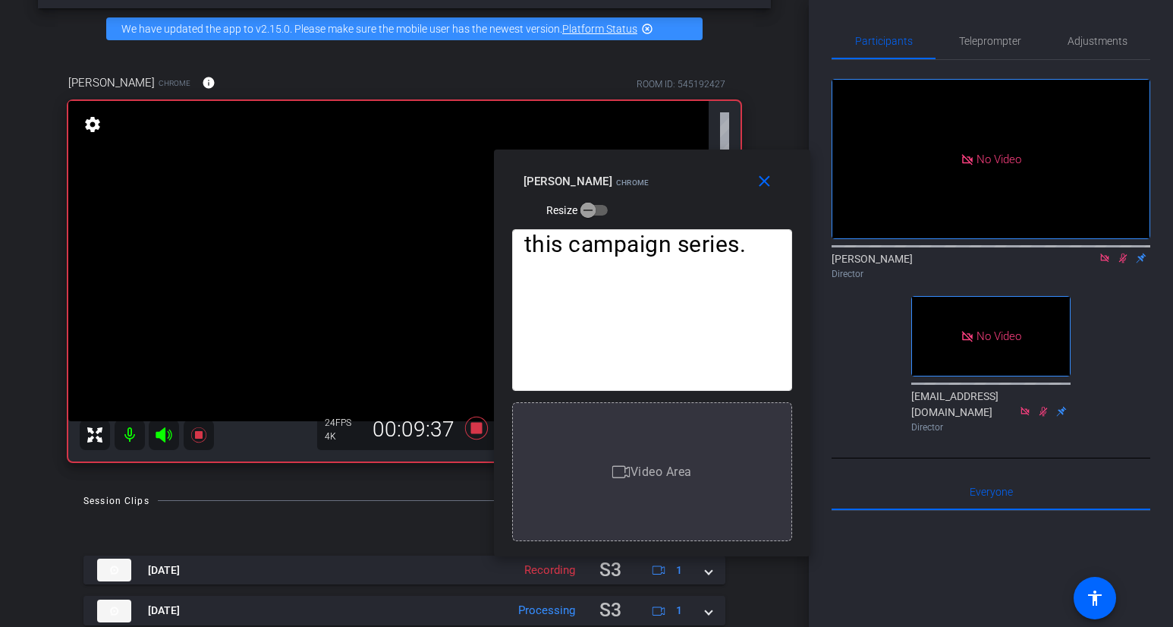
click at [1106, 254] on icon at bounding box center [1124, 259] width 8 height 10
click at [1106, 254] on icon at bounding box center [1123, 259] width 6 height 10
click at [986, 50] on span "Teleprompter" at bounding box center [990, 41] width 62 height 36
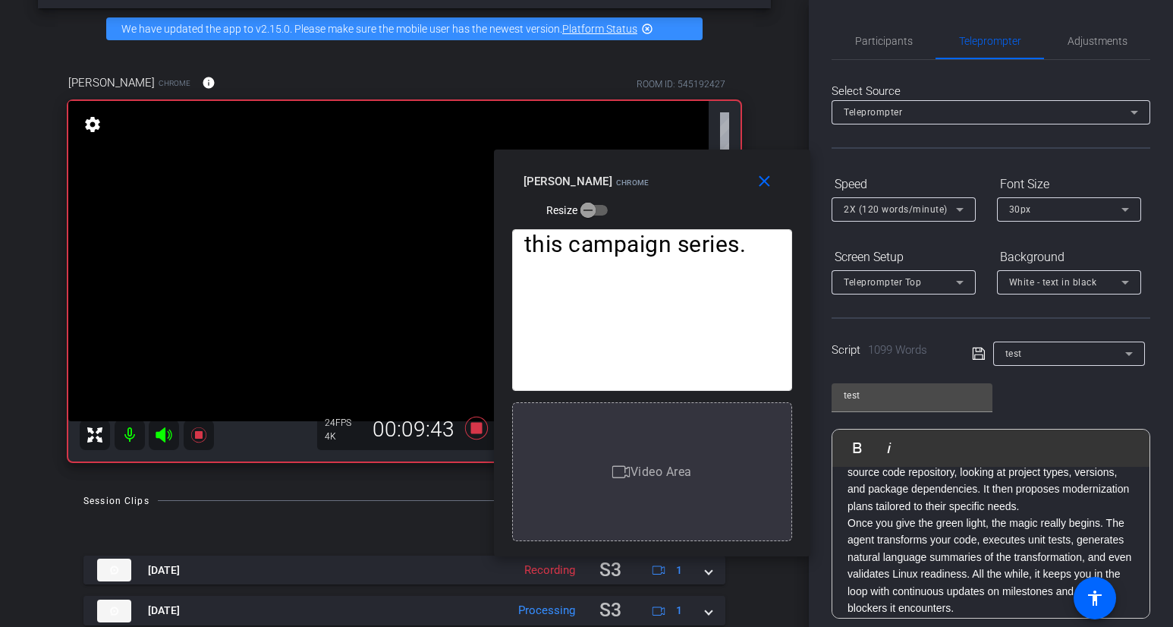
scroll to position [203, 0]
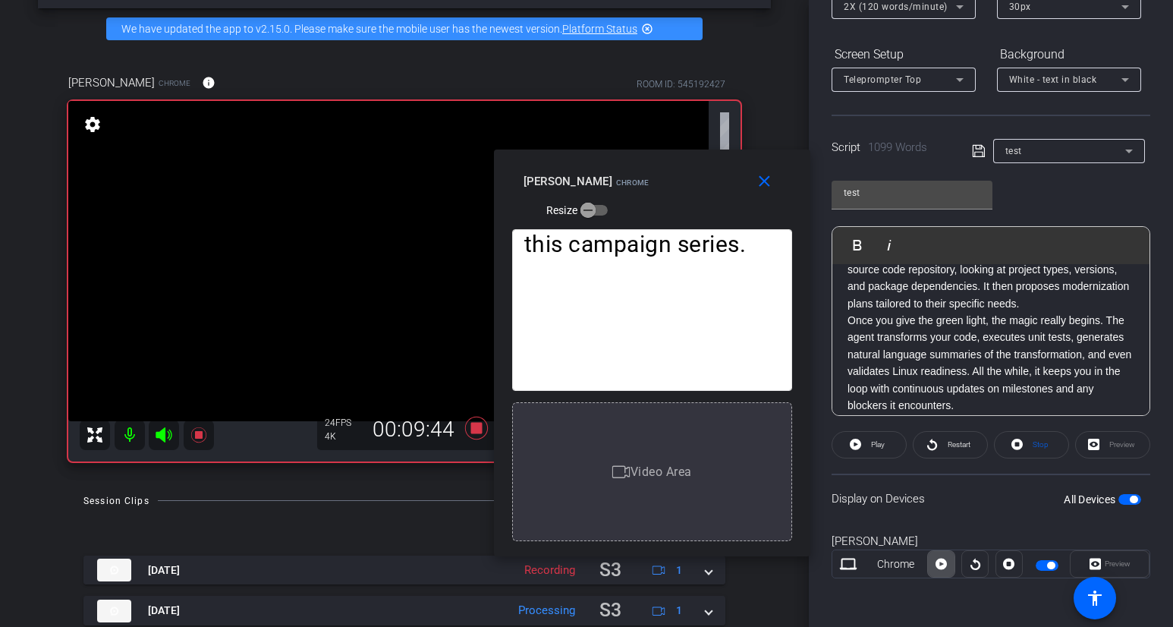
click at [942, 567] on icon at bounding box center [941, 564] width 11 height 11
click at [942, 567] on icon at bounding box center [941, 564] width 11 height 23
click at [942, 567] on icon at bounding box center [941, 564] width 11 height 11
click at [942, 567] on icon at bounding box center [941, 564] width 11 height 23
click at [943, 565] on icon at bounding box center [941, 564] width 11 height 11
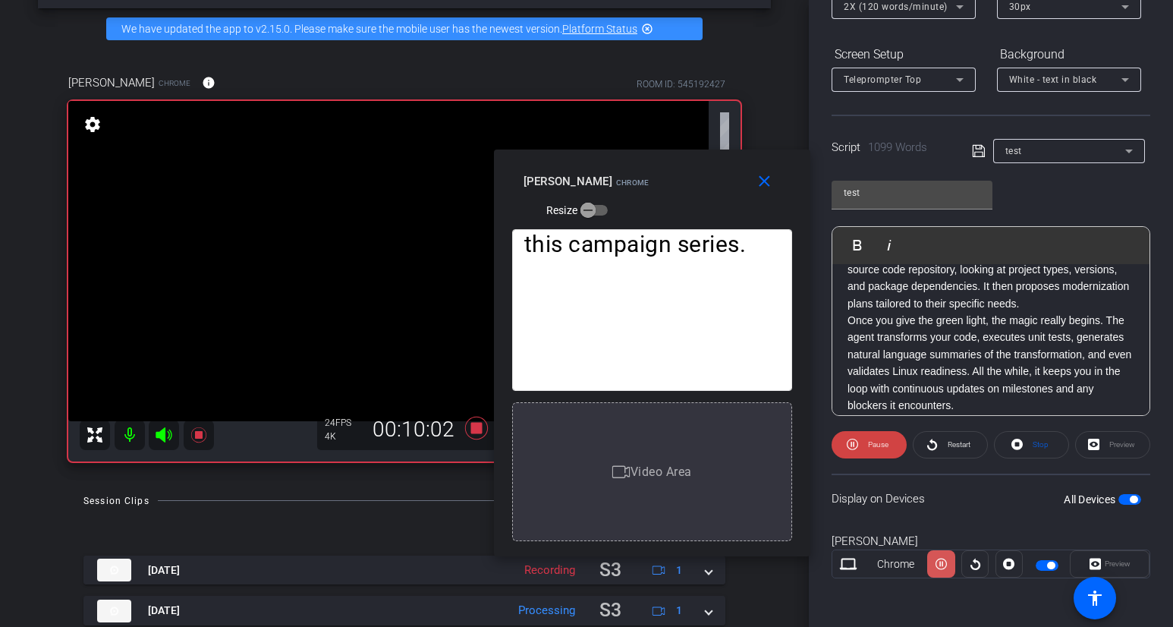
click at [943, 565] on icon at bounding box center [941, 564] width 11 height 11
click at [943, 568] on icon at bounding box center [941, 564] width 11 height 23
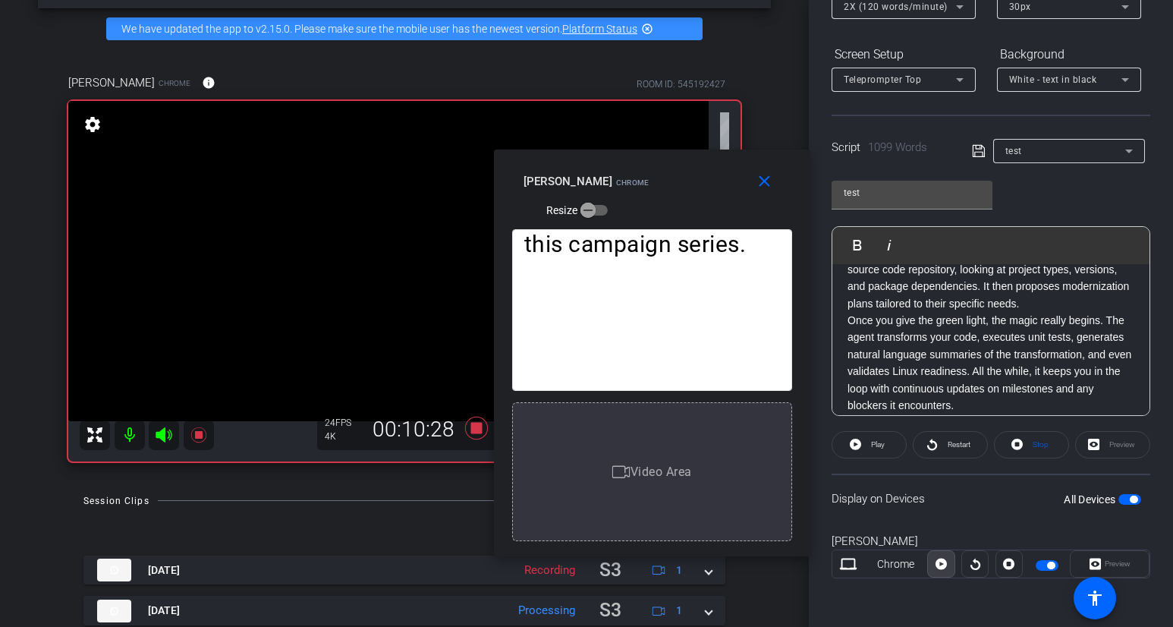
click at [943, 568] on icon at bounding box center [941, 564] width 11 height 11
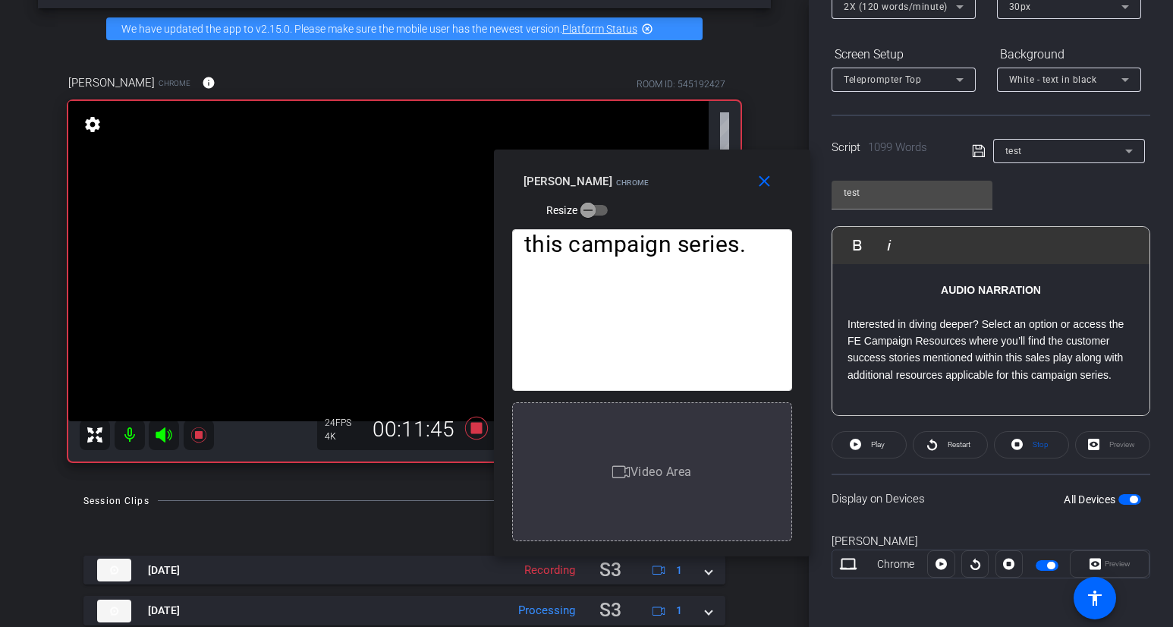
scroll to position [0, 0]
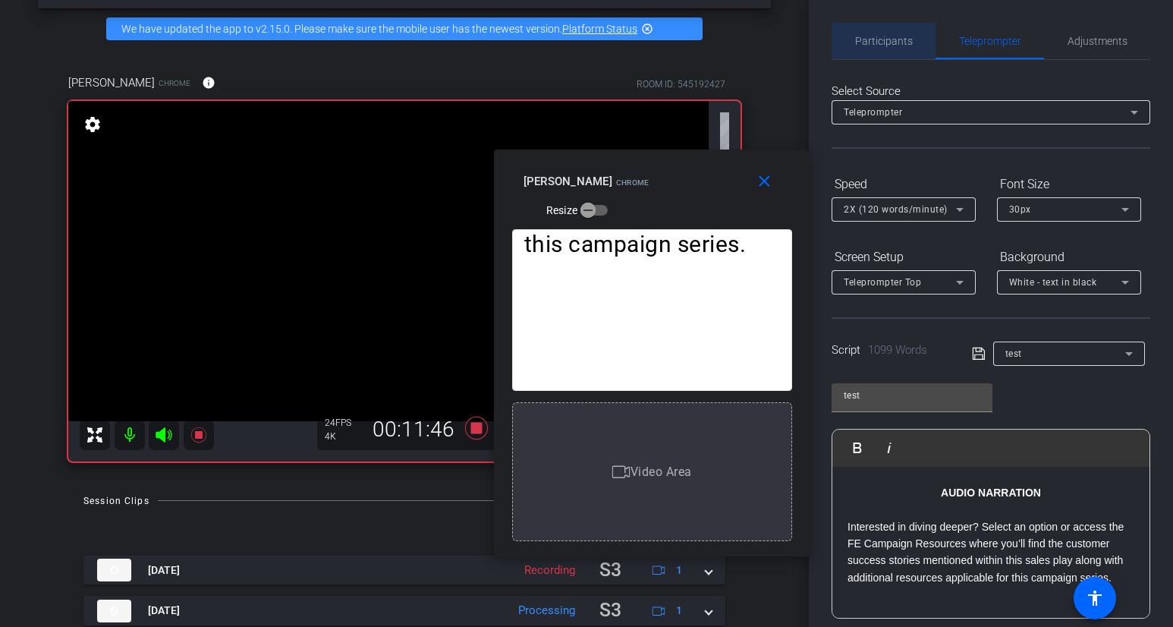
click at [884, 36] on span "Participants" at bounding box center [884, 41] width 58 height 11
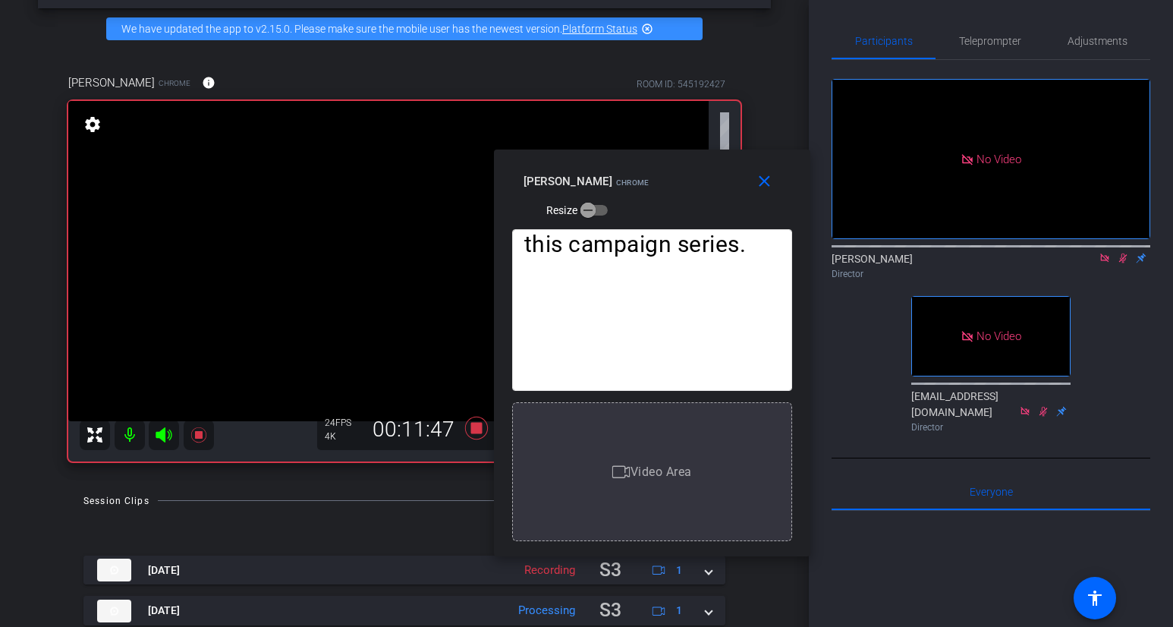
click at [1106, 253] on icon at bounding box center [1123, 258] width 12 height 11
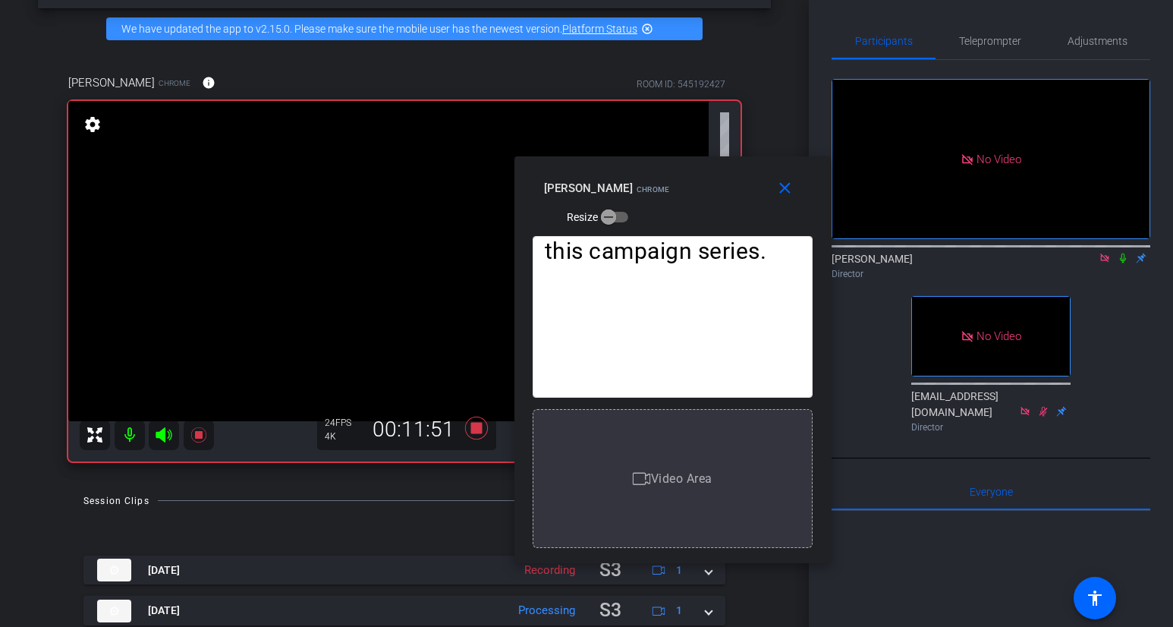
drag, startPoint x: 720, startPoint y: 200, endPoint x: 740, endPoint y: 206, distance: 20.9
click at [740, 206] on div "close [PERSON_NAME] Resize" at bounding box center [673, 190] width 317 height 68
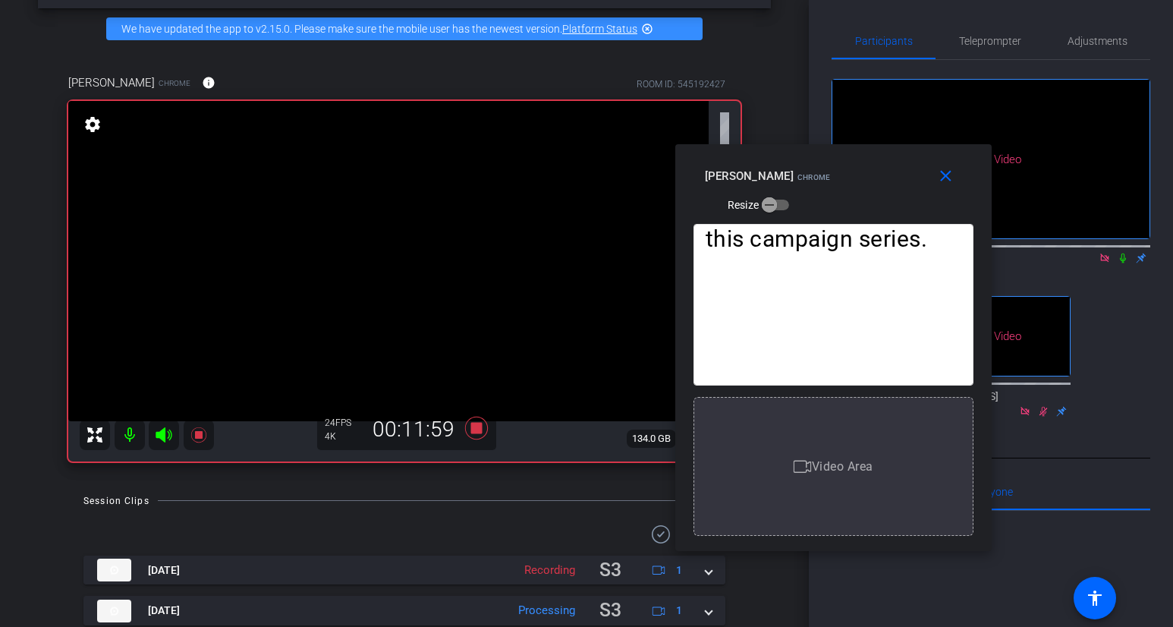
drag, startPoint x: 734, startPoint y: 176, endPoint x: 895, endPoint y: 164, distance: 161.4
click at [895, 164] on div "[PERSON_NAME] Resize" at bounding box center [839, 189] width 269 height 54
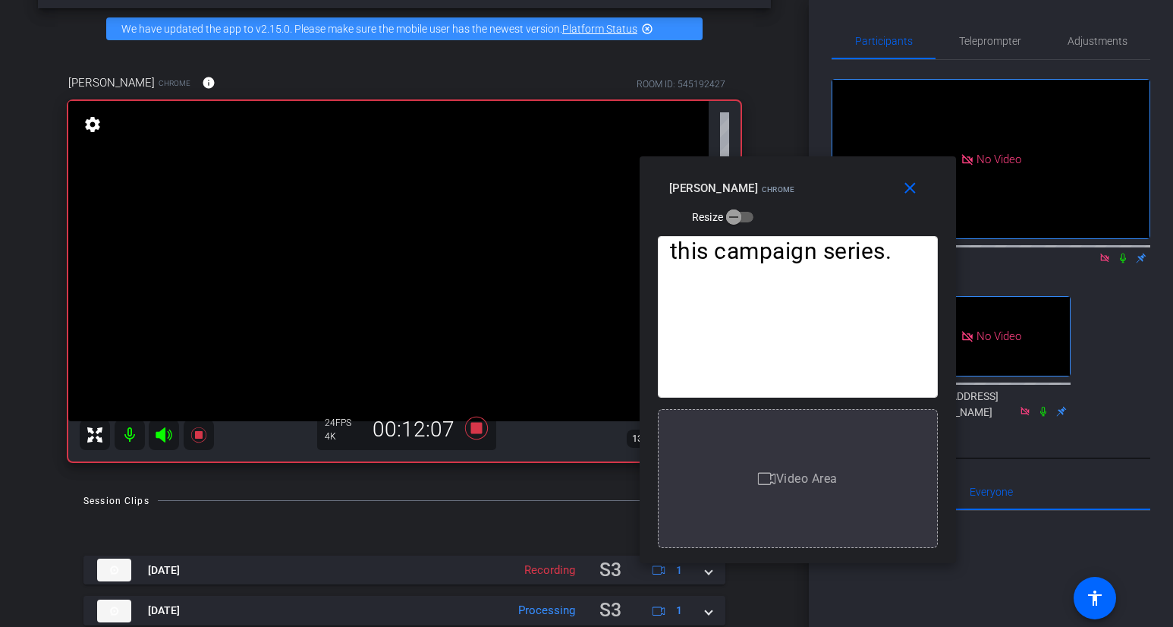
drag, startPoint x: 975, startPoint y: 161, endPoint x: 939, endPoint y: 172, distance: 37.4
click at [939, 172] on div "close [PERSON_NAME] Resize" at bounding box center [798, 190] width 317 height 68
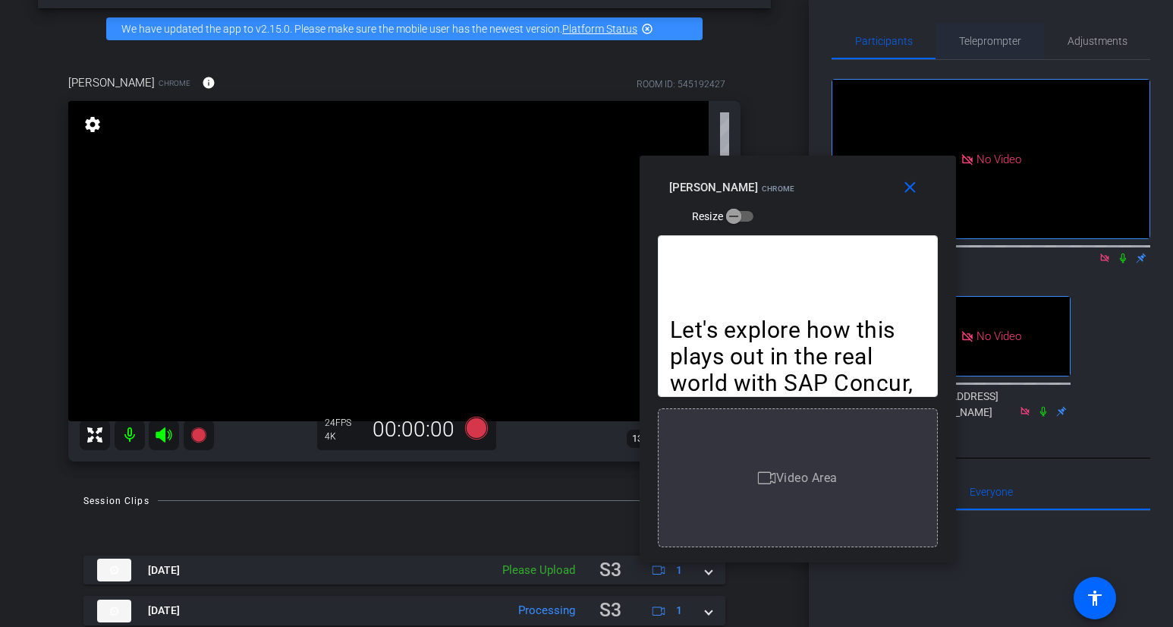
click at [1020, 36] on span "Teleprompter" at bounding box center [990, 41] width 62 height 11
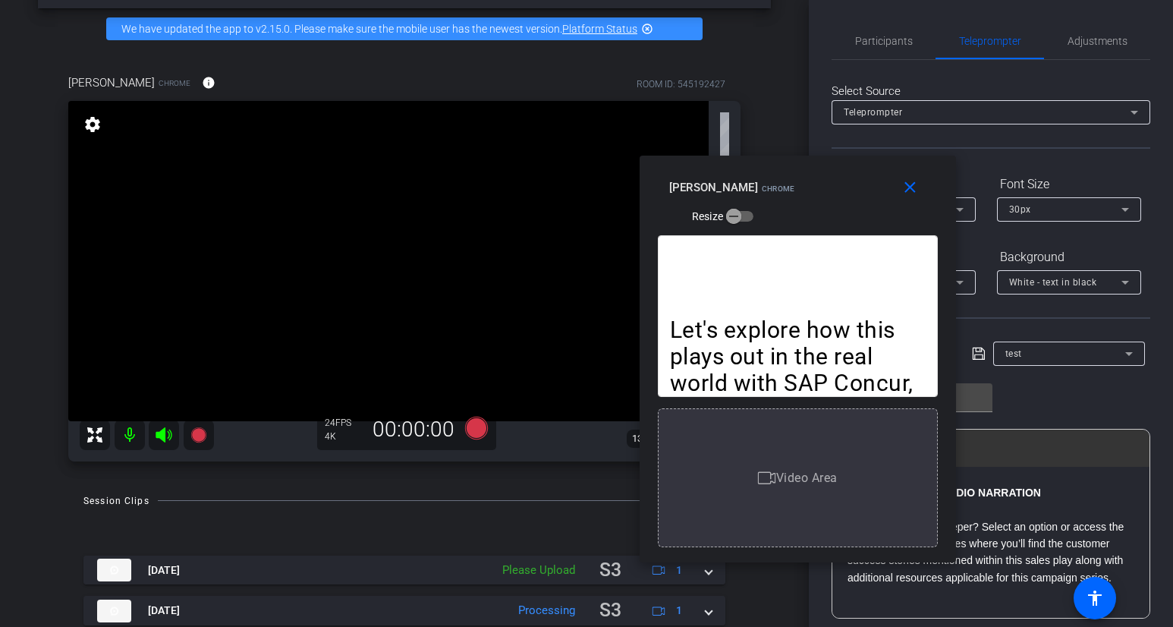
click at [1035, 546] on p "Interested in diving deeper? Select an option or access the FE Campaign Resourc…" at bounding box center [991, 552] width 287 height 68
click at [783, 364] on p "Let's explore how this plays out in the real world with SAP Concur, a global le…" at bounding box center [798, 397] width 256 height 160
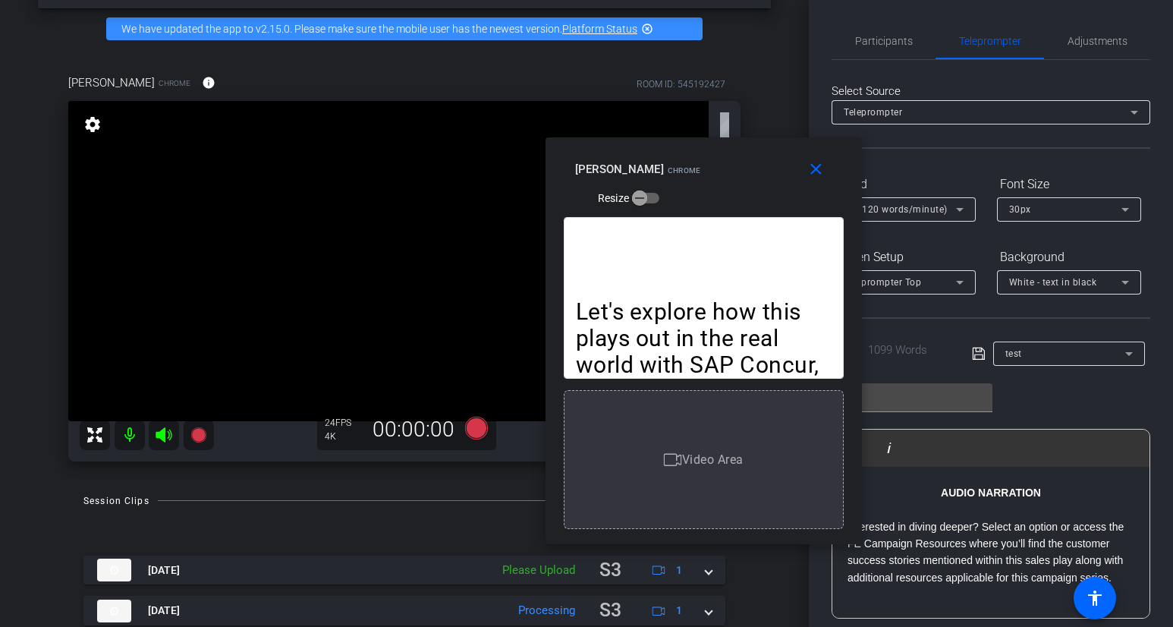
drag, startPoint x: 874, startPoint y: 193, endPoint x: 780, endPoint y: 174, distance: 96.8
click at [780, 174] on div "[PERSON_NAME] Resize" at bounding box center [709, 183] width 269 height 54
click at [816, 178] on span at bounding box center [819, 168] width 49 height 36
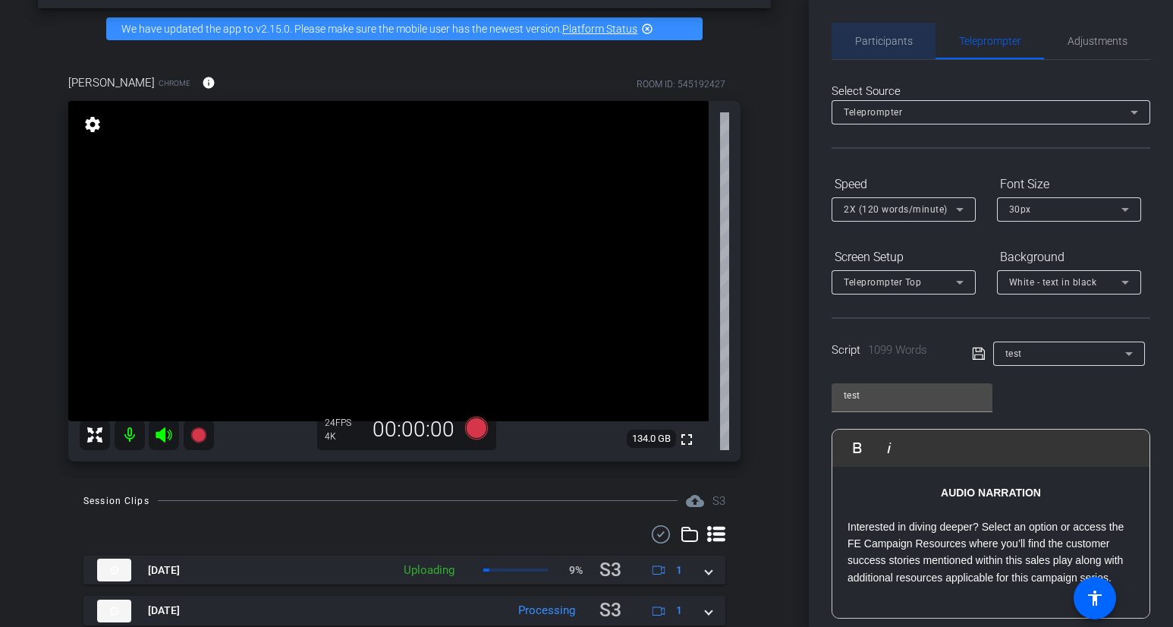
click at [893, 40] on span "Participants" at bounding box center [884, 41] width 58 height 11
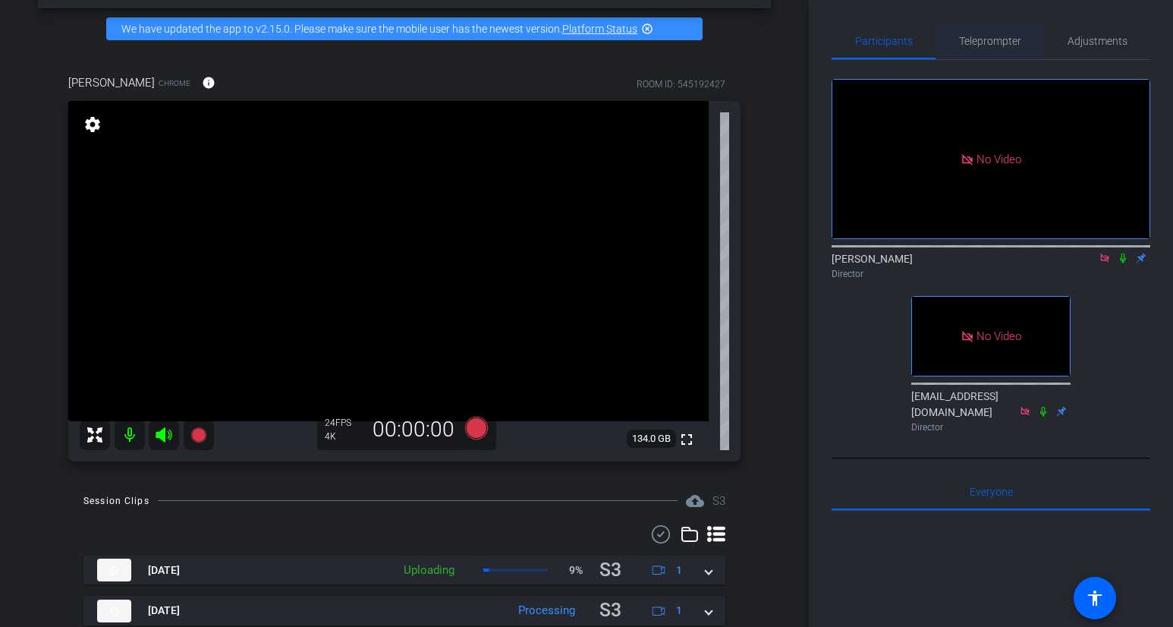
click at [971, 42] on span "Teleprompter" at bounding box center [990, 41] width 62 height 11
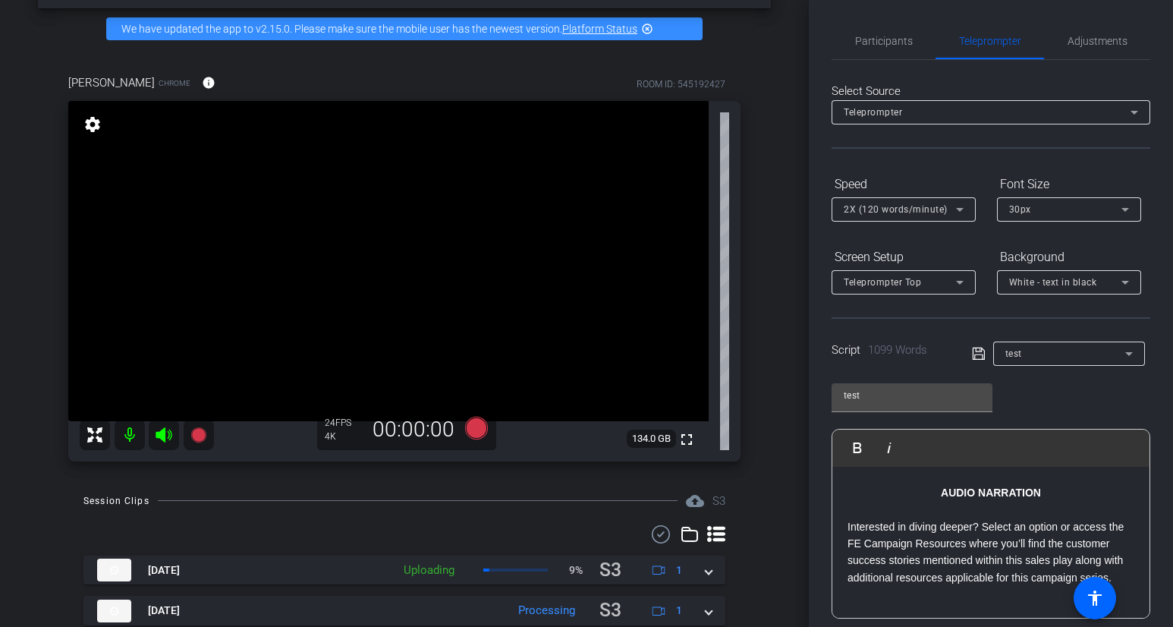
click at [966, 522] on p "Interested in diving deeper? Select an option or access the FE Campaign Resourc…" at bounding box center [991, 552] width 287 height 68
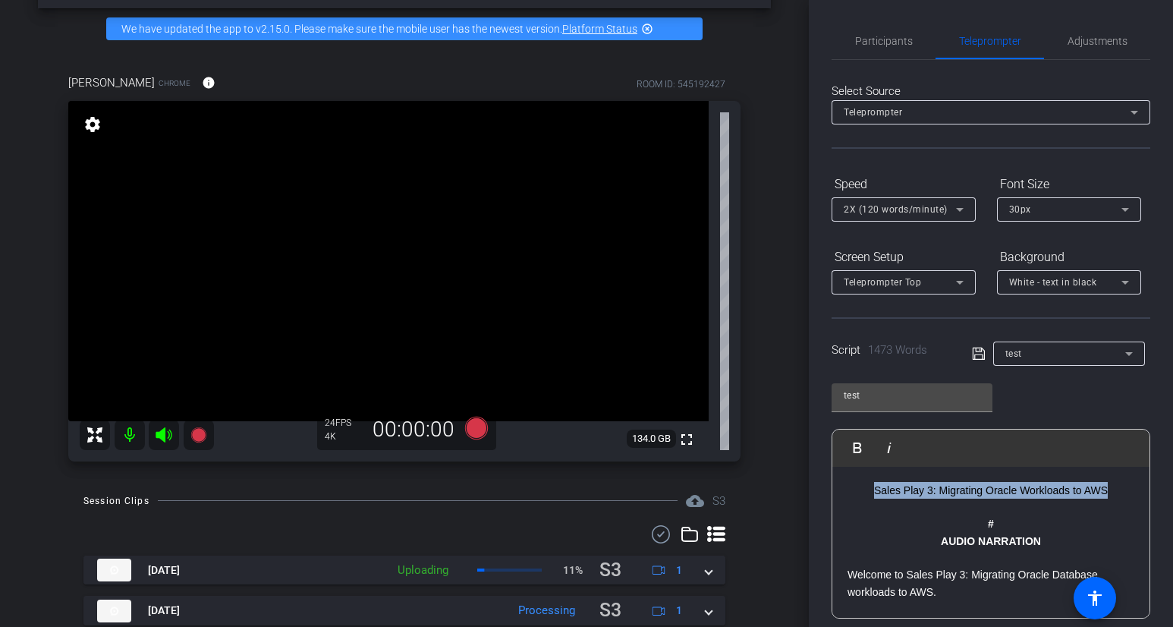
drag, startPoint x: 1112, startPoint y: 496, endPoint x: 871, endPoint y: 493, distance: 240.6
click at [871, 493] on h2 "Sales Play 3: Migrating Oracle Workloads to AWS" at bounding box center [991, 490] width 287 height 17
drag, startPoint x: 1056, startPoint y: 541, endPoint x: 879, endPoint y: 490, distance: 184.0
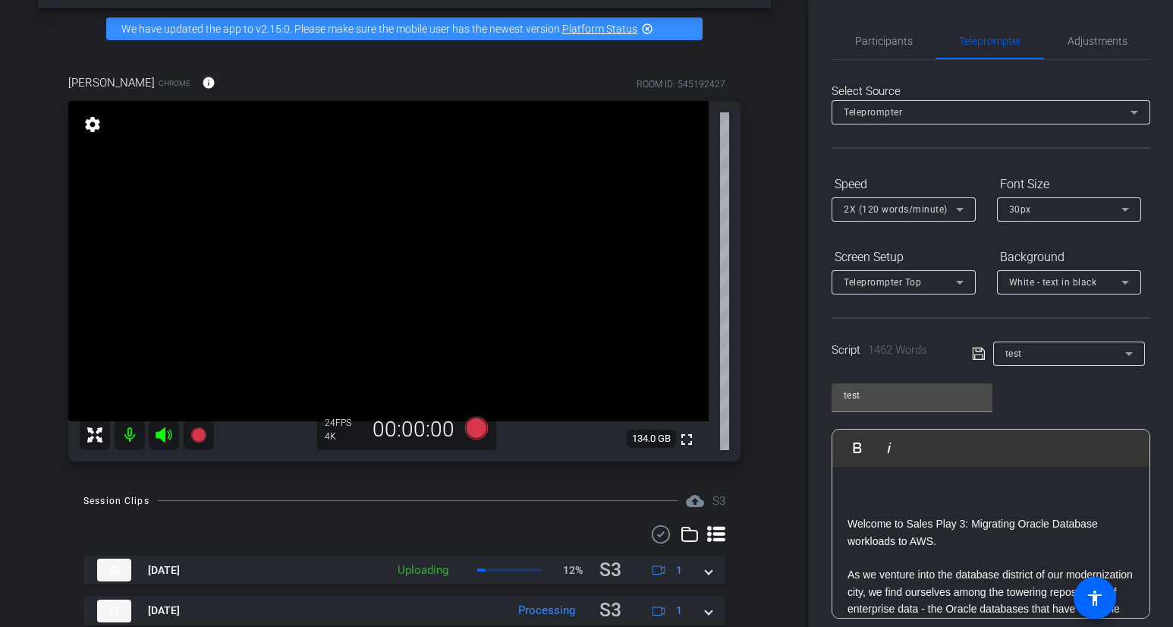
click at [851, 516] on p "Welcome to Sales Play 3: Migrating Oracle Database workloads to AWS." at bounding box center [991, 532] width 287 height 34
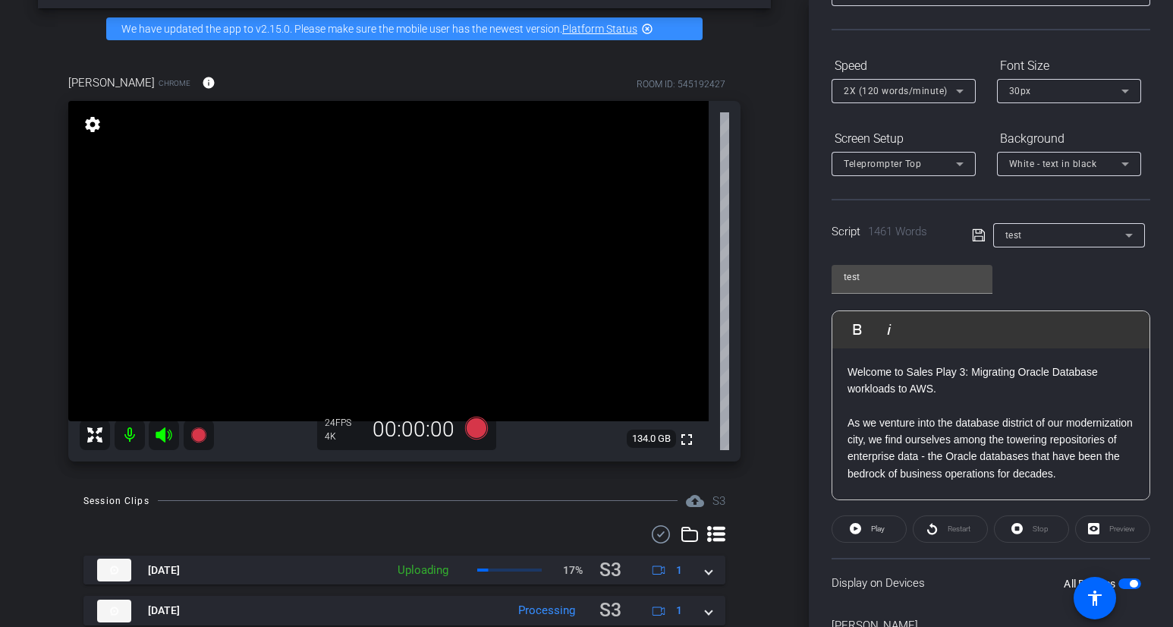
click at [1106, 528] on div "Preview" at bounding box center [1113, 528] width 75 height 27
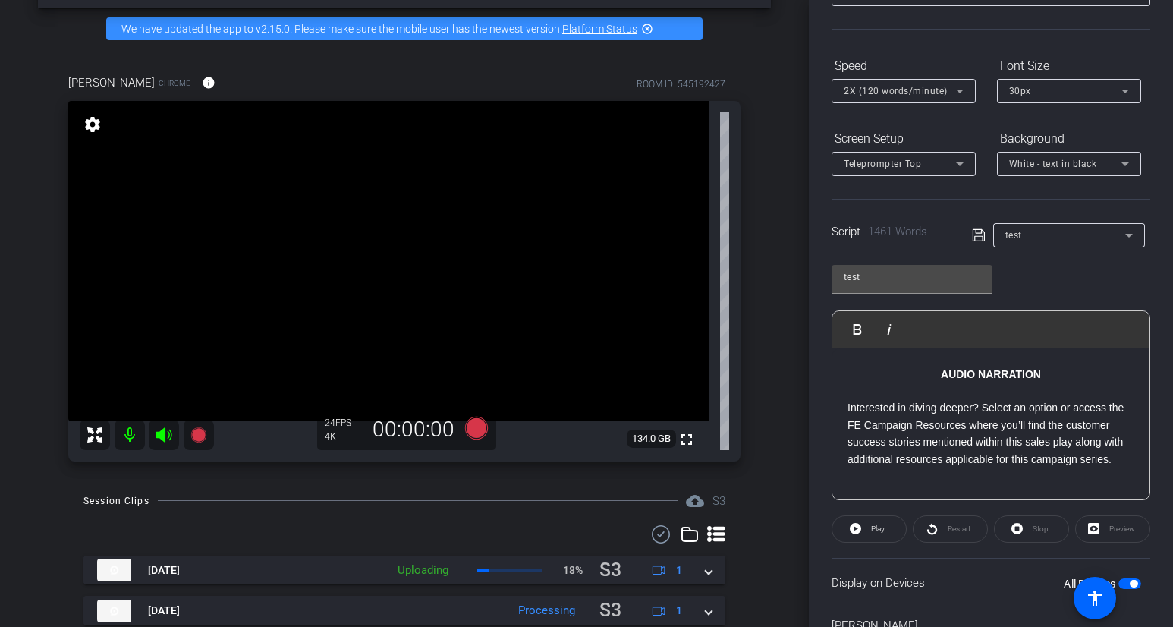
scroll to position [203, 0]
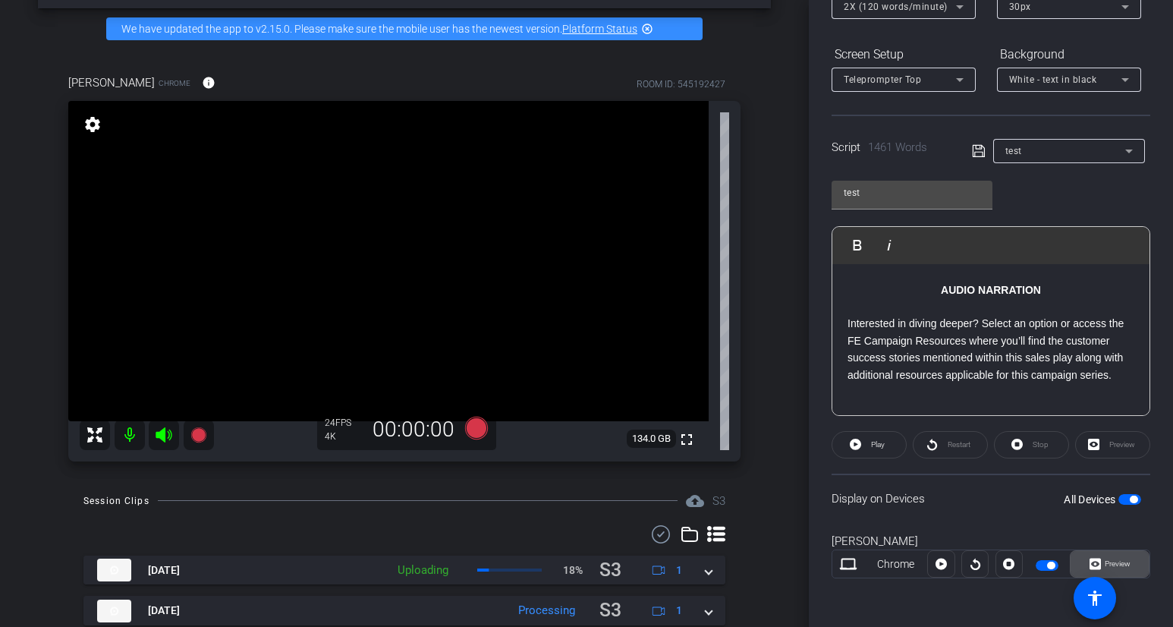
click at [1106, 571] on span "Preview" at bounding box center [1116, 563] width 30 height 21
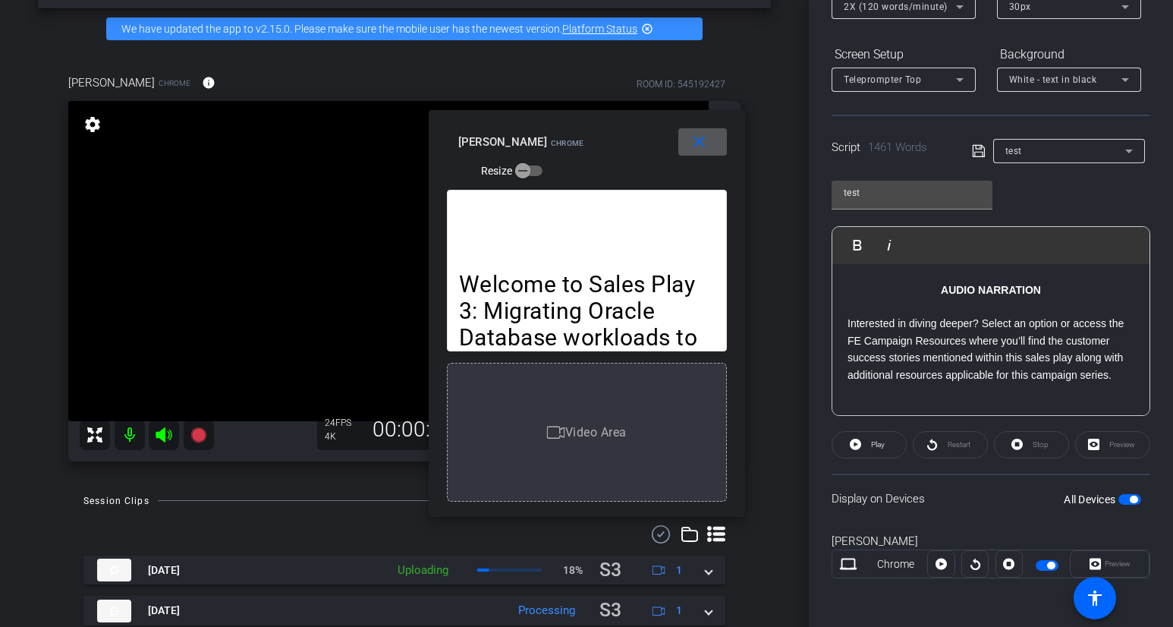
click at [989, 375] on p "Interested in diving deeper? Select an option or access the FE Campaign Resourc…" at bounding box center [991, 349] width 287 height 68
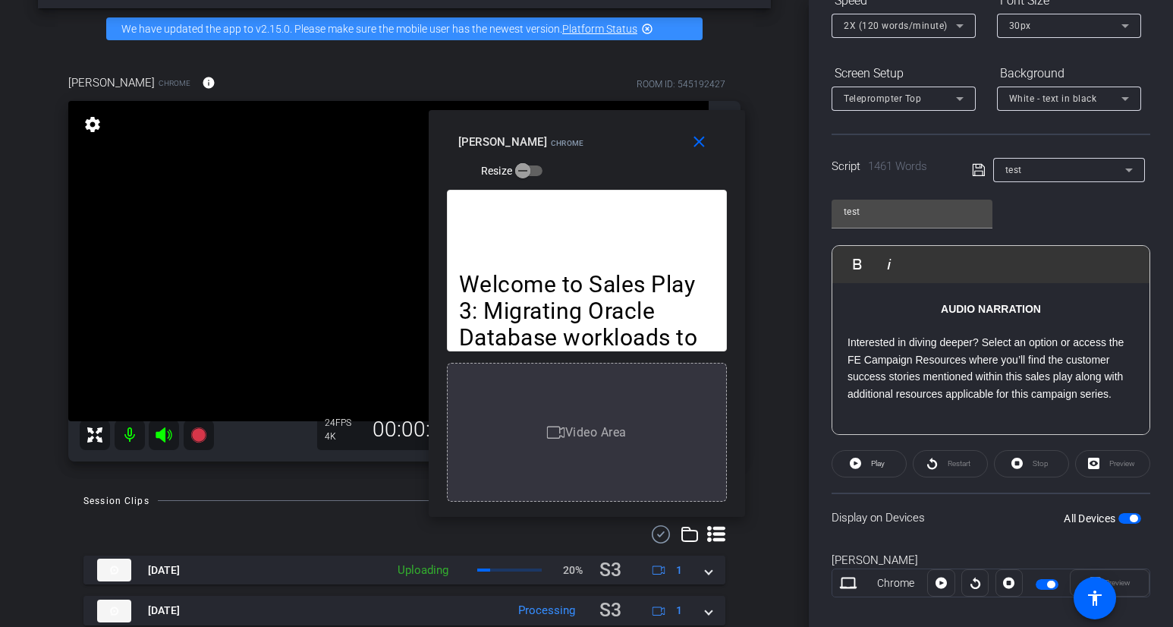
click at [929, 312] on p "AUDIO NARRATION" at bounding box center [991, 309] width 287 height 17
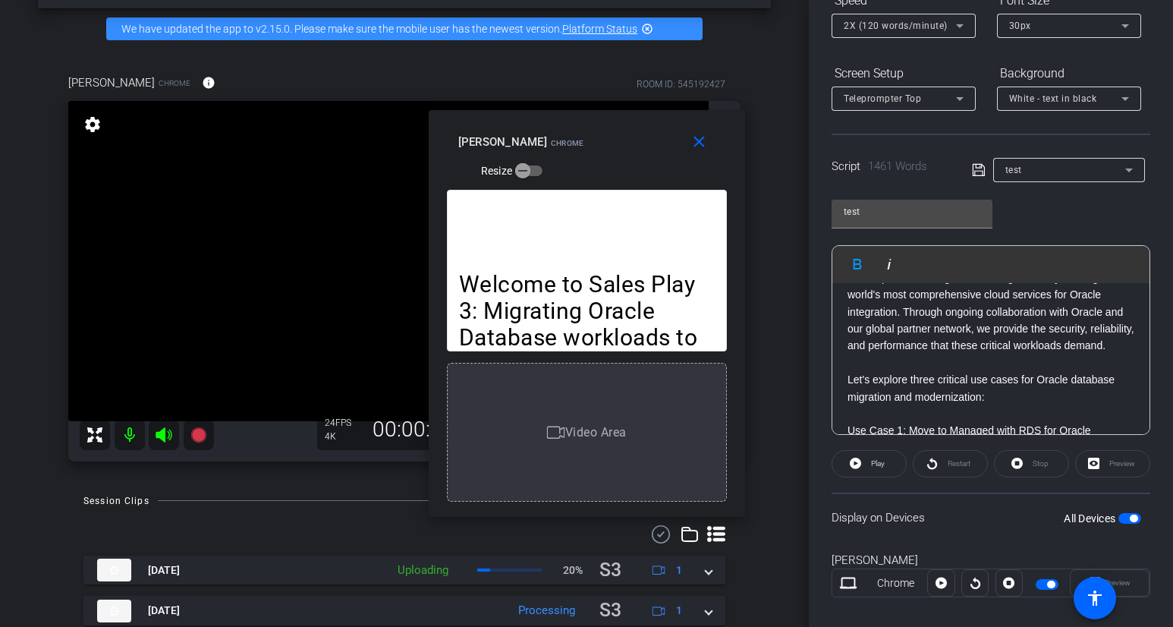
scroll to position [0, 0]
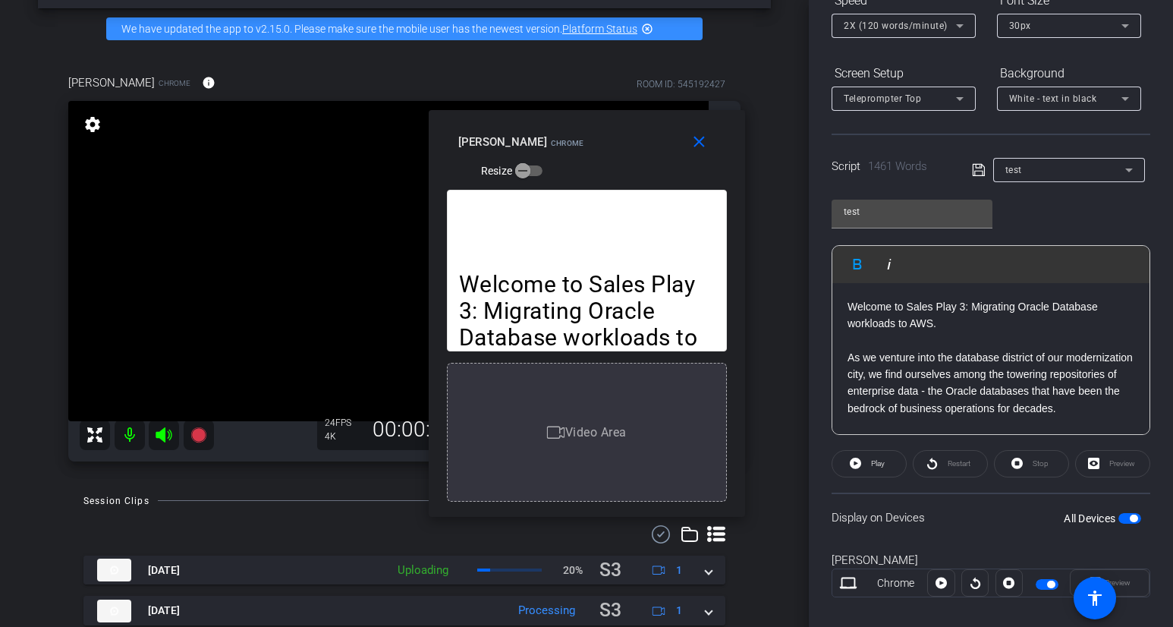
click at [851, 305] on p "Welcome to Sales Play 3: Migrating Oracle Database workloads to AWS." at bounding box center [991, 315] width 287 height 34
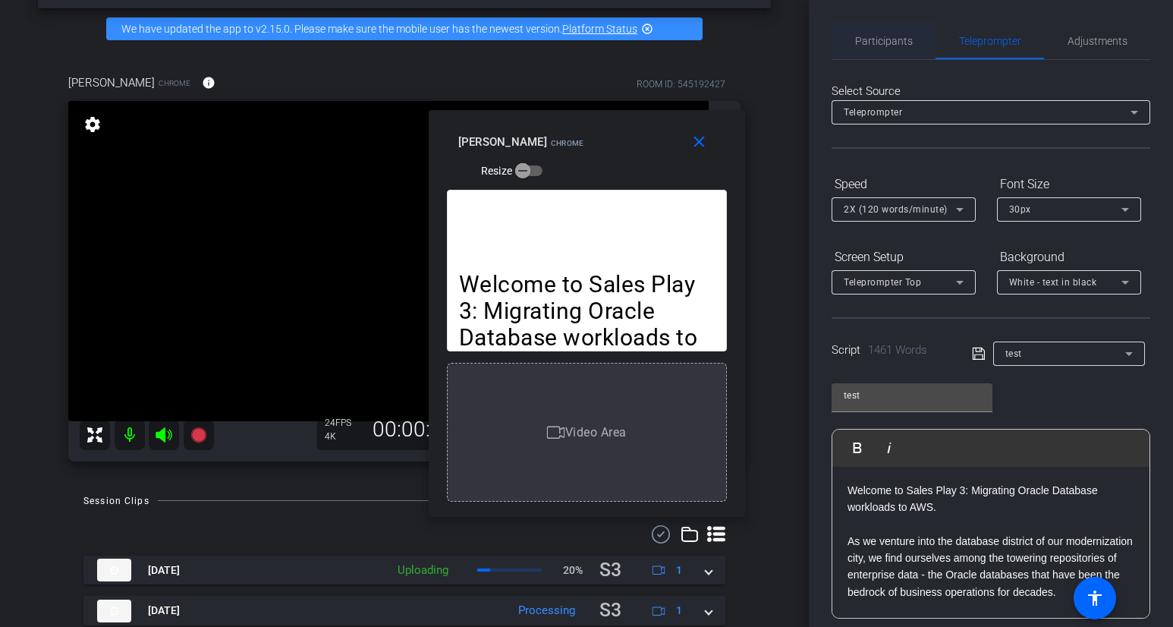
click at [896, 45] on span "Participants" at bounding box center [884, 41] width 58 height 11
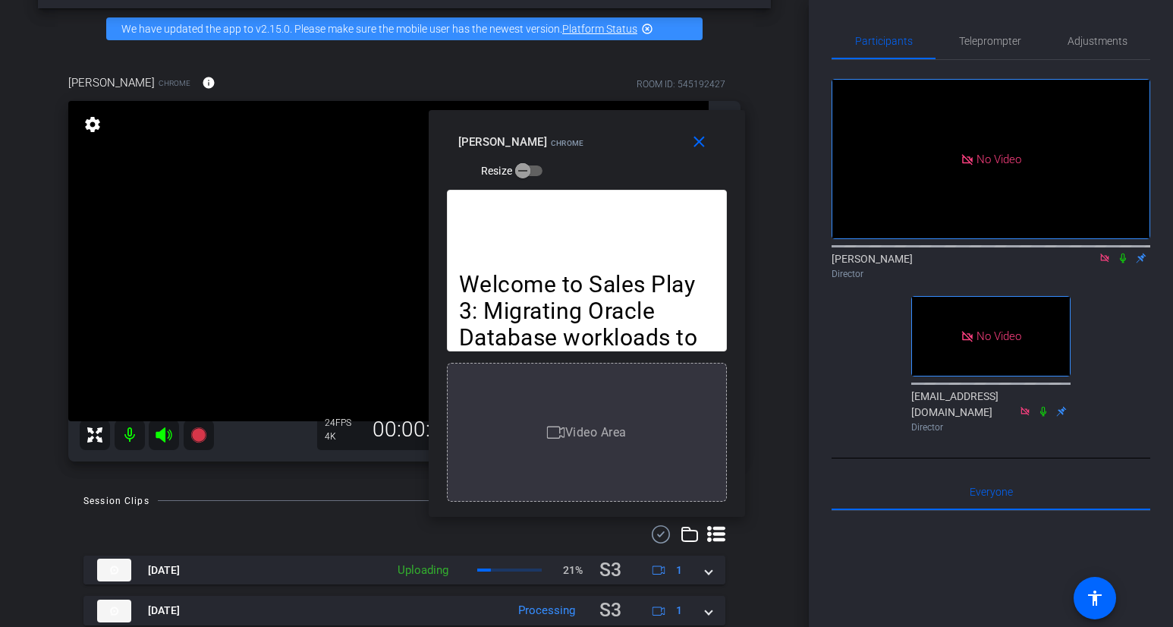
click at [1106, 253] on icon at bounding box center [1123, 258] width 12 height 11
click at [965, 45] on span "Teleprompter" at bounding box center [990, 41] width 62 height 11
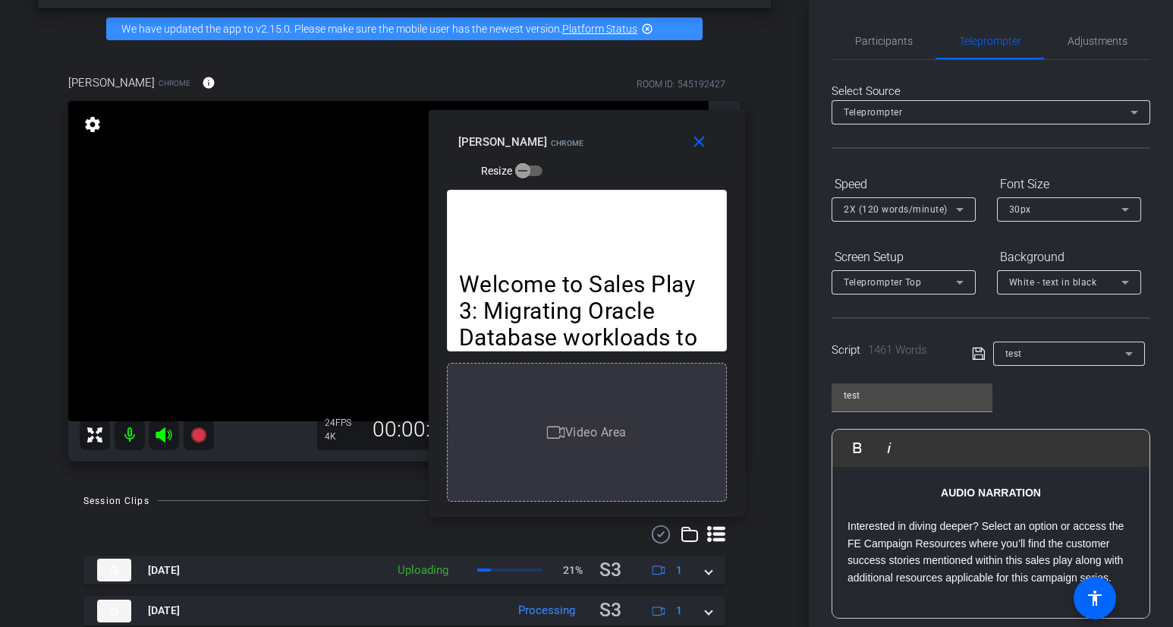
scroll to position [203, 0]
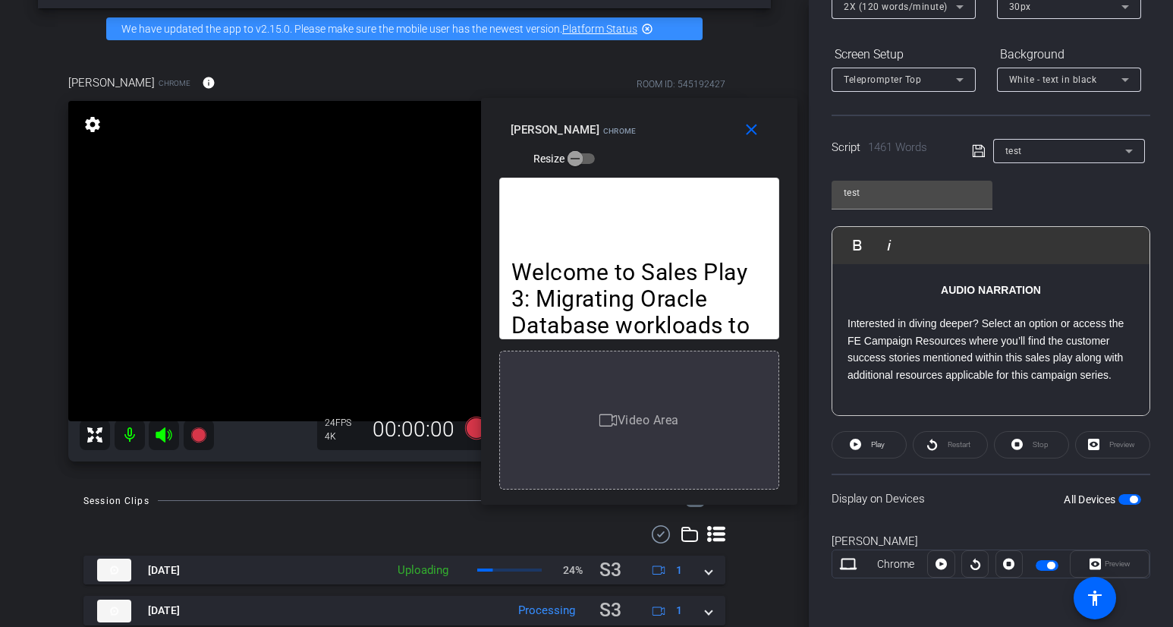
drag, startPoint x: 646, startPoint y: 125, endPoint x: 695, endPoint y: 107, distance: 52.6
click at [696, 108] on div "close [PERSON_NAME] Resize" at bounding box center [639, 132] width 317 height 68
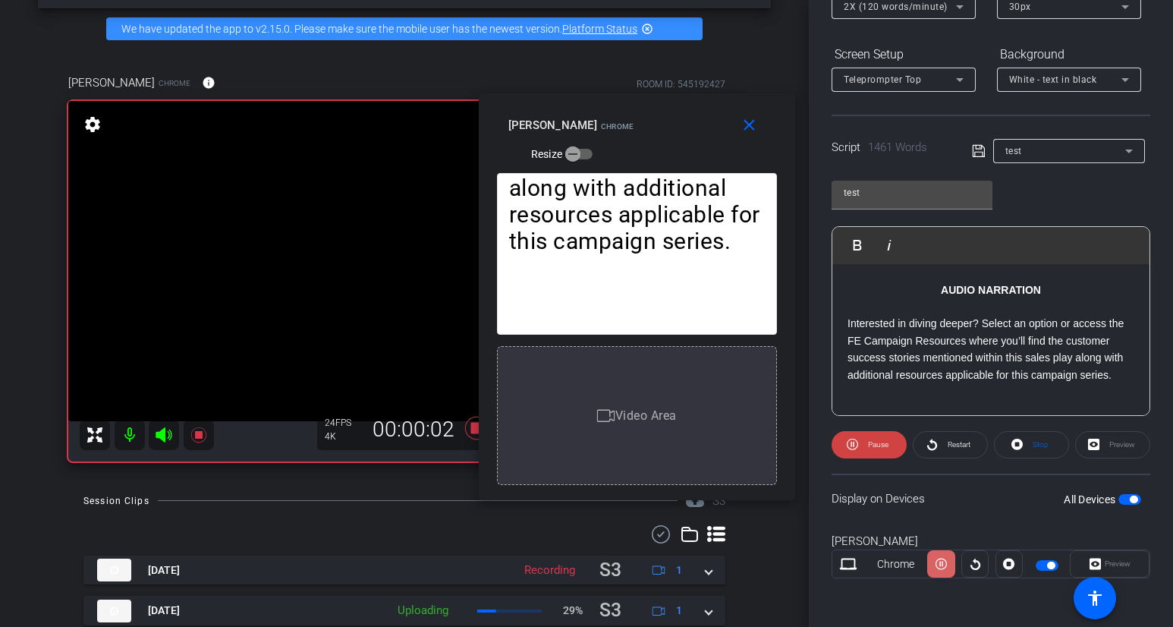
click at [937, 569] on icon at bounding box center [941, 564] width 11 height 23
click at [937, 570] on icon at bounding box center [941, 564] width 11 height 23
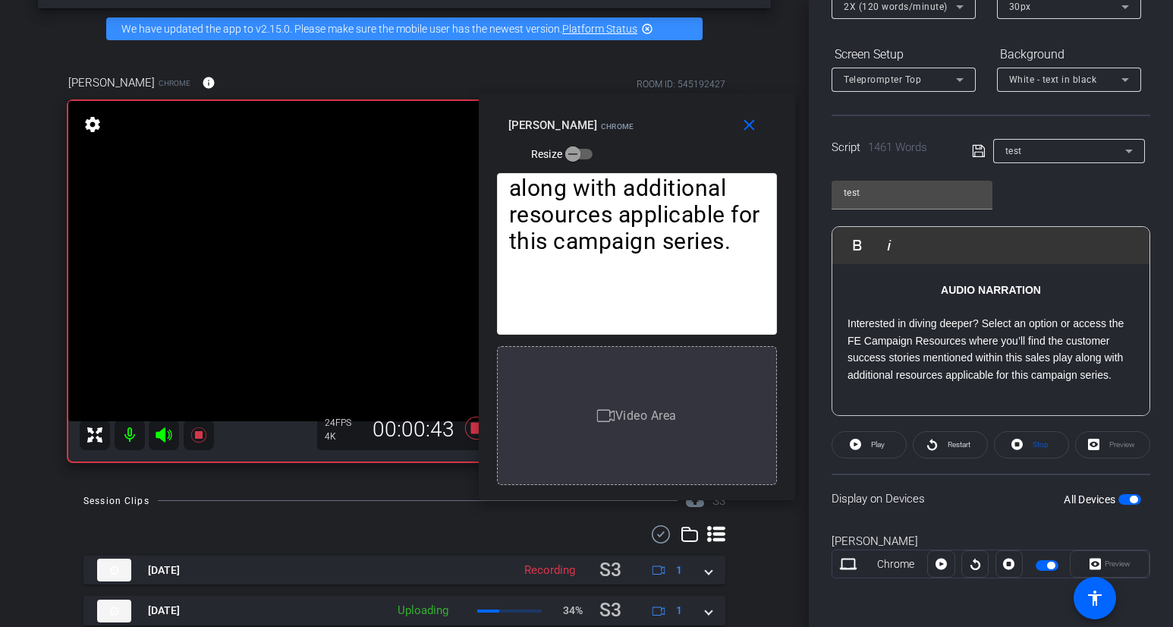
click at [937, 570] on icon at bounding box center [941, 564] width 11 height 23
click at [938, 570] on icon at bounding box center [941, 564] width 11 height 23
click at [938, 569] on icon at bounding box center [941, 564] width 11 height 23
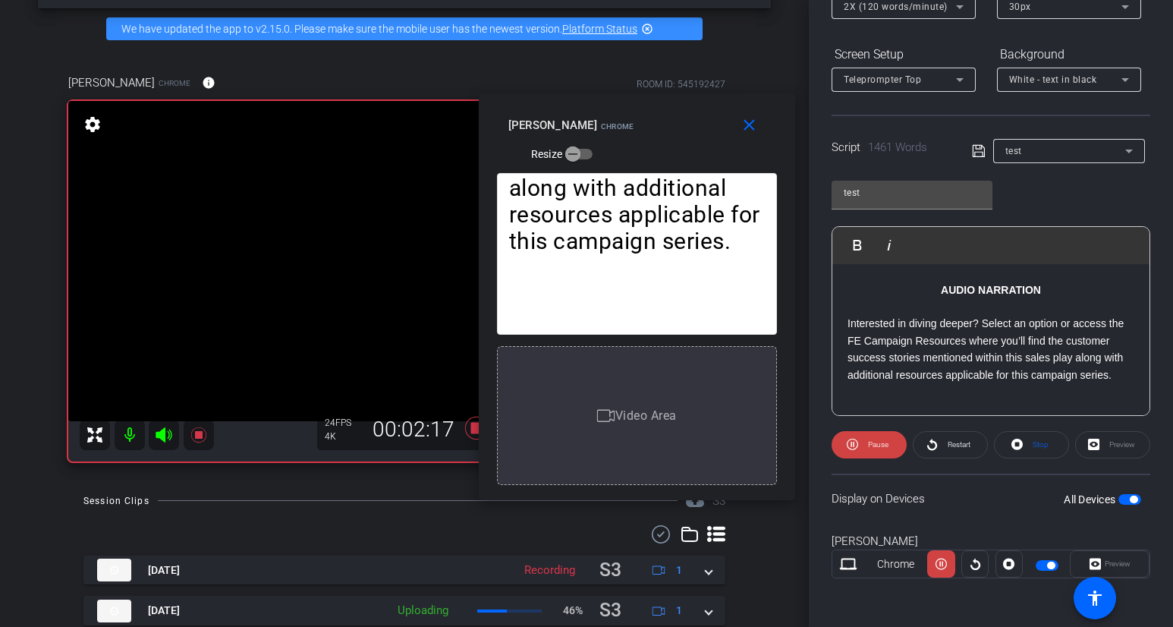
click at [938, 569] on icon at bounding box center [941, 564] width 11 height 23
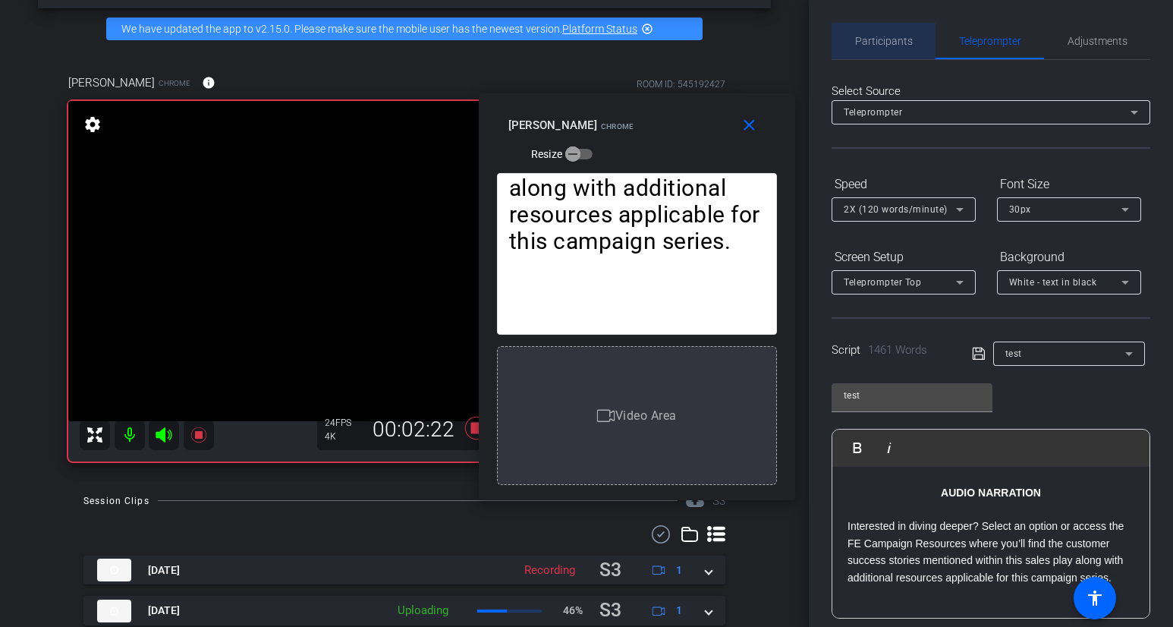
click at [898, 39] on span "Participants" at bounding box center [884, 41] width 58 height 11
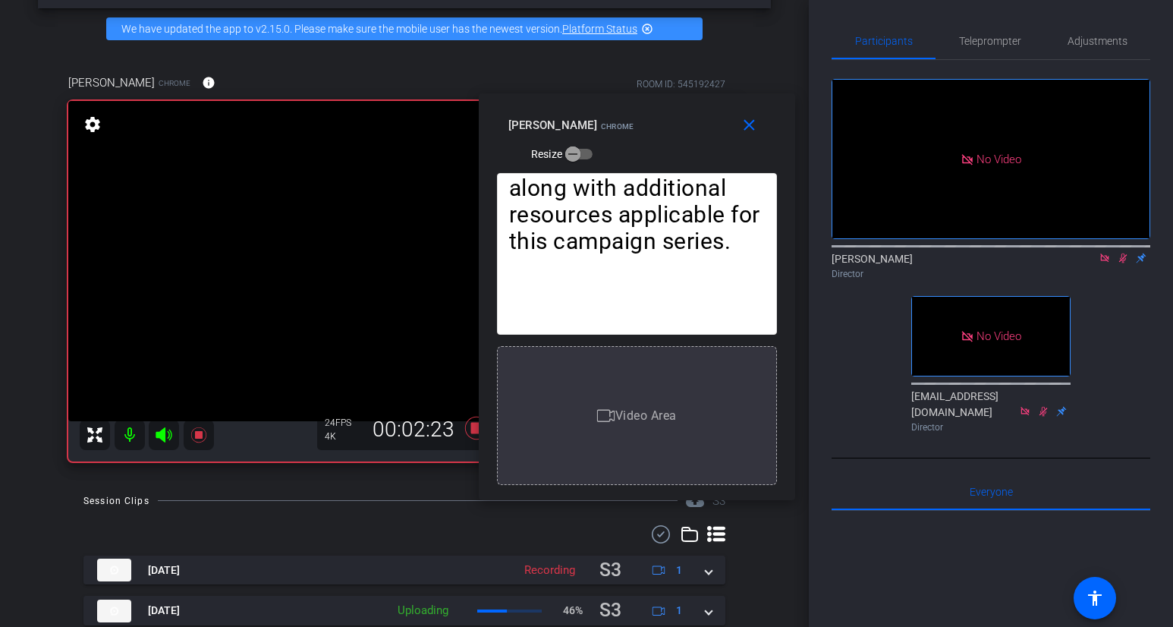
click at [1106, 253] on icon at bounding box center [1123, 258] width 12 height 11
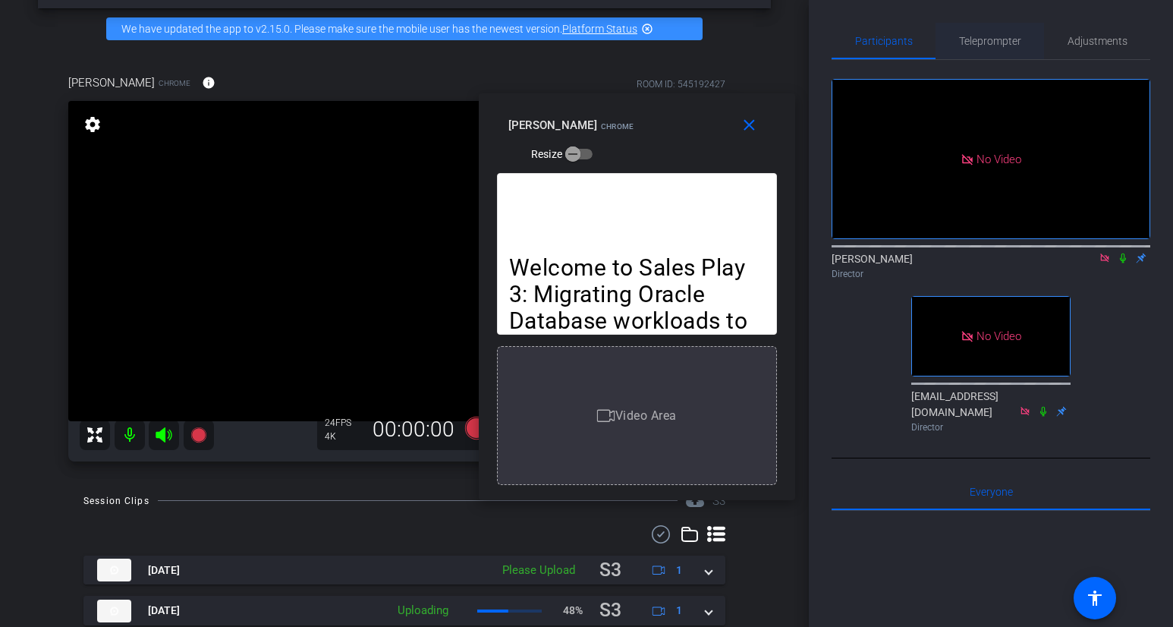
click at [972, 46] on span "Teleprompter" at bounding box center [990, 41] width 62 height 11
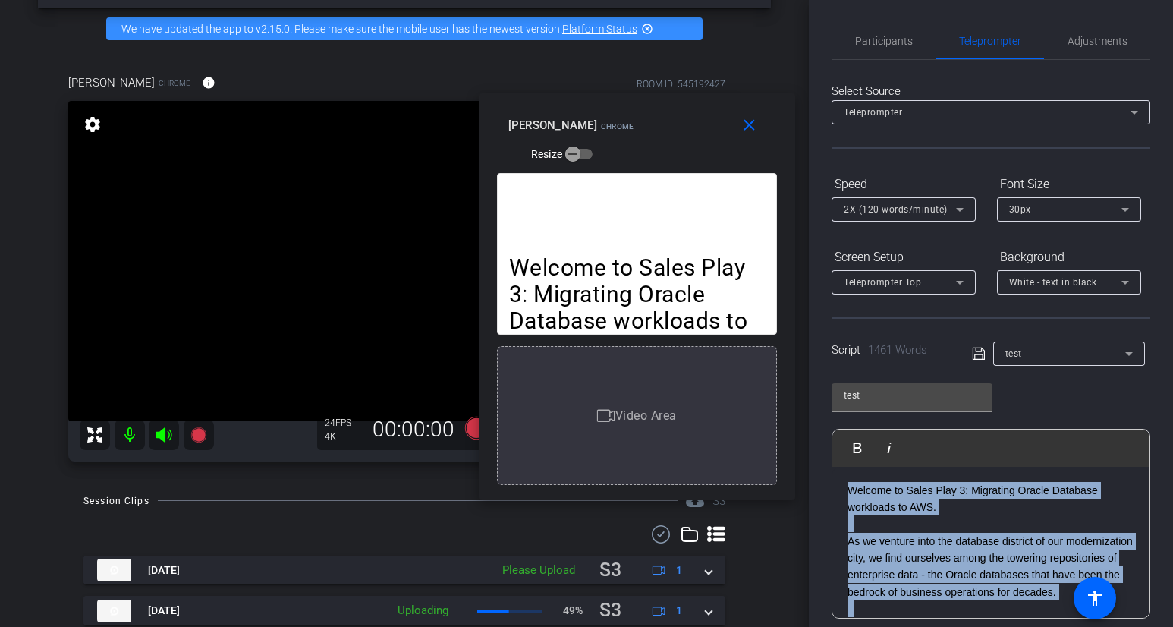
drag, startPoint x: 913, startPoint y: 530, endPoint x: 841, endPoint y: 446, distance: 110.9
click at [841, 446] on div "Play Play from this location Play Selected Play and display the selected text o…" at bounding box center [991, 524] width 319 height 190
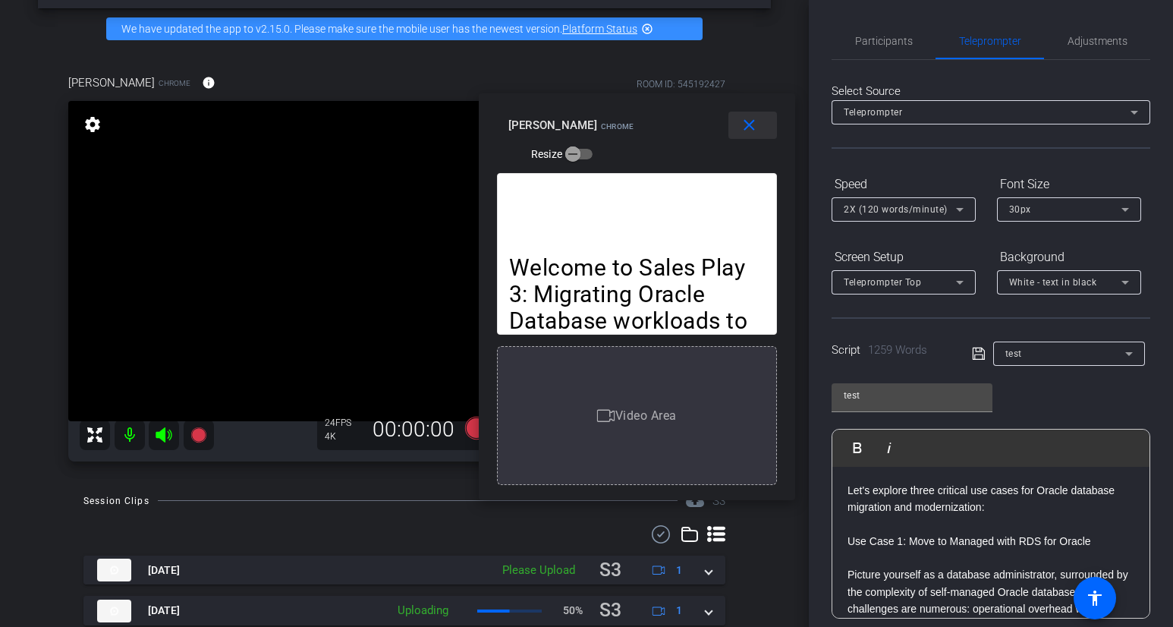
click at [741, 134] on mat-icon "close" at bounding box center [749, 125] width 19 height 19
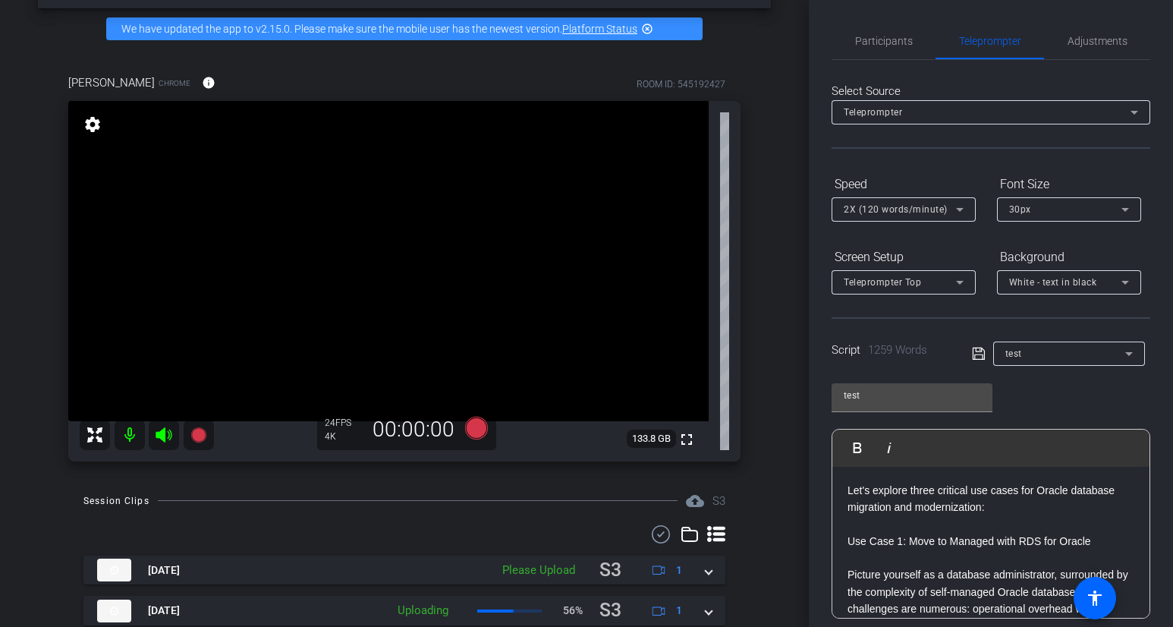
click at [849, 493] on p "Let's explore three critical use cases for Oracle database migration and modern…" at bounding box center [991, 499] width 287 height 34
click at [850, 496] on p "Let's explore three critical use cases for Oracle database migration and modern…" at bounding box center [991, 499] width 287 height 34
click at [897, 36] on span "Participants" at bounding box center [884, 41] width 58 height 11
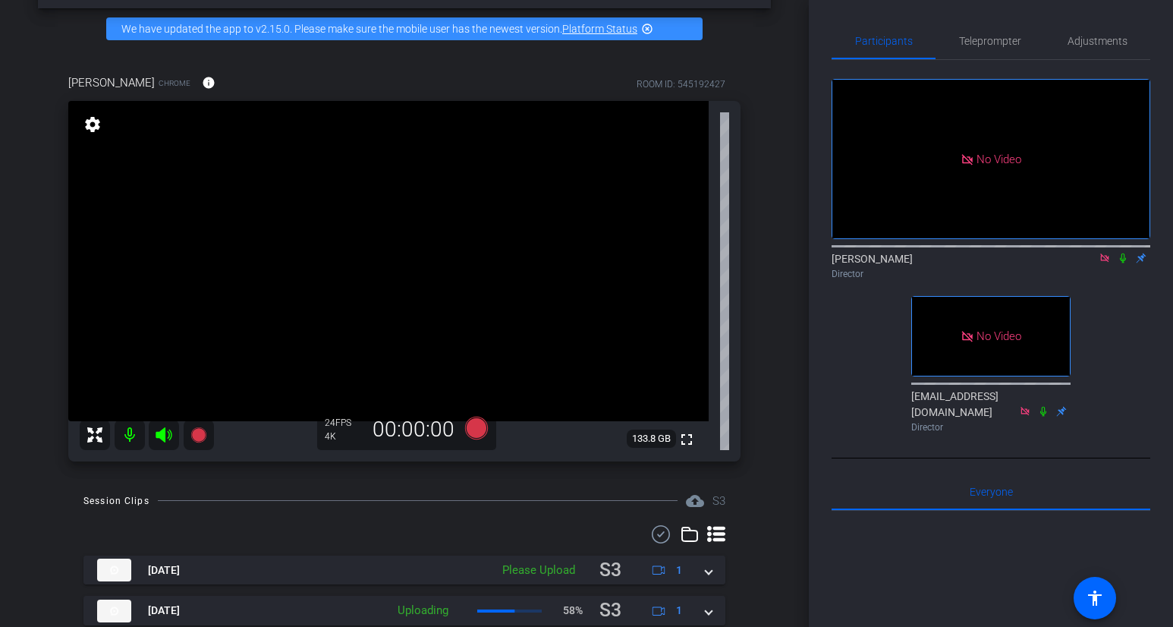
click at [1106, 254] on icon at bounding box center [1123, 259] width 6 height 10
click at [987, 45] on span "Teleprompter" at bounding box center [990, 41] width 62 height 11
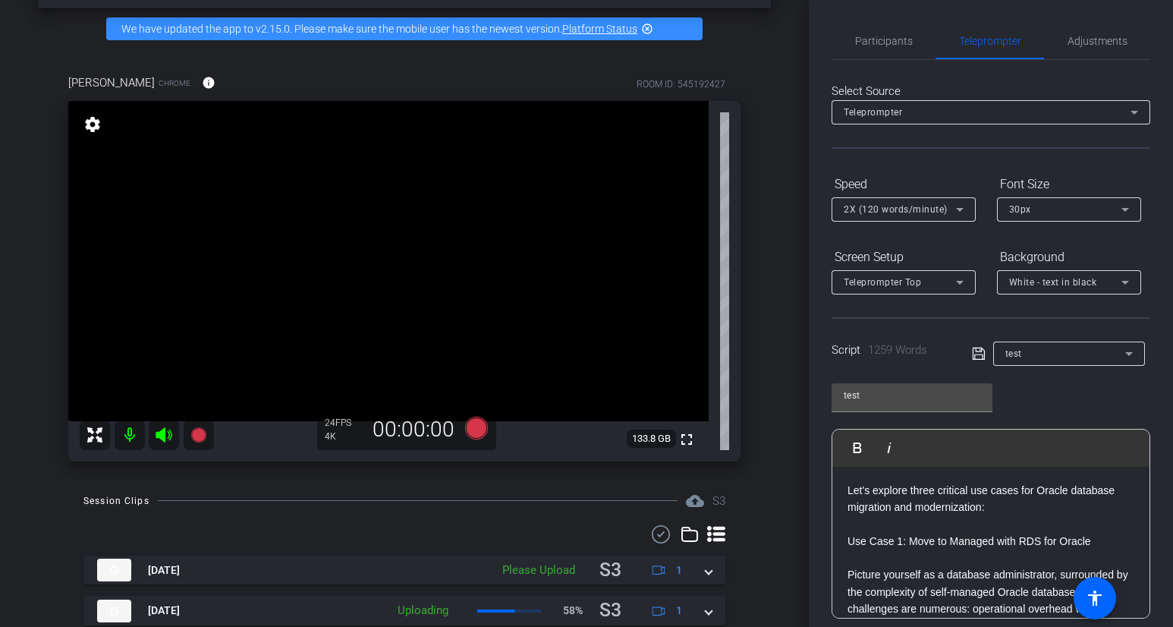
scroll to position [203, 0]
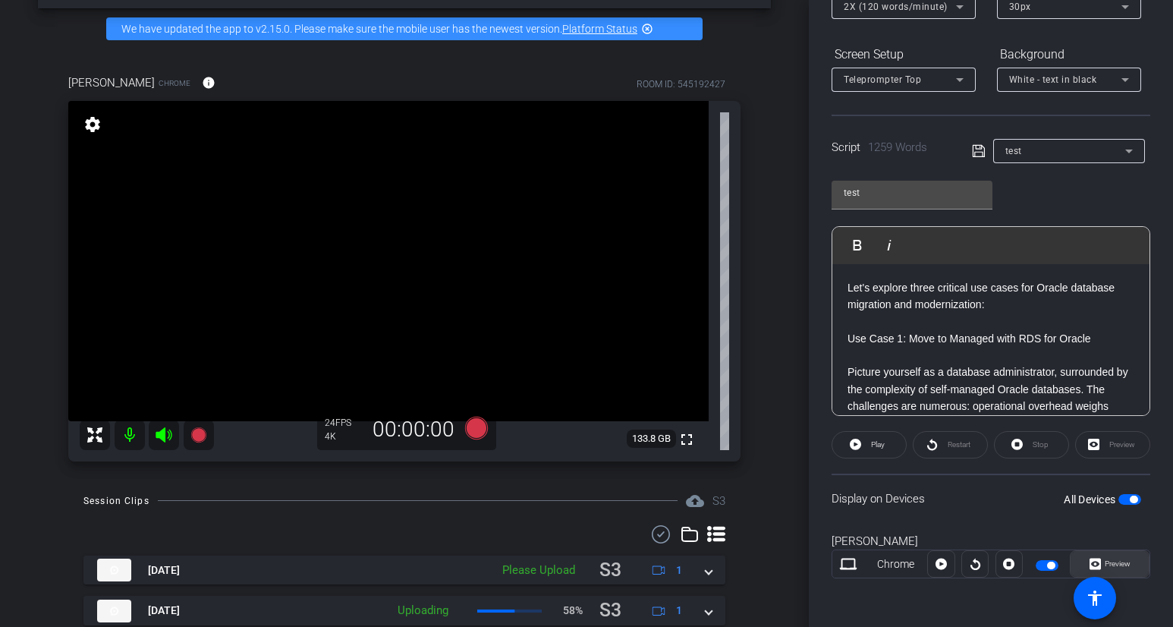
click at [1106, 564] on span "Preview" at bounding box center [1118, 563] width 26 height 8
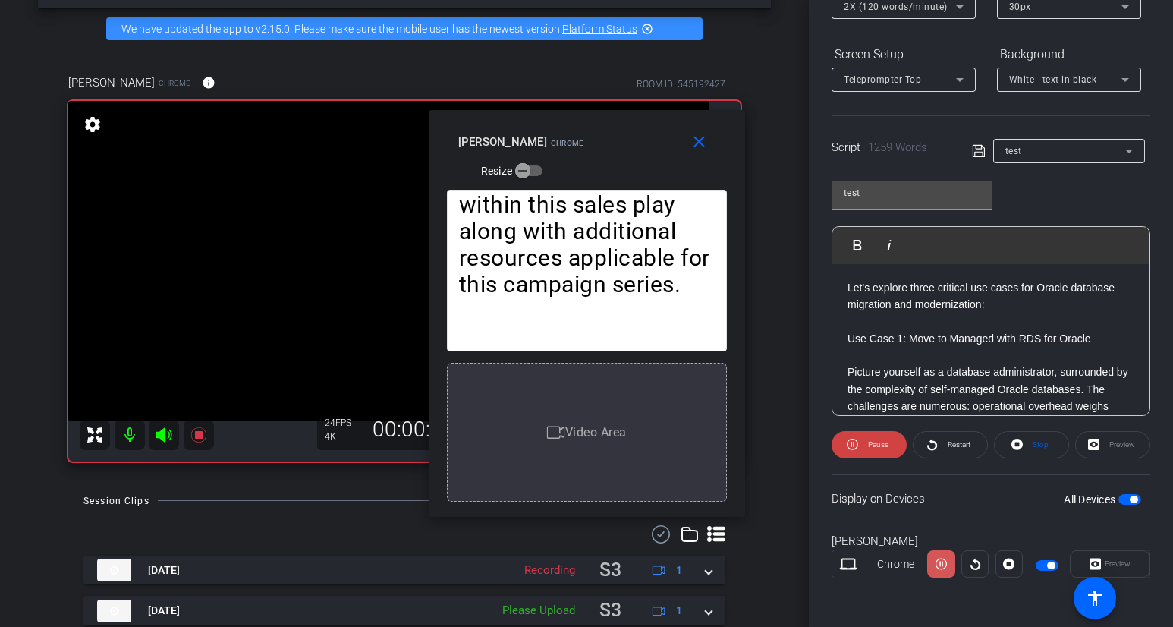
click at [943, 575] on icon at bounding box center [941, 564] width 11 height 23
click at [943, 570] on icon at bounding box center [941, 564] width 11 height 23
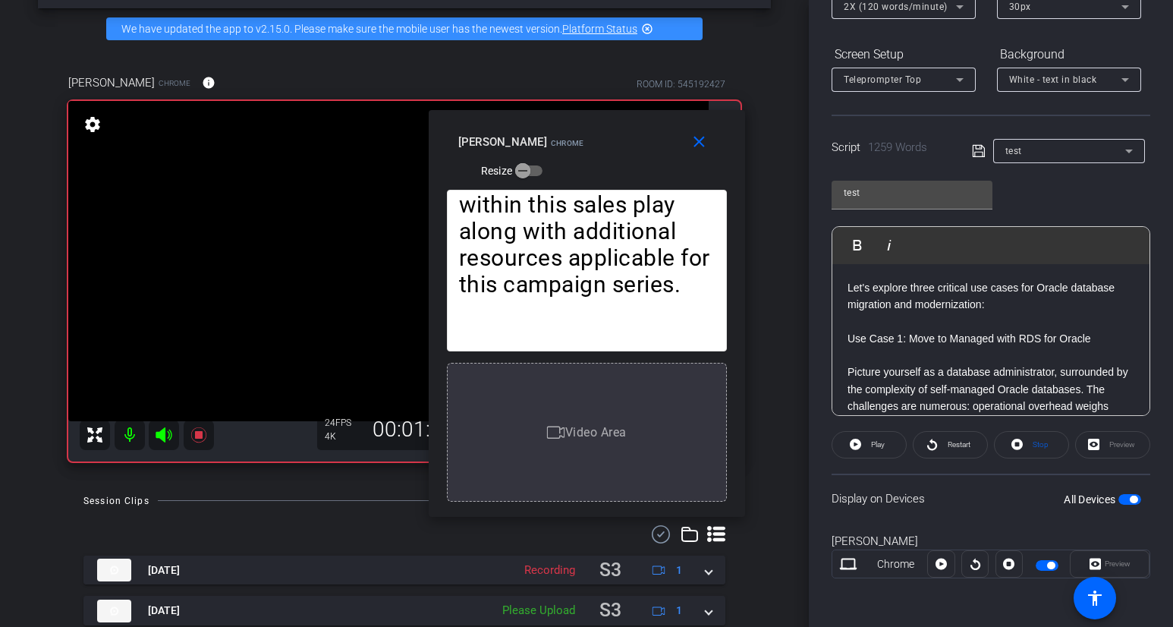
click at [943, 570] on icon at bounding box center [941, 564] width 11 height 23
click at [943, 567] on icon at bounding box center [941, 564] width 11 height 23
click at [943, 567] on icon at bounding box center [941, 564] width 11 height 11
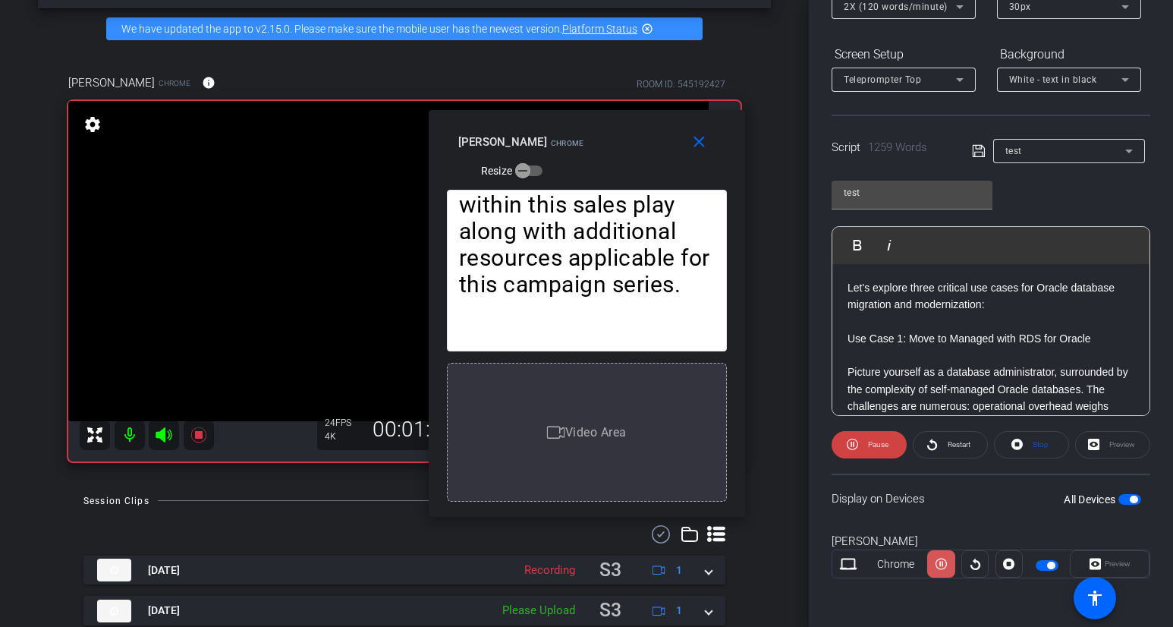
click at [943, 567] on icon at bounding box center [941, 564] width 11 height 23
click at [943, 567] on icon at bounding box center [941, 564] width 11 height 11
click at [943, 567] on icon at bounding box center [941, 564] width 11 height 23
click at [946, 569] on icon at bounding box center [941, 564] width 11 height 23
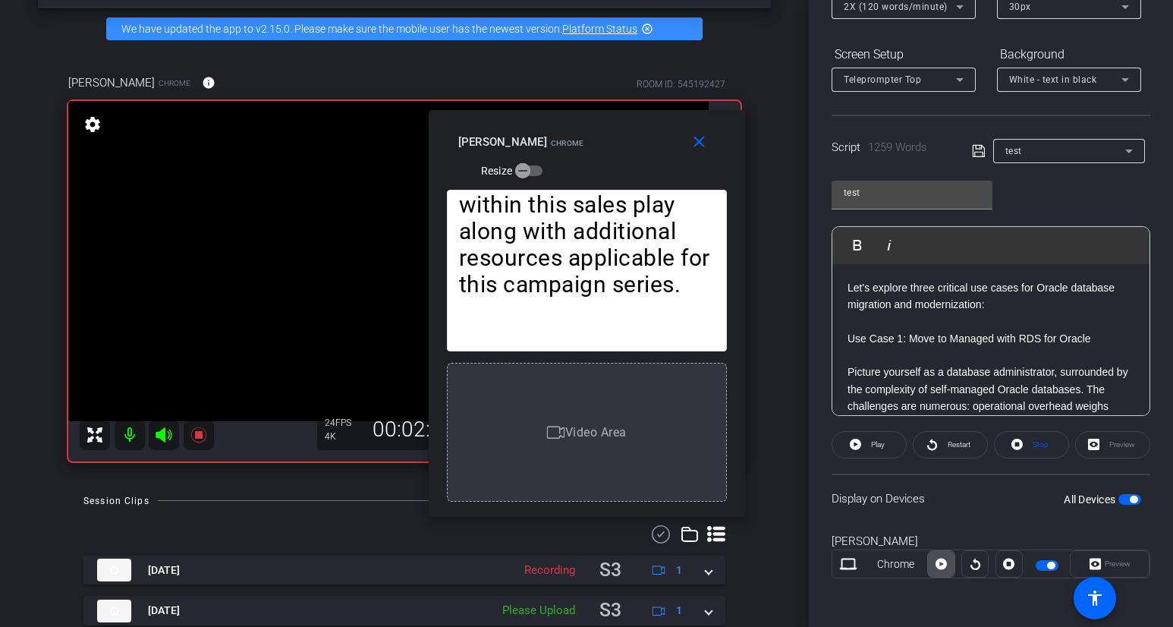
click at [947, 569] on icon at bounding box center [941, 564] width 11 height 23
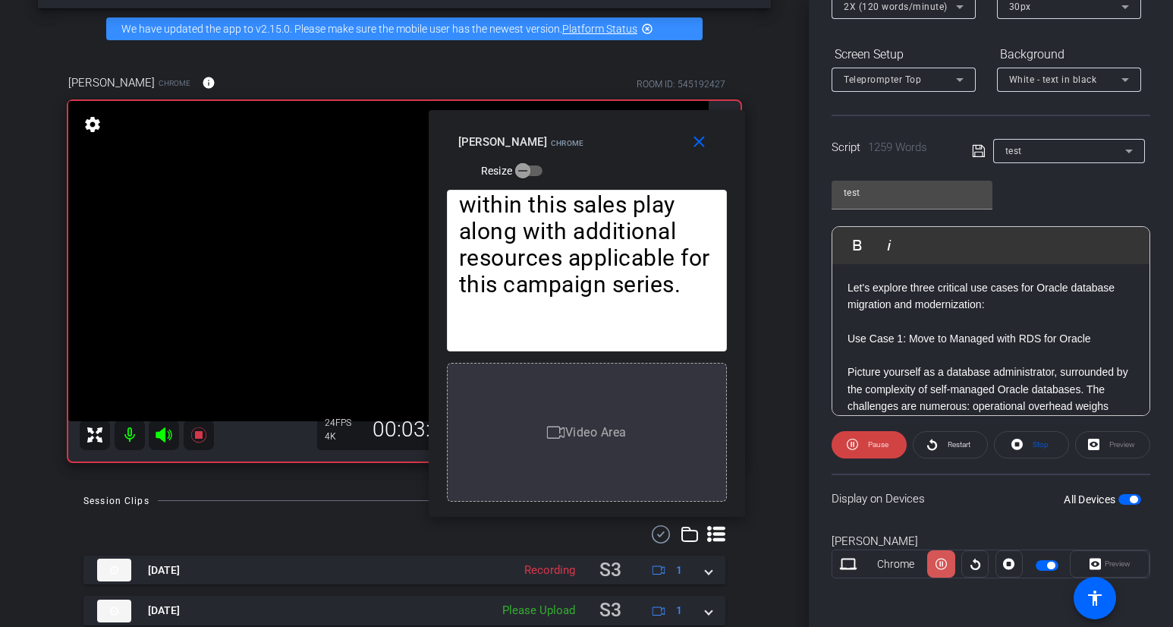
click at [947, 569] on icon at bounding box center [941, 564] width 11 height 23
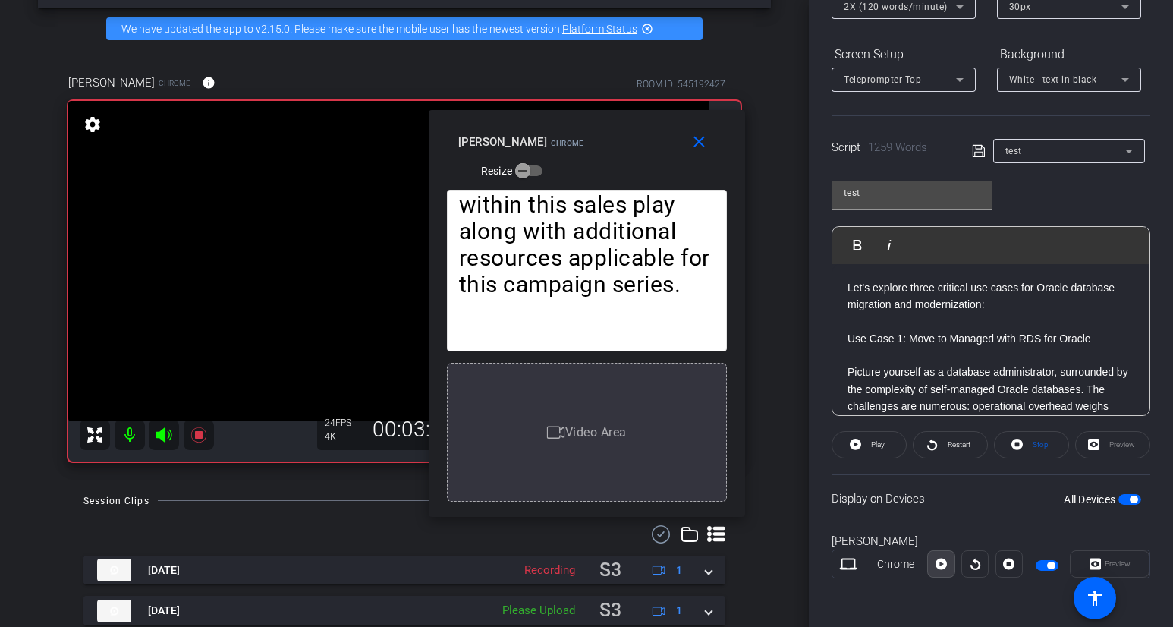
click at [947, 569] on icon at bounding box center [941, 564] width 11 height 23
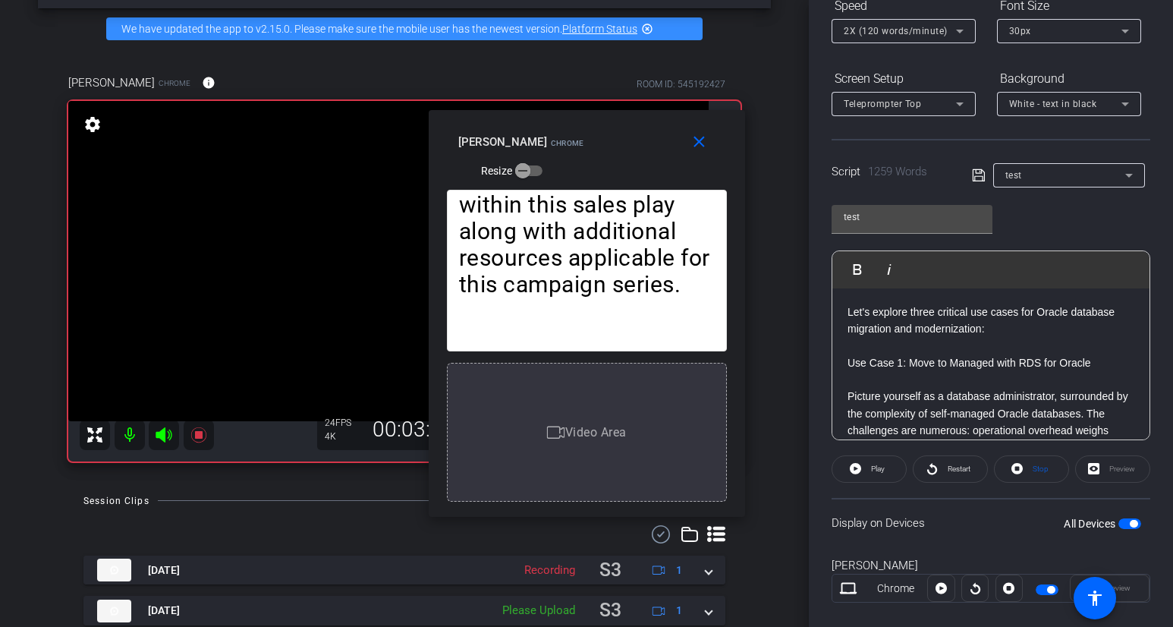
scroll to position [182, 0]
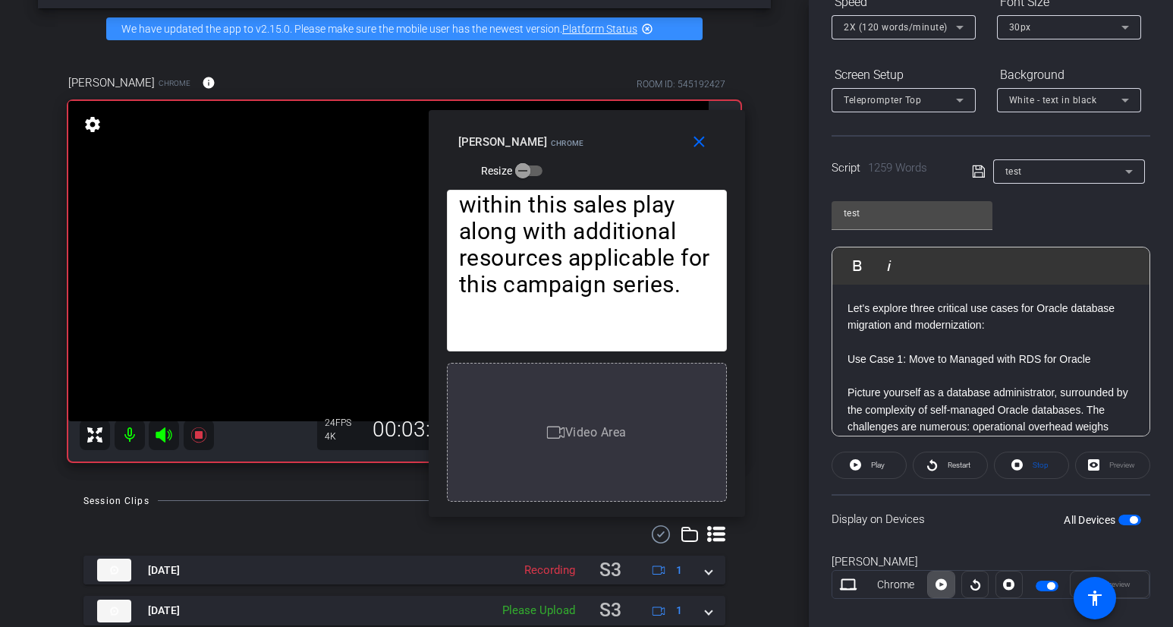
click at [936, 575] on icon at bounding box center [941, 584] width 11 height 23
click at [935, 575] on span at bounding box center [941, 584] width 27 height 36
click at [935, 575] on span at bounding box center [941, 584] width 26 height 36
click at [935, 575] on span at bounding box center [941, 584] width 27 height 36
click at [937, 585] on icon at bounding box center [941, 584] width 11 height 11
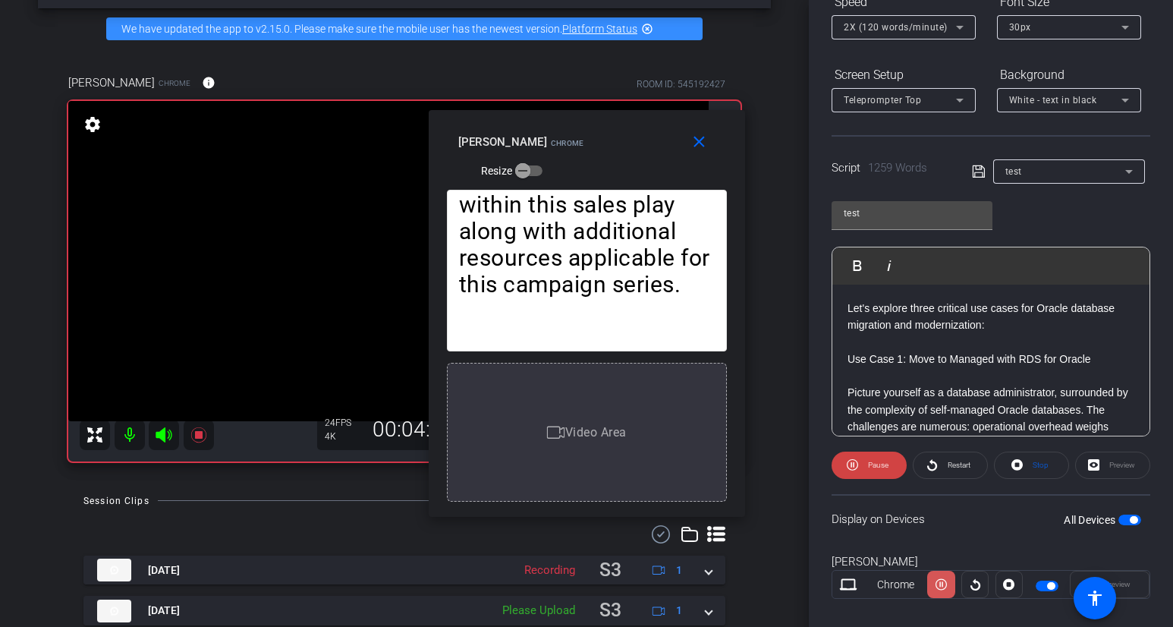
click at [937, 585] on icon at bounding box center [941, 584] width 11 height 23
click at [937, 585] on icon at bounding box center [941, 584] width 11 height 11
click at [699, 144] on mat-icon "close" at bounding box center [699, 142] width 19 height 19
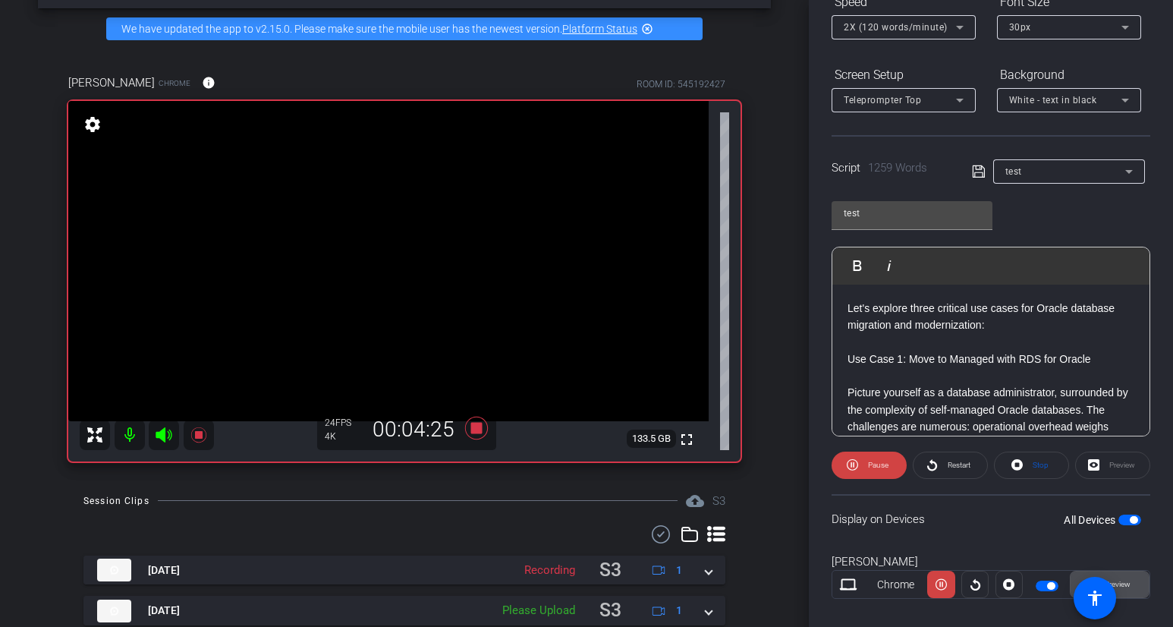
click at [1106, 578] on span at bounding box center [1110, 584] width 78 height 36
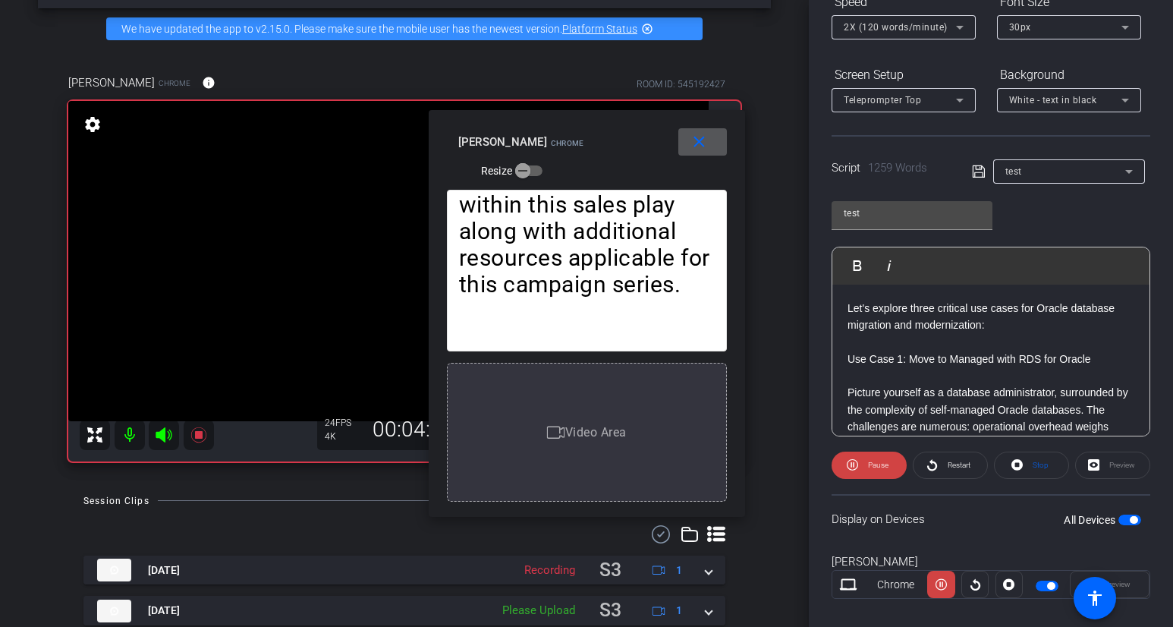
click at [713, 153] on span at bounding box center [703, 142] width 49 height 36
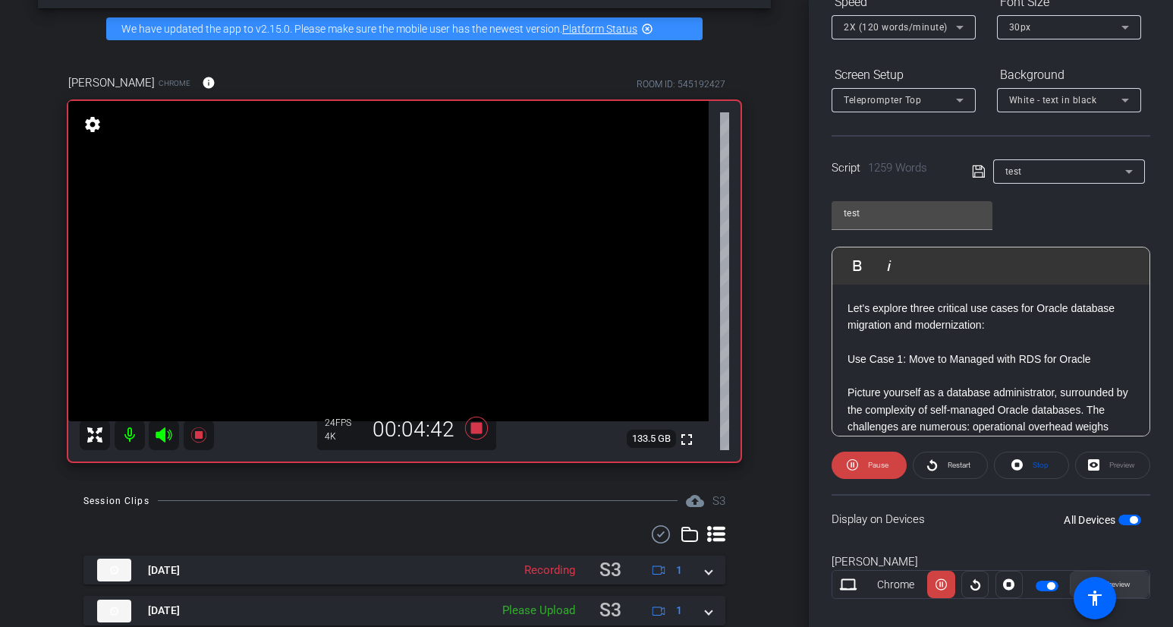
click at [1106, 583] on span at bounding box center [1110, 584] width 78 height 36
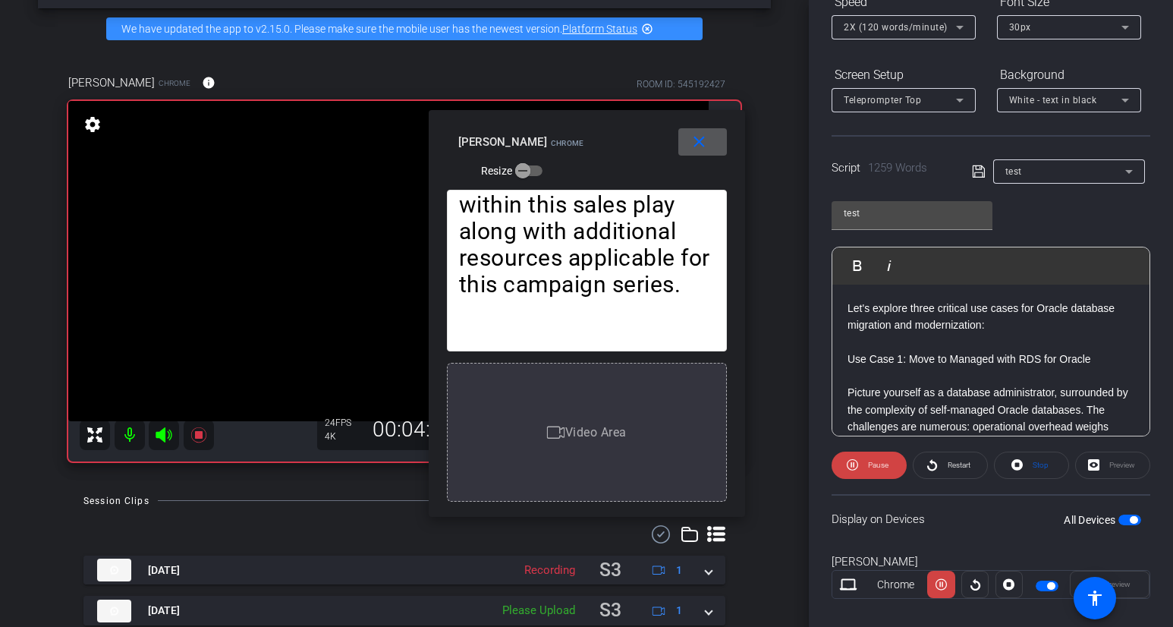
click at [716, 148] on span at bounding box center [703, 142] width 49 height 36
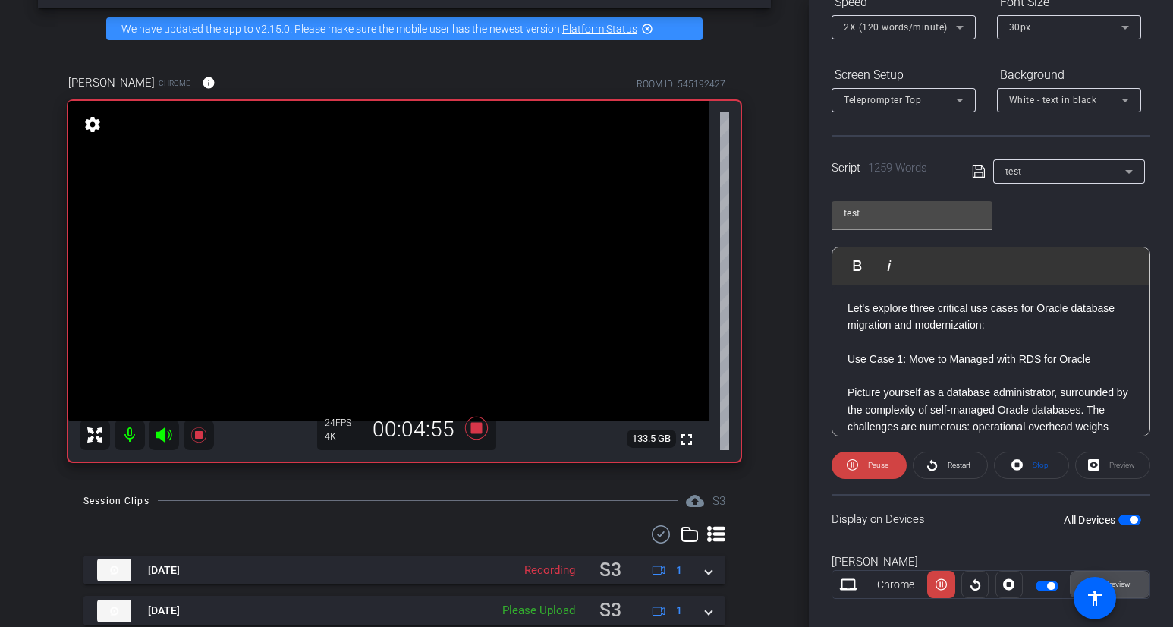
click at [1106, 585] on span at bounding box center [1110, 584] width 78 height 36
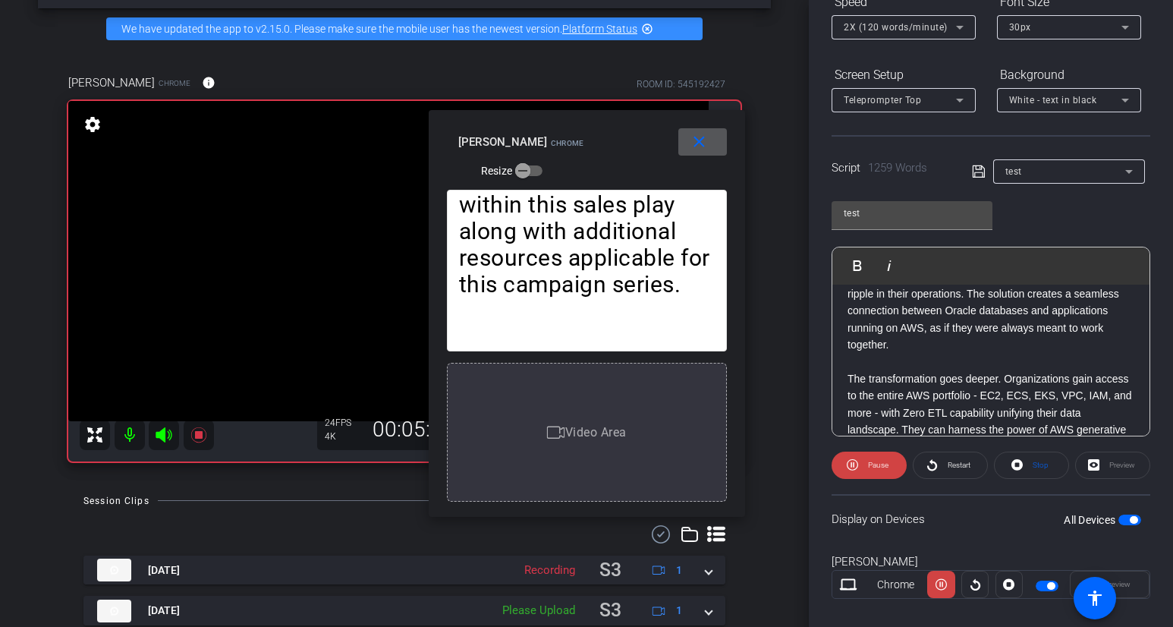
scroll to position [1374, 0]
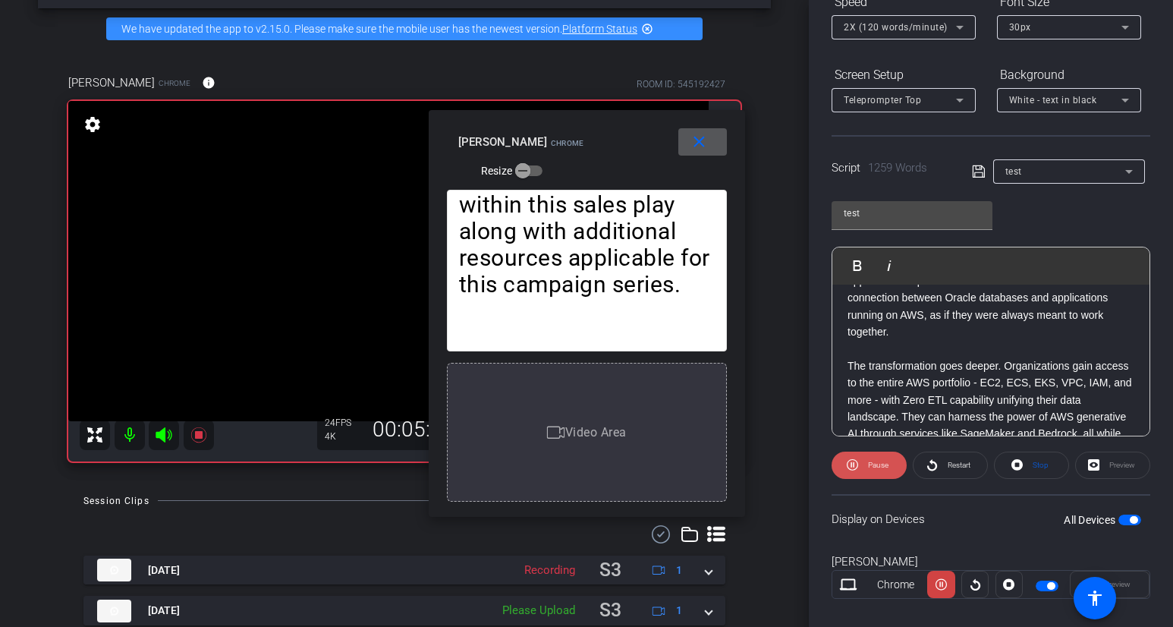
click at [865, 467] on span "Pause" at bounding box center [877, 465] width 24 height 21
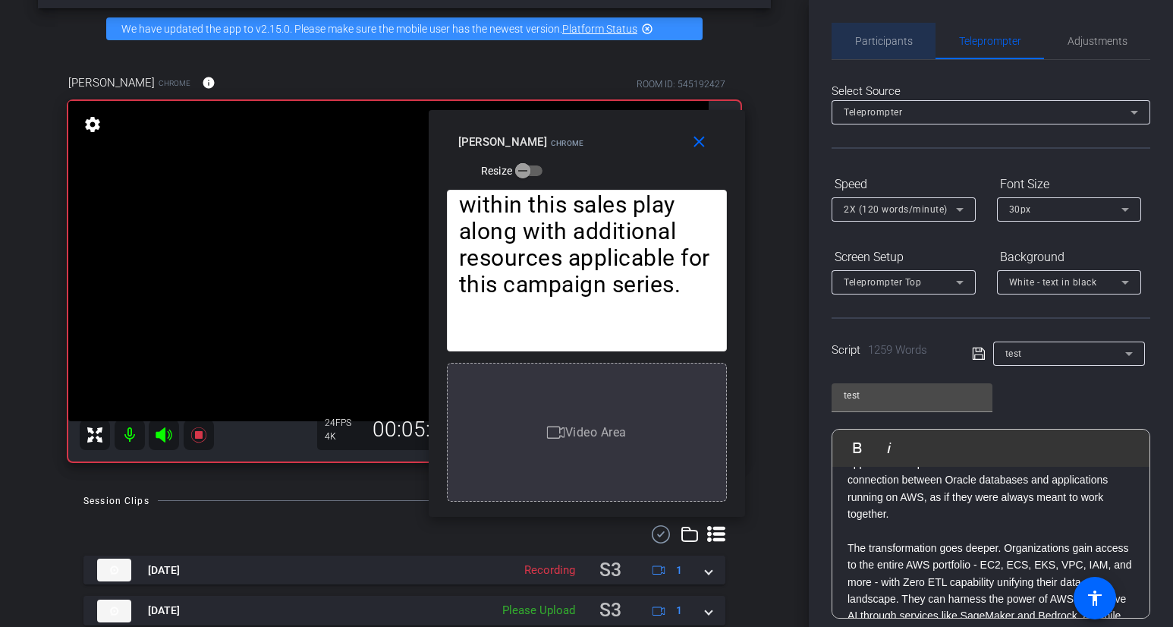
click at [890, 42] on span "Participants" at bounding box center [884, 41] width 58 height 11
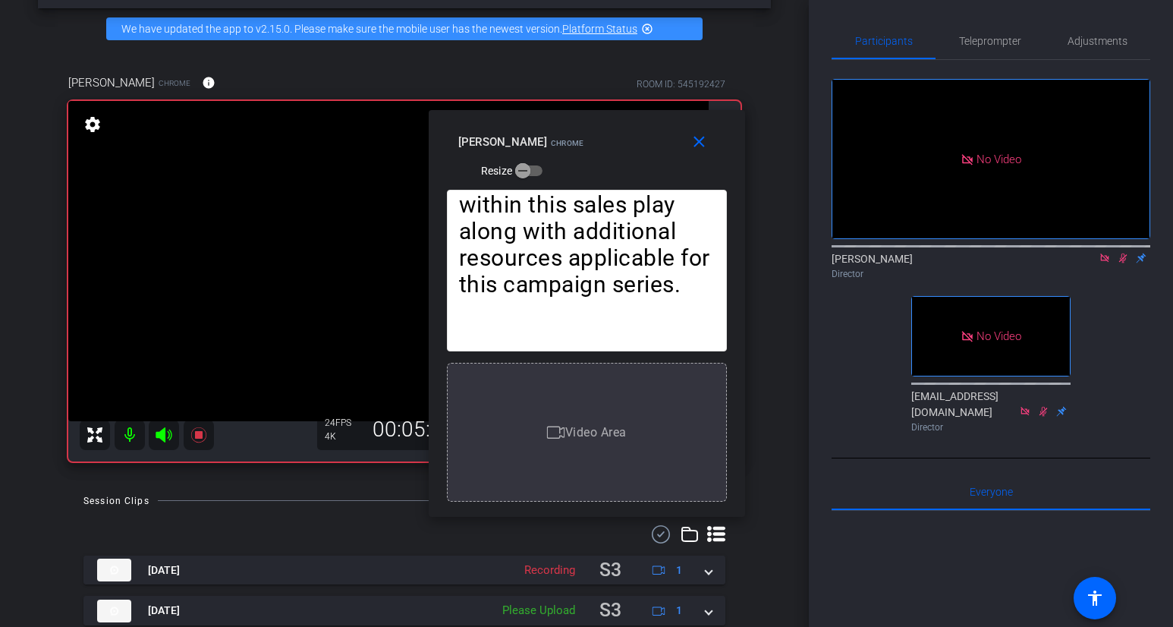
click at [1106, 251] on mat-icon at bounding box center [1123, 258] width 18 height 14
click at [979, 45] on span "Teleprompter" at bounding box center [990, 41] width 62 height 11
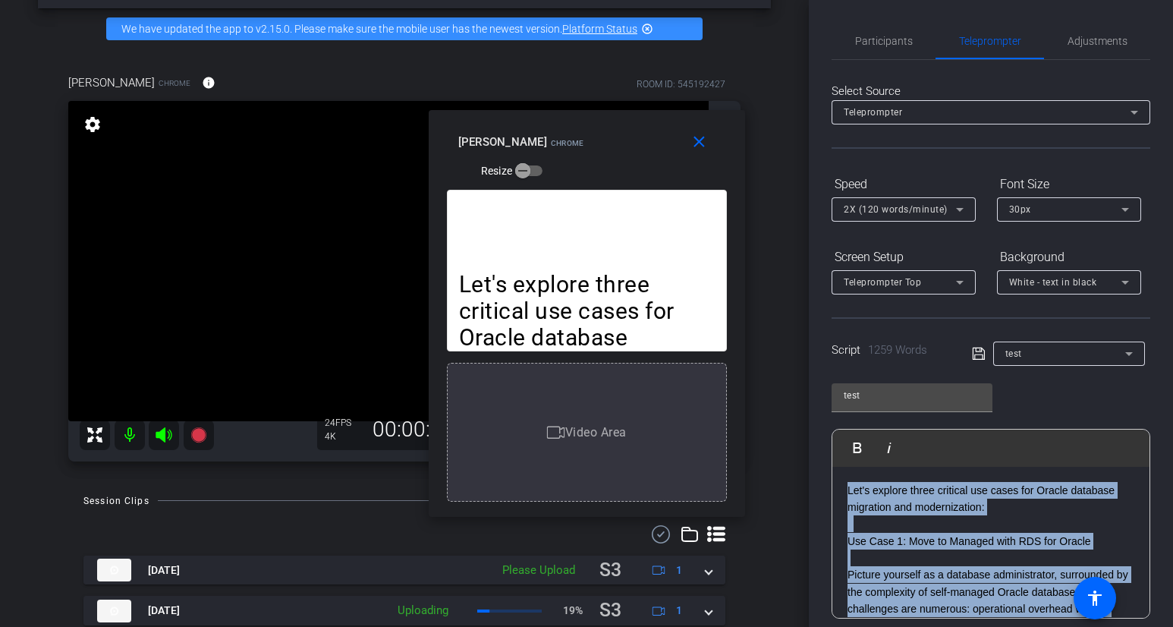
drag, startPoint x: 1054, startPoint y: 511, endPoint x: 822, endPoint y: 342, distance: 287.4
click at [822, 342] on div "Participants Teleprompter Adjustments [PERSON_NAME] Director [EMAIL_ADDRESS][DO…" at bounding box center [991, 313] width 364 height 627
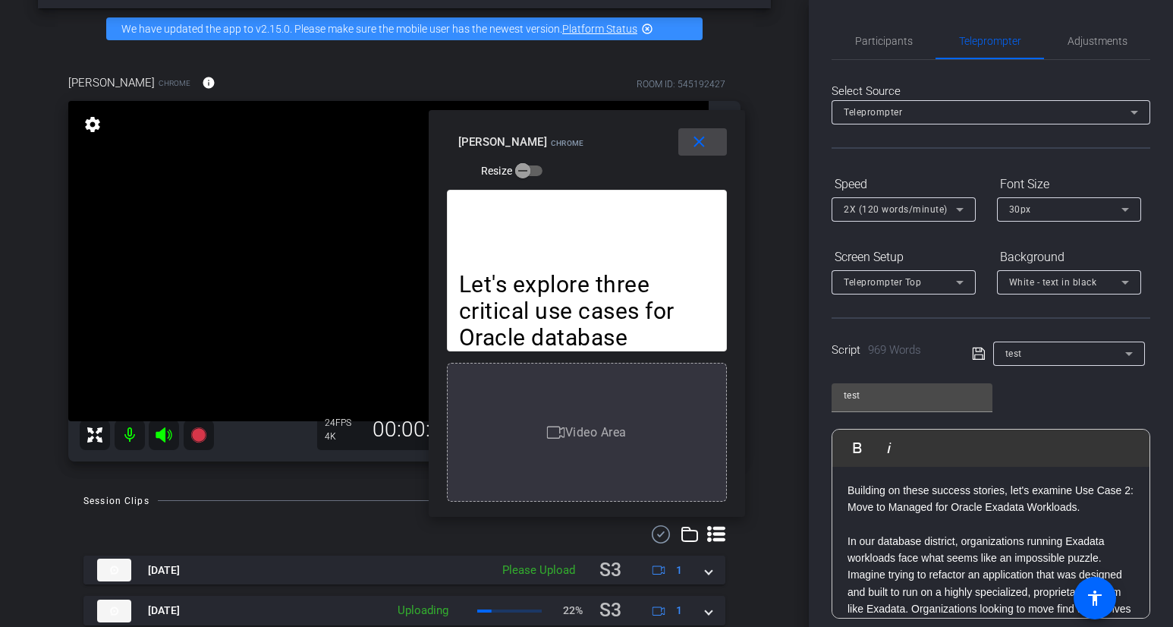
click at [705, 133] on mat-icon "close" at bounding box center [699, 142] width 19 height 19
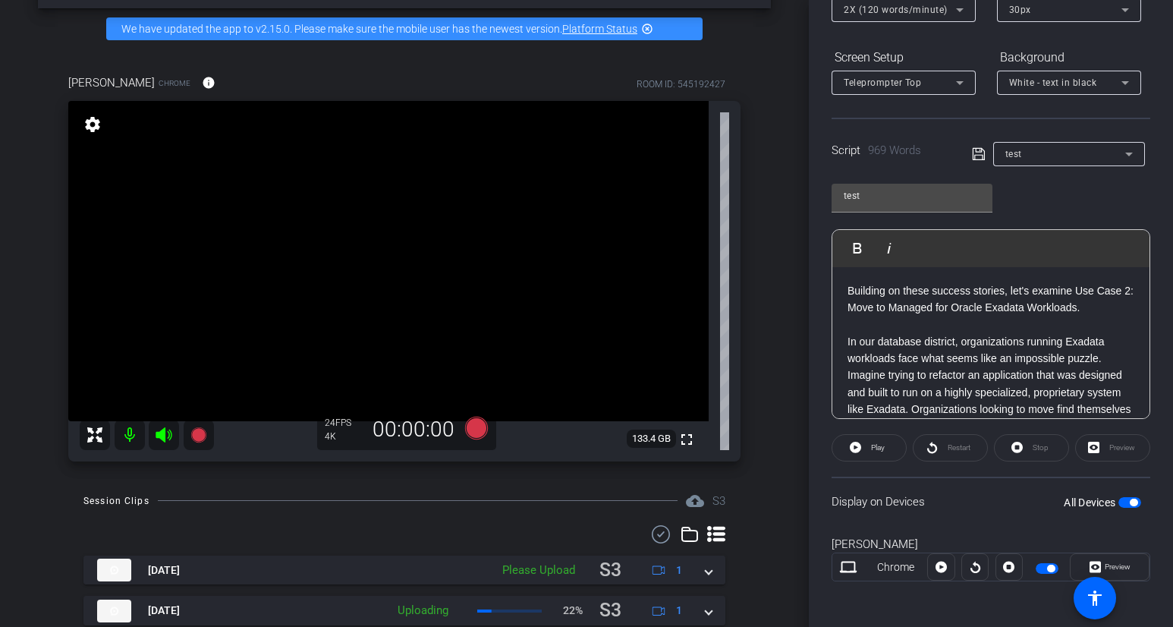
scroll to position [203, 0]
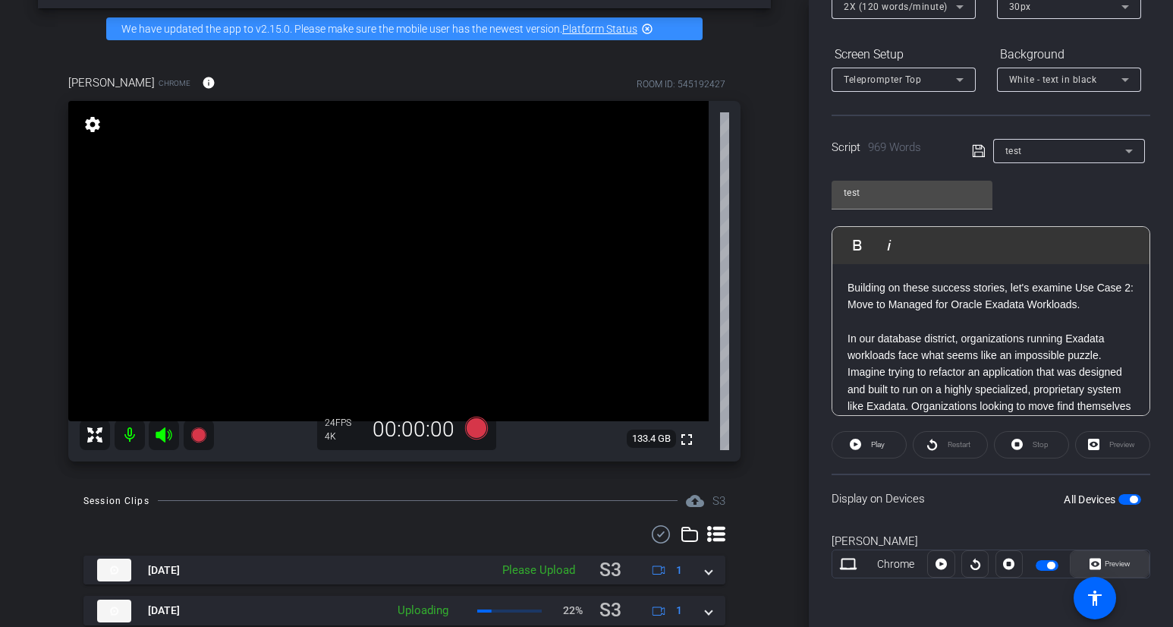
click at [1106, 559] on span at bounding box center [1110, 564] width 78 height 36
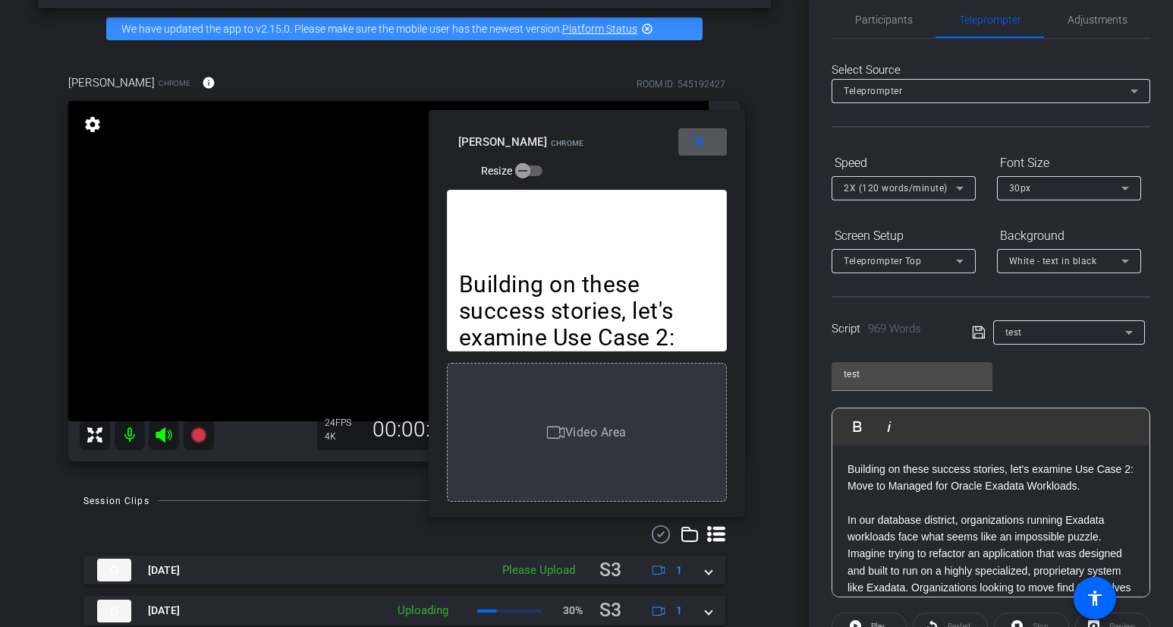
scroll to position [17, 0]
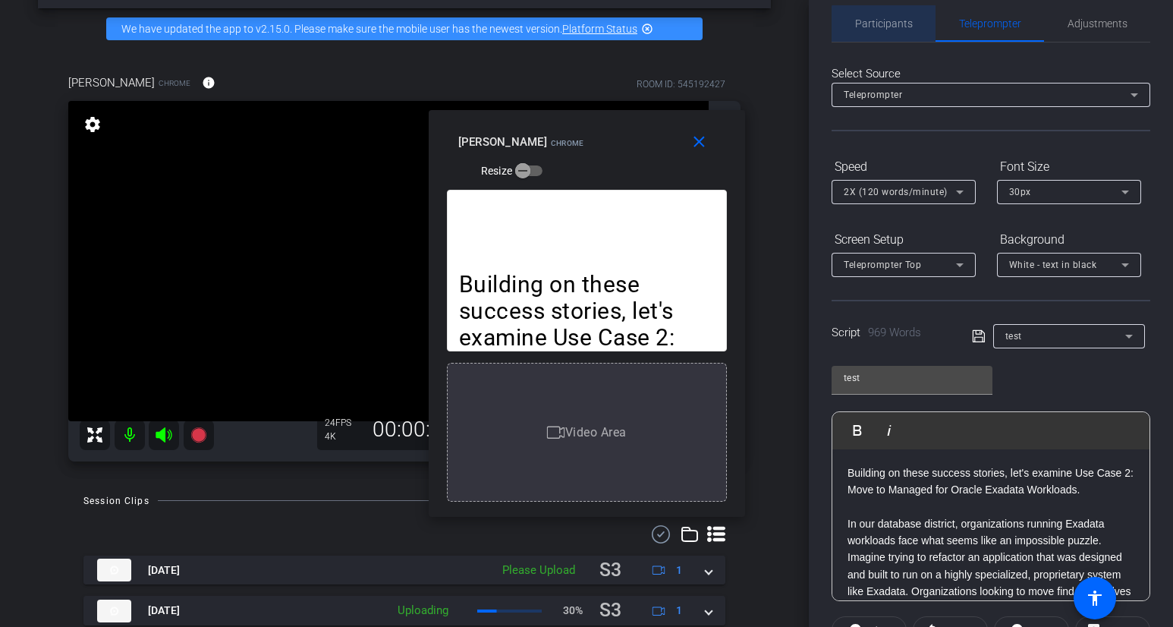
click at [898, 31] on span "Participants" at bounding box center [884, 23] width 58 height 36
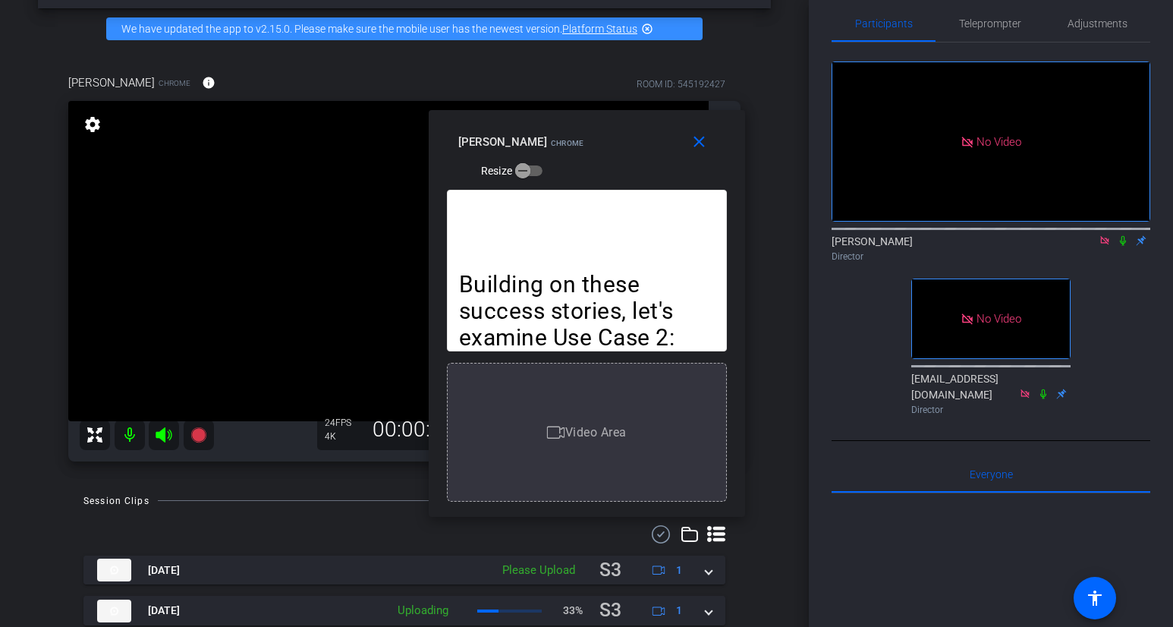
click at [1106, 235] on icon at bounding box center [1123, 240] width 12 height 11
click at [980, 24] on span "Teleprompter" at bounding box center [990, 23] width 62 height 11
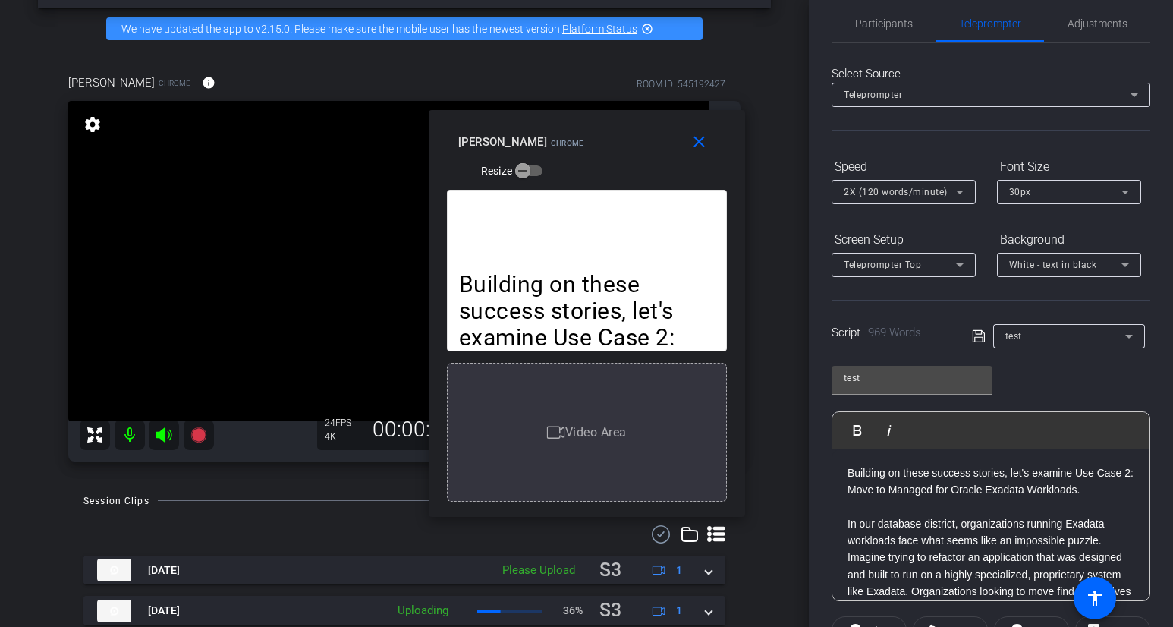
scroll to position [203, 0]
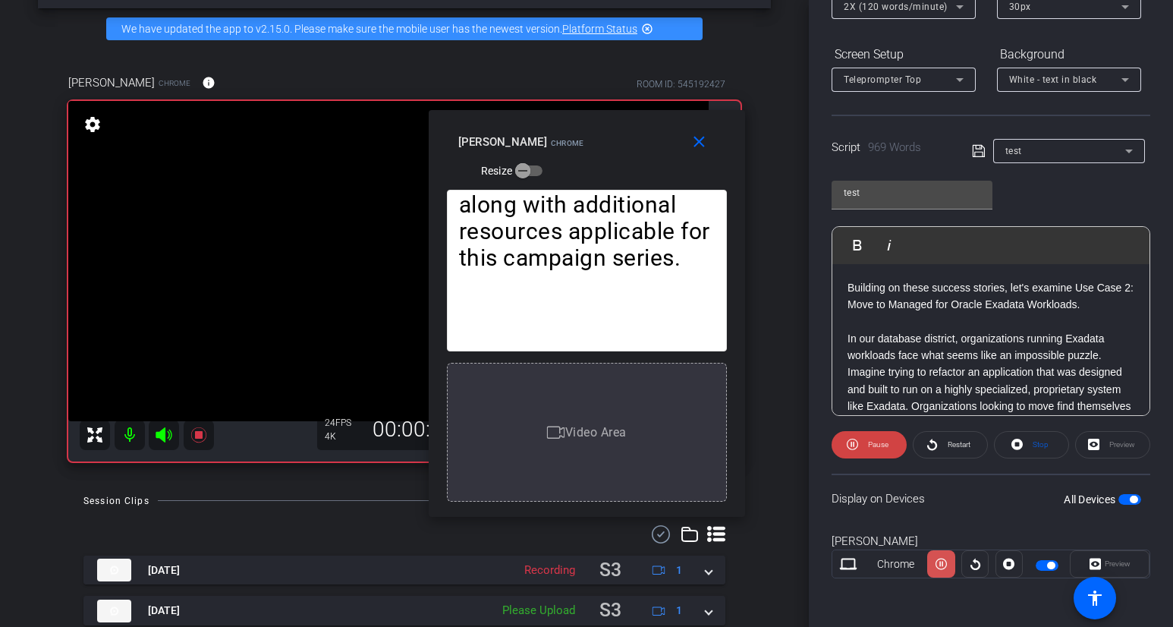
click at [947, 563] on icon at bounding box center [941, 564] width 11 height 11
click at [943, 554] on icon at bounding box center [941, 564] width 11 height 23
click at [944, 556] on icon at bounding box center [941, 564] width 11 height 23
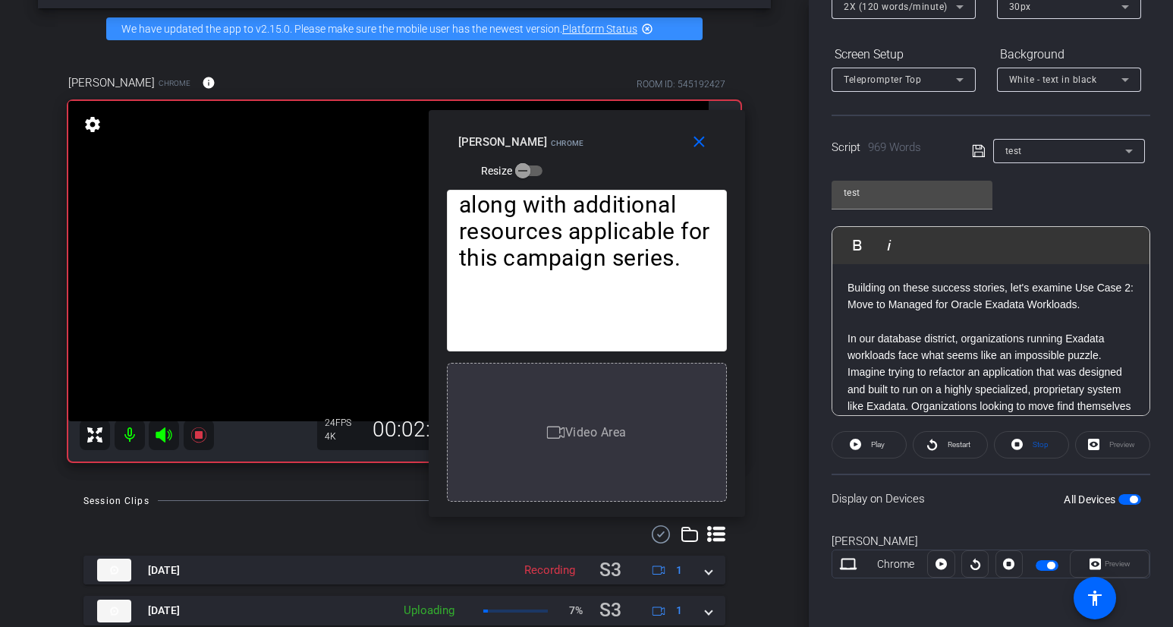
drag, startPoint x: 943, startPoint y: 562, endPoint x: 943, endPoint y: 520, distance: 42.5
click at [943, 520] on openreel-capture-teleprompter "Speed 2X (120 words/minute) Font Size 30px Screen Setup Teleprompter Top Backgr…" at bounding box center [991, 287] width 319 height 636
click at [940, 569] on icon at bounding box center [941, 564] width 11 height 11
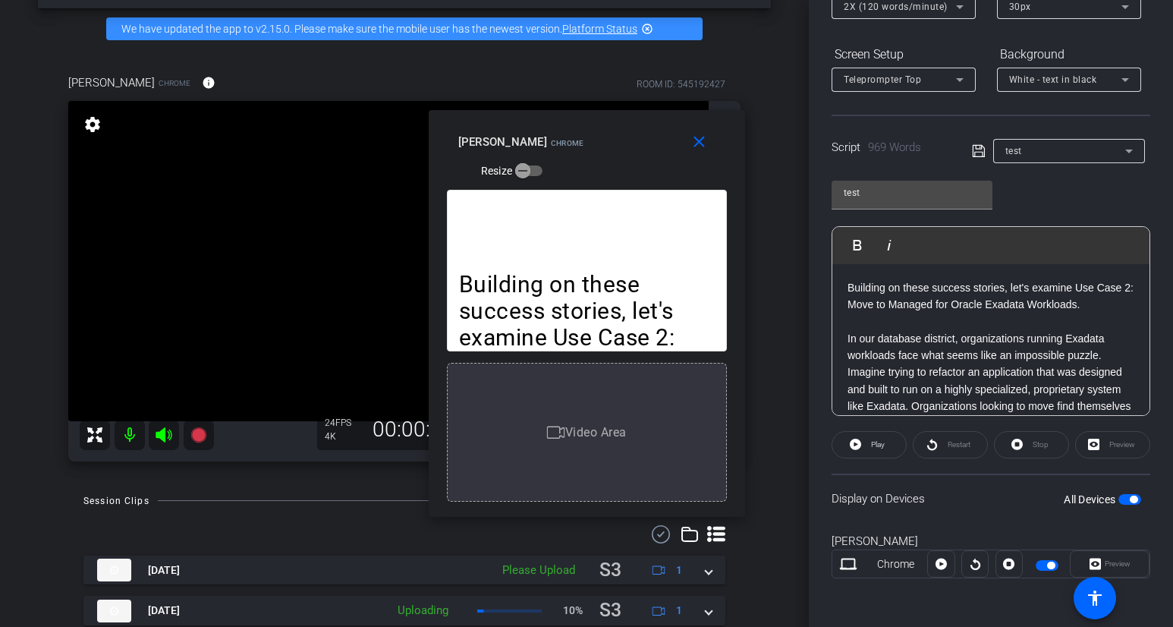
scroll to position [0, 0]
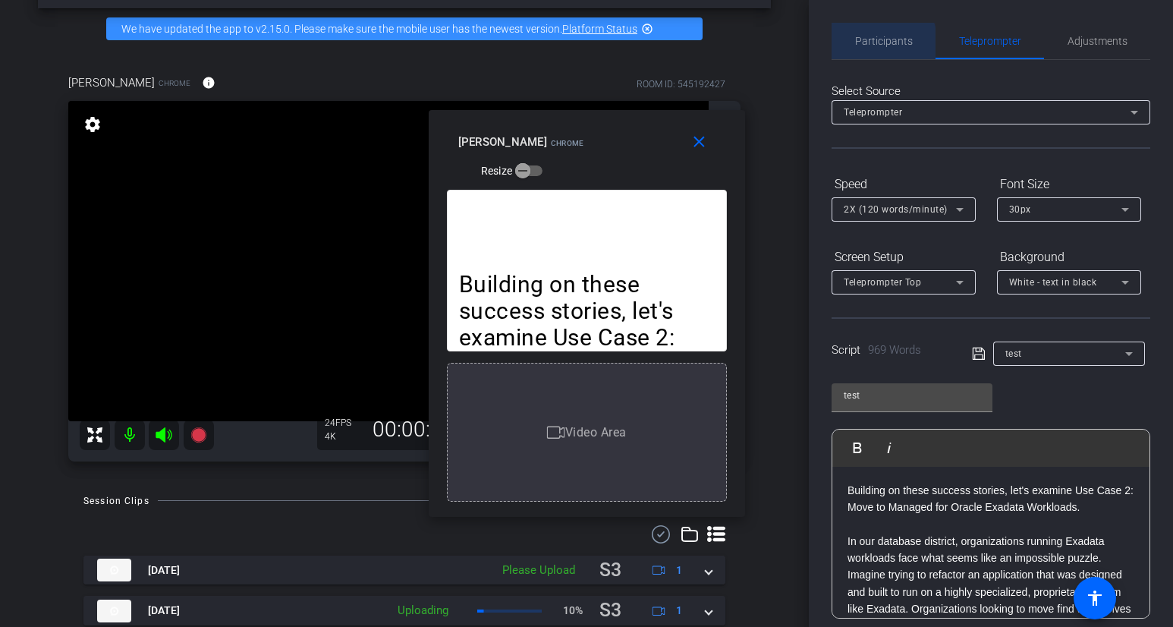
click at [865, 46] on span "Participants" at bounding box center [884, 41] width 58 height 11
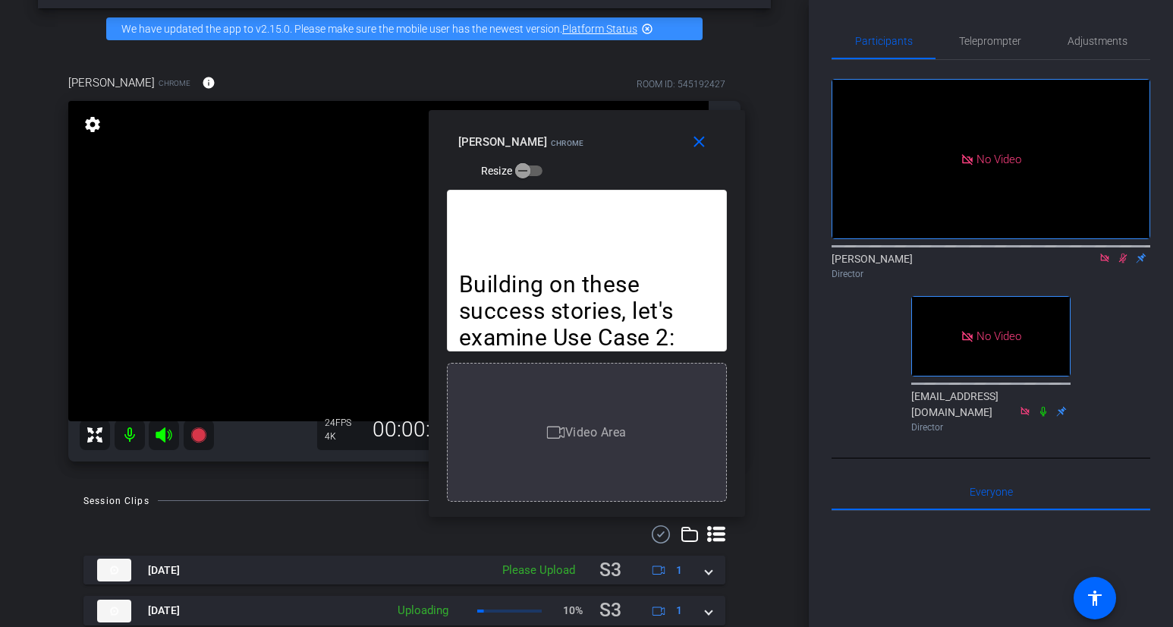
click at [1106, 253] on icon at bounding box center [1123, 258] width 12 height 11
click at [981, 52] on span "Teleprompter" at bounding box center [990, 41] width 62 height 36
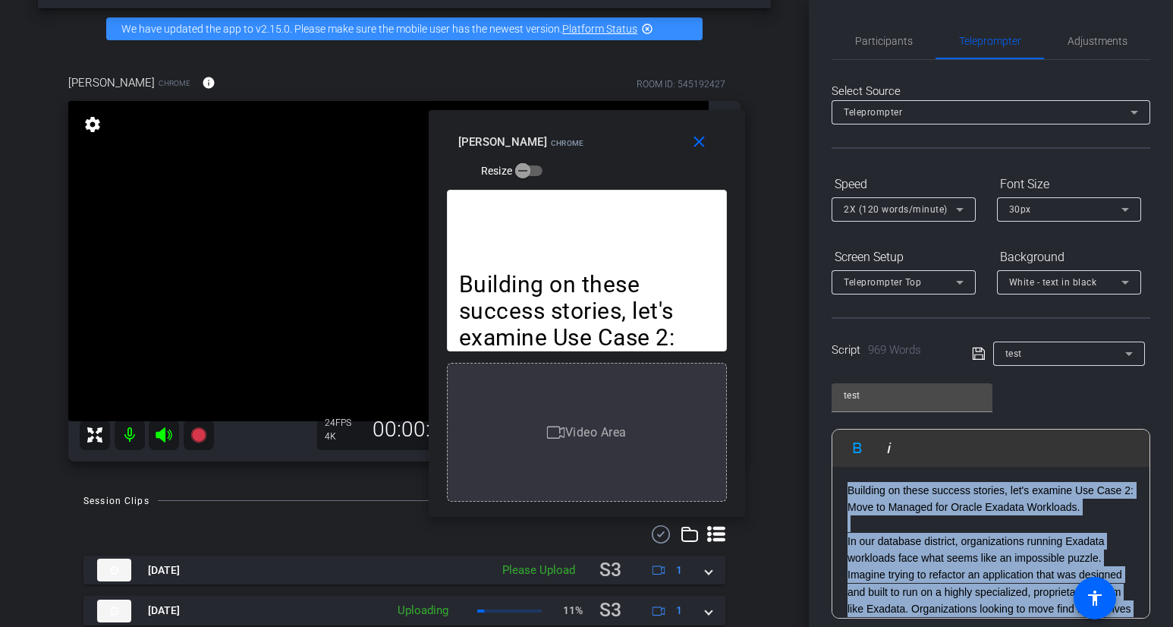
drag, startPoint x: 935, startPoint y: 536, endPoint x: 811, endPoint y: 425, distance: 166.7
click at [811, 425] on div "Participants Teleprompter Adjustments [PERSON_NAME] Director [EMAIL_ADDRESS][DO…" at bounding box center [991, 313] width 364 height 627
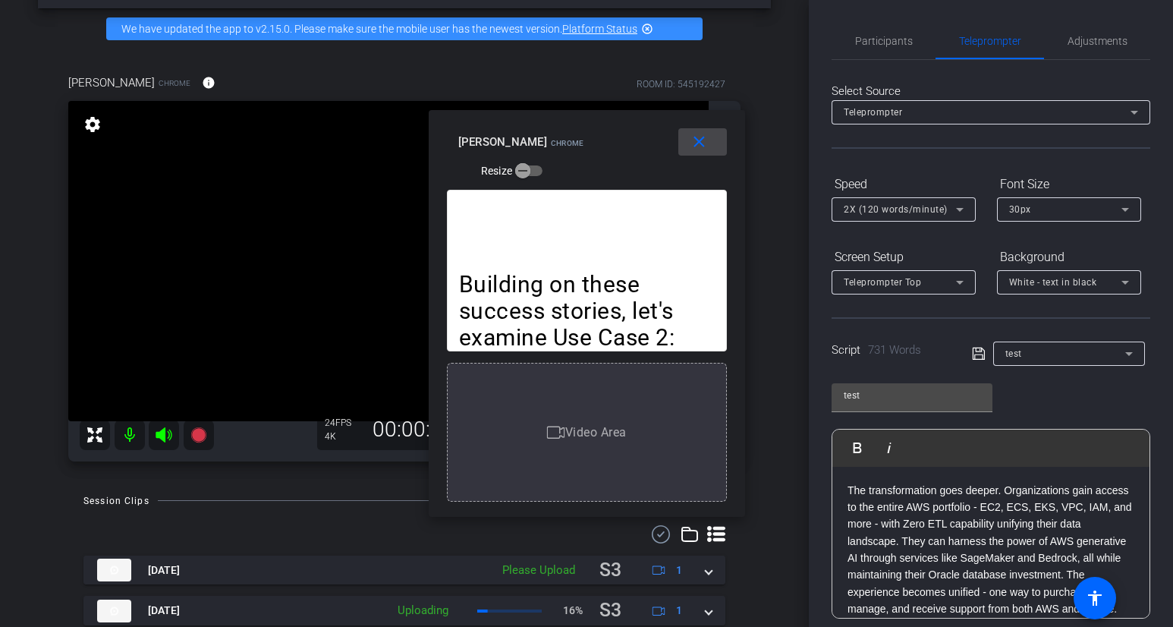
click at [698, 137] on mat-icon "close" at bounding box center [699, 142] width 19 height 19
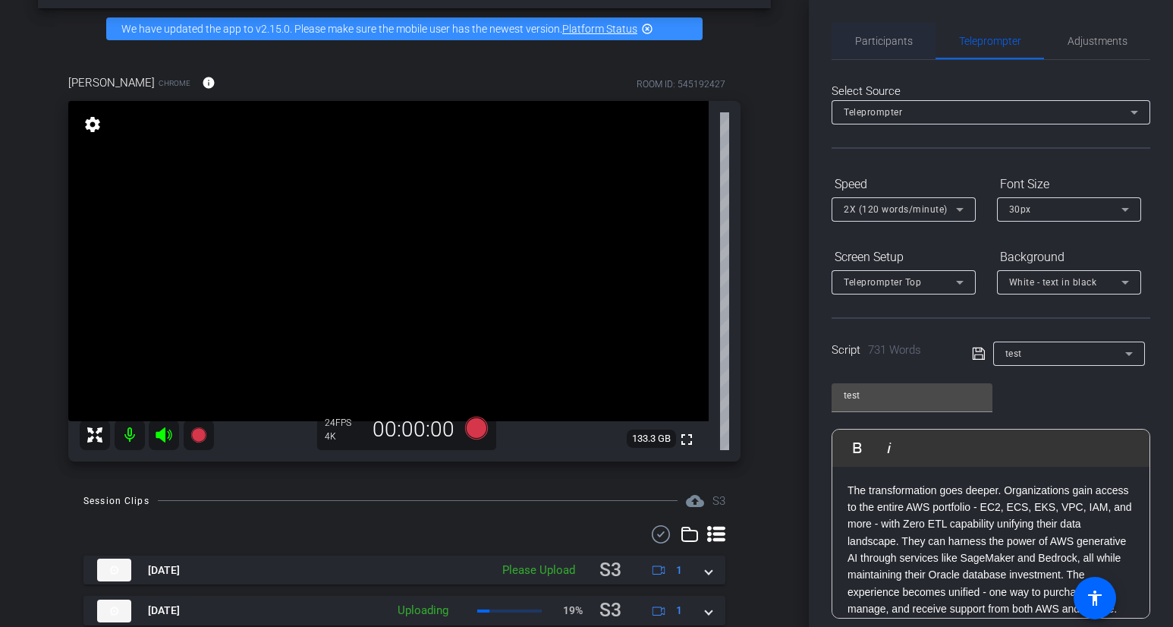
click at [880, 38] on span "Participants" at bounding box center [884, 41] width 58 height 11
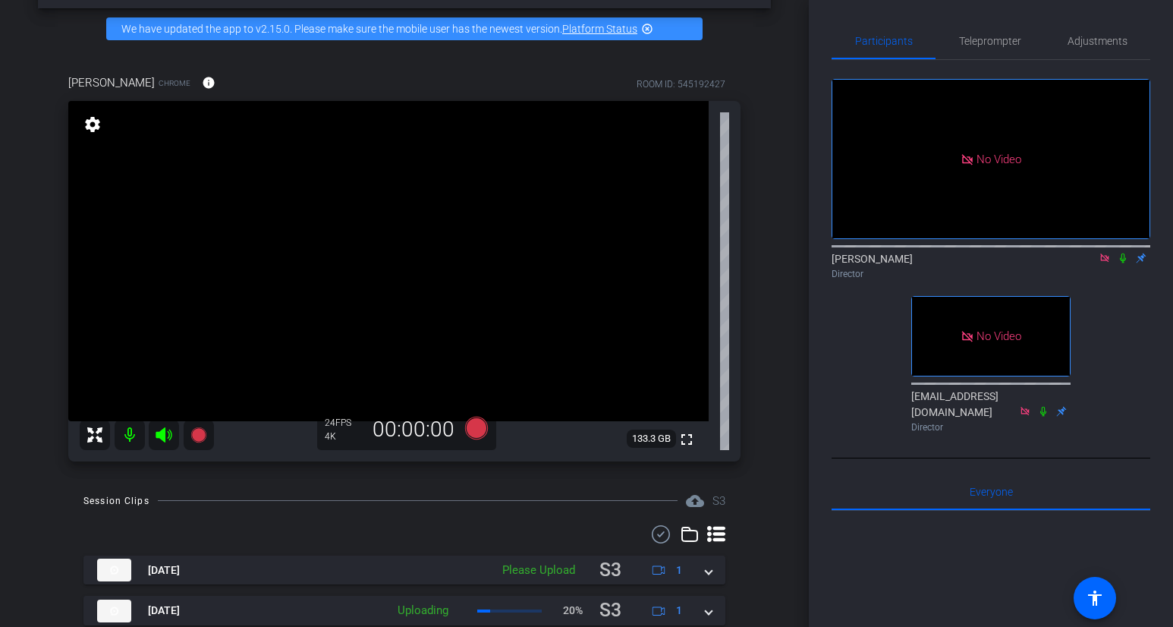
click at [1106, 253] on icon at bounding box center [1123, 258] width 12 height 11
click at [1010, 43] on span "Teleprompter" at bounding box center [990, 41] width 62 height 11
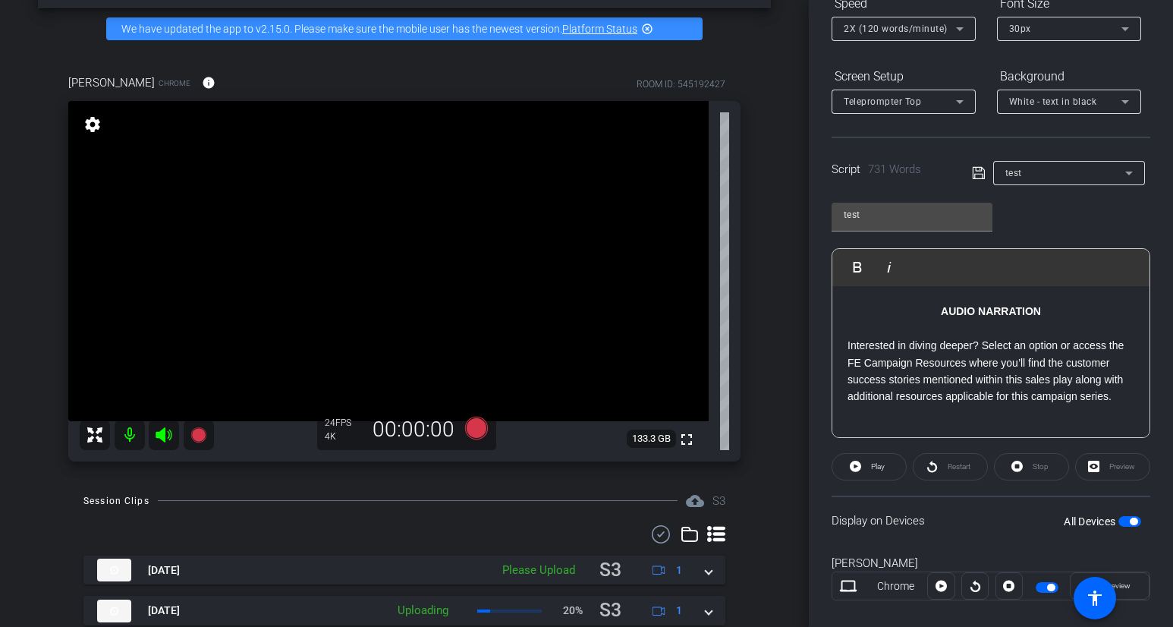
scroll to position [184, 0]
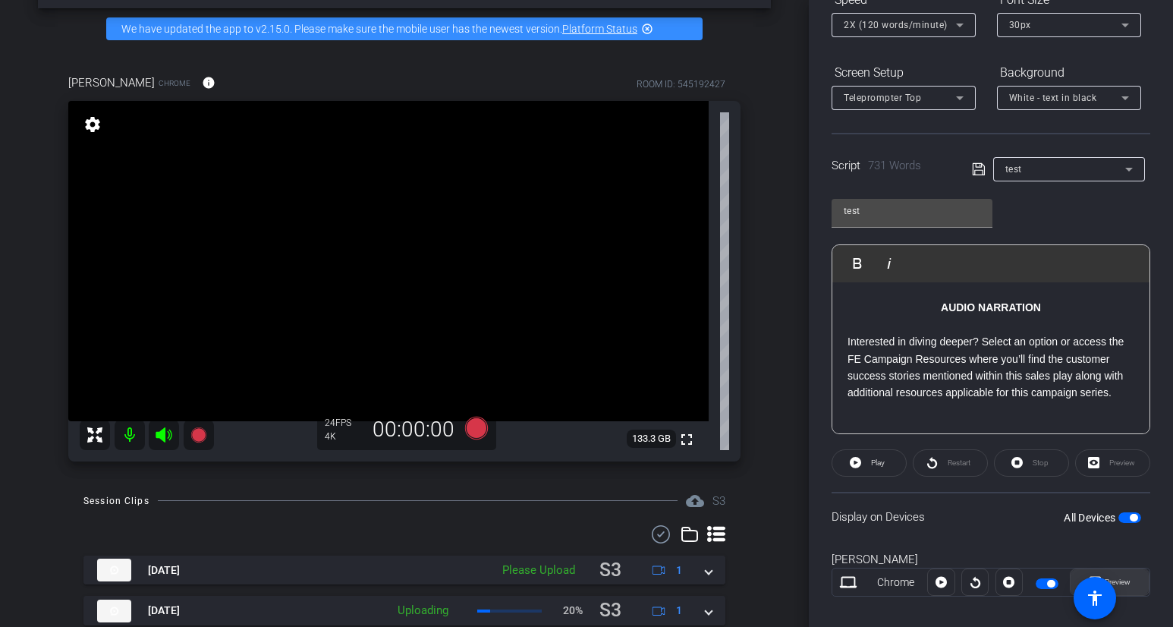
click at [1106, 578] on span at bounding box center [1110, 582] width 78 height 36
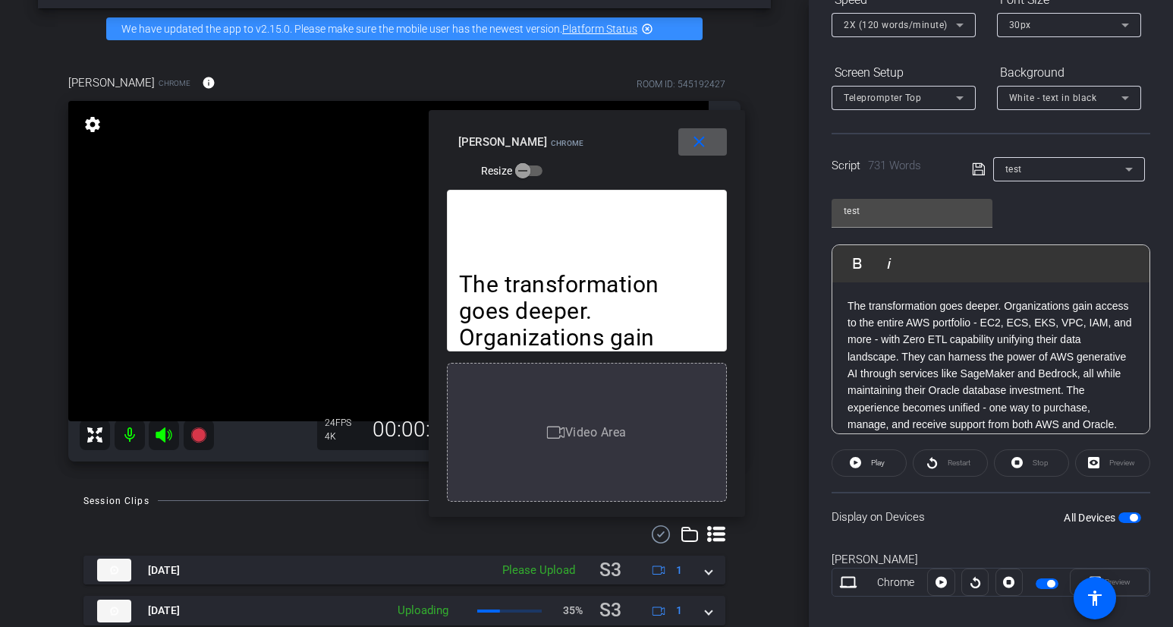
scroll to position [0, 0]
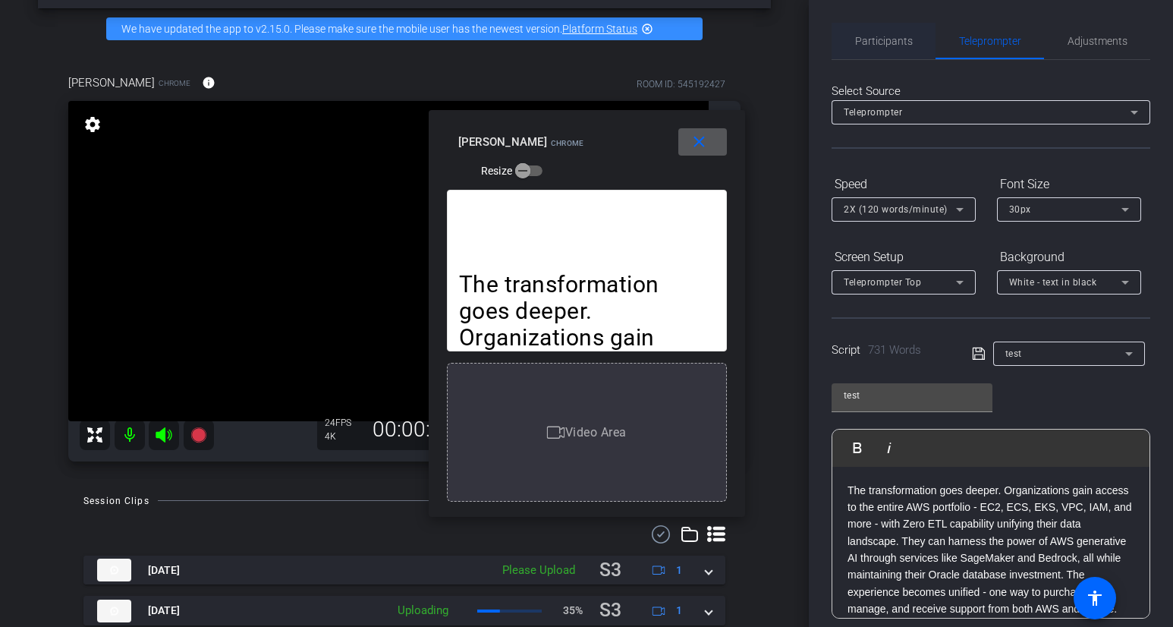
click at [890, 36] on span "Participants" at bounding box center [884, 41] width 58 height 11
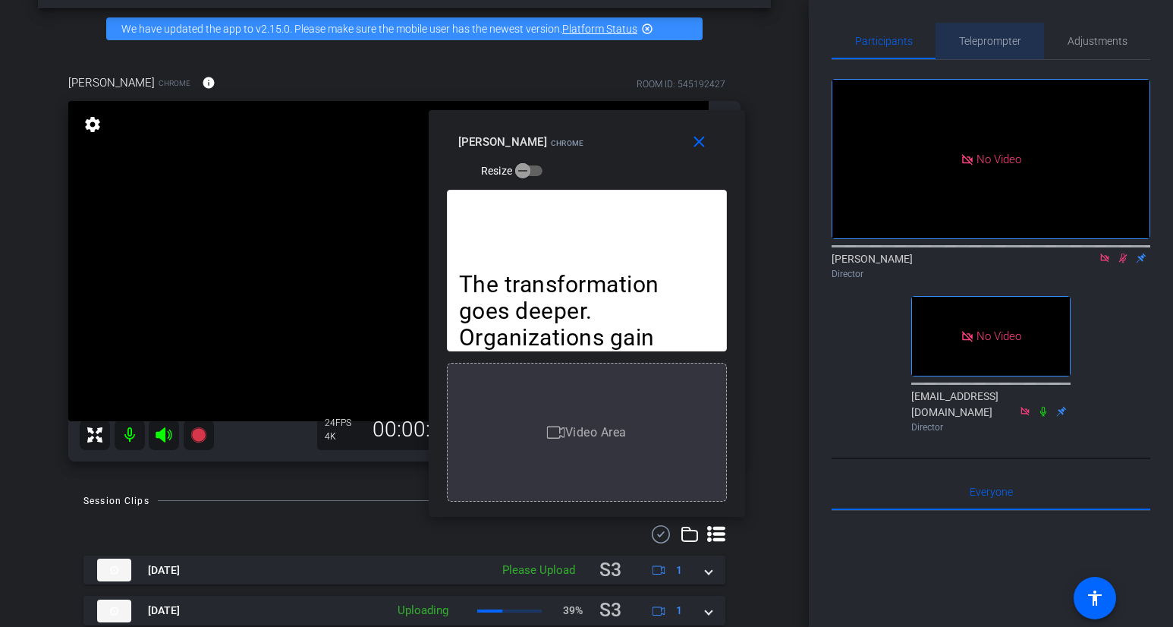
click at [982, 45] on span "Teleprompter" at bounding box center [990, 41] width 62 height 11
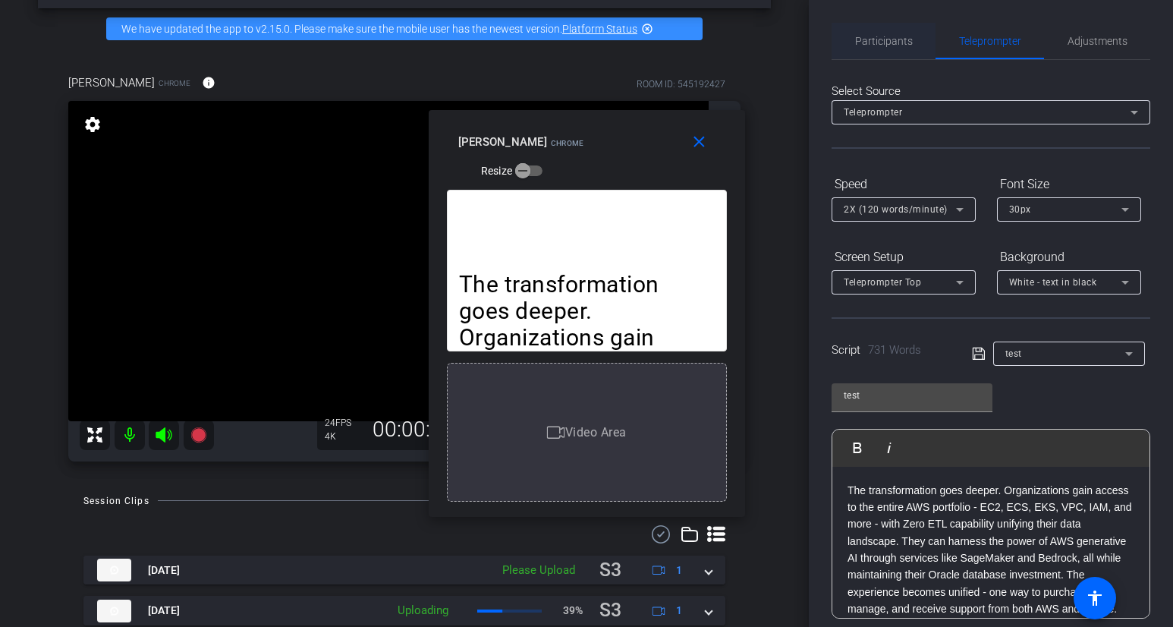
click at [893, 46] on span "Participants" at bounding box center [884, 41] width 58 height 11
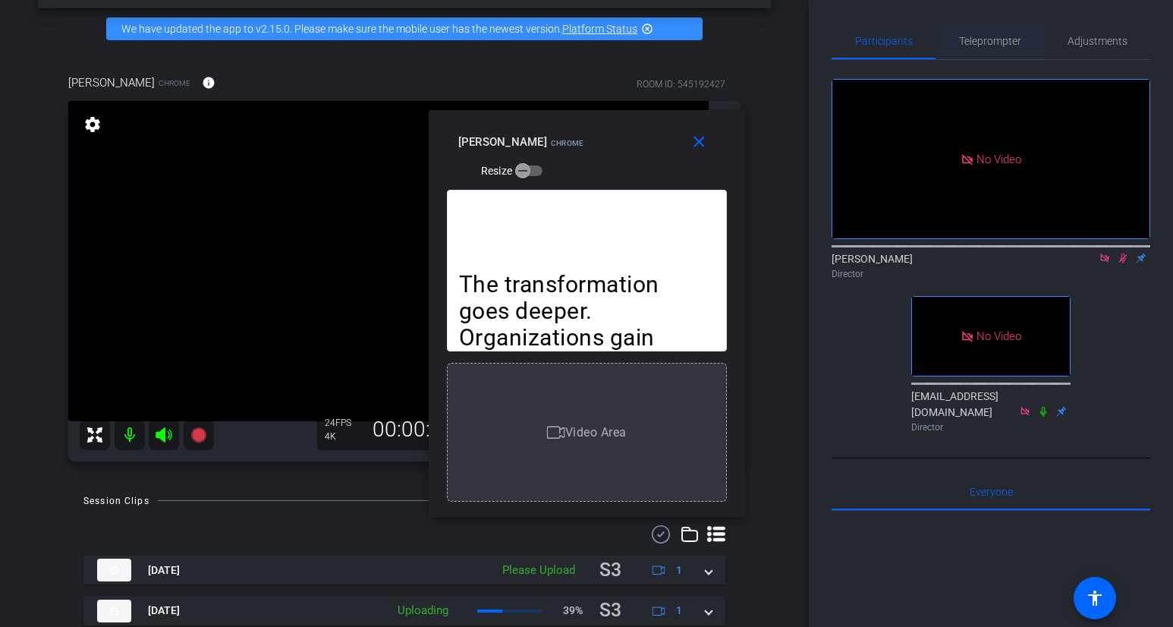
click at [978, 48] on span "Teleprompter" at bounding box center [990, 41] width 62 height 36
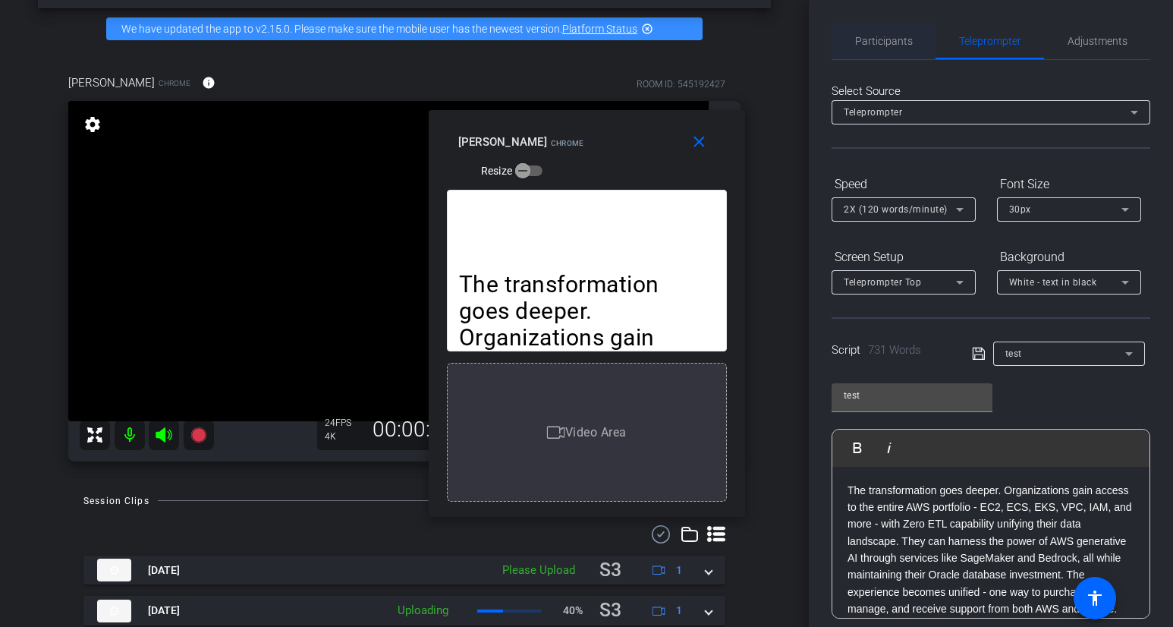
click at [884, 43] on span "Participants" at bounding box center [884, 41] width 58 height 11
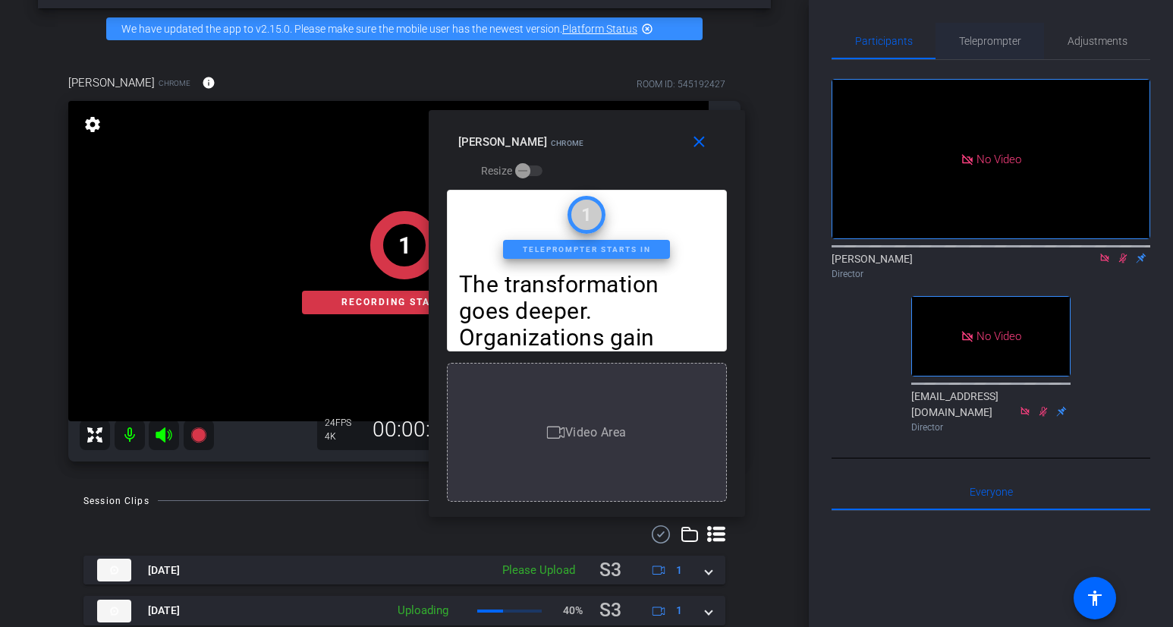
click at [1000, 45] on span "Teleprompter" at bounding box center [990, 41] width 62 height 11
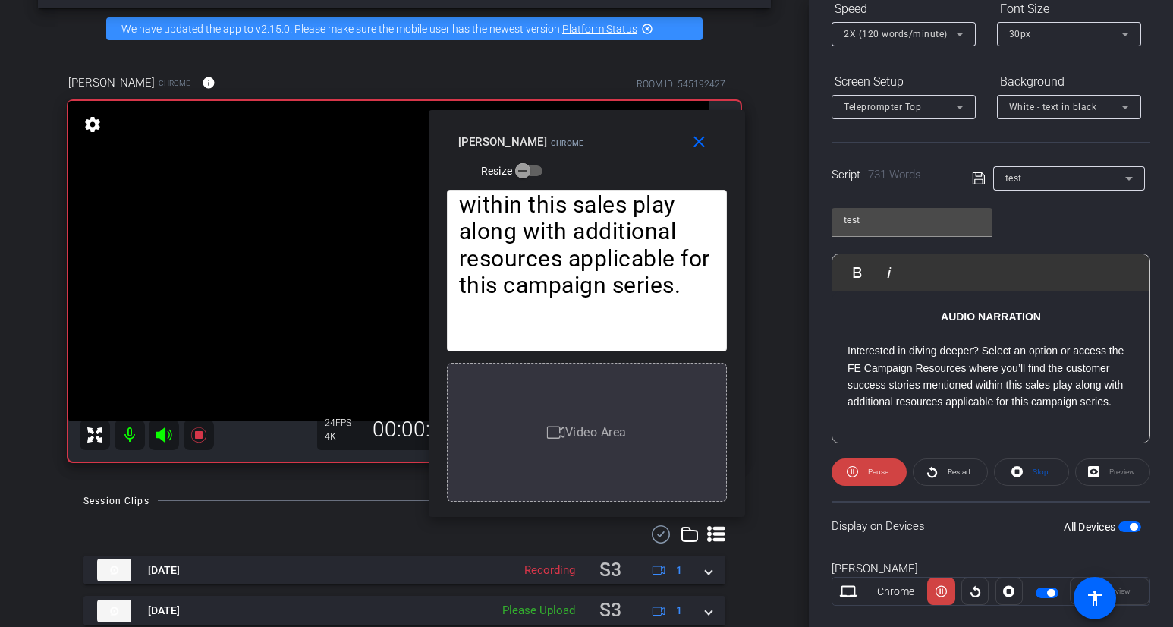
scroll to position [203, 0]
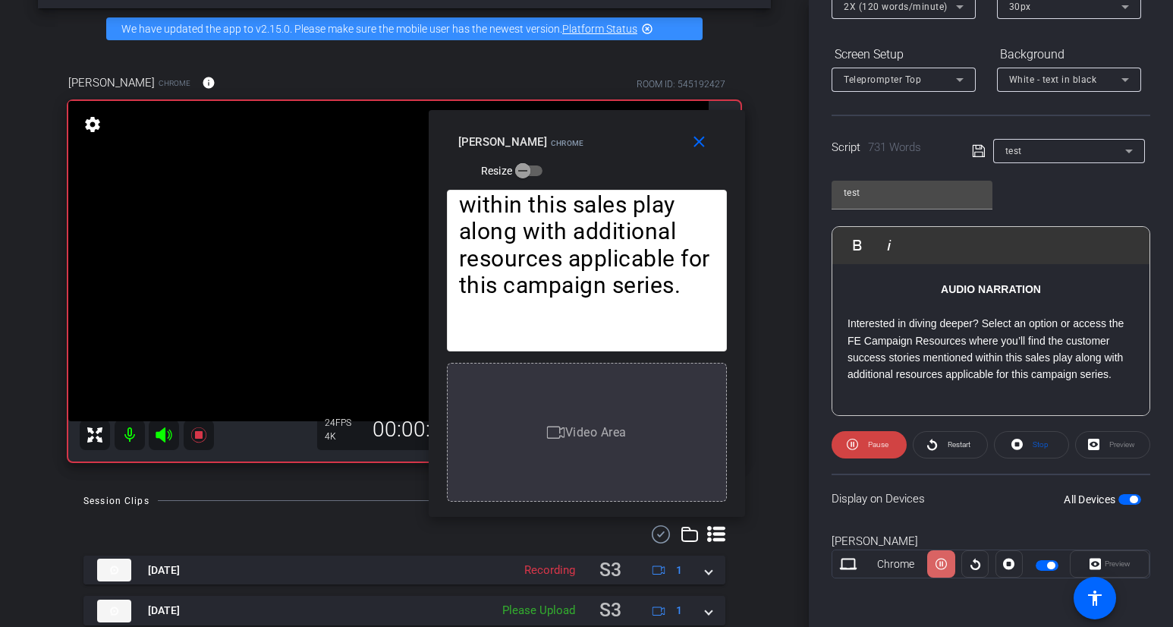
click at [939, 565] on icon at bounding box center [941, 564] width 11 height 23
click at [942, 571] on icon at bounding box center [941, 564] width 11 height 23
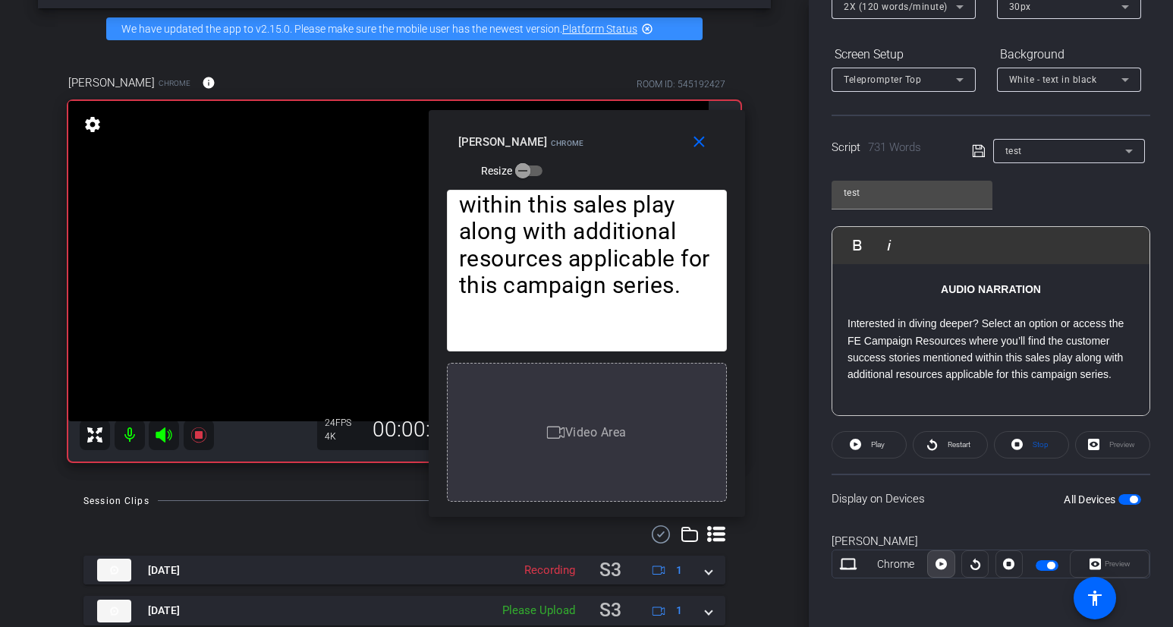
click at [942, 571] on icon at bounding box center [941, 564] width 11 height 23
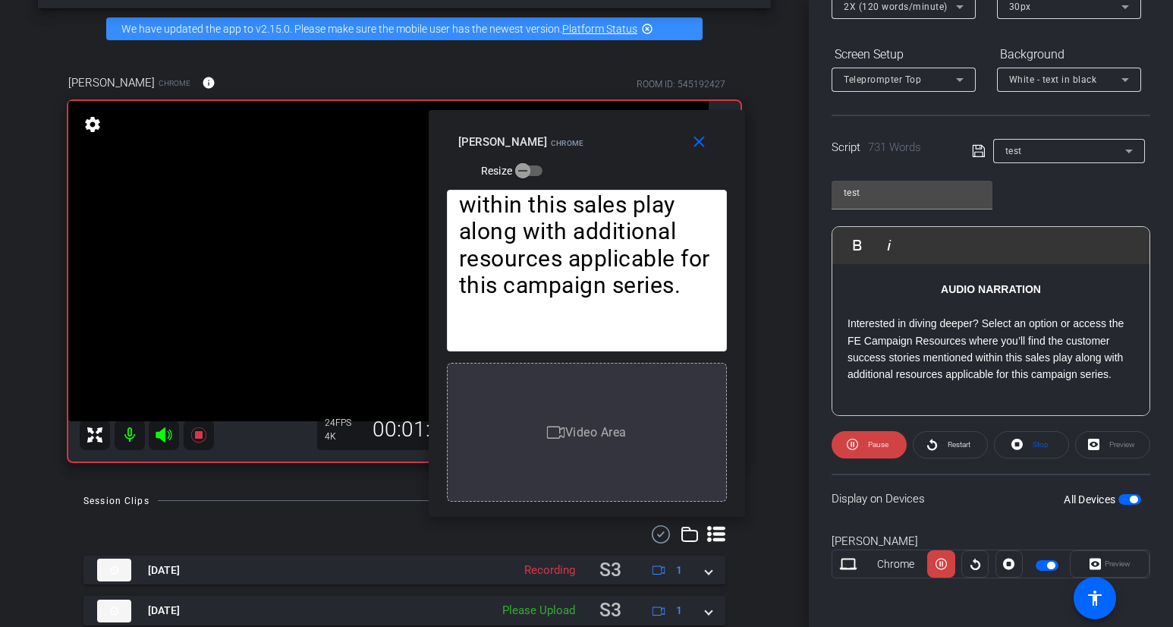
click at [942, 571] on icon at bounding box center [941, 564] width 11 height 23
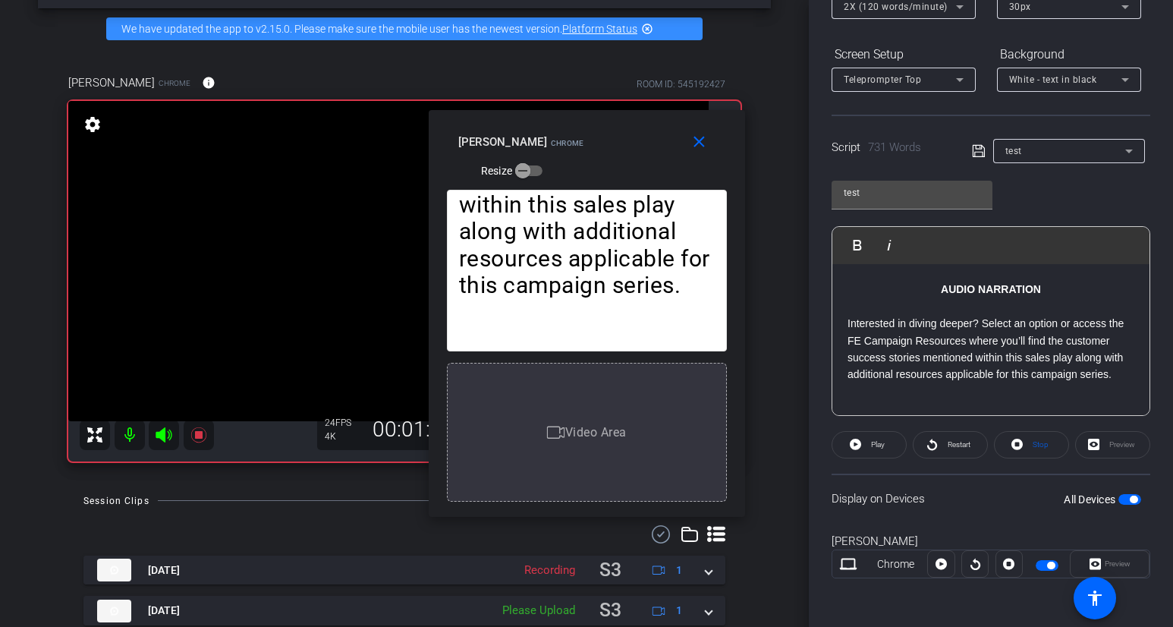
click at [942, 571] on icon at bounding box center [941, 564] width 11 height 23
click at [943, 572] on icon at bounding box center [941, 564] width 11 height 23
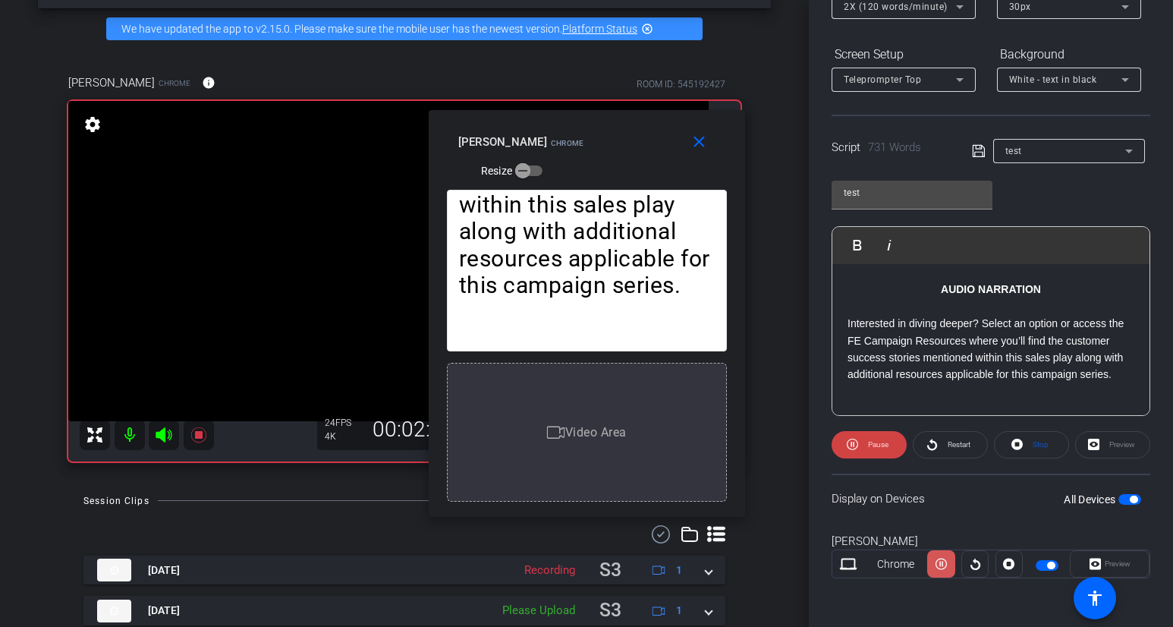
click at [943, 572] on icon at bounding box center [941, 564] width 11 height 23
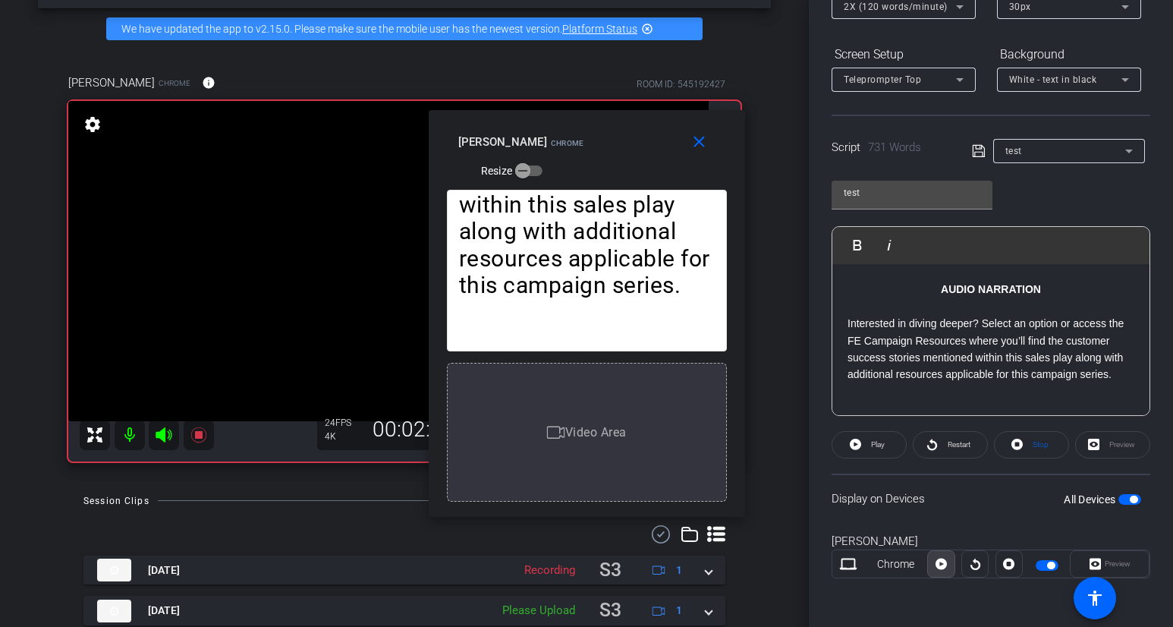
click at [943, 572] on icon at bounding box center [941, 564] width 11 height 23
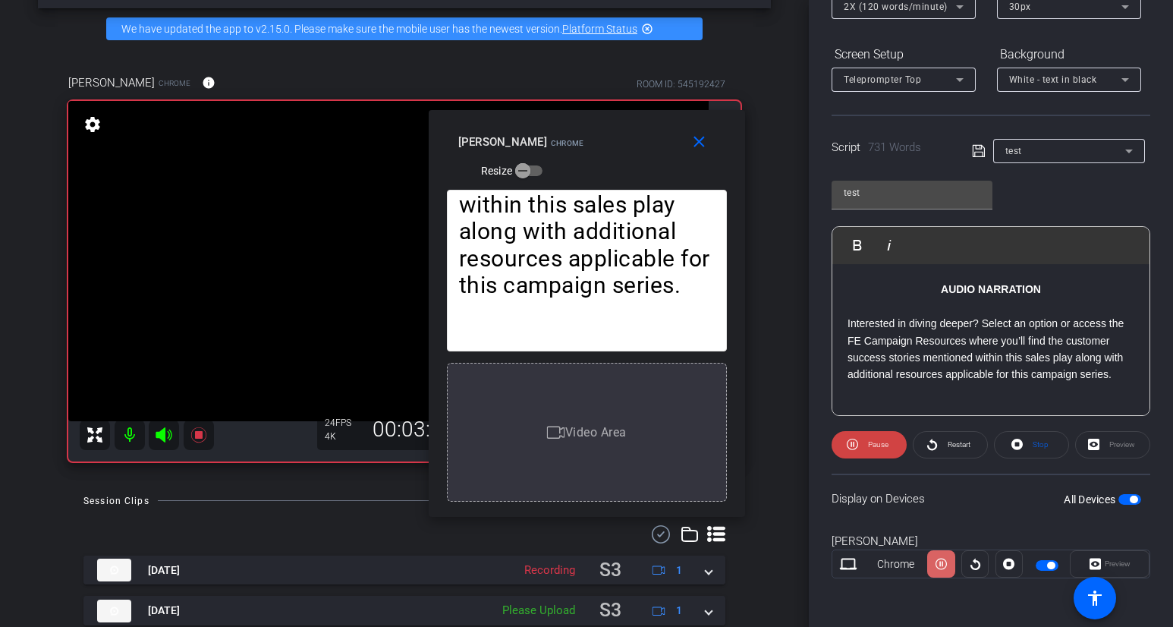
click at [943, 572] on icon at bounding box center [941, 564] width 11 height 23
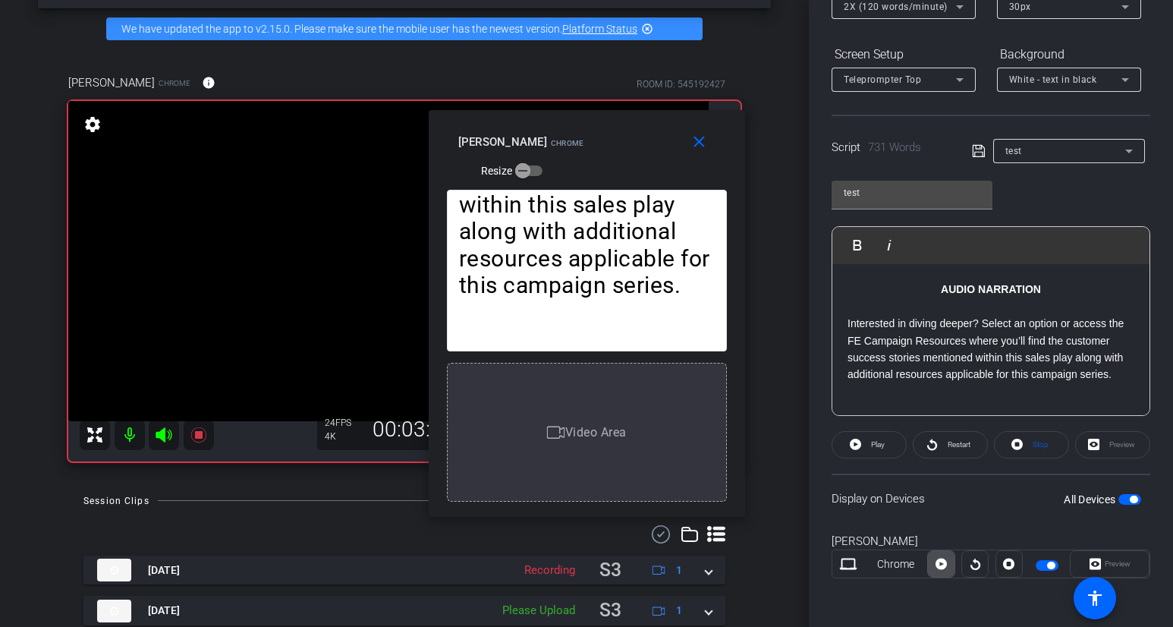
click at [942, 572] on icon at bounding box center [941, 564] width 11 height 23
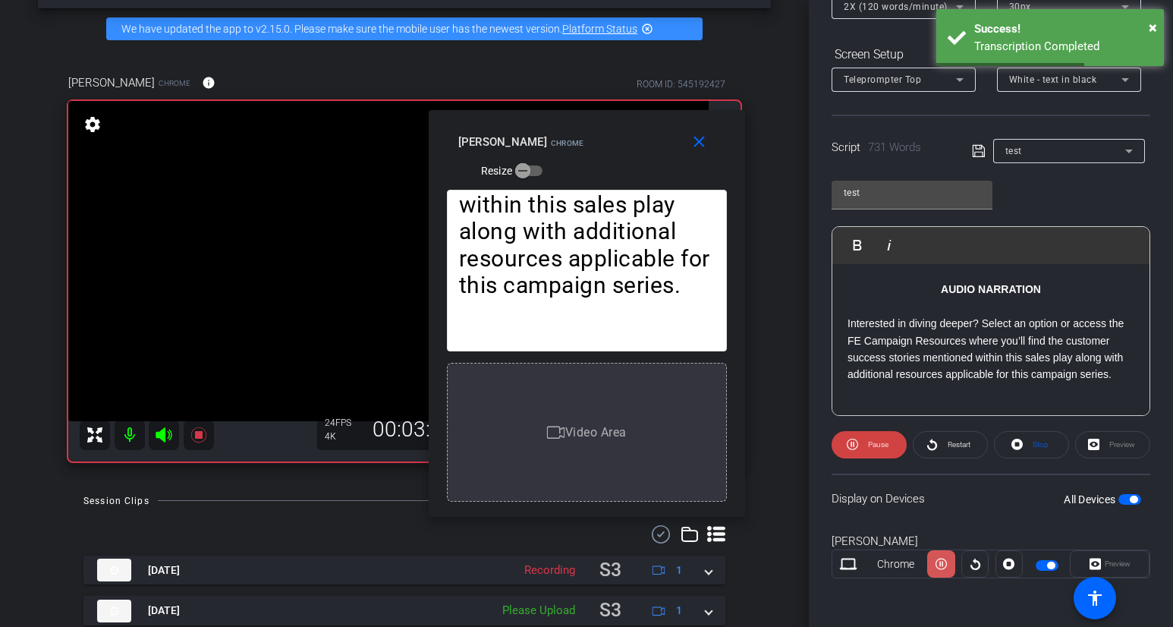
click at [942, 572] on icon at bounding box center [941, 564] width 11 height 23
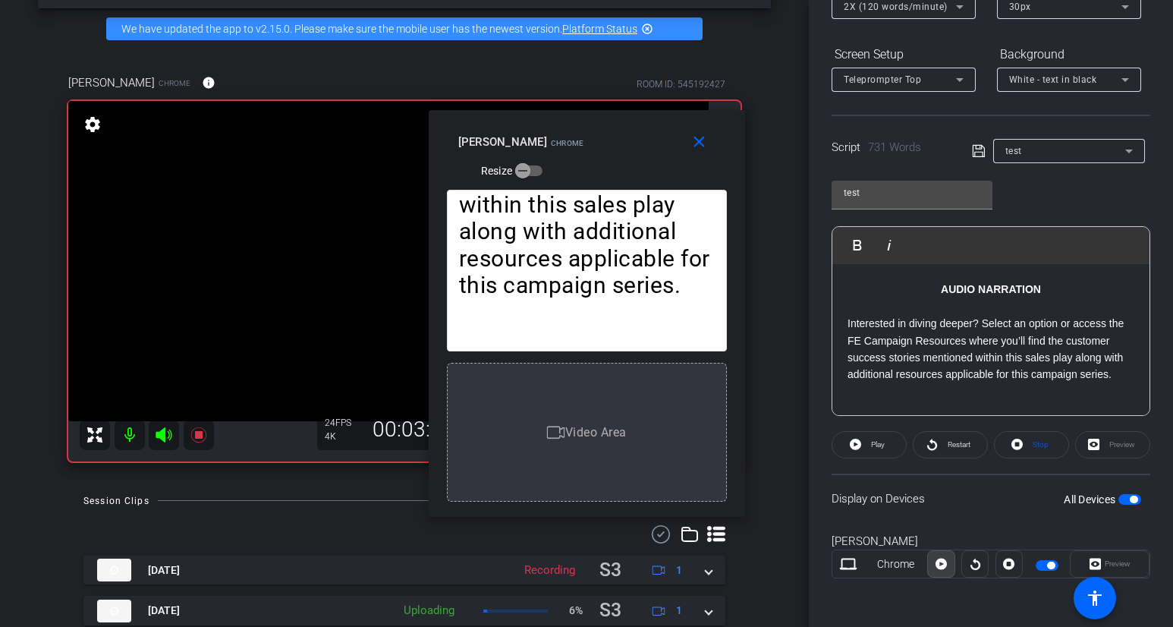
click at [942, 572] on icon at bounding box center [941, 564] width 11 height 23
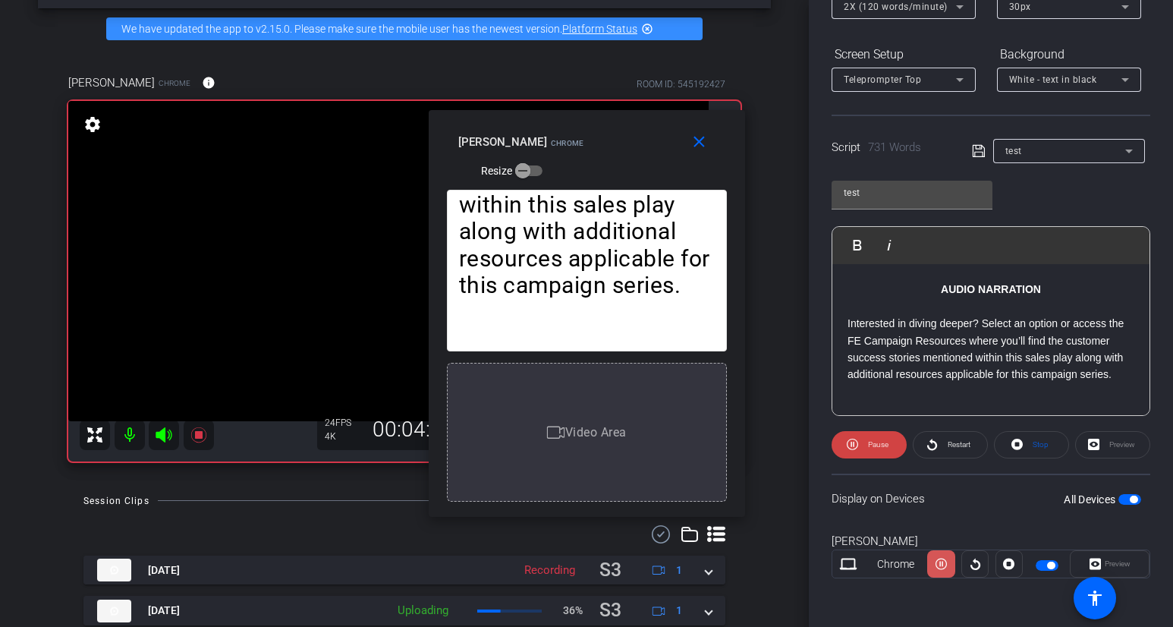
click at [942, 572] on icon at bounding box center [941, 564] width 11 height 23
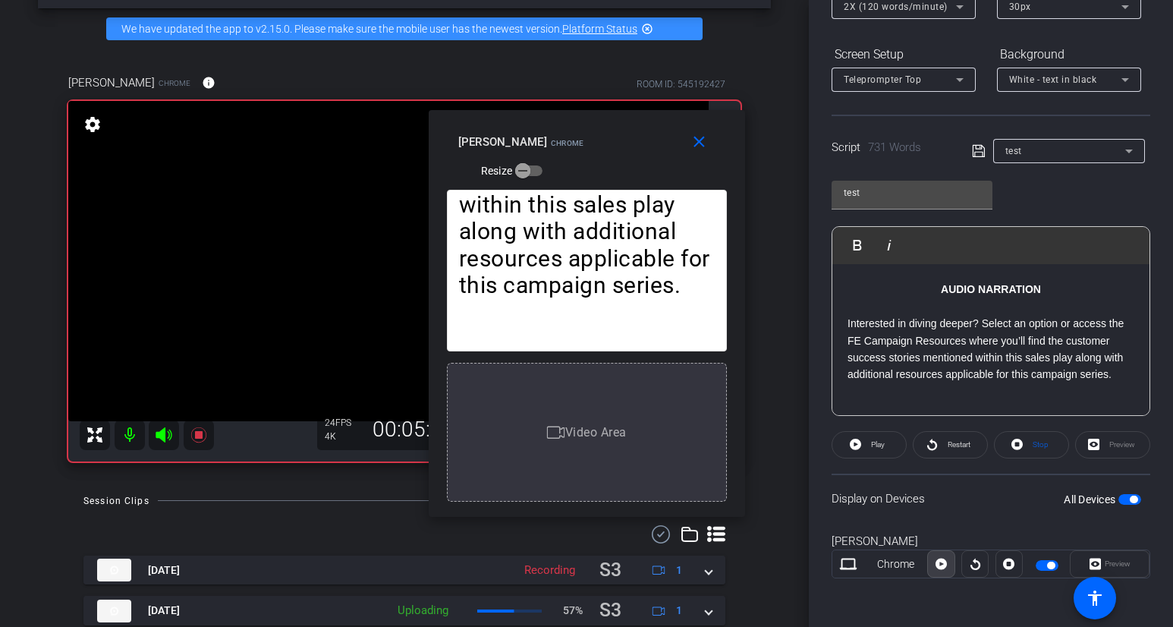
click at [942, 572] on icon at bounding box center [941, 564] width 11 height 23
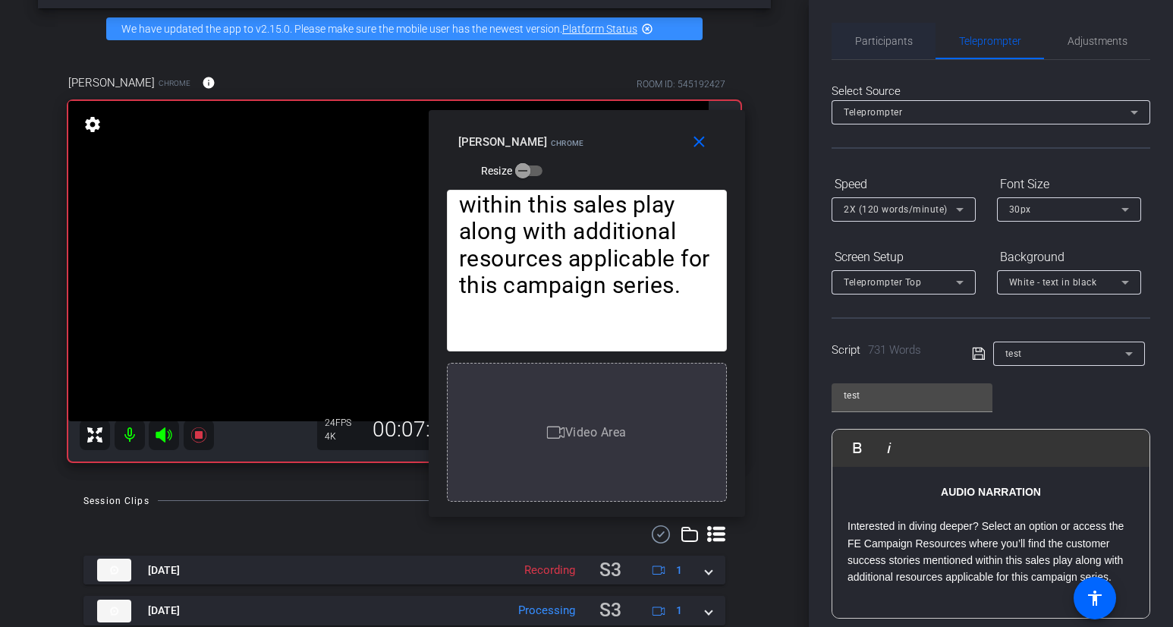
click at [901, 42] on span "Participants" at bounding box center [884, 41] width 58 height 11
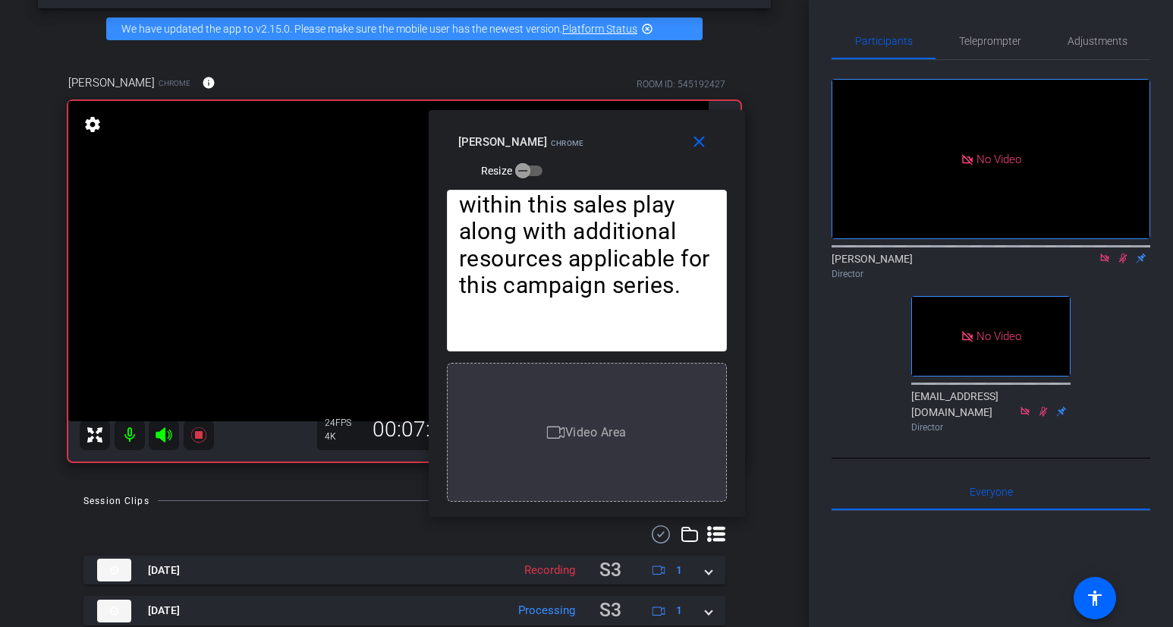
click at [1106, 254] on icon at bounding box center [1124, 259] width 8 height 10
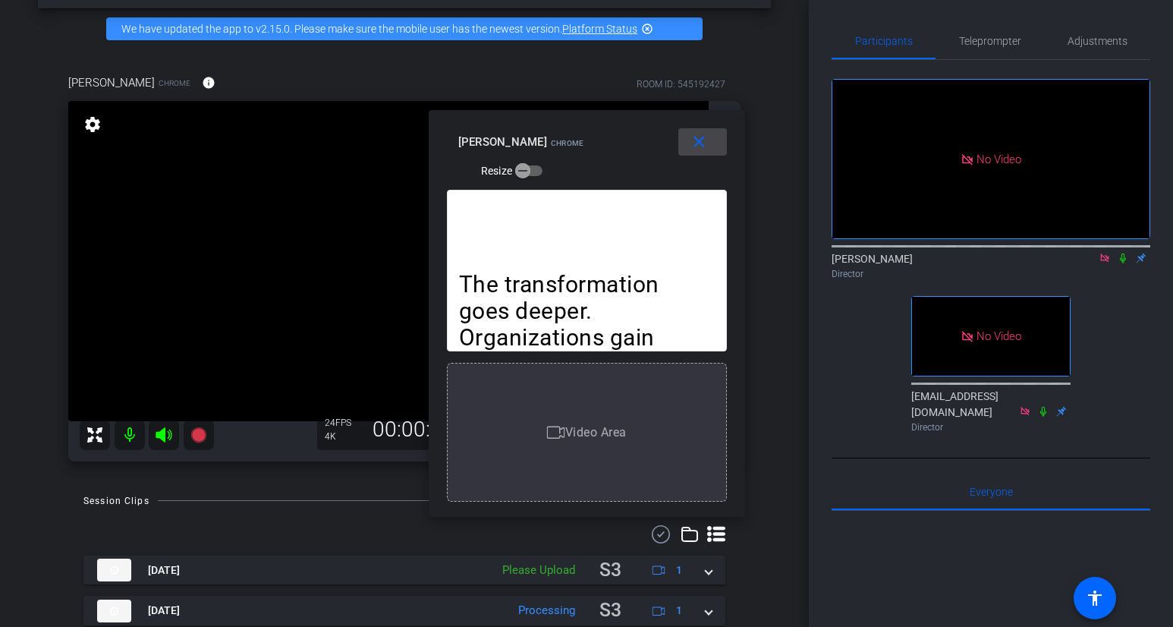
click at [697, 146] on mat-icon "close" at bounding box center [699, 142] width 19 height 19
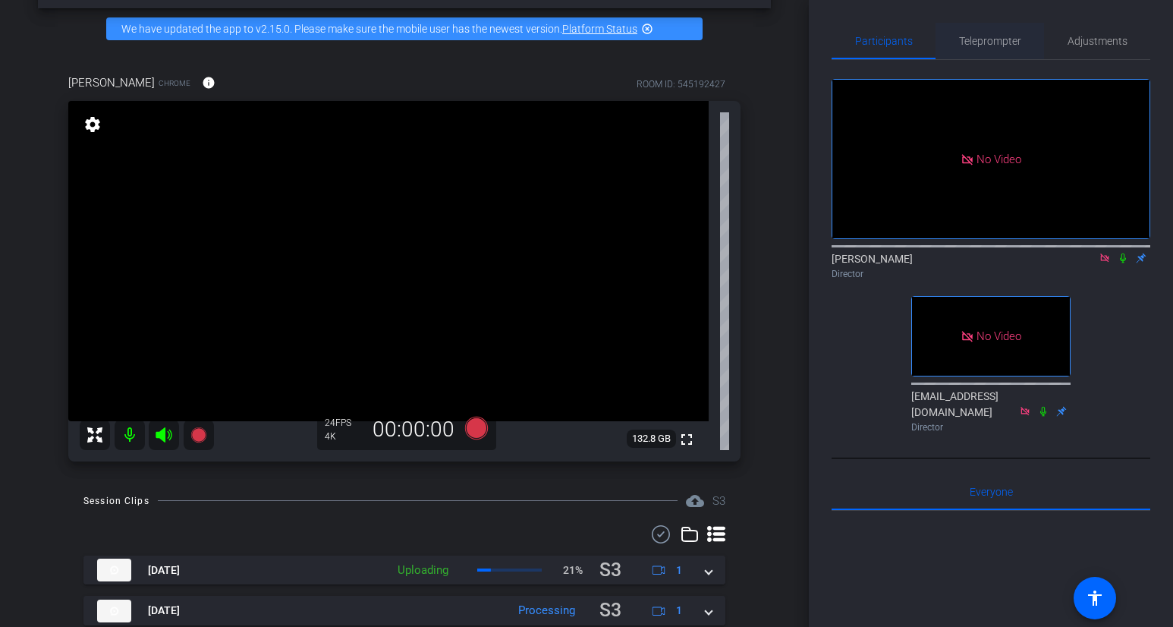
click at [990, 33] on span "Teleprompter" at bounding box center [990, 41] width 62 height 36
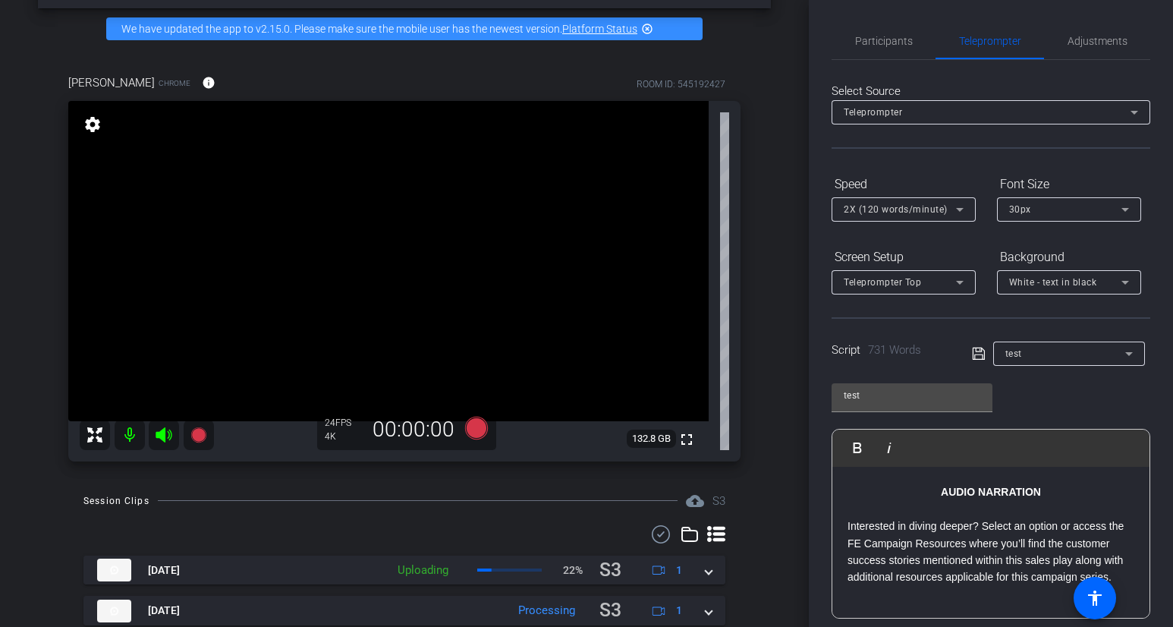
click at [965, 526] on p "Interested in diving deeper? Select an option or access the FE Campaign Resourc…" at bounding box center [991, 552] width 287 height 68
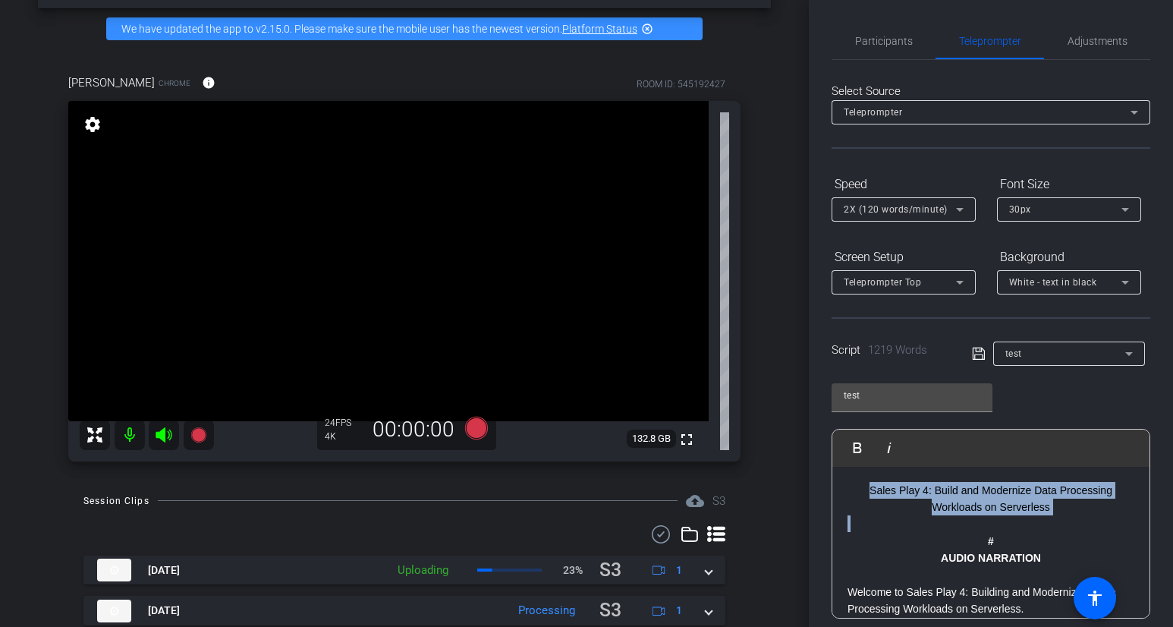
drag, startPoint x: 1066, startPoint y: 529, endPoint x: 825, endPoint y: 494, distance: 243.1
click at [825, 494] on div "Participants Teleprompter Adjustments [PERSON_NAME] Director [EMAIL_ADDRESS][DO…" at bounding box center [991, 313] width 364 height 627
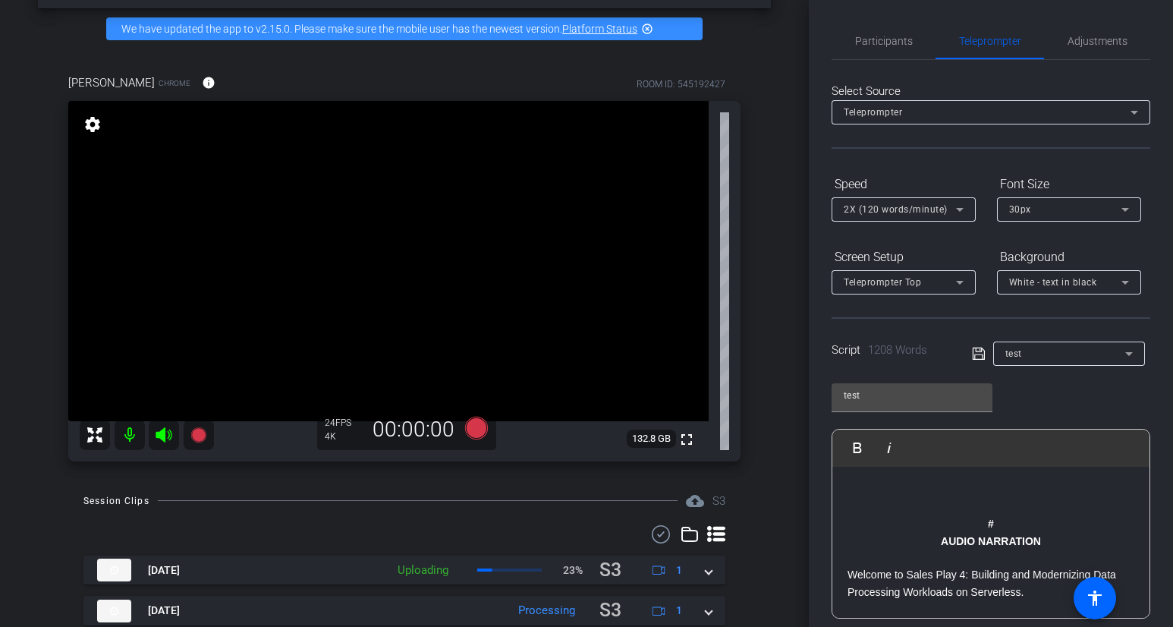
drag, startPoint x: 1050, startPoint y: 537, endPoint x: 881, endPoint y: 509, distance: 170.8
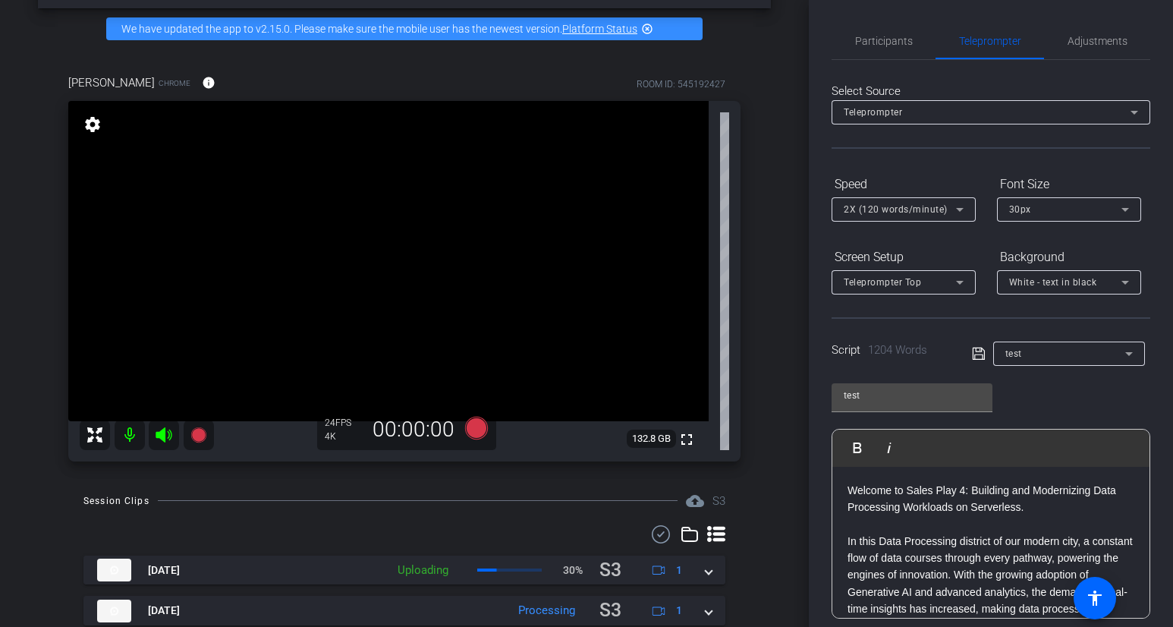
scroll to position [203, 0]
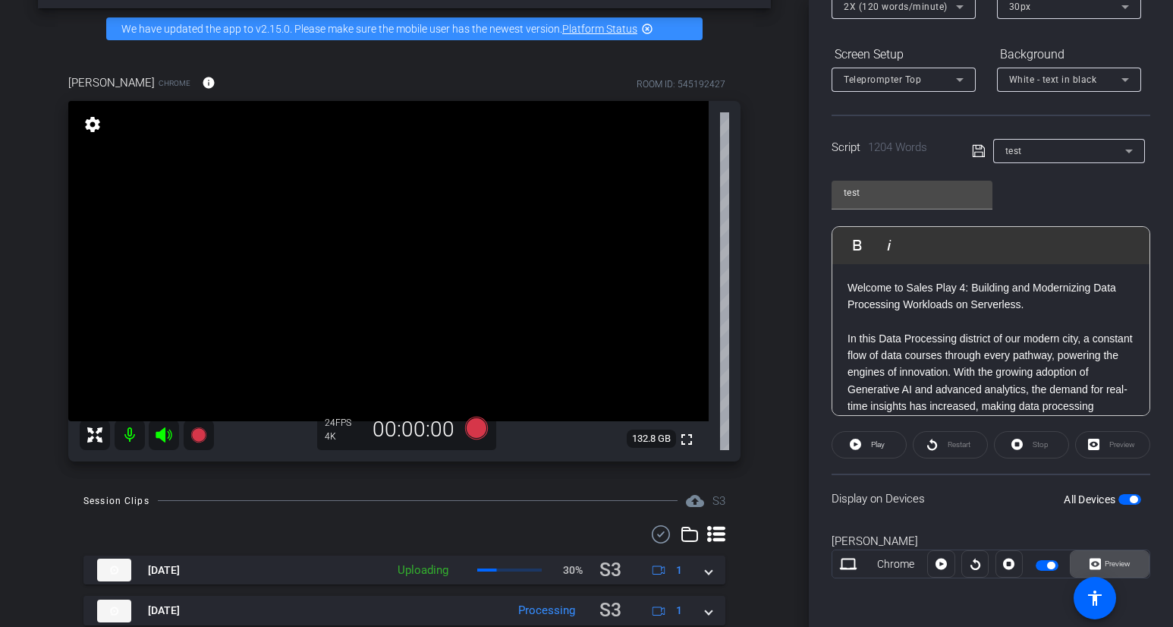
click at [1106, 565] on span "Preview" at bounding box center [1118, 563] width 26 height 8
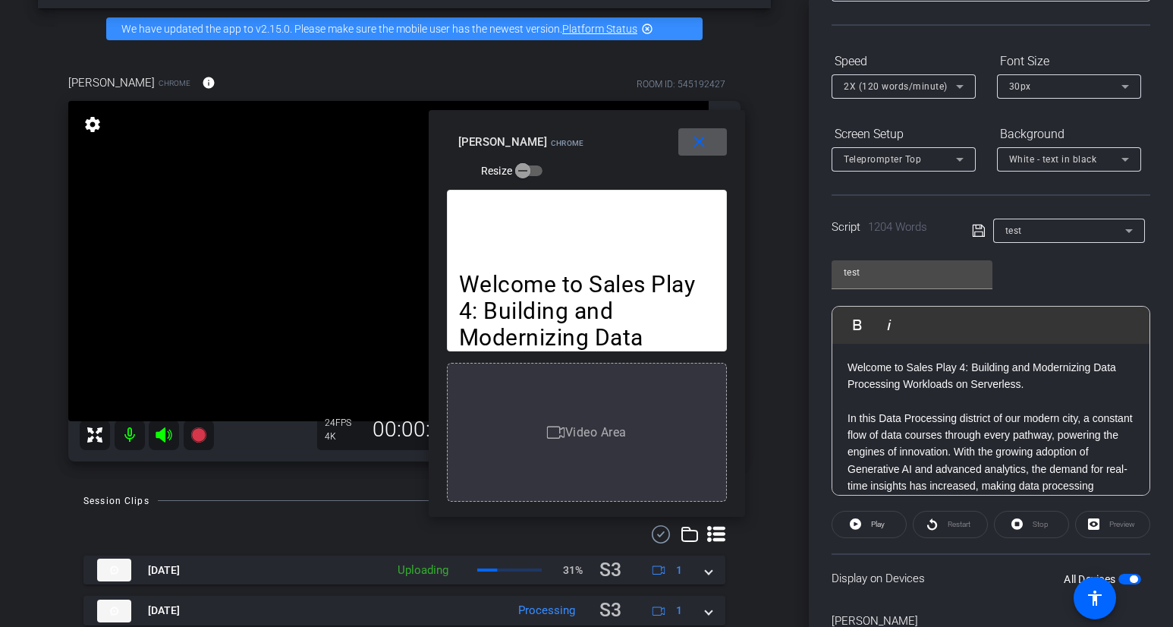
scroll to position [0, 0]
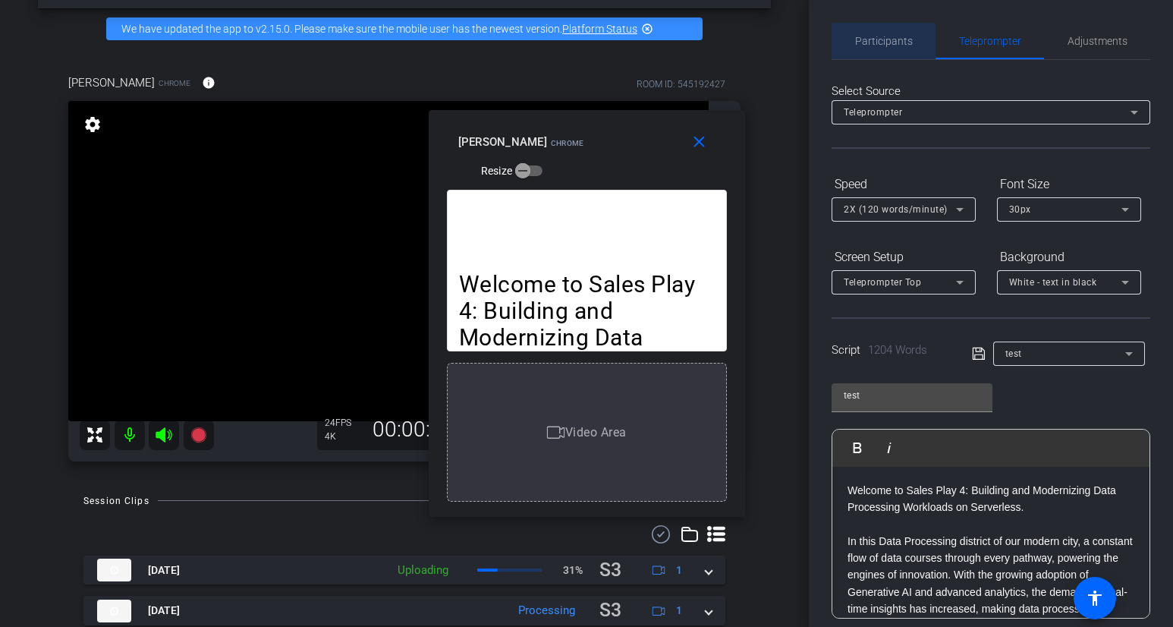
click at [882, 50] on span "Participants" at bounding box center [884, 41] width 58 height 36
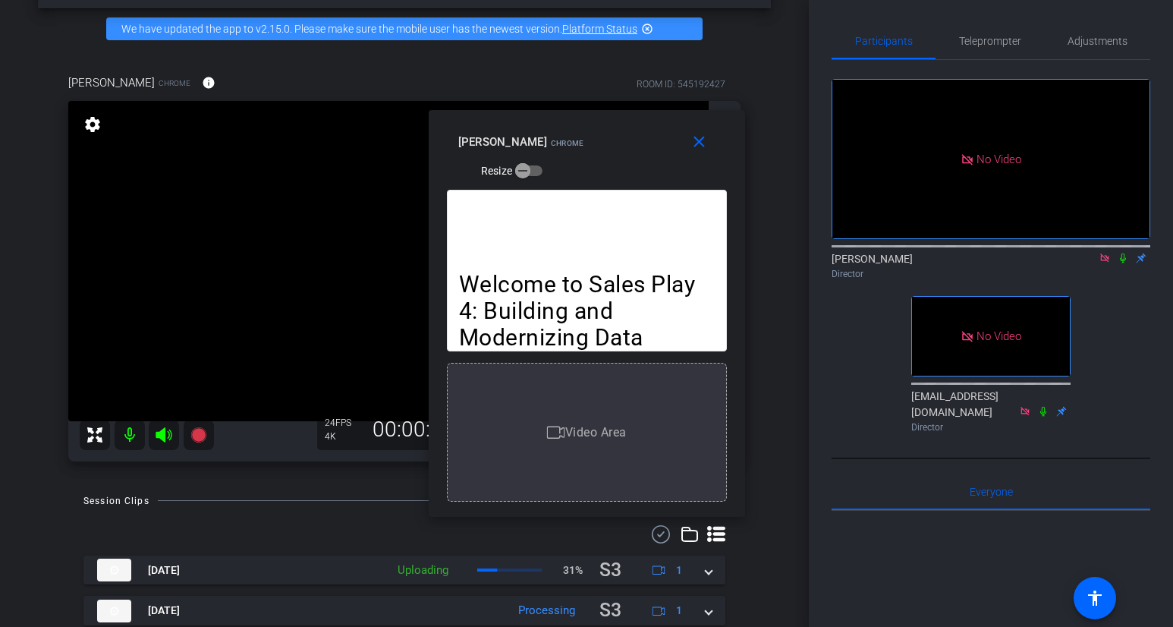
click at [1106, 253] on icon at bounding box center [1123, 258] width 12 height 11
click at [988, 49] on span "Teleprompter" at bounding box center [990, 41] width 62 height 36
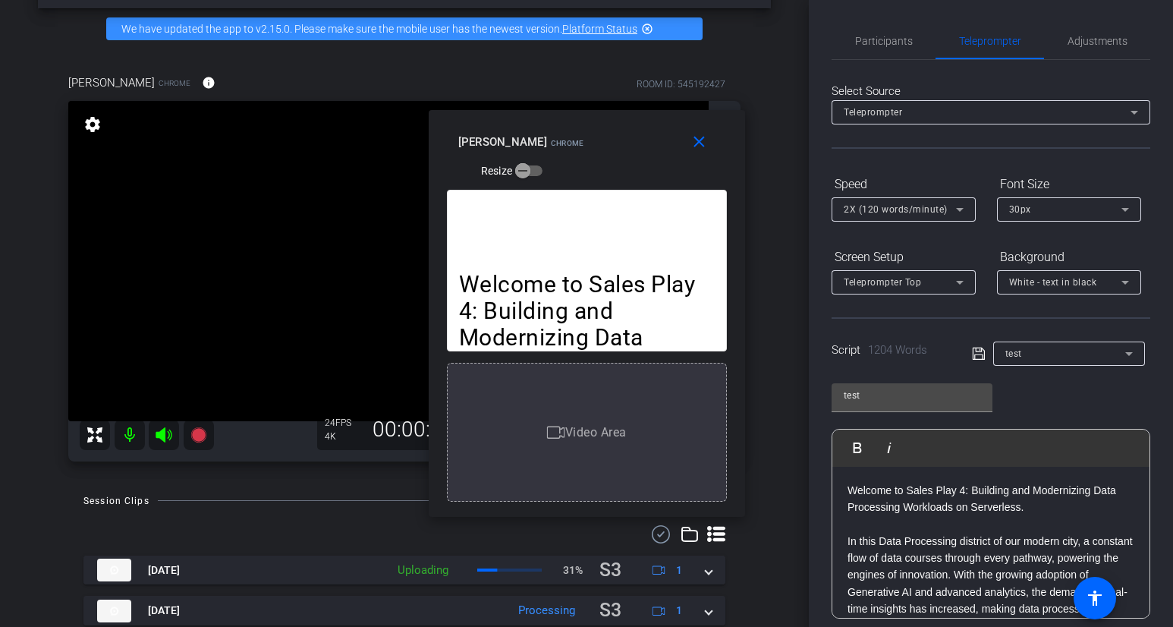
scroll to position [203, 0]
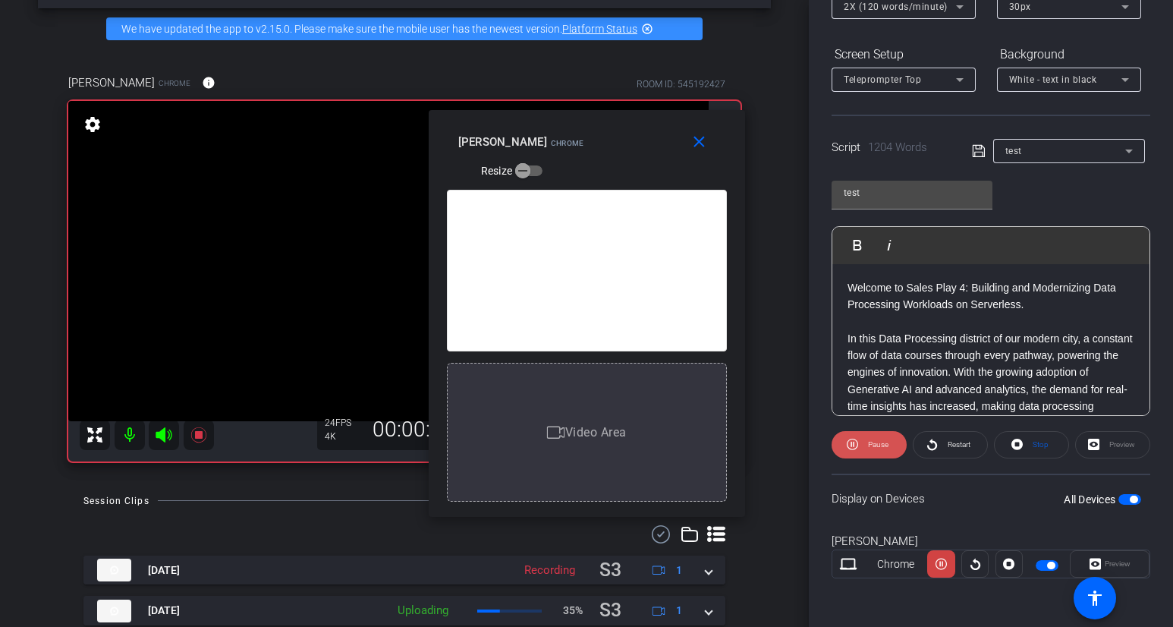
click at [856, 452] on icon at bounding box center [852, 444] width 11 height 19
click at [855, 452] on icon at bounding box center [855, 444] width 11 height 19
click at [855, 452] on icon at bounding box center [852, 444] width 11 height 19
click at [855, 452] on icon at bounding box center [855, 444] width 11 height 19
click at [855, 452] on icon at bounding box center [852, 444] width 11 height 19
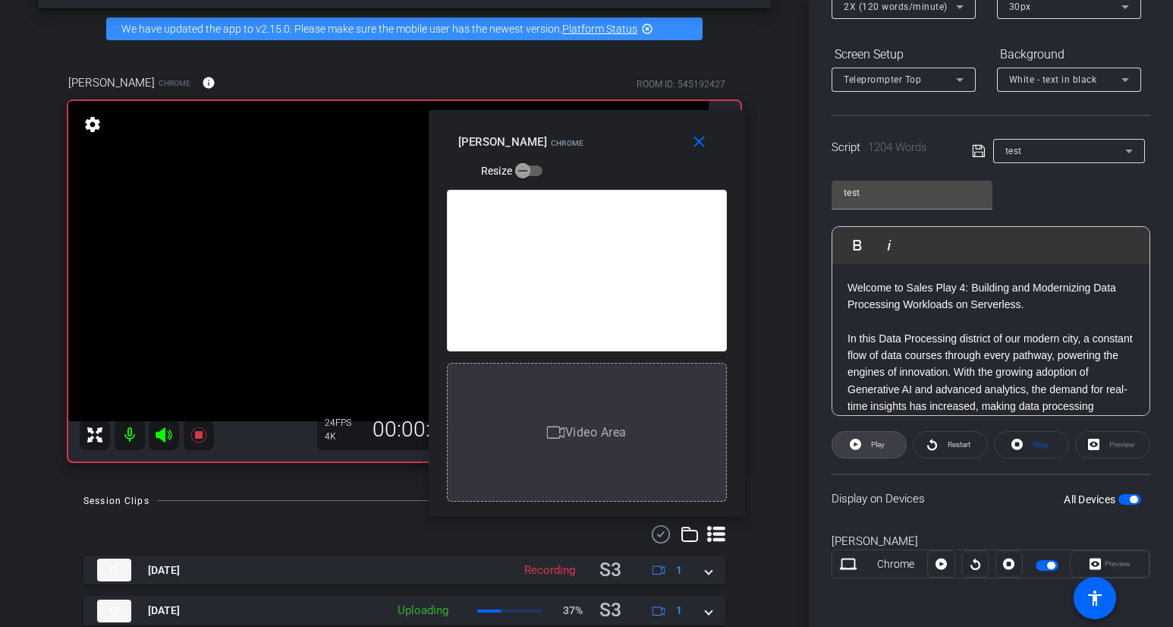
click at [855, 452] on icon at bounding box center [855, 444] width 11 height 19
click at [856, 452] on icon at bounding box center [852, 444] width 11 height 19
click at [856, 452] on icon at bounding box center [855, 444] width 11 height 19
click at [856, 452] on icon at bounding box center [852, 444] width 11 height 19
click at [856, 452] on icon at bounding box center [855, 444] width 11 height 19
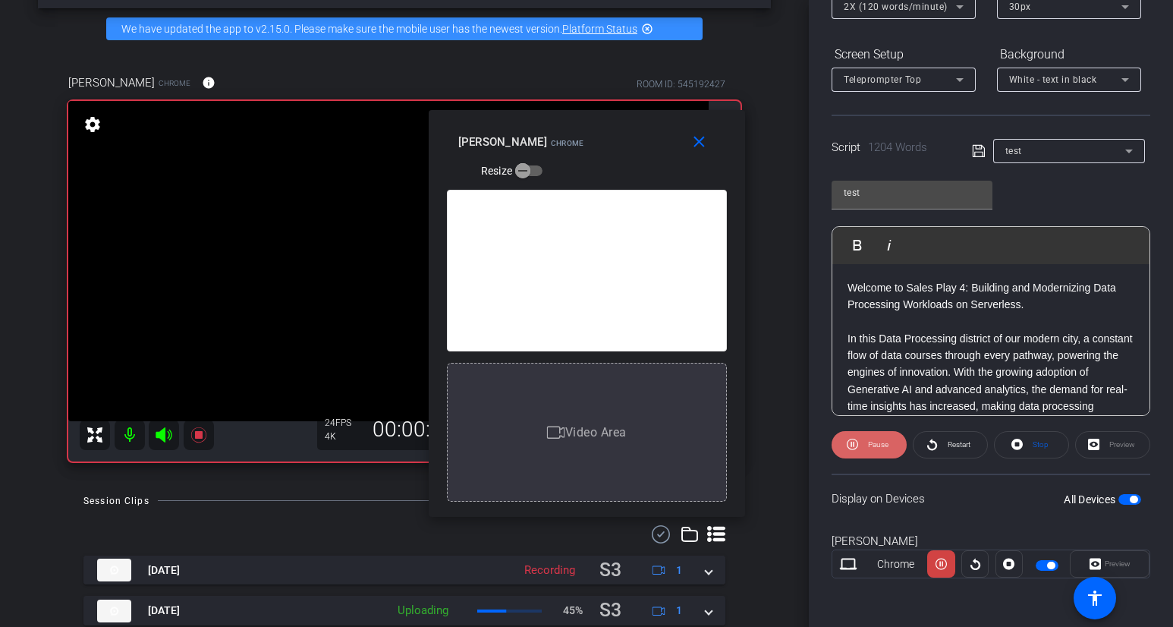
click at [858, 449] on icon at bounding box center [852, 444] width 11 height 19
click at [858, 449] on icon at bounding box center [855, 444] width 11 height 19
click at [858, 449] on span at bounding box center [869, 445] width 75 height 36
click at [858, 449] on icon at bounding box center [855, 444] width 11 height 19
click at [858, 449] on span at bounding box center [869, 445] width 75 height 36
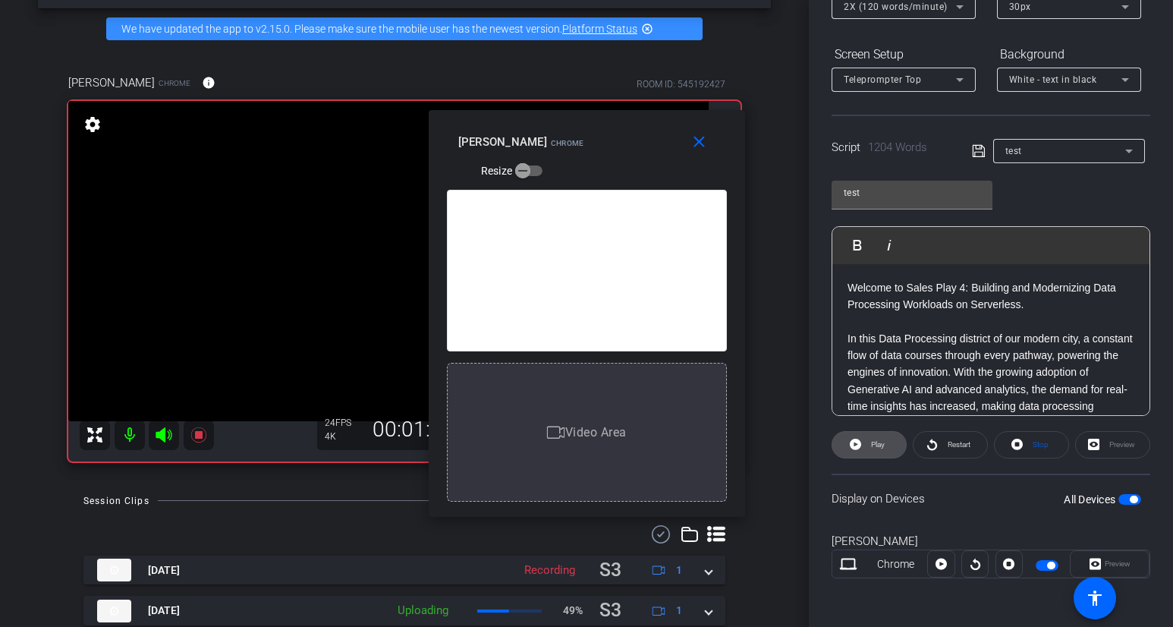
click at [858, 449] on icon at bounding box center [855, 444] width 11 height 19
click at [858, 449] on span at bounding box center [869, 445] width 75 height 36
click at [858, 449] on icon at bounding box center [855, 444] width 11 height 19
click at [858, 449] on span at bounding box center [869, 445] width 75 height 36
click at [858, 449] on icon at bounding box center [855, 444] width 11 height 19
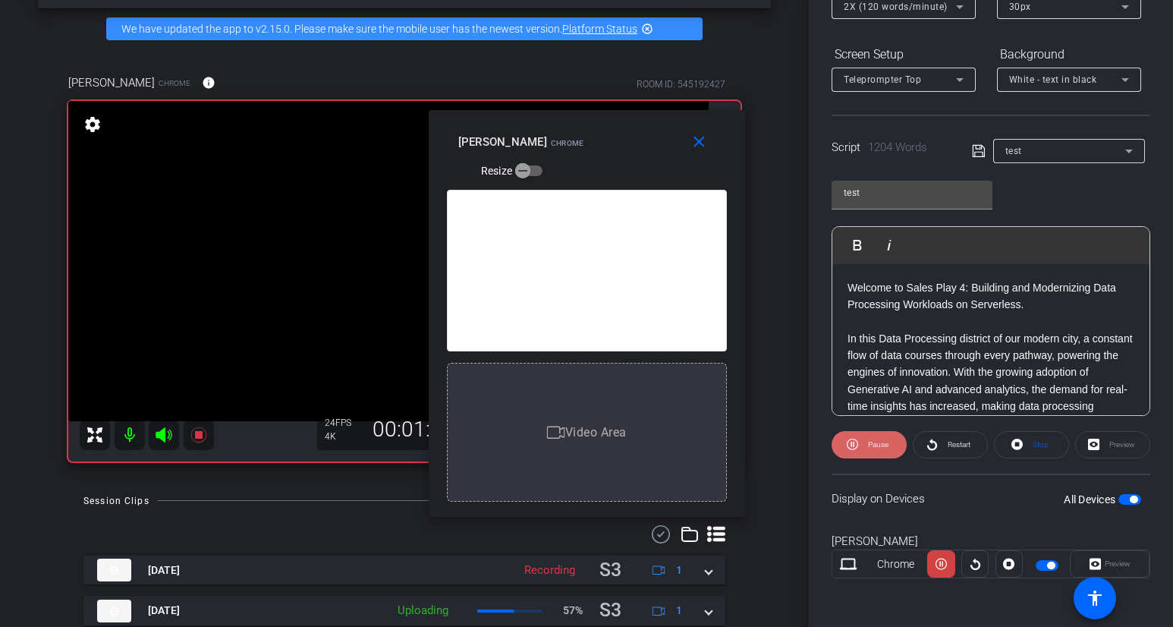
click at [858, 449] on span at bounding box center [869, 445] width 75 height 36
click at [858, 449] on icon at bounding box center [855, 444] width 11 height 19
click at [858, 449] on span at bounding box center [869, 445] width 75 height 36
click at [860, 450] on icon at bounding box center [855, 444] width 11 height 19
click at [860, 451] on span at bounding box center [869, 445] width 75 height 36
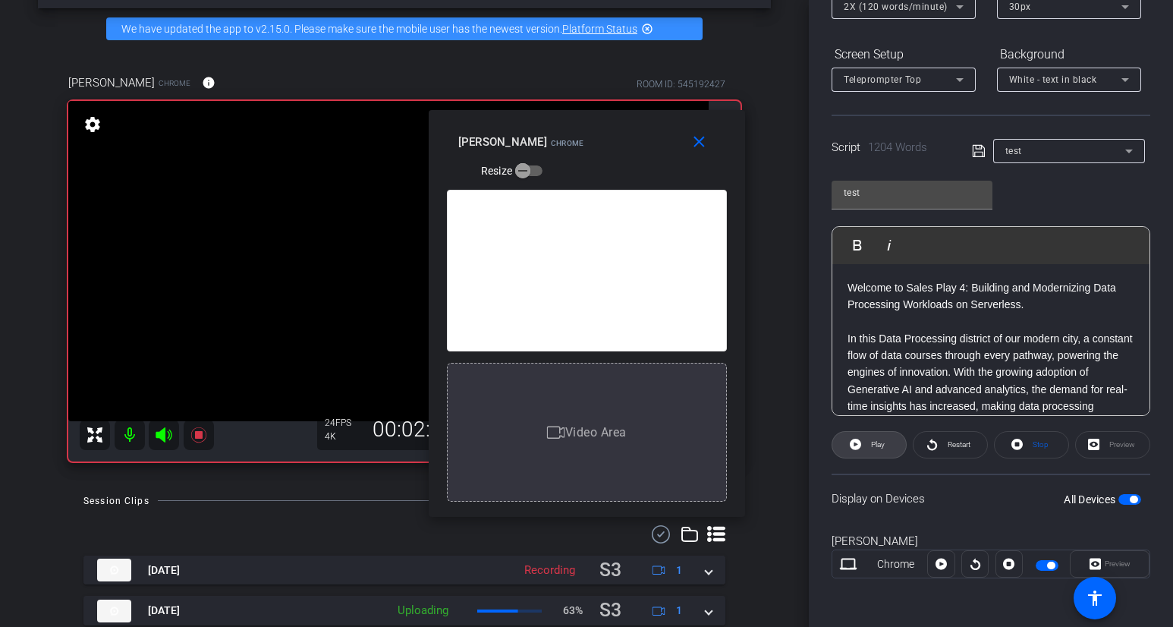
click at [860, 451] on icon at bounding box center [855, 444] width 11 height 19
click at [860, 451] on span at bounding box center [869, 445] width 75 height 36
click at [861, 452] on icon at bounding box center [855, 444] width 11 height 19
click at [861, 452] on span at bounding box center [869, 445] width 75 height 36
click at [861, 452] on icon at bounding box center [855, 444] width 11 height 19
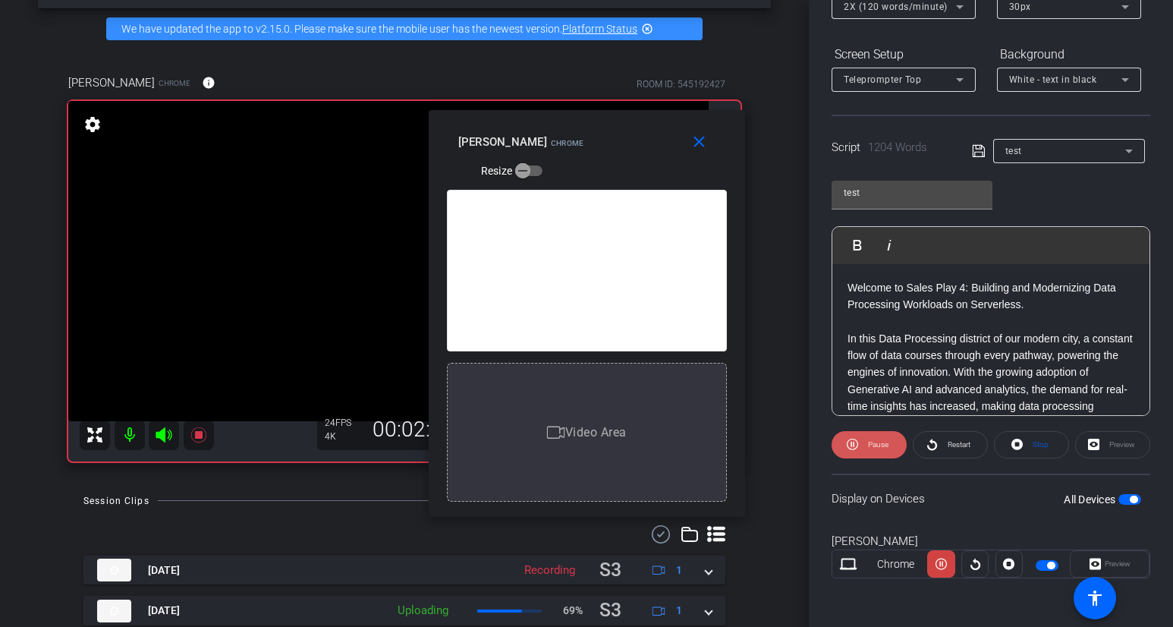
click at [861, 452] on span at bounding box center [869, 445] width 75 height 36
click at [861, 452] on icon at bounding box center [855, 444] width 11 height 19
click at [861, 452] on span at bounding box center [869, 445] width 75 height 36
click at [861, 452] on icon at bounding box center [855, 444] width 11 height 19
click at [861, 452] on span at bounding box center [869, 445] width 75 height 36
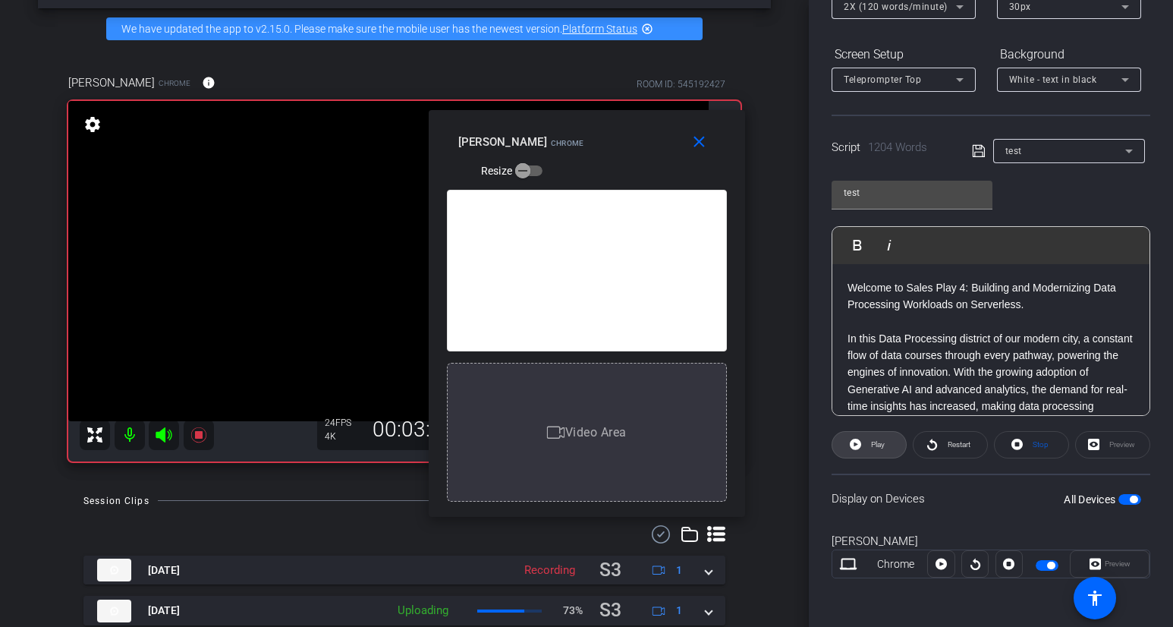
click at [861, 452] on icon at bounding box center [855, 444] width 11 height 19
click at [861, 452] on span at bounding box center [869, 445] width 75 height 36
click at [861, 452] on icon at bounding box center [855, 444] width 11 height 19
click at [861, 452] on span at bounding box center [869, 445] width 75 height 36
click at [861, 452] on icon at bounding box center [855, 444] width 11 height 19
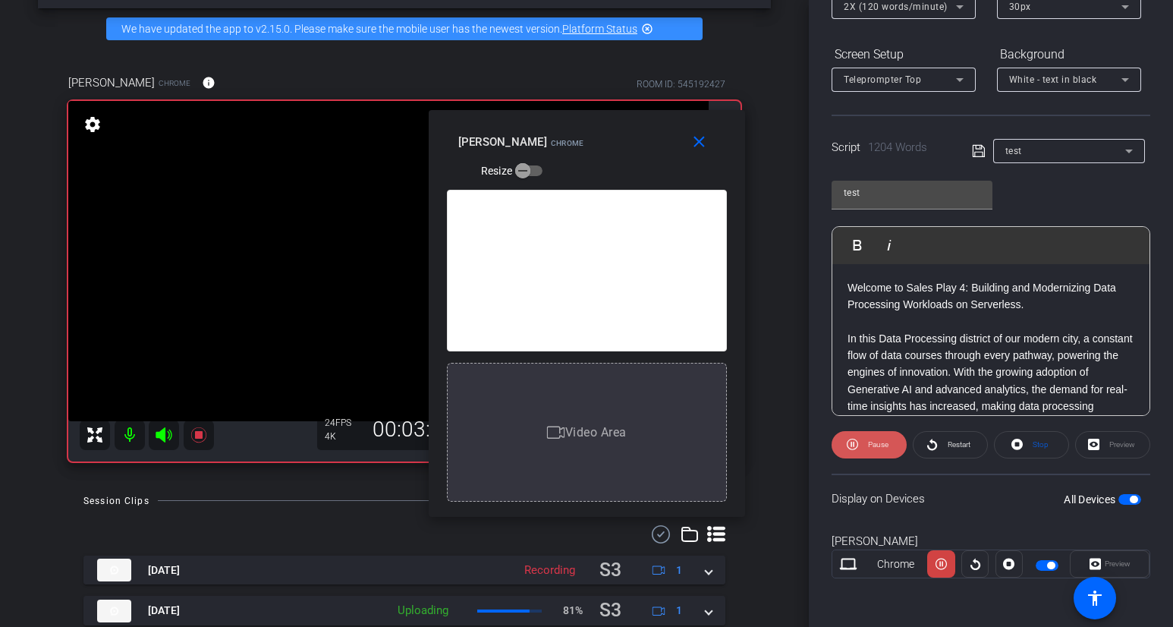
click at [861, 452] on span at bounding box center [869, 445] width 75 height 36
click at [861, 452] on icon at bounding box center [855, 444] width 11 height 19
click at [861, 452] on span at bounding box center [869, 445] width 75 height 36
click at [860, 451] on icon at bounding box center [855, 444] width 11 height 19
click at [860, 452] on span at bounding box center [869, 445] width 75 height 36
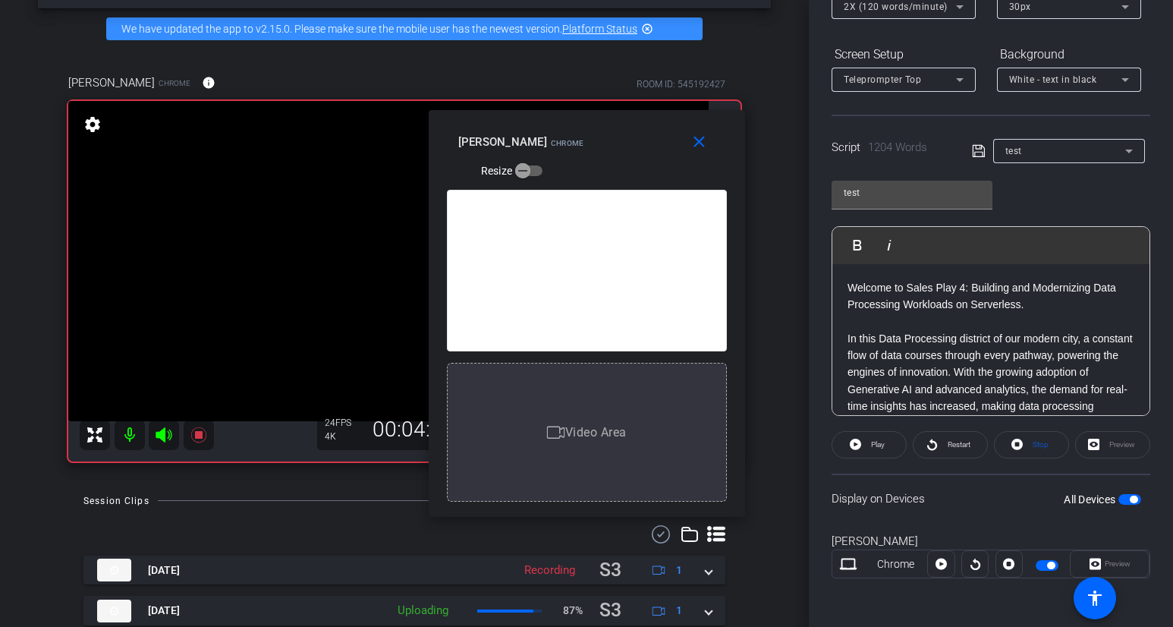
click at [860, 452] on icon at bounding box center [855, 444] width 11 height 19
click at [860, 452] on span at bounding box center [869, 445] width 75 height 36
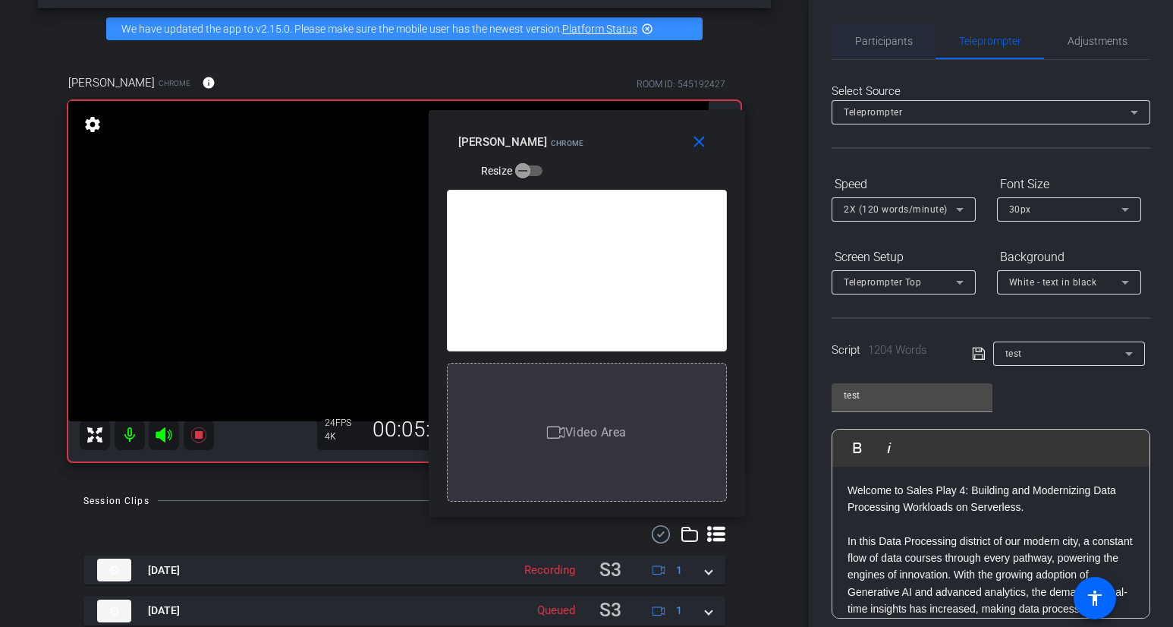
click at [901, 38] on span "Participants" at bounding box center [884, 41] width 58 height 11
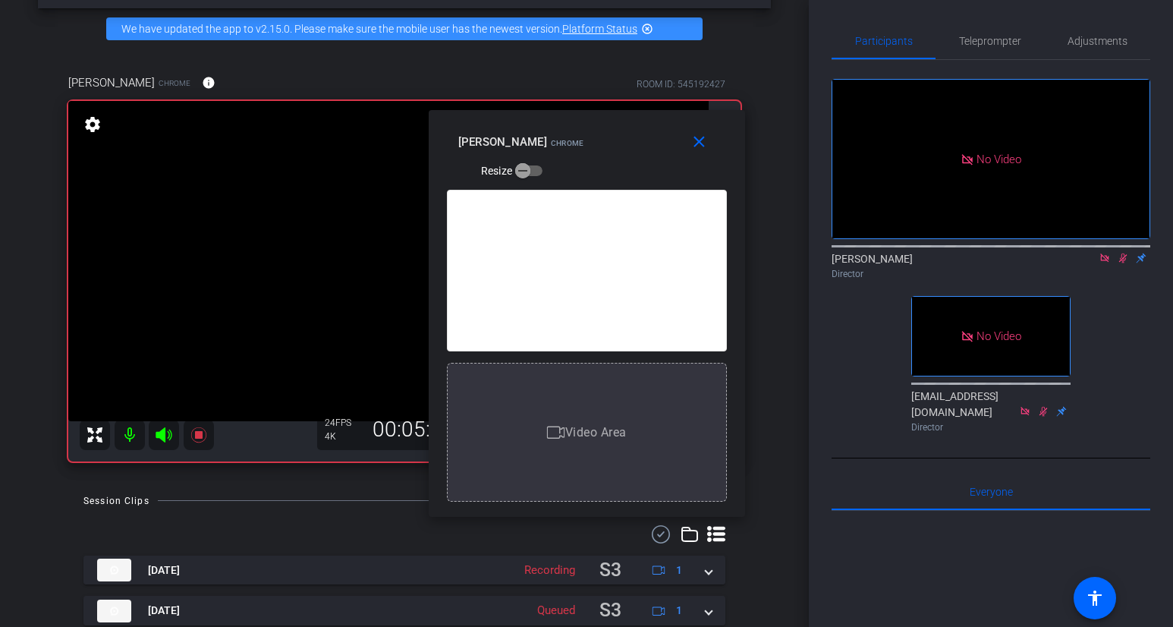
click at [1106, 253] on icon at bounding box center [1123, 258] width 12 height 11
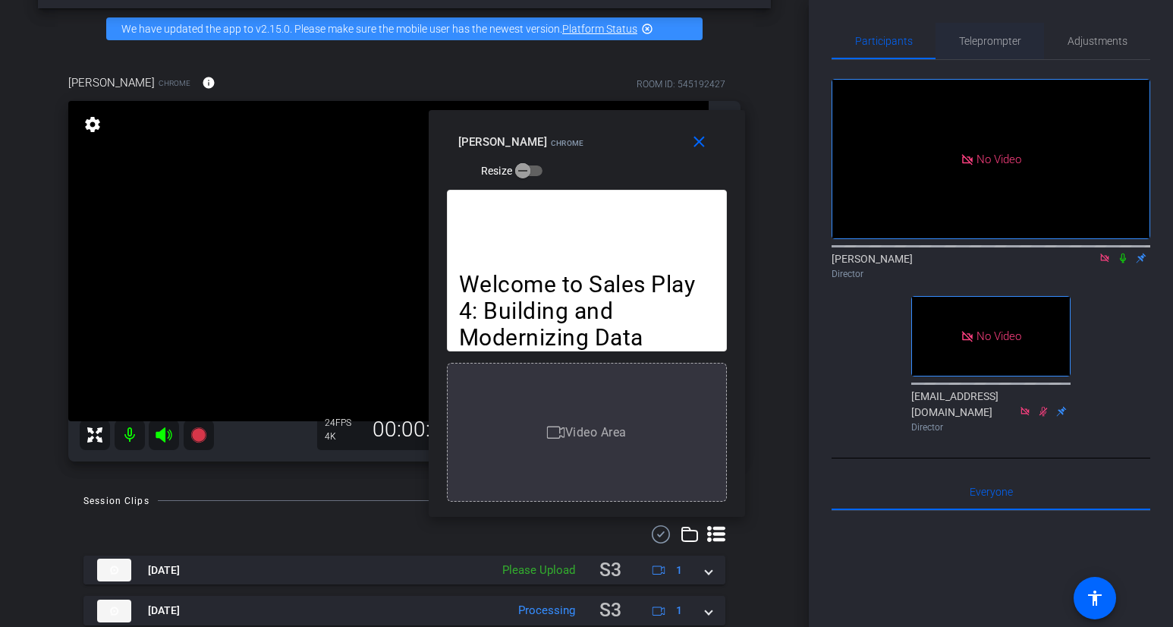
click at [974, 41] on span "Teleprompter" at bounding box center [990, 41] width 62 height 11
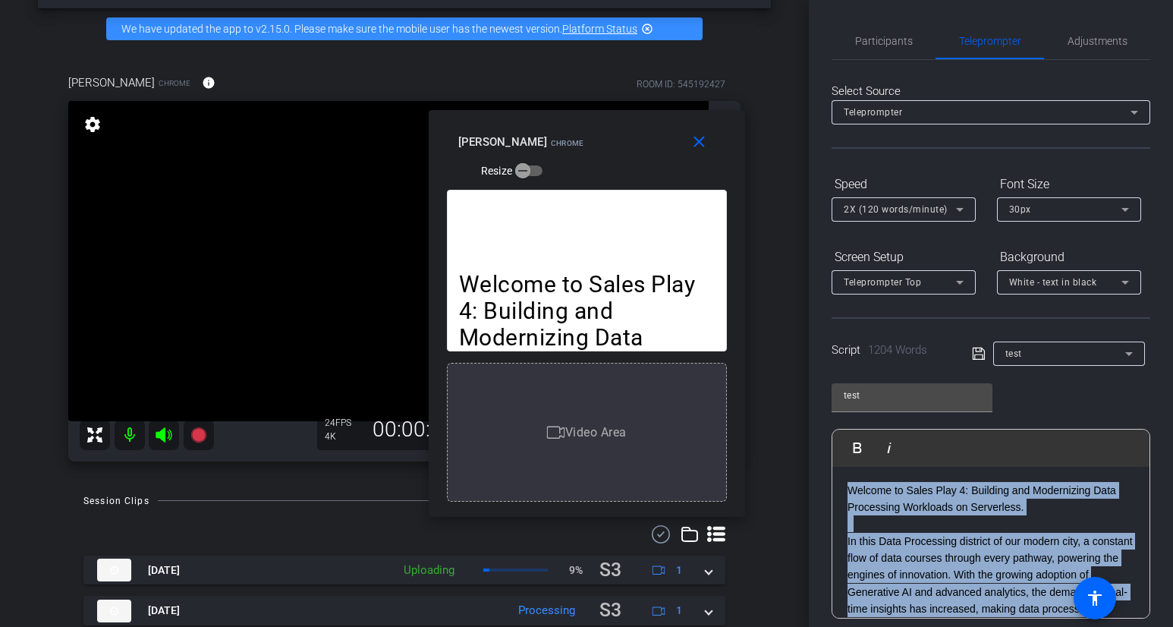
drag, startPoint x: 1113, startPoint y: 531, endPoint x: 813, endPoint y: 414, distance: 322.1
click at [813, 414] on div "Participants Teleprompter Adjustments [PERSON_NAME] Director [EMAIL_ADDRESS][DO…" at bounding box center [991, 313] width 364 height 627
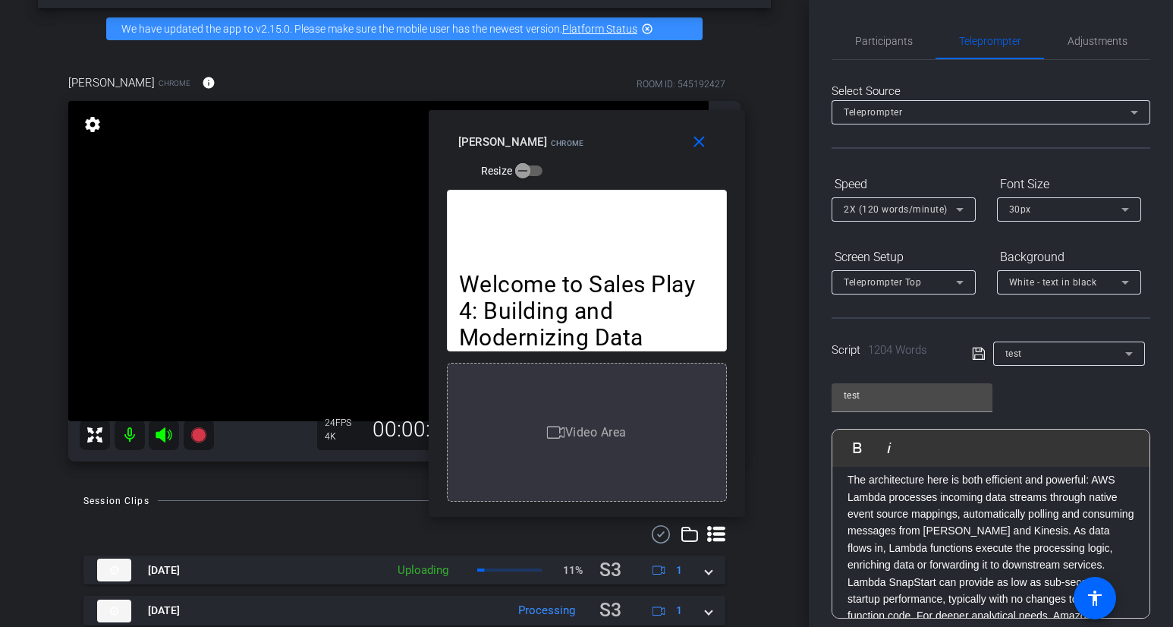
scroll to position [1227, 0]
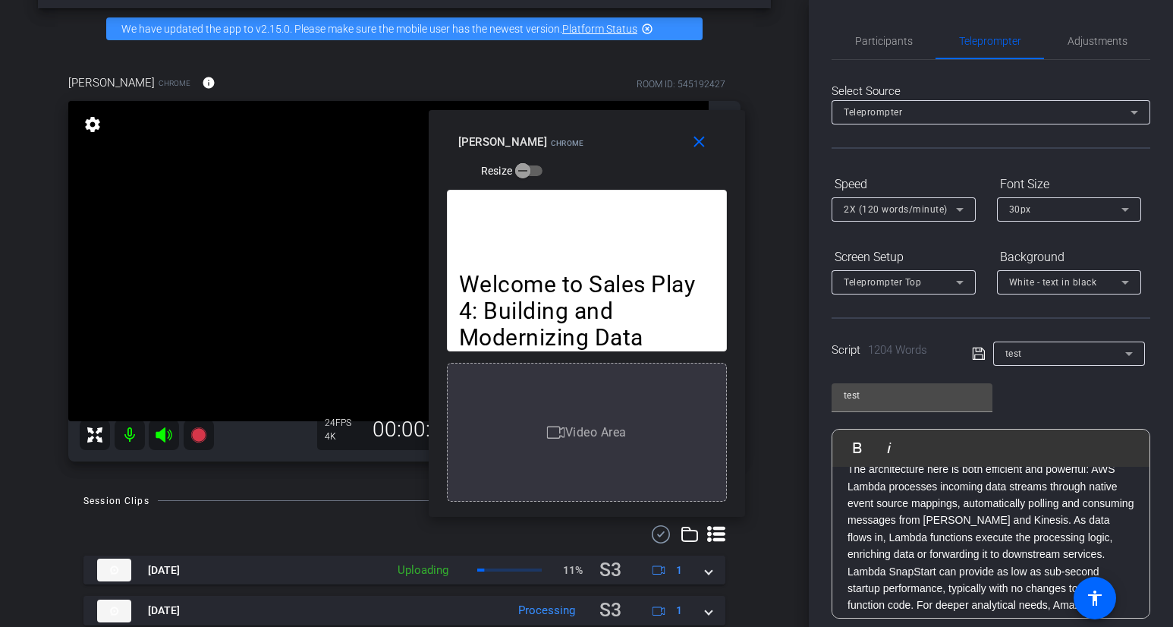
click at [974, 540] on p "The architecture here is both efficient and powerful: AWS Lambda processes inco…" at bounding box center [991, 554] width 287 height 187
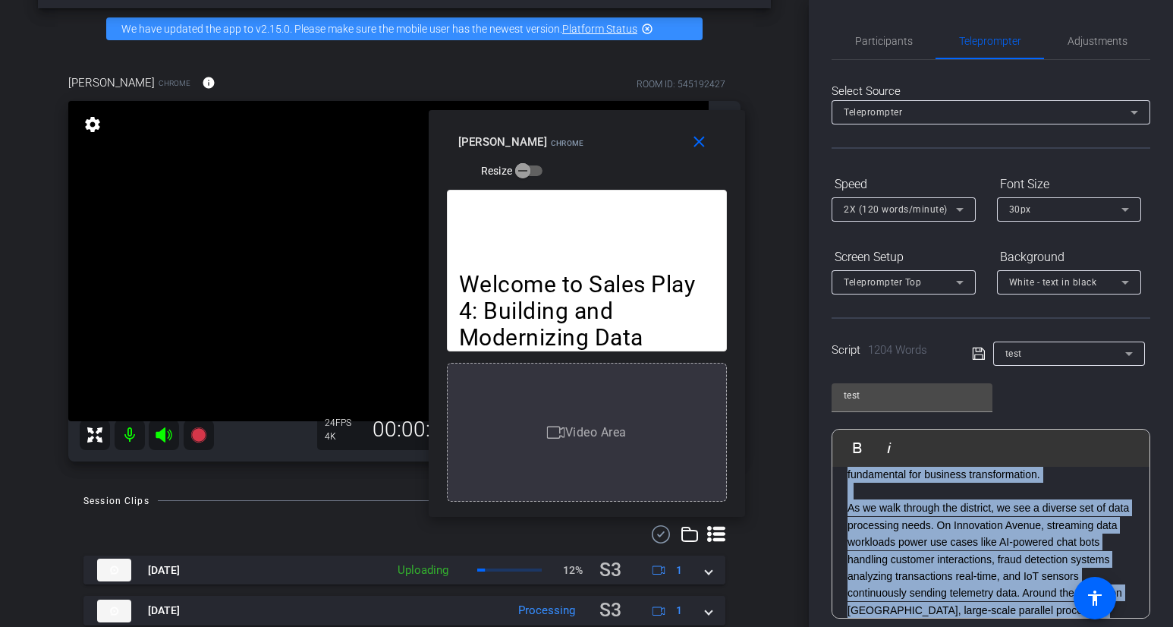
scroll to position [0, 0]
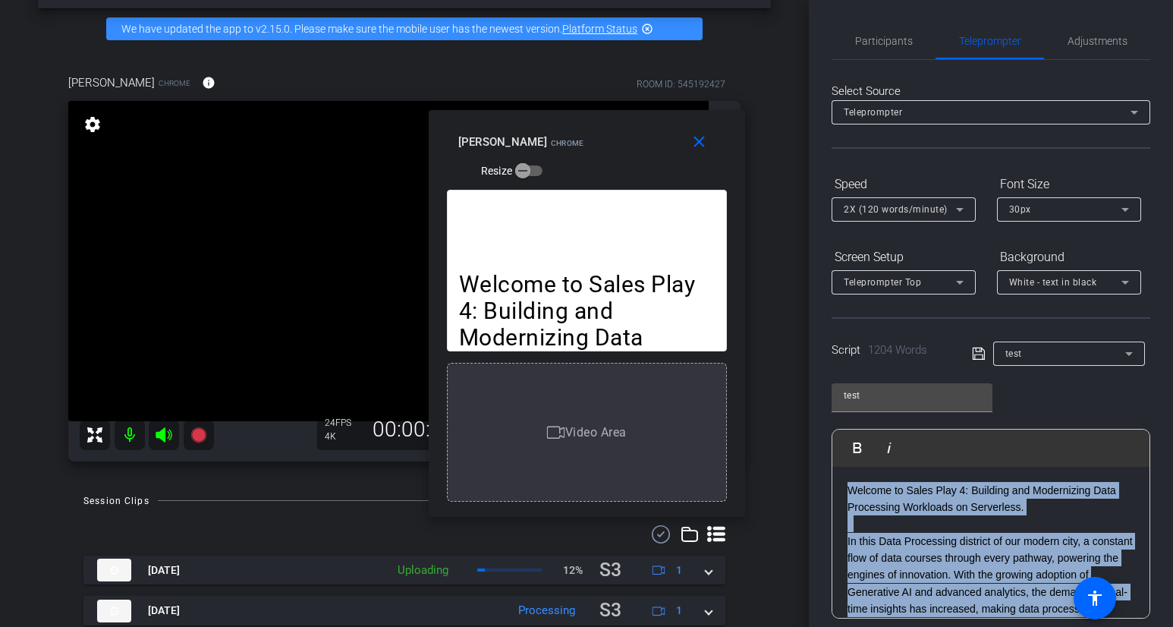
drag, startPoint x: 1069, startPoint y: 521, endPoint x: 828, endPoint y: 446, distance: 252.8
click at [828, 446] on div "Participants Teleprompter Adjustments [PERSON_NAME] Director [EMAIL_ADDRESS][DO…" at bounding box center [991, 313] width 364 height 627
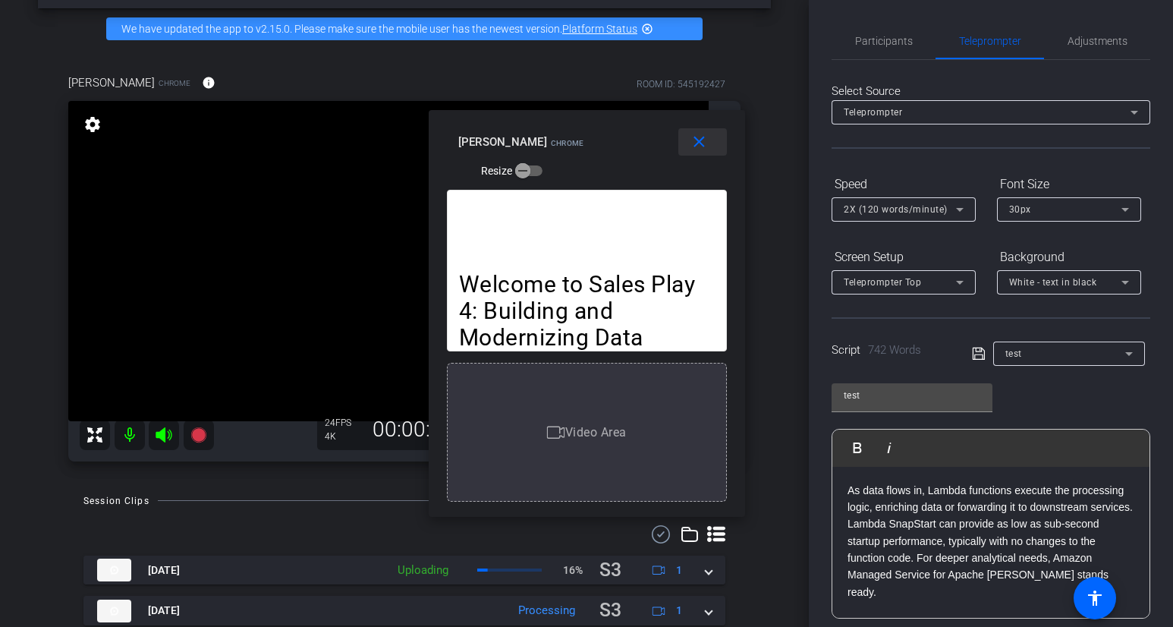
click at [700, 135] on mat-icon "close" at bounding box center [699, 142] width 19 height 19
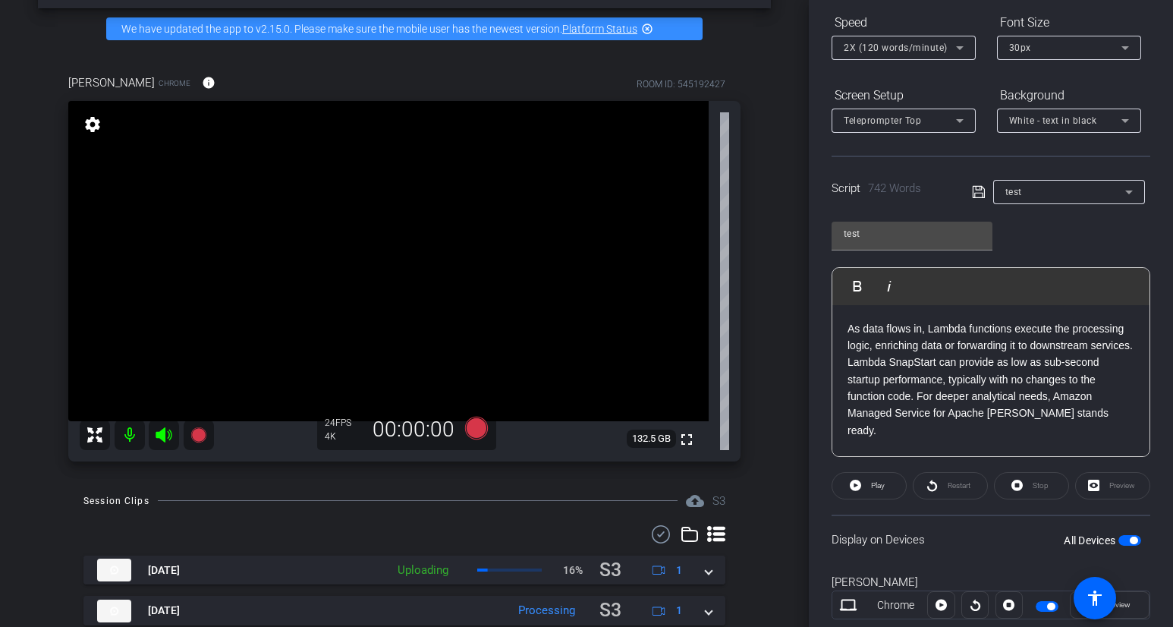
scroll to position [152, 0]
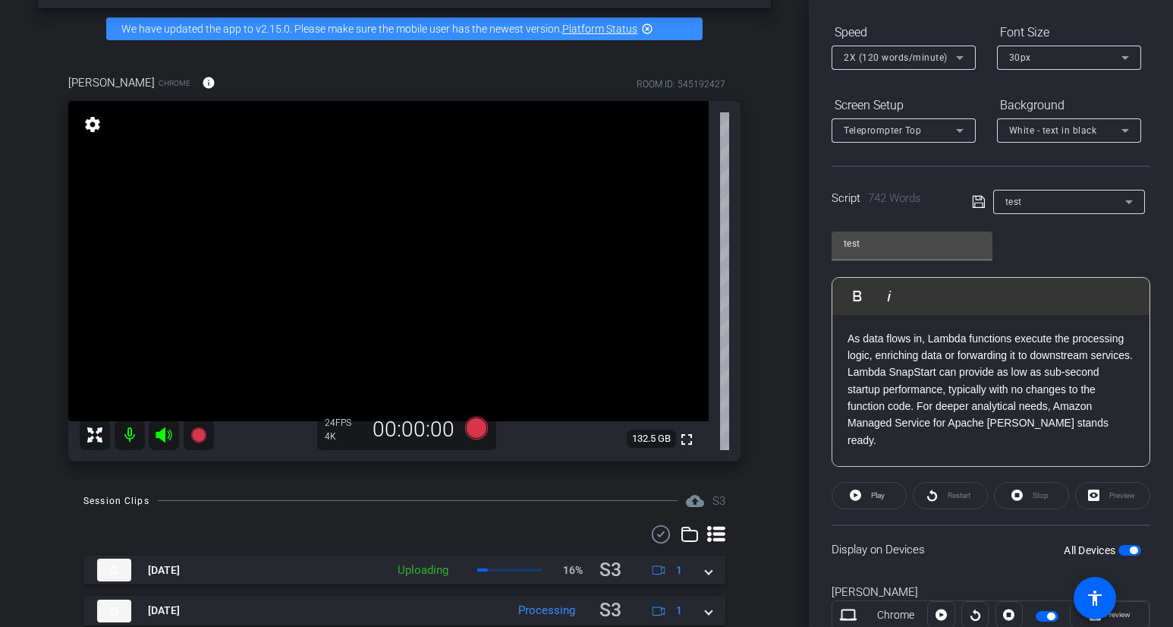
click at [1106, 497] on div "Preview" at bounding box center [1113, 495] width 75 height 27
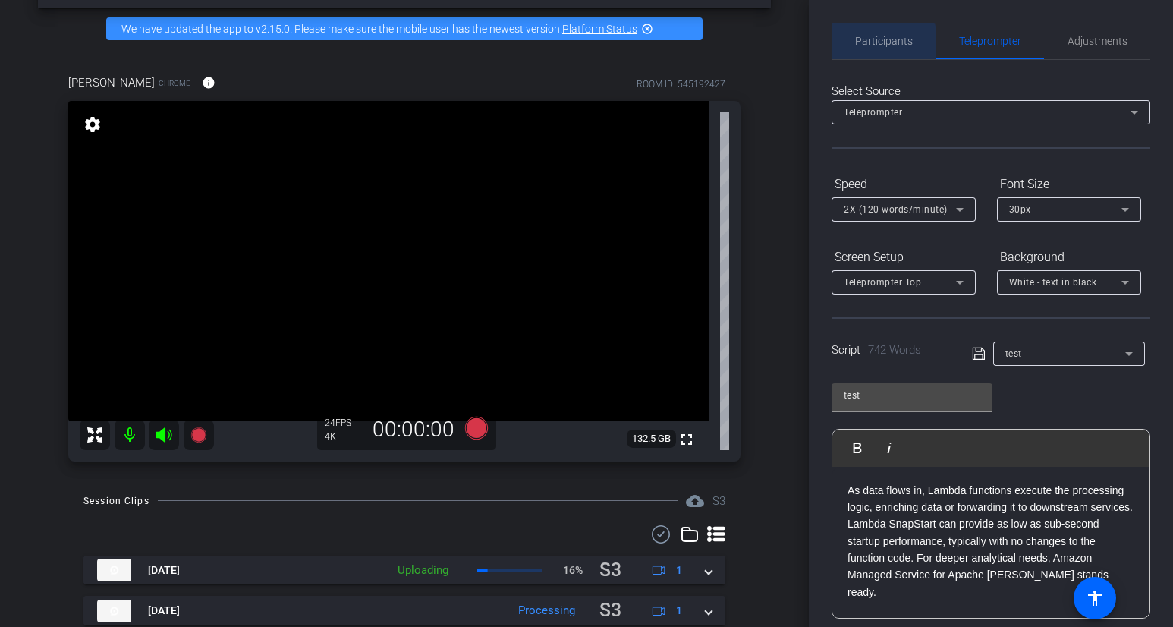
click at [878, 42] on span "Participants" at bounding box center [884, 41] width 58 height 11
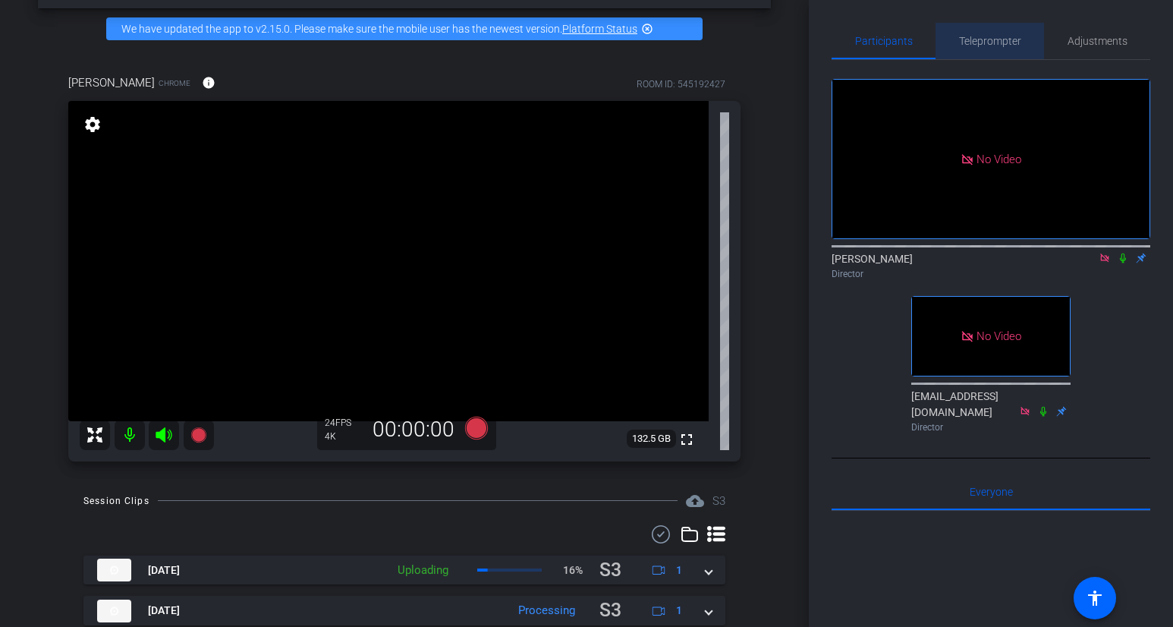
click at [998, 33] on span "Teleprompter" at bounding box center [990, 41] width 62 height 36
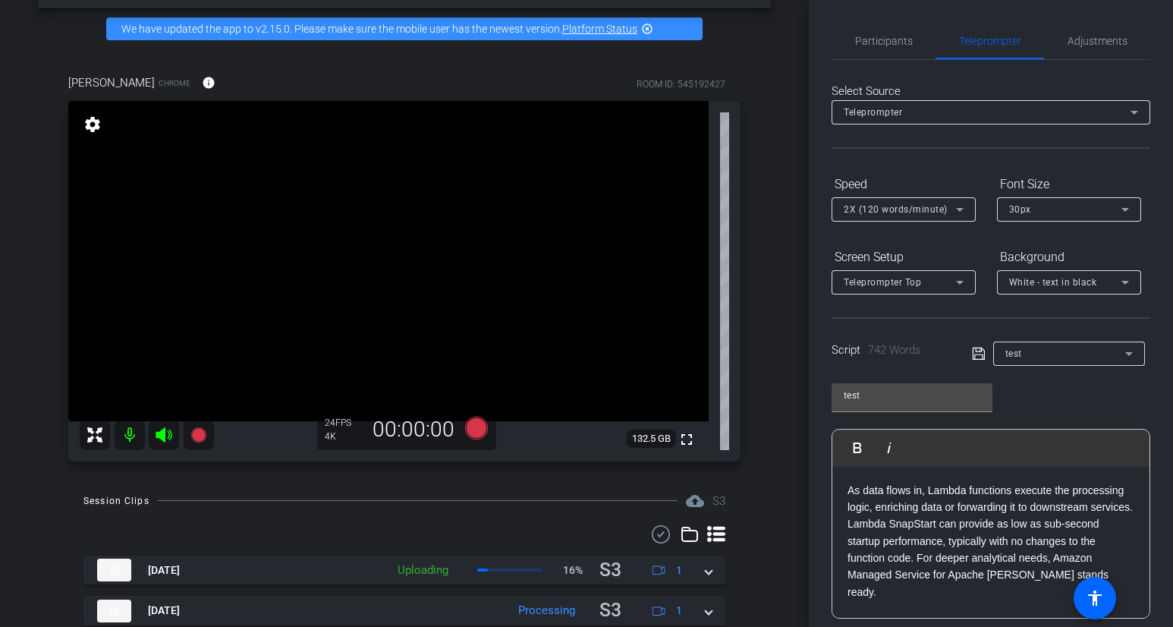
scroll to position [203, 0]
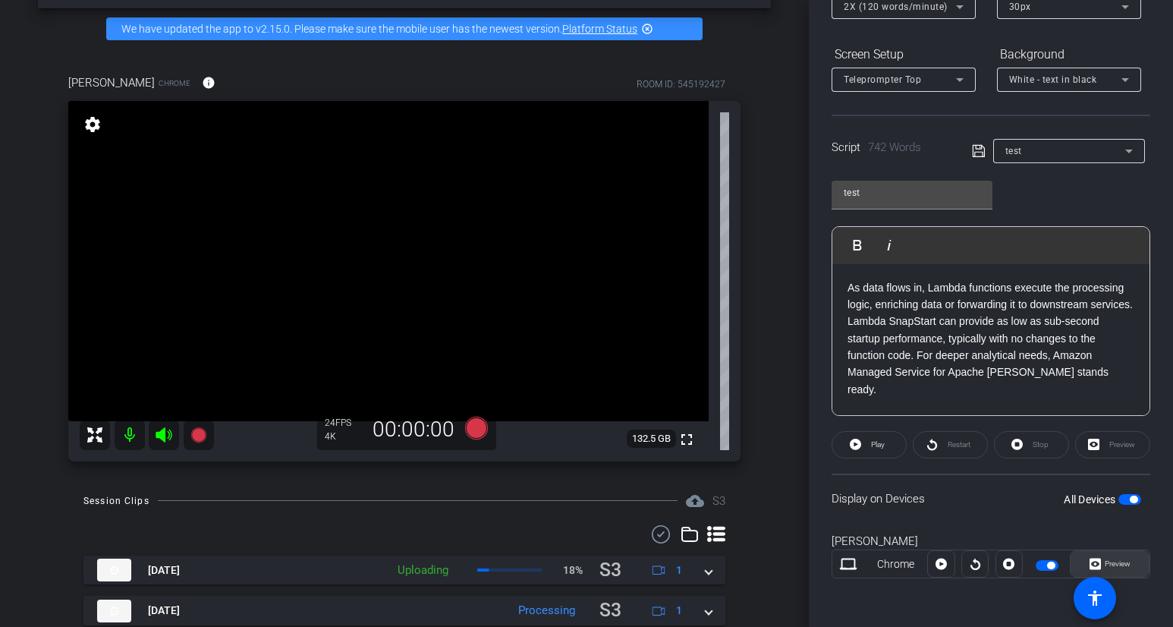
click at [1106, 565] on span "Preview" at bounding box center [1118, 563] width 26 height 8
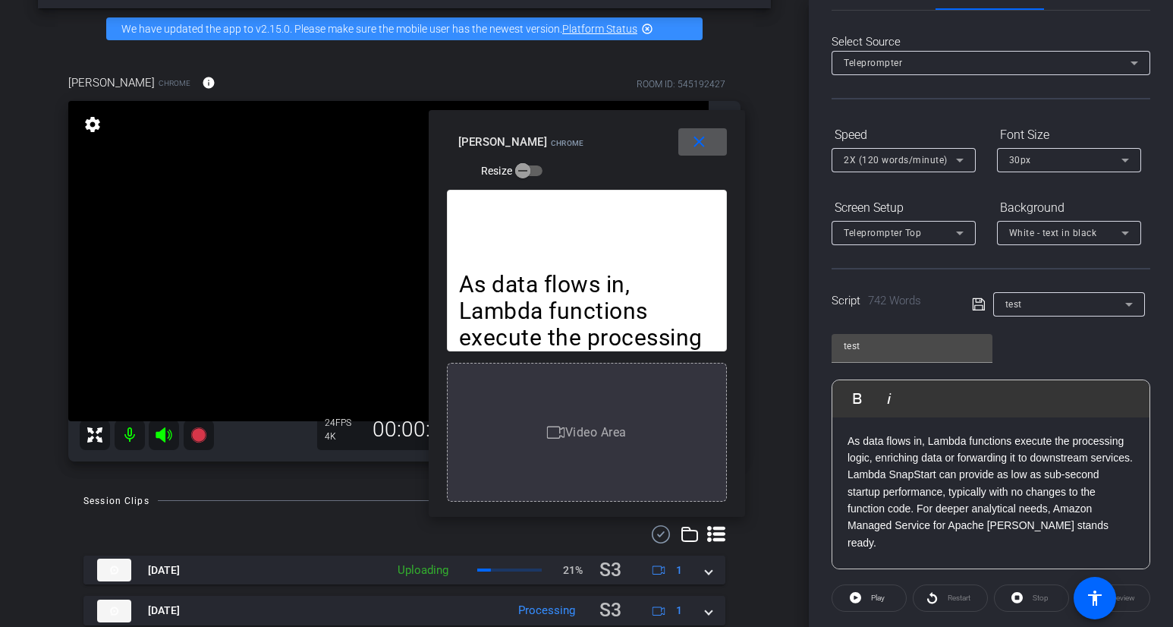
scroll to position [0, 0]
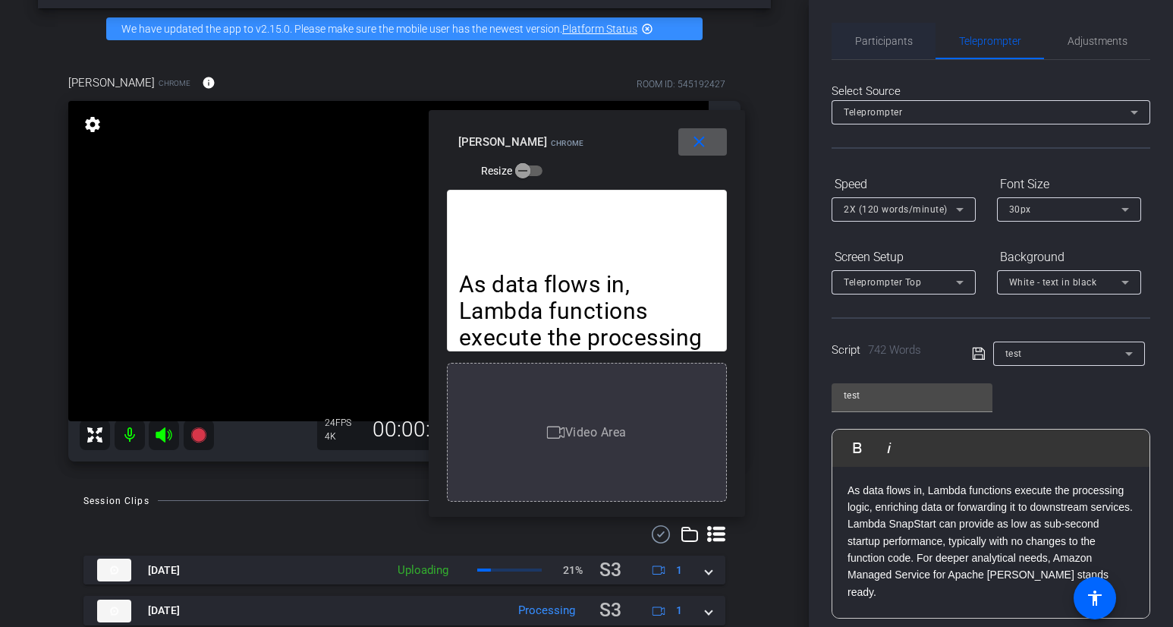
click at [877, 40] on span "Participants" at bounding box center [884, 41] width 58 height 11
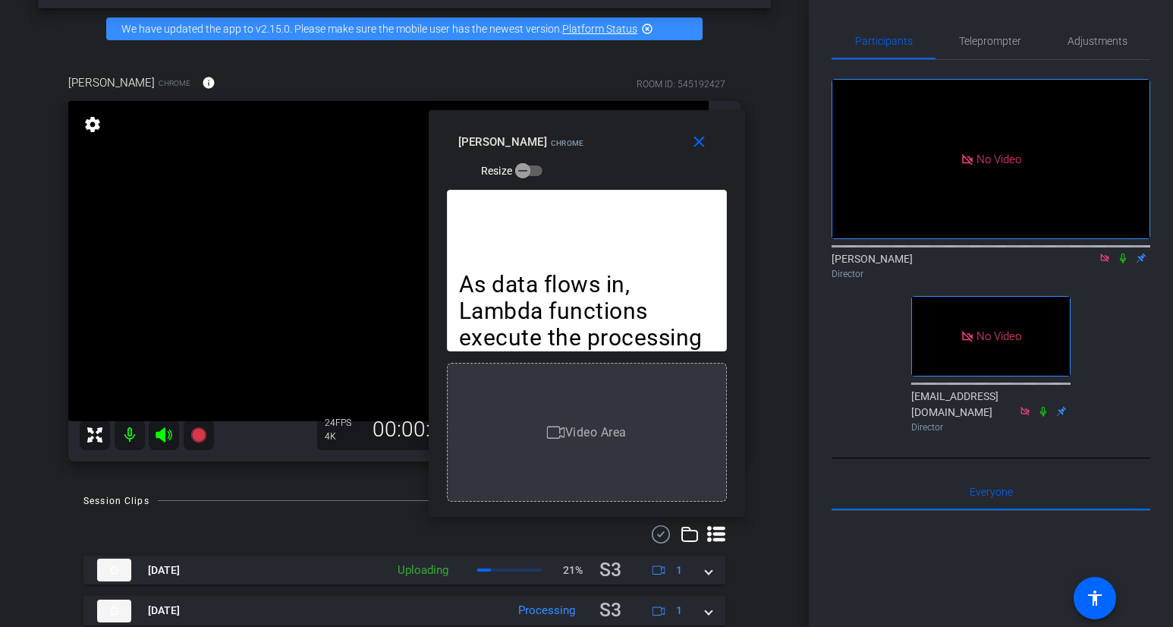
click at [1106, 253] on icon at bounding box center [1123, 258] width 12 height 11
click at [982, 38] on span "Teleprompter" at bounding box center [990, 41] width 62 height 11
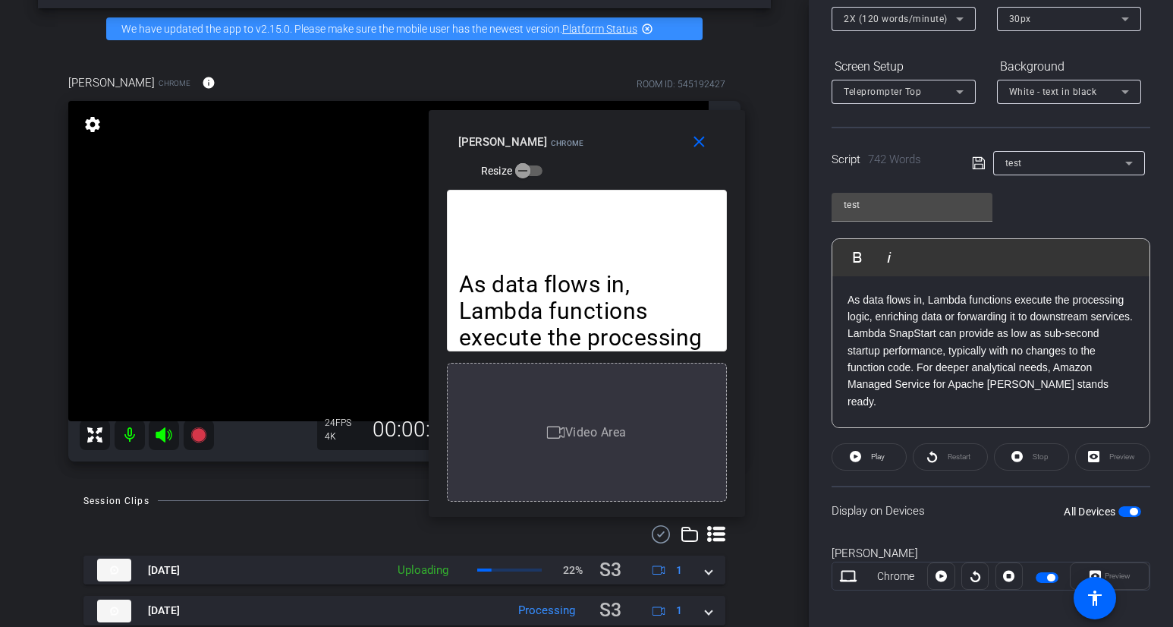
scroll to position [203, 0]
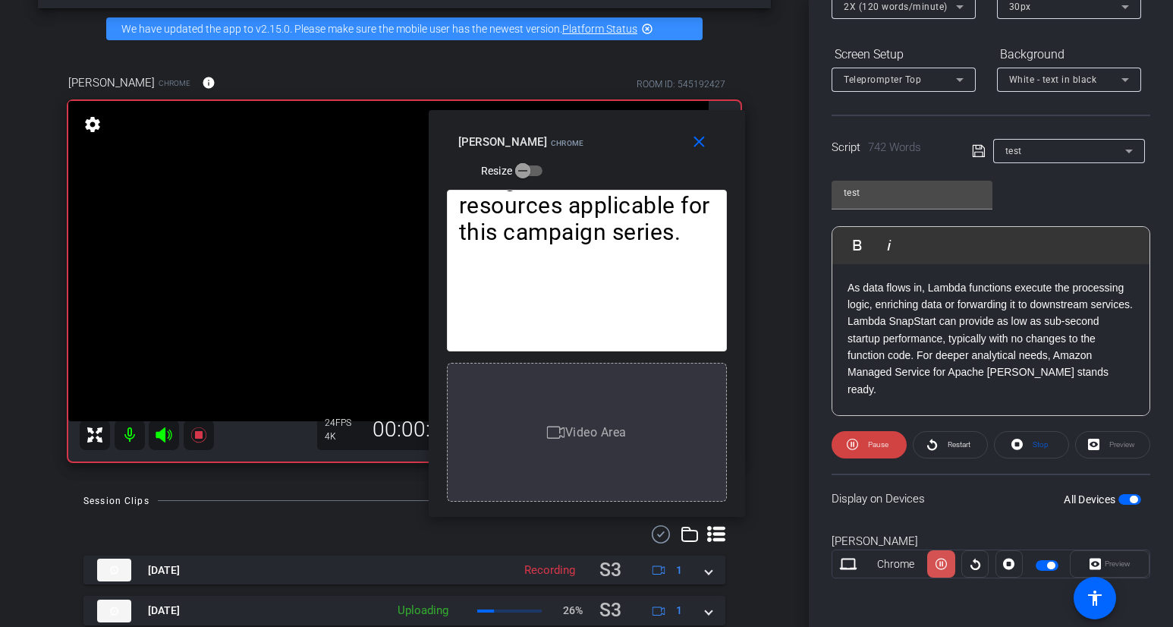
click at [945, 562] on icon at bounding box center [941, 564] width 11 height 23
click at [943, 557] on icon at bounding box center [941, 564] width 11 height 23
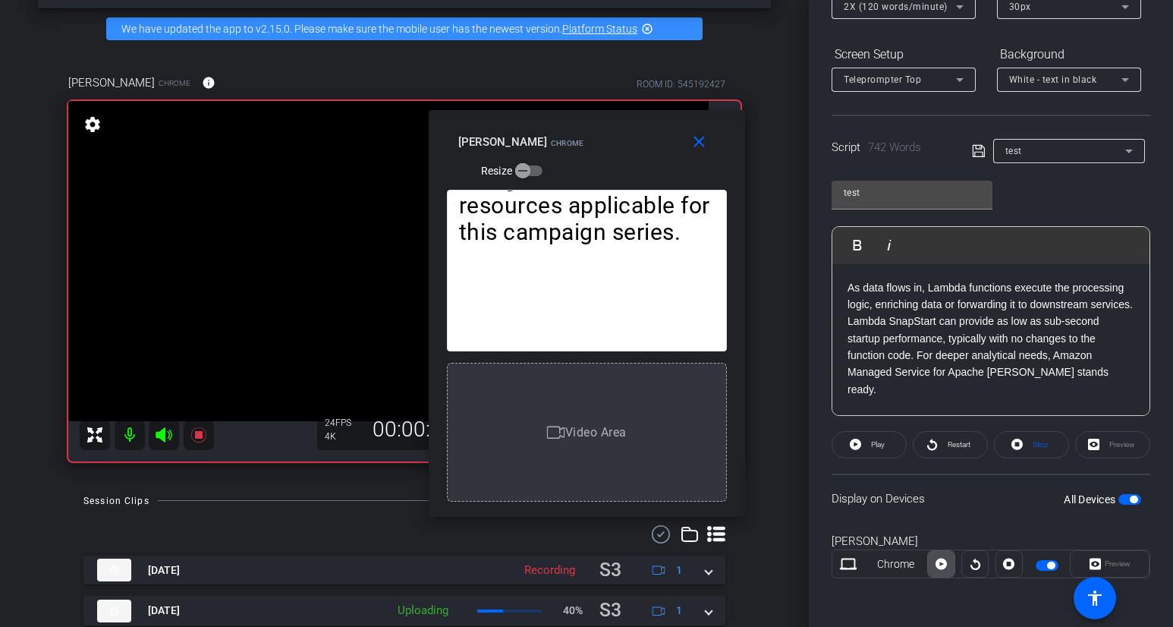
click at [943, 558] on icon at bounding box center [941, 564] width 11 height 23
click at [943, 557] on icon at bounding box center [941, 564] width 11 height 23
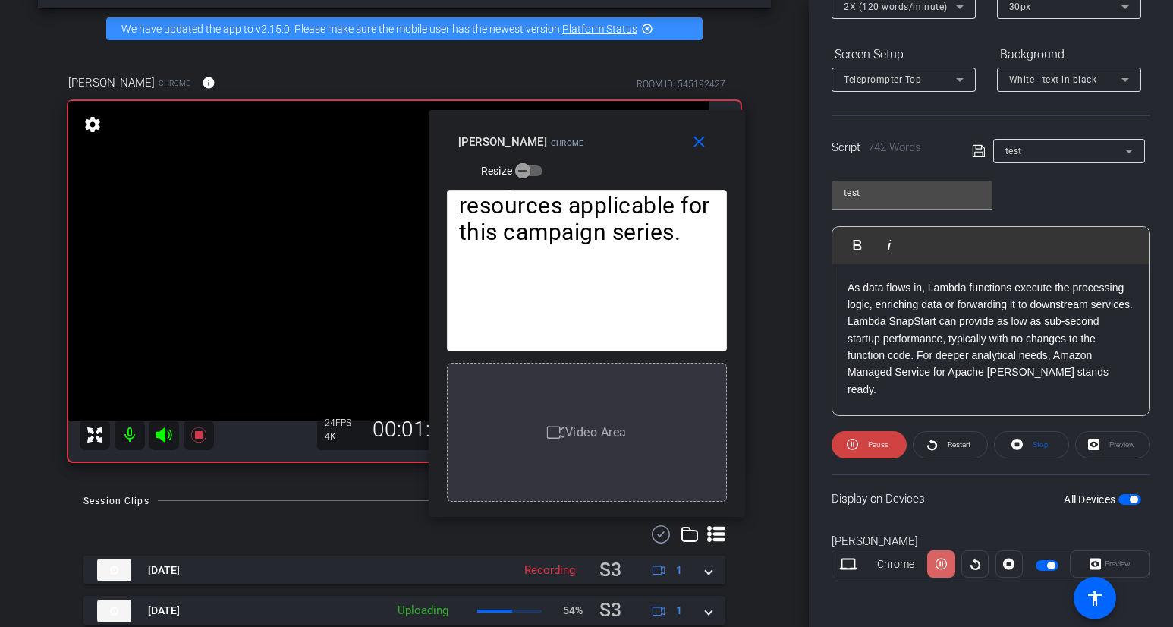
click at [943, 558] on icon at bounding box center [941, 564] width 11 height 23
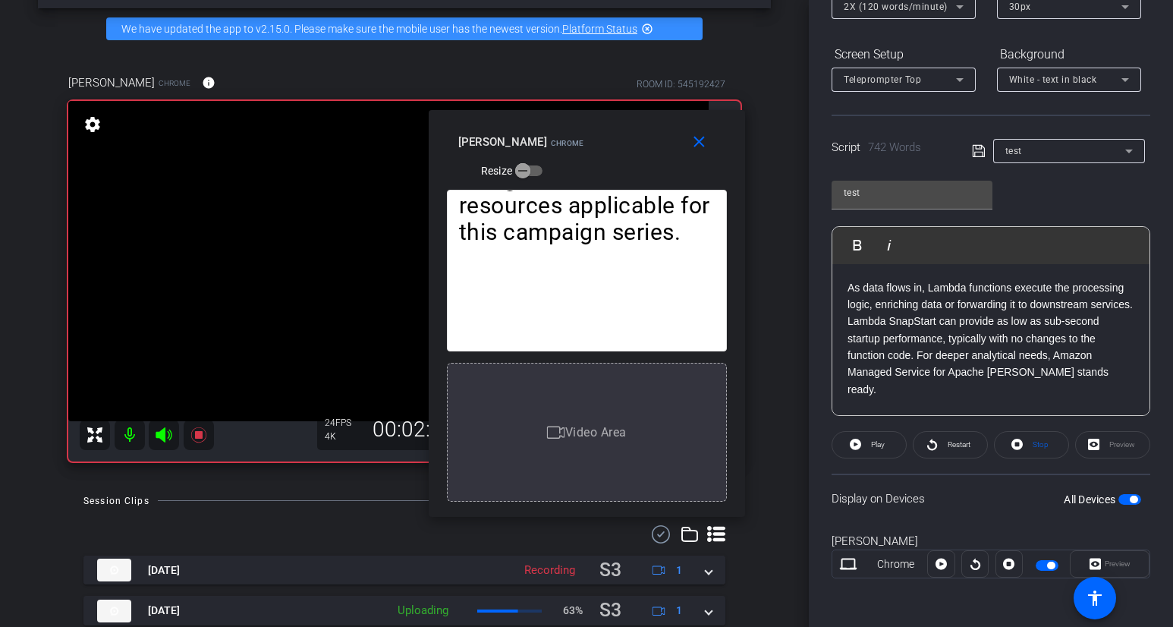
click at [943, 558] on icon at bounding box center [941, 564] width 11 height 23
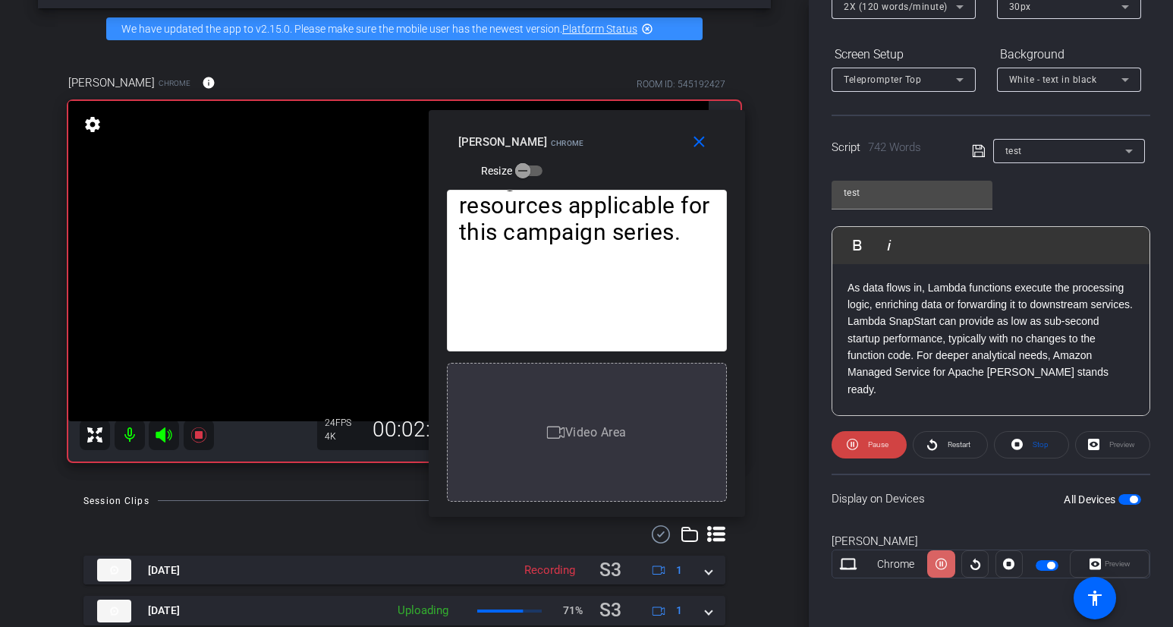
click at [943, 558] on icon at bounding box center [941, 564] width 11 height 23
click at [943, 565] on icon at bounding box center [941, 564] width 11 height 11
click at [943, 565] on icon at bounding box center [941, 564] width 11 height 23
click at [947, 565] on icon at bounding box center [941, 564] width 11 height 11
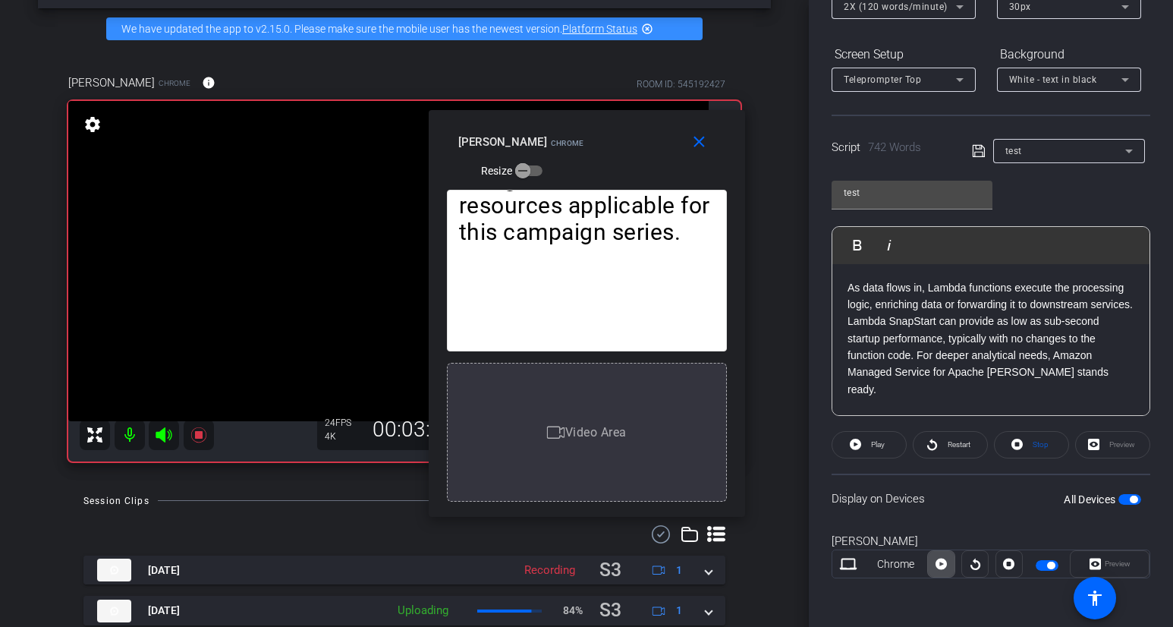
click at [937, 565] on icon at bounding box center [941, 564] width 11 height 11
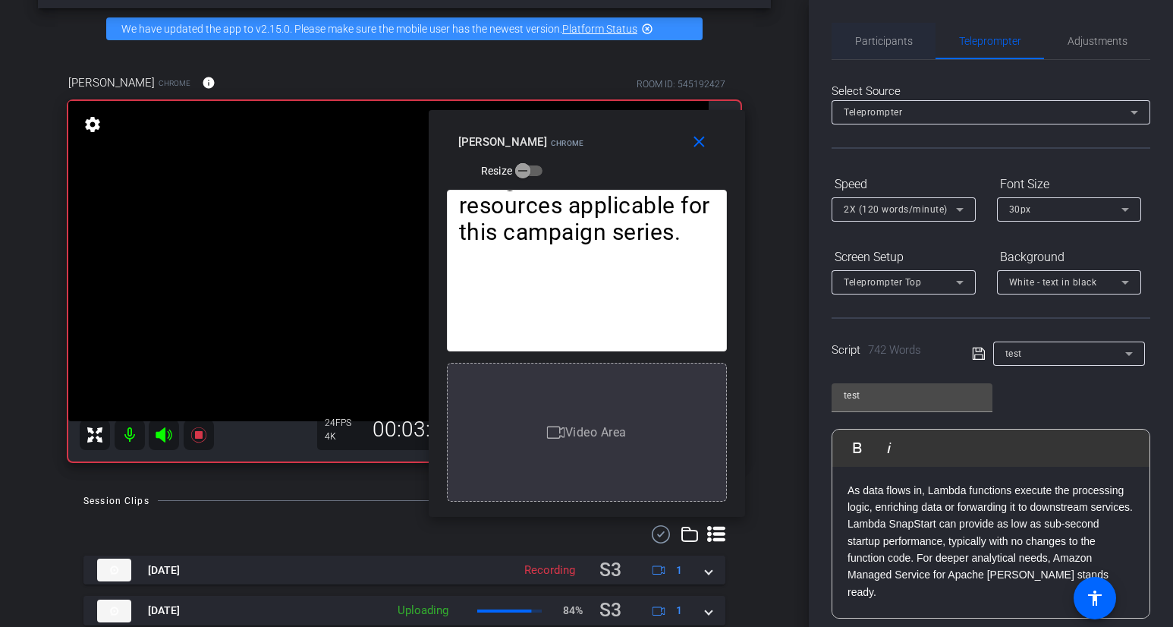
click at [893, 43] on span "Participants" at bounding box center [884, 41] width 58 height 11
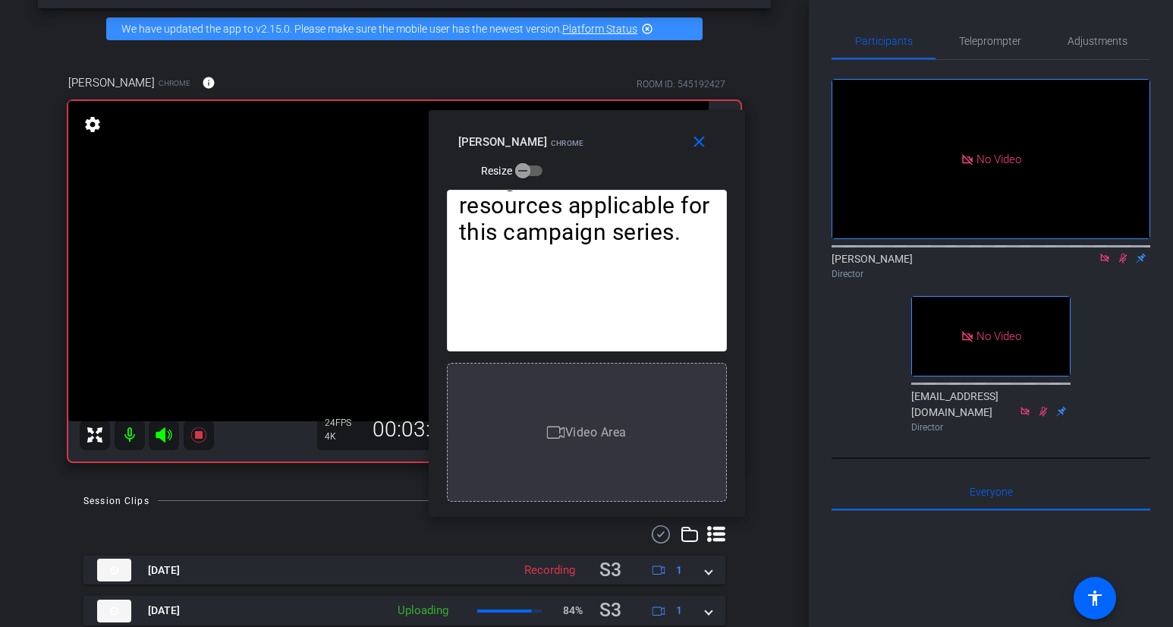
click at [1106, 253] on icon at bounding box center [1123, 258] width 12 height 11
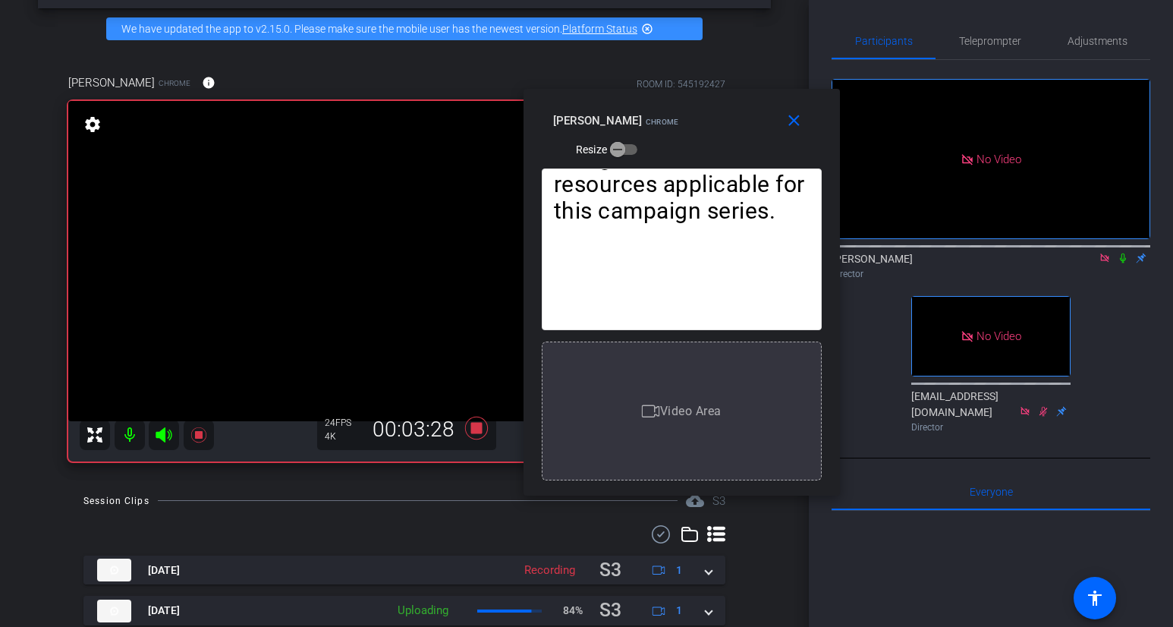
drag, startPoint x: 662, startPoint y: 131, endPoint x: 756, endPoint y: 108, distance: 97.0
click at [757, 108] on div "[PERSON_NAME] Resize" at bounding box center [687, 134] width 269 height 54
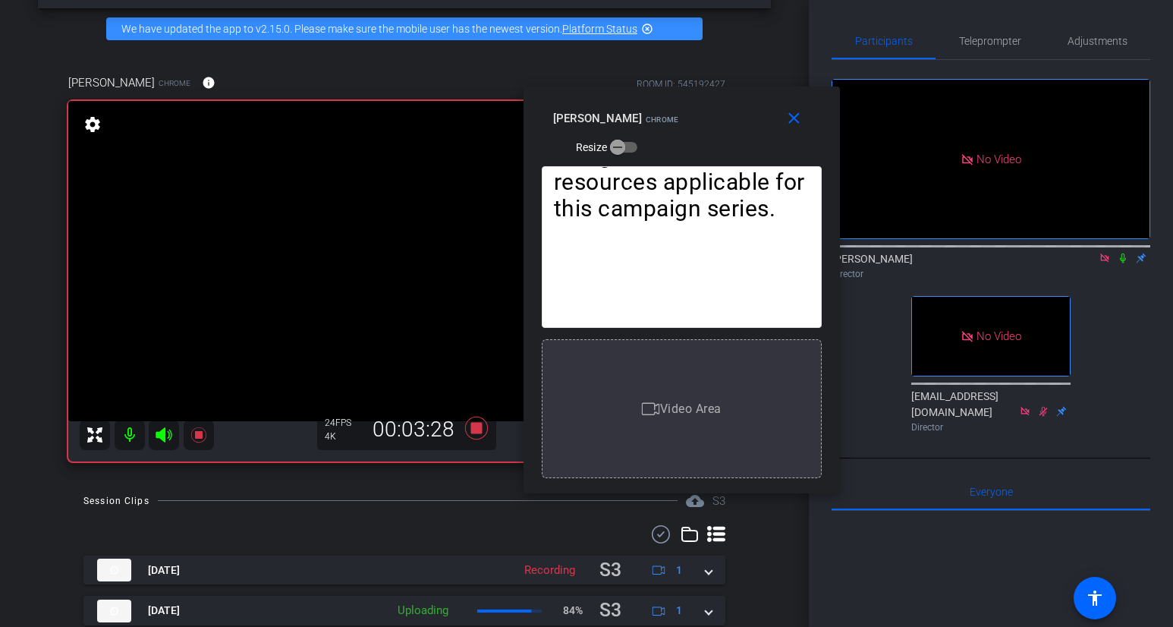
click at [1106, 253] on icon at bounding box center [1123, 258] width 12 height 11
click at [796, 115] on mat-icon "close" at bounding box center [794, 118] width 19 height 19
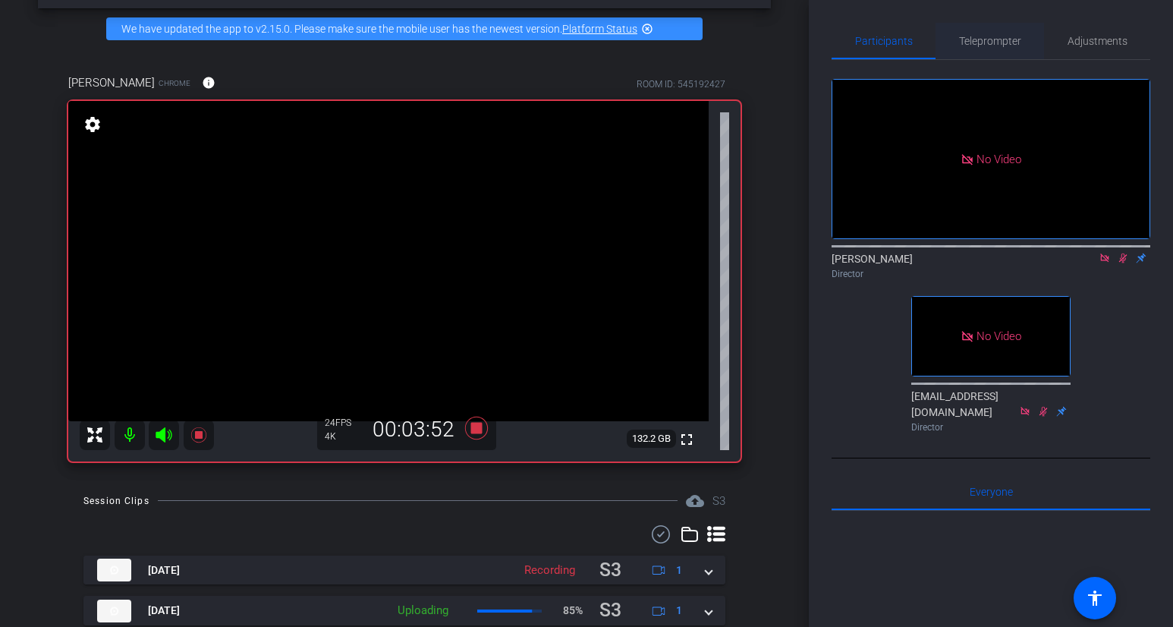
click at [977, 45] on span "Teleprompter" at bounding box center [990, 41] width 62 height 11
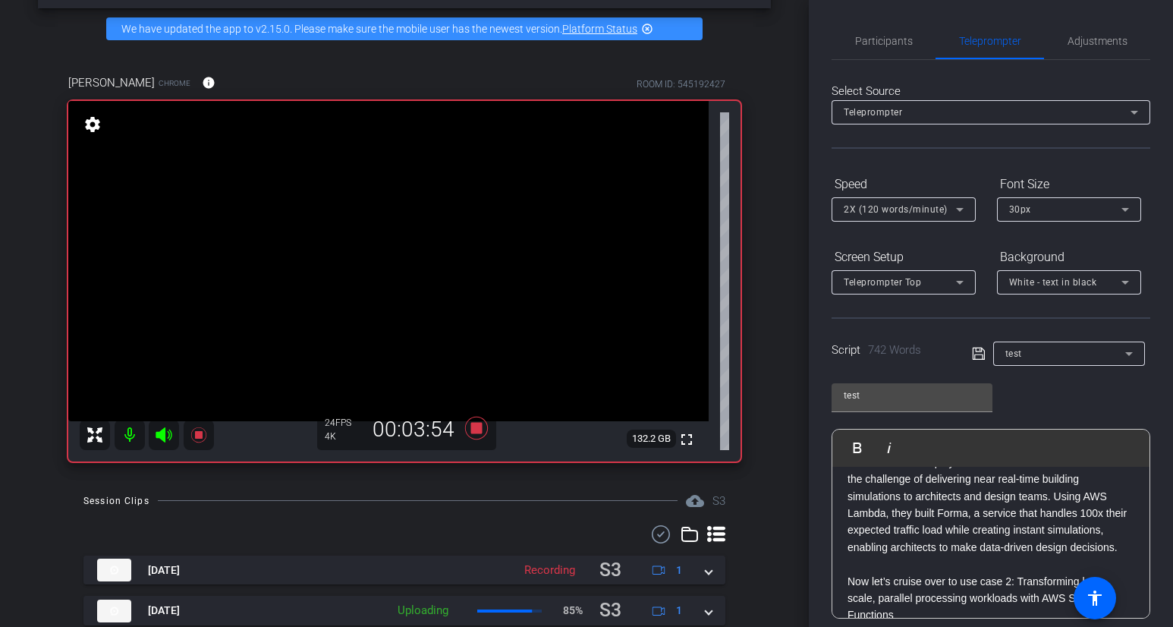
scroll to position [203, 0]
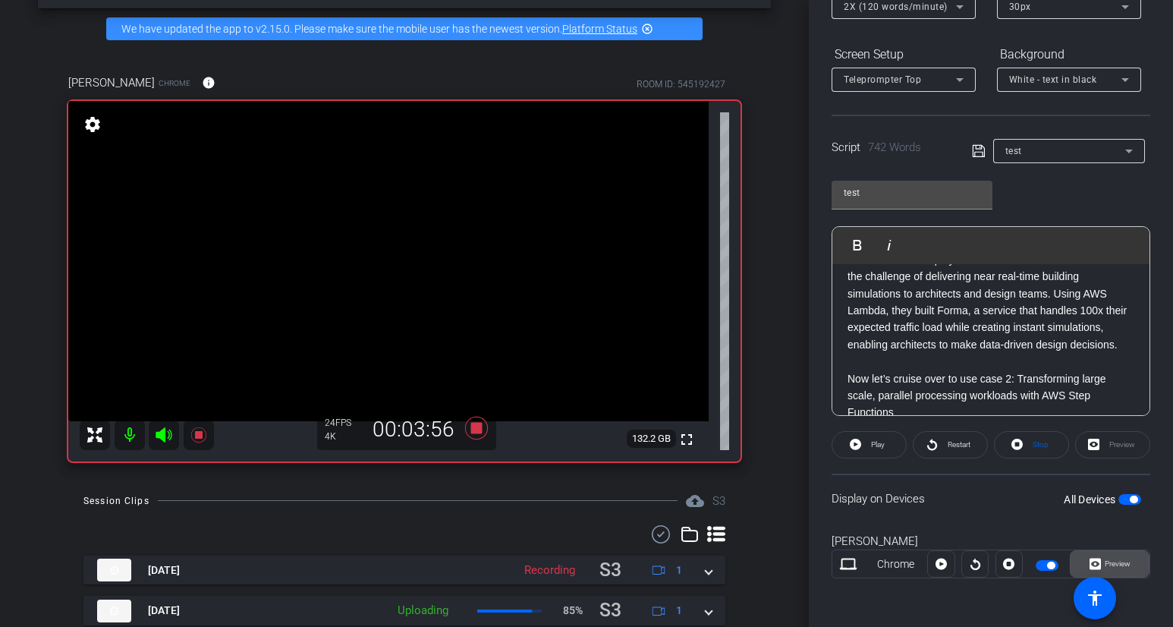
click at [1106, 559] on span at bounding box center [1110, 564] width 78 height 36
click at [1102, 563] on span "Preview" at bounding box center [1116, 563] width 30 height 21
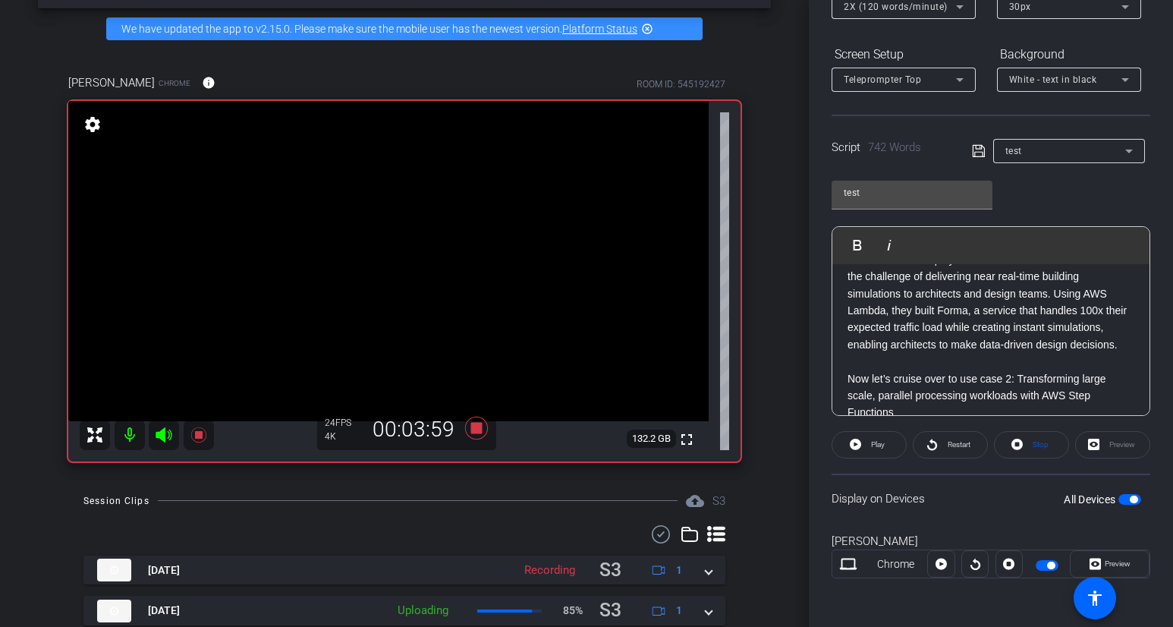
scroll to position [0, 0]
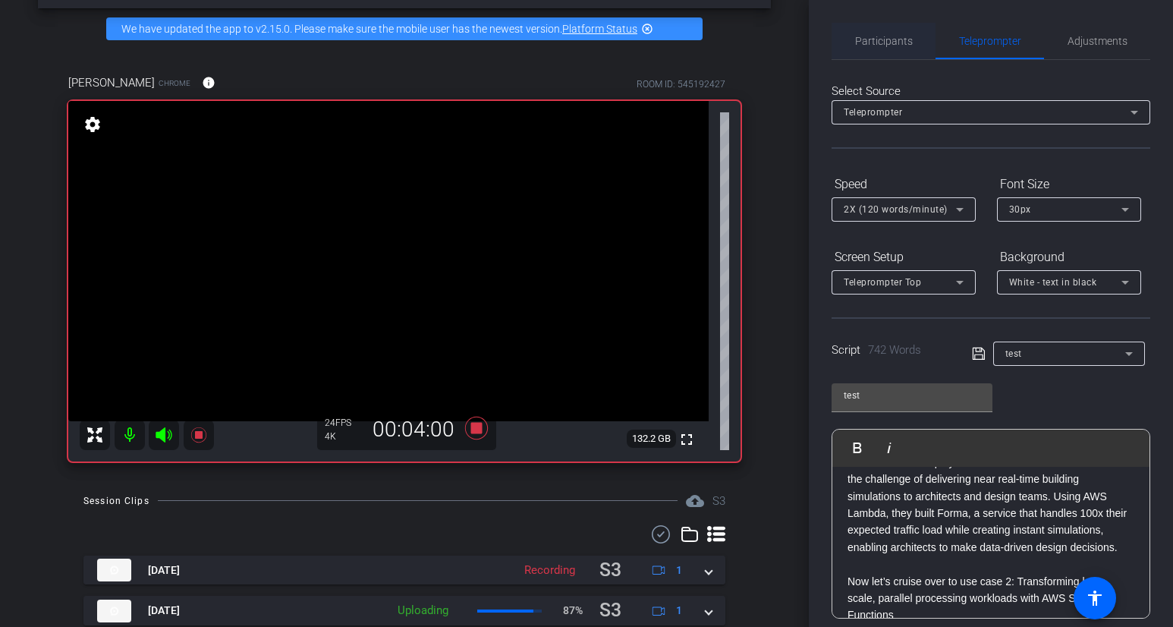
click at [881, 41] on span "Participants" at bounding box center [884, 41] width 58 height 11
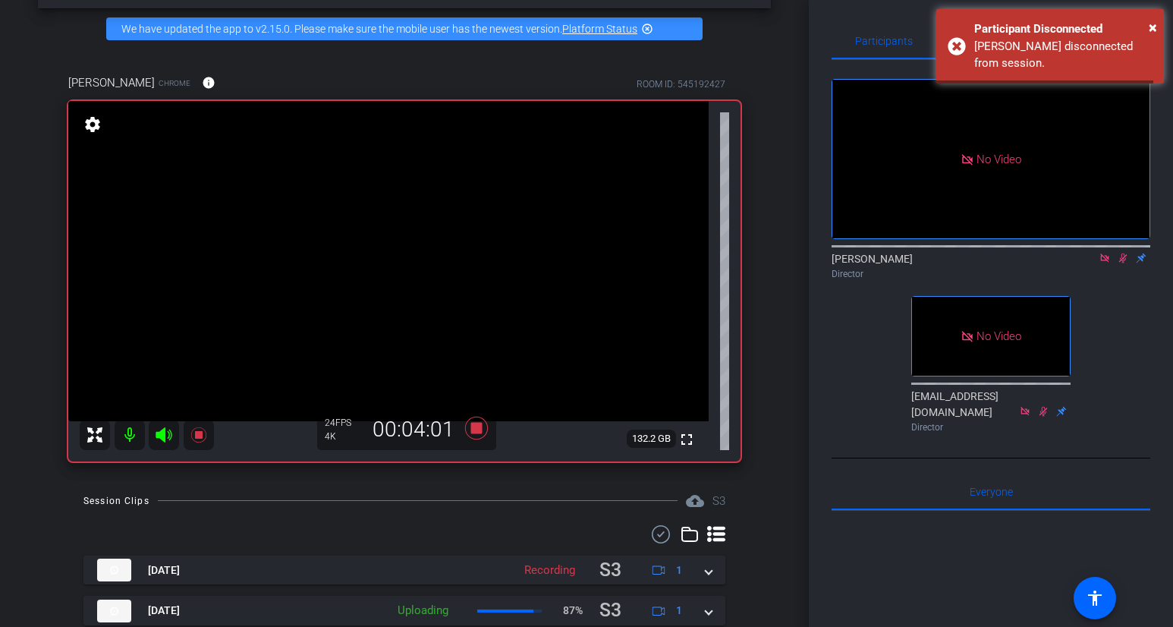
click at [1106, 253] on icon at bounding box center [1123, 258] width 12 height 11
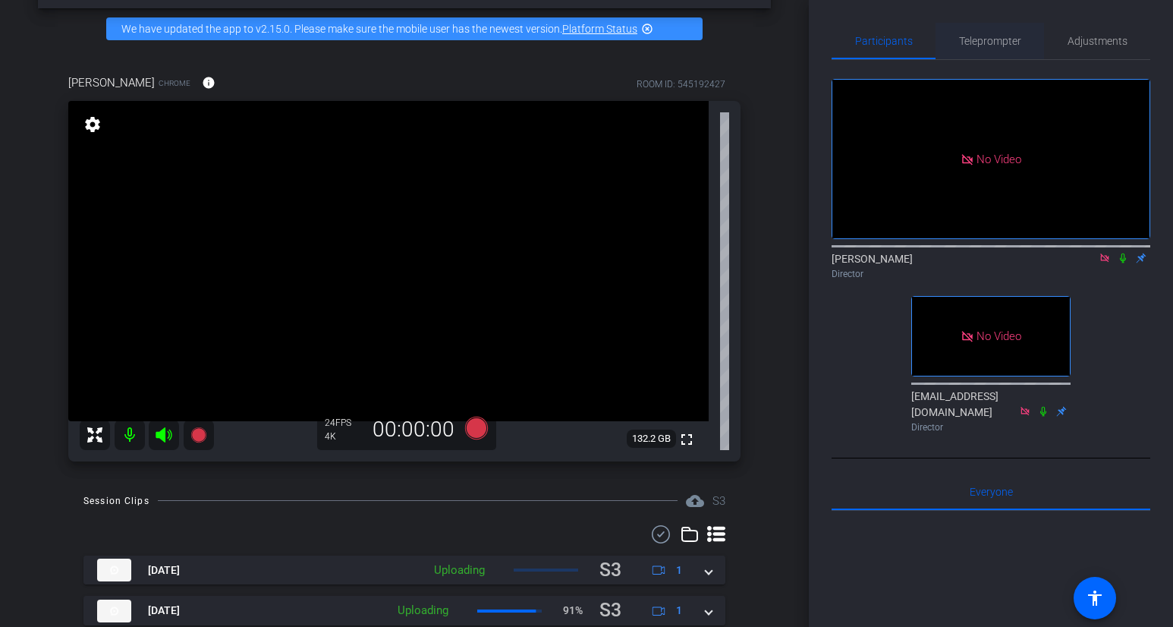
click at [1010, 47] on span "Teleprompter" at bounding box center [990, 41] width 62 height 36
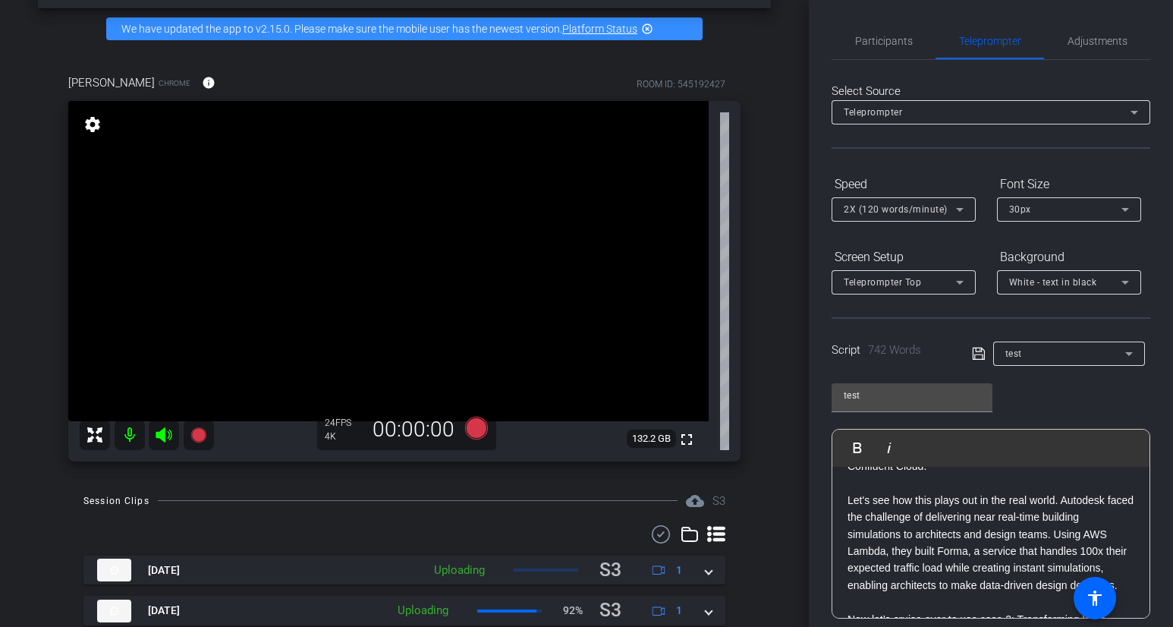
scroll to position [481, 0]
click at [871, 48] on span "Participants" at bounding box center [884, 41] width 58 height 36
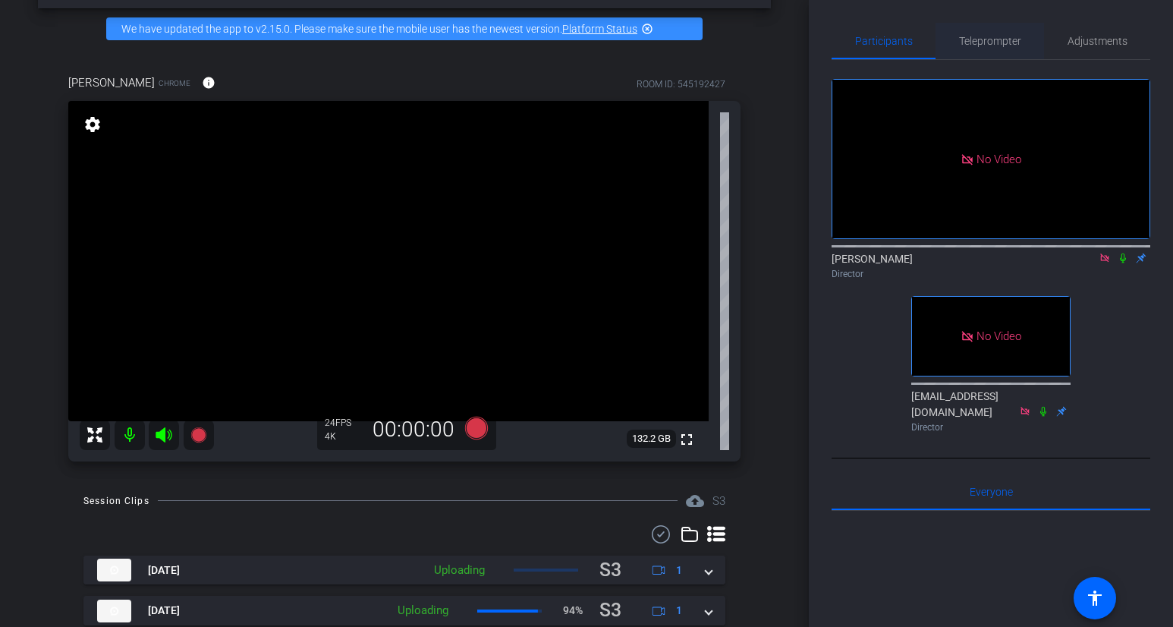
click at [970, 47] on span "Teleprompter" at bounding box center [990, 41] width 62 height 36
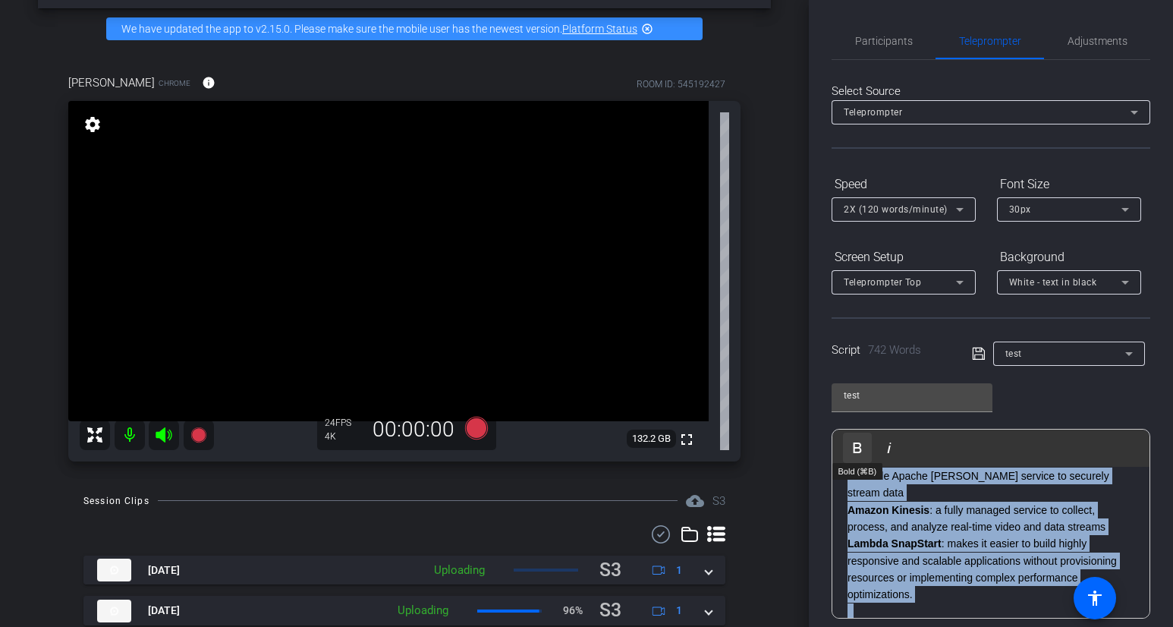
scroll to position [0, 0]
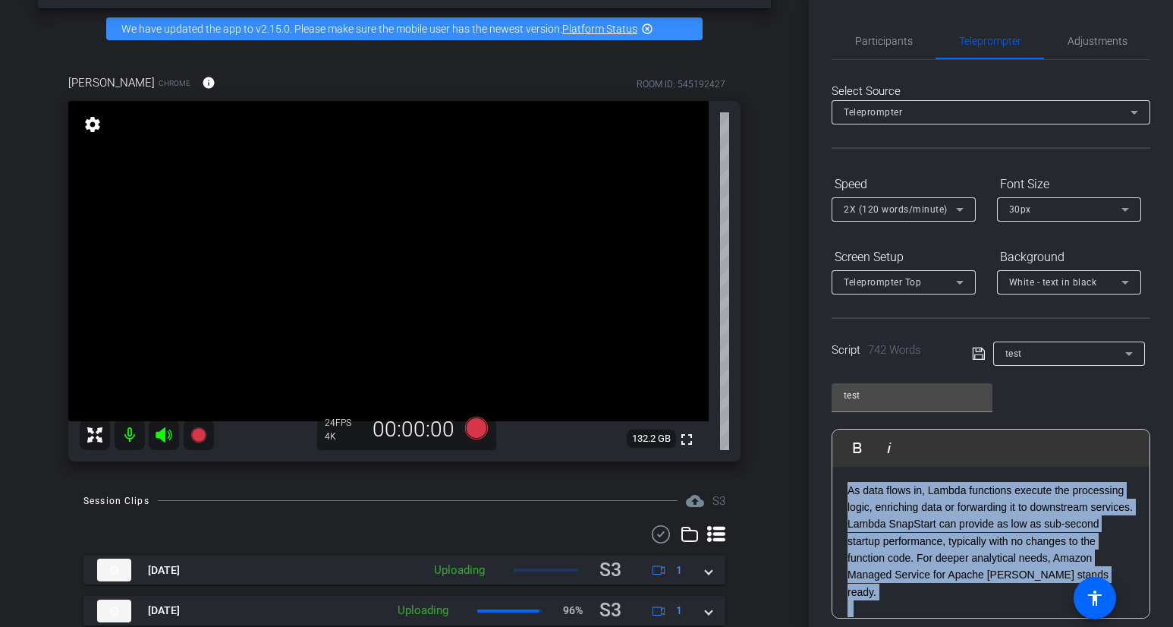
drag, startPoint x: 1126, startPoint y: 531, endPoint x: 842, endPoint y: 458, distance: 293.6
click at [842, 458] on div "Play Play from this location Play Selected Play and display the selected text o…" at bounding box center [991, 524] width 319 height 190
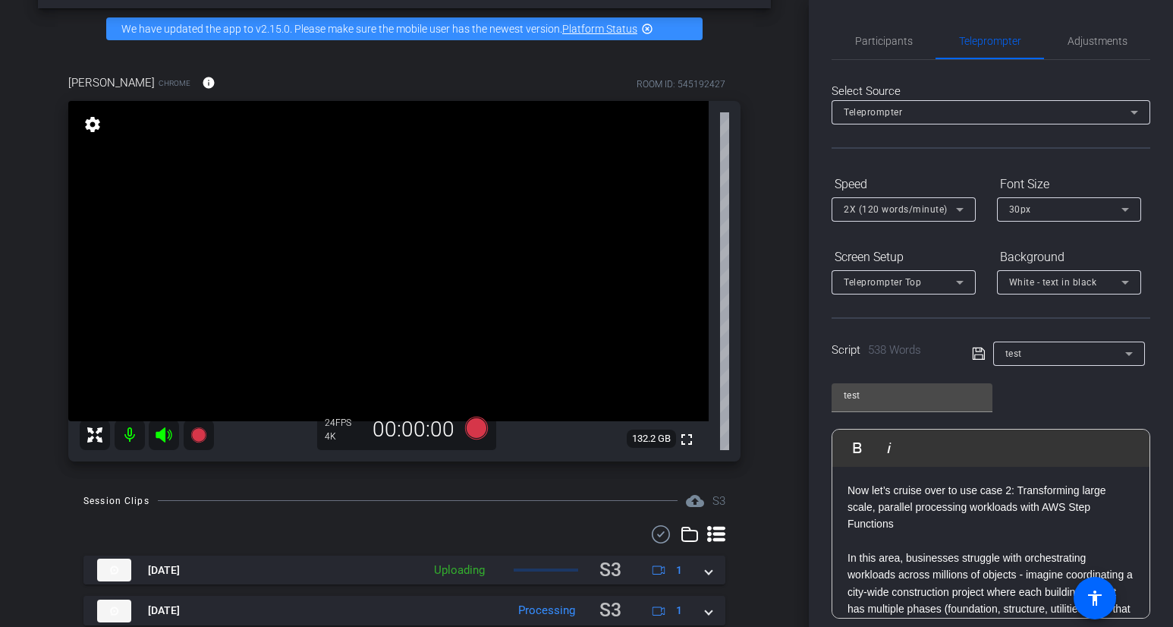
scroll to position [203, 0]
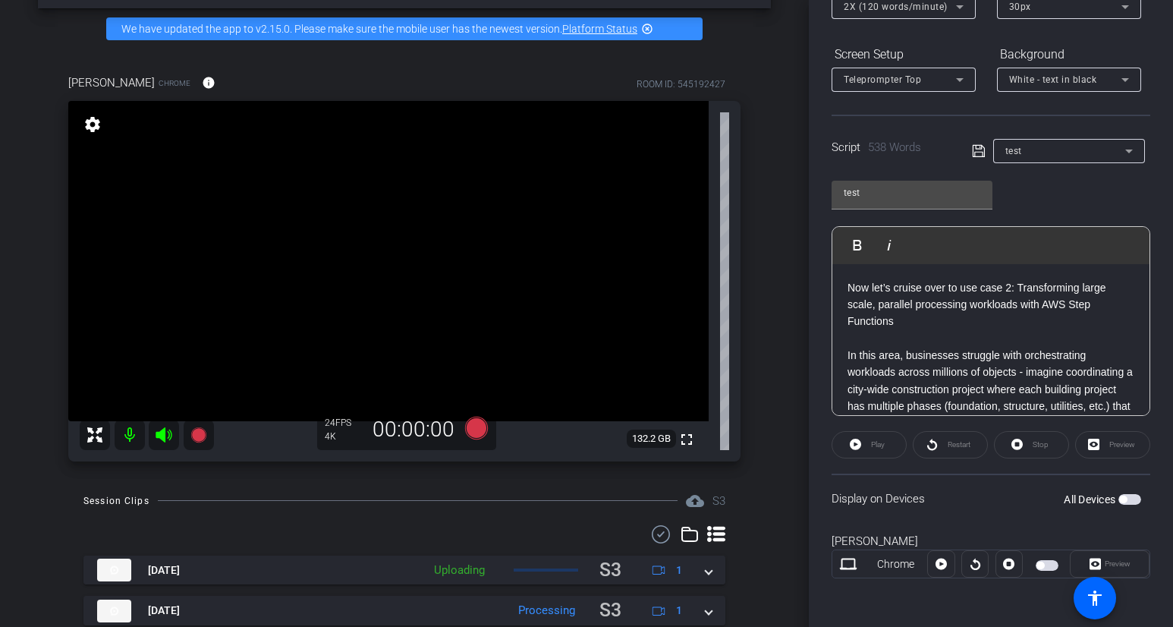
click at [1106, 558] on div "Preview" at bounding box center [1110, 563] width 80 height 27
click at [1035, 399] on p "In this area, businesses struggle with orchestrating workloads across millions …" at bounding box center [991, 415] width 287 height 136
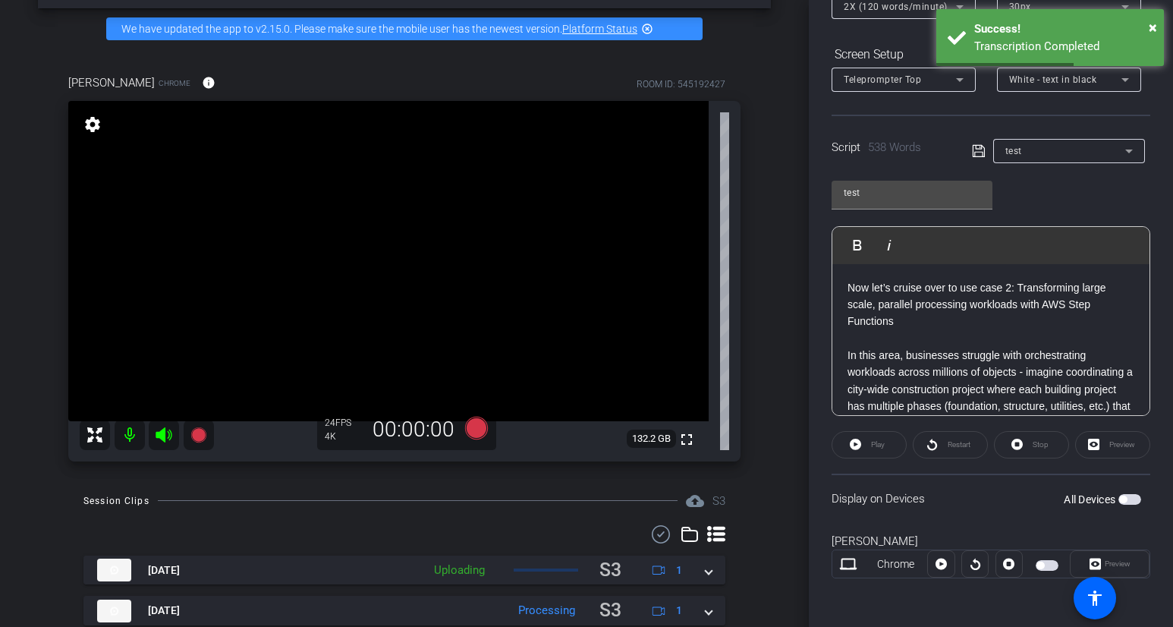
click at [1106, 572] on div "Preview" at bounding box center [1110, 563] width 80 height 27
click at [929, 354] on p "In this area, businesses struggle with orchestrating workloads across millions …" at bounding box center [991, 415] width 287 height 136
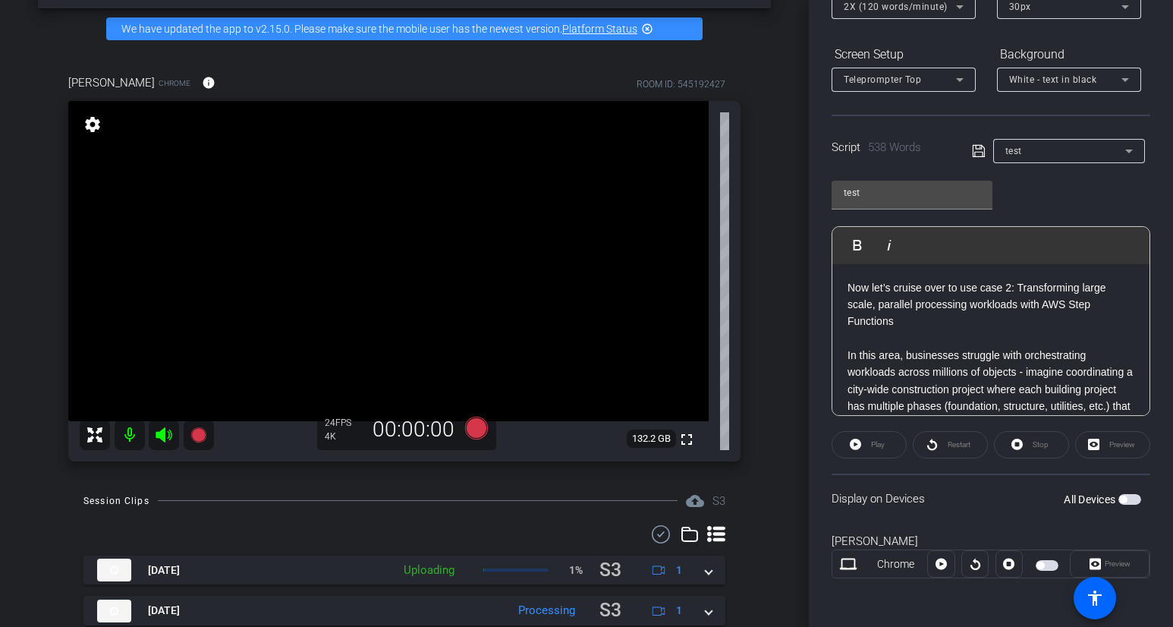
scroll to position [0, 0]
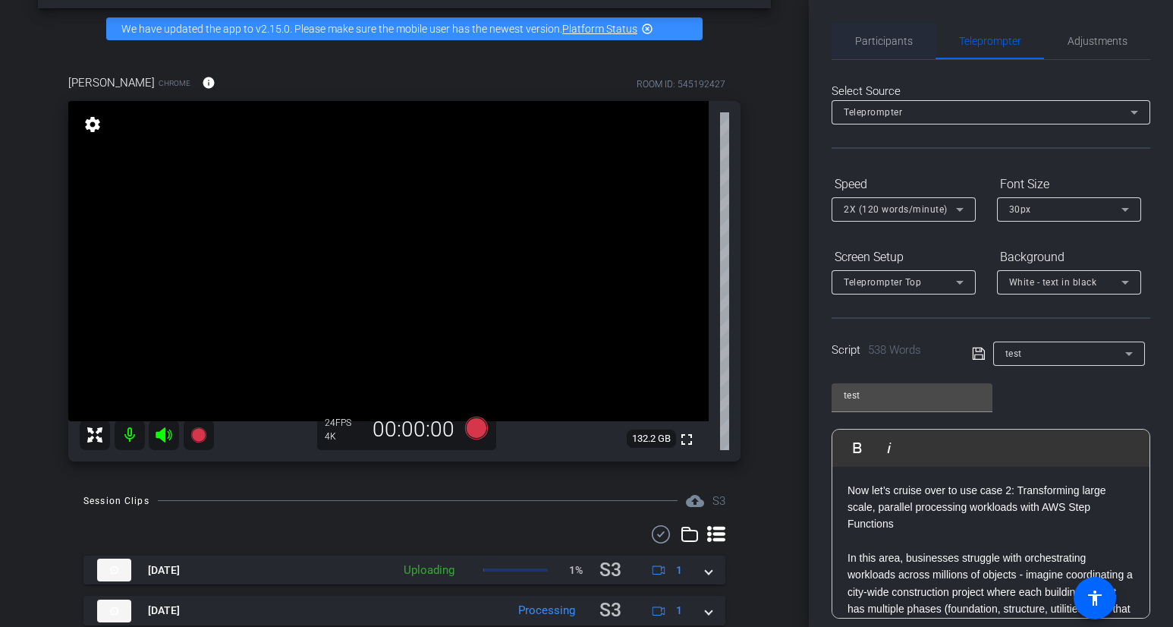
click at [902, 53] on span "Participants" at bounding box center [884, 41] width 58 height 36
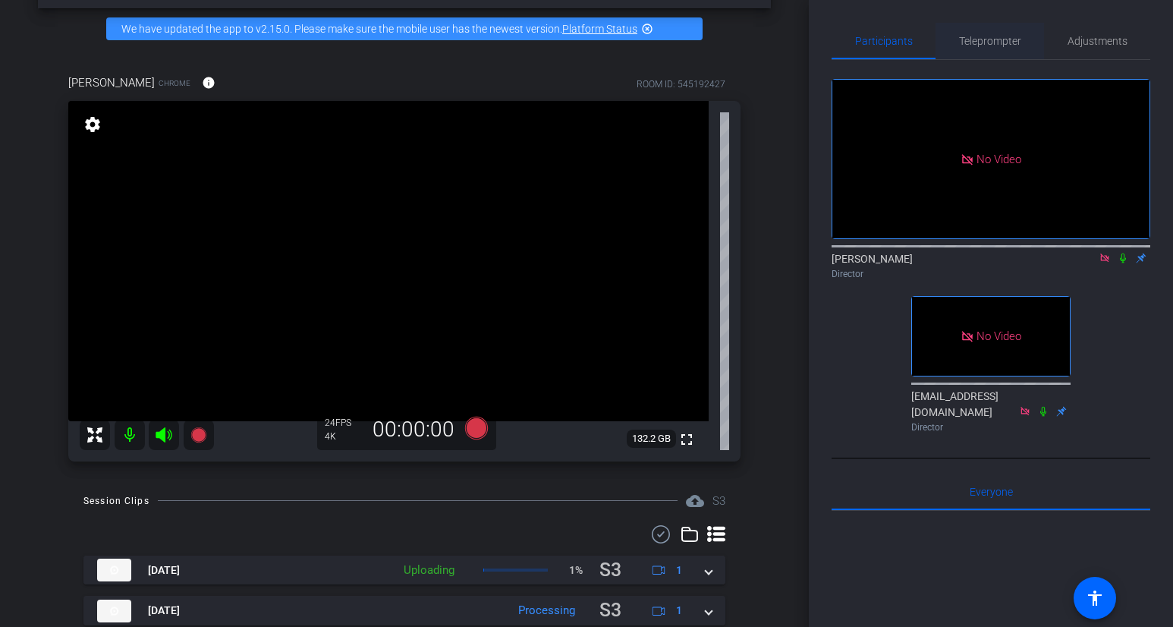
click at [959, 43] on span "Teleprompter" at bounding box center [990, 41] width 62 height 11
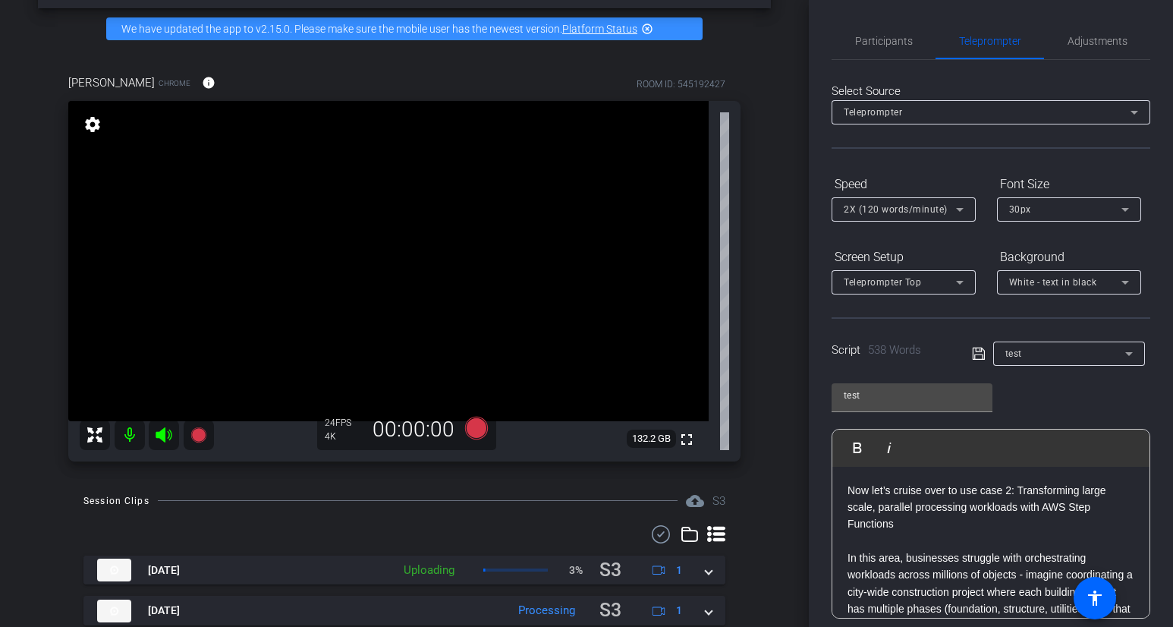
scroll to position [203, 0]
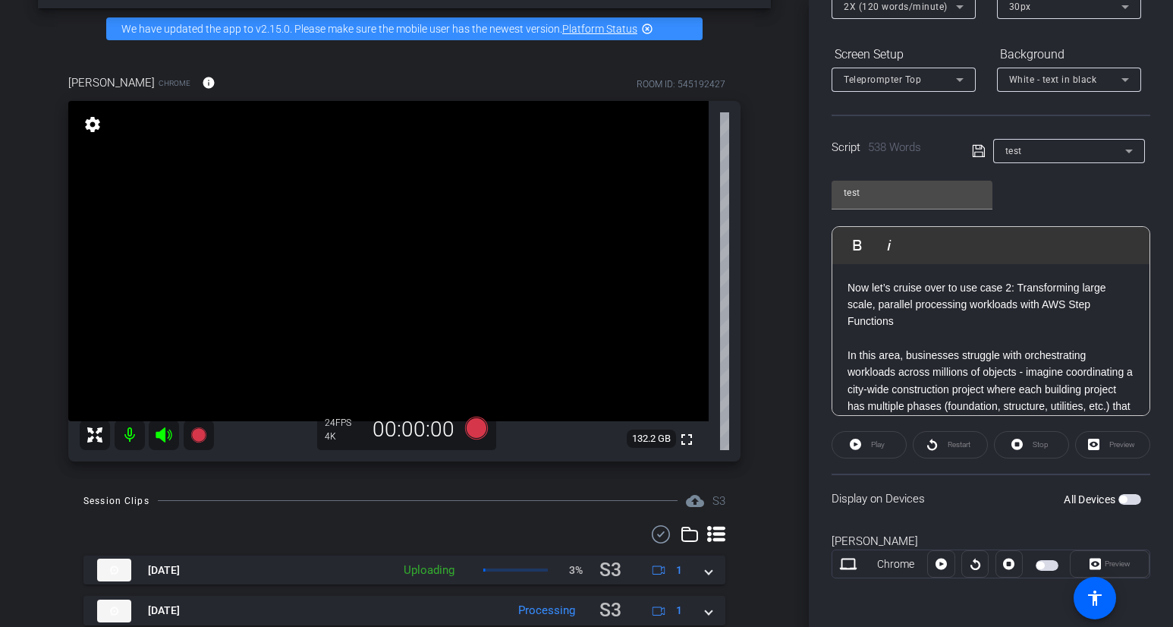
click at [1106, 439] on div "Preview" at bounding box center [1113, 444] width 75 height 27
click at [947, 569] on div at bounding box center [941, 563] width 27 height 27
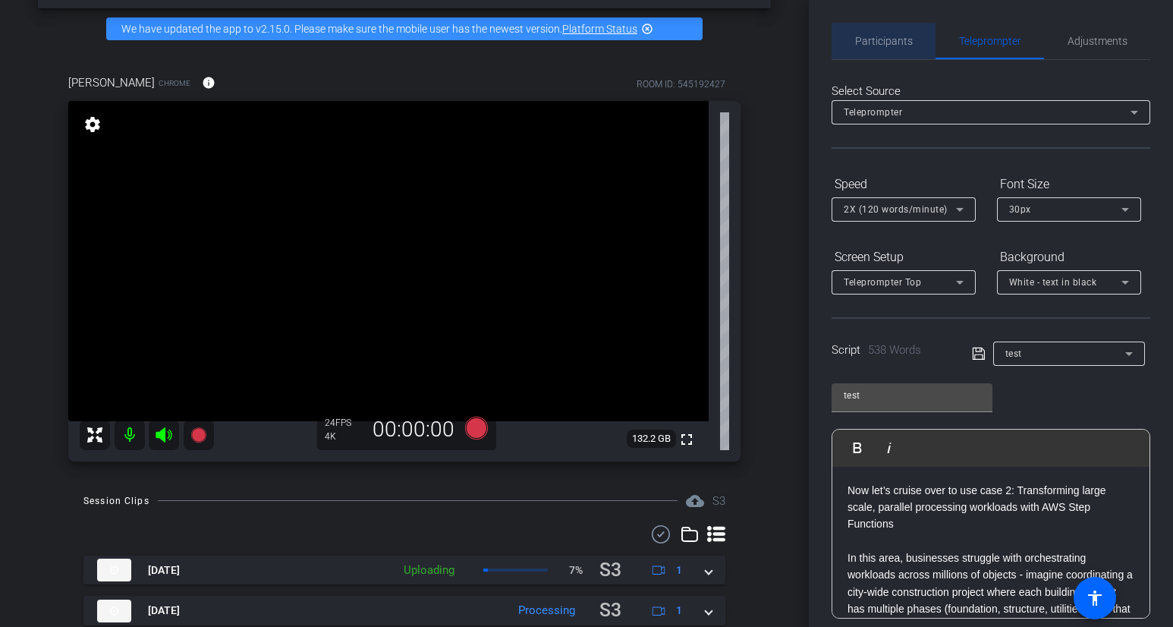
click at [883, 36] on span "Participants" at bounding box center [884, 41] width 58 height 11
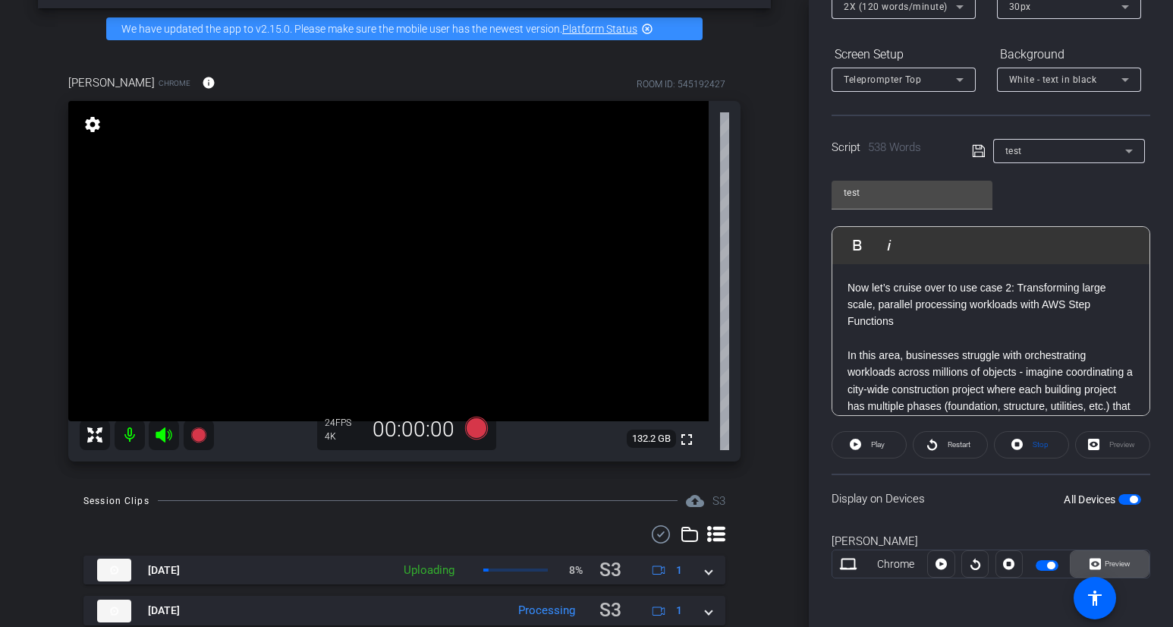
click at [1106, 570] on span "Preview" at bounding box center [1116, 563] width 30 height 21
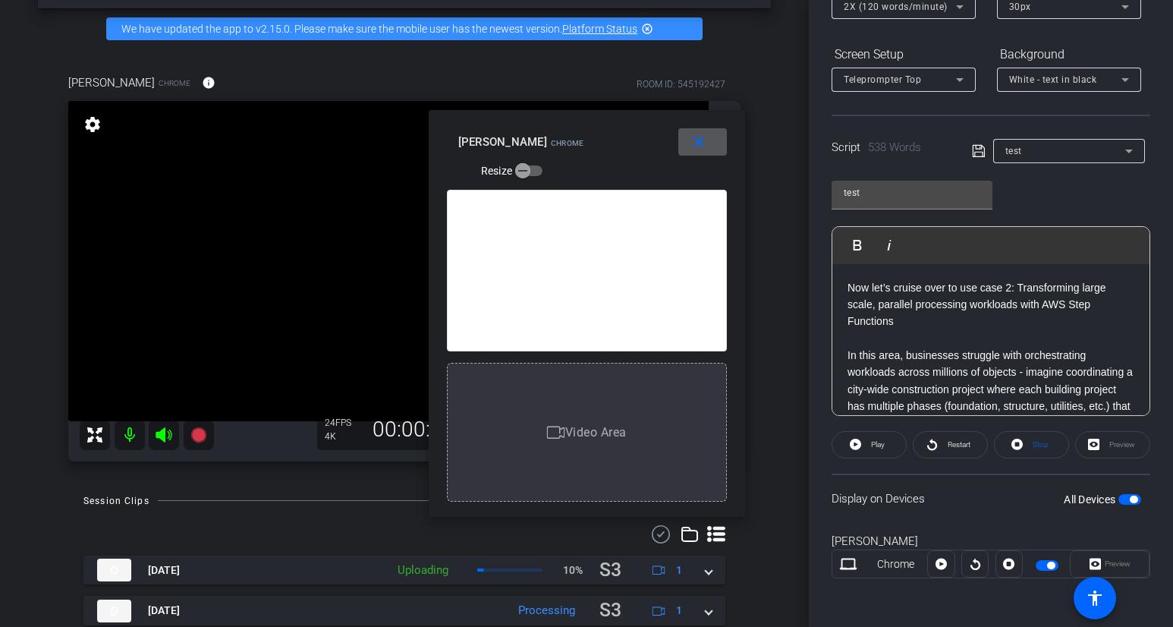
click at [689, 146] on span at bounding box center [703, 142] width 49 height 36
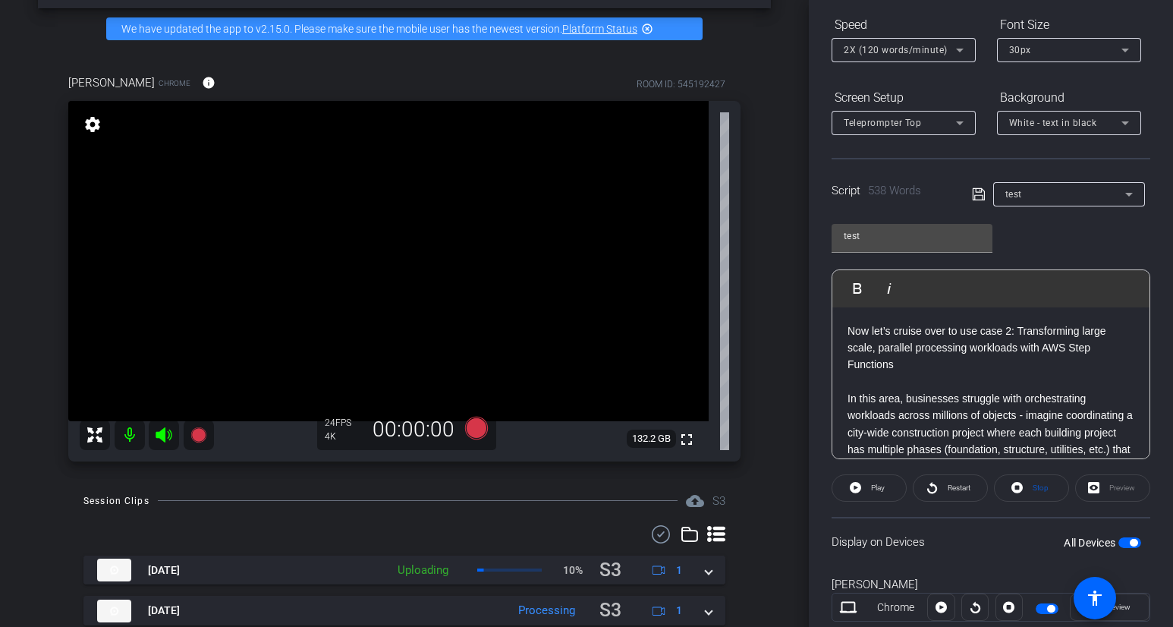
scroll to position [162, 0]
click at [1021, 355] on p "Now let’s cruise over to use case 2: Transforming large scale, parallel process…" at bounding box center [991, 345] width 287 height 51
click at [1106, 585] on span at bounding box center [1110, 604] width 78 height 36
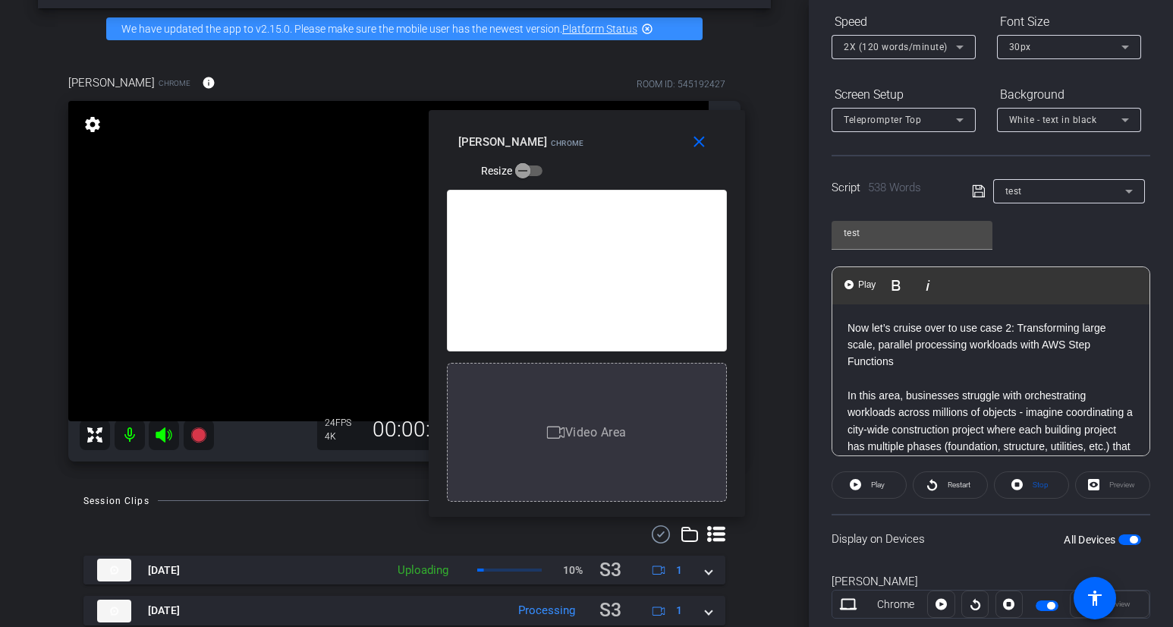
click at [695, 149] on mat-icon "close" at bounding box center [699, 142] width 19 height 19
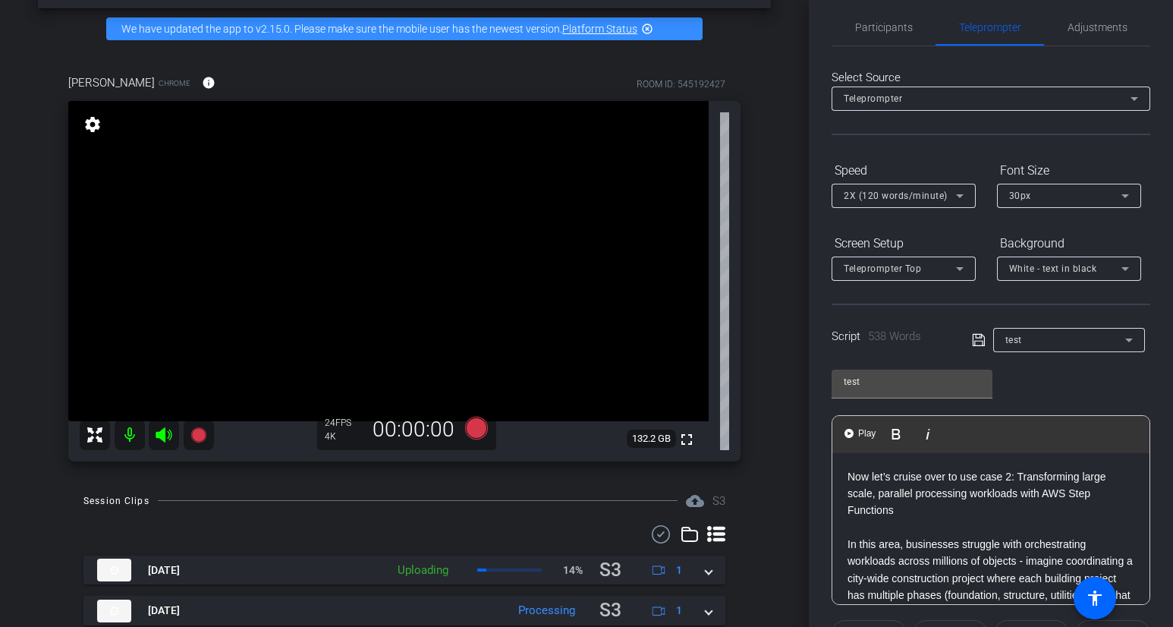
scroll to position [0, 0]
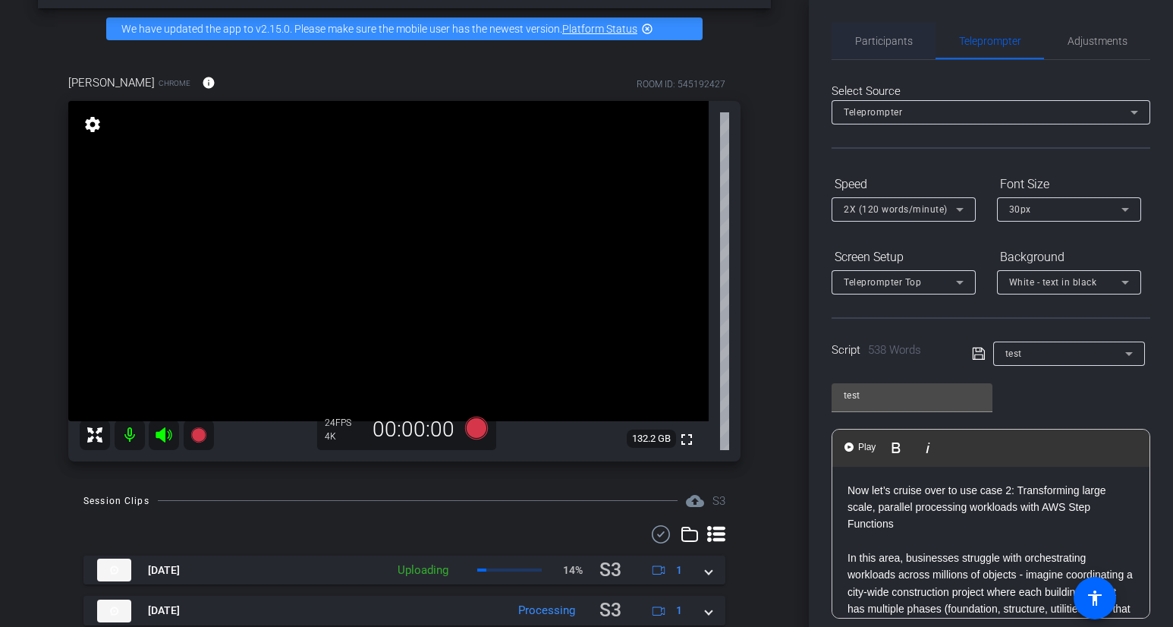
click at [865, 49] on span "Participants" at bounding box center [884, 41] width 58 height 36
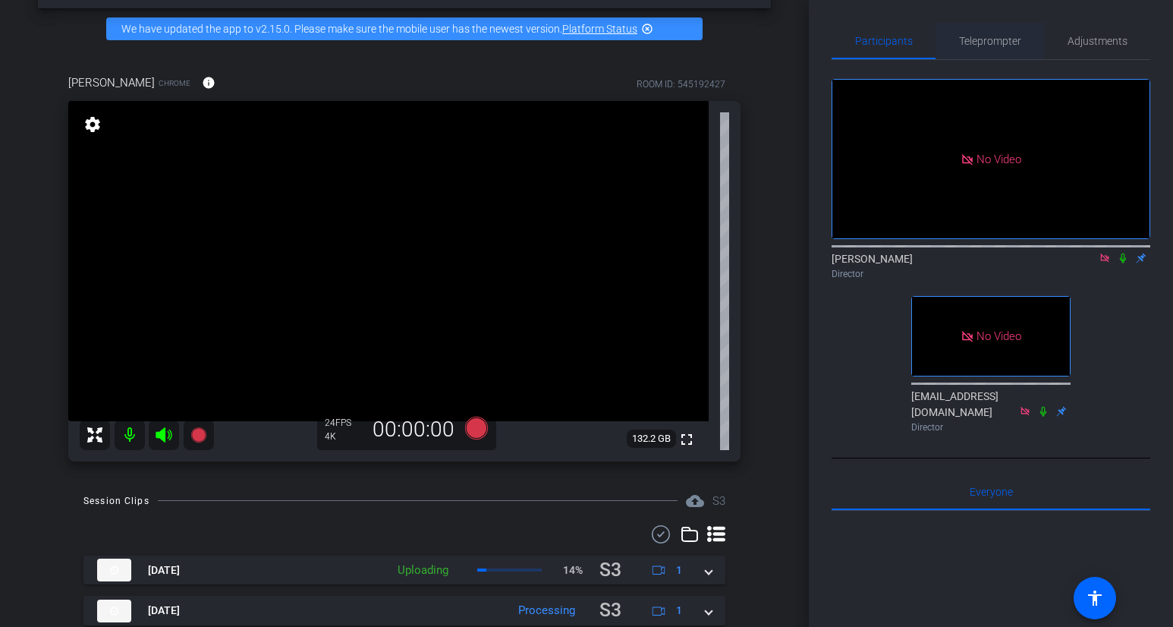
click at [978, 41] on span "Teleprompter" at bounding box center [990, 41] width 62 height 11
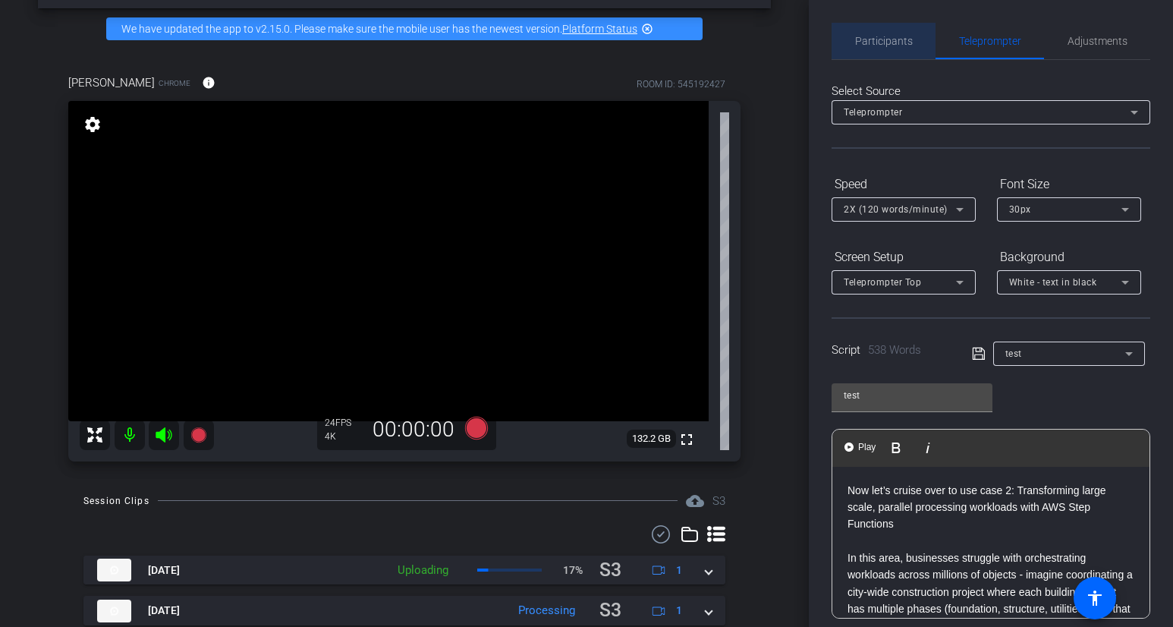
click at [896, 49] on span "Participants" at bounding box center [884, 41] width 58 height 36
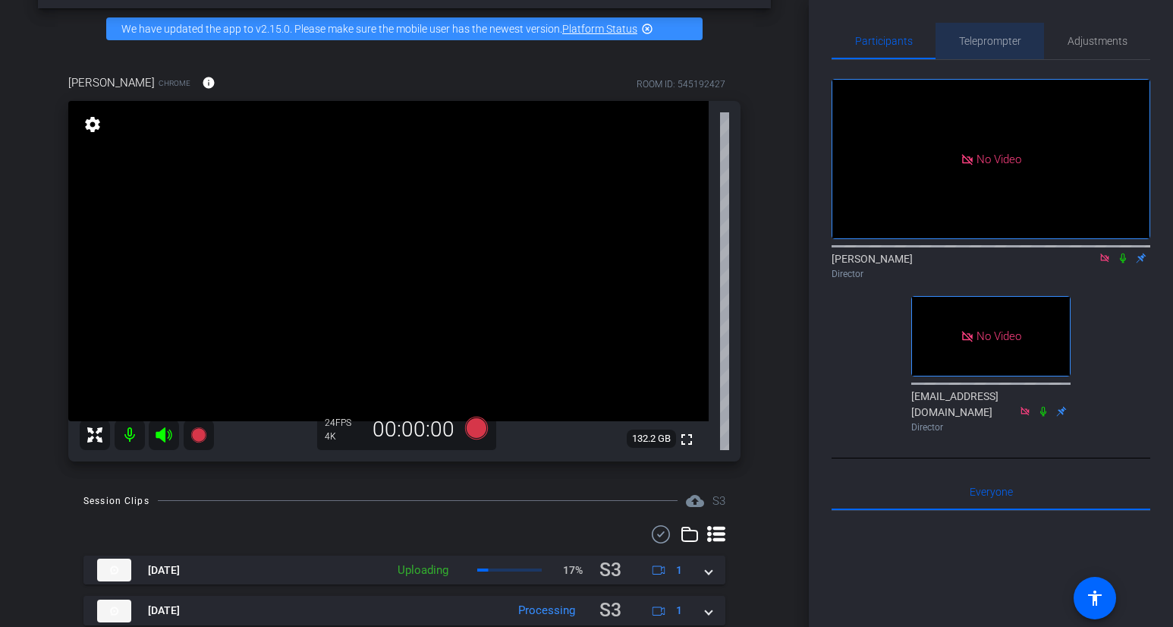
click at [969, 48] on span "Teleprompter" at bounding box center [990, 41] width 62 height 36
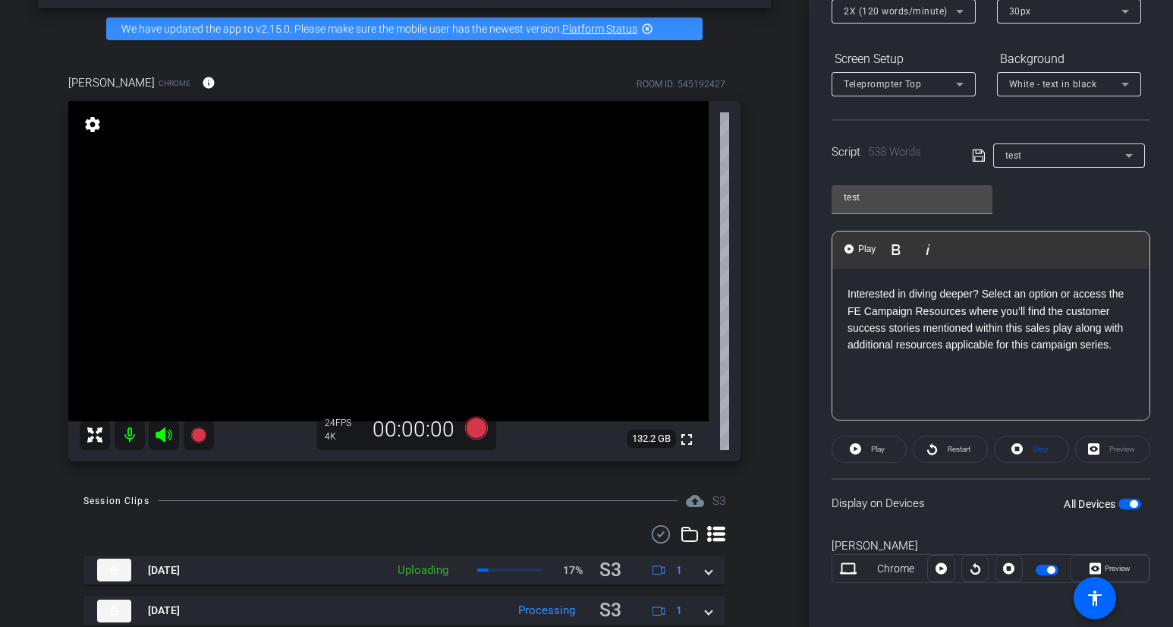
scroll to position [203, 0]
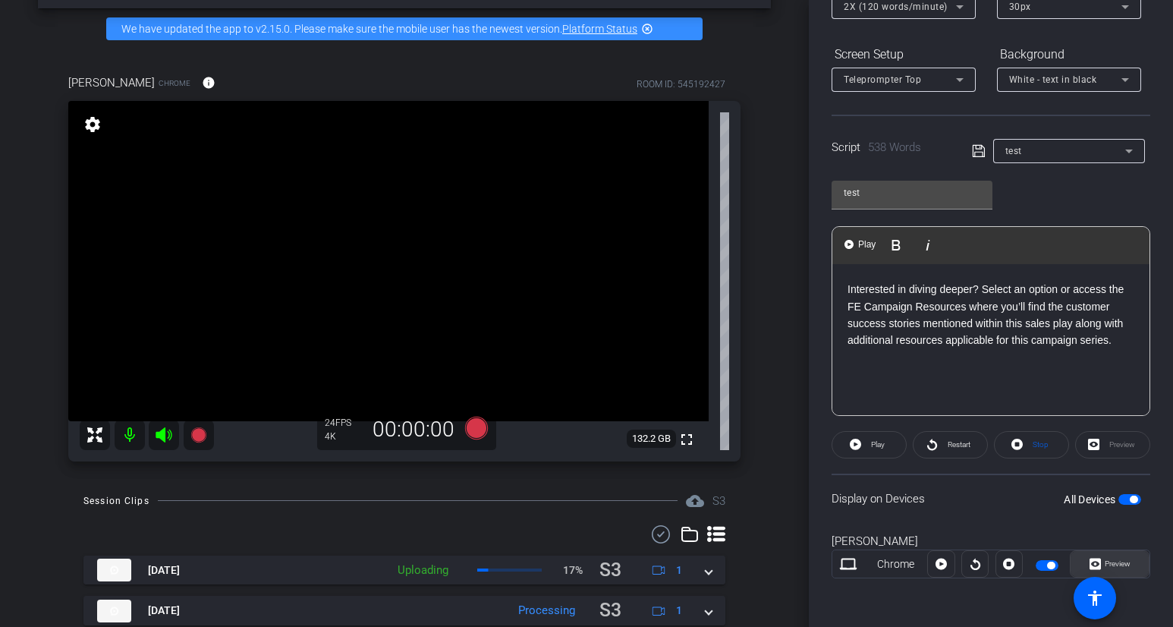
click at [1106, 560] on span "Preview" at bounding box center [1118, 563] width 26 height 8
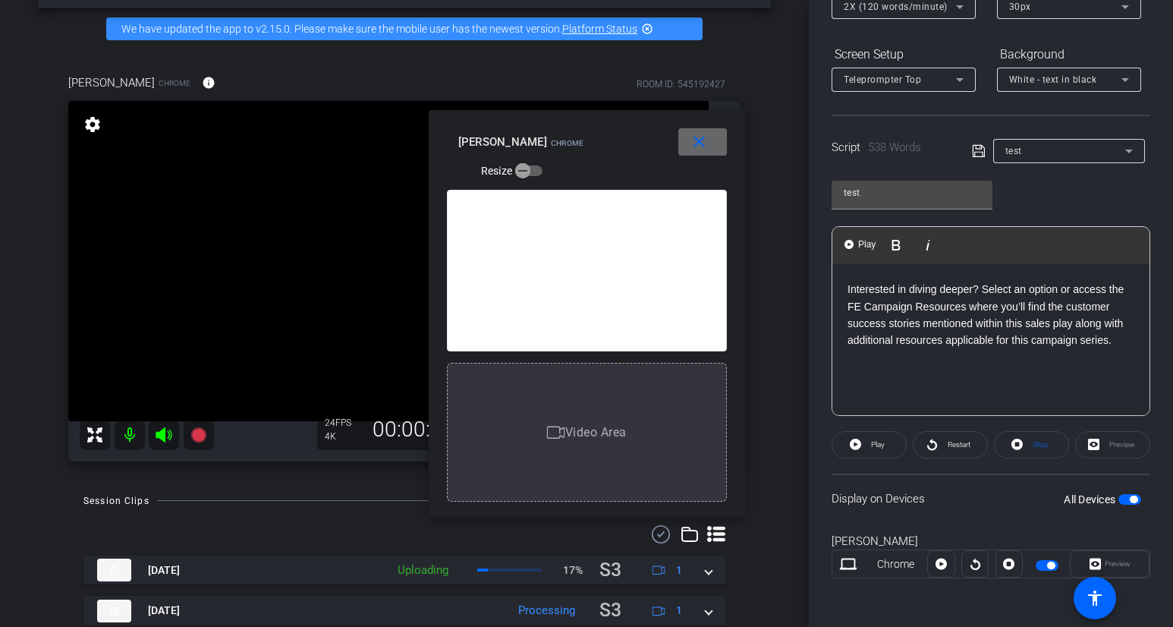
click at [687, 153] on span at bounding box center [703, 142] width 49 height 36
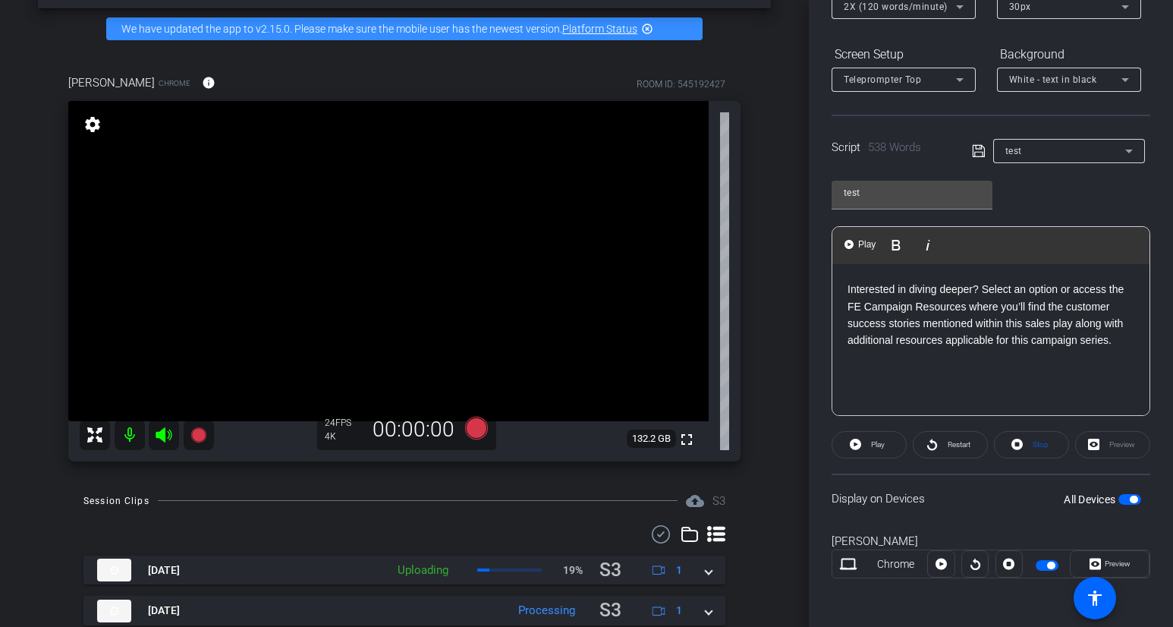
click at [889, 358] on p at bounding box center [991, 357] width 287 height 17
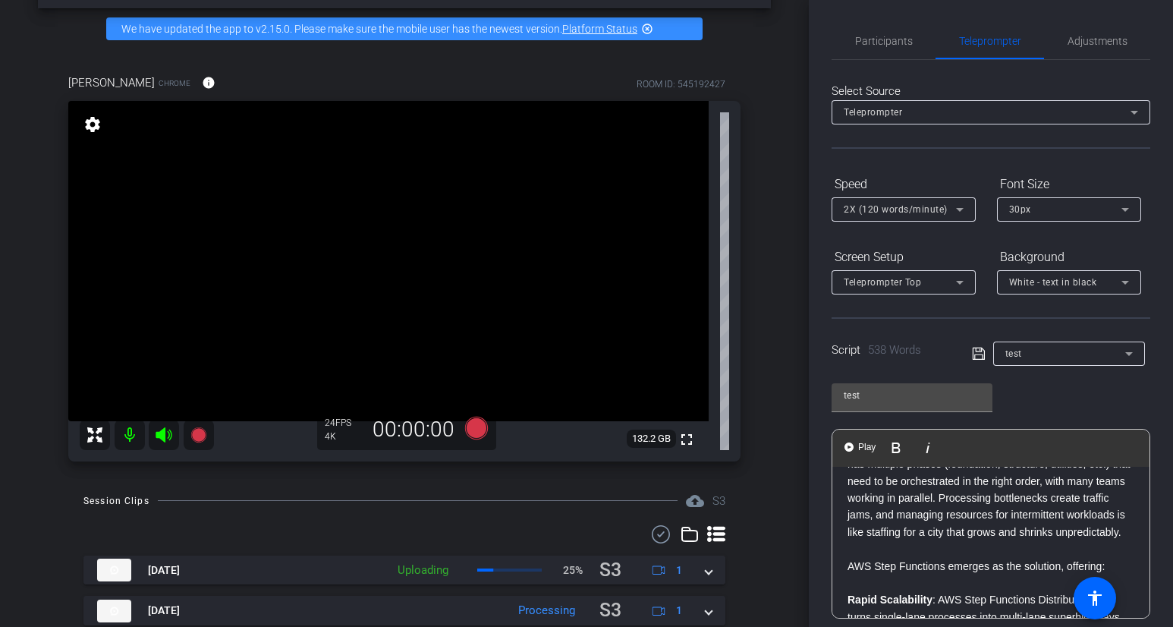
scroll to position [0, 0]
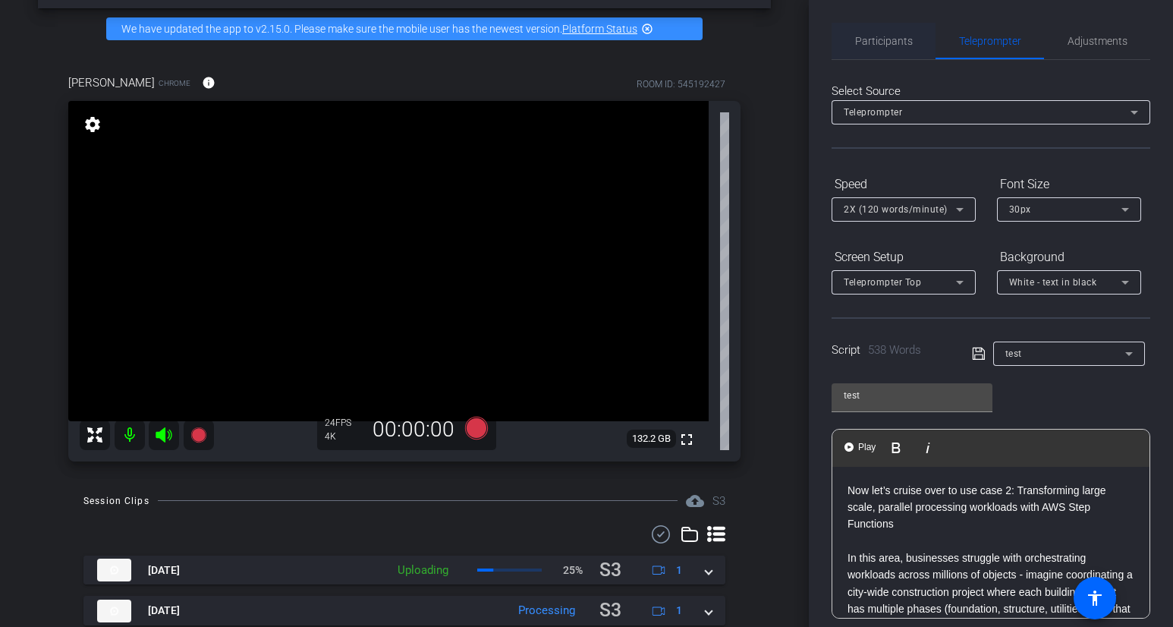
click at [895, 33] on span "Participants" at bounding box center [884, 41] width 58 height 36
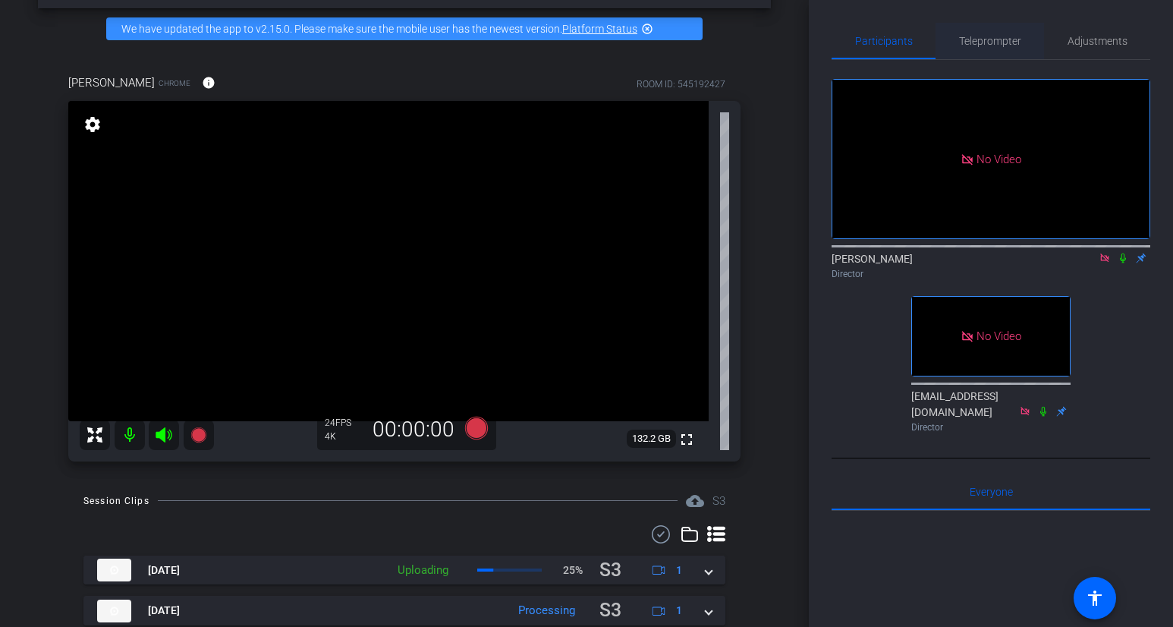
click at [1013, 34] on span "Teleprompter" at bounding box center [990, 41] width 62 height 36
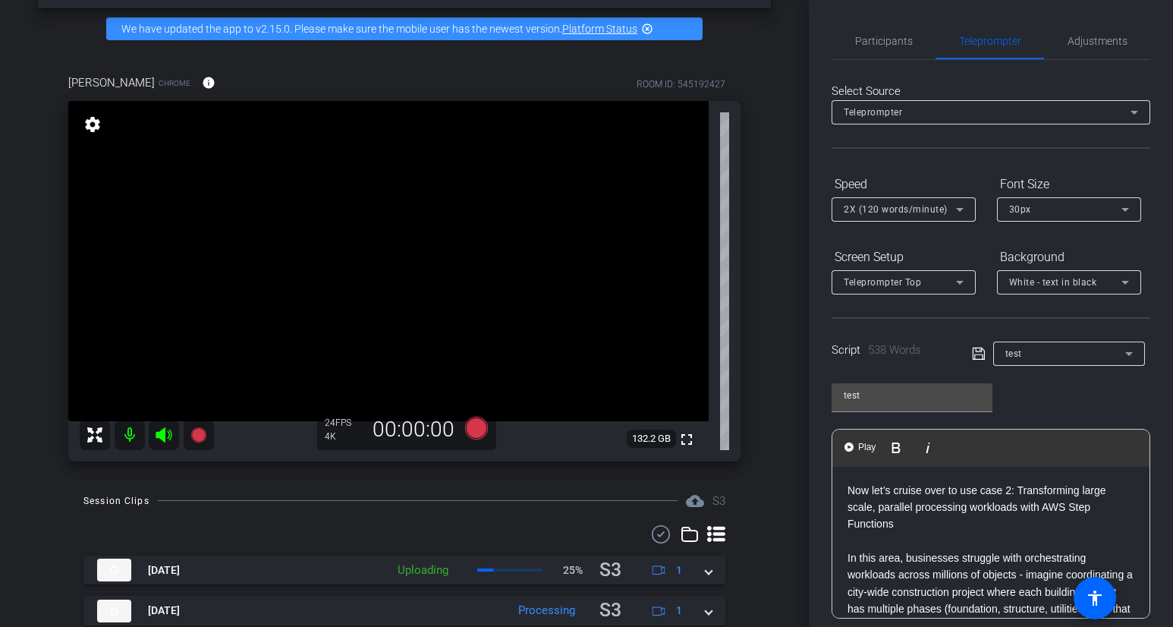
scroll to position [203, 0]
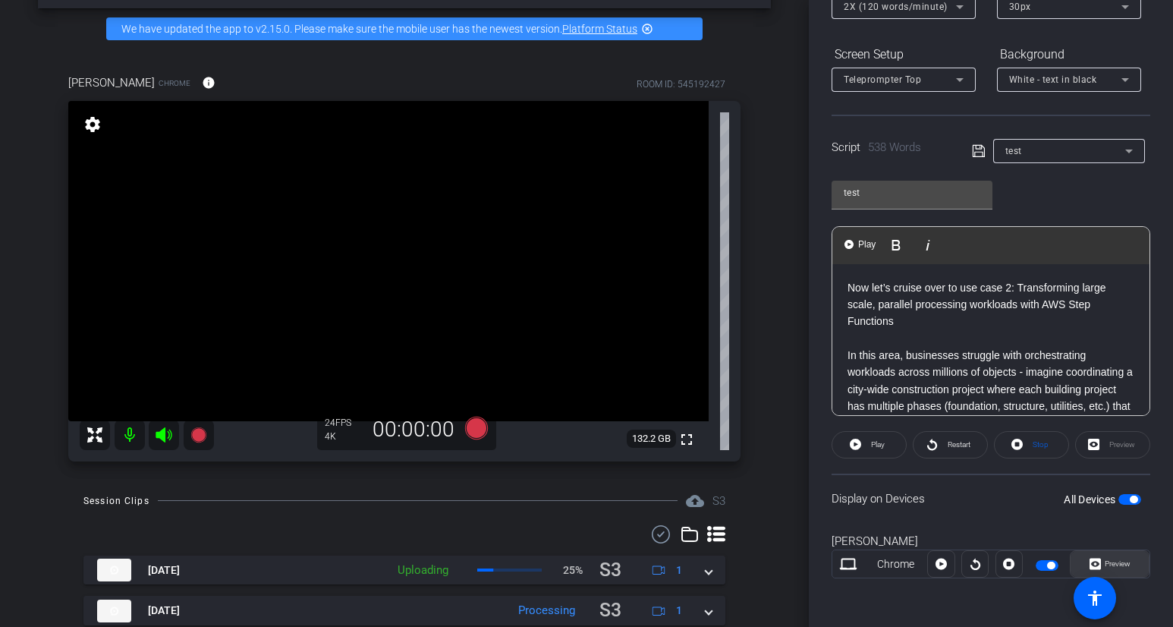
click at [1106, 559] on span "Preview" at bounding box center [1116, 563] width 30 height 21
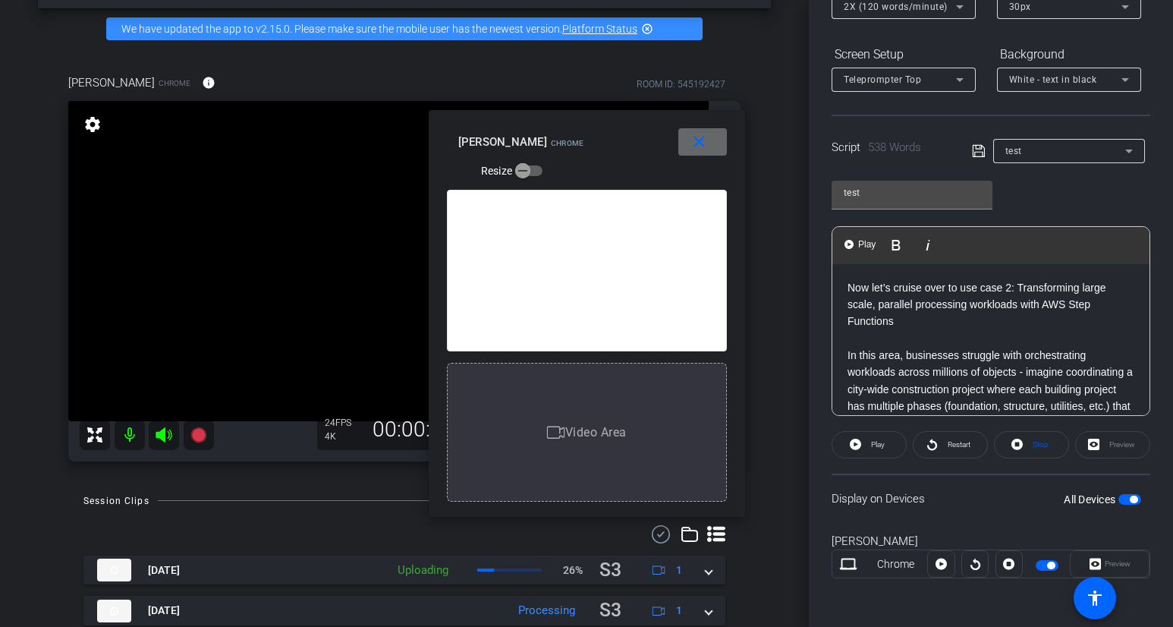
click at [701, 140] on mat-icon "close" at bounding box center [699, 142] width 19 height 19
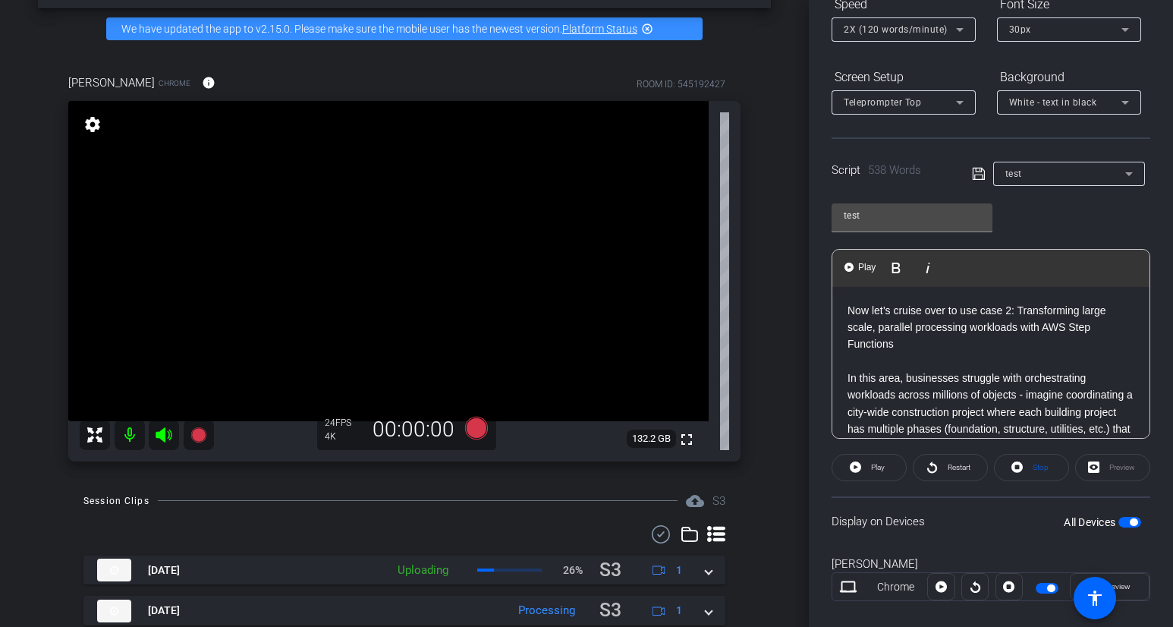
scroll to position [195, 0]
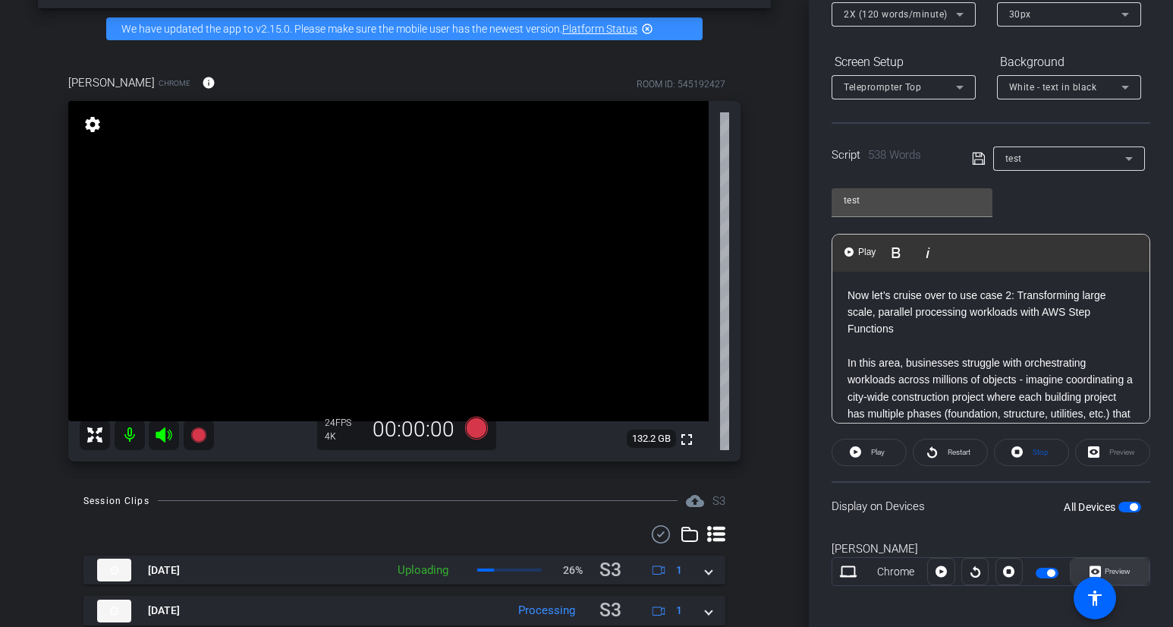
click at [1106, 576] on span "Preview" at bounding box center [1116, 571] width 30 height 21
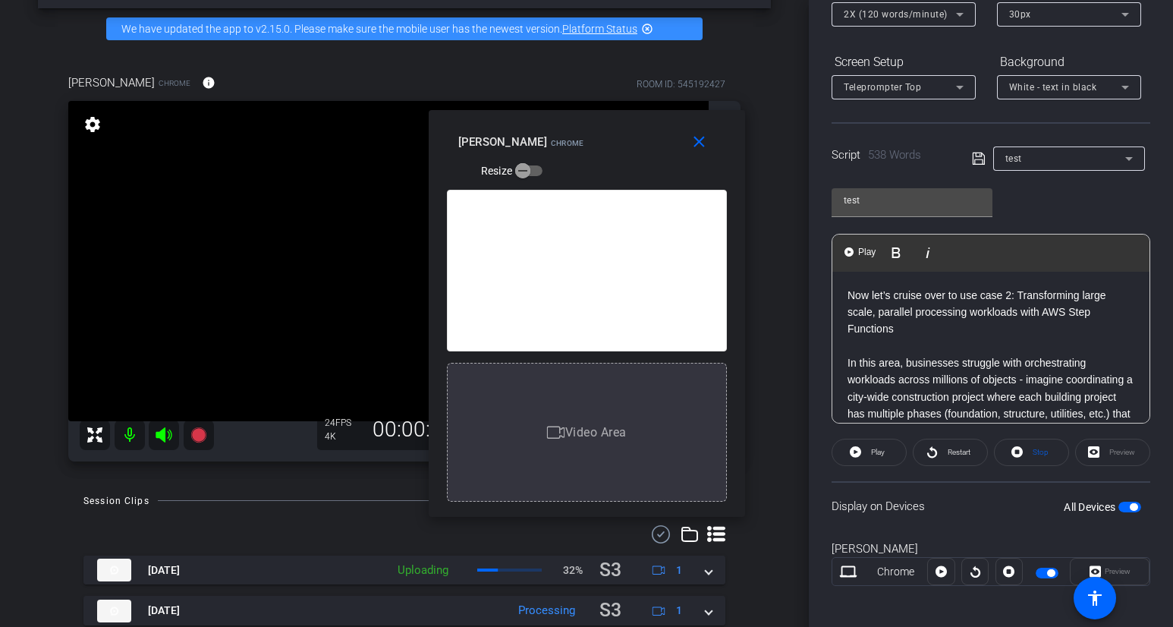
click at [692, 150] on mat-icon "close" at bounding box center [699, 142] width 19 height 19
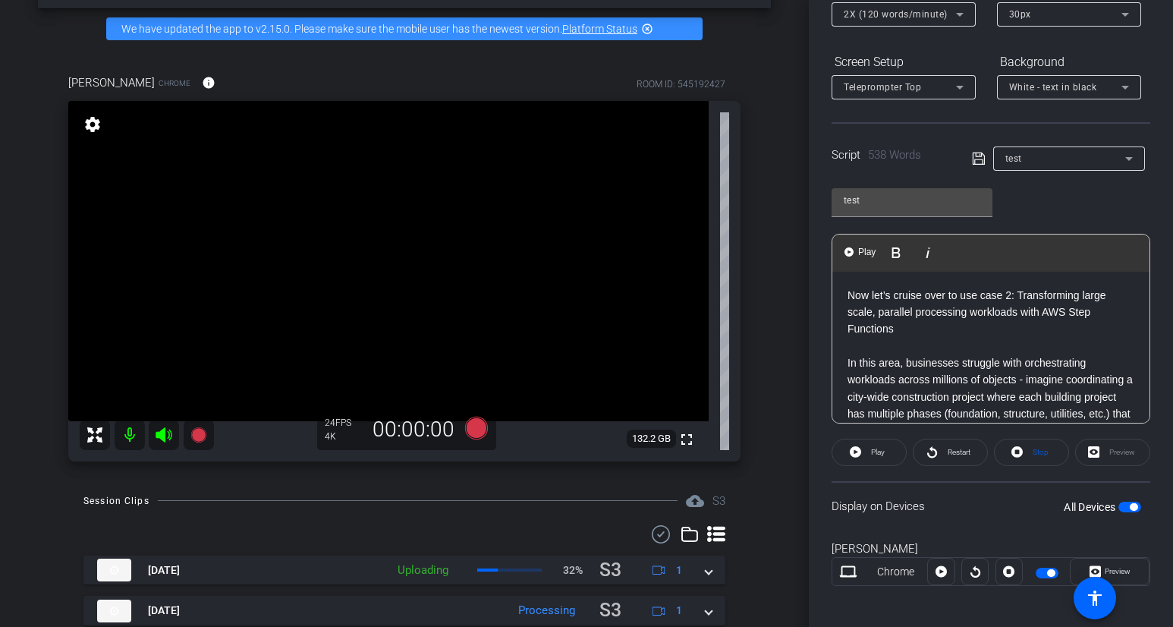
click at [871, 316] on p "Now let’s cruise over to use case 2: Transforming large scale, parallel process…" at bounding box center [991, 312] width 287 height 51
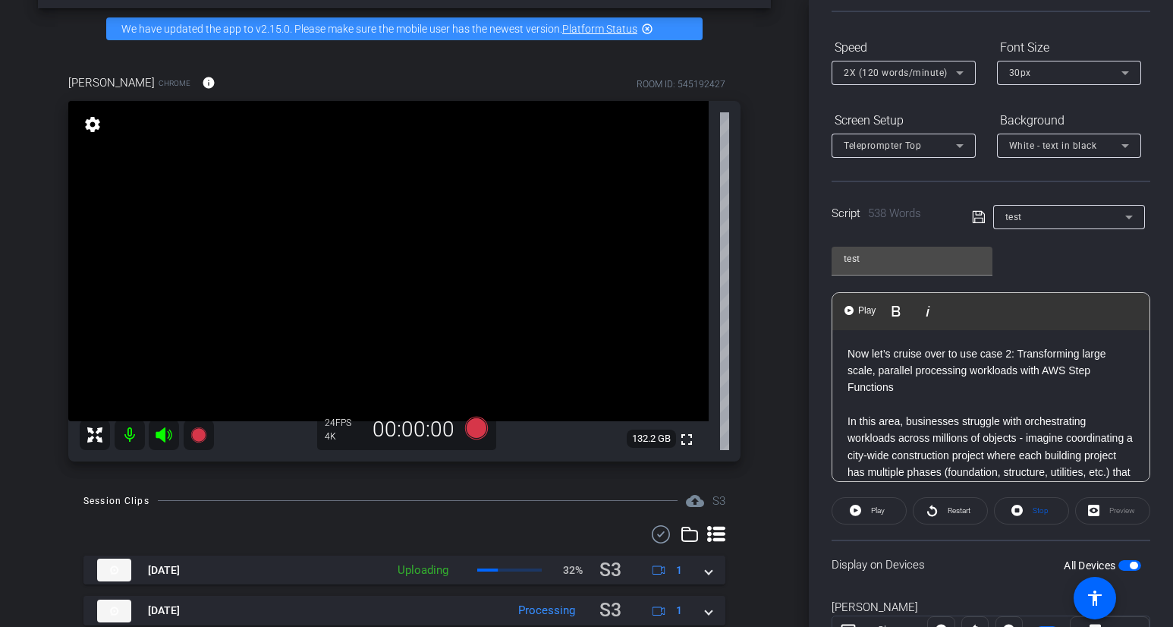
scroll to position [135, 0]
click at [852, 351] on p "Now let’s cruise over to use case 2: Transforming large scale, parallel process…" at bounding box center [991, 372] width 287 height 51
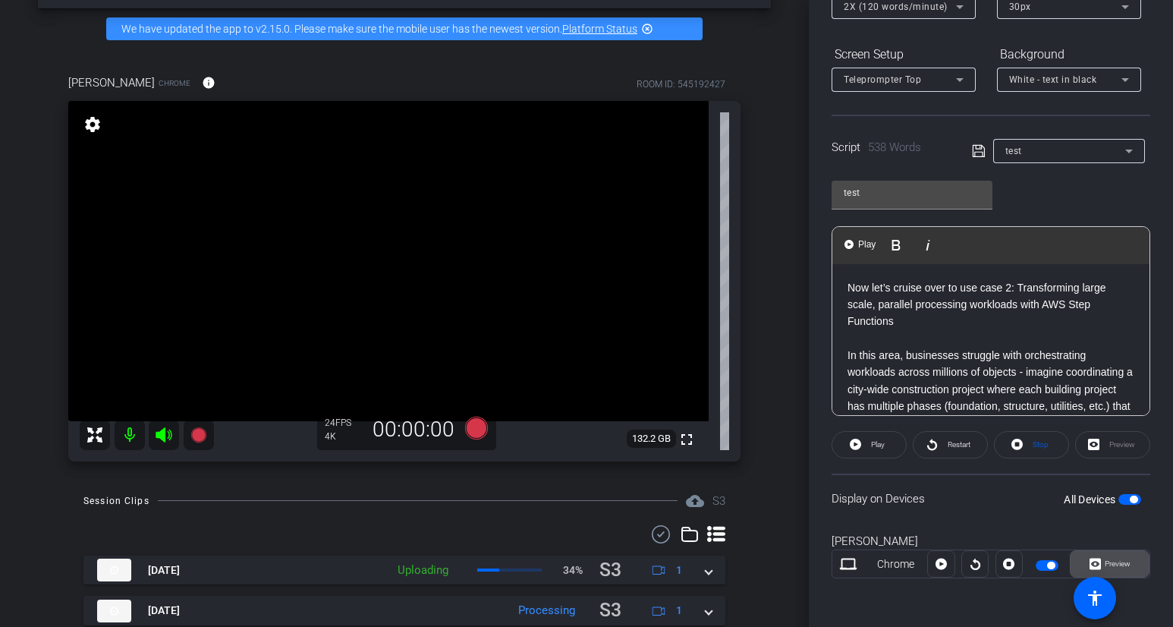
click at [1106, 562] on span "Preview" at bounding box center [1118, 563] width 26 height 8
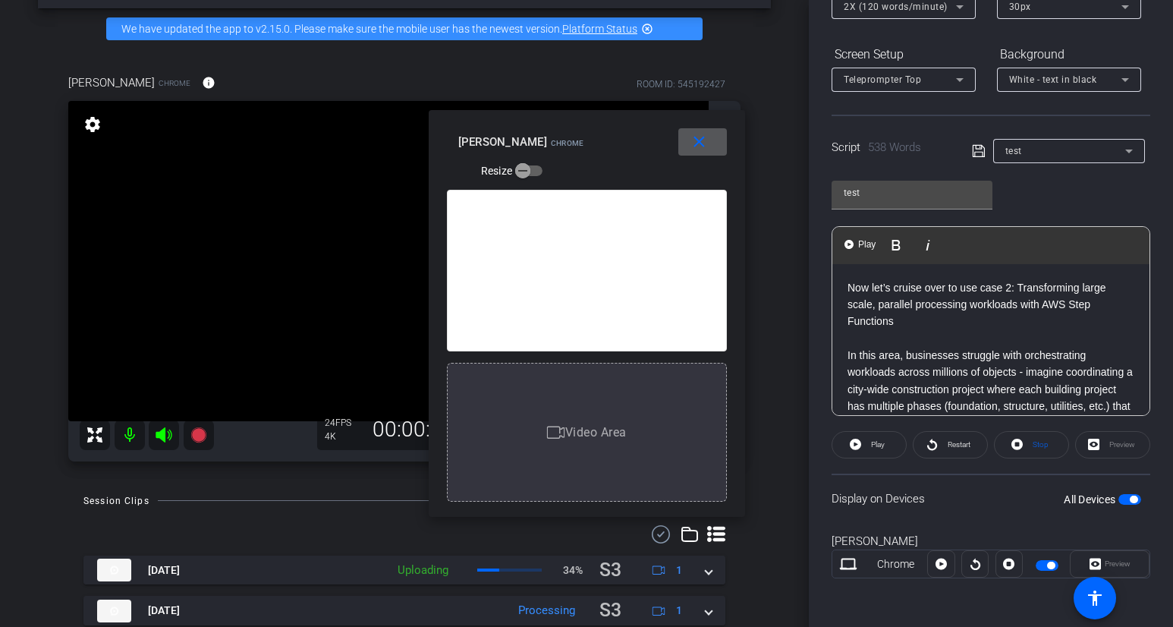
scroll to position [0, 0]
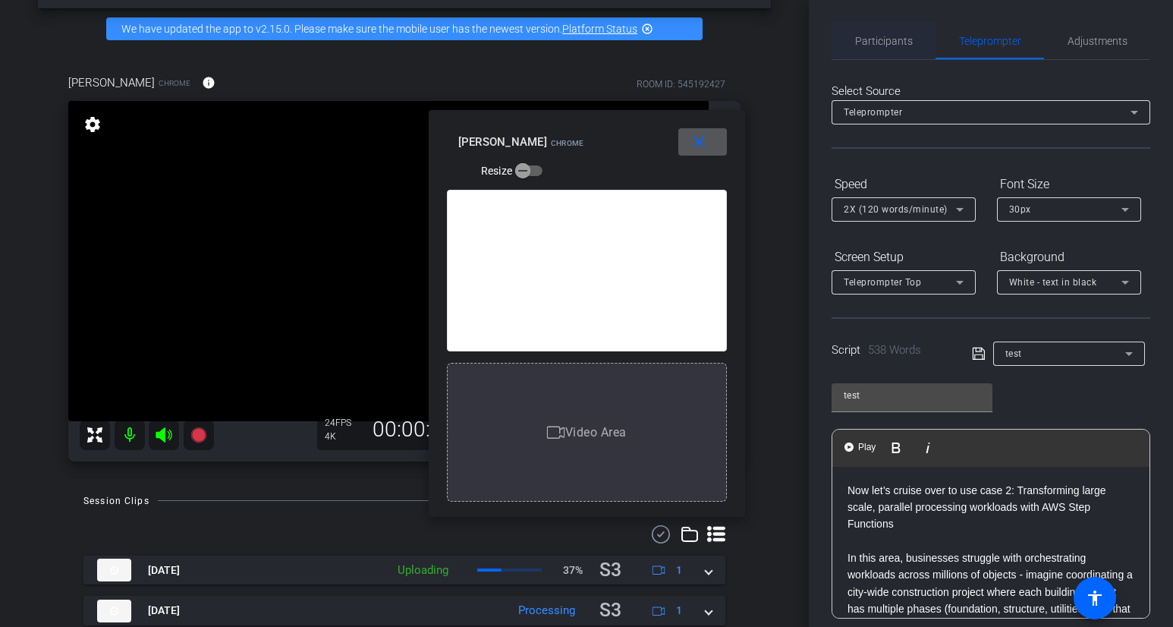
click at [858, 52] on span "Participants" at bounding box center [884, 41] width 58 height 36
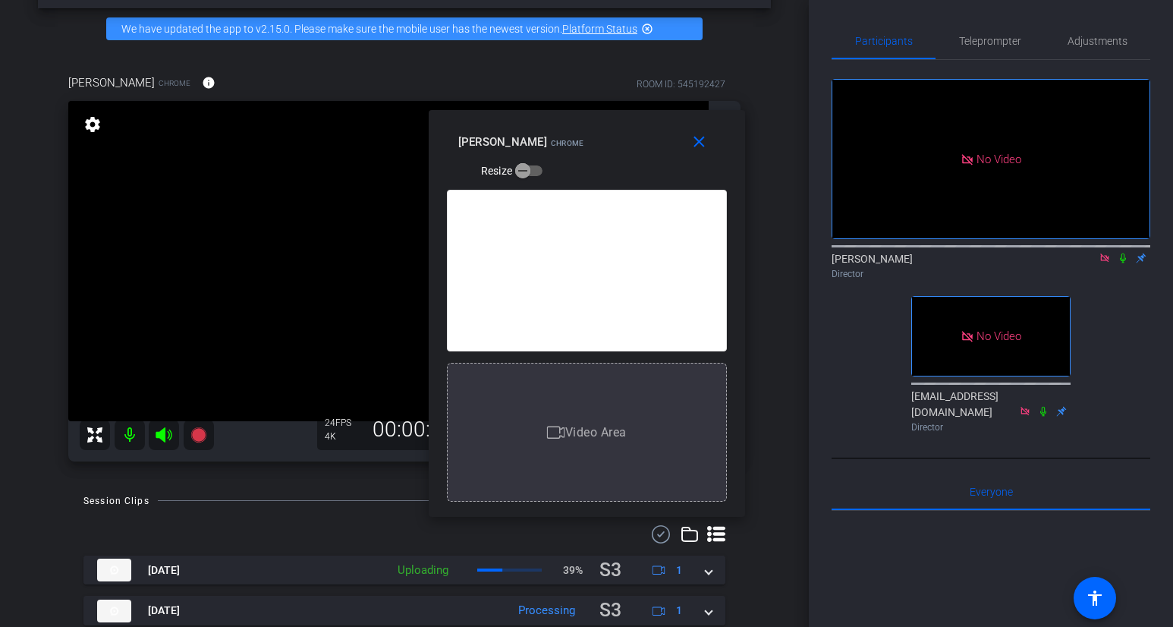
click at [1106, 254] on icon at bounding box center [1123, 259] width 6 height 10
click at [976, 41] on span "Teleprompter" at bounding box center [990, 41] width 62 height 11
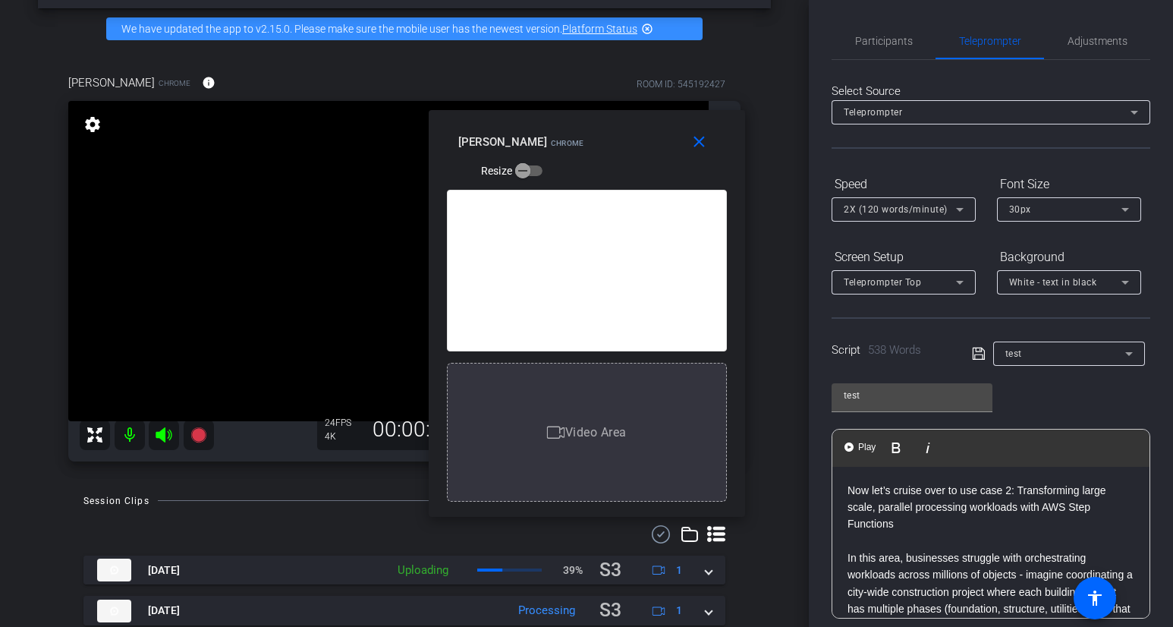
scroll to position [203, 0]
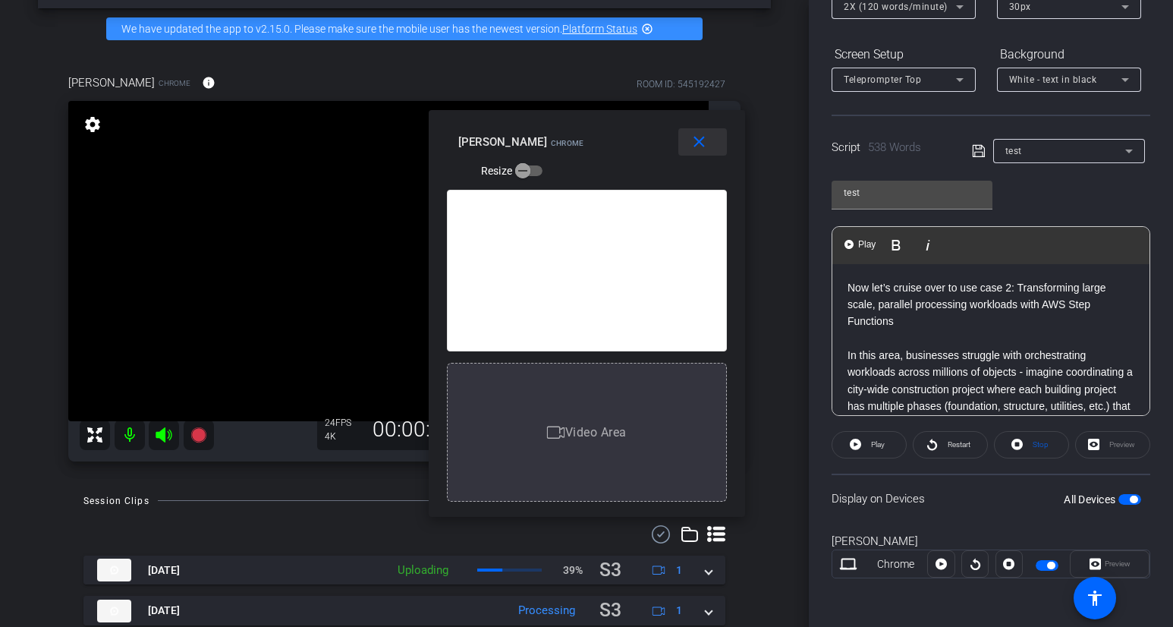
click at [707, 136] on mat-icon "close" at bounding box center [699, 142] width 19 height 19
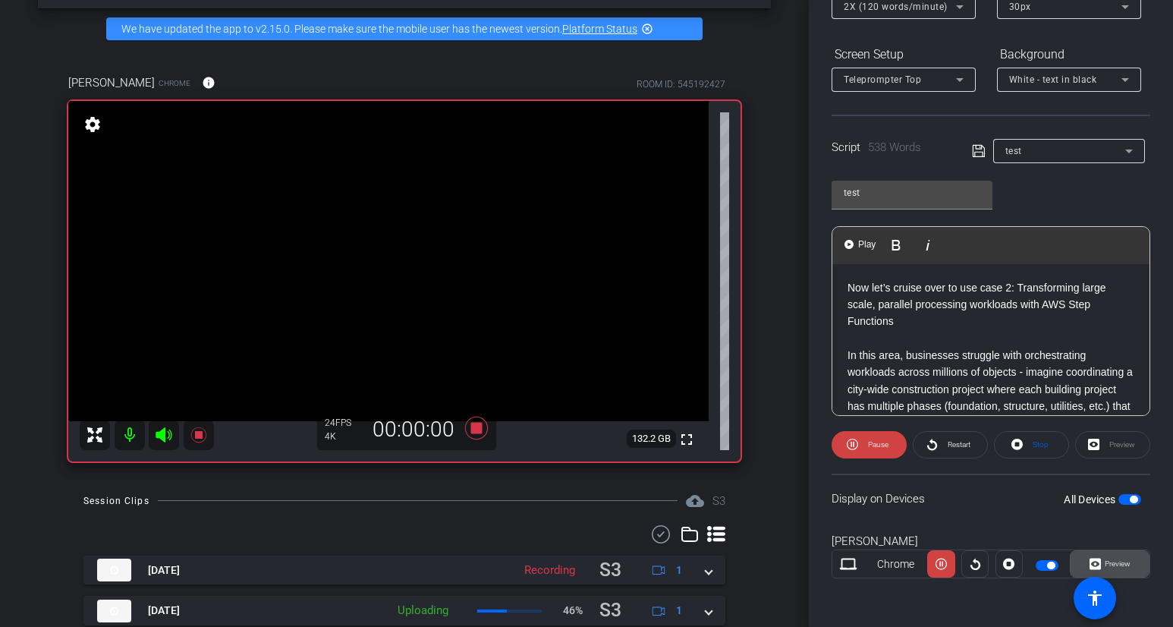
click at [1106, 565] on span "Preview" at bounding box center [1118, 563] width 26 height 8
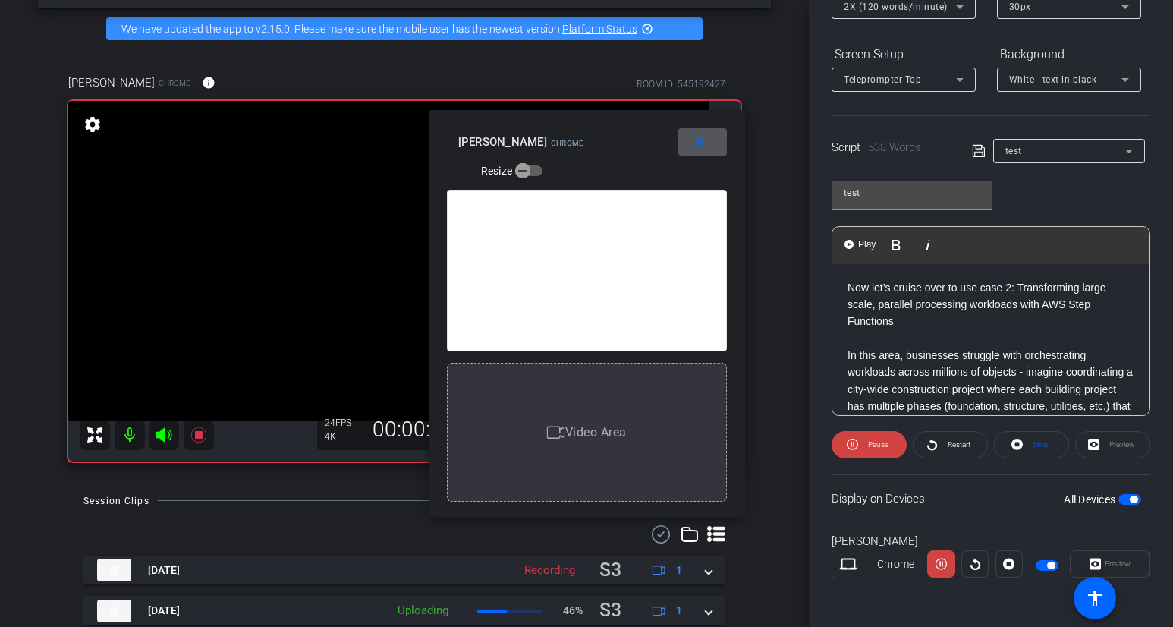
click at [688, 155] on span at bounding box center [703, 142] width 49 height 36
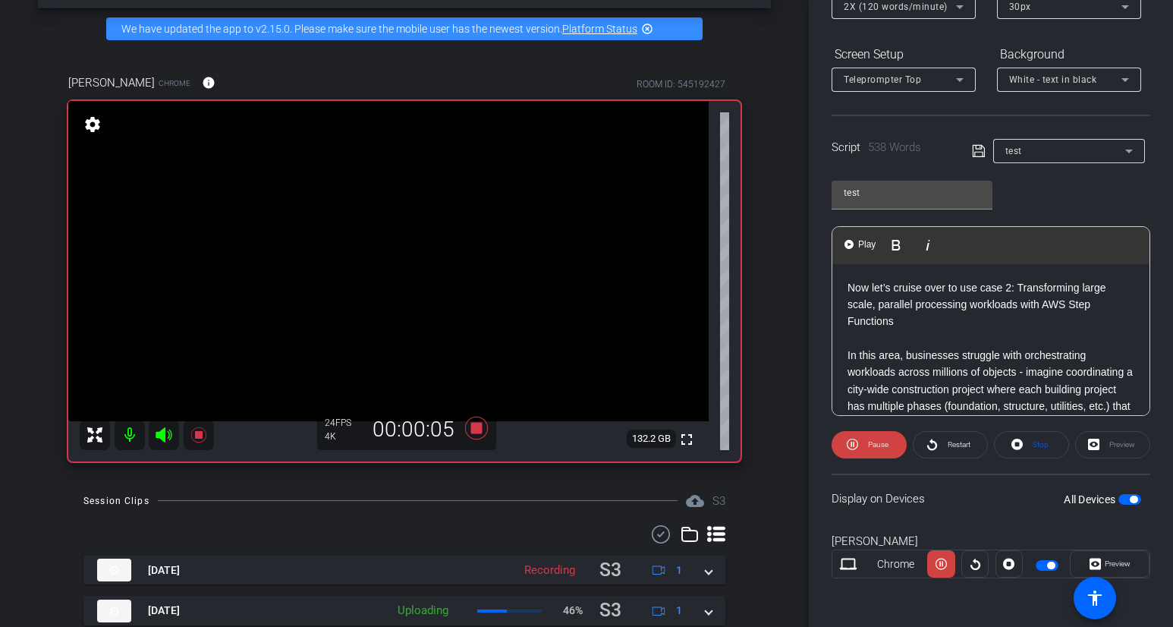
scroll to position [0, 0]
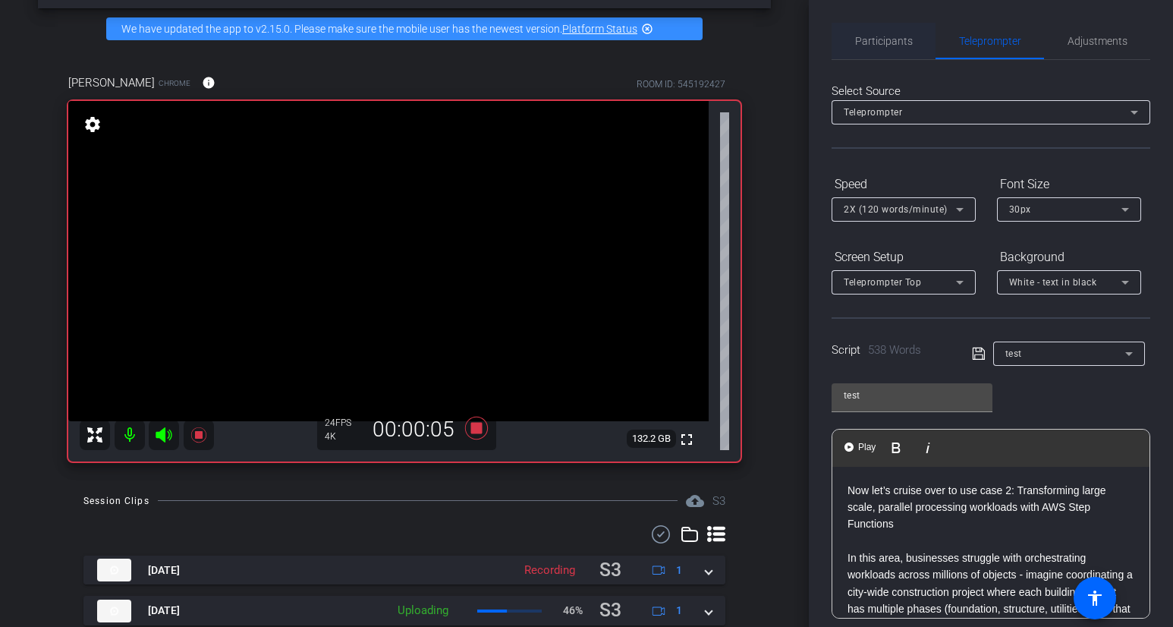
click at [880, 23] on span "Participants" at bounding box center [884, 41] width 58 height 36
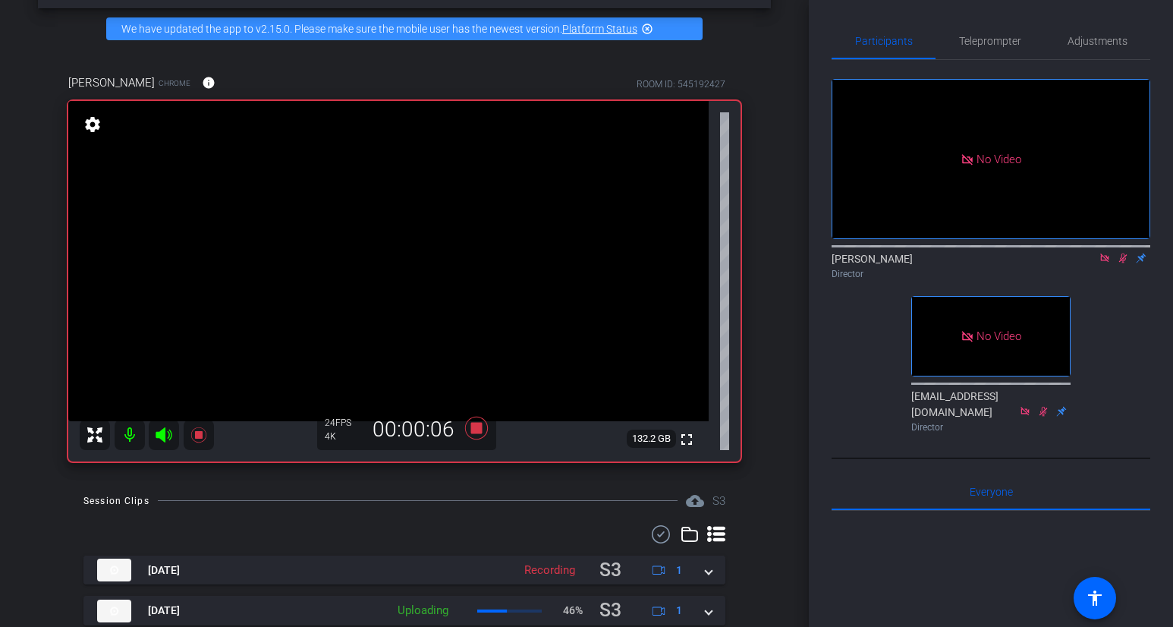
click at [1106, 251] on mat-icon at bounding box center [1123, 258] width 18 height 14
click at [1000, 39] on span "Teleprompter" at bounding box center [990, 41] width 62 height 11
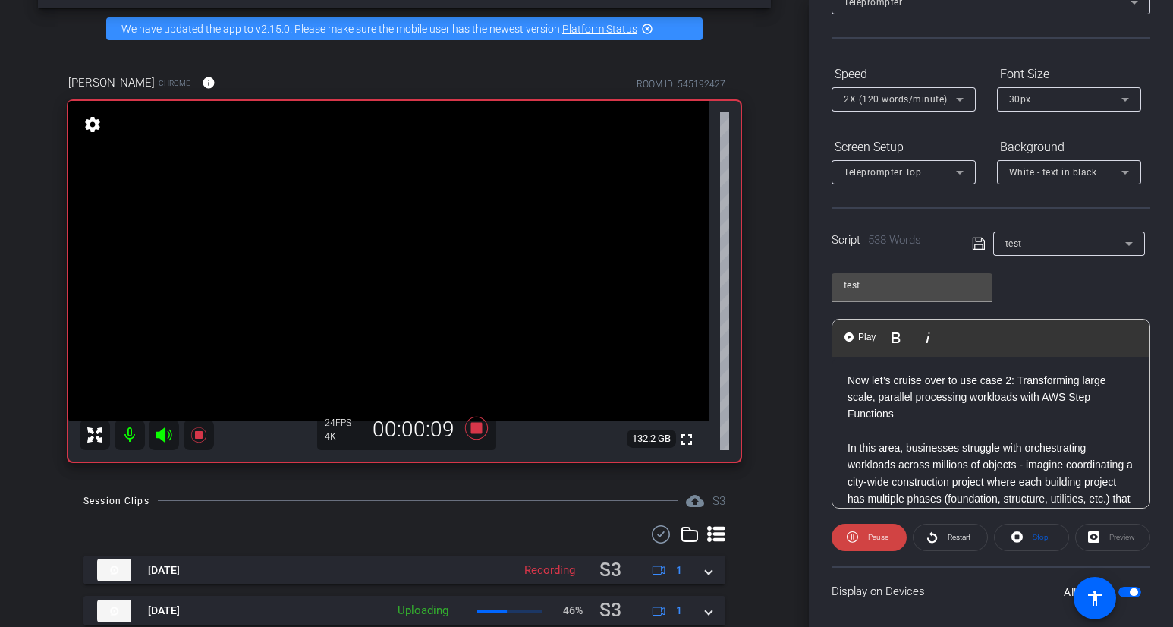
scroll to position [203, 0]
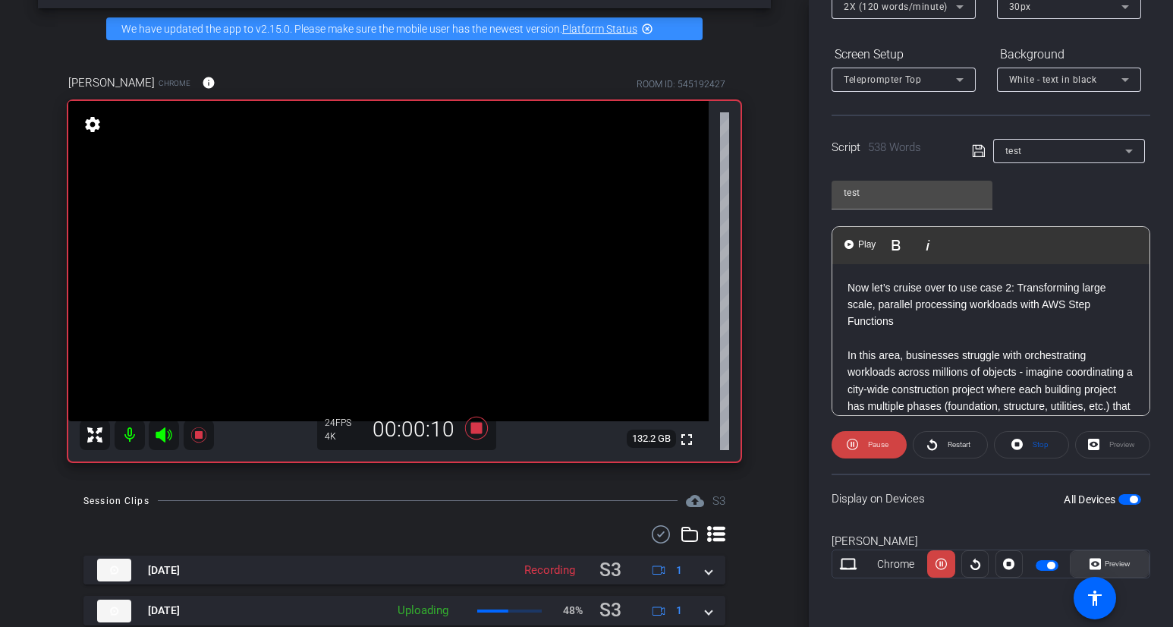
click at [1106, 563] on span "Preview" at bounding box center [1118, 563] width 26 height 8
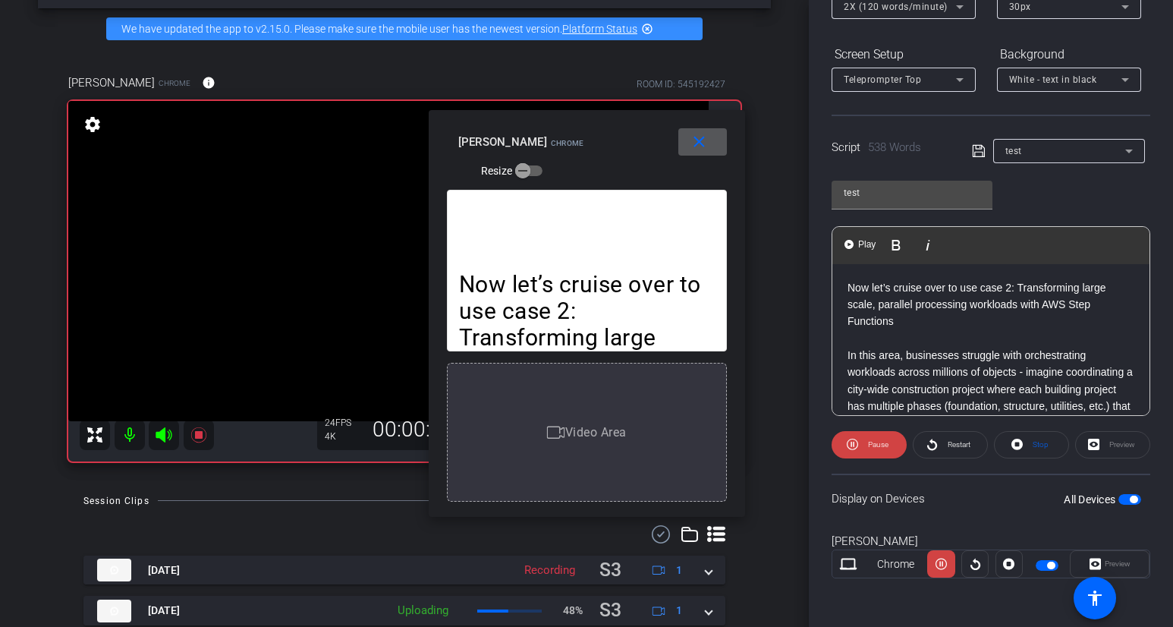
click at [696, 150] on mat-icon "close" at bounding box center [699, 142] width 19 height 19
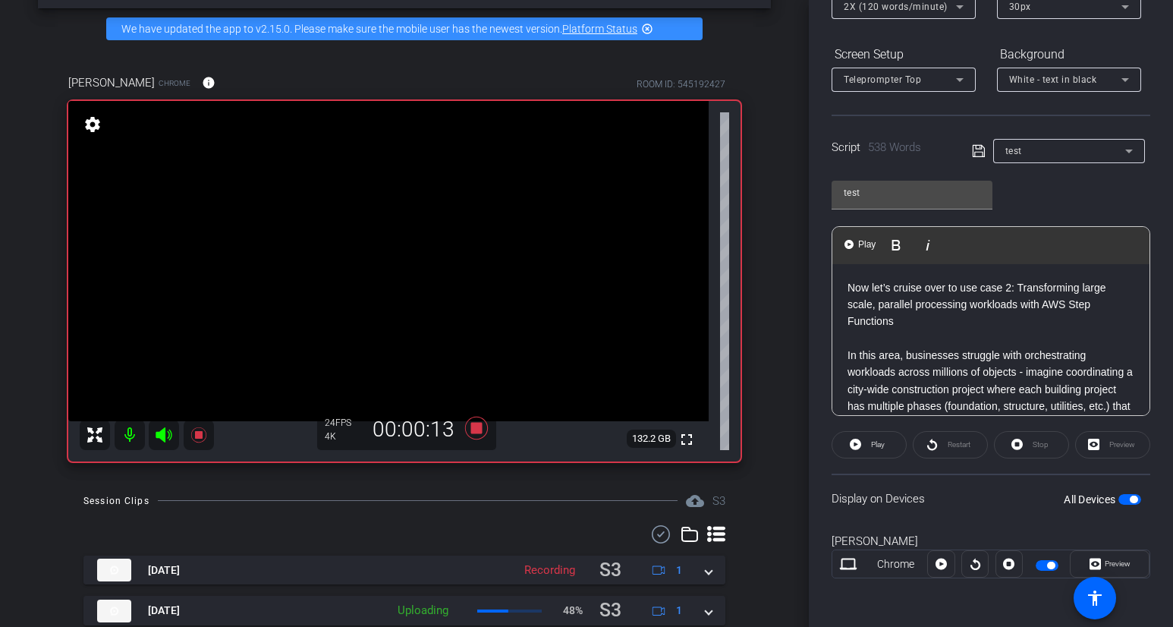
click at [883, 330] on p at bounding box center [991, 338] width 287 height 17
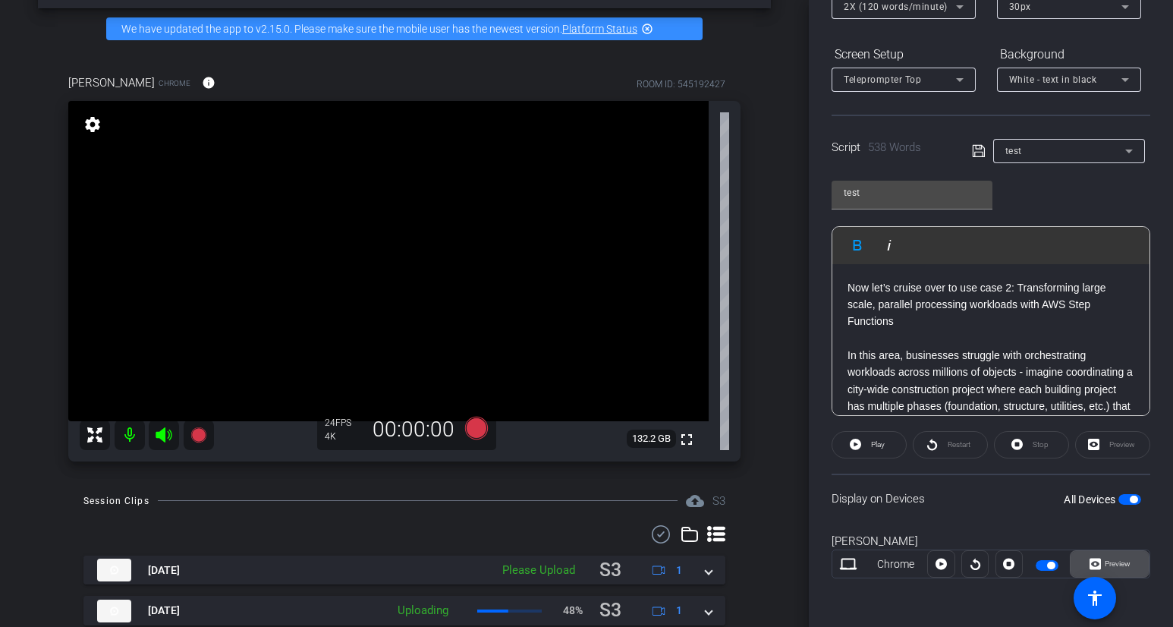
click at [1101, 562] on span "Preview" at bounding box center [1116, 563] width 30 height 21
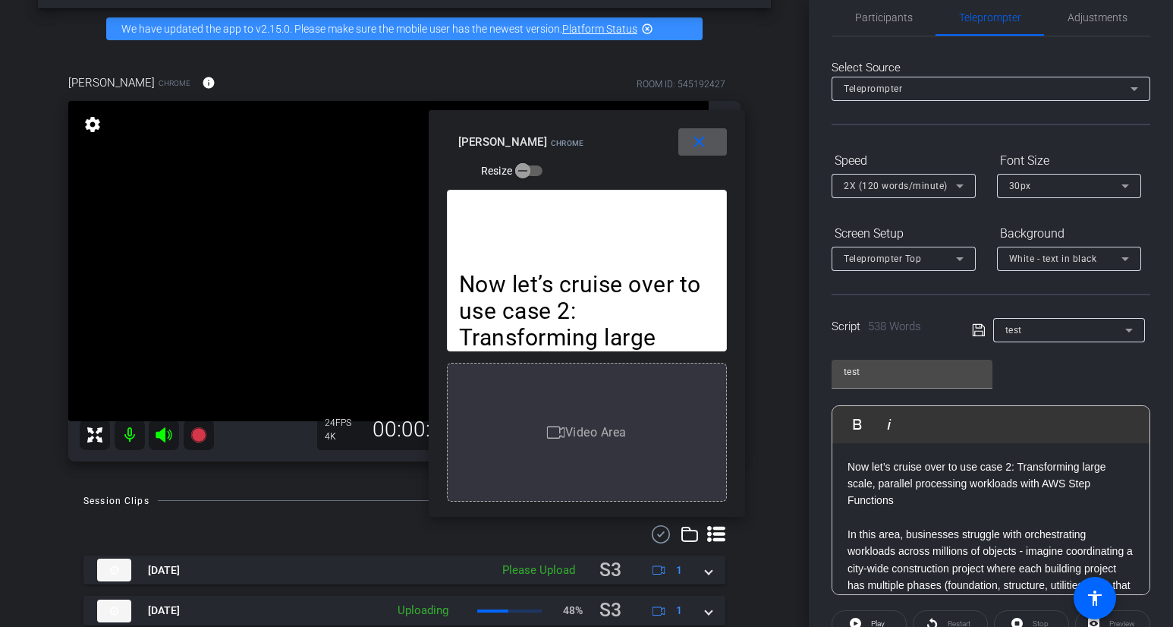
scroll to position [0, 0]
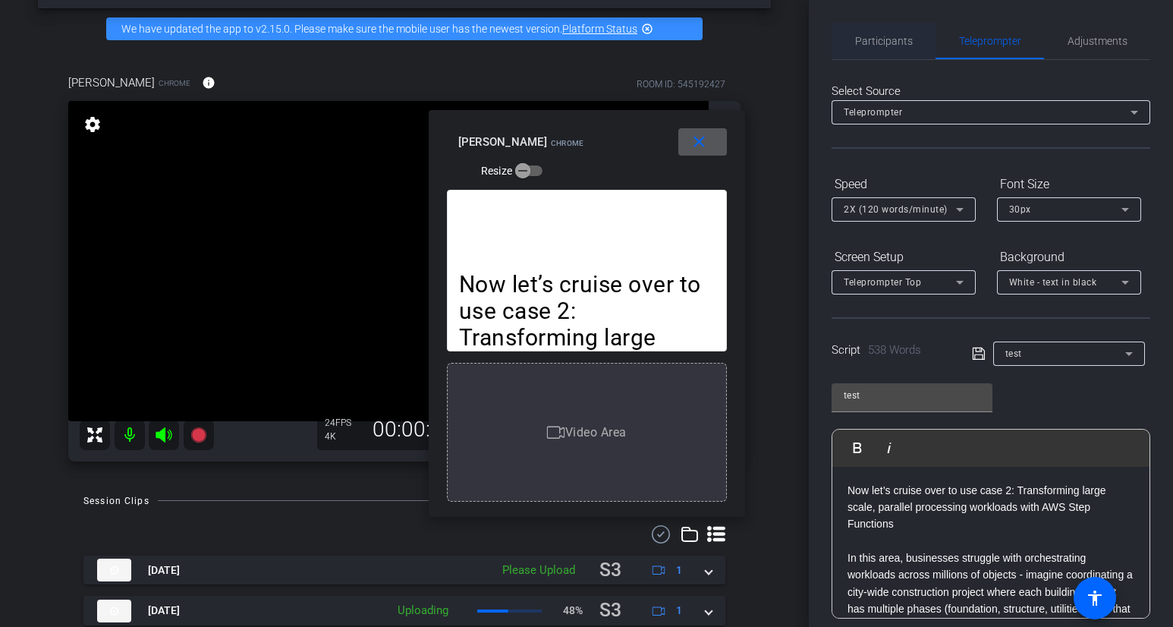
click at [898, 50] on span "Participants" at bounding box center [884, 41] width 58 height 36
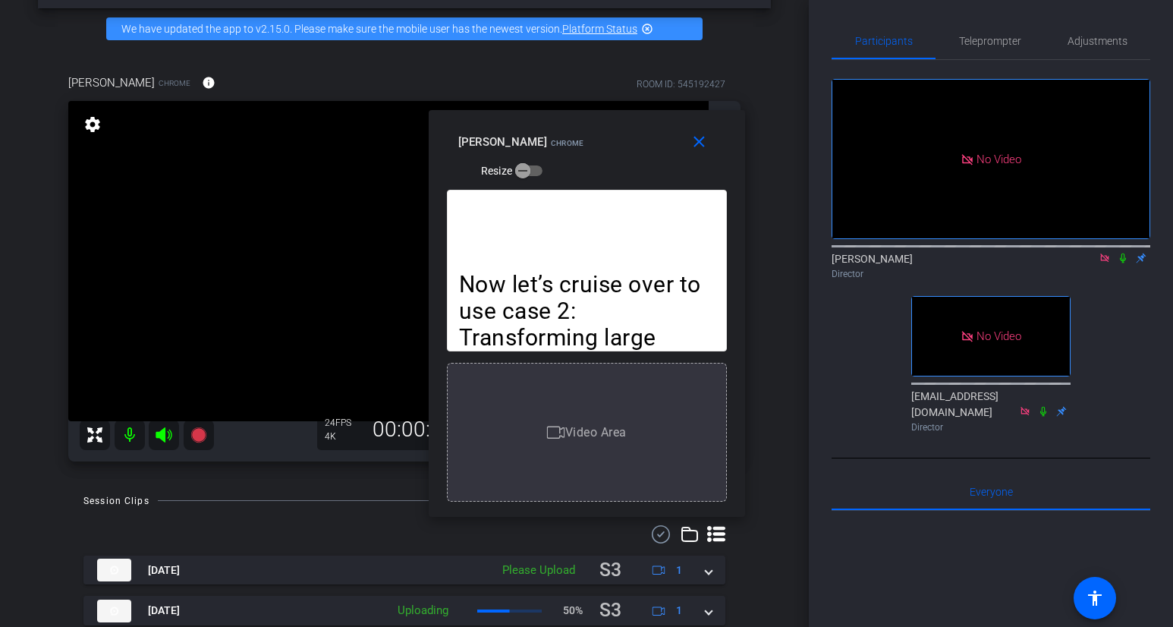
click at [1106, 253] on icon at bounding box center [1123, 258] width 12 height 11
click at [977, 32] on span "Teleprompter" at bounding box center [990, 41] width 62 height 36
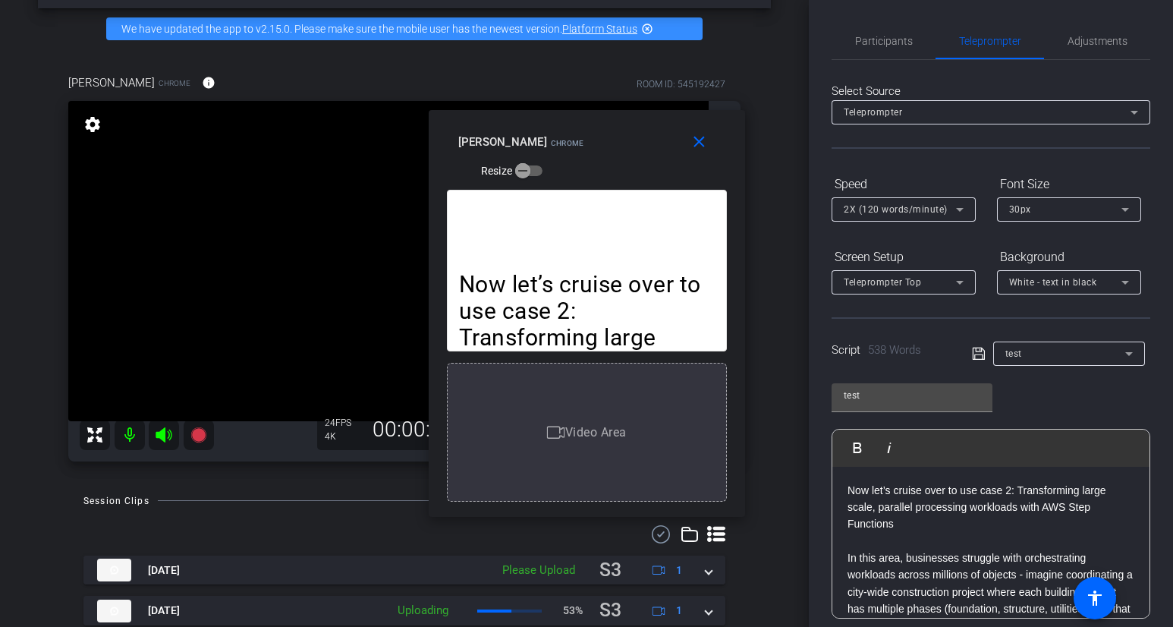
scroll to position [203, 0]
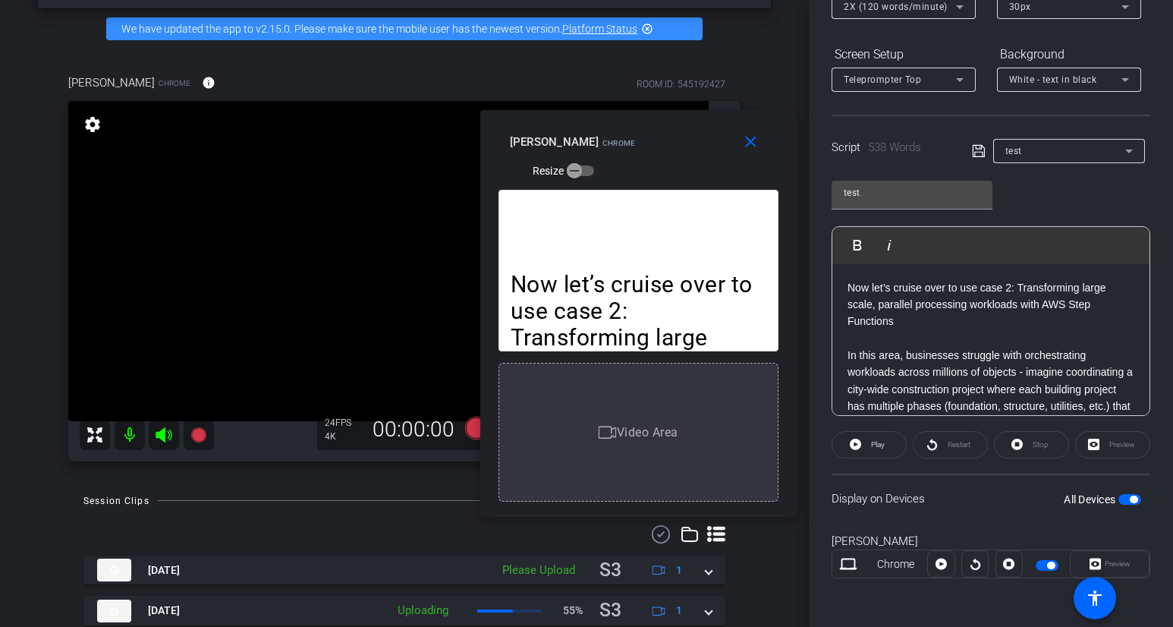
drag, startPoint x: 660, startPoint y: 119, endPoint x: 712, endPoint y: 118, distance: 51.6
click at [712, 118] on div "close [PERSON_NAME] Resize" at bounding box center [638, 144] width 317 height 68
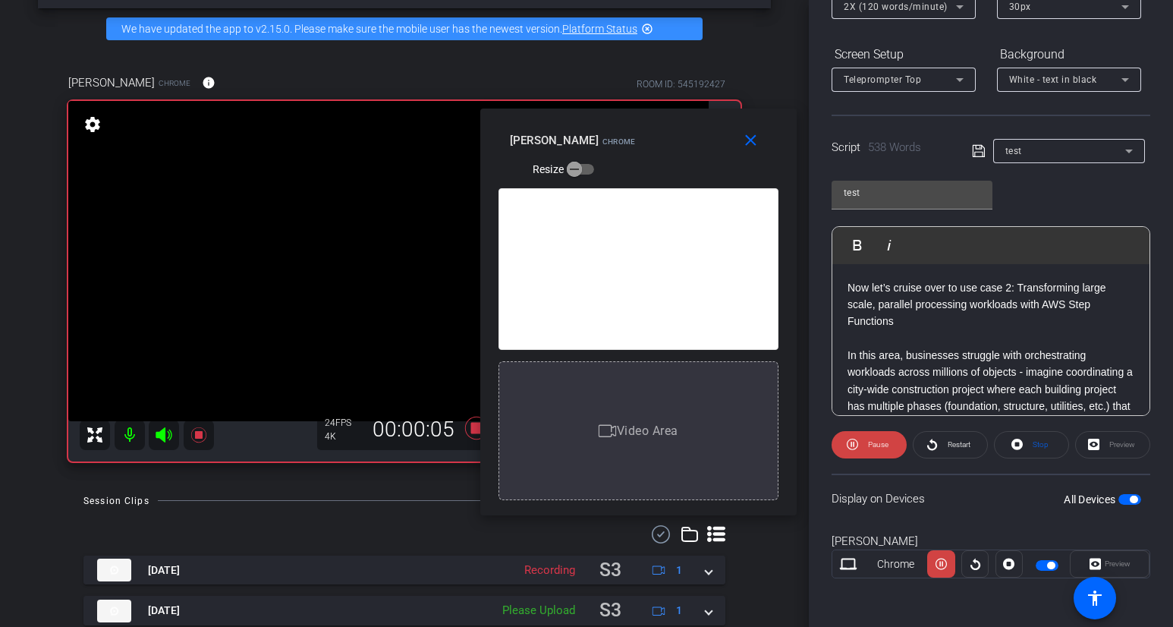
drag, startPoint x: 943, startPoint y: 560, endPoint x: 955, endPoint y: 523, distance: 38.9
click at [955, 523] on div "[PERSON_NAME] Chrome [GEOGRAPHIC_DATA]" at bounding box center [991, 563] width 319 height 82
click at [951, 550] on span at bounding box center [941, 564] width 27 height 36
click at [951, 550] on span at bounding box center [941, 564] width 26 height 36
click at [950, 561] on span at bounding box center [941, 564] width 27 height 36
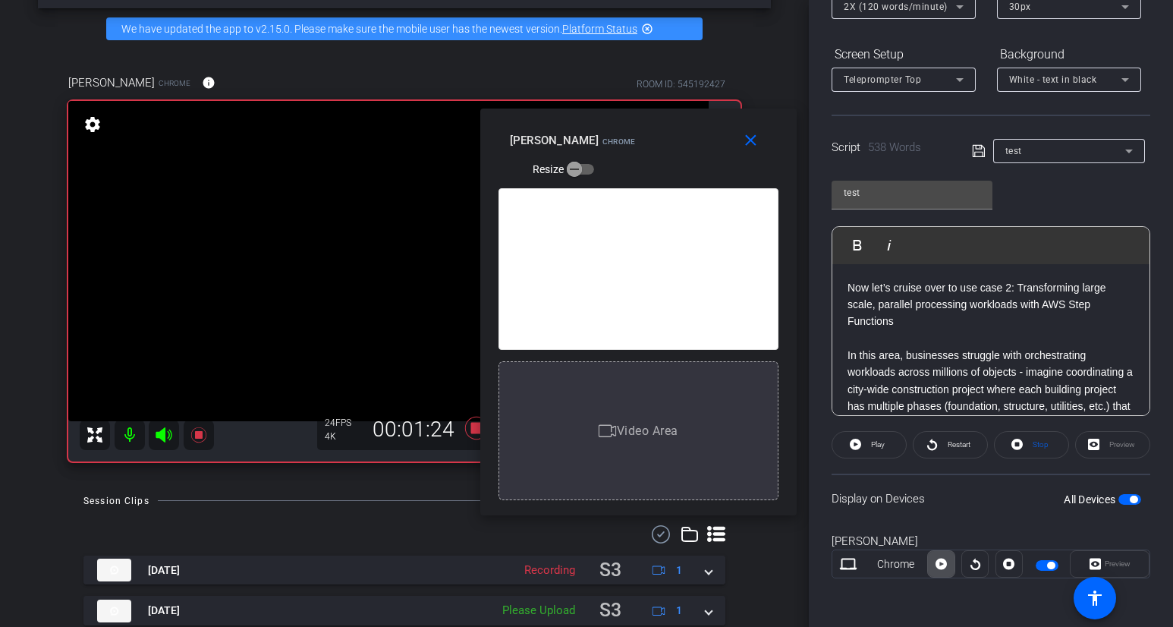
click at [950, 557] on span at bounding box center [941, 564] width 26 height 36
click at [950, 558] on span at bounding box center [941, 564] width 27 height 36
click at [950, 558] on span at bounding box center [941, 564] width 26 height 36
click at [950, 559] on span at bounding box center [941, 564] width 27 height 36
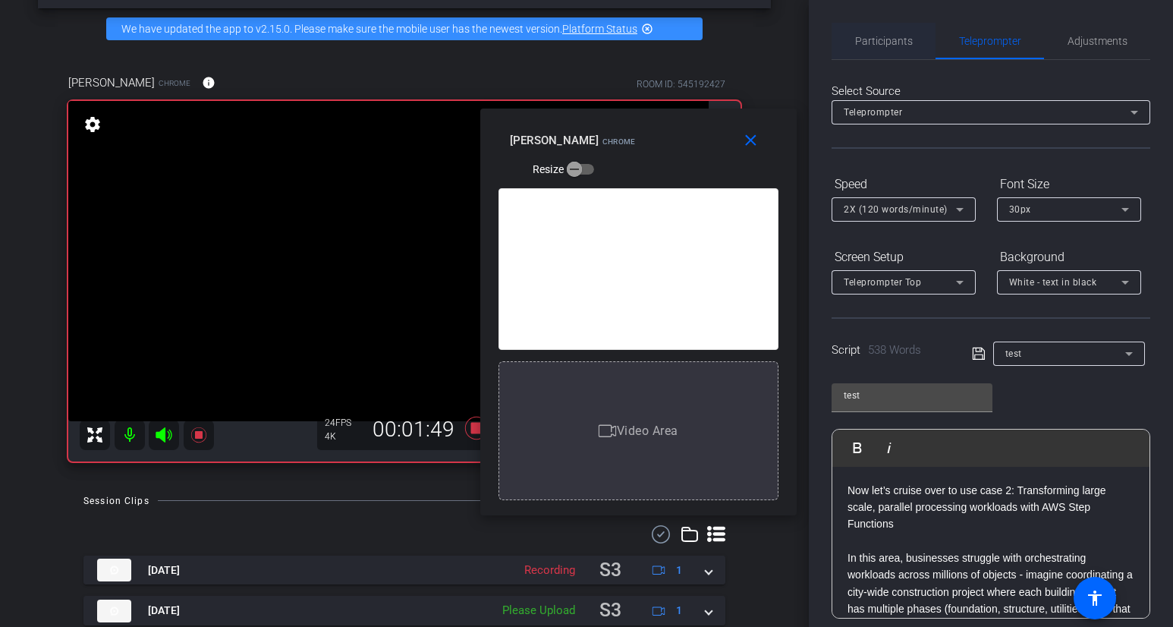
click at [887, 46] on span "Participants" at bounding box center [884, 41] width 58 height 11
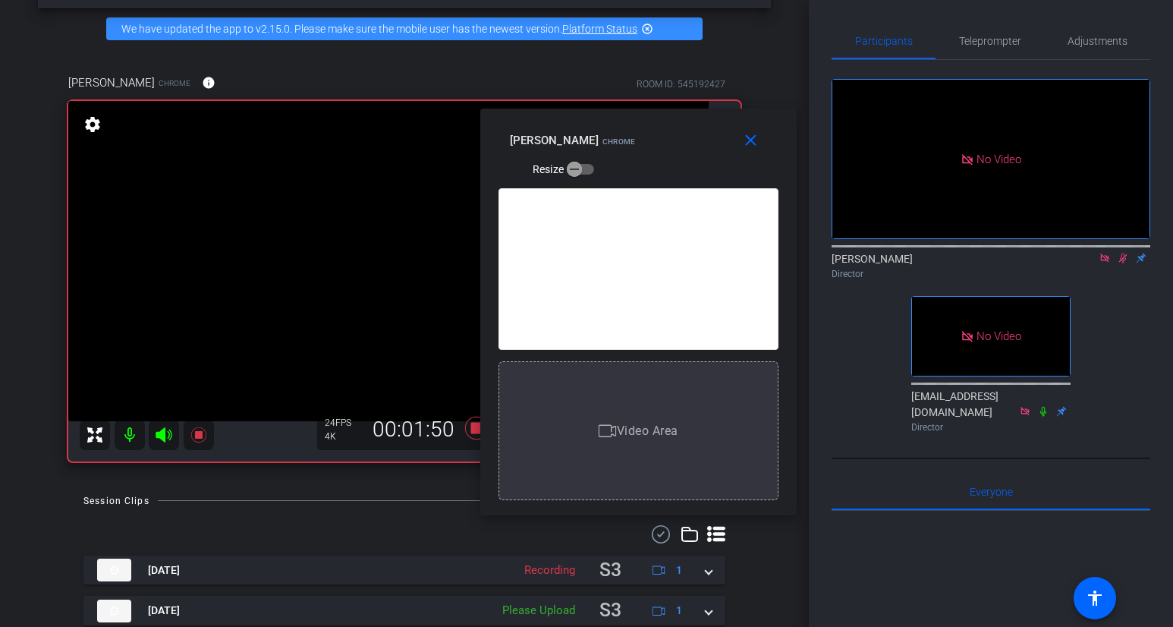
click at [1106, 253] on icon at bounding box center [1123, 258] width 12 height 11
click at [980, 39] on span "Teleprompter" at bounding box center [990, 41] width 62 height 11
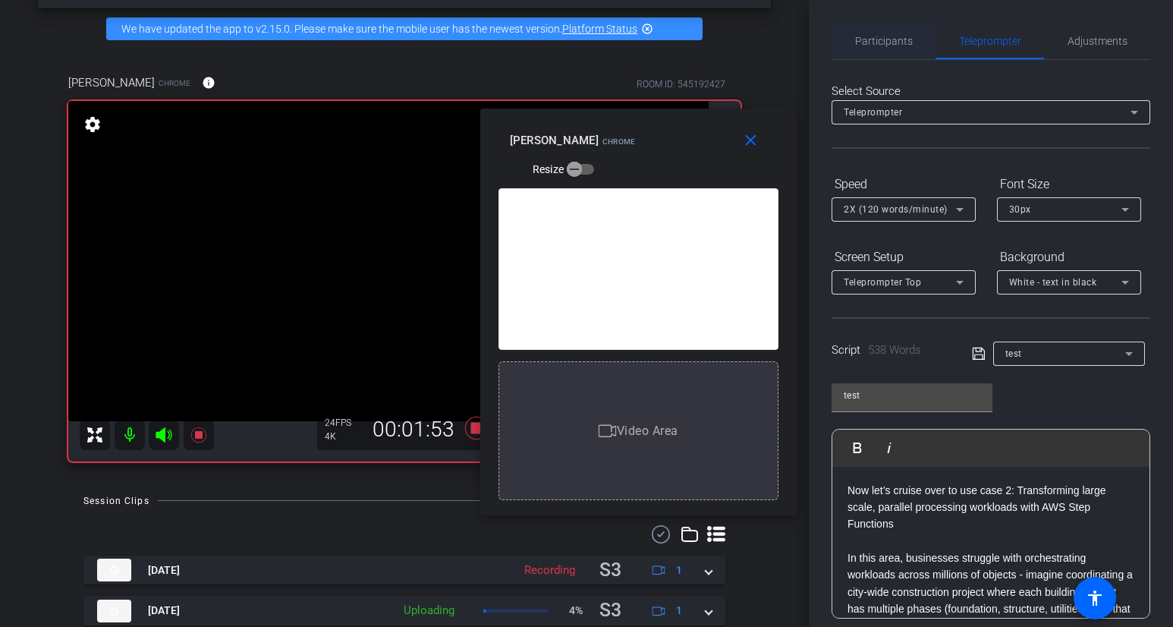
click at [907, 39] on span "Participants" at bounding box center [884, 41] width 58 height 11
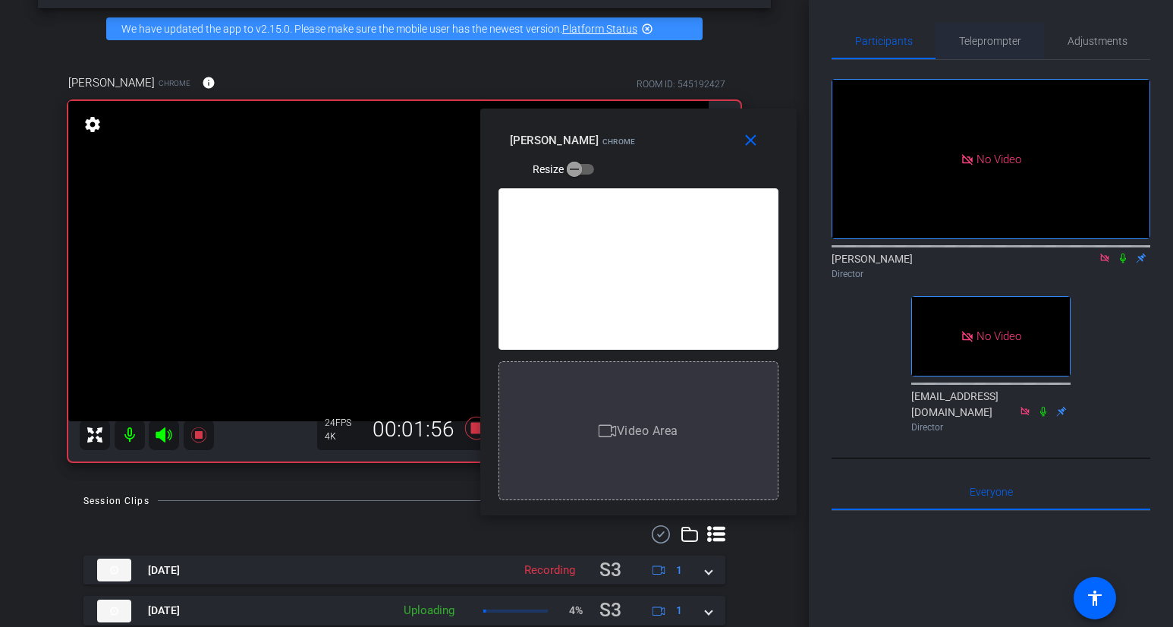
click at [1015, 36] on span "Teleprompter" at bounding box center [990, 41] width 62 height 11
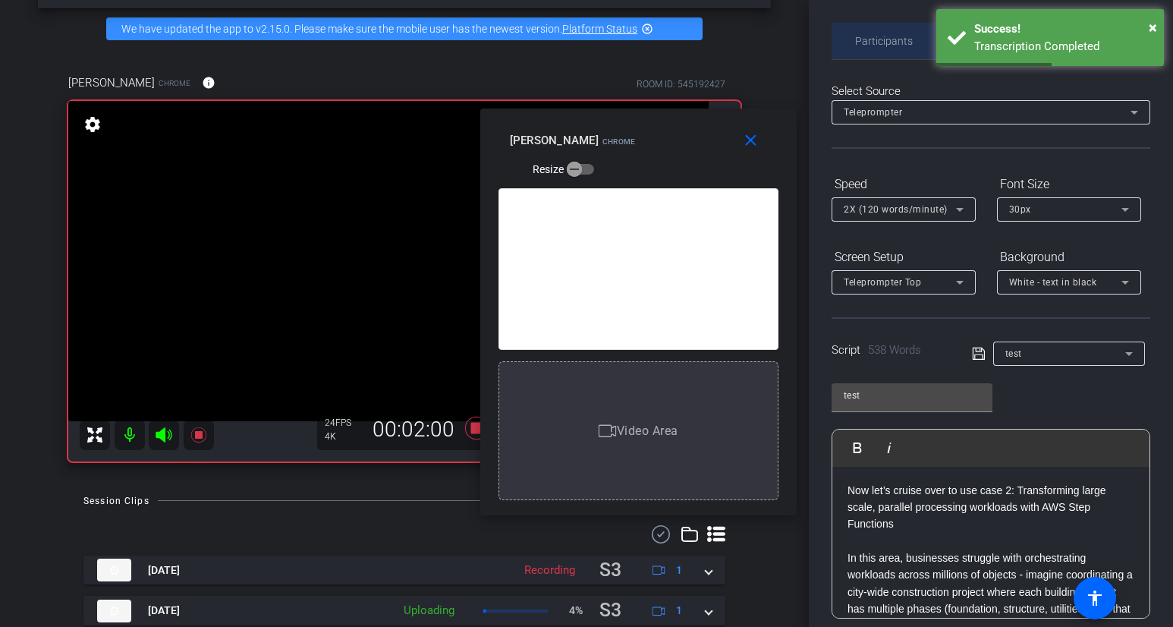
click at [871, 46] on span "Participants" at bounding box center [884, 41] width 58 height 11
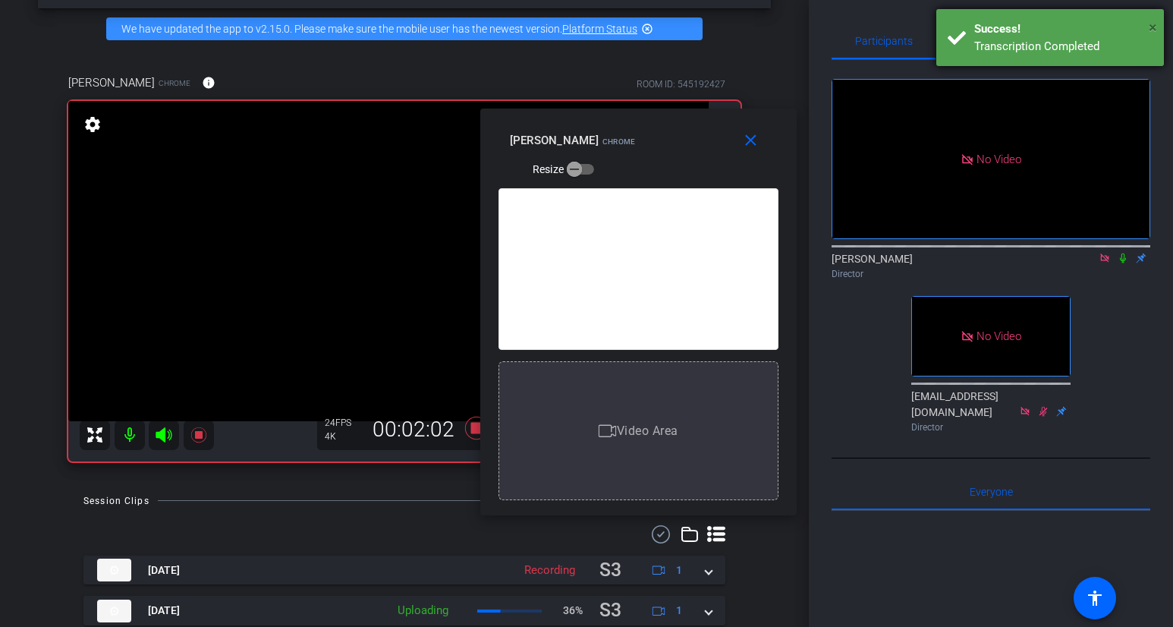
click at [1106, 24] on span "×" at bounding box center [1153, 27] width 8 height 18
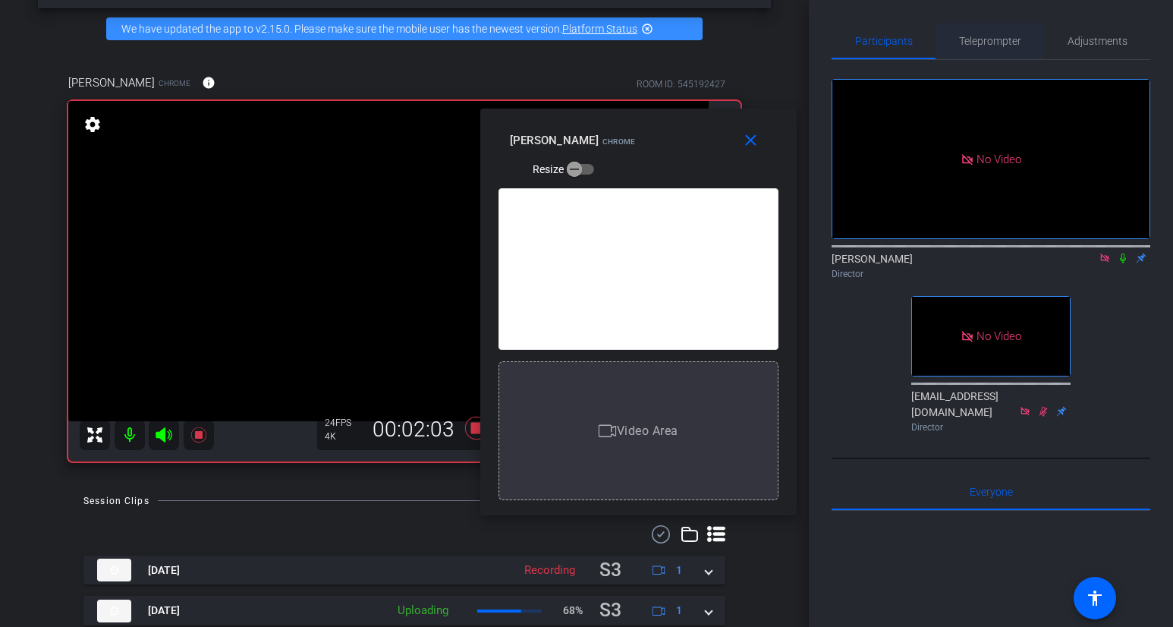
click at [991, 43] on span "Teleprompter" at bounding box center [990, 41] width 62 height 11
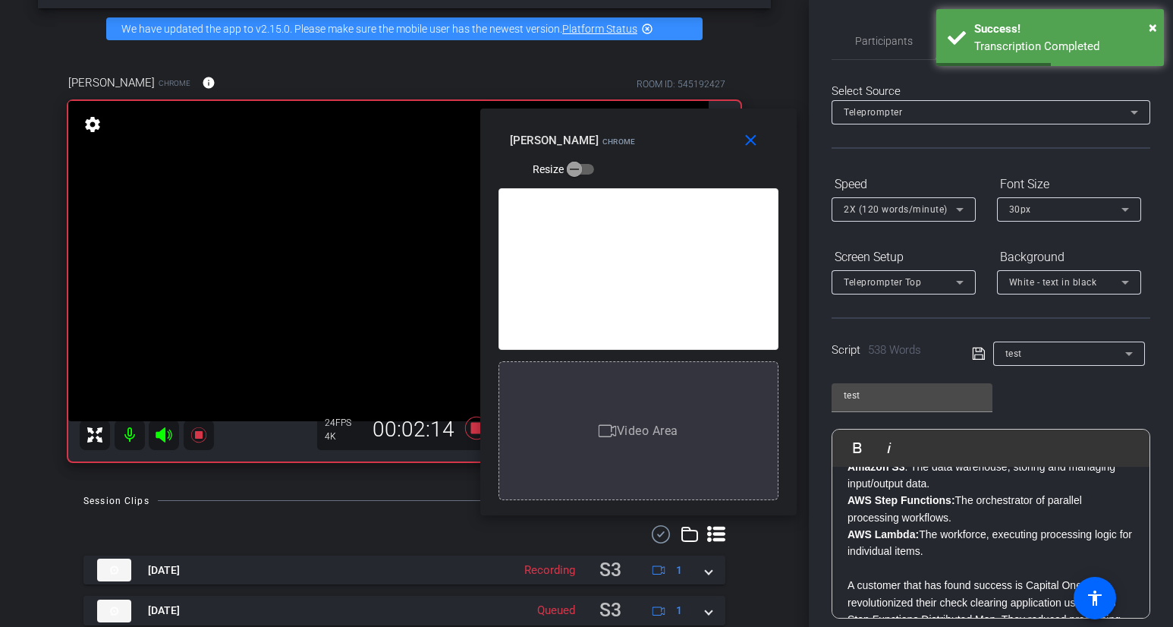
scroll to position [705, 0]
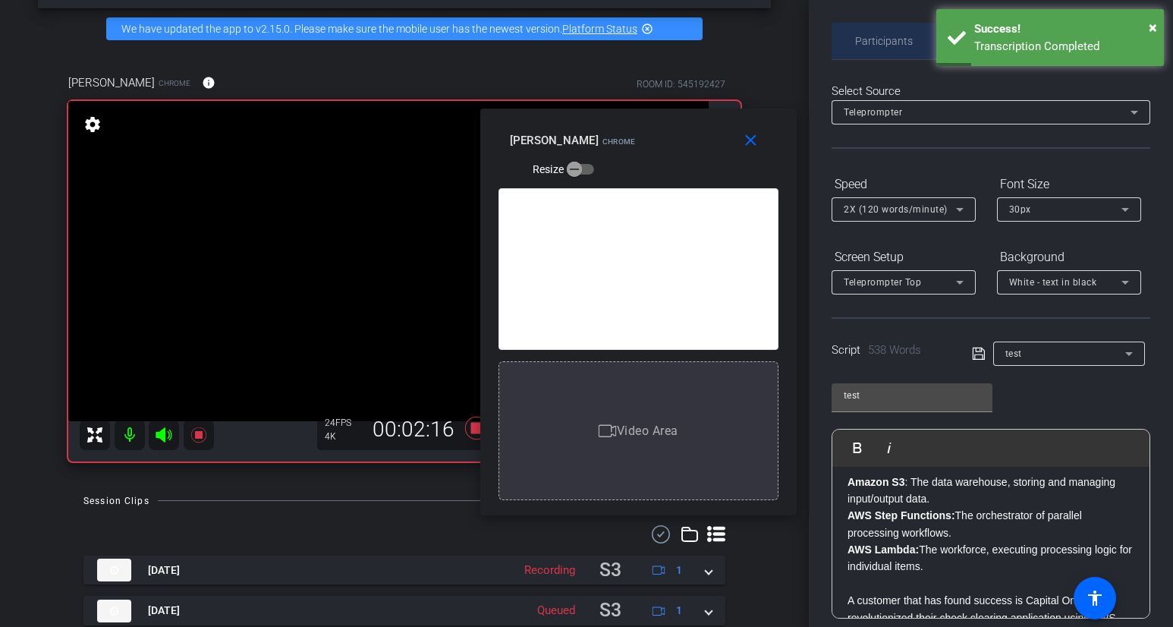
click at [894, 36] on span "Participants" at bounding box center [884, 41] width 58 height 11
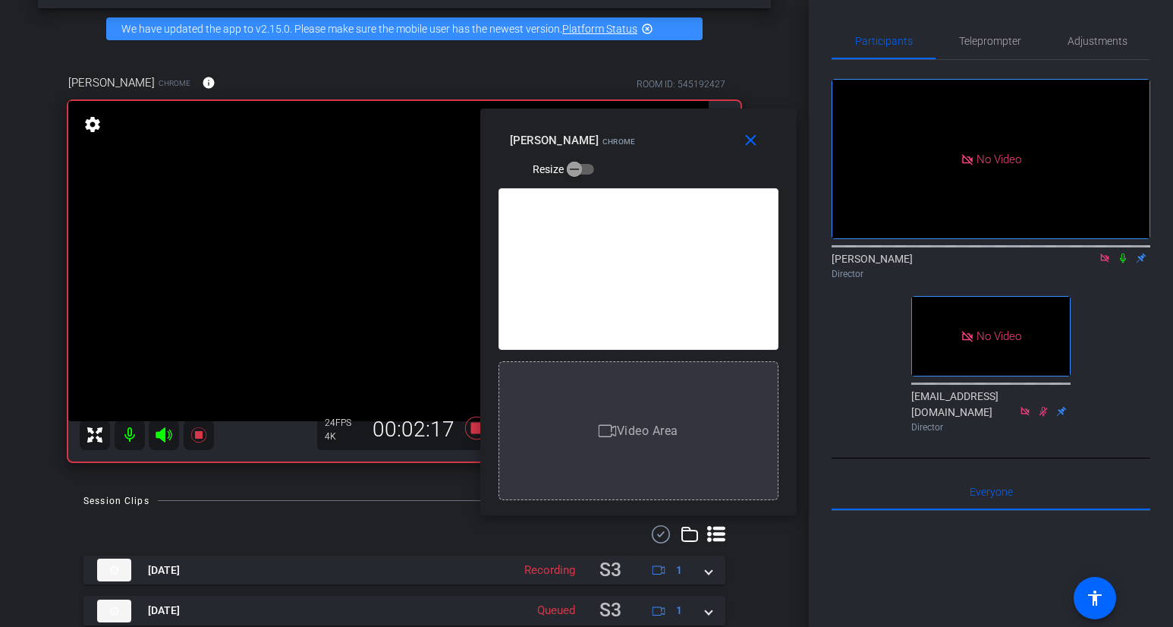
click at [1106, 253] on icon at bounding box center [1123, 258] width 12 height 11
click at [993, 46] on span "Teleprompter" at bounding box center [990, 41] width 62 height 11
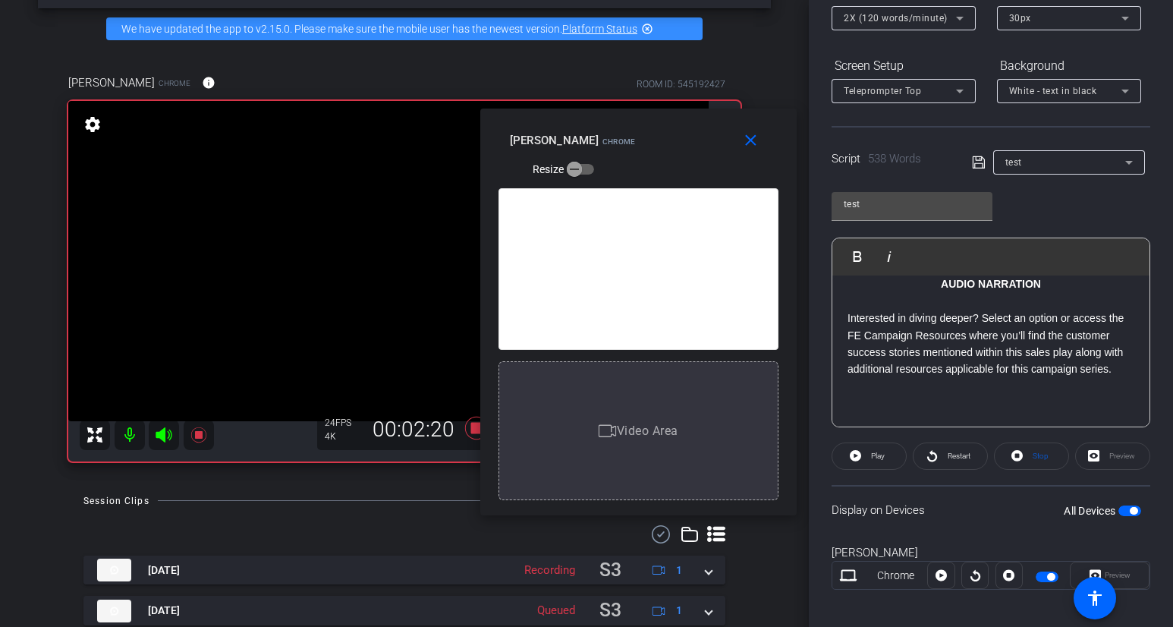
scroll to position [203, 0]
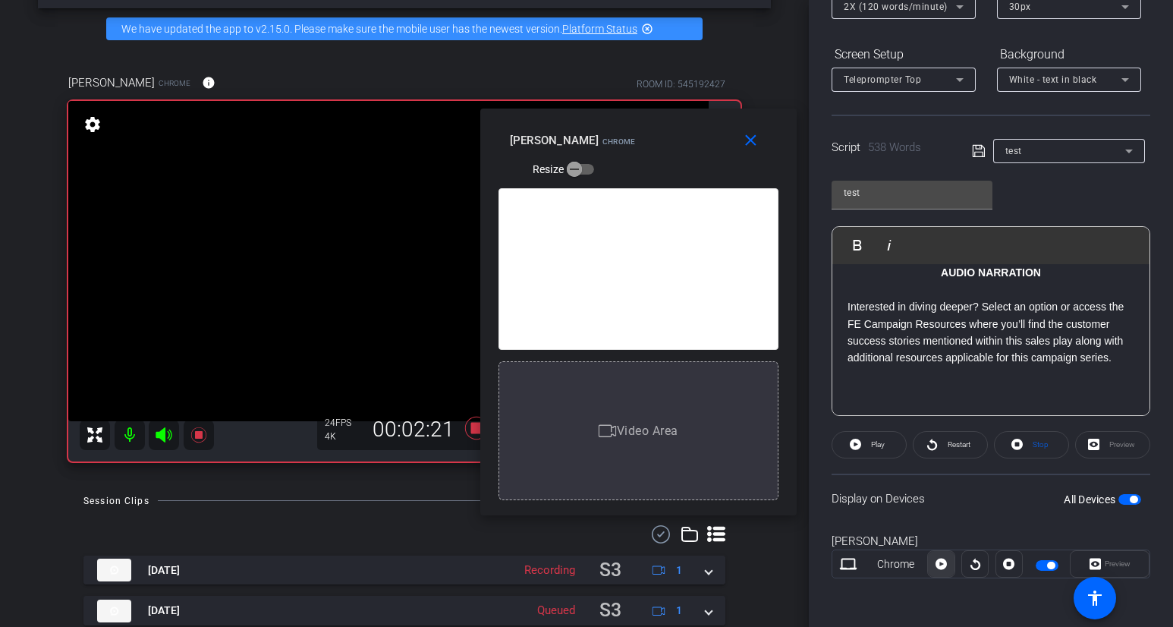
click at [945, 572] on icon at bounding box center [941, 564] width 11 height 23
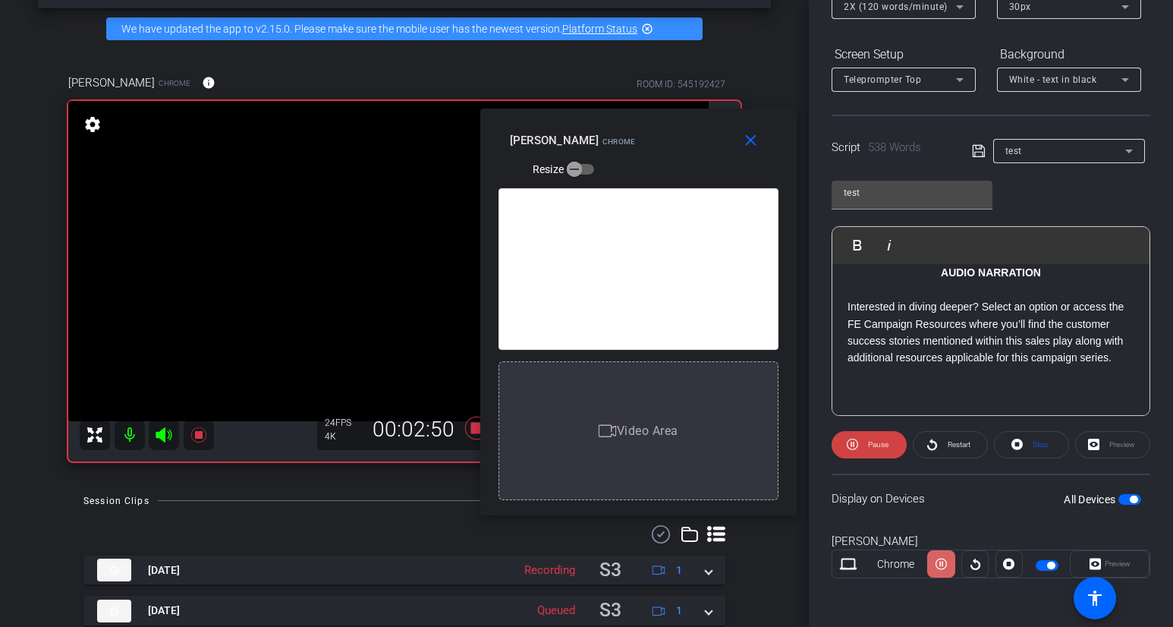
click at [945, 572] on icon at bounding box center [941, 564] width 11 height 23
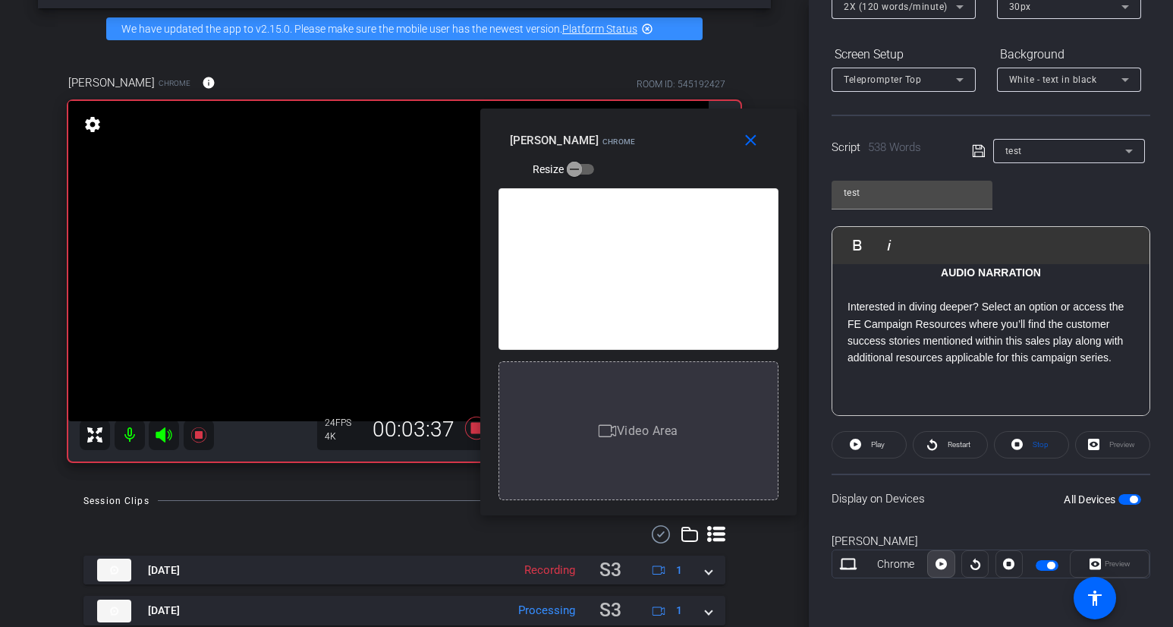
click at [945, 572] on icon at bounding box center [941, 564] width 11 height 23
click at [946, 572] on icon at bounding box center [941, 564] width 11 height 23
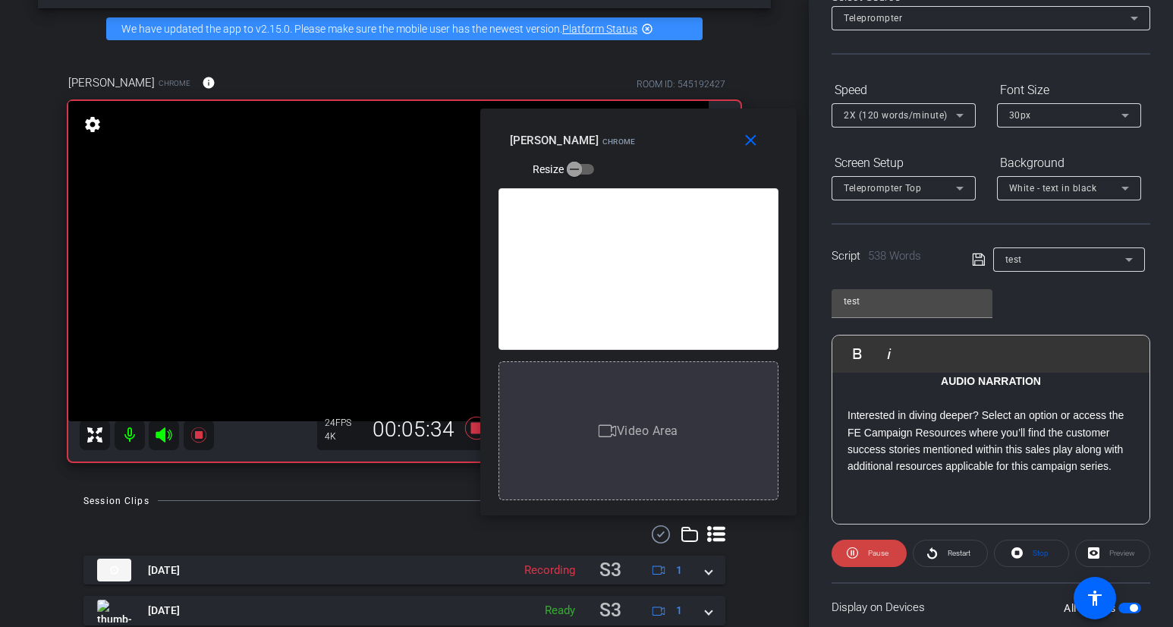
scroll to position [0, 0]
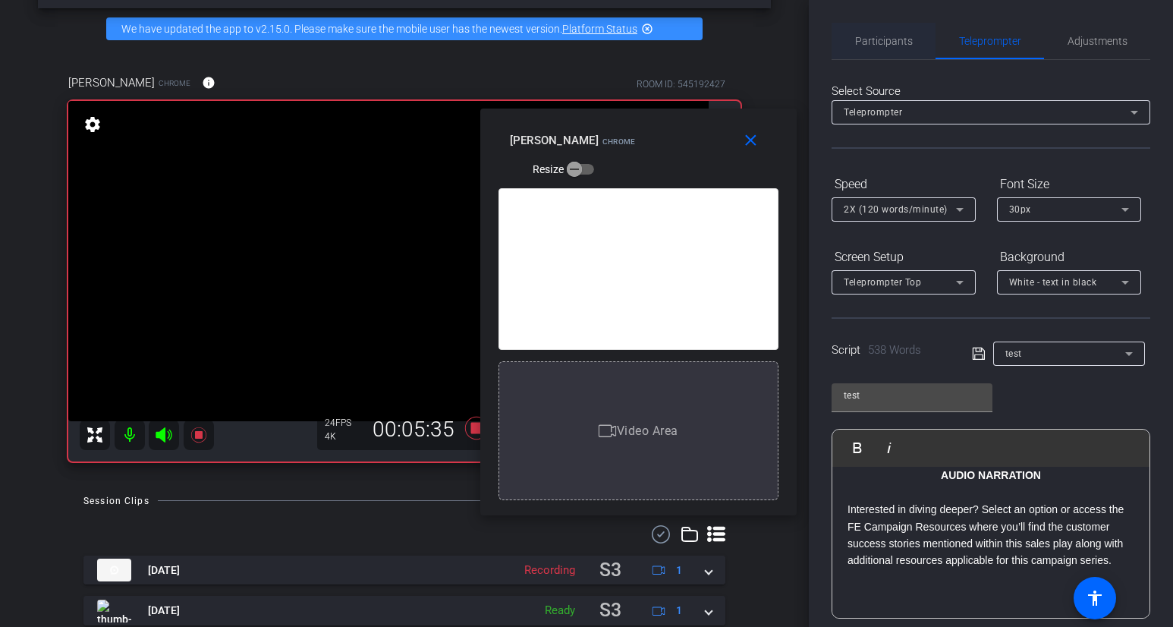
click at [883, 43] on span "Participants" at bounding box center [884, 41] width 58 height 11
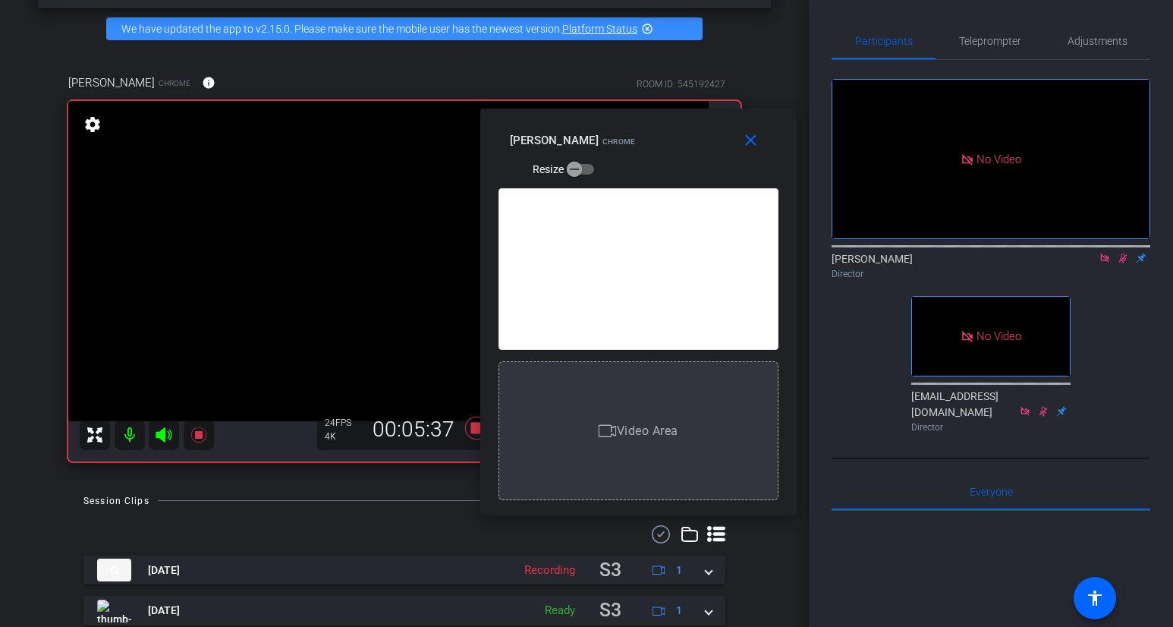
click at [1106, 253] on icon at bounding box center [1123, 258] width 12 height 11
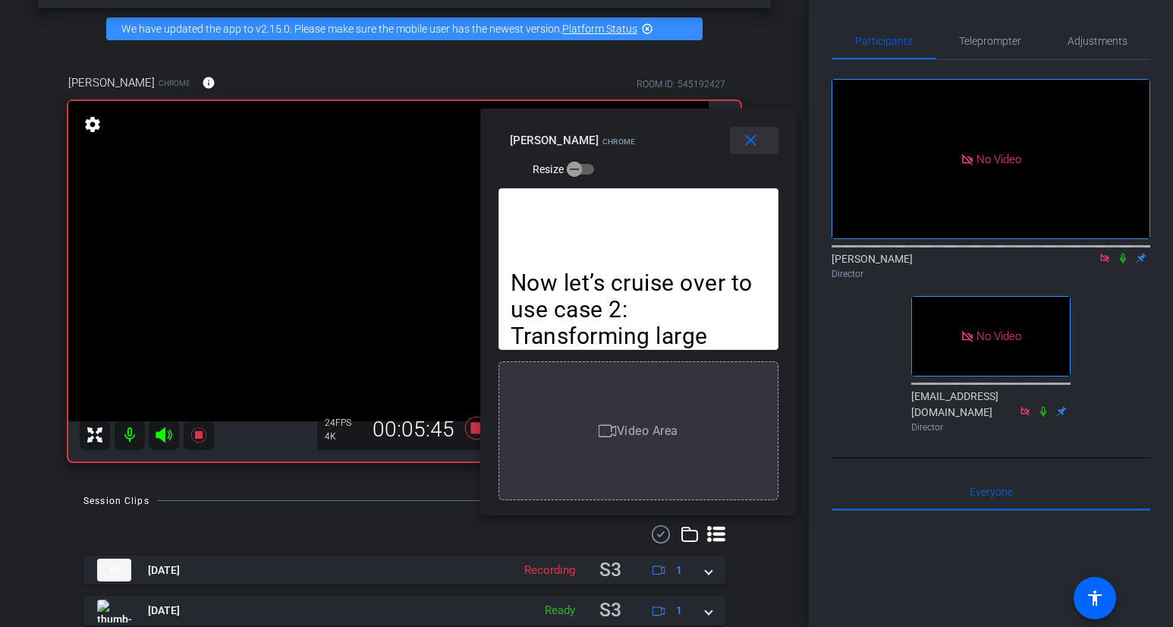
click at [753, 143] on mat-icon "close" at bounding box center [751, 140] width 19 height 19
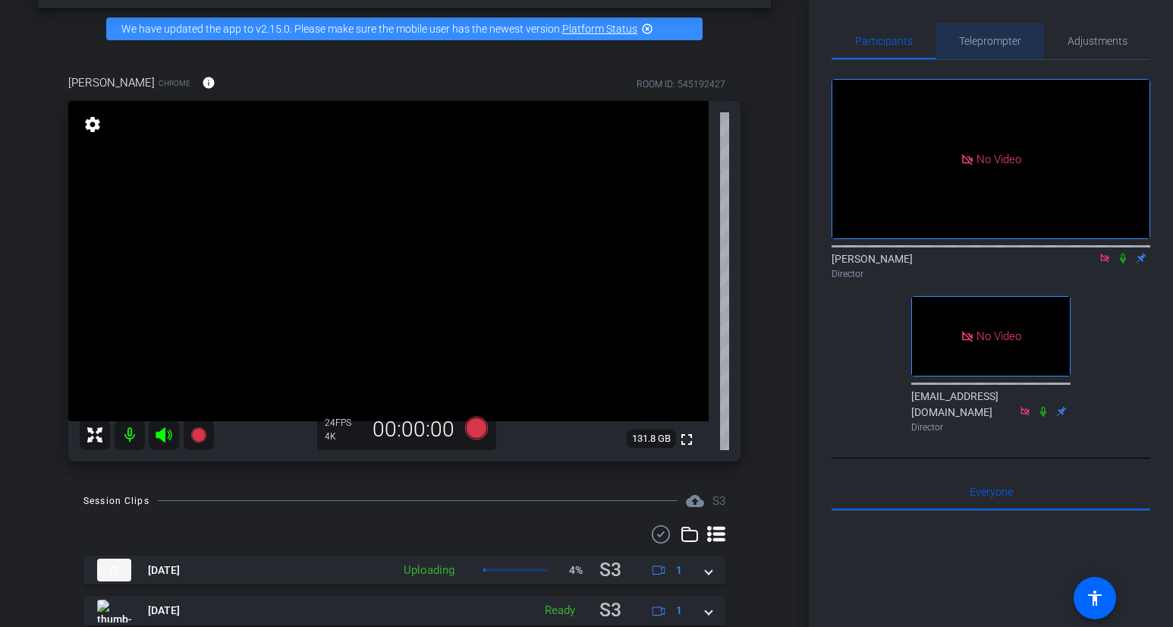
click at [996, 46] on span "Teleprompter" at bounding box center [990, 41] width 62 height 11
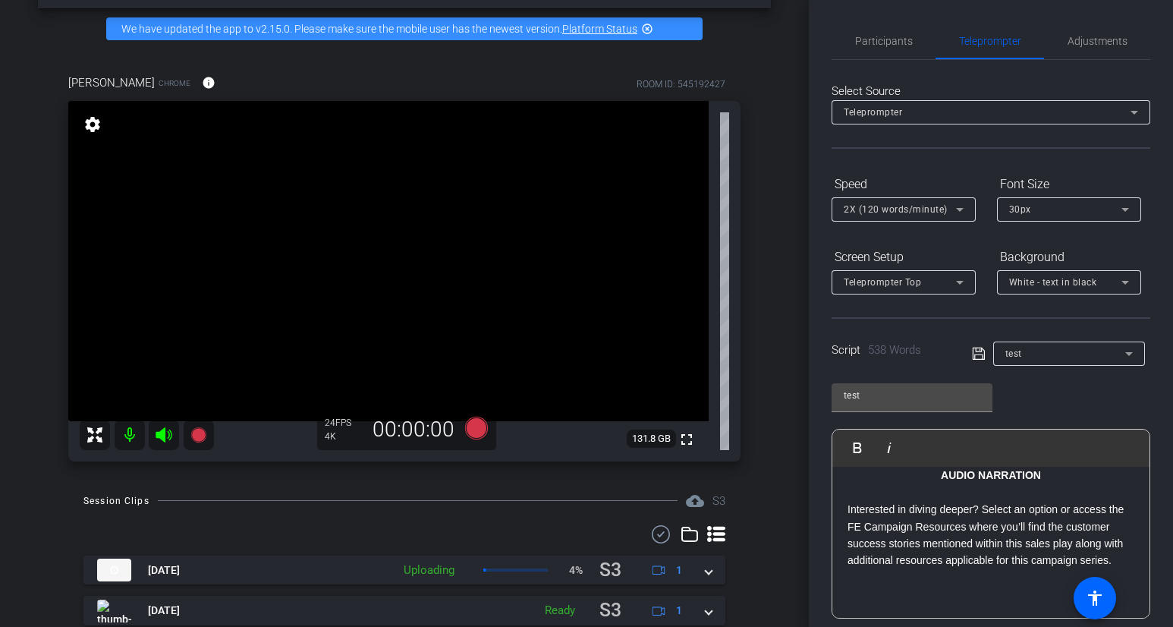
click at [994, 512] on p "Interested in diving deeper? Select an option or access the FE Campaign Resourc…" at bounding box center [991, 535] width 287 height 68
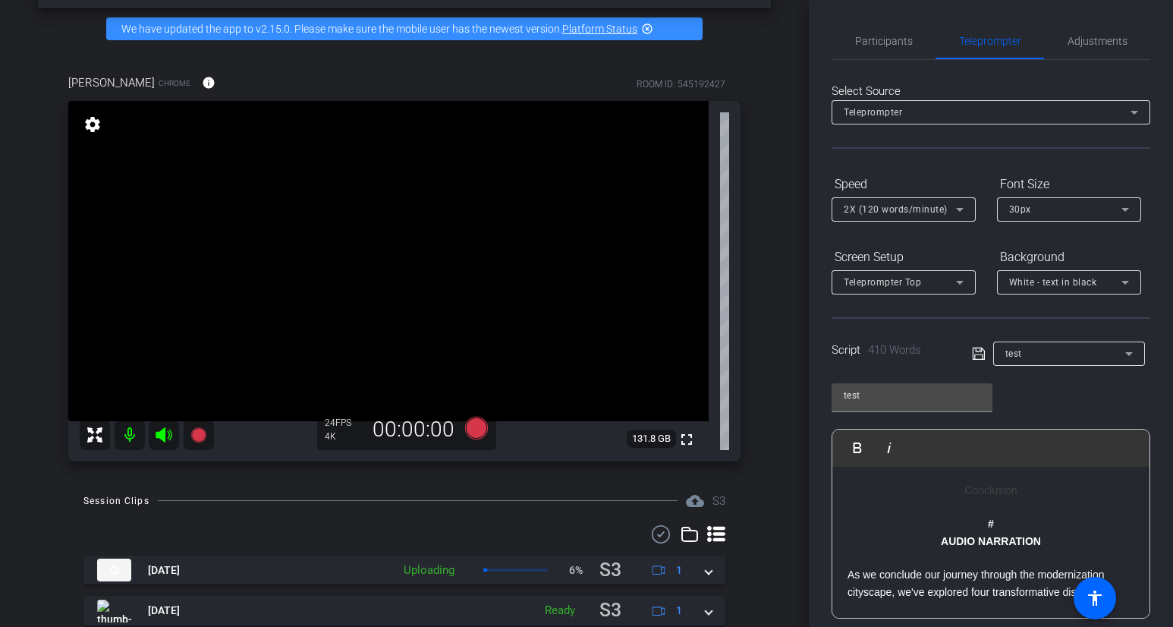
click at [1053, 533] on p "AUDIO NARRATION" at bounding box center [991, 541] width 287 height 17
click at [1015, 522] on p "#" at bounding box center [991, 523] width 287 height 17
drag, startPoint x: 1044, startPoint y: 544, endPoint x: 950, endPoint y: 491, distance: 108.7
click at [950, 492] on h2 "Conclusion" at bounding box center [991, 490] width 287 height 17
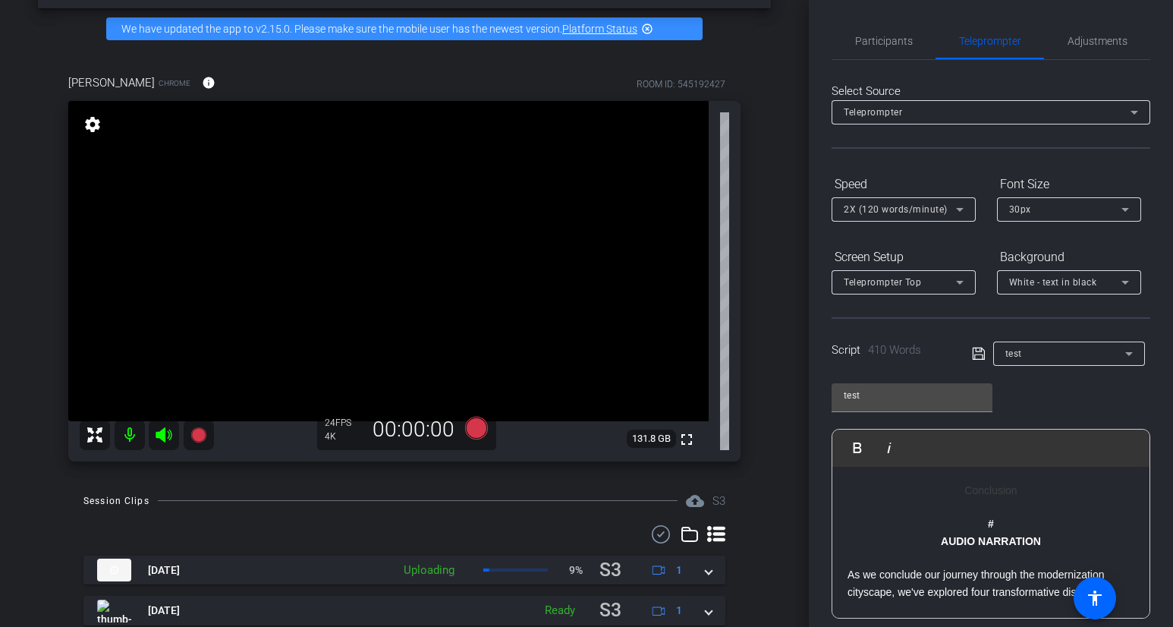
click at [1016, 513] on p at bounding box center [991, 507] width 287 height 17
drag, startPoint x: 1047, startPoint y: 529, endPoint x: 896, endPoint y: 522, distance: 152.0
click at [896, 522] on p "#" at bounding box center [991, 523] width 287 height 17
click at [984, 529] on p "#" at bounding box center [991, 523] width 287 height 17
drag, startPoint x: 1053, startPoint y: 556, endPoint x: 912, endPoint y: 487, distance: 157.5
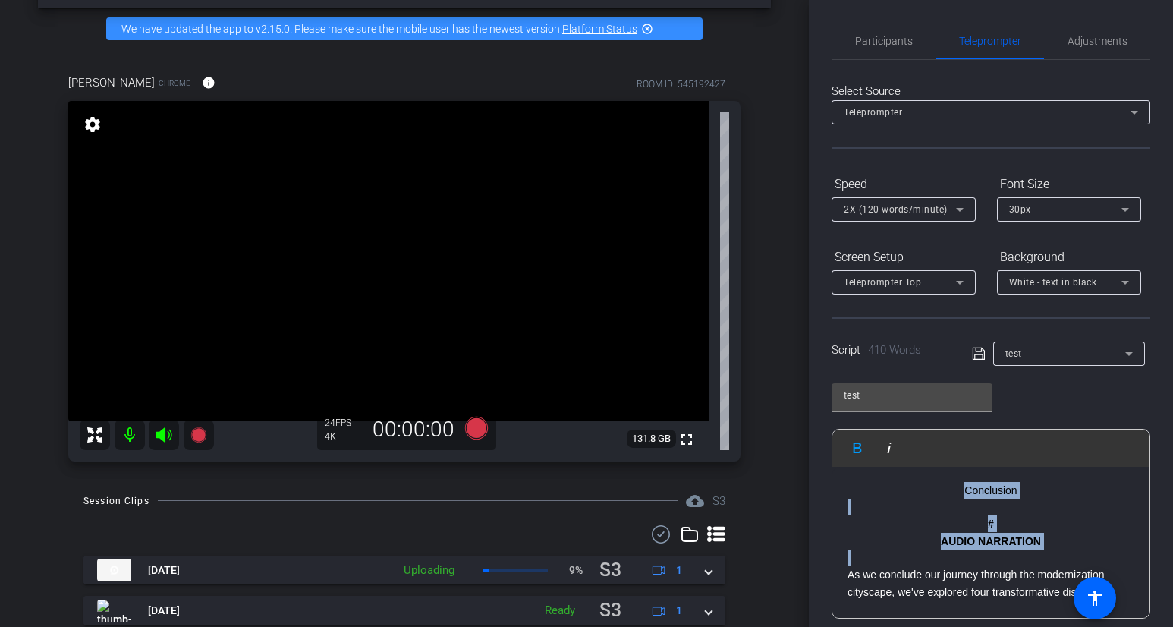
click at [912, 487] on h2 "Conclusion" at bounding box center [991, 490] width 287 height 17
drag, startPoint x: 1055, startPoint y: 512, endPoint x: 947, endPoint y: 487, distance: 110.7
click at [955, 515] on p at bounding box center [991, 507] width 287 height 17
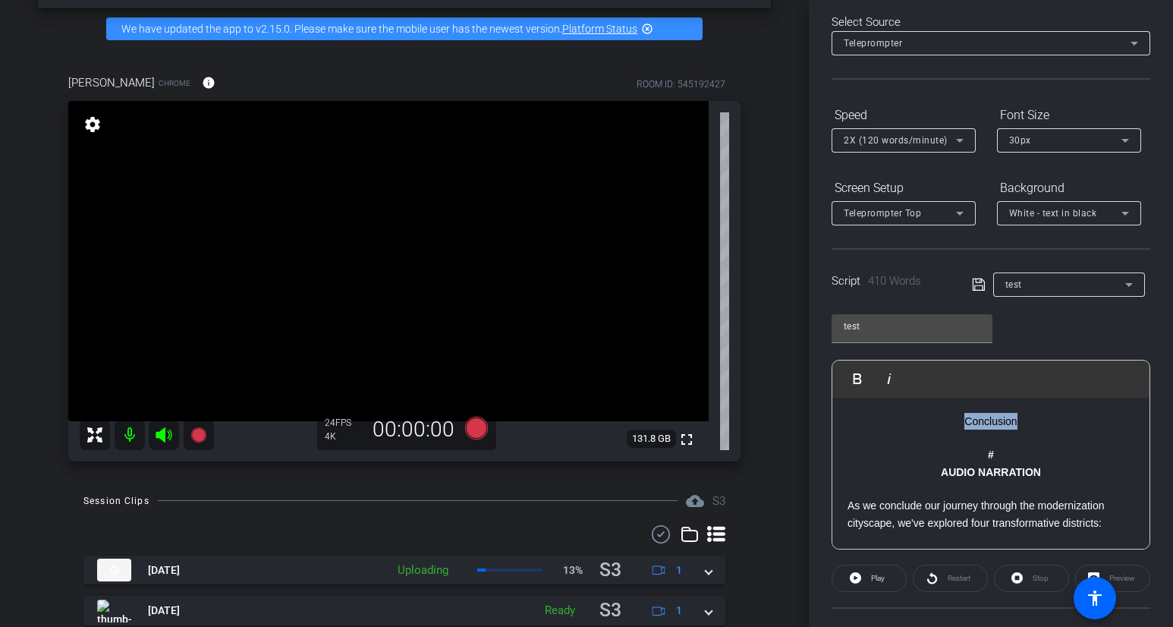
drag, startPoint x: 1049, startPoint y: 421, endPoint x: 898, endPoint y: 421, distance: 151.1
click at [898, 421] on h2 "Conclusion" at bounding box center [991, 421] width 287 height 17
click at [989, 447] on p "#" at bounding box center [991, 454] width 287 height 17
drag, startPoint x: 1009, startPoint y: 447, endPoint x: 974, endPoint y: 445, distance: 35.0
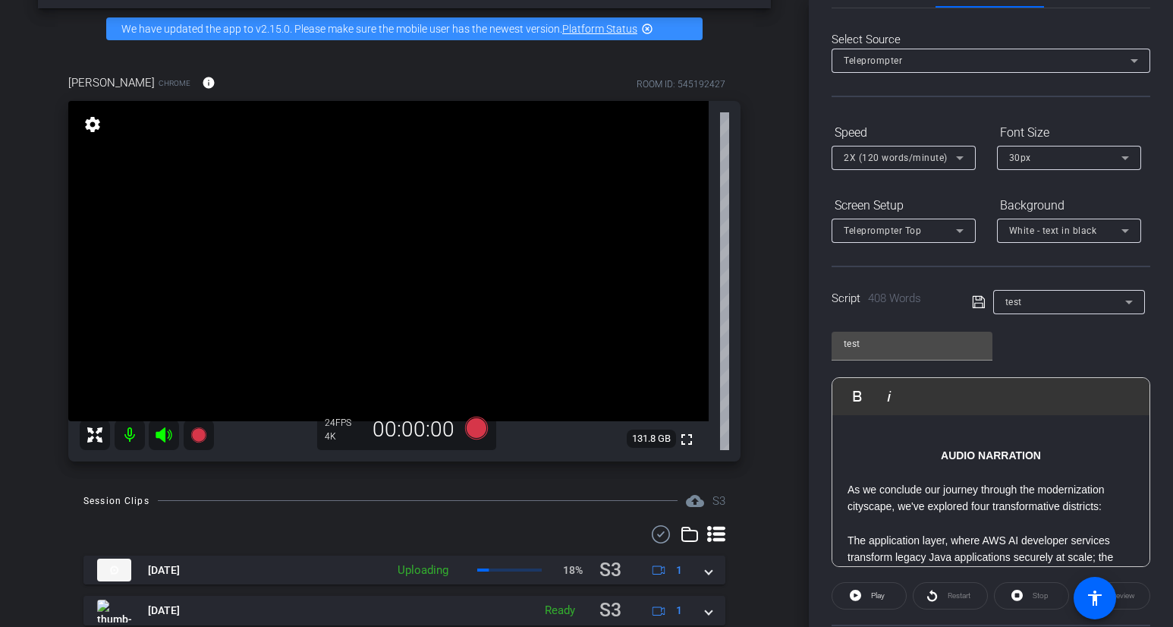
click at [924, 436] on p at bounding box center [991, 438] width 287 height 17
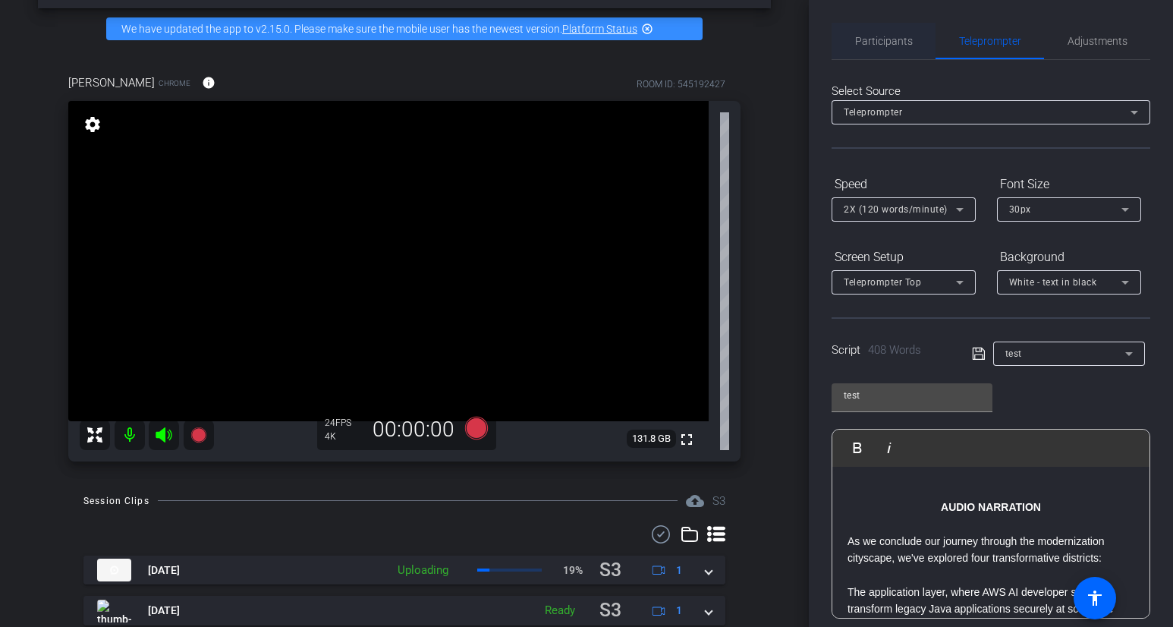
click at [893, 43] on span "Participants" at bounding box center [884, 41] width 58 height 11
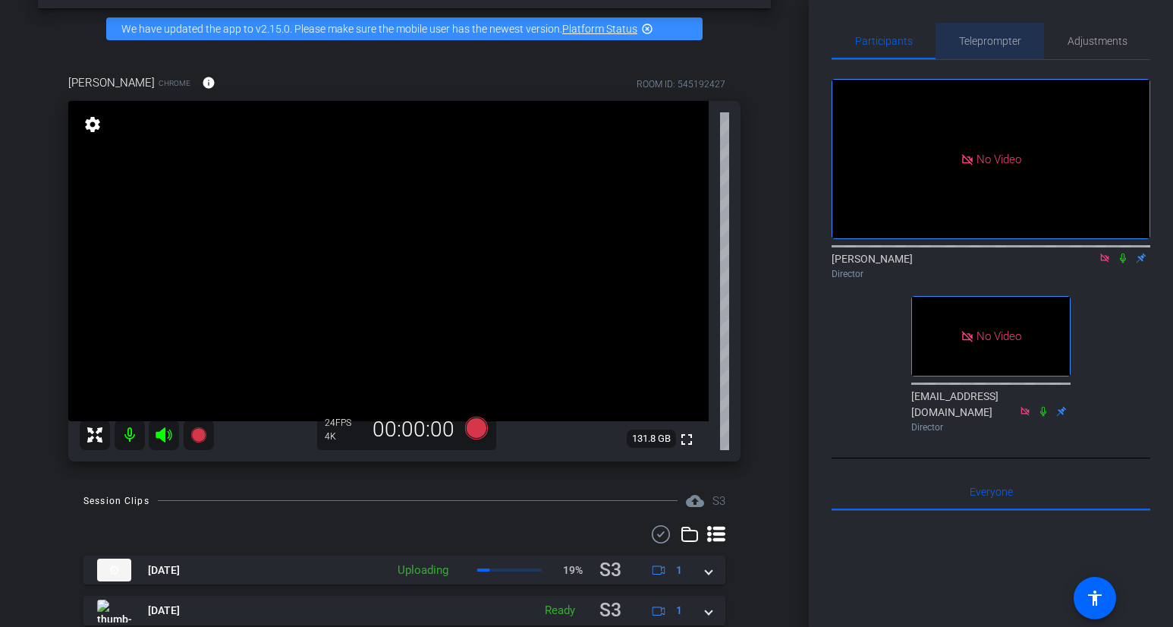
click at [993, 36] on span "Teleprompter" at bounding box center [990, 41] width 62 height 11
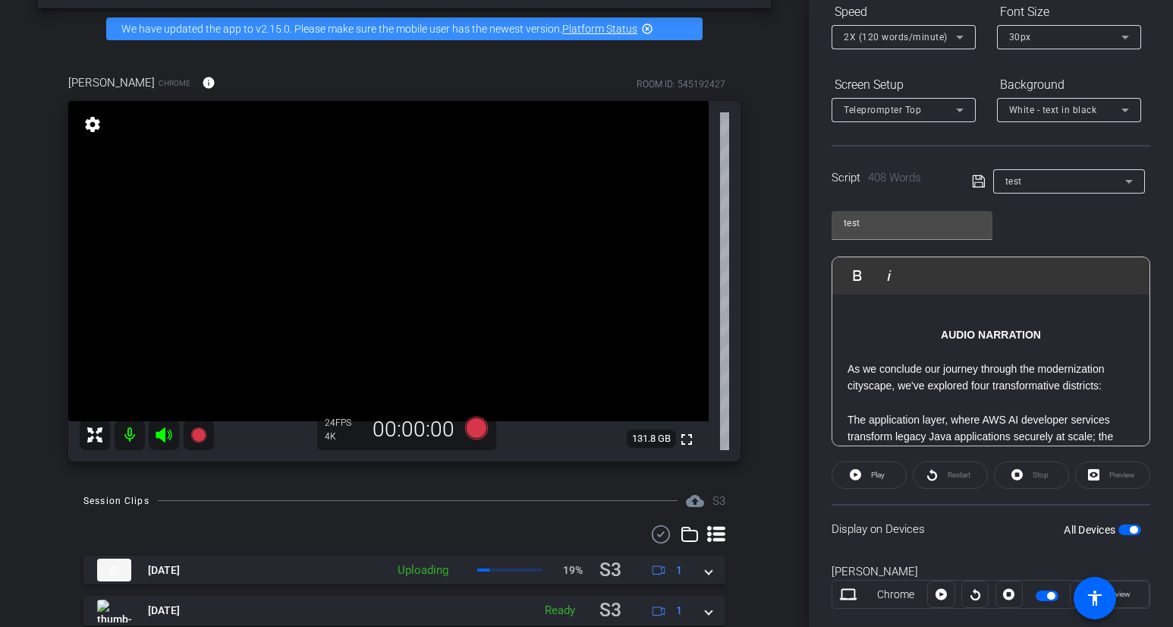
scroll to position [181, 0]
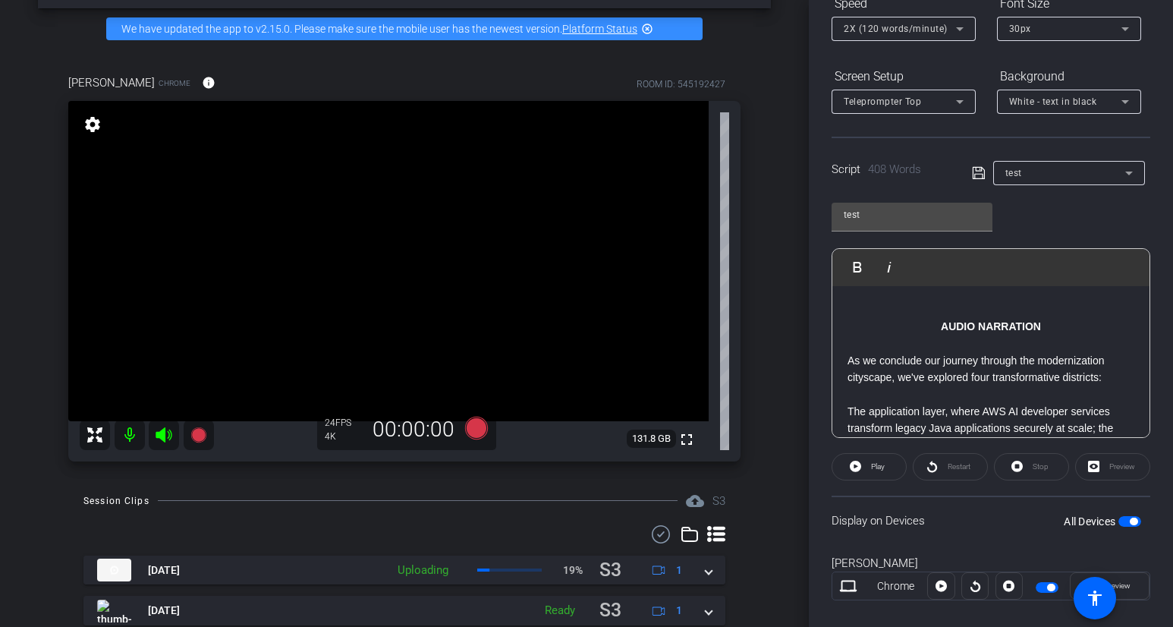
click at [918, 321] on p "AUDIO NARRATION" at bounding box center [991, 326] width 287 height 17
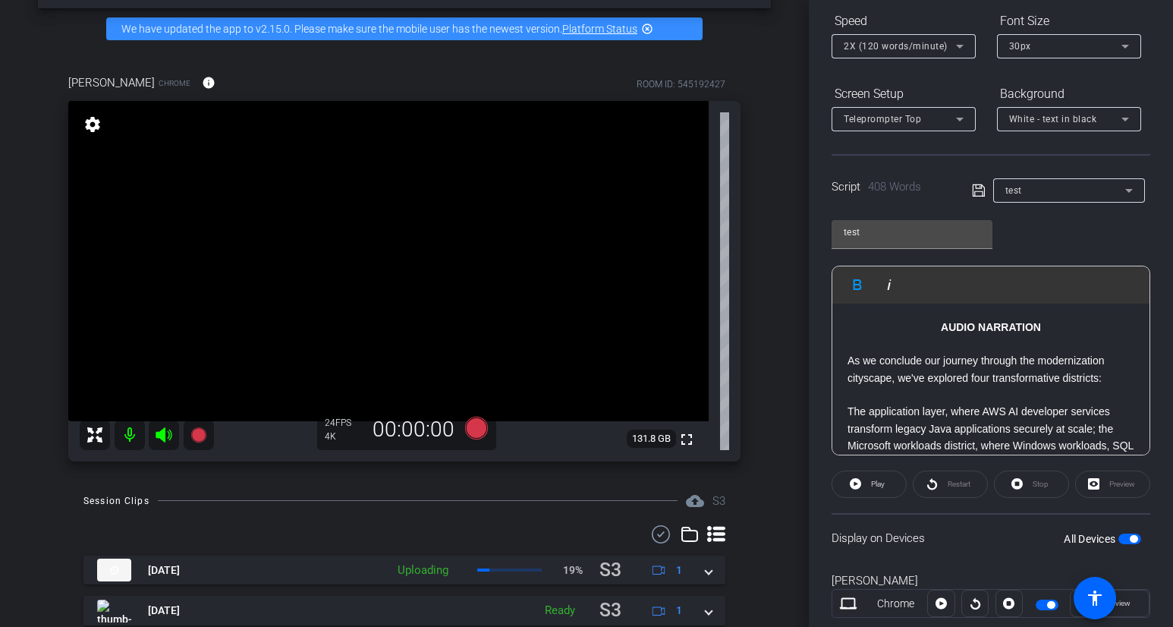
scroll to position [203, 0]
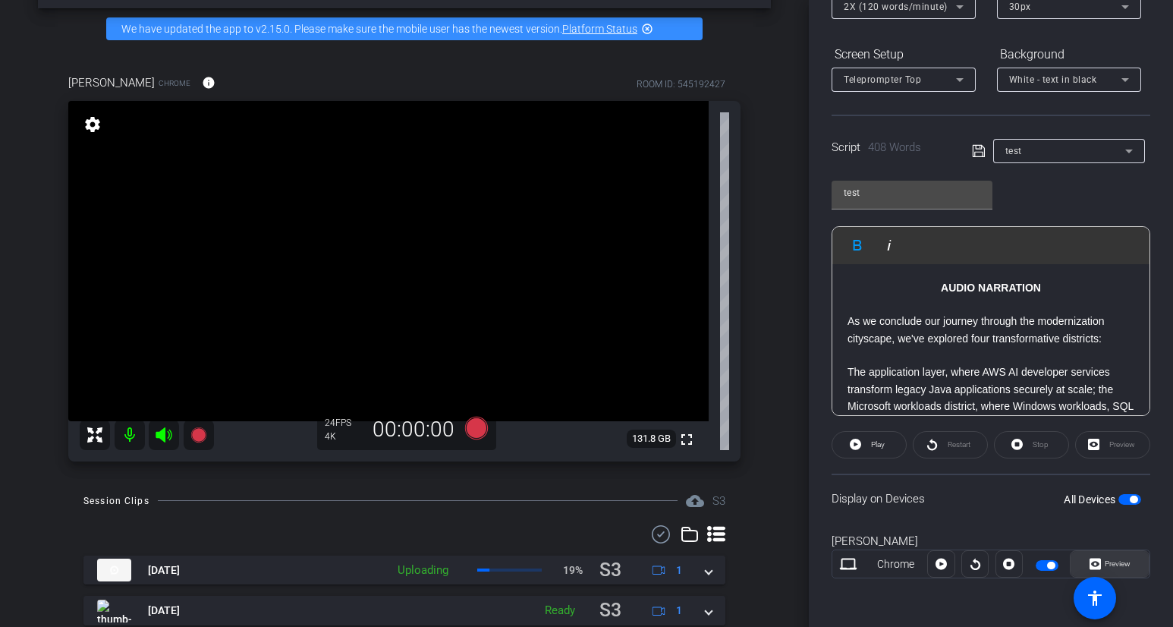
click at [1106, 556] on span "Preview" at bounding box center [1116, 563] width 30 height 21
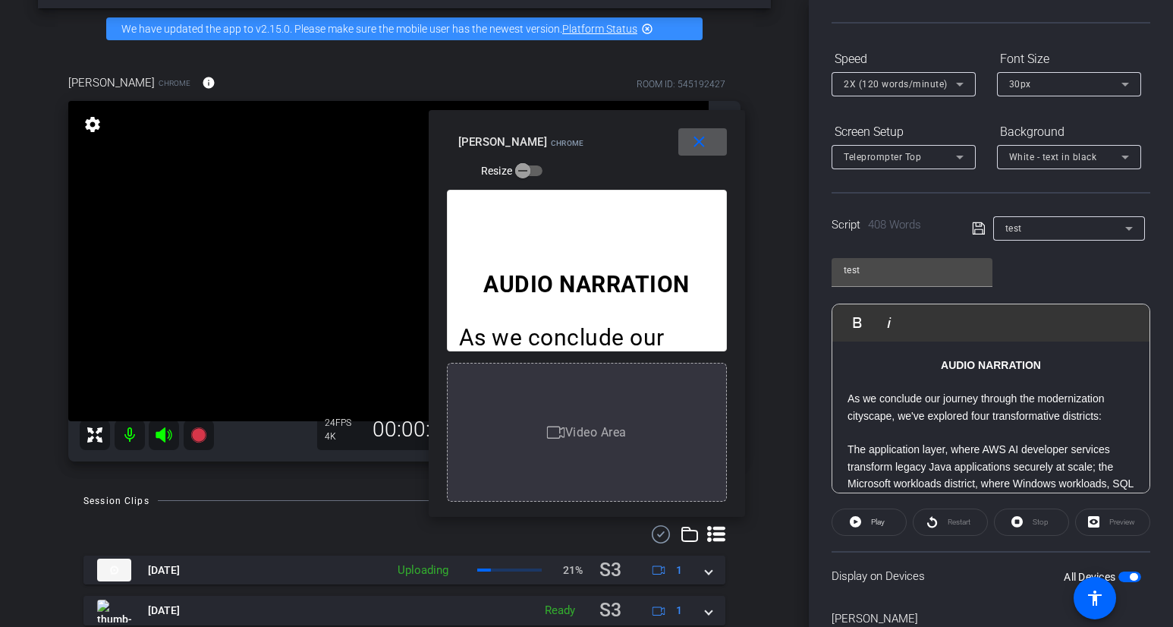
scroll to position [0, 0]
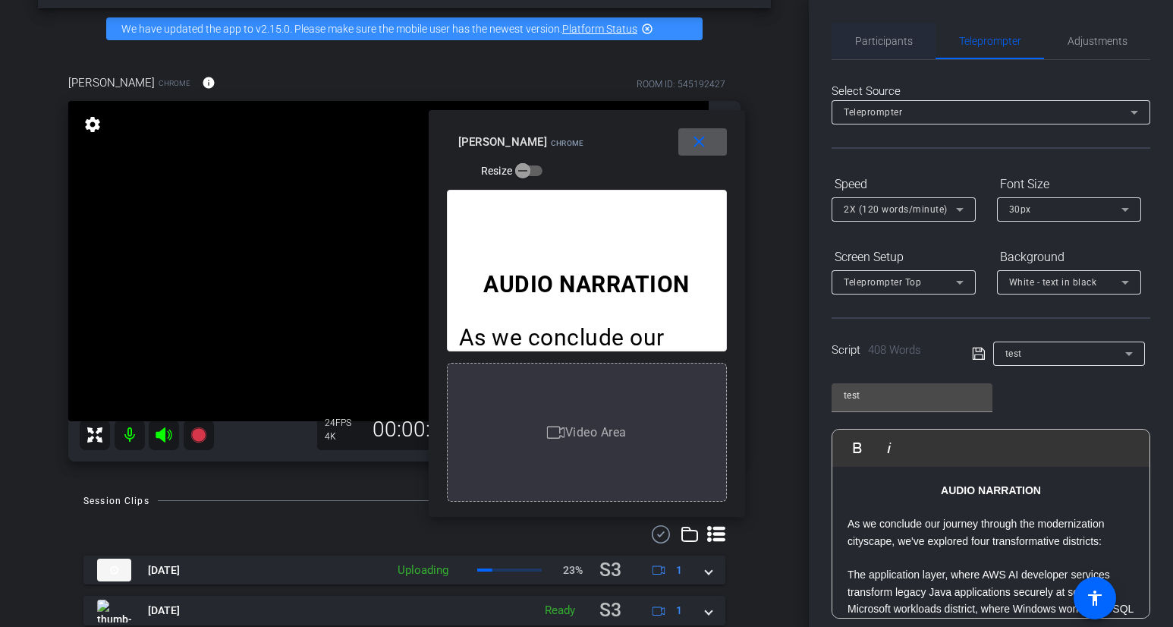
click at [872, 45] on span "Participants" at bounding box center [884, 41] width 58 height 11
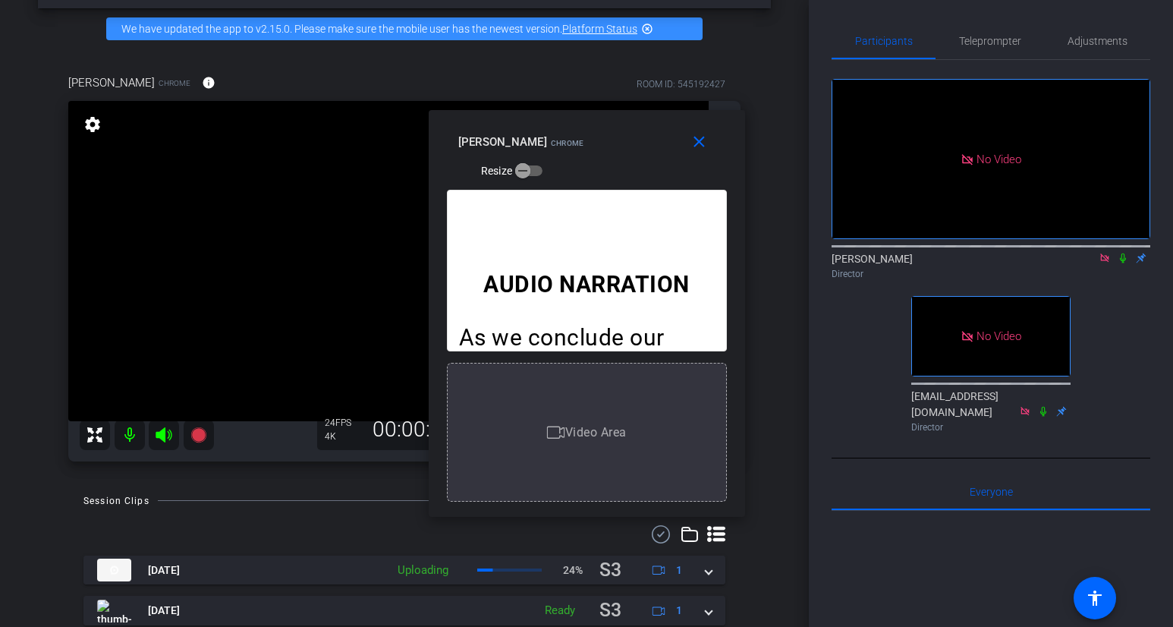
click at [1106, 253] on icon at bounding box center [1123, 258] width 12 height 11
click at [977, 55] on span "Teleprompter" at bounding box center [990, 41] width 62 height 36
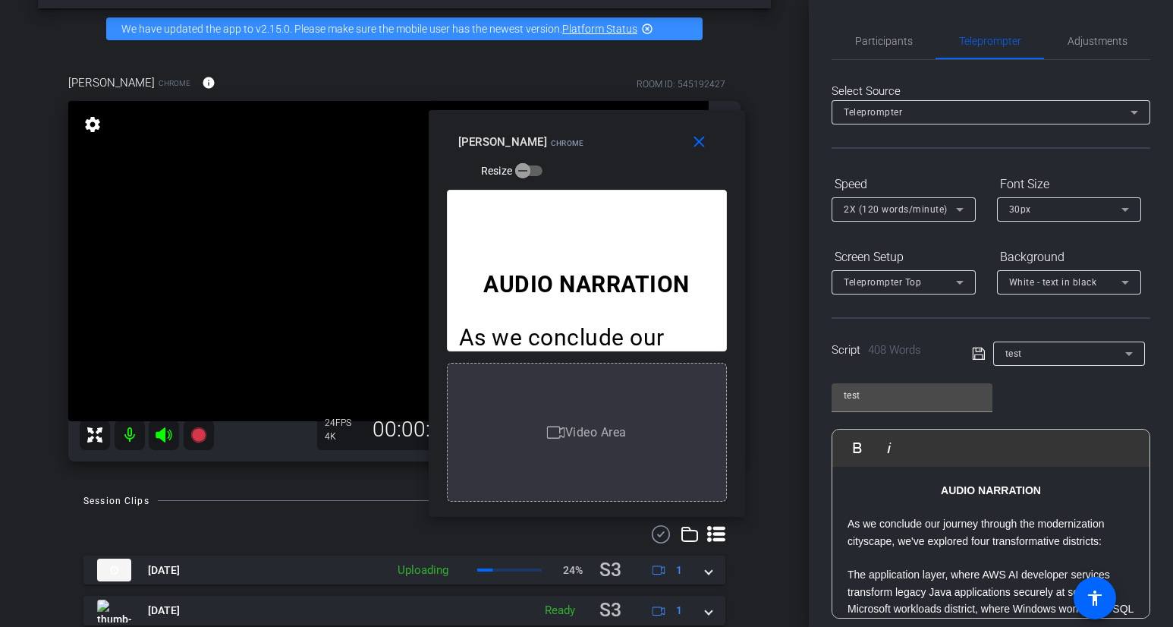
scroll to position [203, 0]
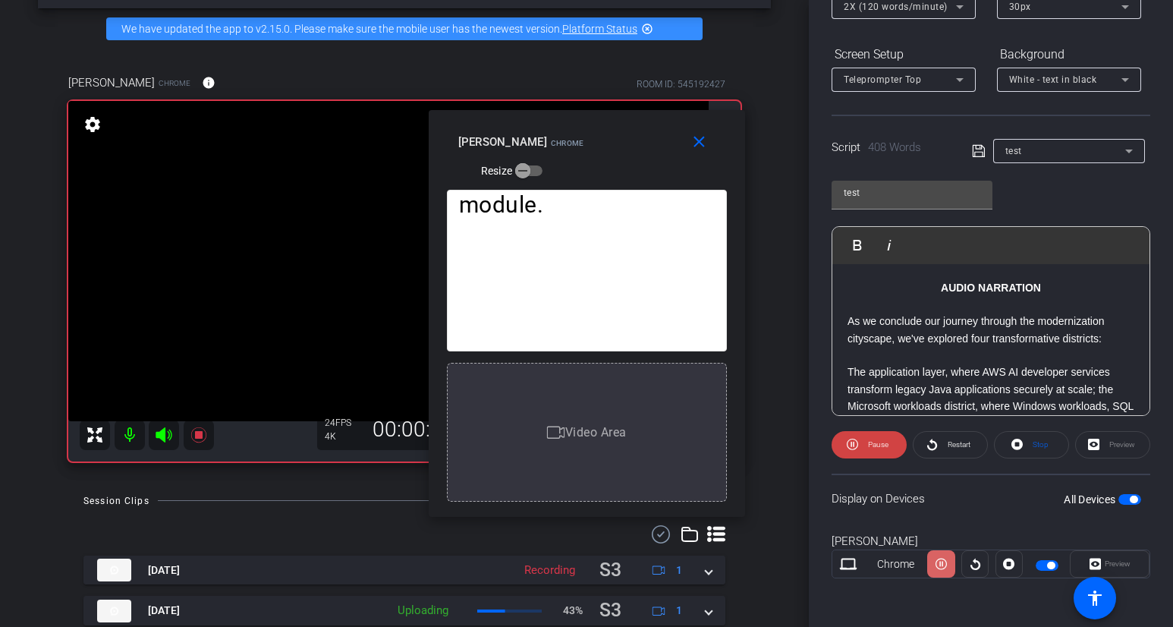
click at [945, 569] on icon at bounding box center [941, 564] width 11 height 23
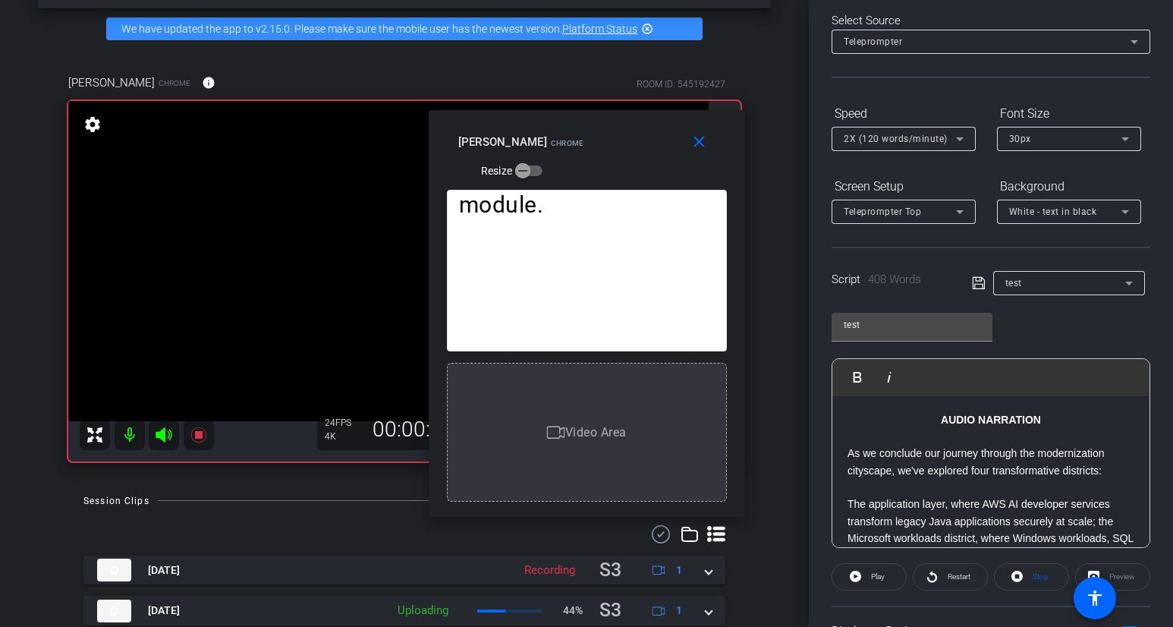
scroll to position [0, 0]
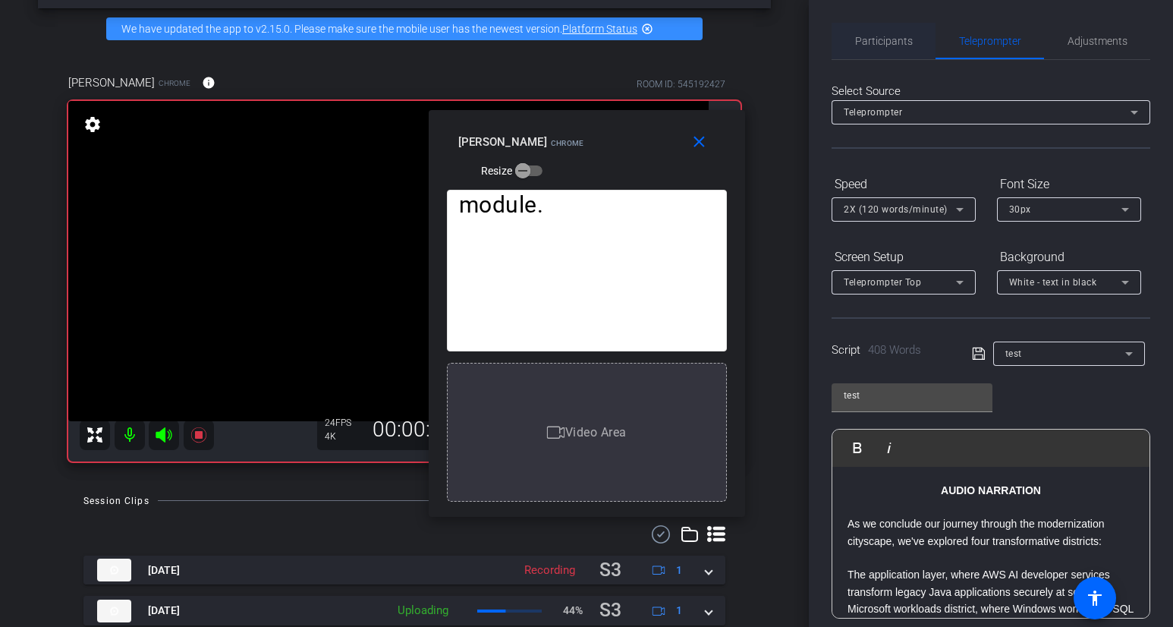
click at [901, 46] on span "Participants" at bounding box center [884, 41] width 58 height 11
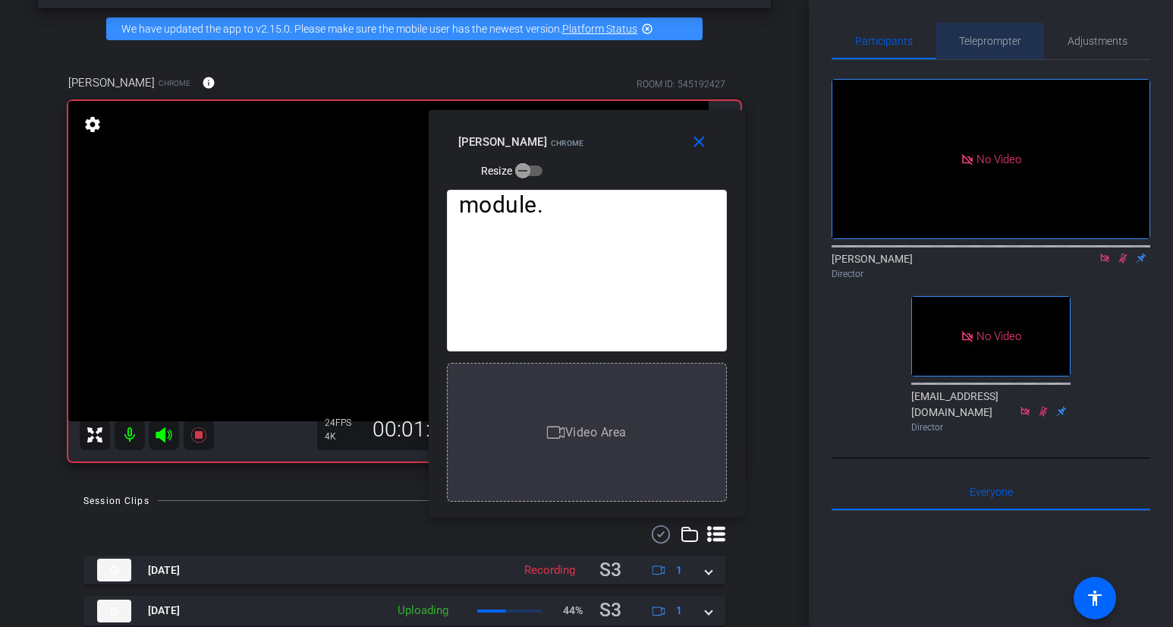
click at [978, 41] on span "Teleprompter" at bounding box center [990, 41] width 62 height 11
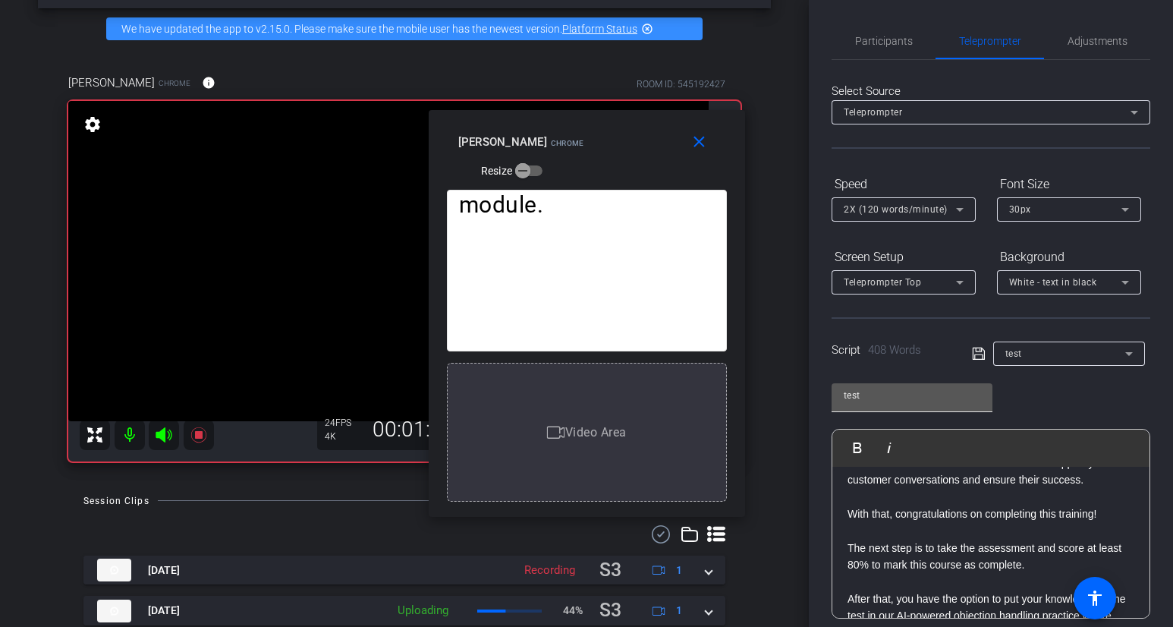
scroll to position [203, 0]
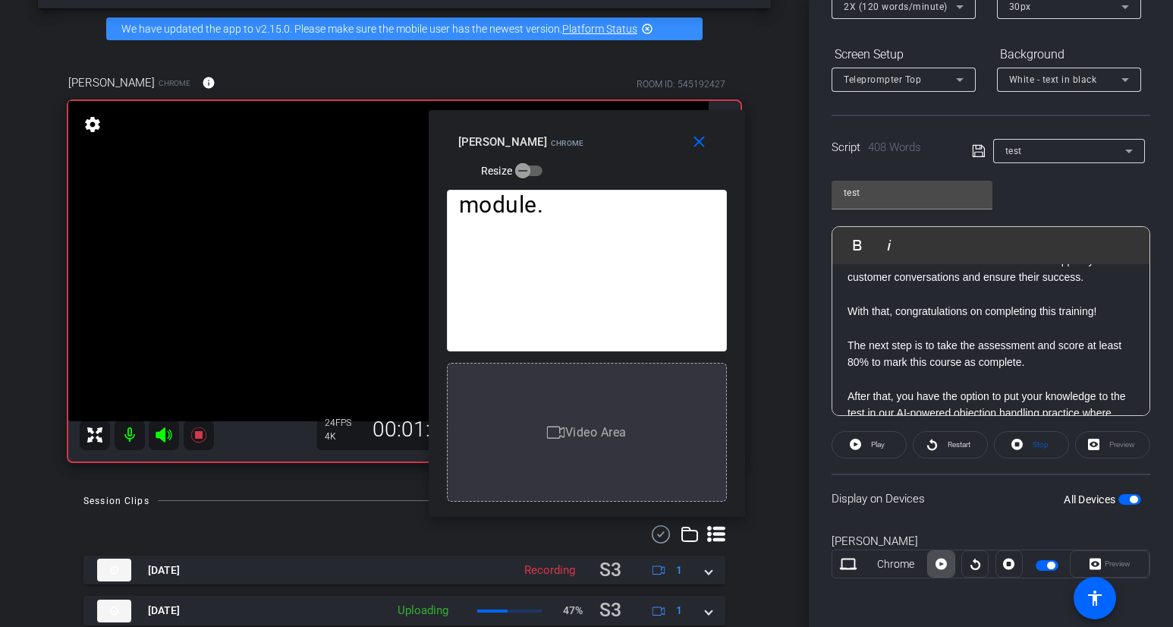
click at [940, 569] on icon at bounding box center [941, 564] width 11 height 11
drag, startPoint x: 940, startPoint y: 569, endPoint x: 957, endPoint y: 511, distance: 61.0
click at [957, 511] on openreel-capture-teleprompter "Speed 2X (120 words/minute) Font Size 30px Screen Setup Teleprompter Top Backgr…" at bounding box center [991, 287] width 319 height 636
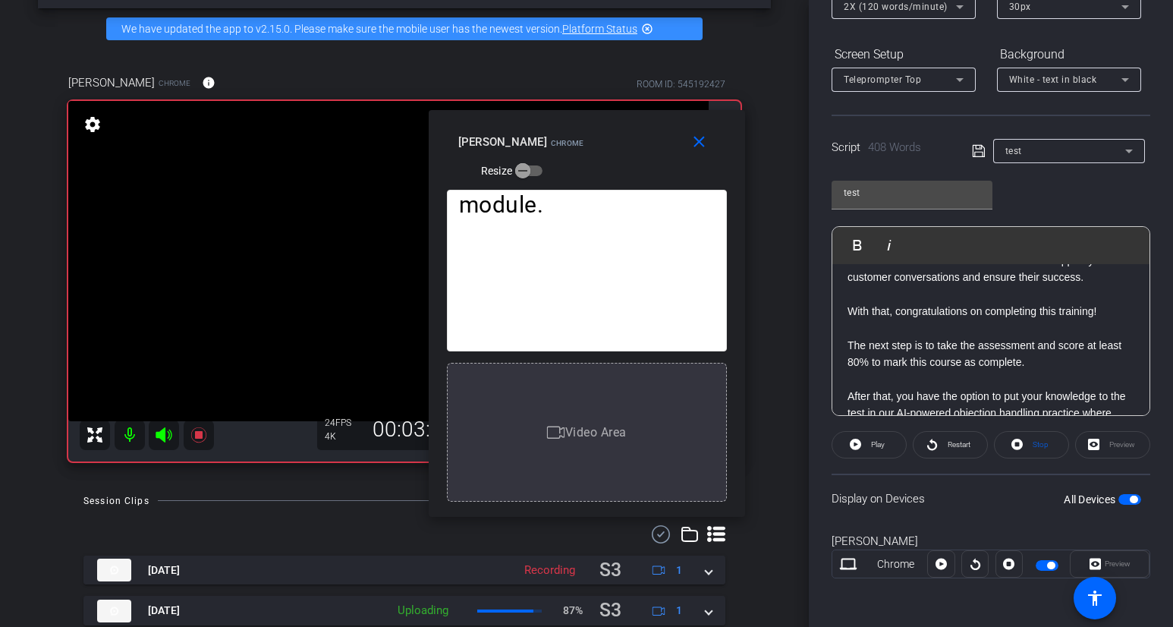
scroll to position [0, 0]
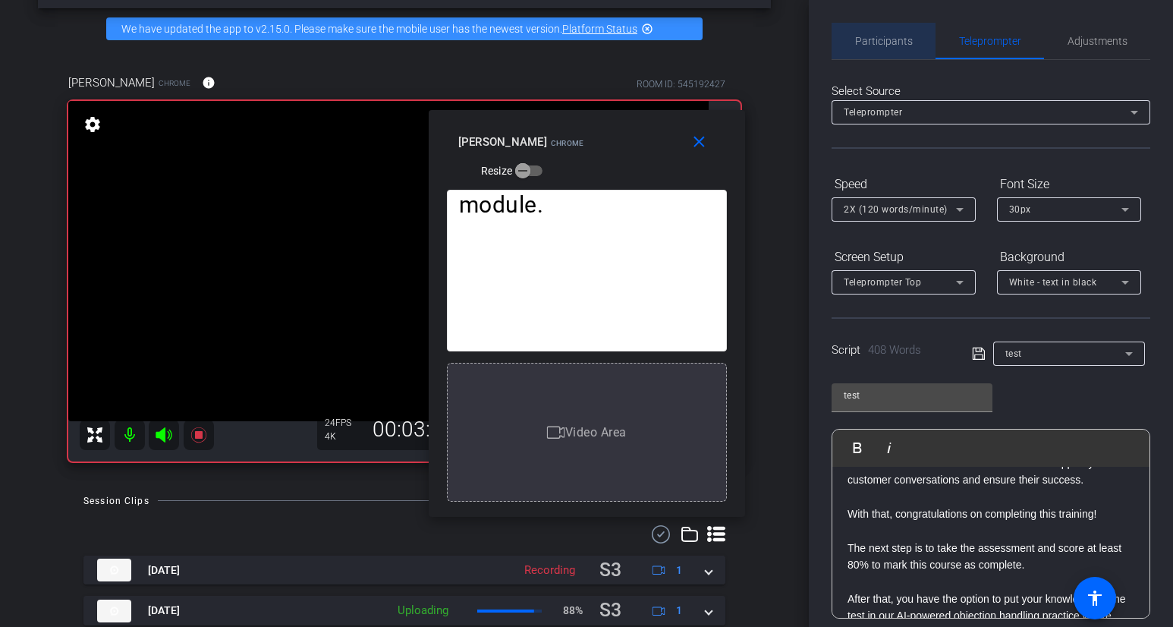
click at [905, 37] on span "Participants" at bounding box center [884, 41] width 58 height 11
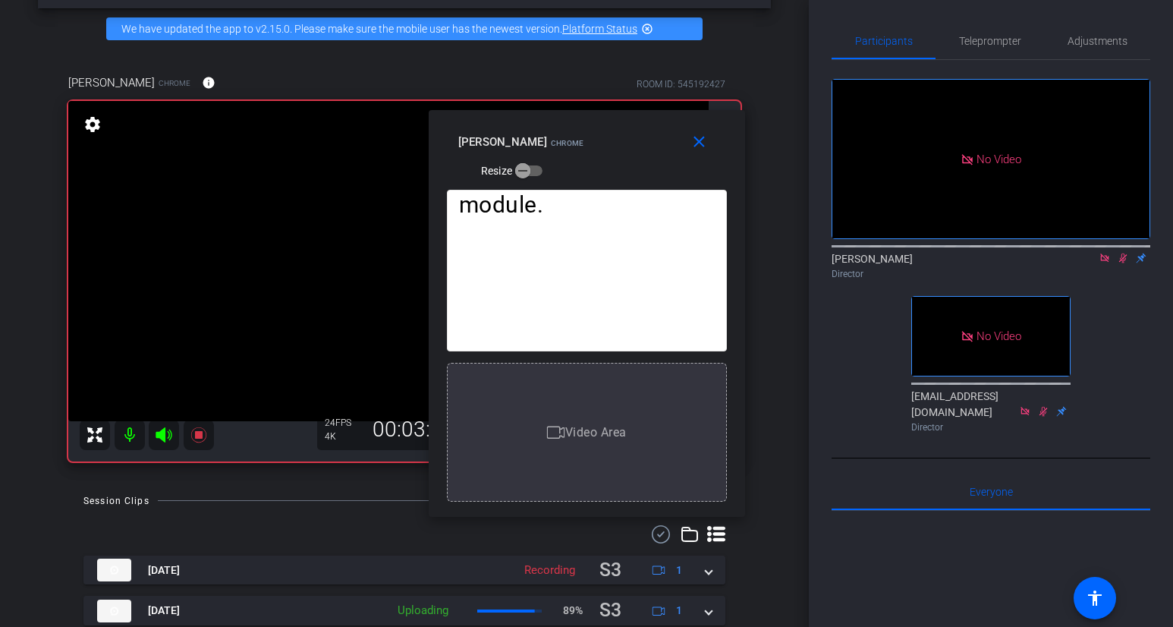
click at [1106, 254] on icon at bounding box center [1124, 259] width 8 height 10
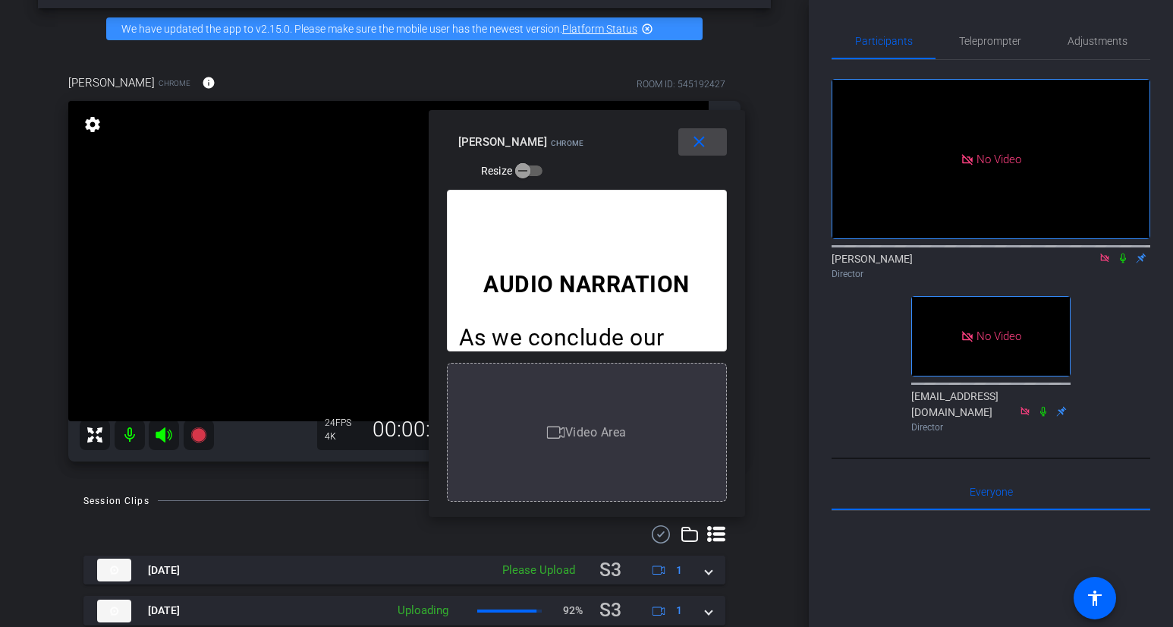
click at [708, 150] on mat-icon "close" at bounding box center [699, 142] width 19 height 19
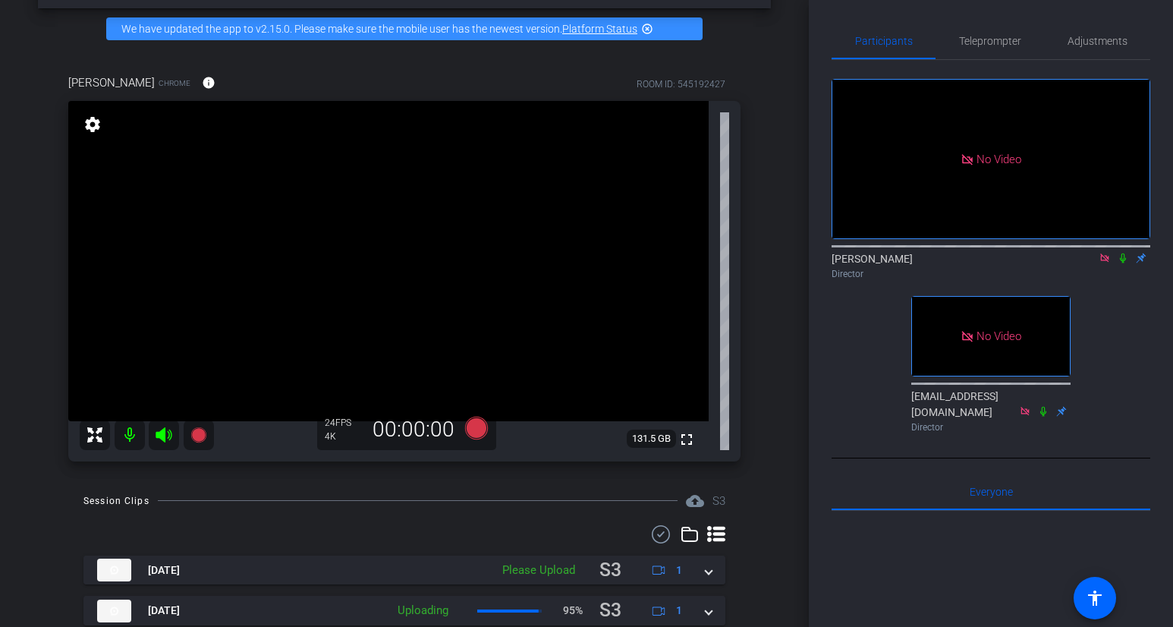
click at [1104, 254] on icon at bounding box center [1105, 258] width 8 height 8
click at [980, 47] on span "Teleprompter" at bounding box center [990, 41] width 62 height 36
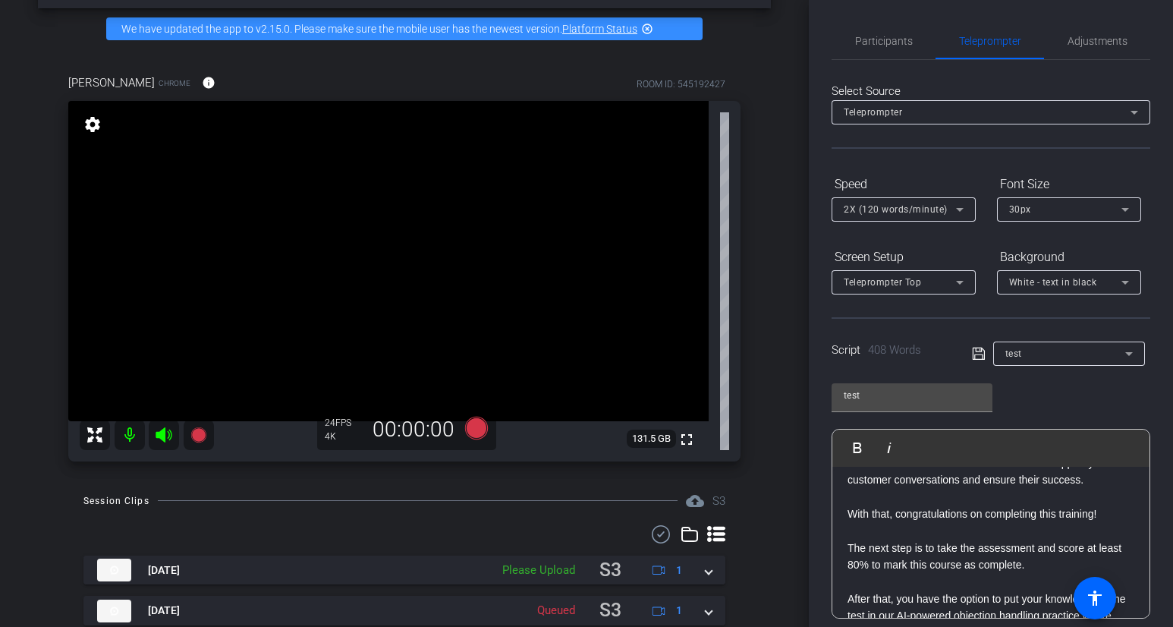
click at [1106, 489] on p "And remember, to enhance your ability to engage customers effectively and posit…" at bounding box center [991, 411] width 287 height 153
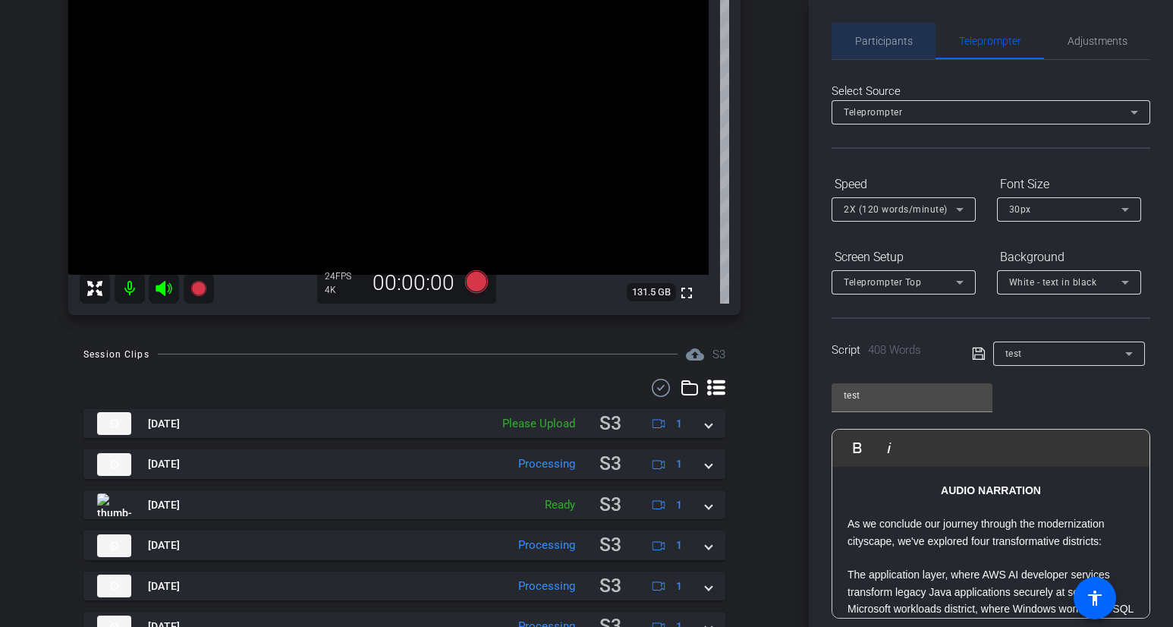
click at [866, 50] on span "Participants" at bounding box center [884, 41] width 58 height 36
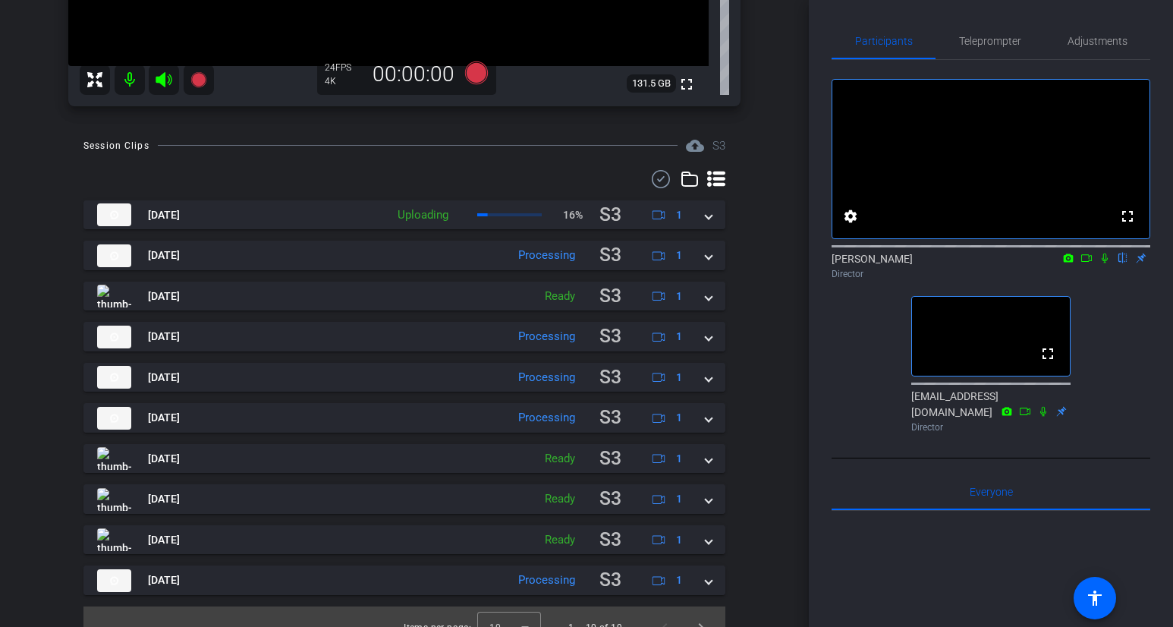
scroll to position [434, 0]
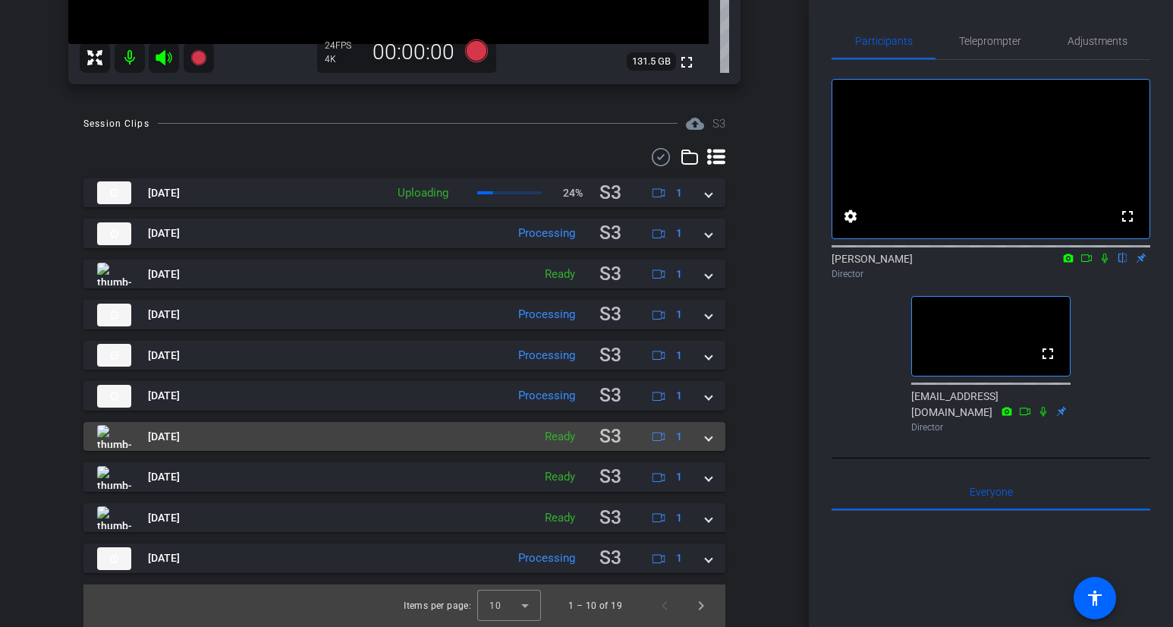
click at [713, 441] on mat-expansion-panel-header "[DATE] Ready S3 1" at bounding box center [404, 437] width 642 height 30
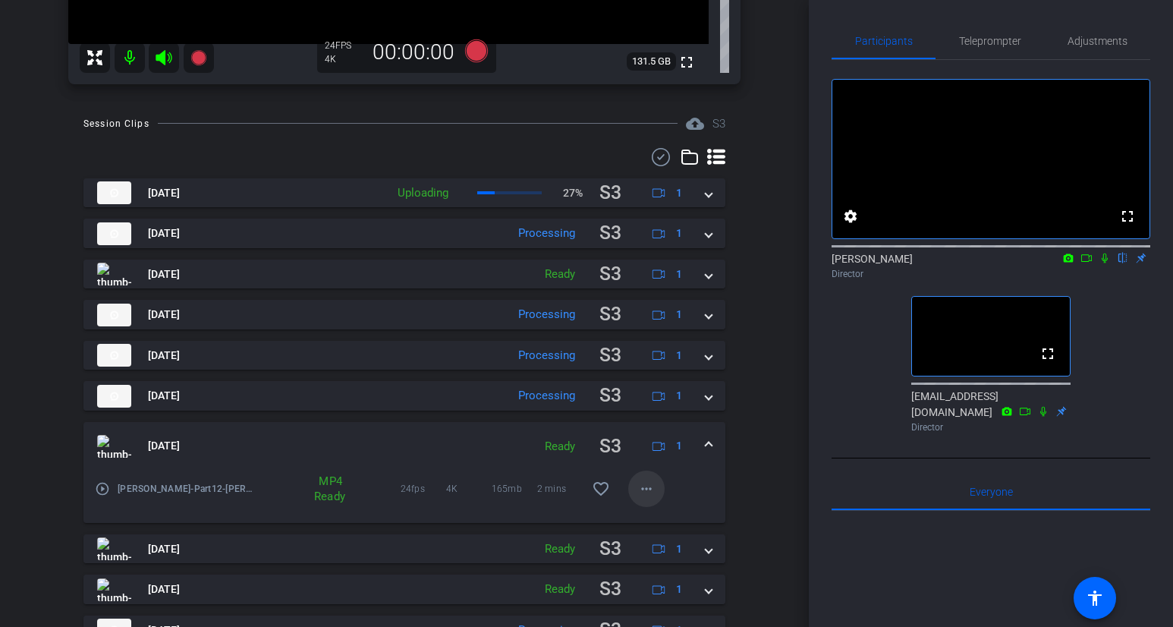
click at [647, 493] on mat-icon "more_horiz" at bounding box center [647, 489] width 18 height 18
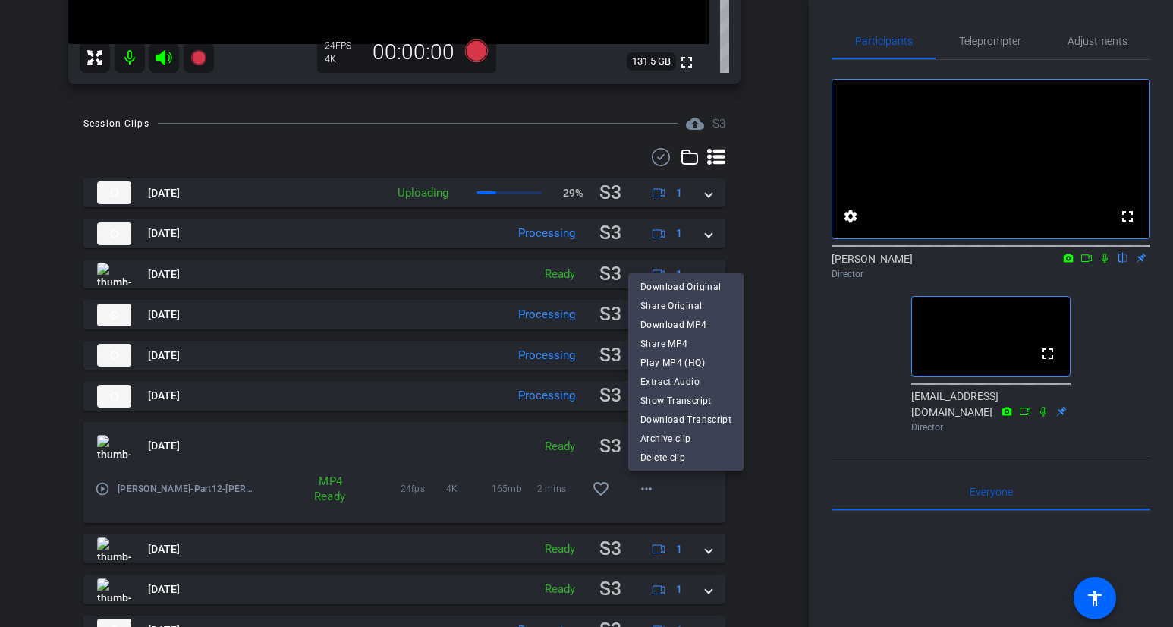
click at [770, 446] on div at bounding box center [586, 313] width 1173 height 627
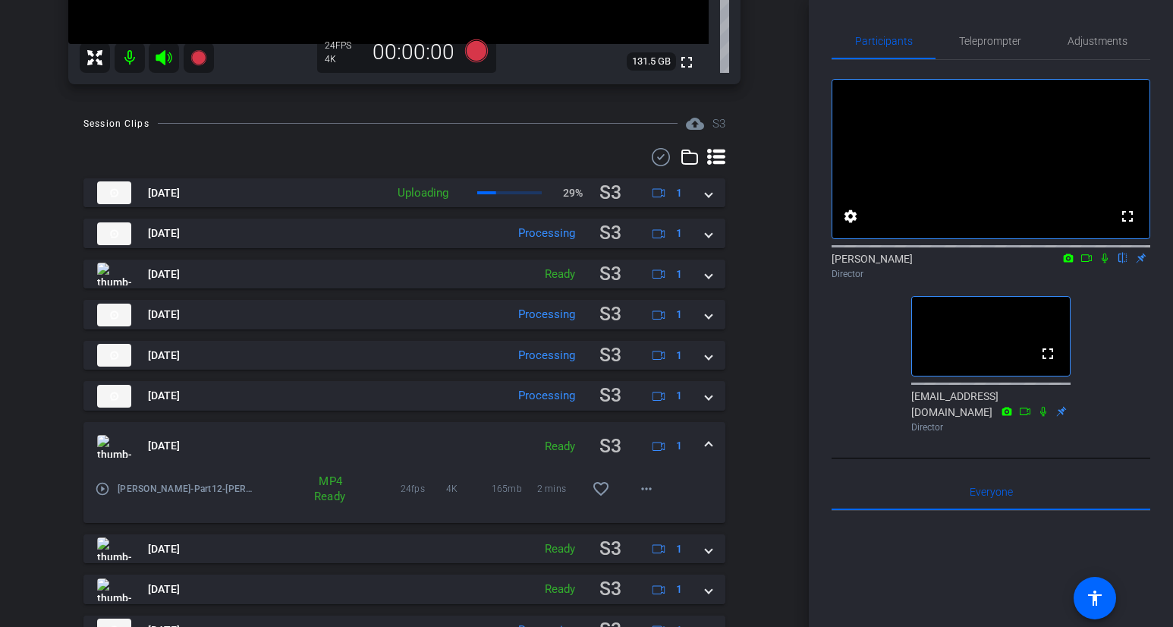
scroll to position [506, 0]
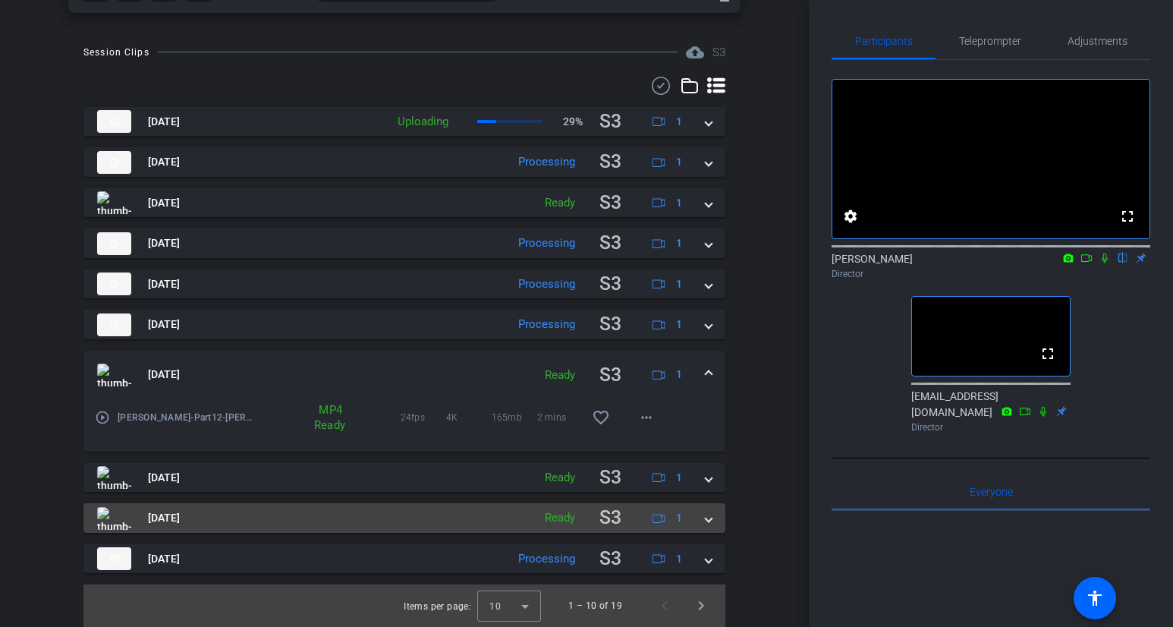
click at [709, 524] on span at bounding box center [709, 518] width 6 height 16
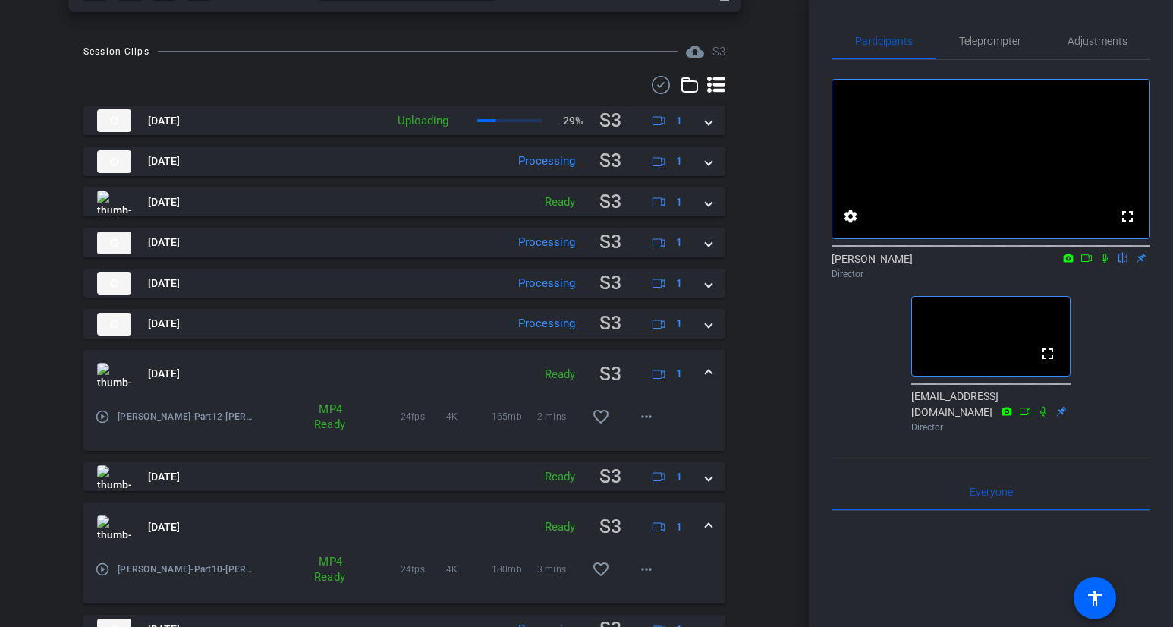
scroll to position [578, 0]
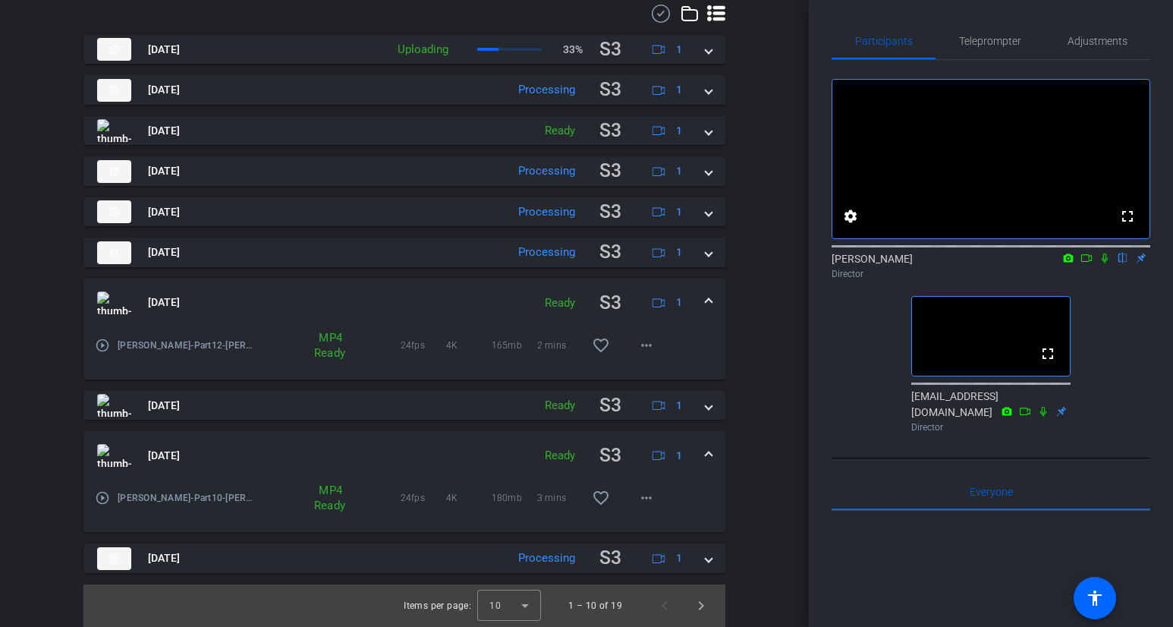
click at [710, 453] on span at bounding box center [709, 456] width 6 height 16
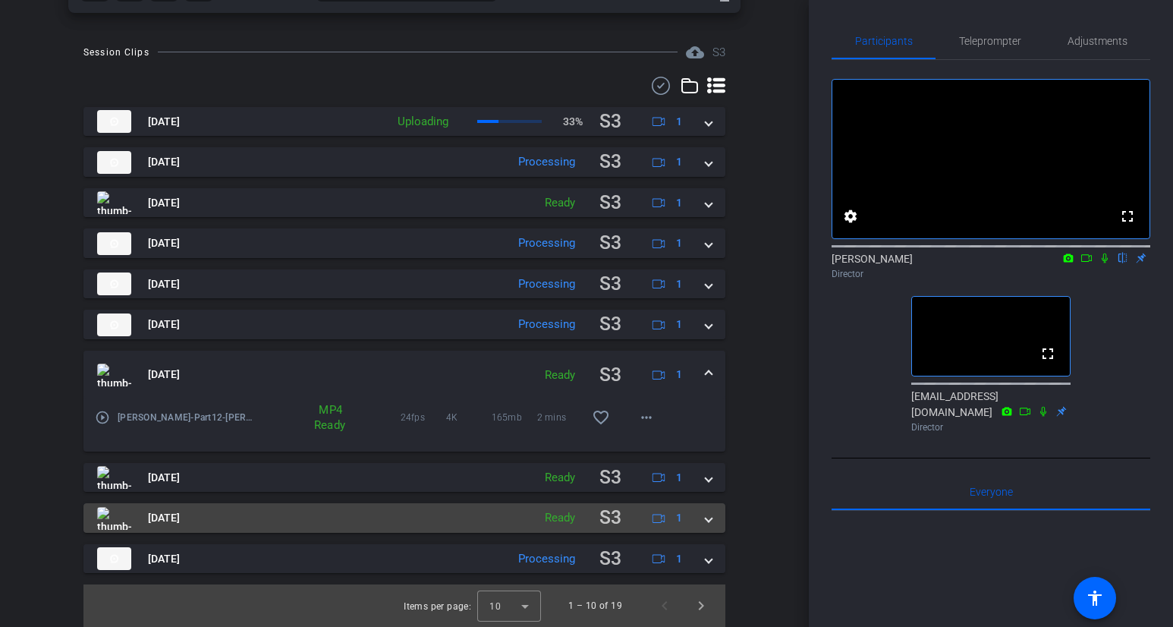
scroll to position [506, 0]
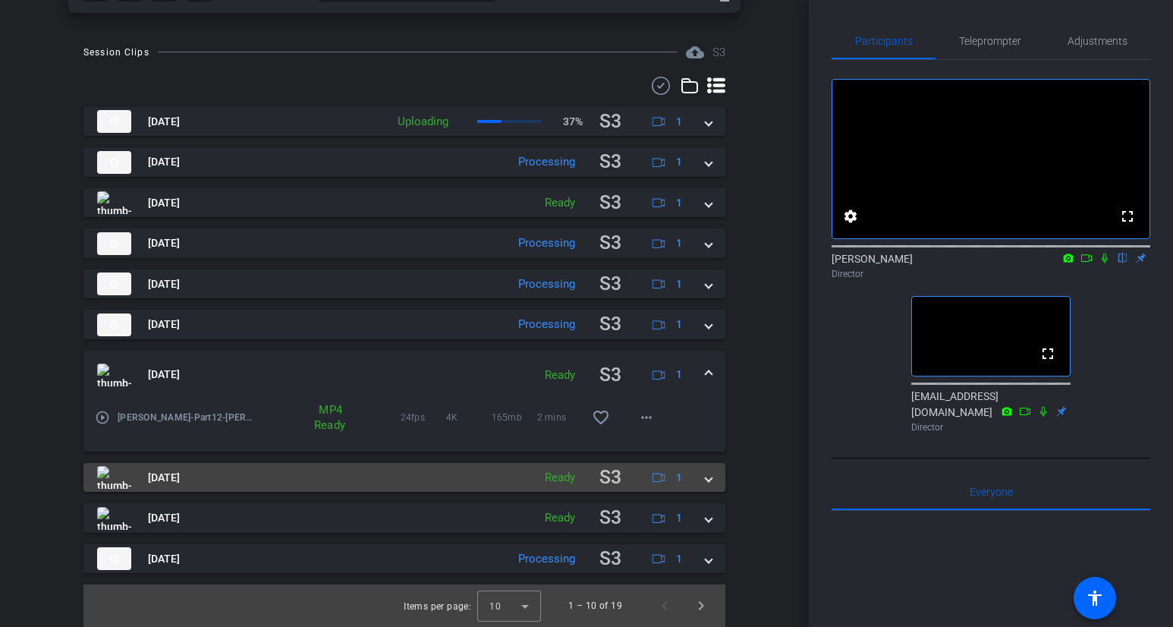
click at [711, 484] on mat-expansion-panel-header "[DATE] Ready S3 1" at bounding box center [404, 478] width 642 height 30
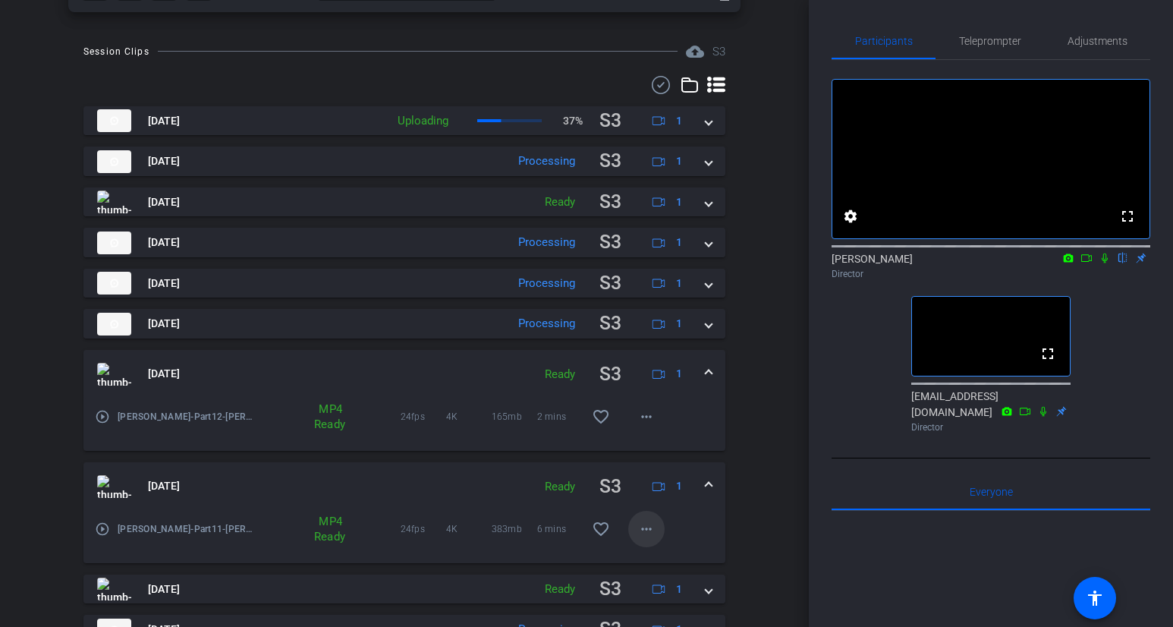
click at [657, 526] on span at bounding box center [646, 529] width 36 height 36
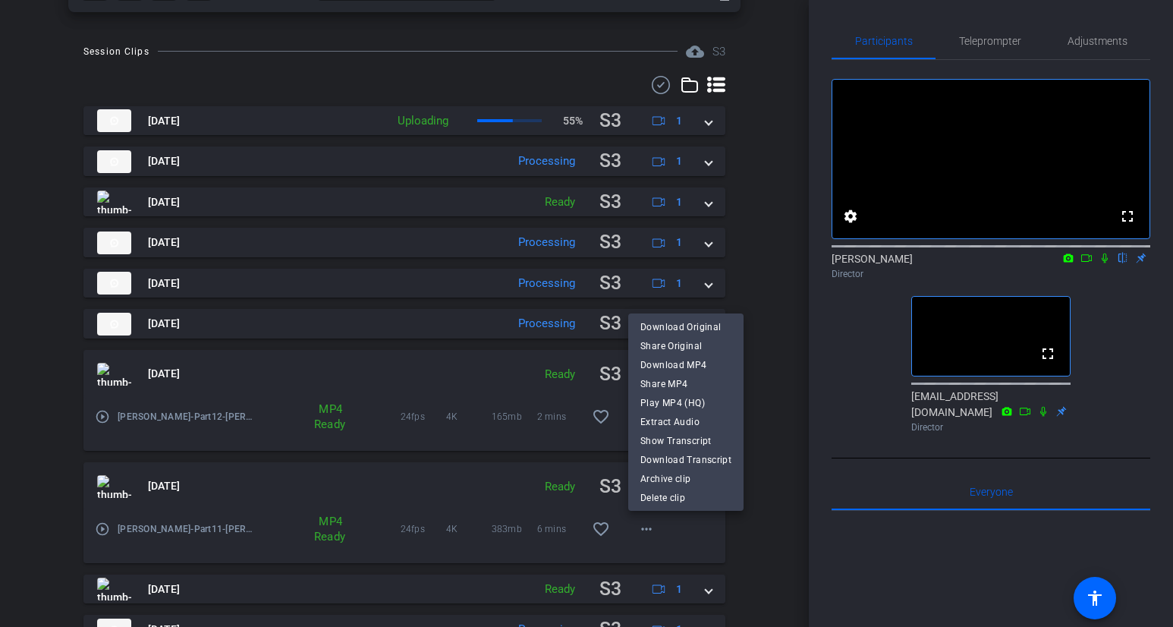
click at [773, 392] on div at bounding box center [586, 313] width 1173 height 627
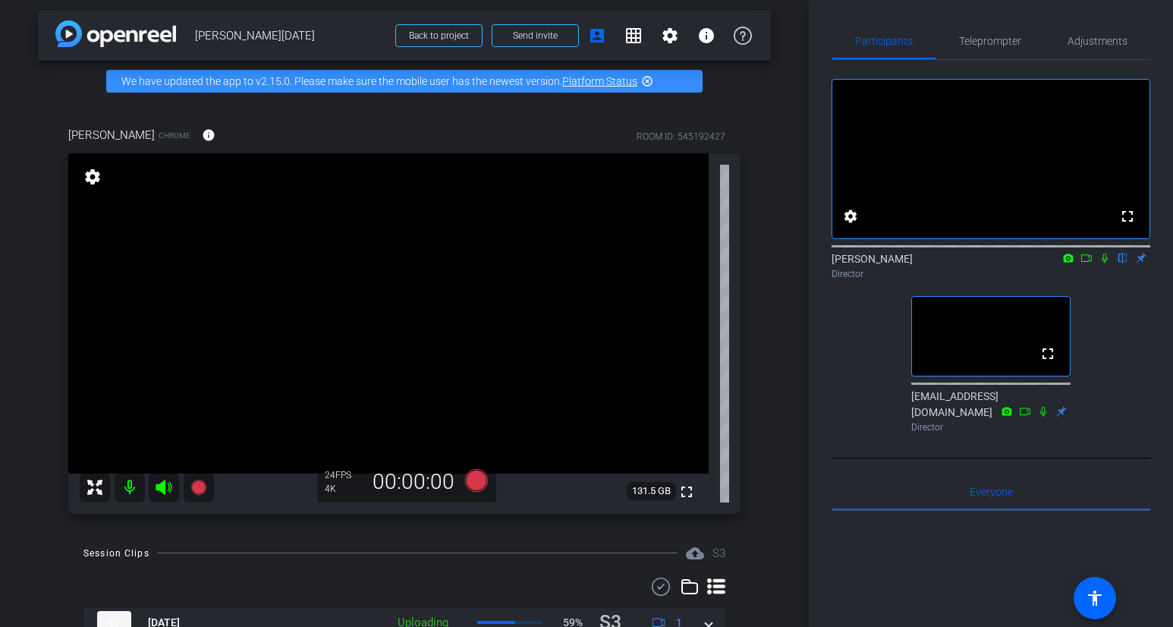
scroll to position [4, 0]
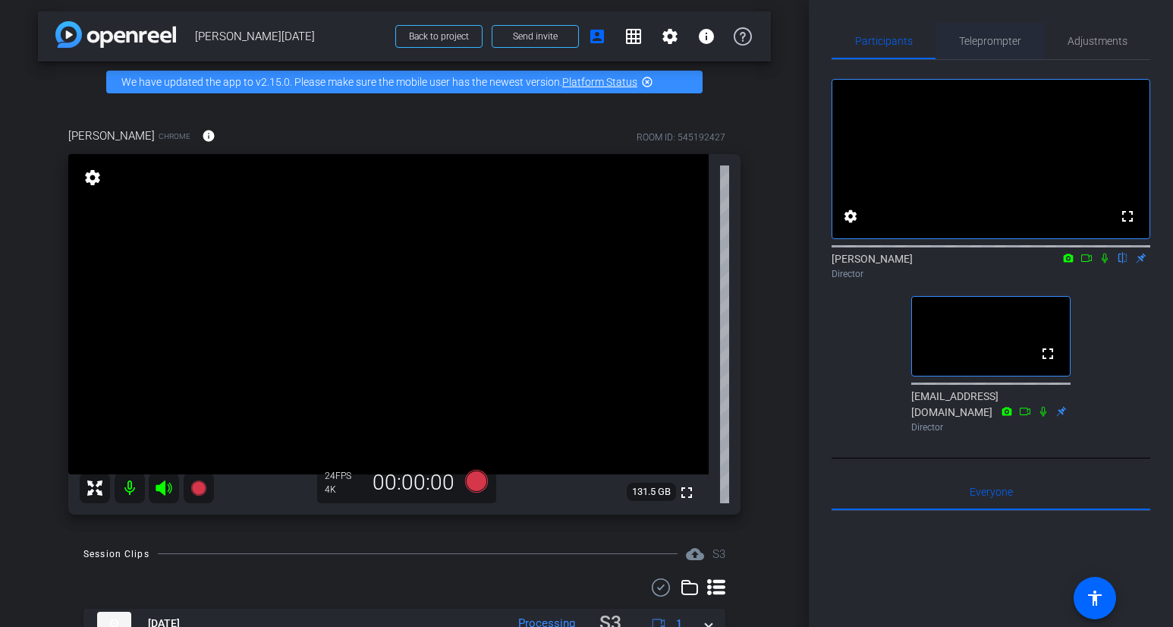
click at [1003, 44] on span "Teleprompter" at bounding box center [990, 41] width 62 height 11
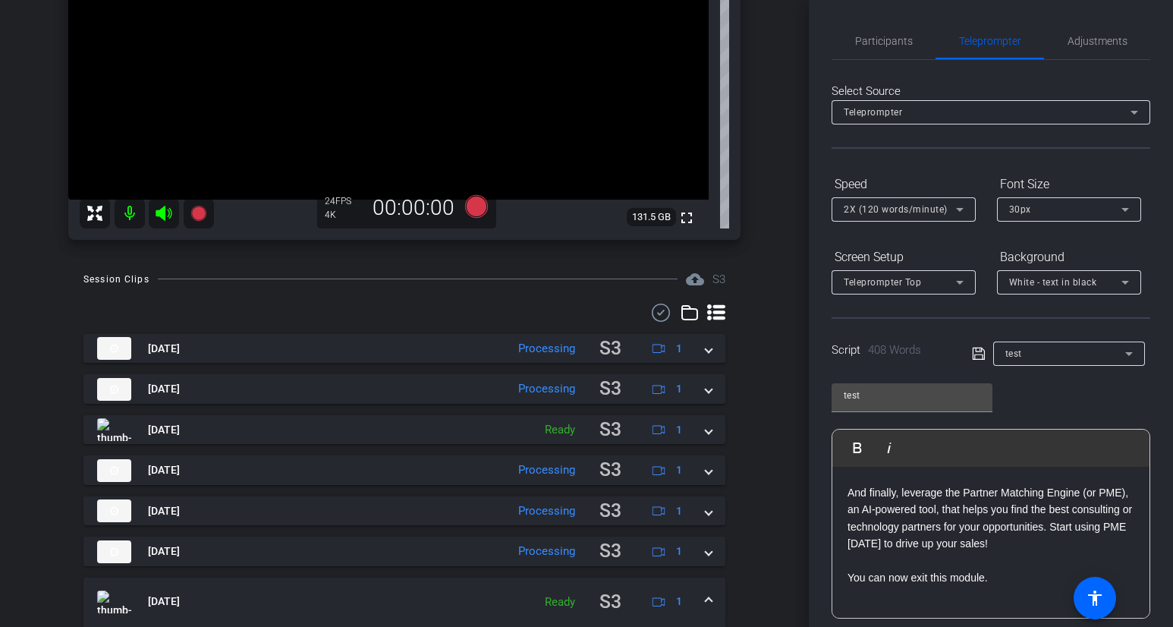
scroll to position [296, 0]
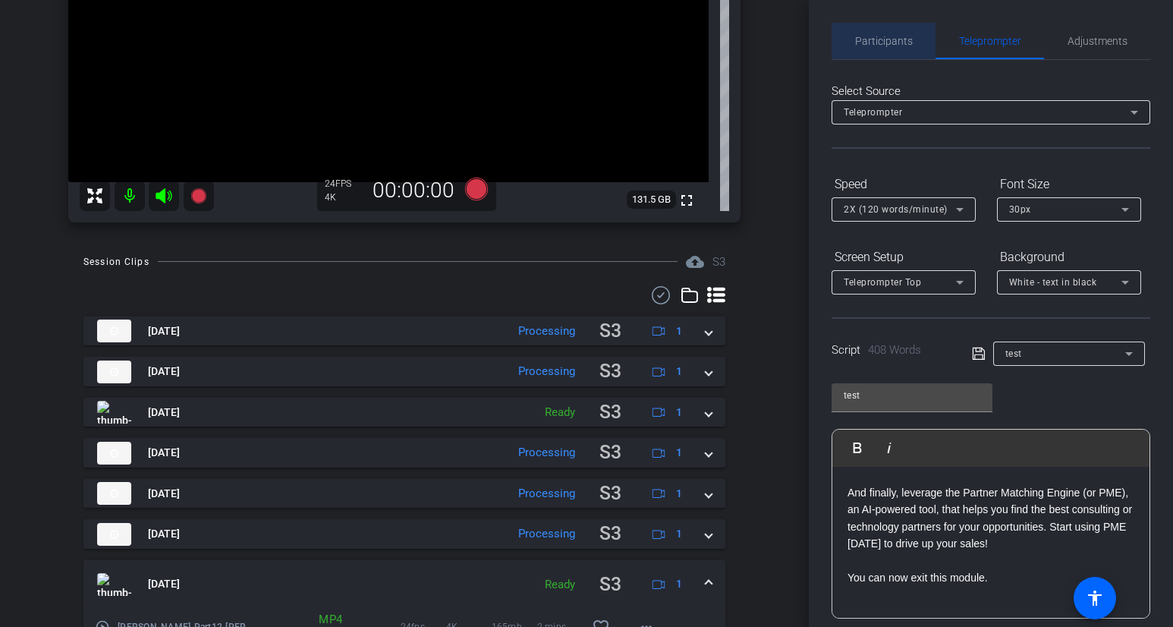
click at [881, 43] on span "Participants" at bounding box center [884, 41] width 58 height 11
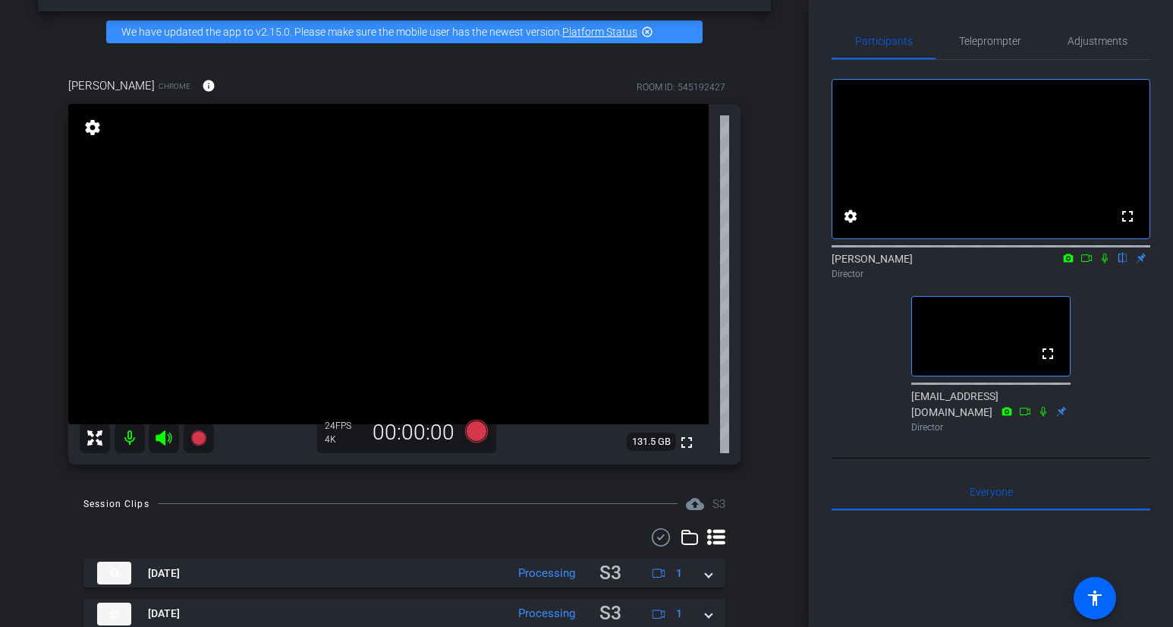
scroll to position [55, 0]
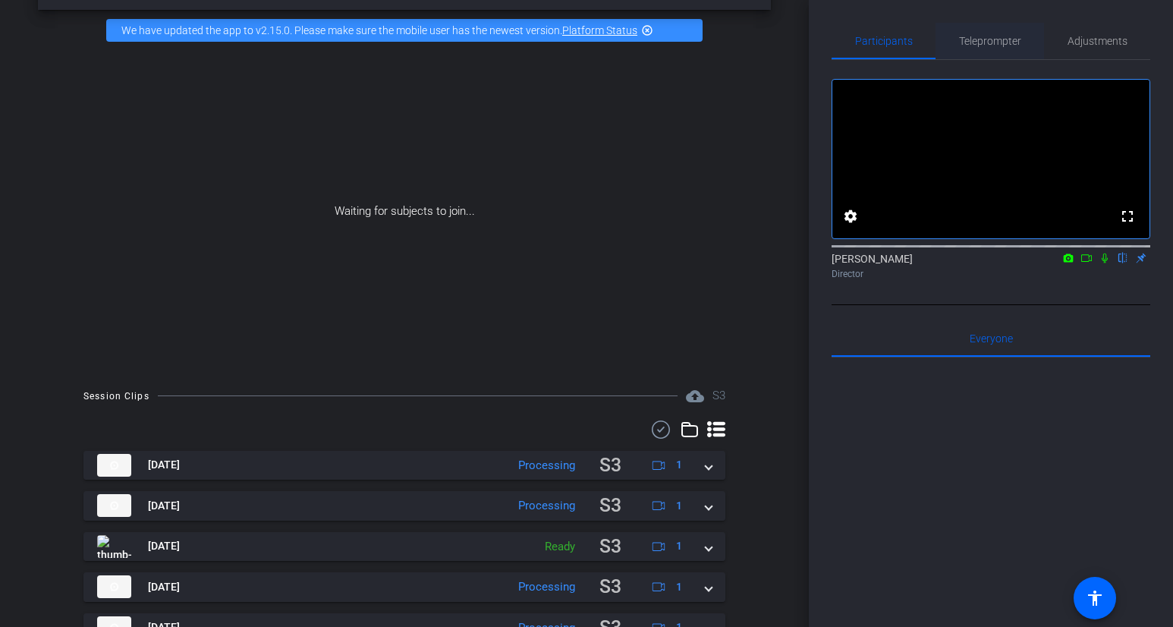
click at [967, 39] on span "Teleprompter" at bounding box center [990, 41] width 62 height 11
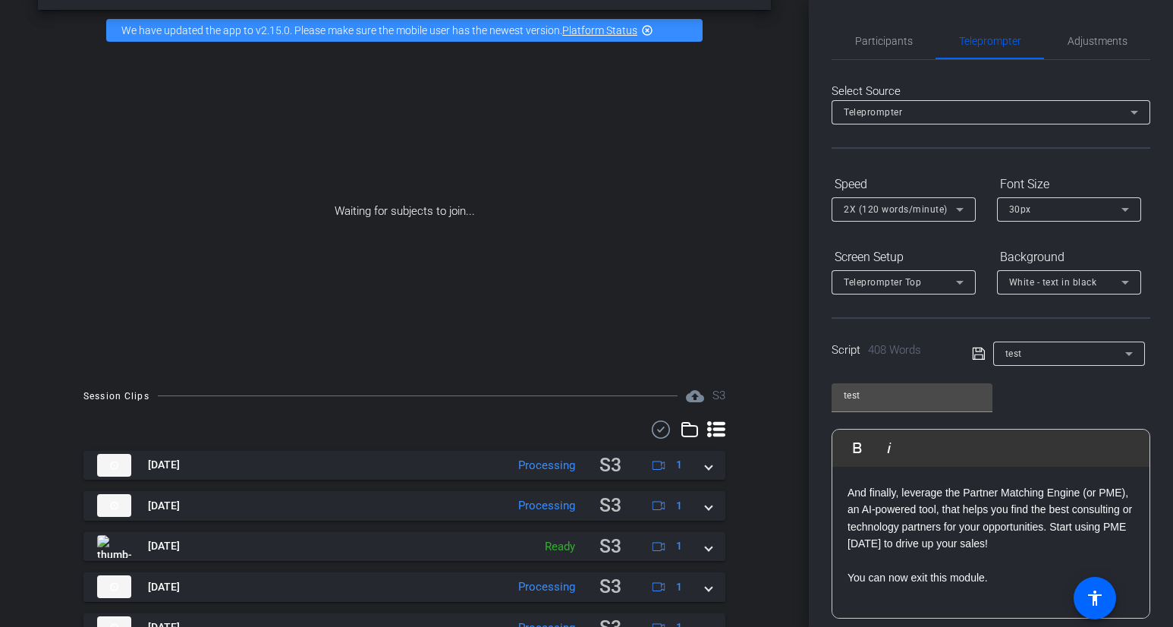
click at [880, 61] on div "Select Source Teleprompter Speed 2X (120 words/minute) Font Size 30px Screen Se…" at bounding box center [991, 392] width 319 height 665
click at [883, 42] on span "Participants" at bounding box center [884, 41] width 58 height 11
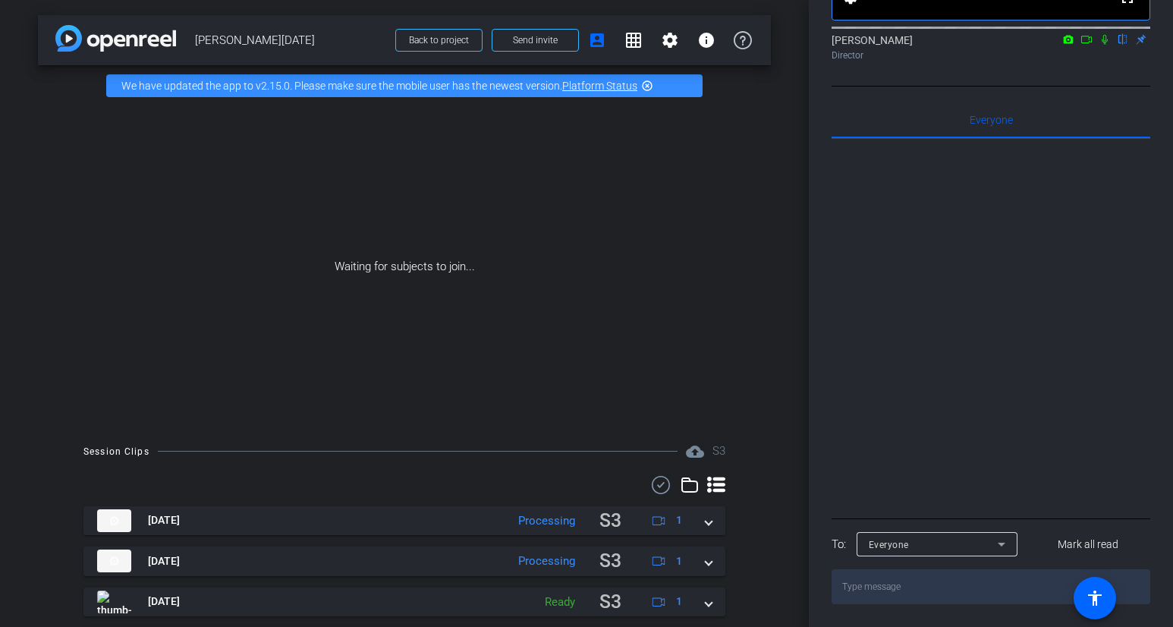
scroll to position [0, 0]
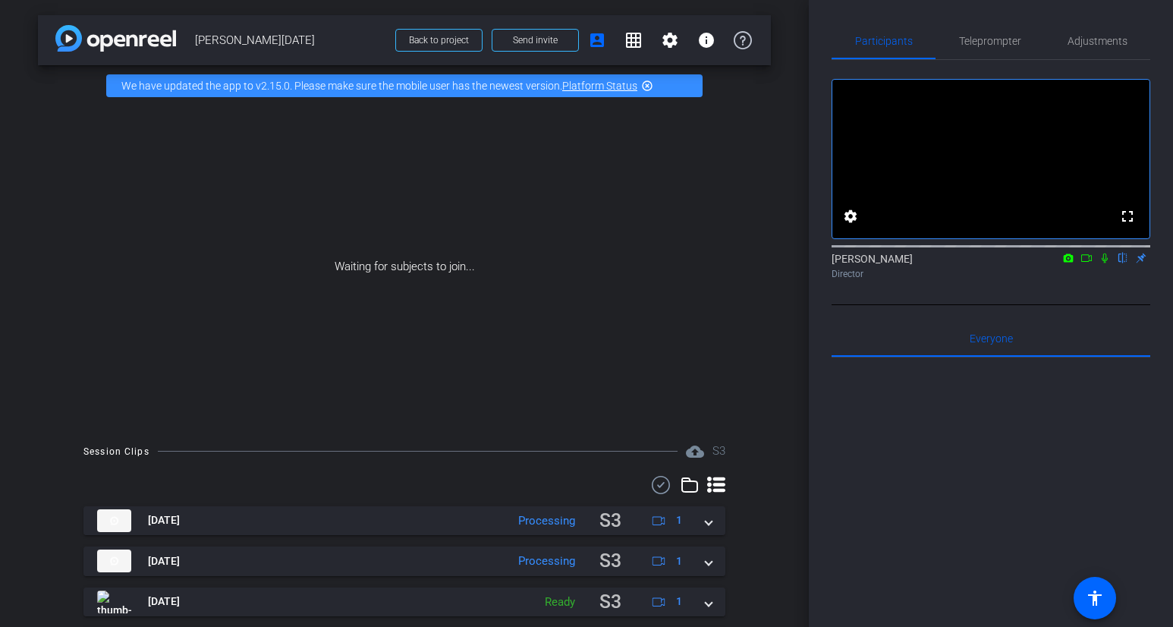
click at [1089, 263] on icon at bounding box center [1087, 258] width 12 height 11
click at [455, 47] on span at bounding box center [439, 40] width 86 height 36
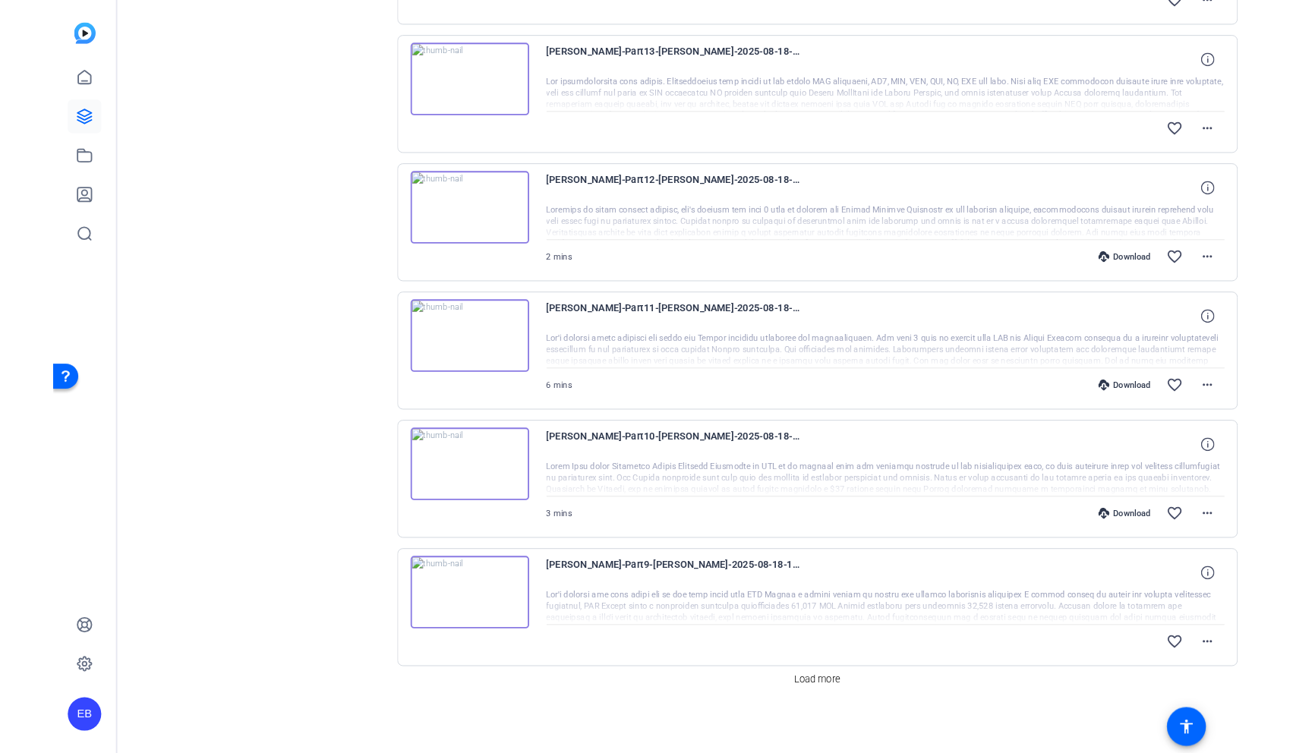
scroll to position [1061, 0]
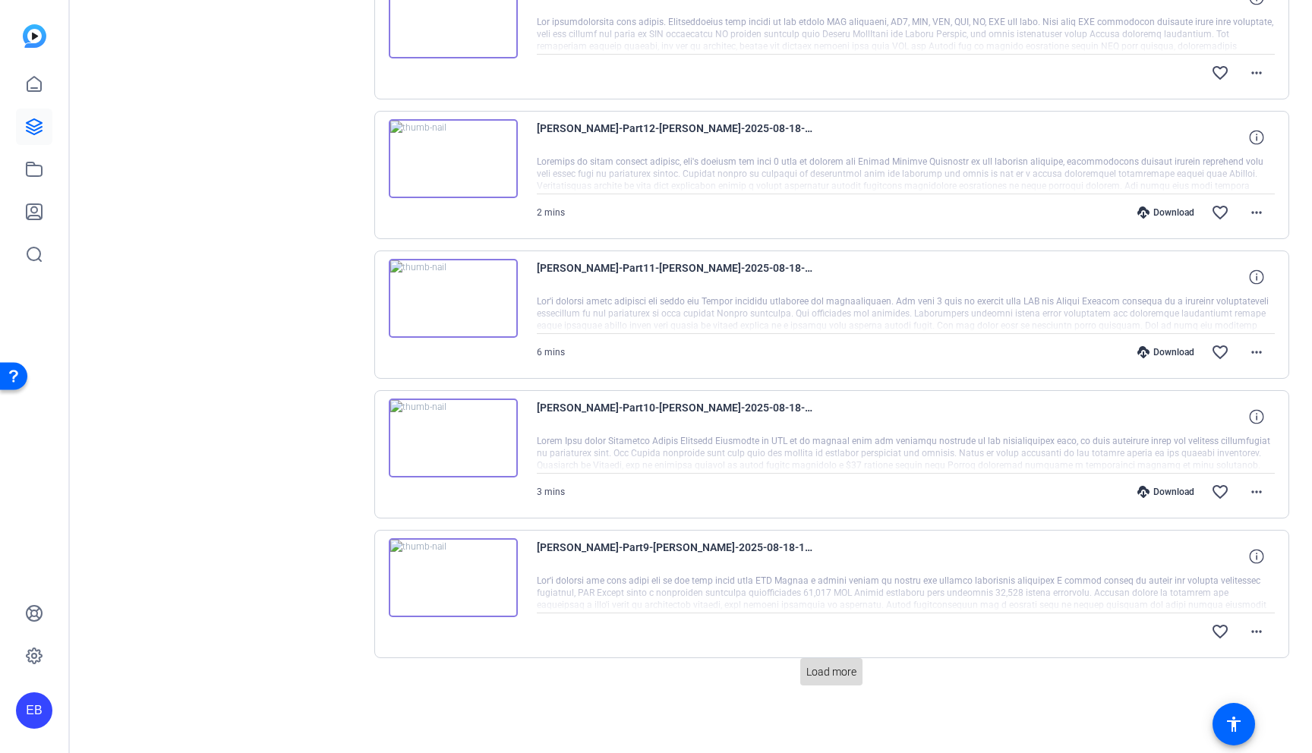
click at [840, 585] on span "Load more" at bounding box center [831, 672] width 50 height 16
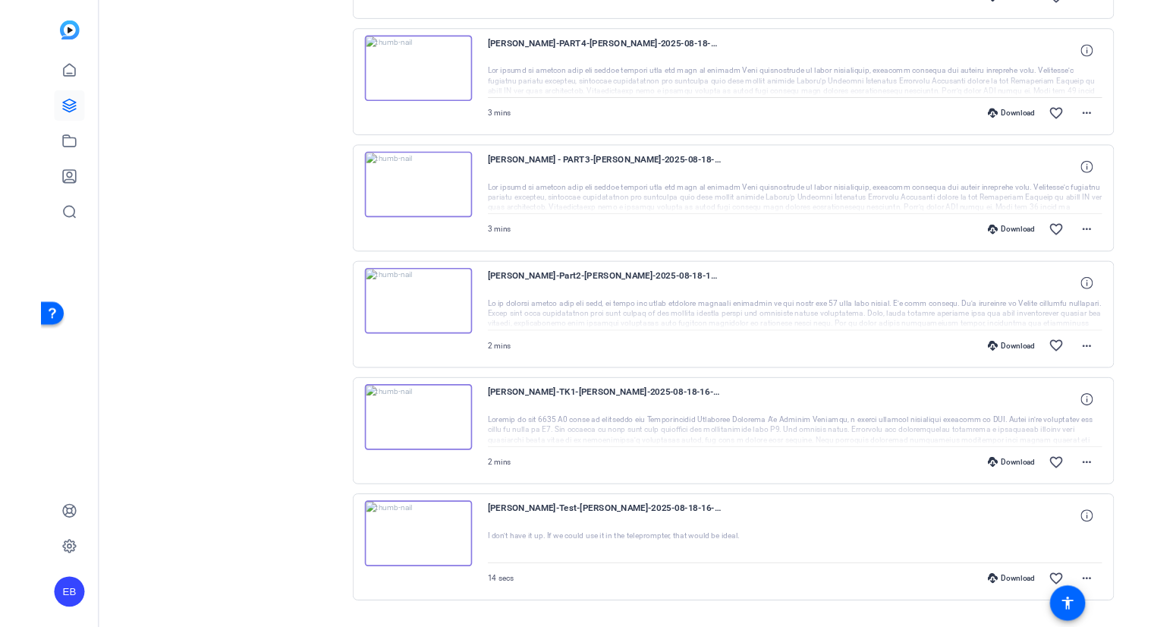
scroll to position [2291, 0]
